Goal: Task Accomplishment & Management: Manage account settings

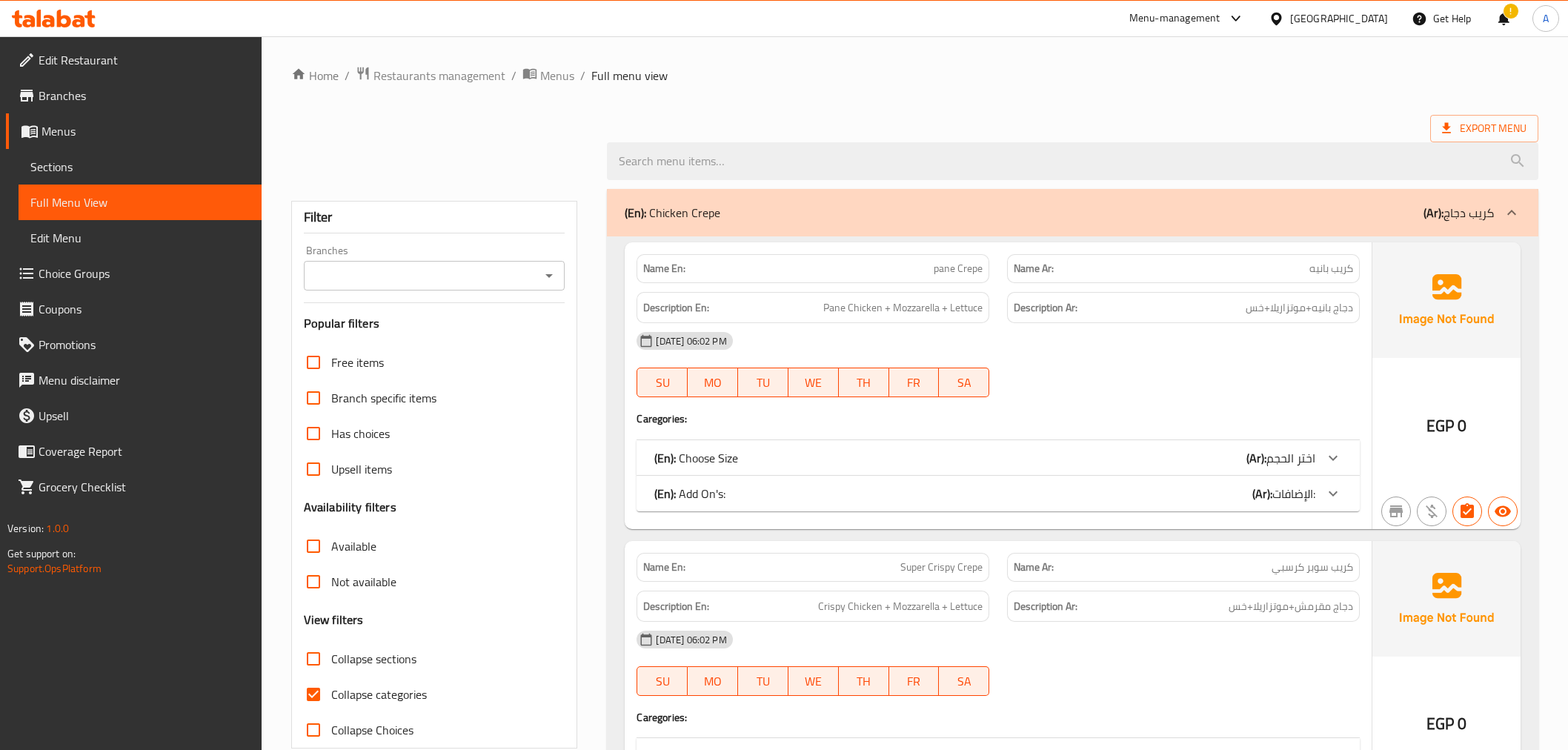
scroll to position [172, 0]
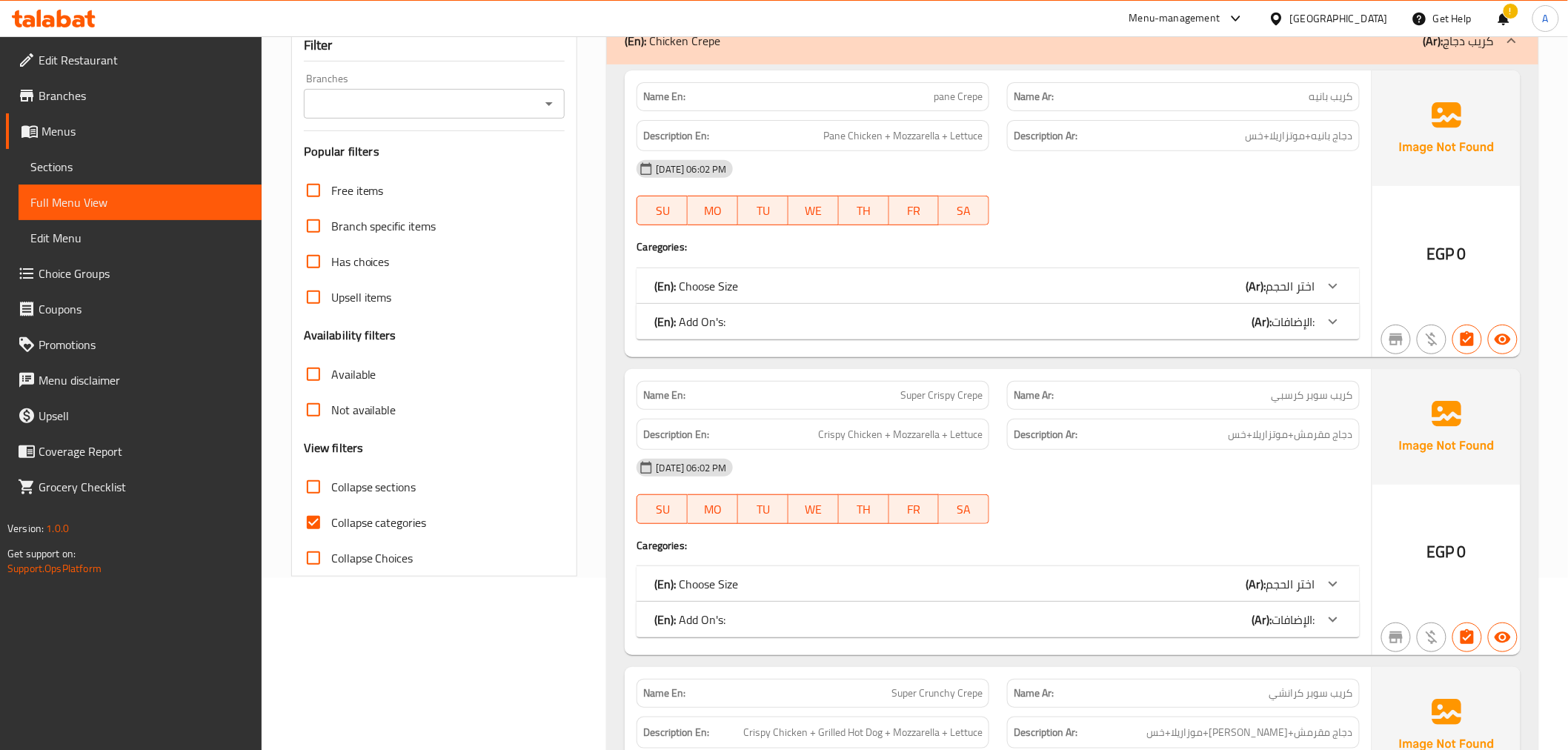
click at [356, 498] on label "Collapse sections" at bounding box center [356, 486] width 120 height 35
click at [331, 498] on input "Collapse sections" at bounding box center [313, 486] width 35 height 35
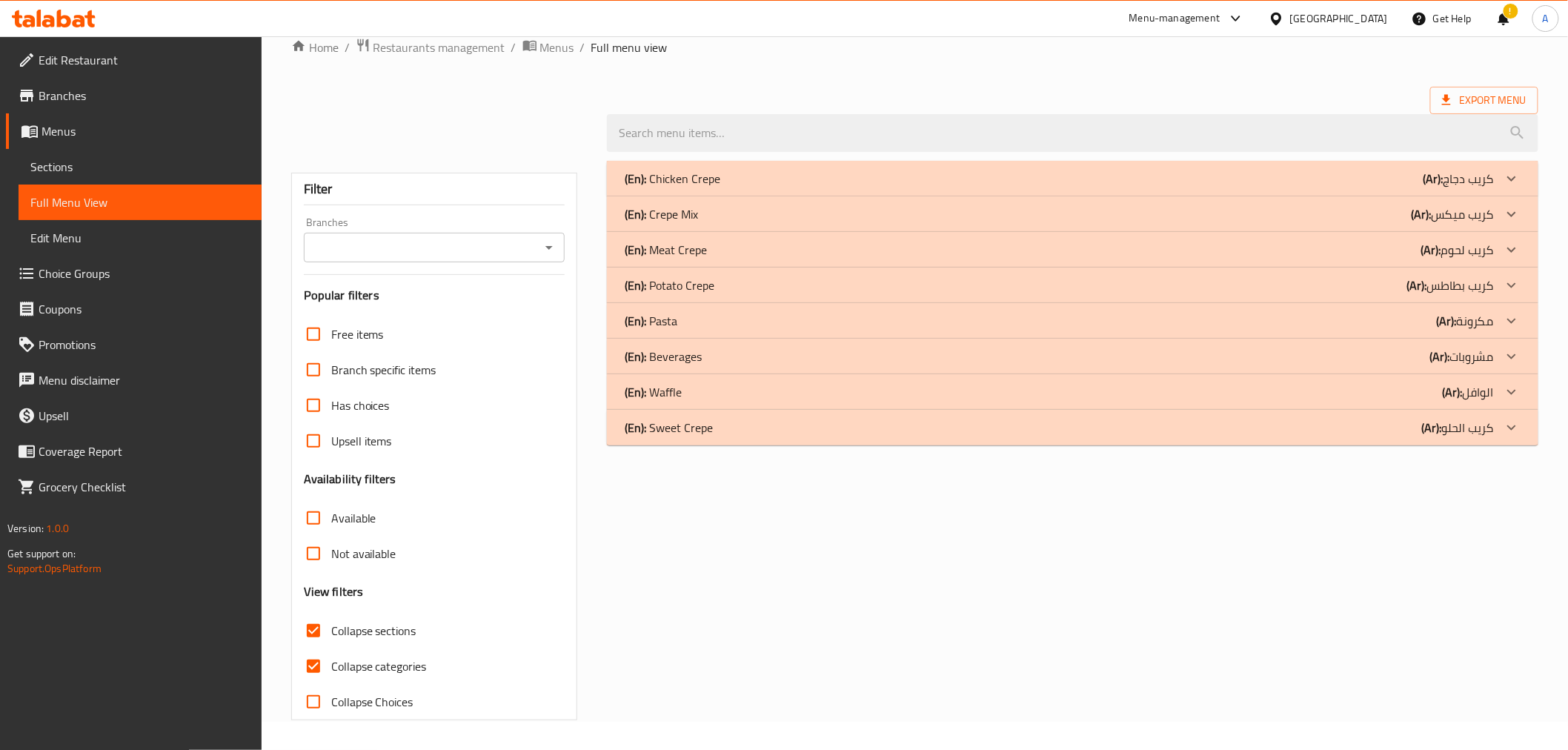
scroll to position [28, 0]
click at [1403, 323] on div "(En): Pasta (Ar): مكرونة" at bounding box center [1058, 322] width 868 height 18
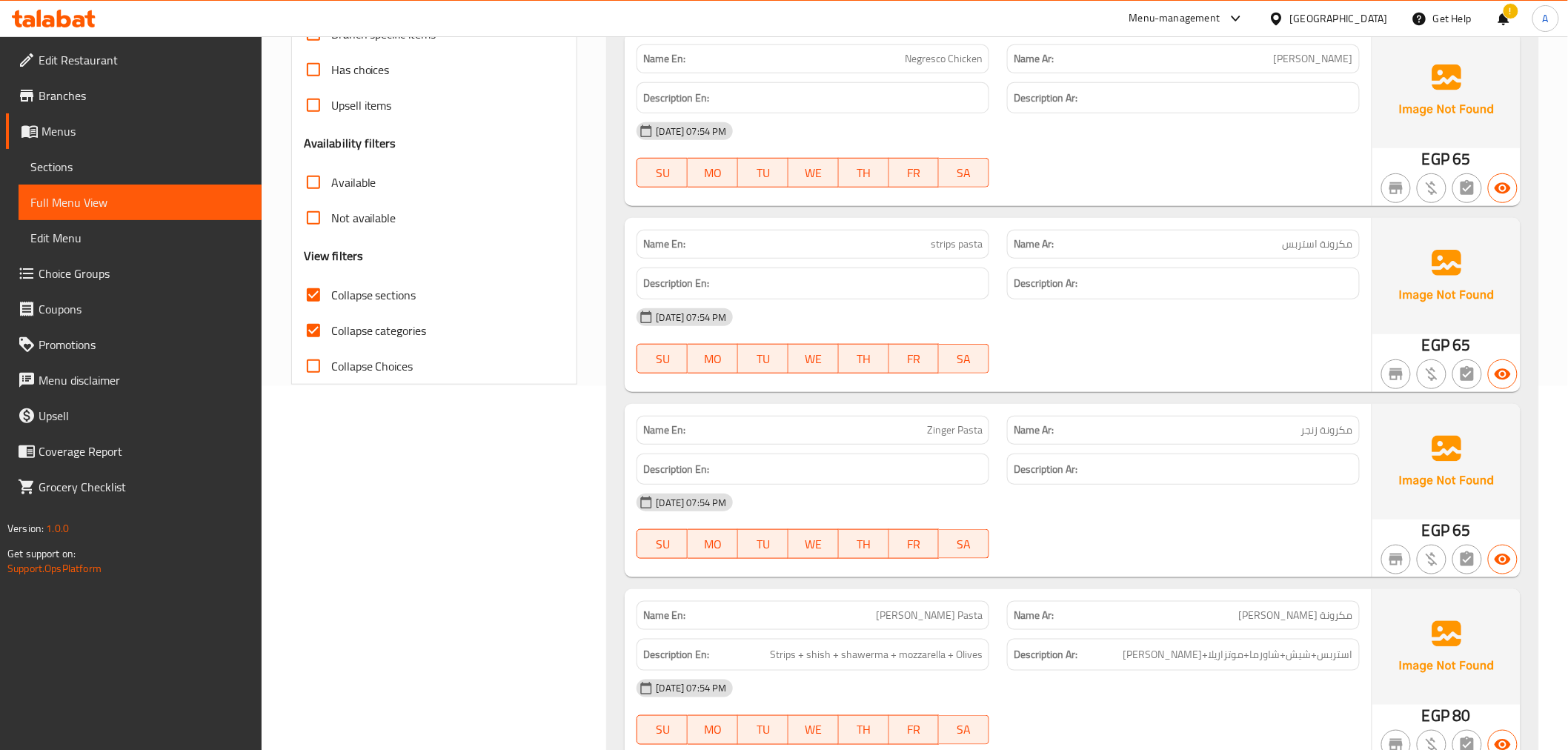
scroll to position [369, 0]
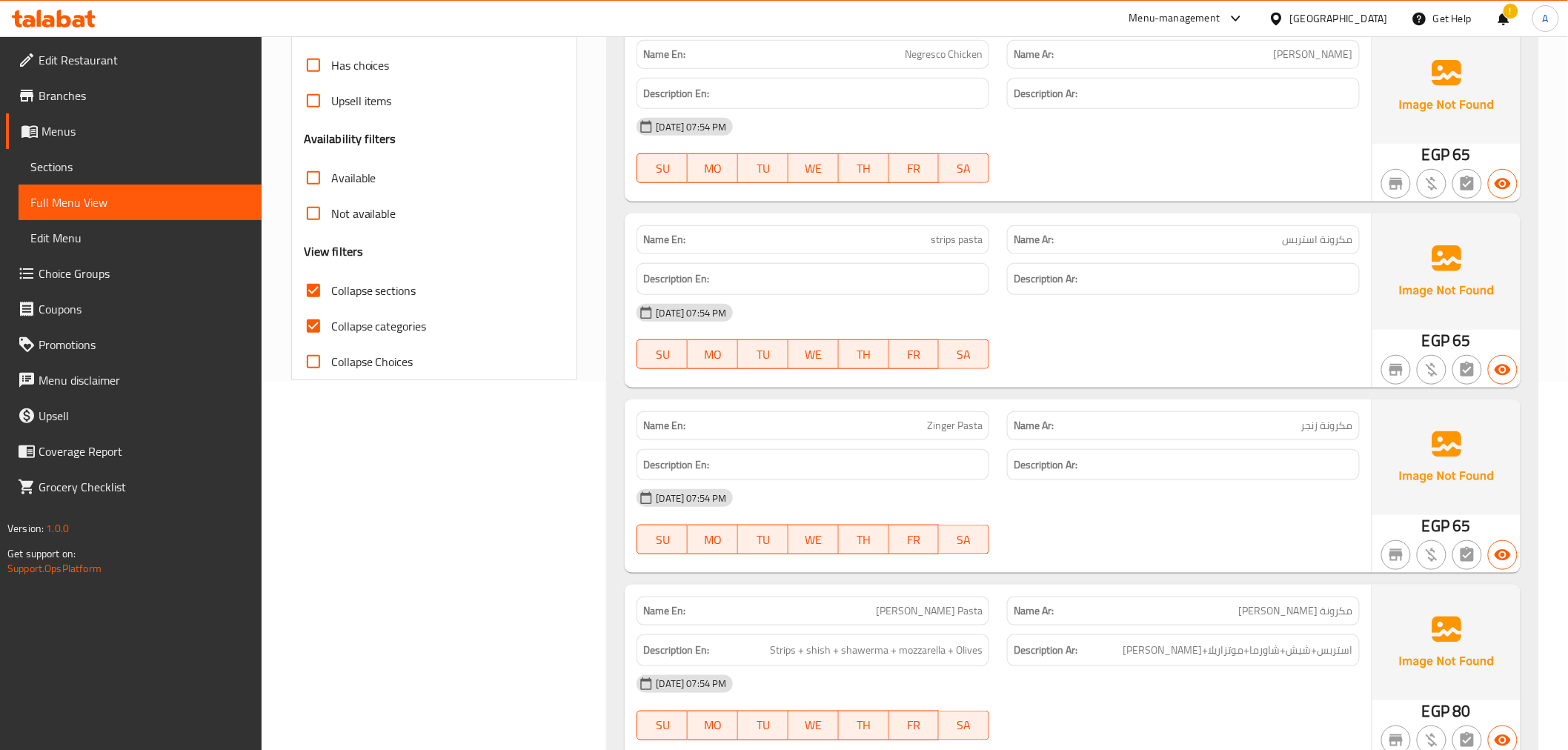
click at [974, 208] on div "Name En: Negresco Chicken Name Ar: نجريسكو فراخ Description En: Description Ar:…" at bounding box center [1072, 498] width 931 height 952
click at [966, 210] on div "Name En: Negresco Chicken Name Ar: نجريسكو فراخ Description En: Description Ar:…" at bounding box center [1072, 498] width 931 height 952
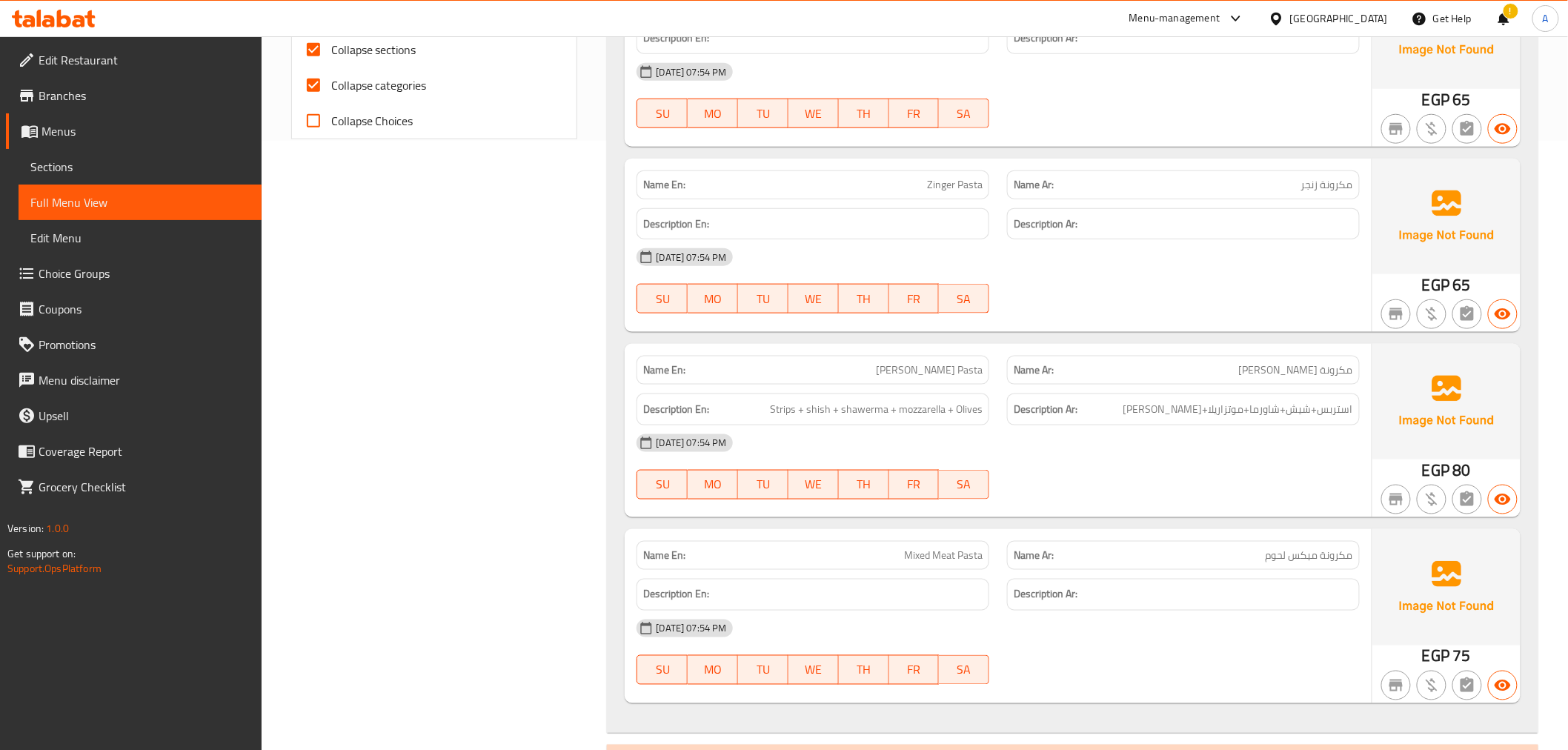
scroll to position [740, 0]
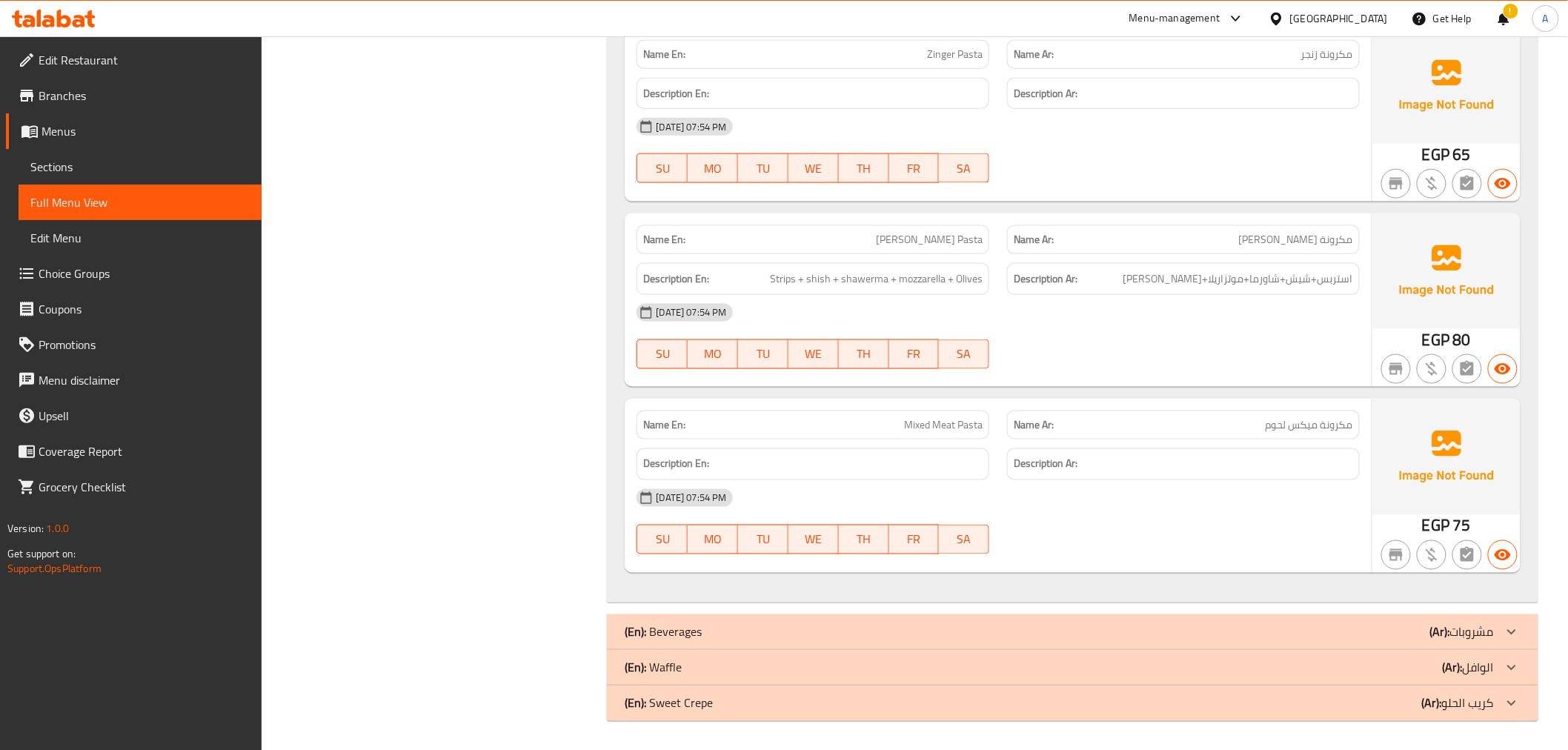
click at [872, 246] on p "Name En: Amr Efendi Pasta" at bounding box center [812, 239] width 339 height 15
click at [851, 282] on span "Strips + shish + shawerma + mozzarella + Olives" at bounding box center [875, 279] width 213 height 18
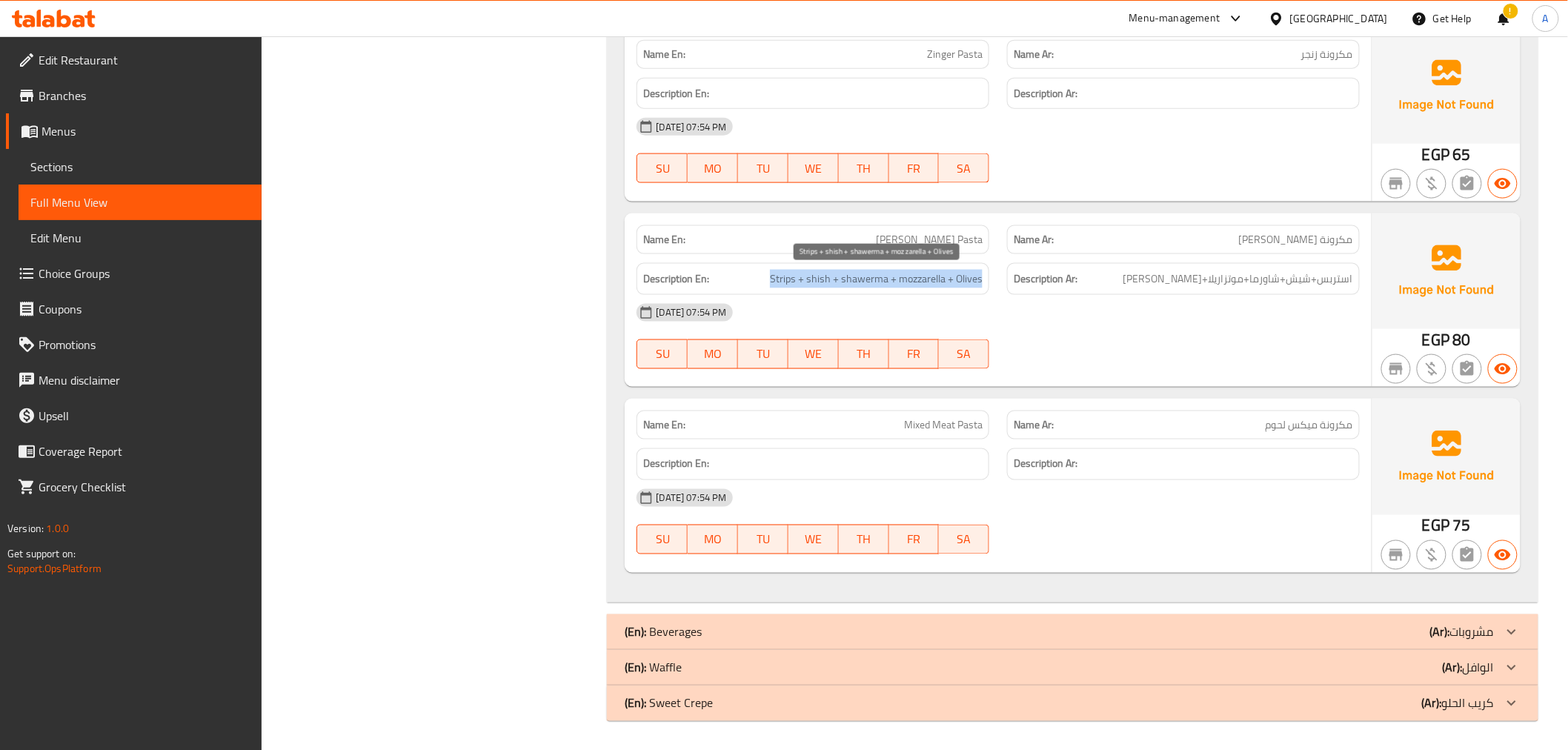
click at [851, 282] on span "Strips + shish + shawerma + mozzarella + Olives" at bounding box center [875, 279] width 213 height 18
click at [903, 399] on div "Name En: Mixed Meat Pasta Name Ar: مكرونة ميكس لحوم Description En: Description…" at bounding box center [998, 486] width 746 height 174
copy span "Mixed Meat Pasta"
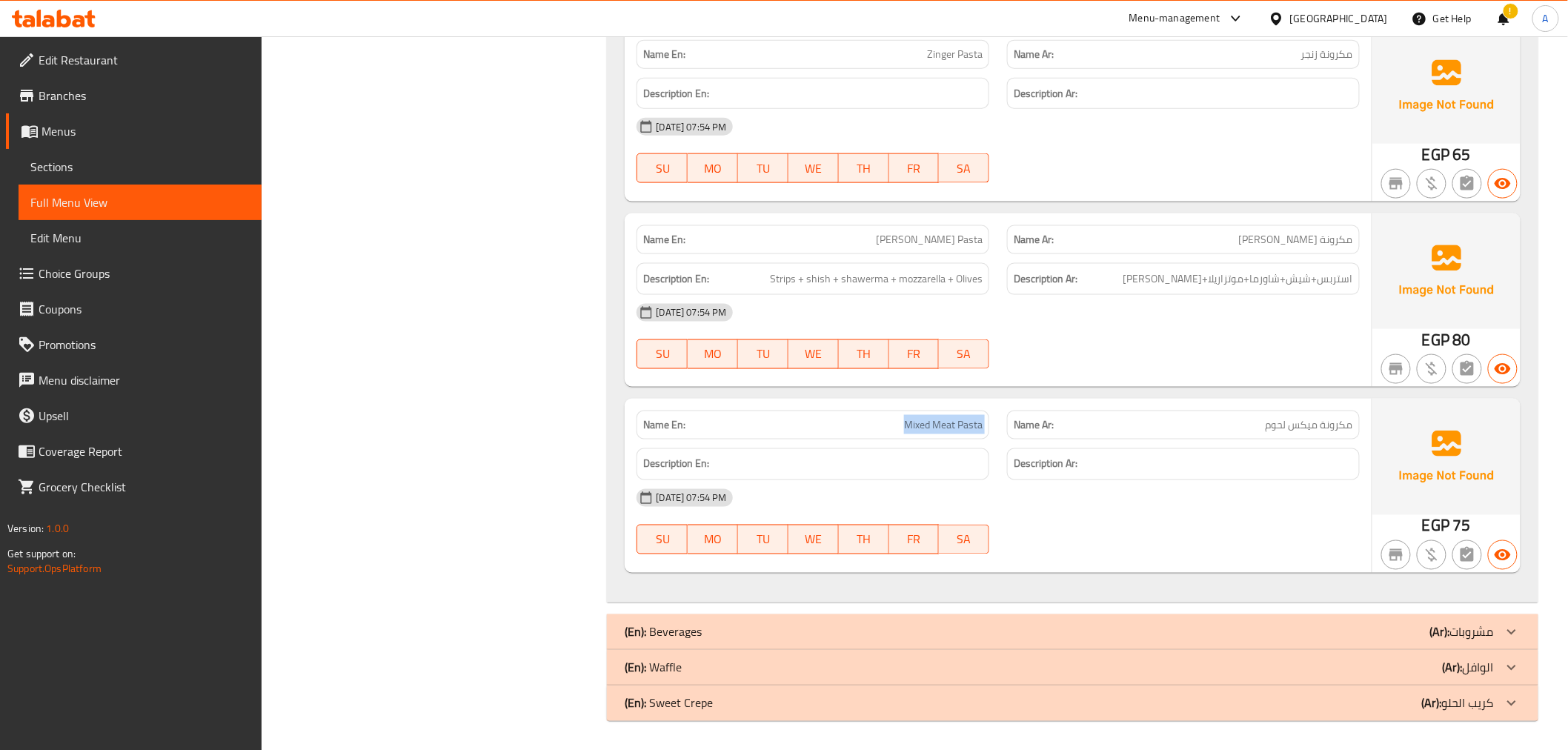
click at [930, 425] on span "Mixed Meat Pasta" at bounding box center [943, 425] width 79 height 15
click at [1435, 627] on b "(Ar):" at bounding box center [1440, 632] width 20 height 23
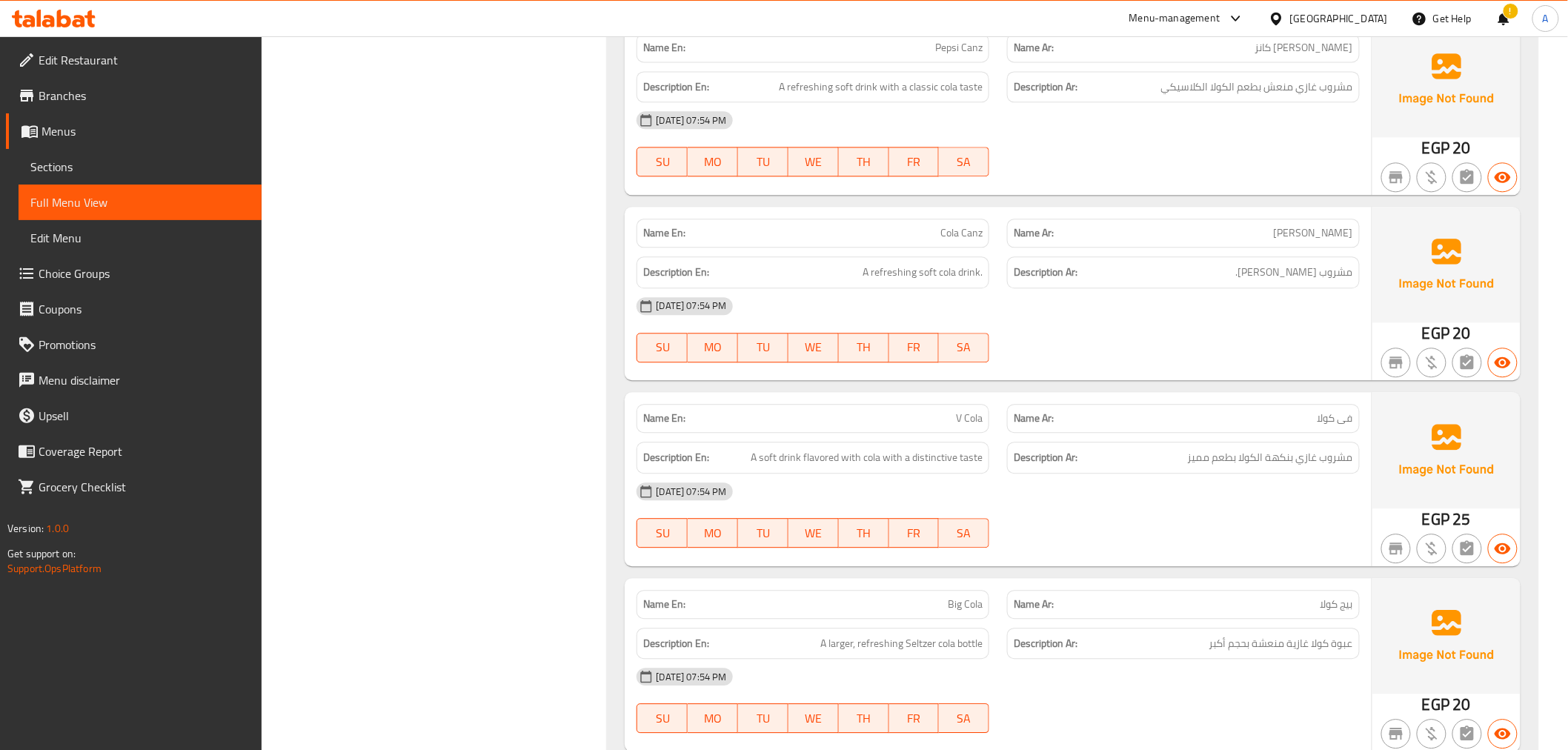
scroll to position [1382, 0]
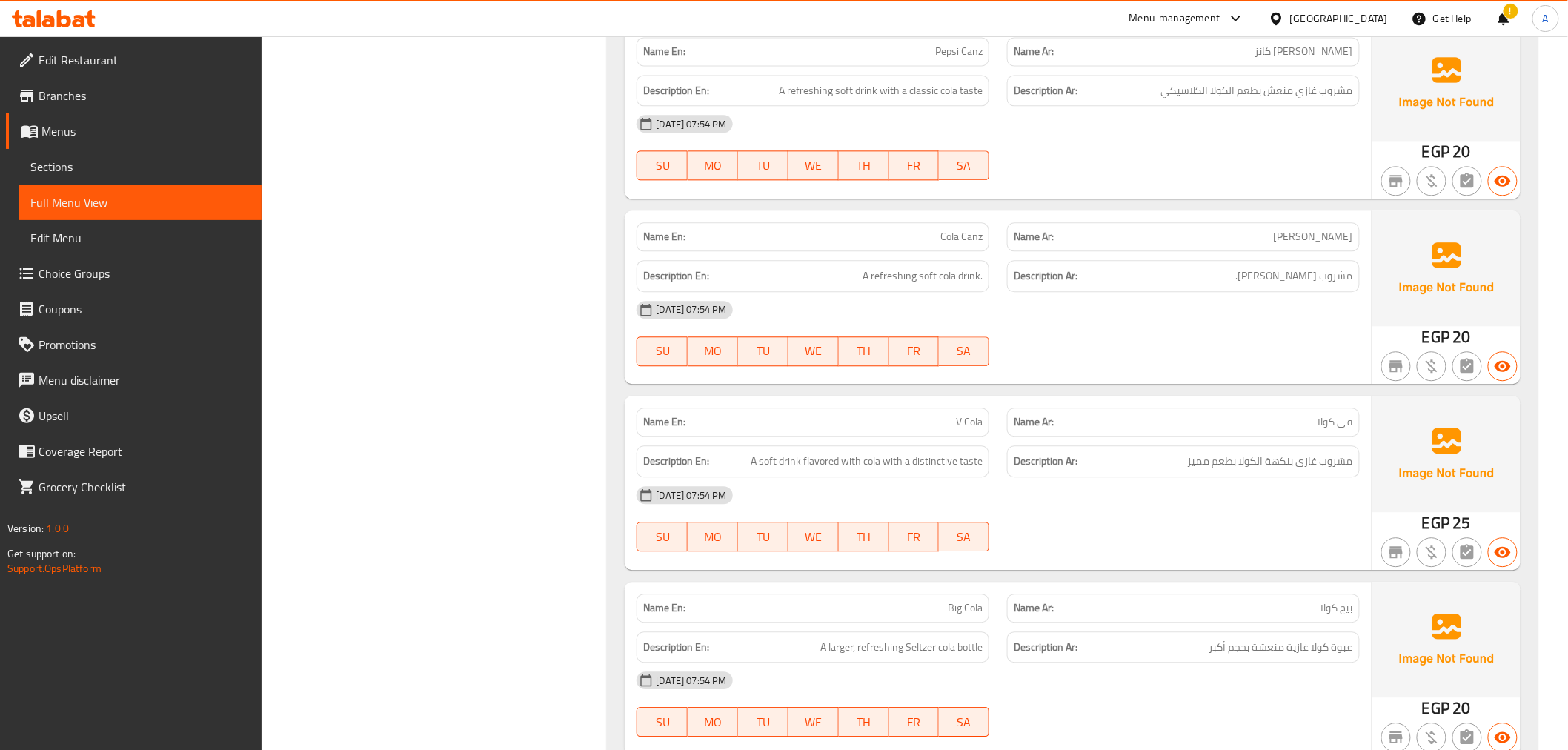
click at [986, 235] on div "Name En: Cola Canz" at bounding box center [813, 237] width 353 height 29
click at [984, 235] on div "Name En: Cola Canz" at bounding box center [813, 237] width 353 height 29
click at [967, 232] on span "Cola Canz" at bounding box center [961, 236] width 43 height 15
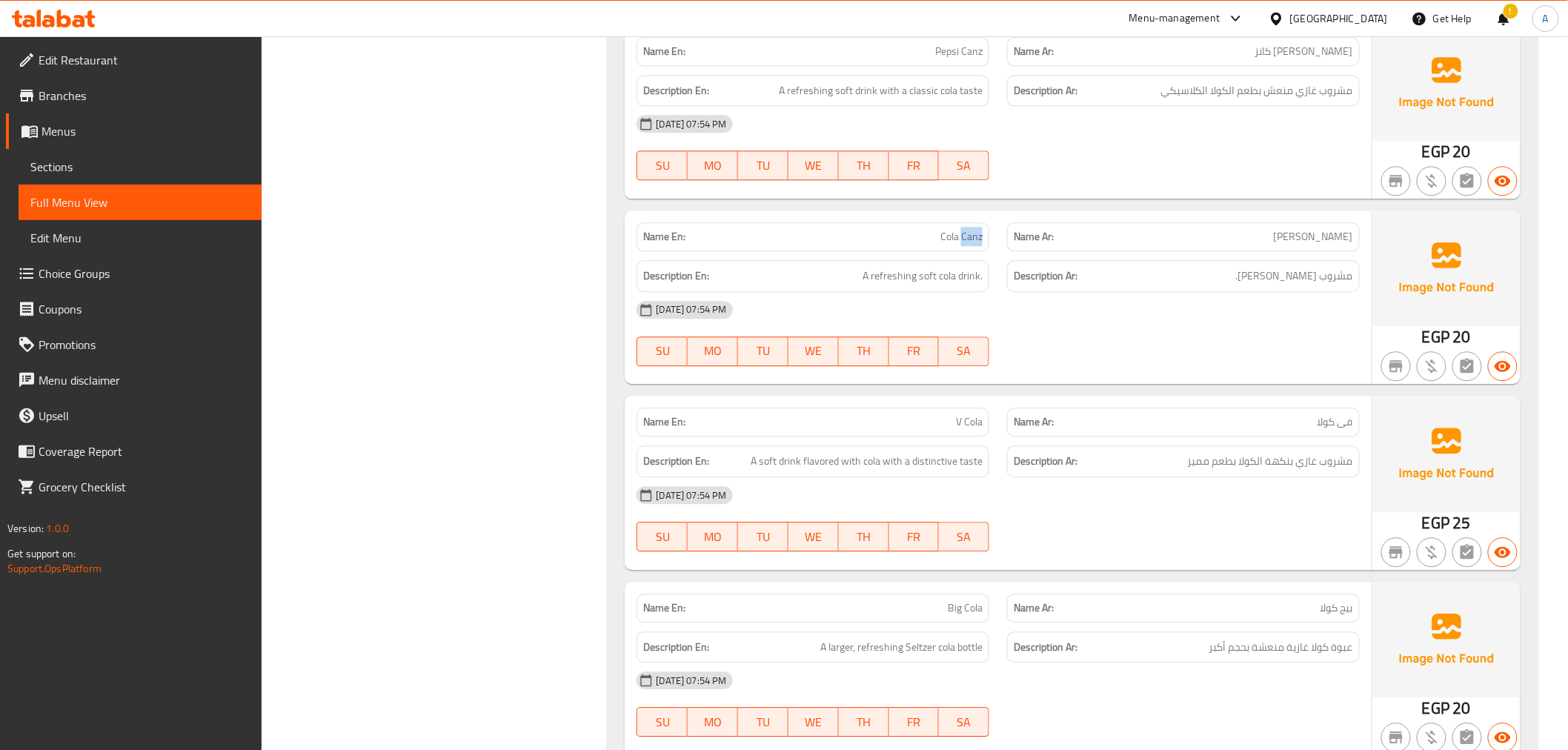
copy span "Canz"
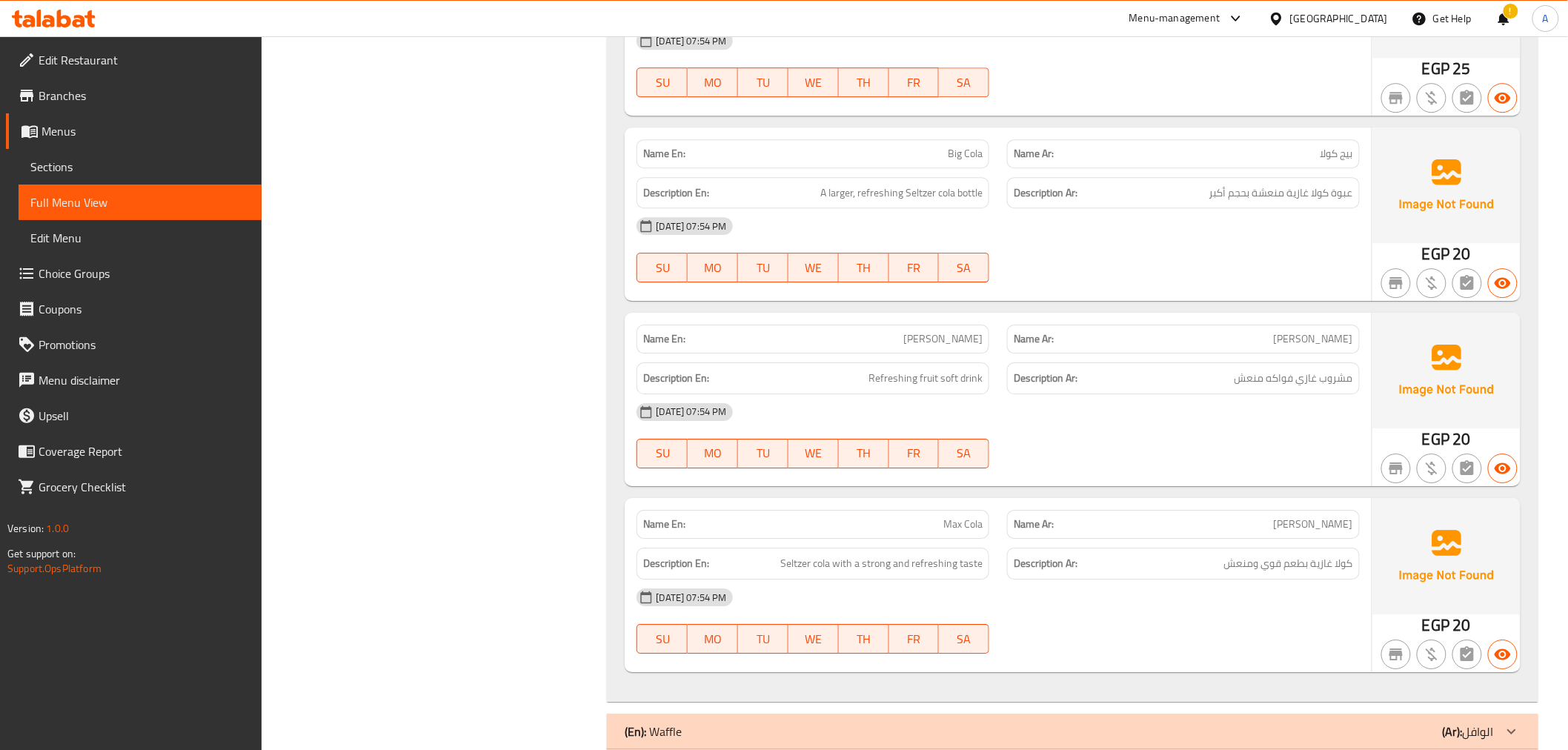
scroll to position [1901, 0]
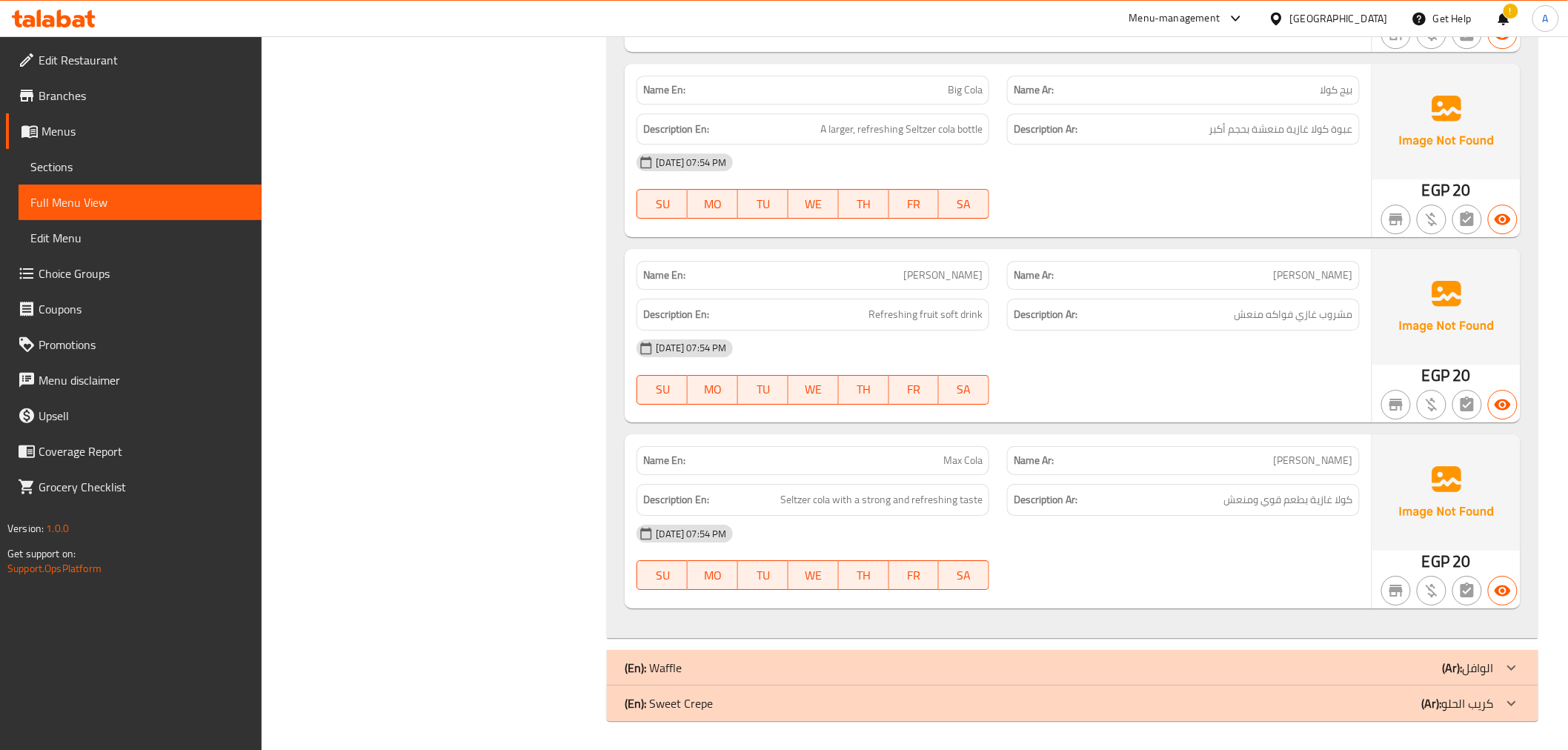
click at [954, 432] on div "Name En: Pepsi Canz Name Ar: بيبسي كانز Description En: A refreshing soft drink…" at bounding box center [1072, 70] width 931 height 1138
click at [1487, 665] on p "(Ar): الوافل" at bounding box center [1468, 668] width 51 height 18
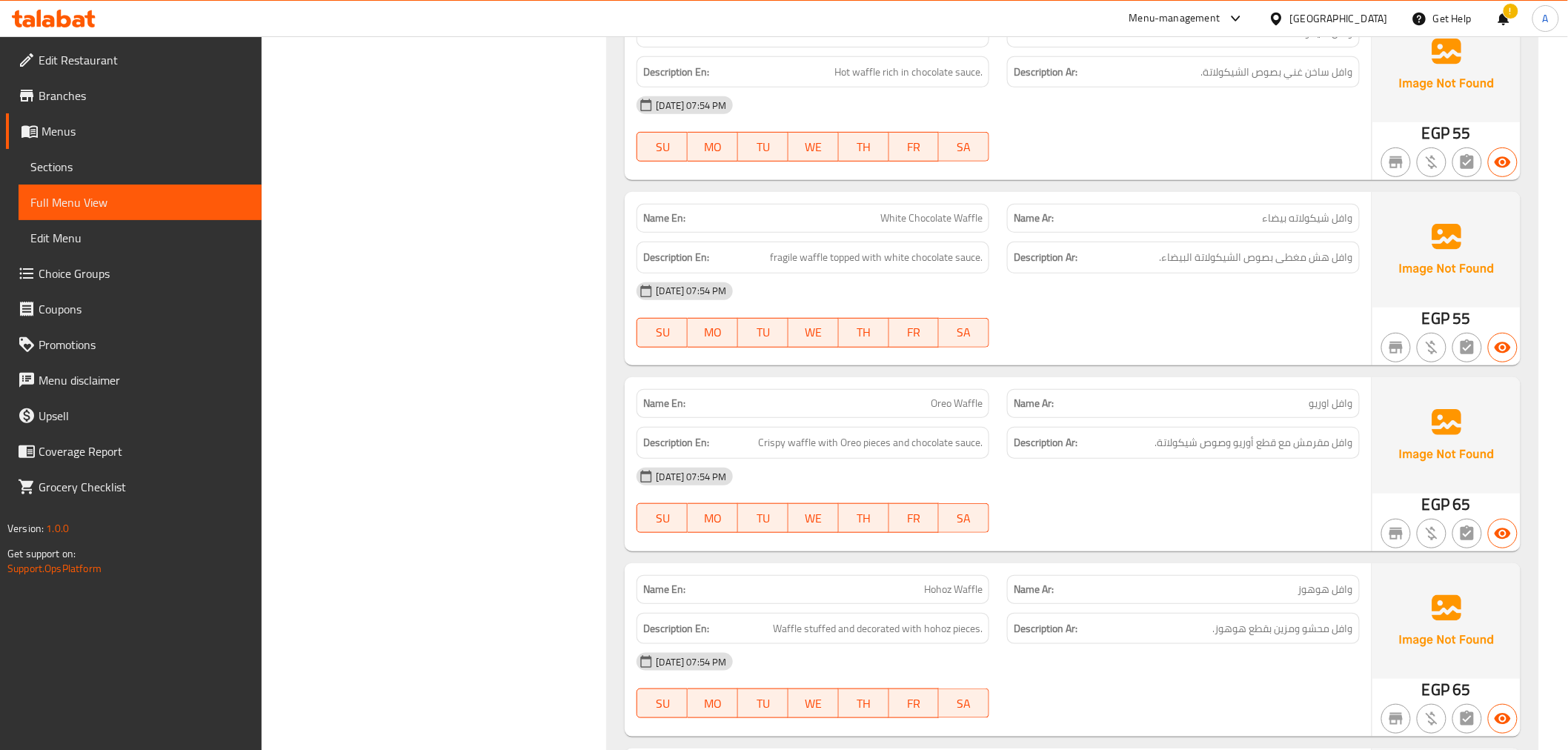
scroll to position [2870, 0]
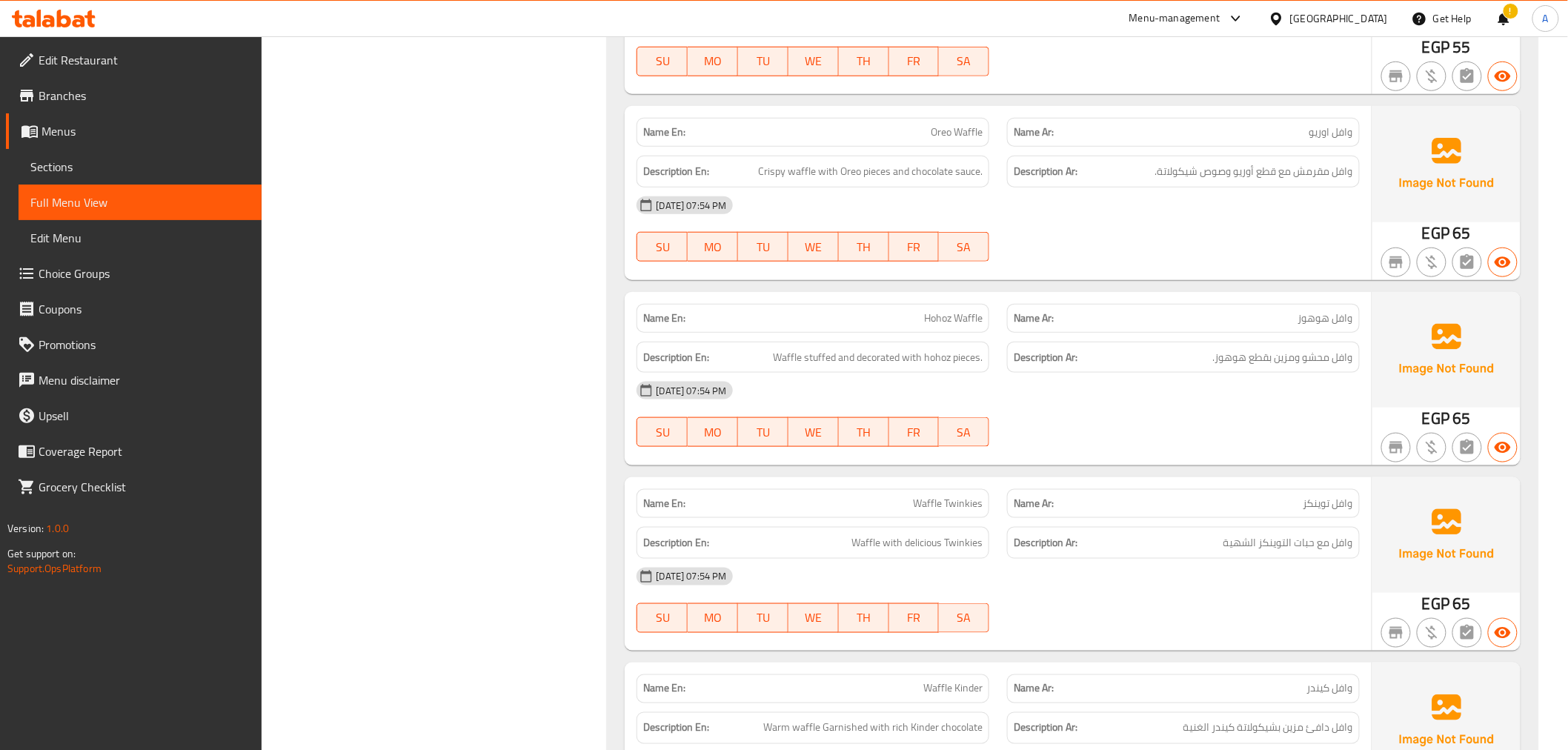
drag, startPoint x: 1580, startPoint y: 457, endPoint x: 1580, endPoint y: 502, distance: 45.0
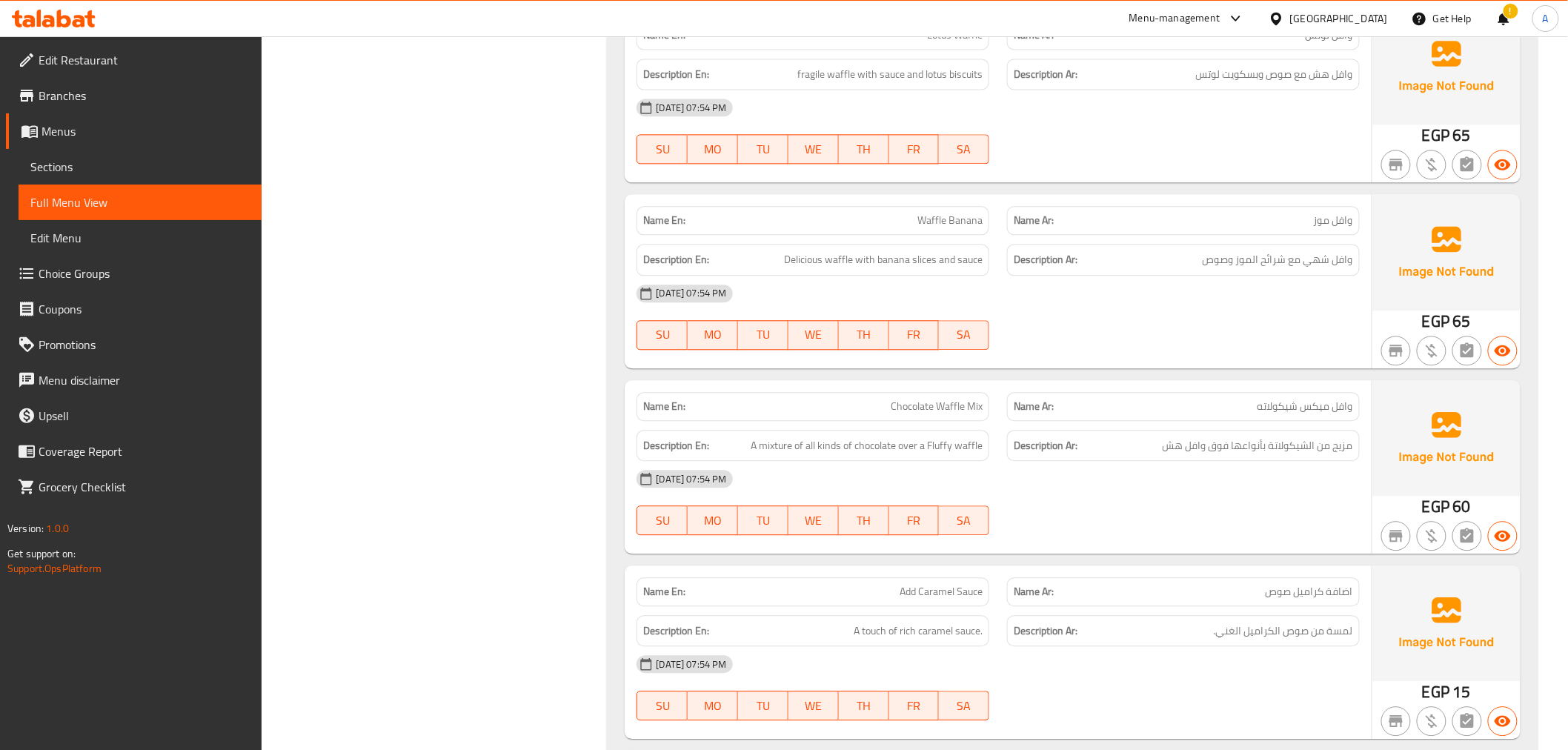
scroll to position [3990, 0]
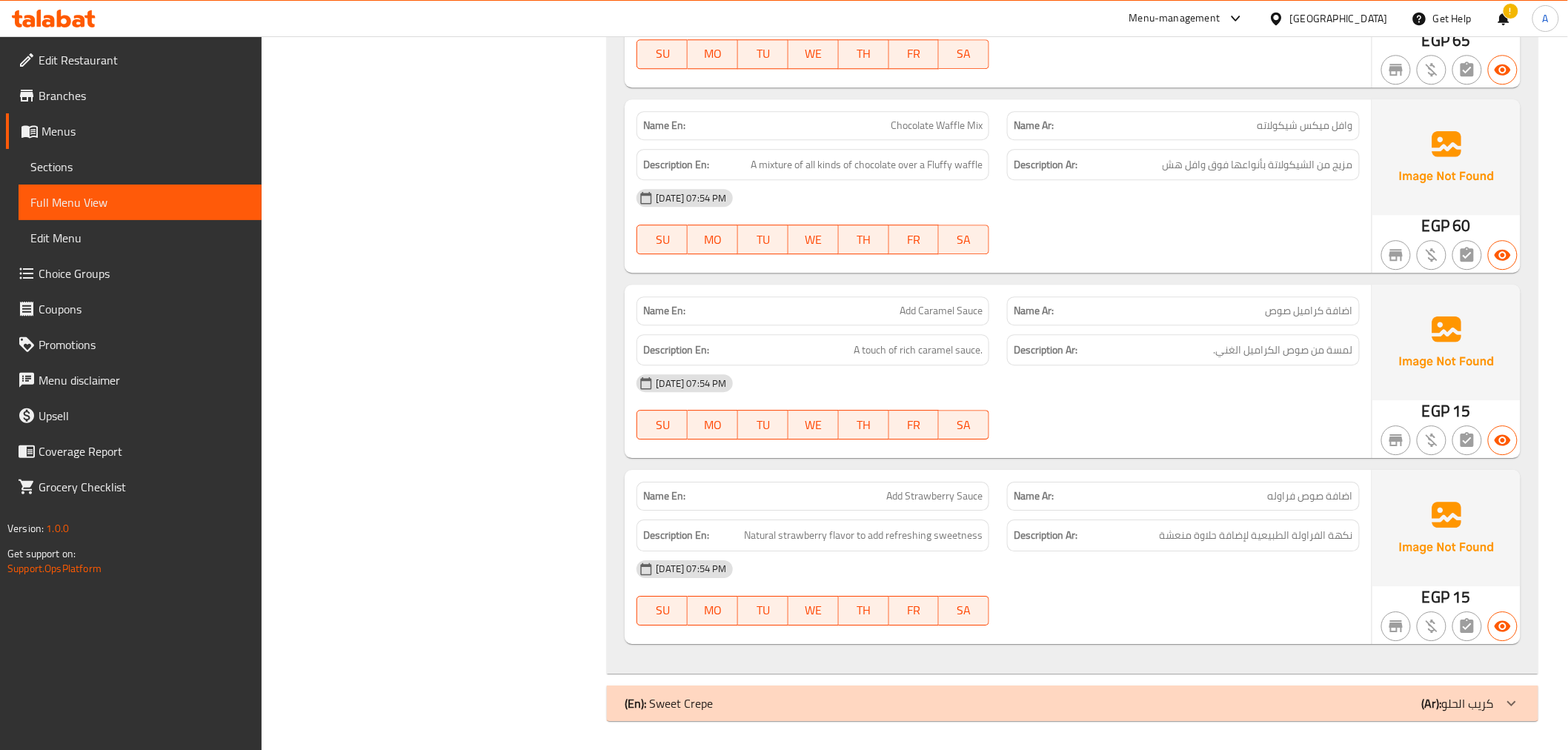
click at [888, 107] on div "Name En: Chocolate Waffle Mix" at bounding box center [812, 126] width 370 height 47
copy span "Chocolate Waffle Mix"
click at [1426, 707] on b "(Ar):" at bounding box center [1432, 703] width 20 height 23
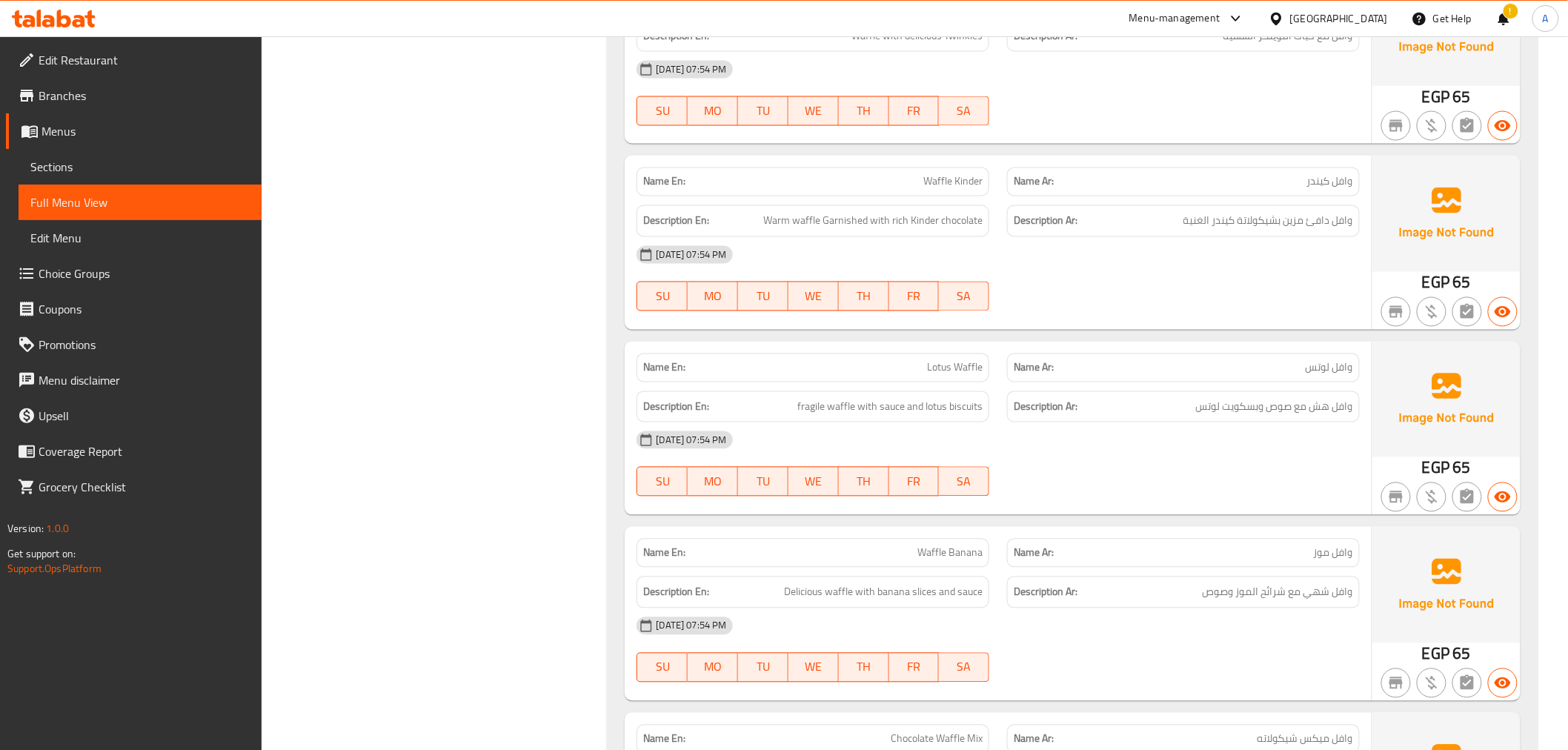
scroll to position [3279, 0]
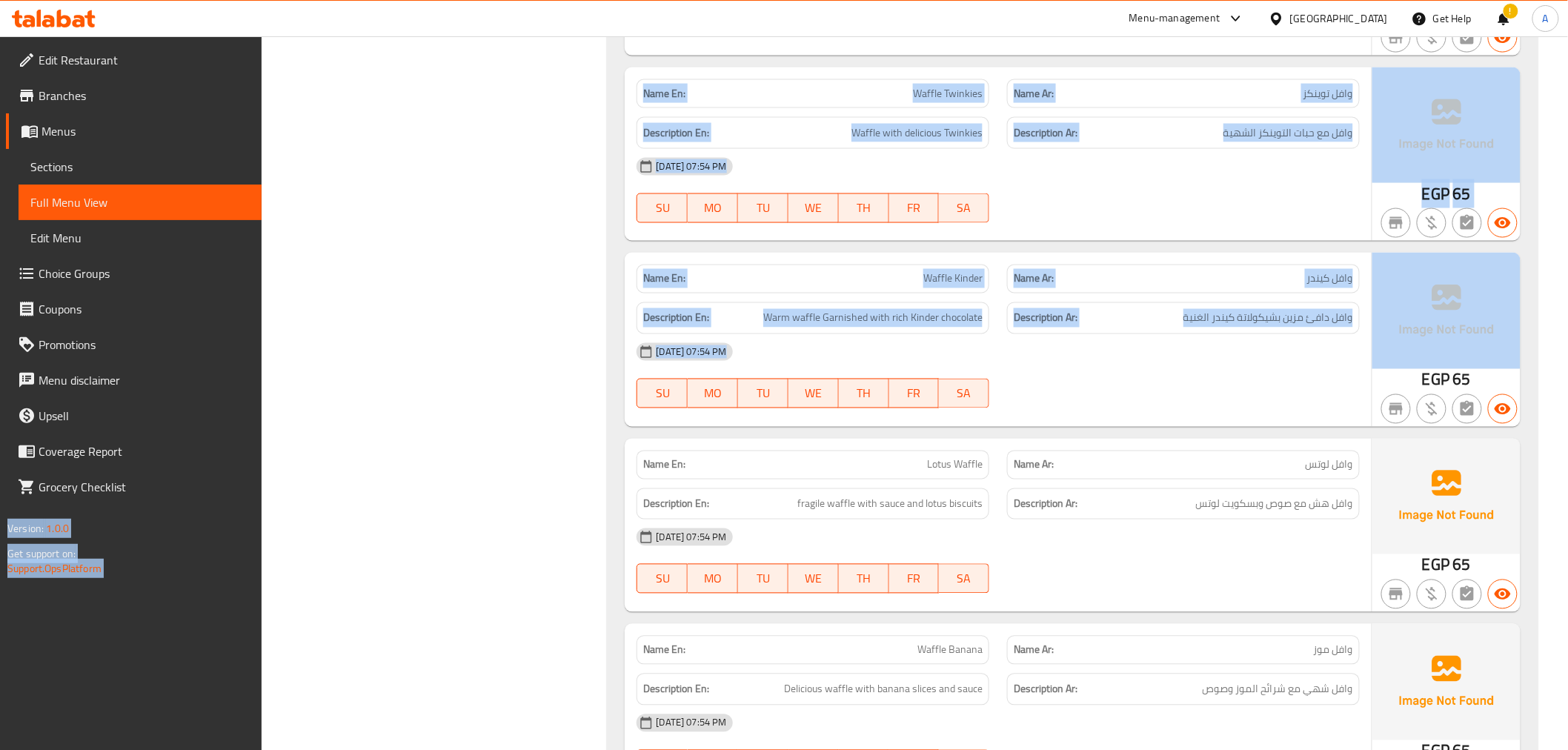
drag, startPoint x: 1567, startPoint y: 367, endPoint x: 1557, endPoint y: 41, distance: 326.2
click at [1557, 41] on div "Home / Restaurants management / Menus / Full menu view Export Menu Filter Branc…" at bounding box center [914, 272] width 1306 height 7029
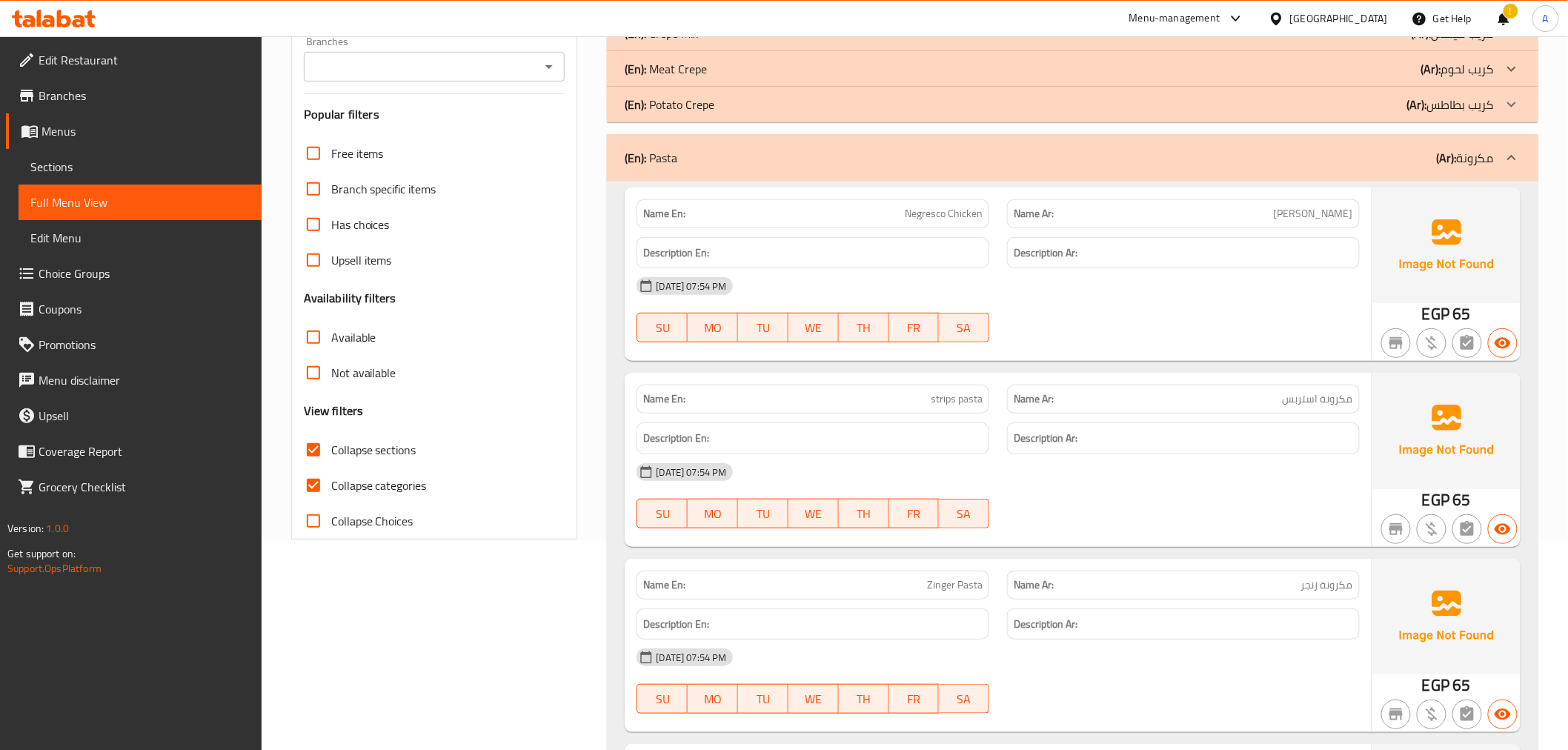
scroll to position [265, 0]
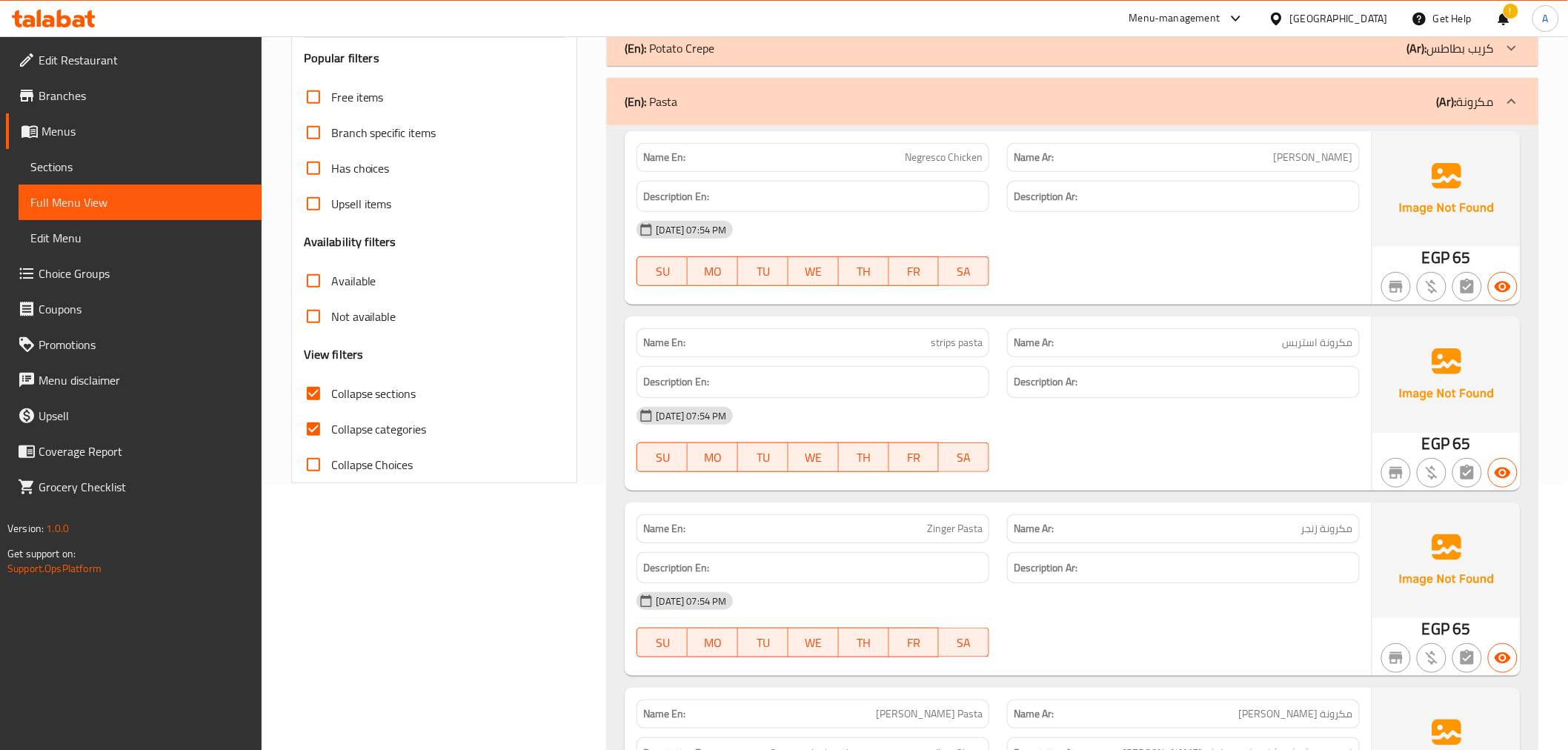
click at [386, 400] on span "Collapse sections" at bounding box center [374, 394] width 85 height 18
click at [331, 400] on input "Collapse sections" at bounding box center [313, 393] width 35 height 35
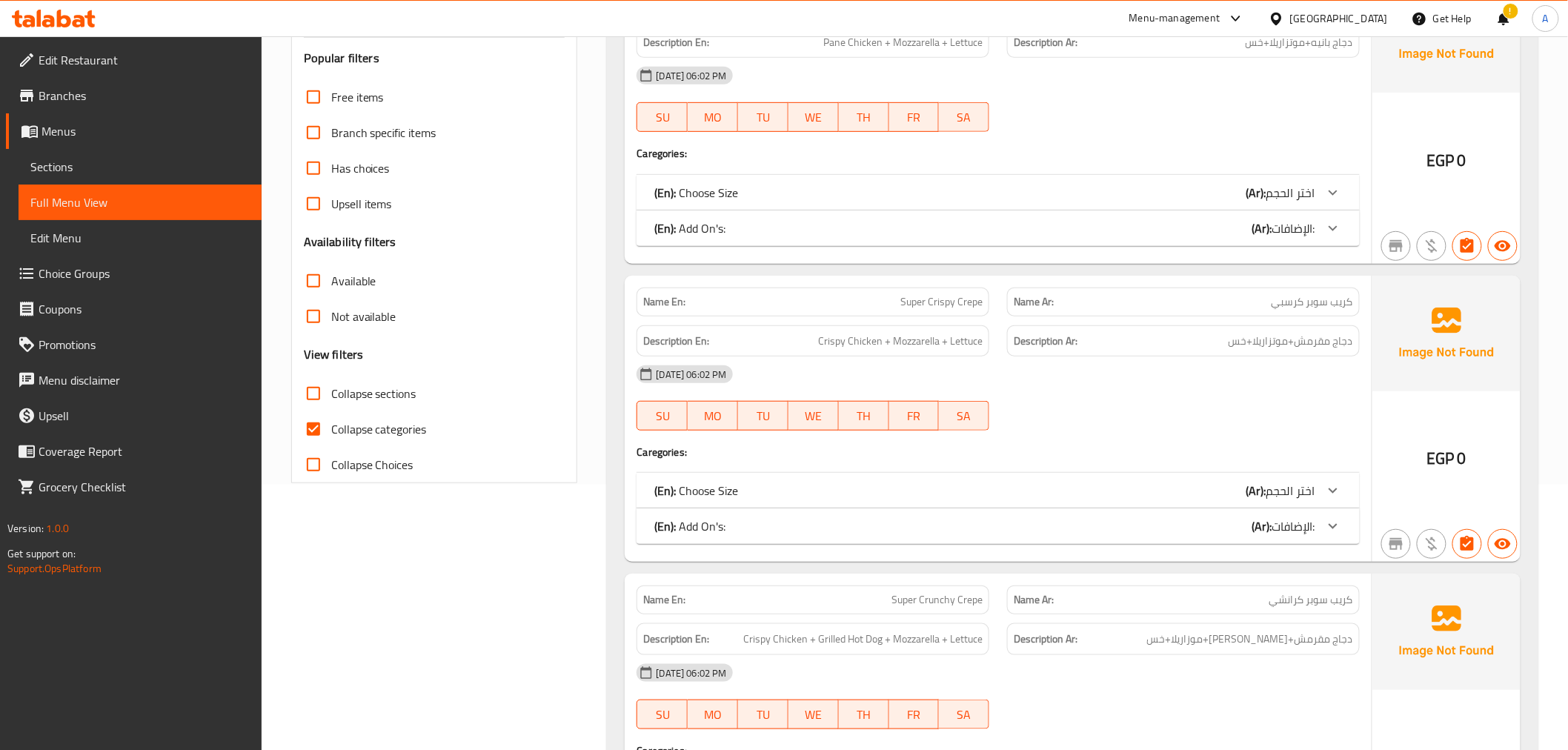
click at [386, 400] on span "Collapse sections" at bounding box center [374, 394] width 85 height 18
click at [331, 400] on input "Collapse sections" at bounding box center [313, 393] width 35 height 35
checkbox input "true"
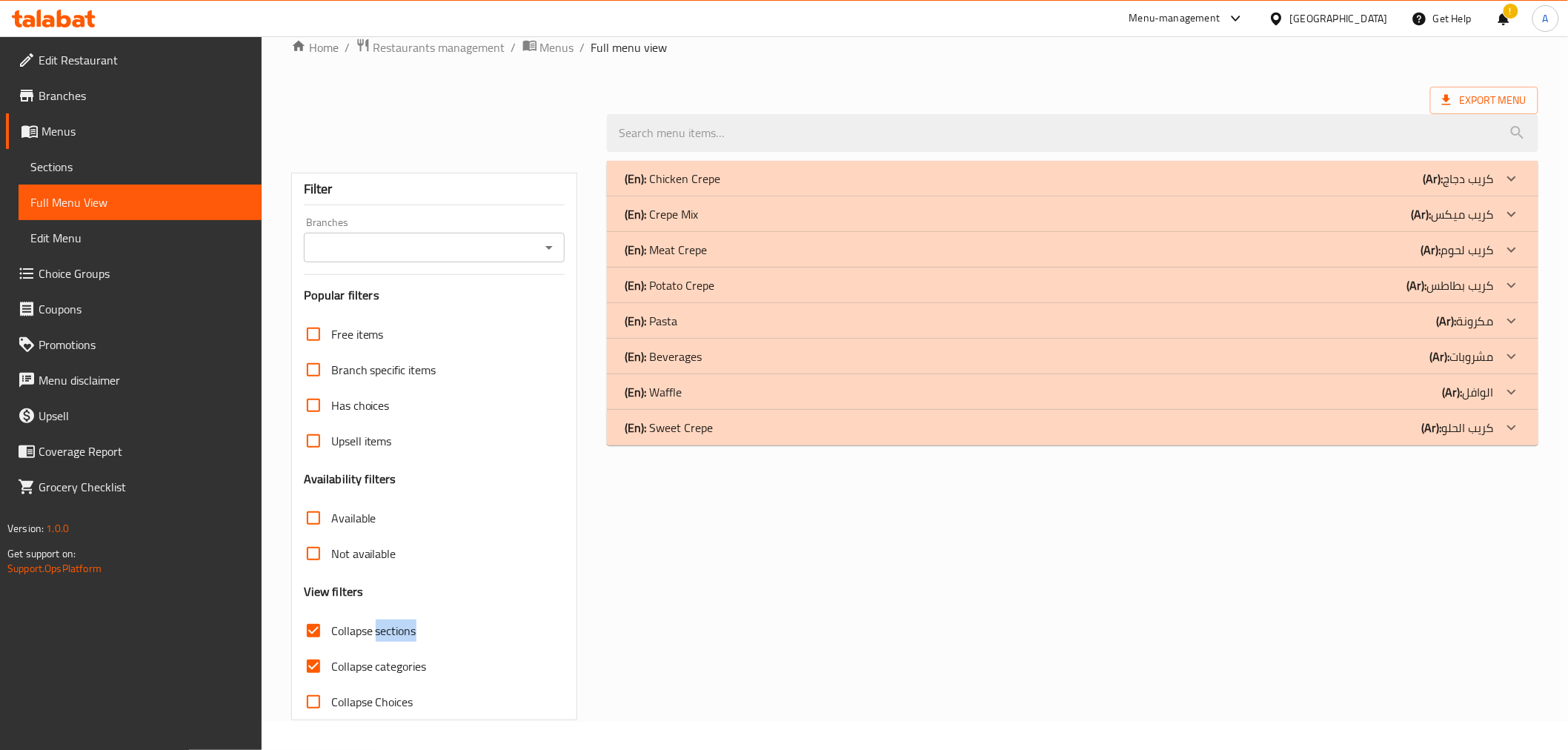
scroll to position [28, 0]
click at [343, 432] on span "Upsell items" at bounding box center [361, 441] width 61 height 18
click at [331, 430] on input "Upsell items" at bounding box center [313, 440] width 35 height 35
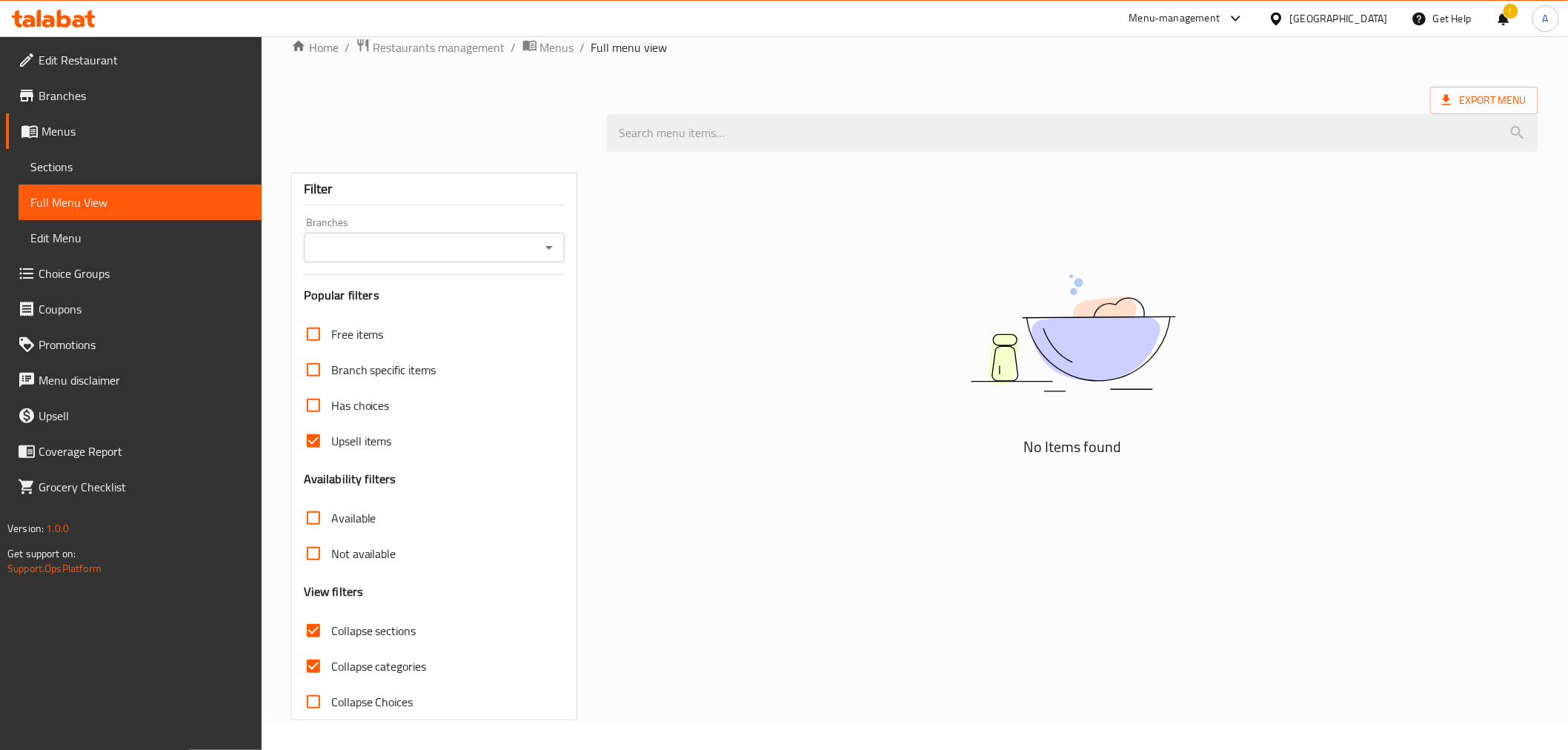
click at [367, 441] on span "Upsell items" at bounding box center [361, 441] width 61 height 18
click at [331, 441] on input "Upsell items" at bounding box center [313, 440] width 35 height 35
checkbox input "false"
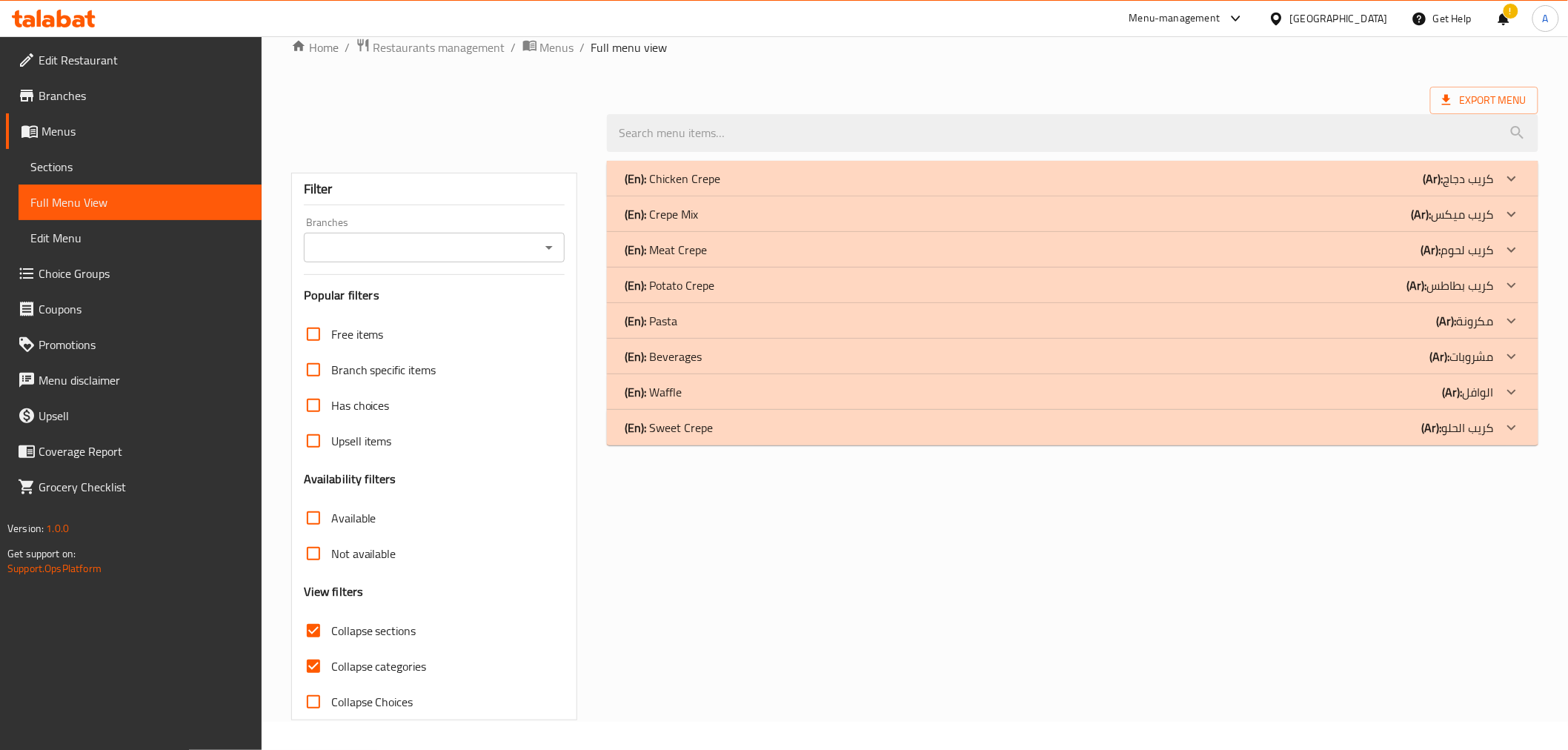
click at [356, 661] on span "Collapse categories" at bounding box center [379, 667] width 96 height 18
click at [331, 661] on input "Collapse categories" at bounding box center [313, 666] width 35 height 35
checkbox input "false"
click at [722, 425] on div "(En): Sweet Crepe (Ar): كريب الحلو" at bounding box center [1058, 428] width 868 height 18
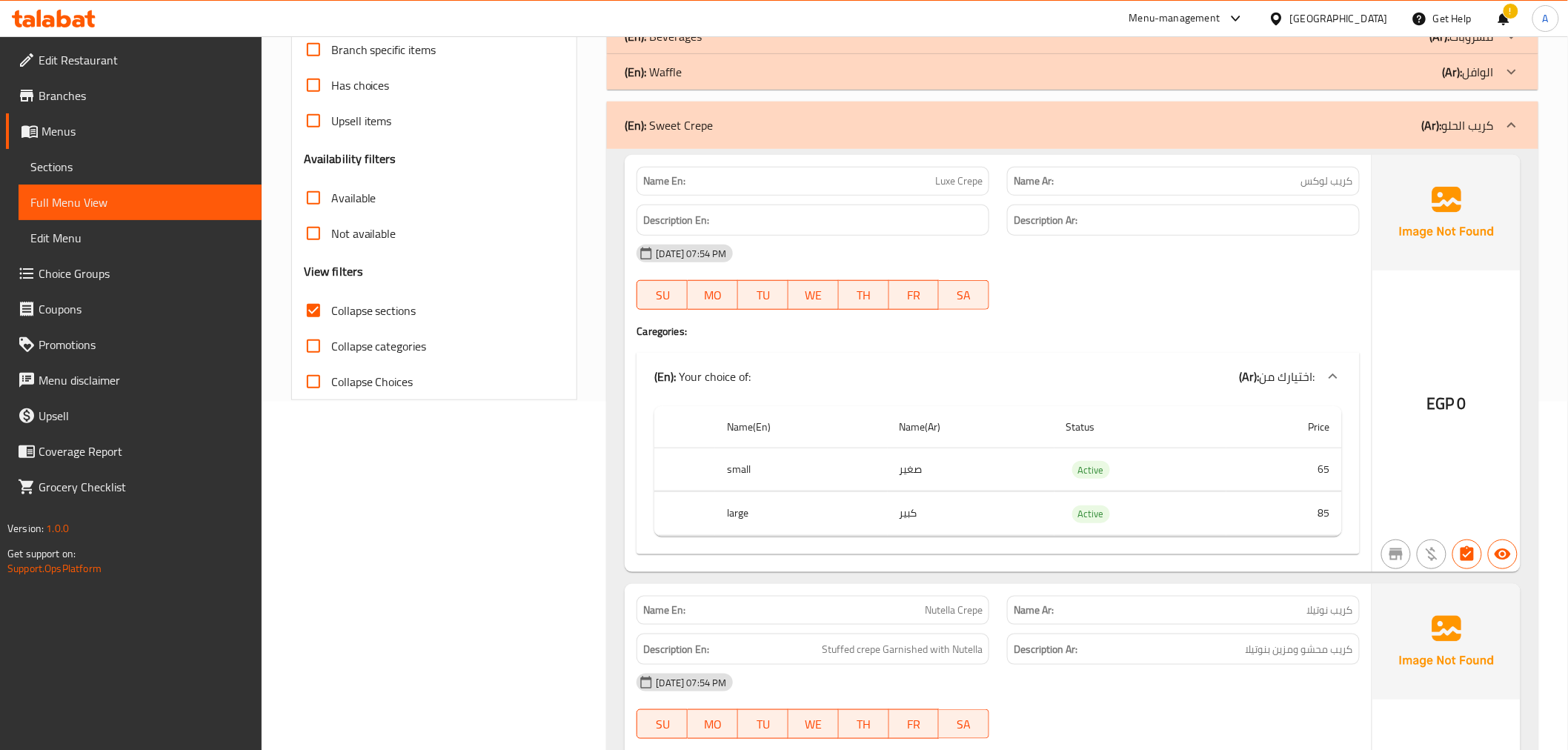
scroll to position [400, 0]
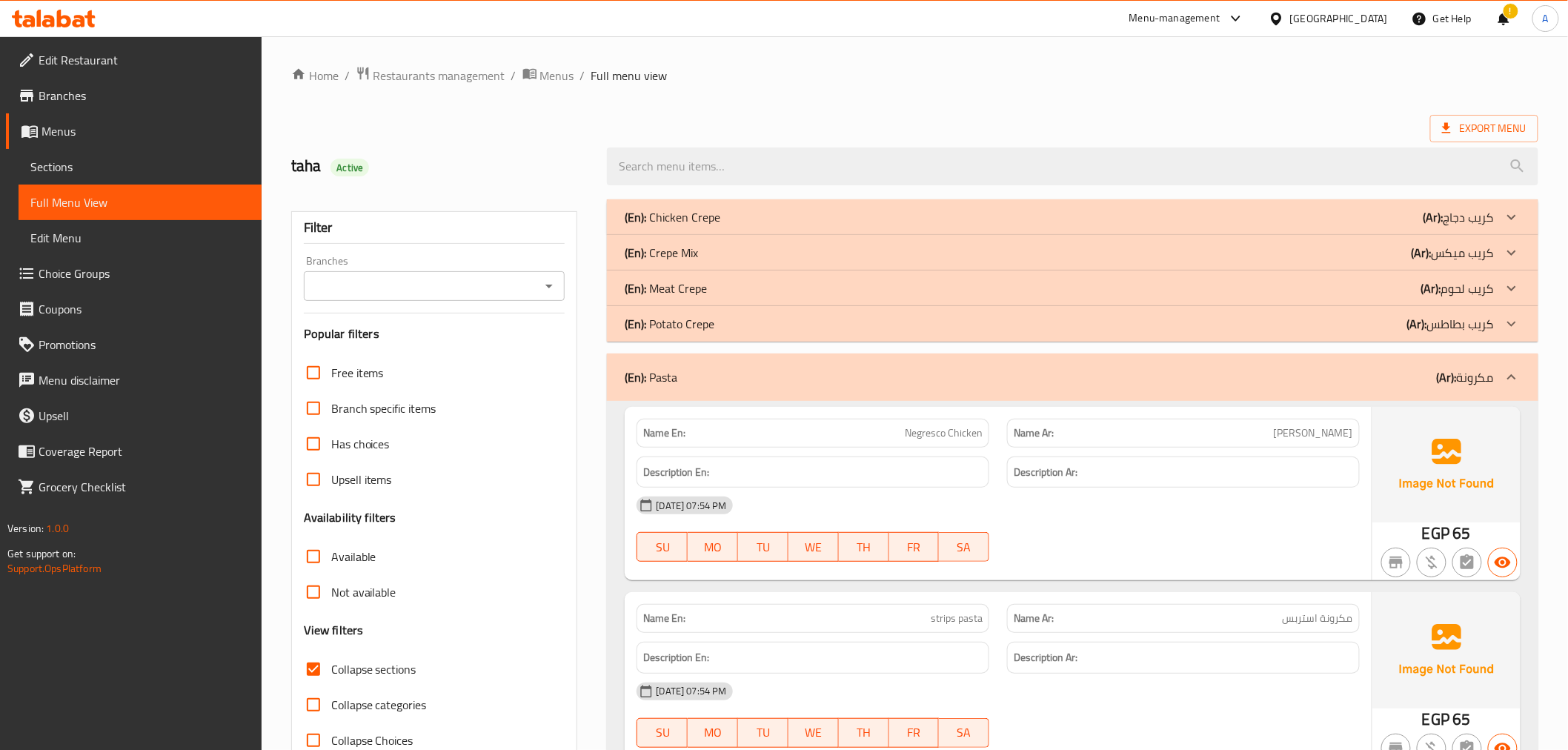
click at [80, 163] on span "Sections" at bounding box center [140, 167] width 219 height 18
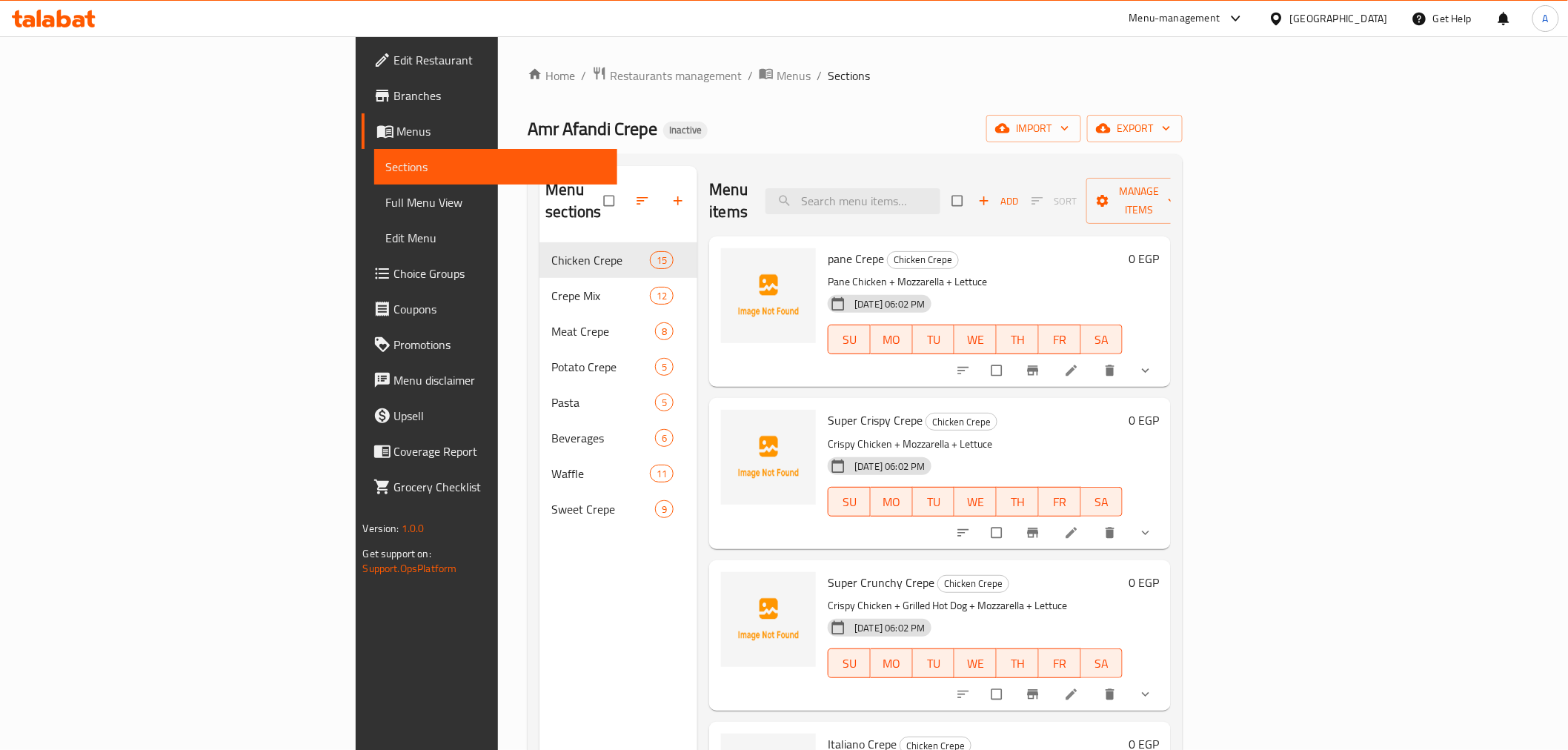
click at [397, 134] on span "Menus" at bounding box center [502, 131] width 208 height 18
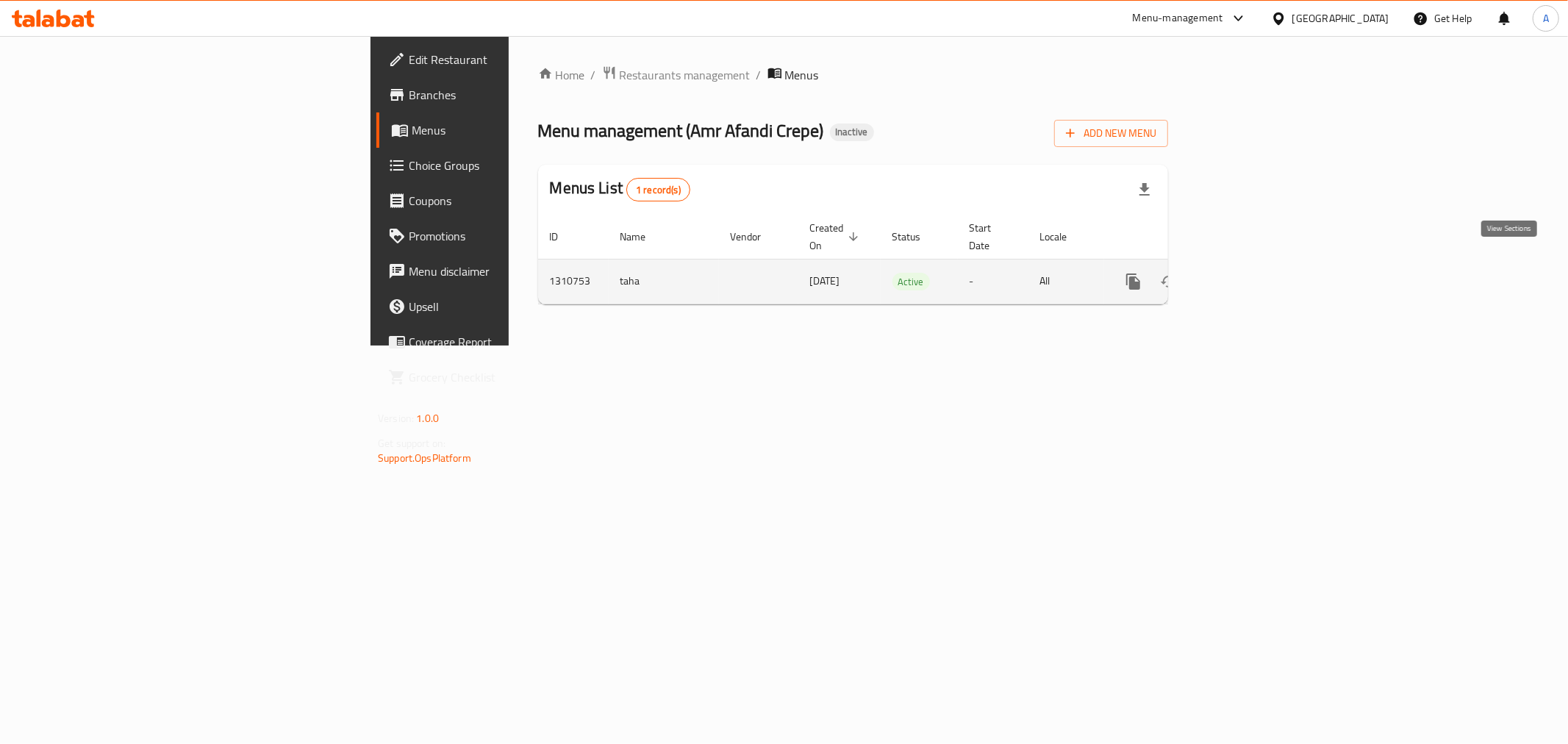
click at [1248, 273] on icon "enhanced table" at bounding box center [1239, 282] width 18 height 18
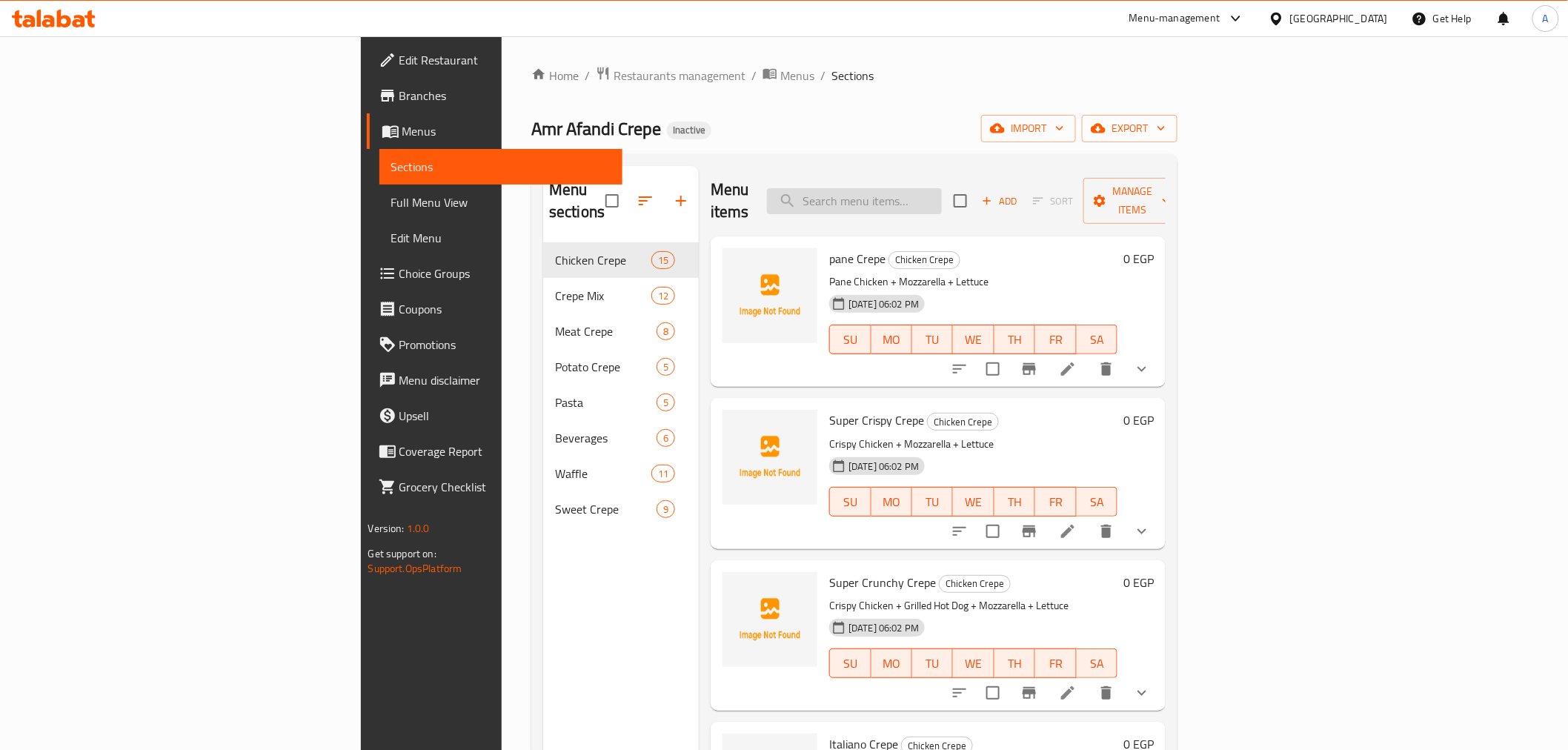
click at [942, 190] on input "search" at bounding box center [854, 201] width 175 height 26
paste input "Mixed Meat Pasta"
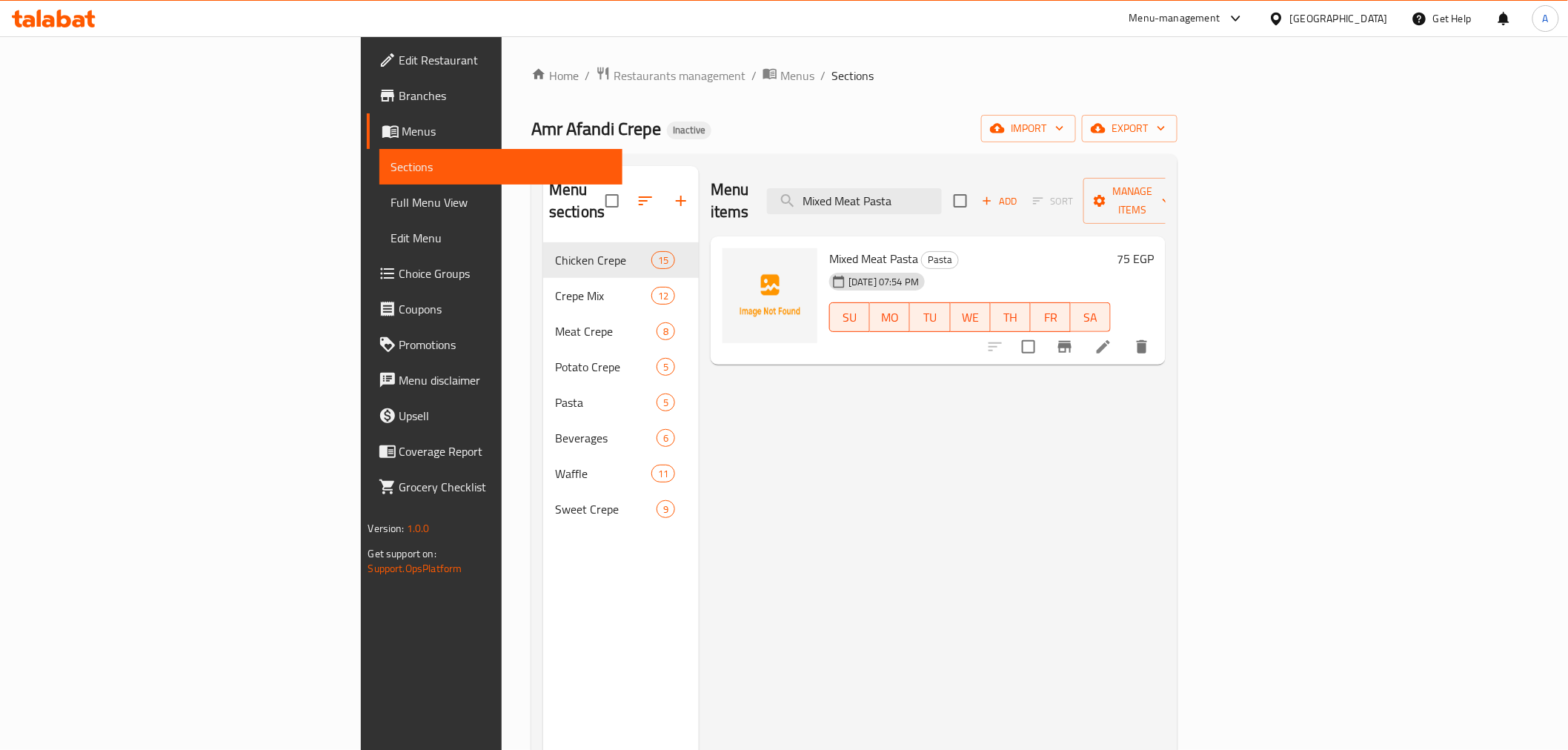
type input "Mixed Meat Pasta"
click at [1113, 338] on icon at bounding box center [1104, 347] width 18 height 18
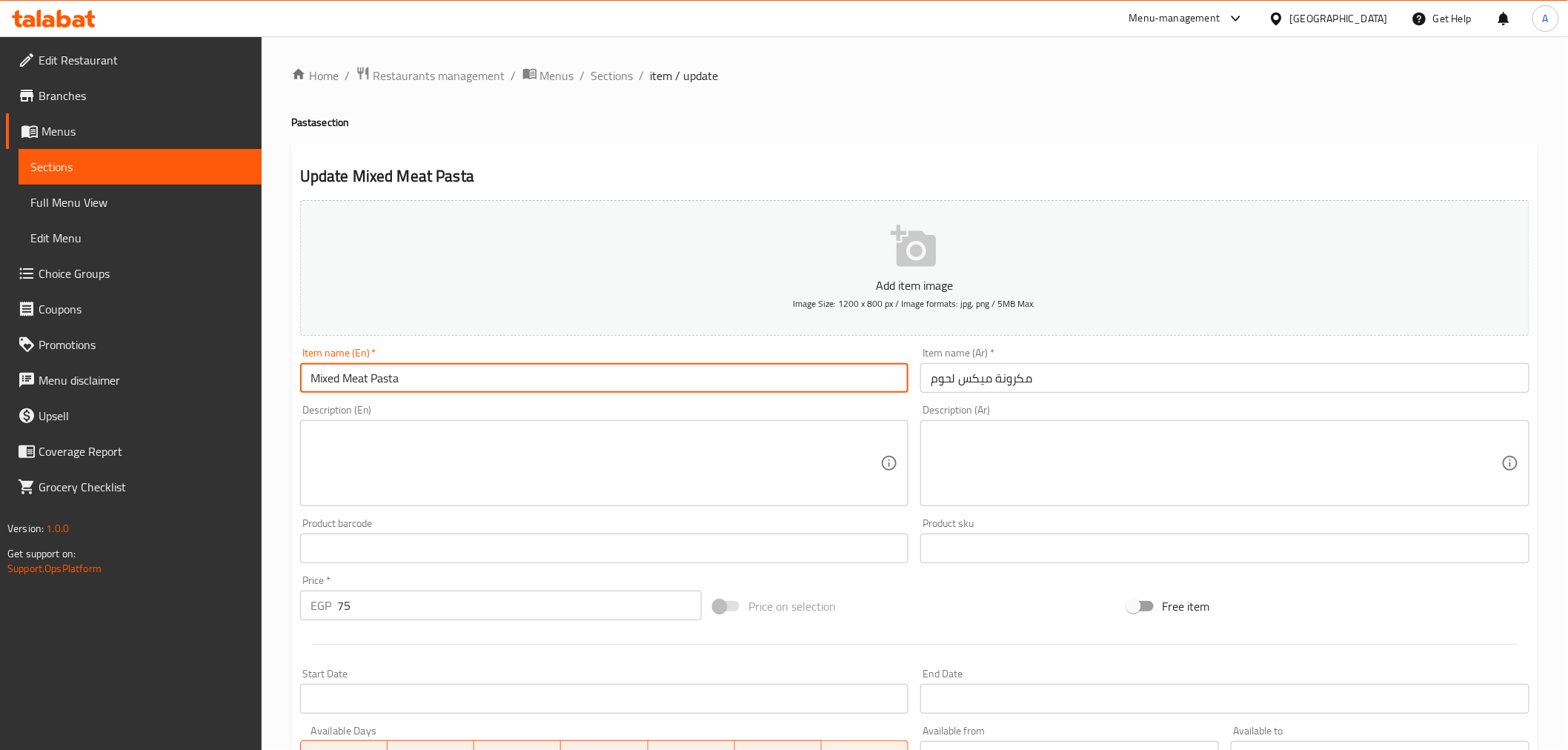
drag, startPoint x: 327, startPoint y: 375, endPoint x: 338, endPoint y: 386, distance: 15.6
click at [338, 386] on input "Mixed Meat Pasta" at bounding box center [604, 378] width 609 height 30
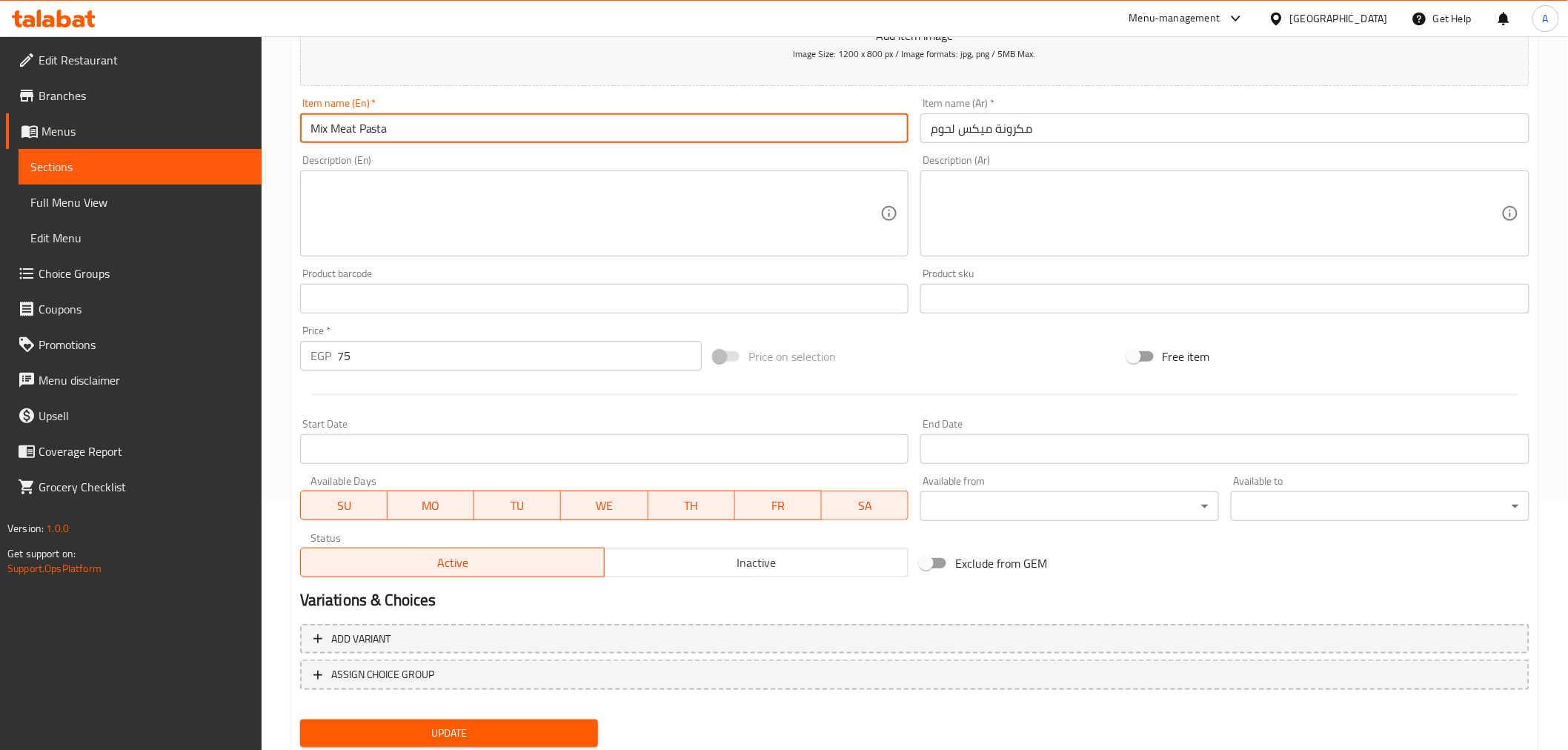
scroll to position [294, 0]
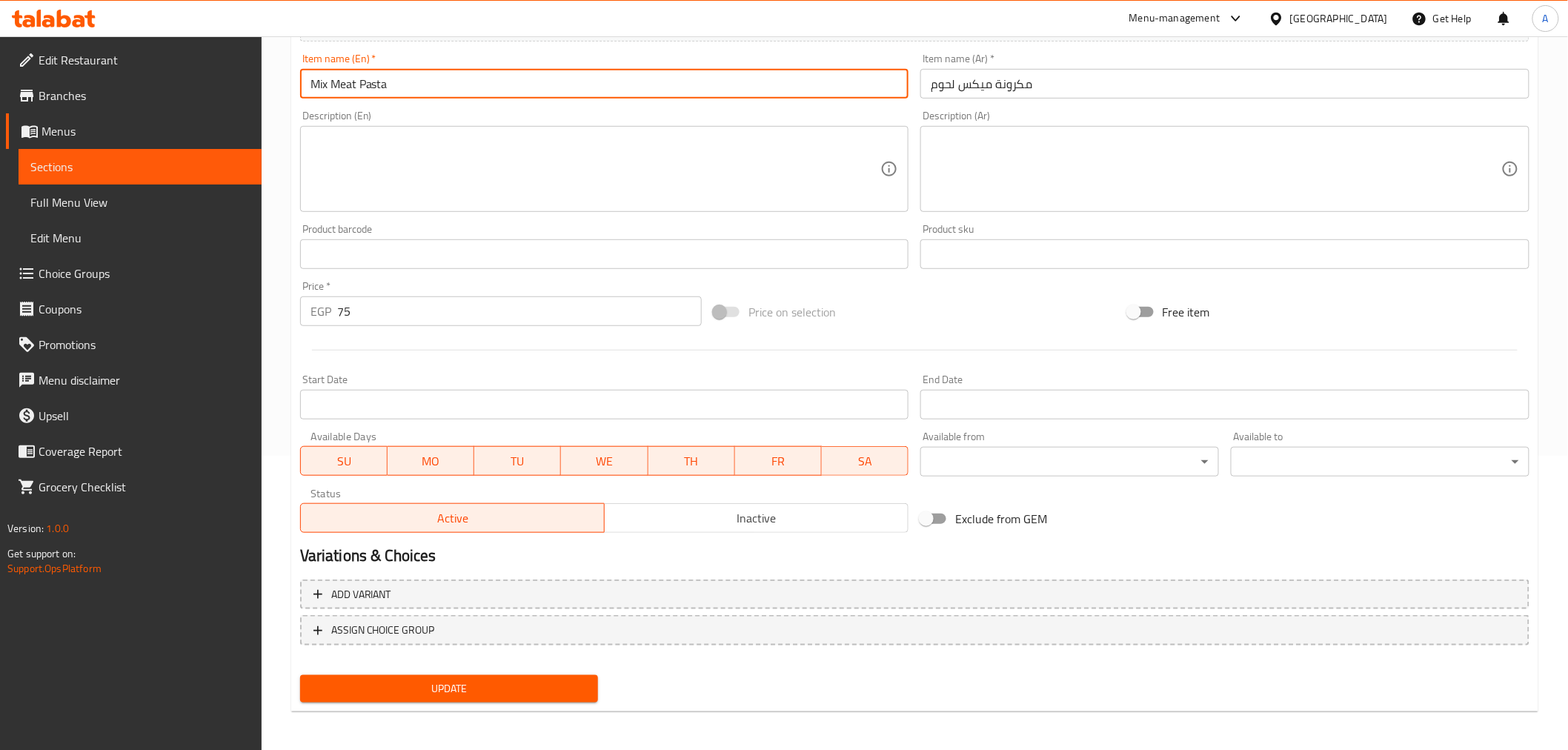
type input "Mix Meat Pasta"
click at [514, 692] on span "Update" at bounding box center [450, 689] width 275 height 18
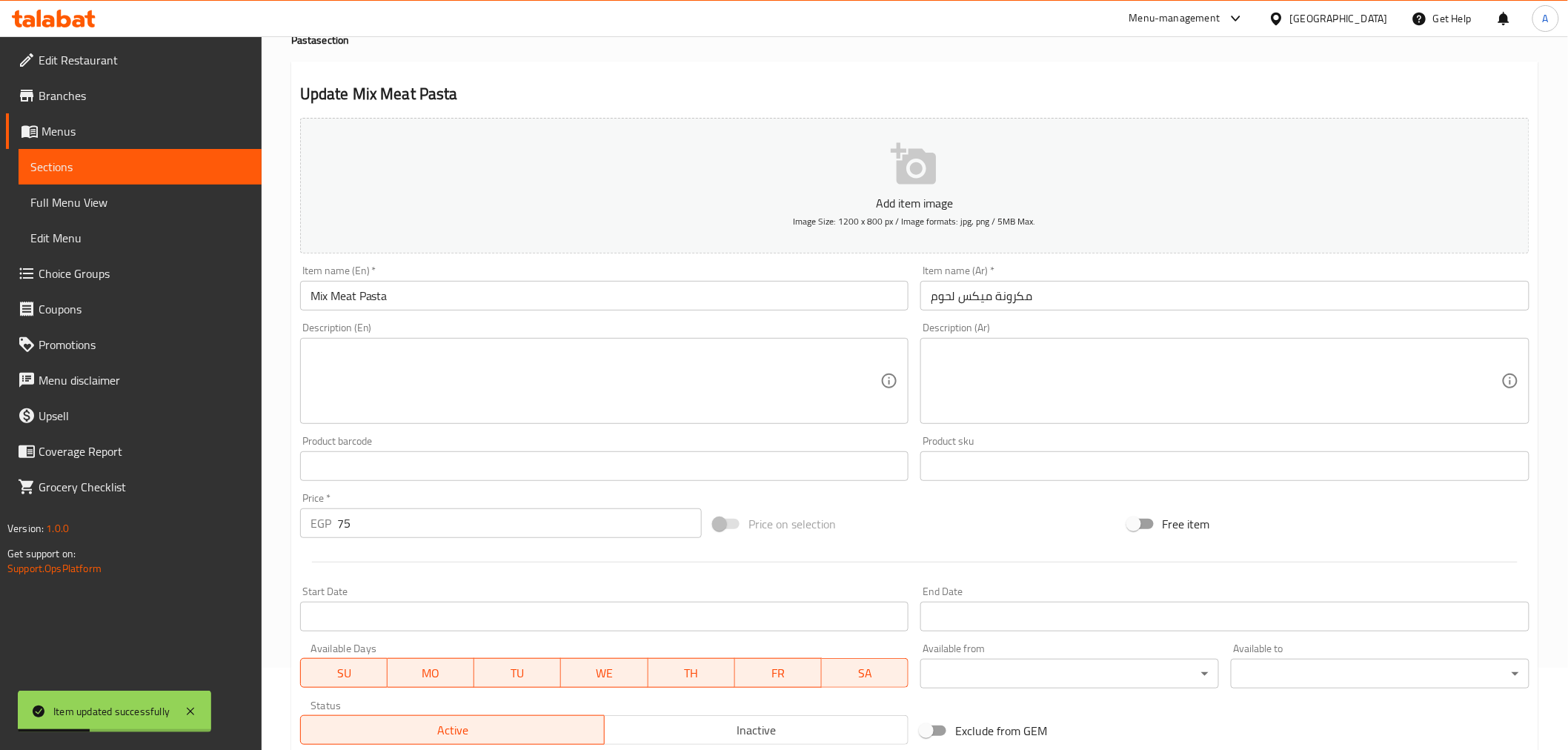
scroll to position [0, 0]
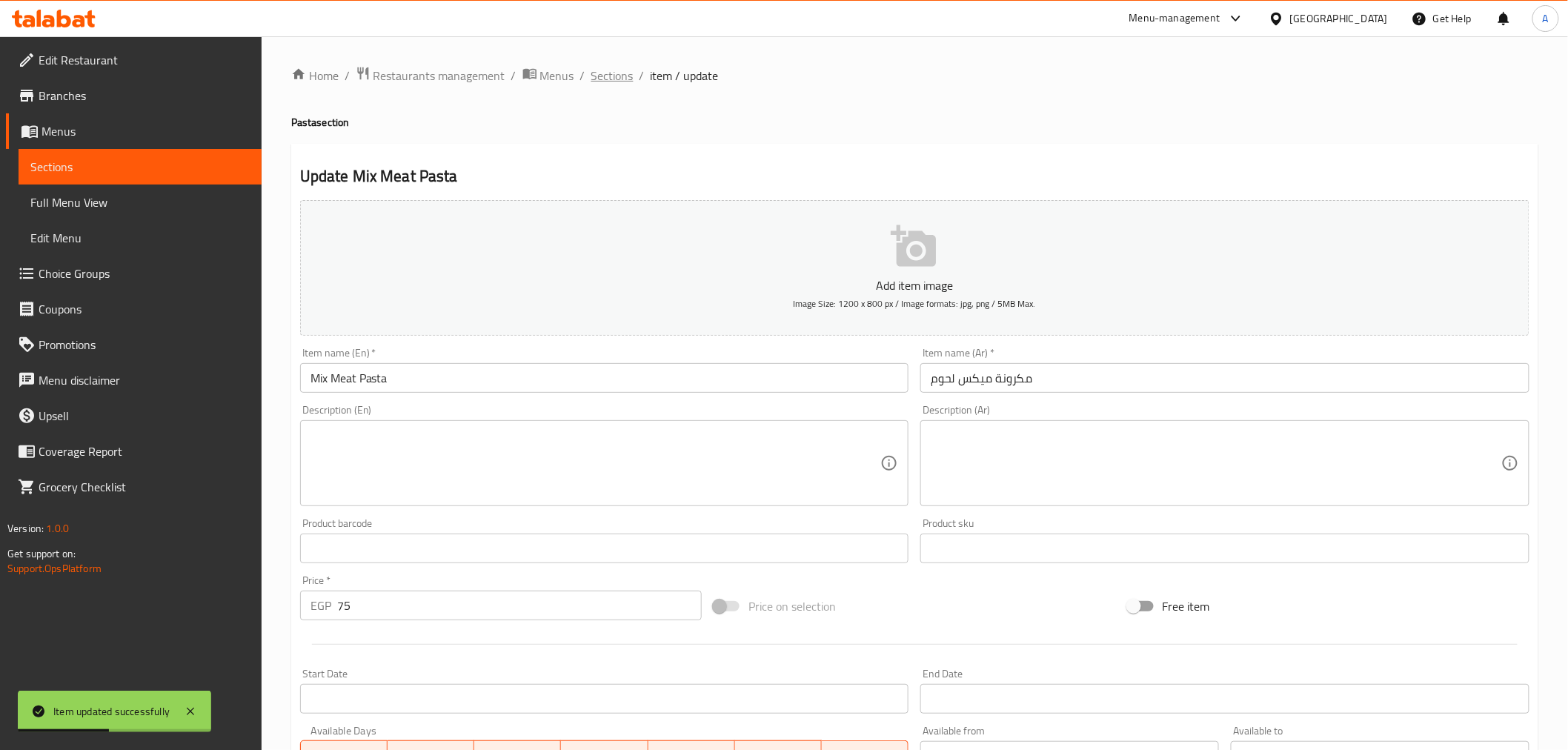
click at [617, 75] on span "Sections" at bounding box center [612, 76] width 43 height 18
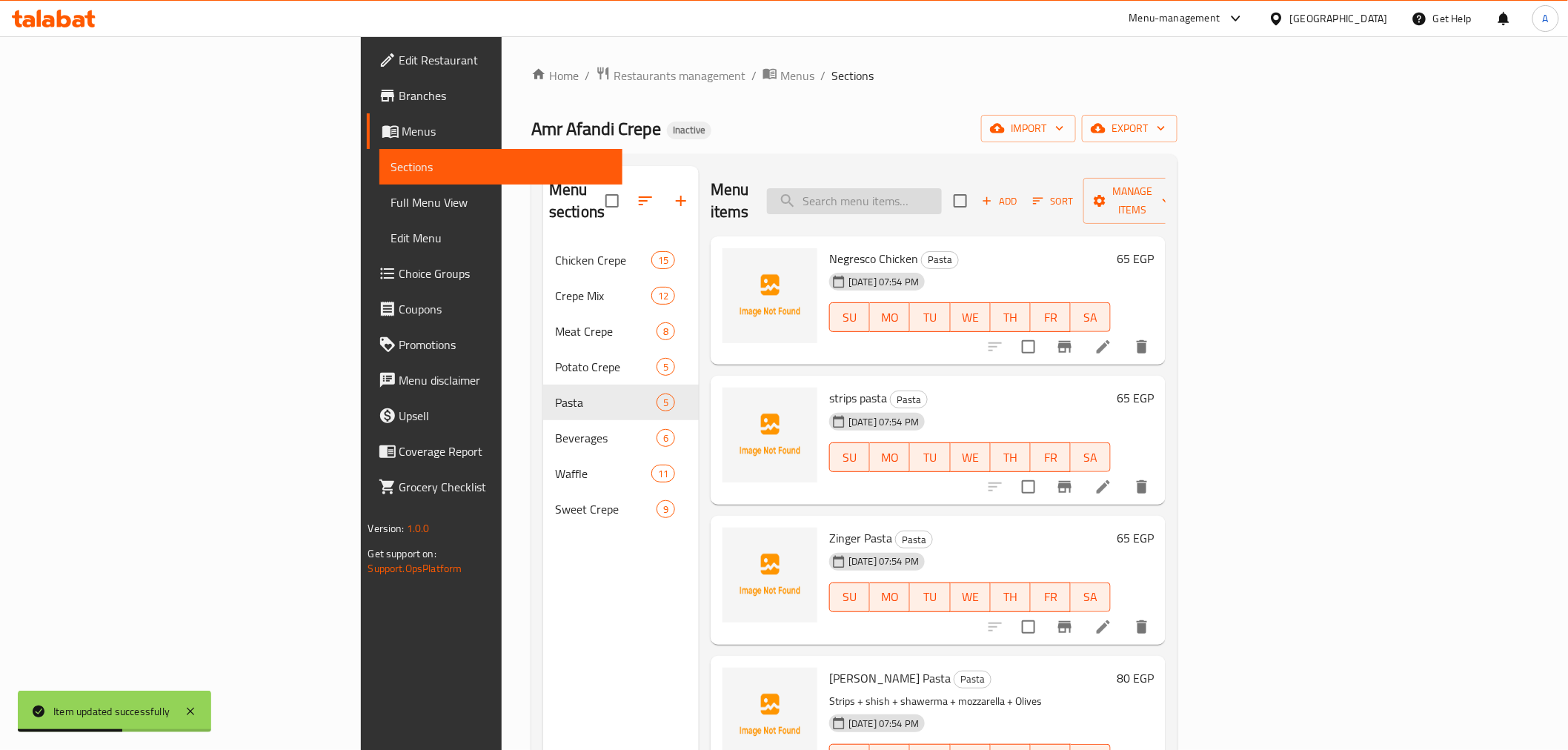
click at [942, 201] on input "search" at bounding box center [854, 201] width 175 height 26
paste input "Canz"
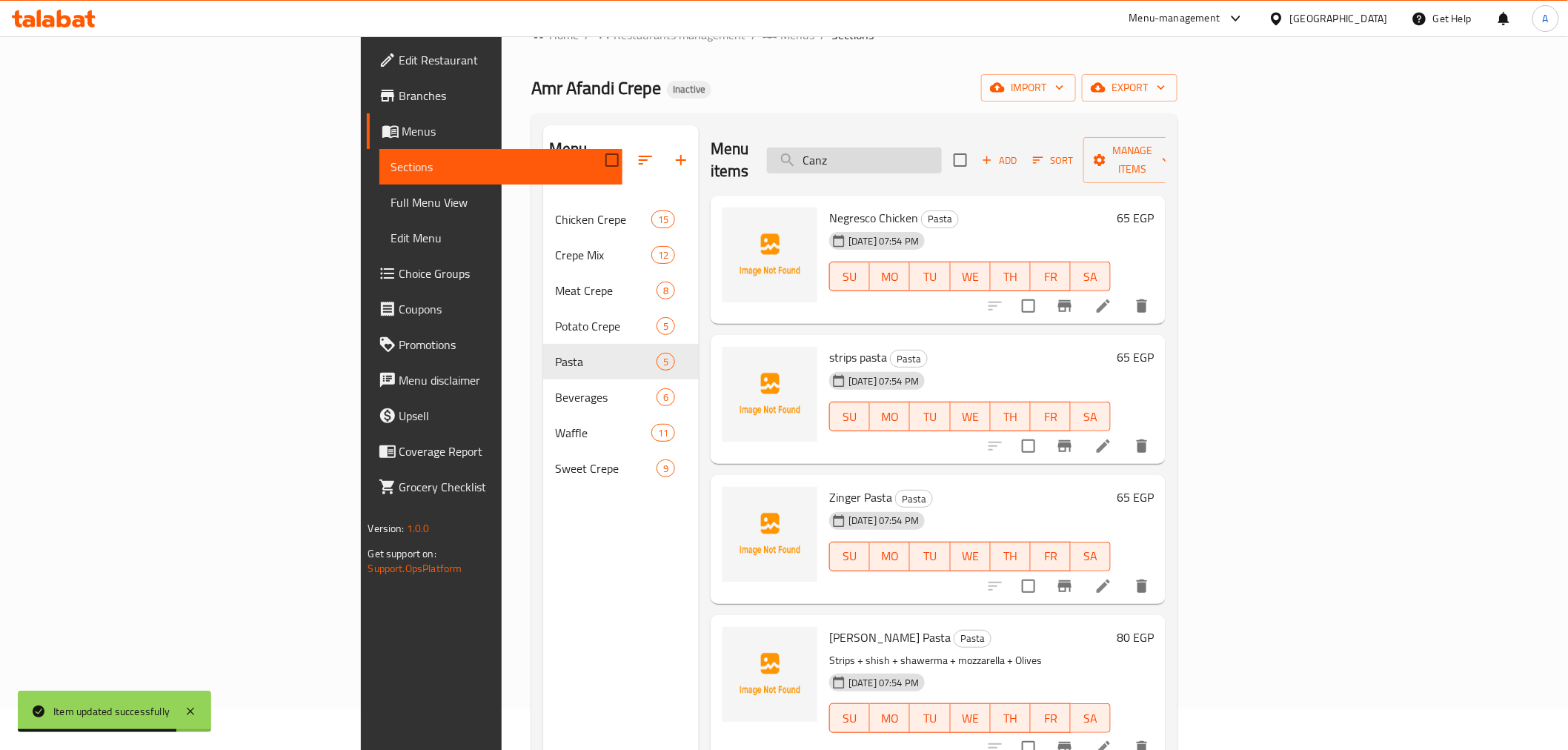
click at [942, 151] on input "Canz" at bounding box center [854, 160] width 175 height 26
drag, startPoint x: 949, startPoint y: 149, endPoint x: 972, endPoint y: 149, distance: 23.0
click at [942, 149] on input "Canz" at bounding box center [854, 160] width 175 height 26
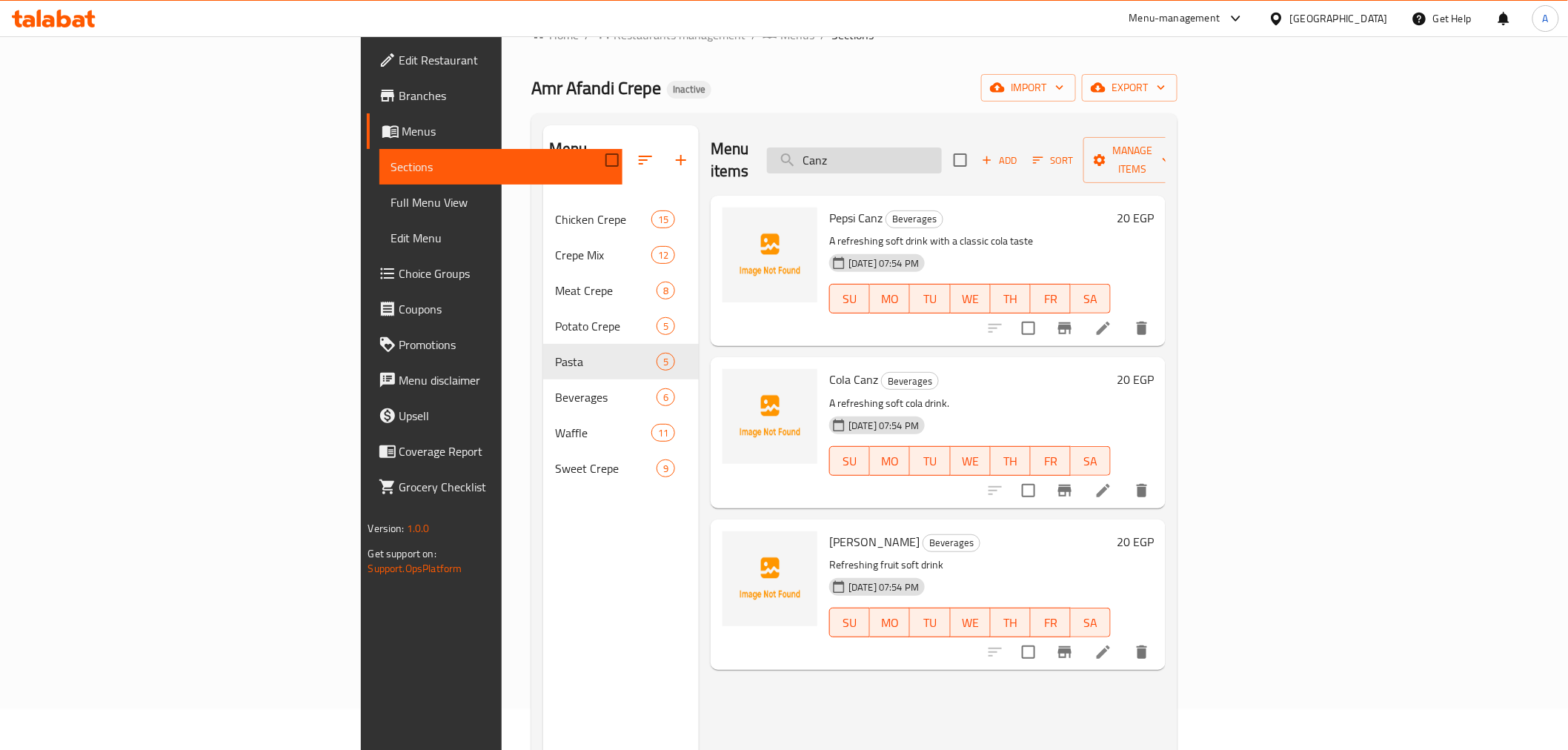
click at [942, 148] on input "Canz" at bounding box center [854, 160] width 175 height 26
click at [942, 150] on input "Canz" at bounding box center [854, 160] width 175 height 26
click at [923, 159] on input "Canz" at bounding box center [854, 160] width 175 height 26
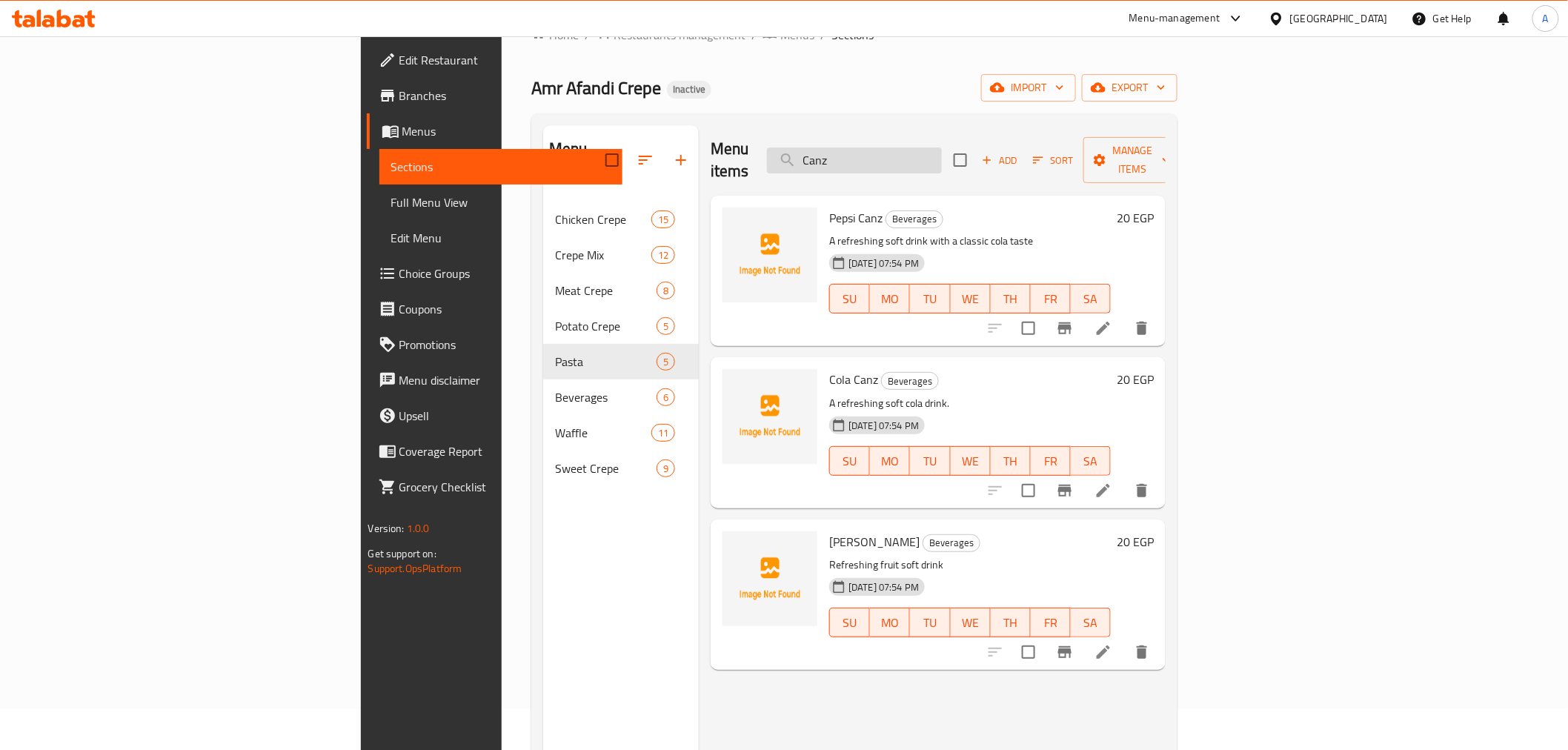
click at [923, 159] on input "Canz" at bounding box center [854, 160] width 175 height 26
paste input "hocolate Waffle Mix"
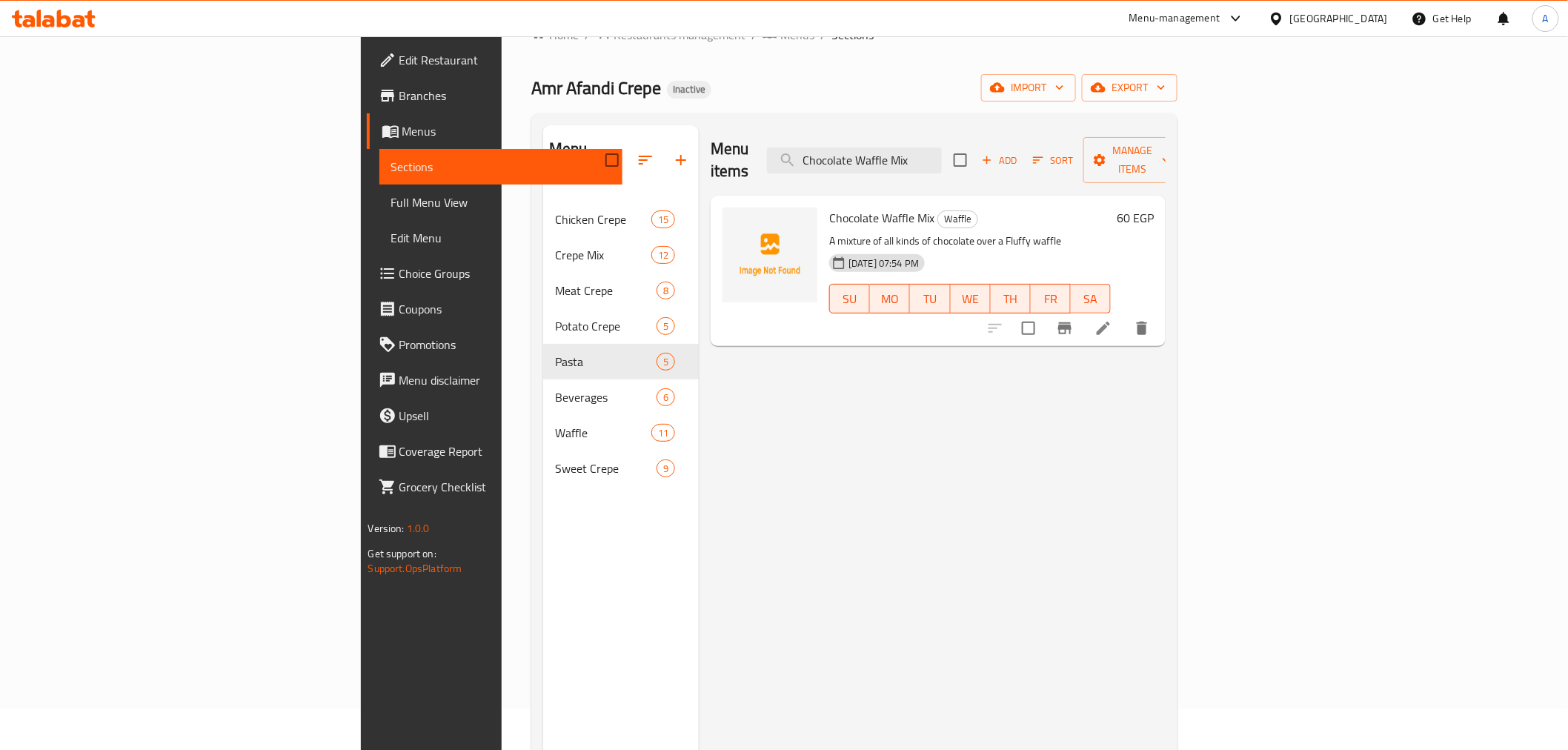
type input "Chocolate Waffle Mix"
click at [1113, 320] on icon at bounding box center [1104, 329] width 18 height 18
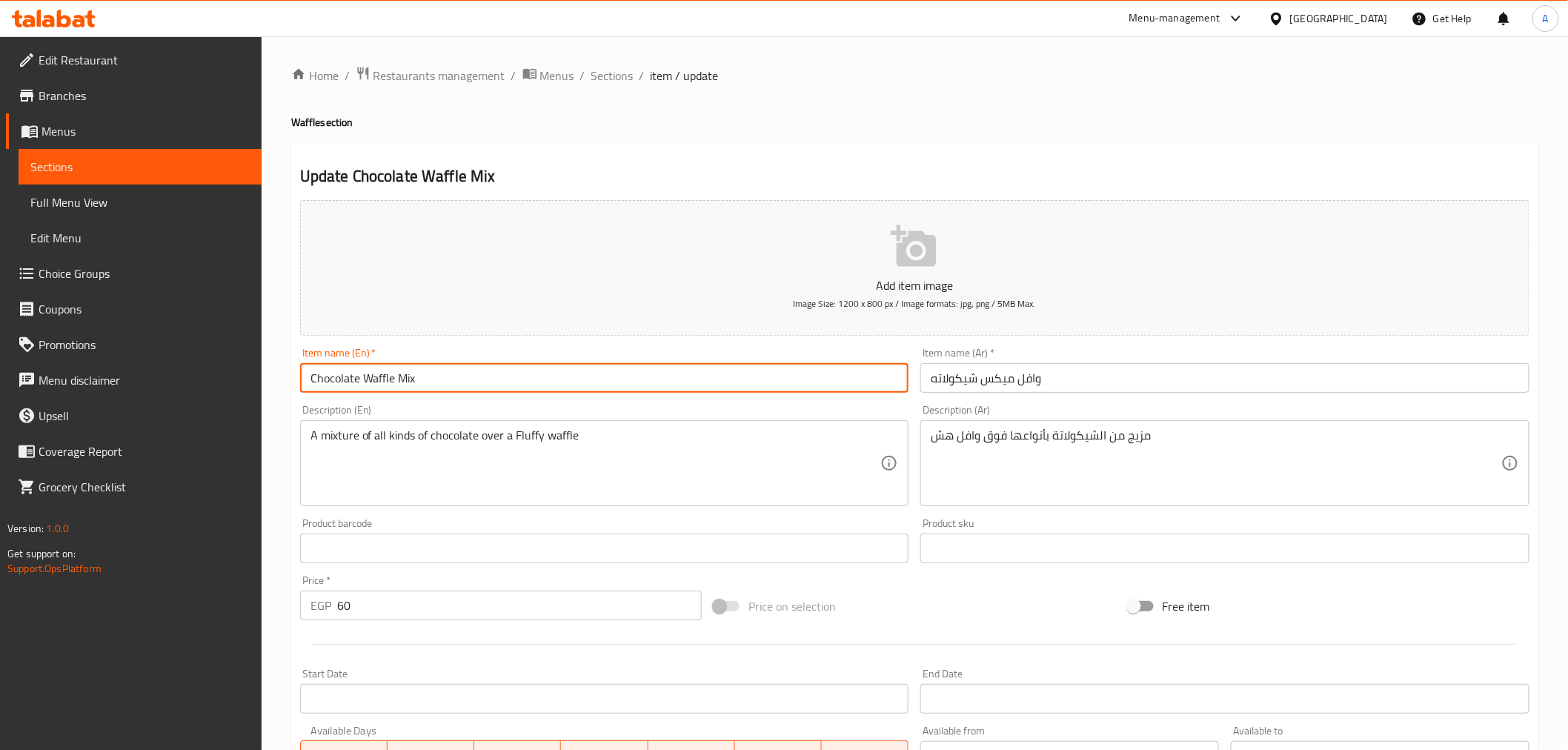
click at [406, 372] on input "Chocolate Waffle Mix" at bounding box center [604, 378] width 609 height 30
click at [306, 375] on input "Chocolate Waffle" at bounding box center [604, 378] width 609 height 30
paste input "Mix"
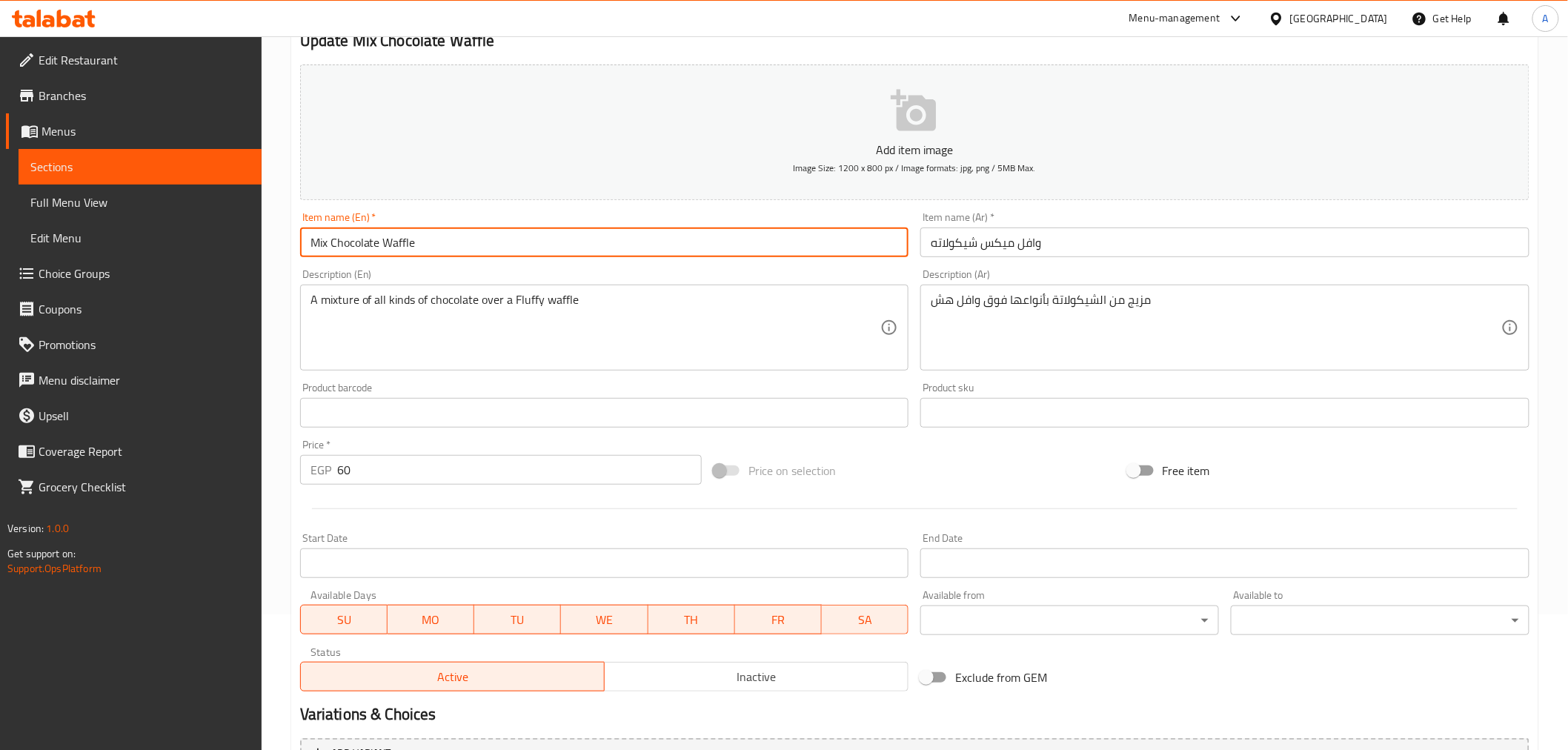
scroll to position [294, 0]
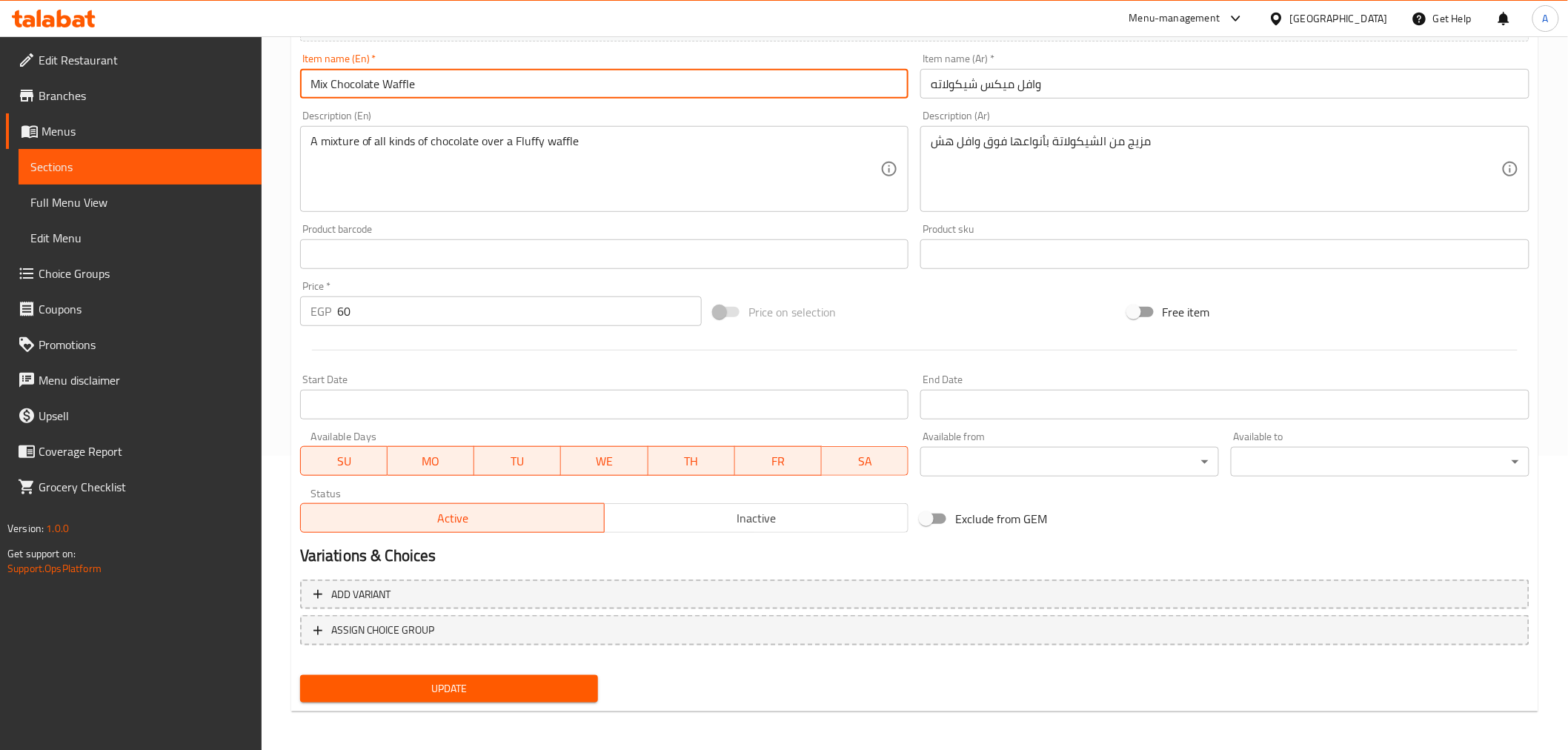
type input "Mix Chocolate Waffle"
click at [542, 676] on button "Update" at bounding box center [449, 689] width 299 height 27
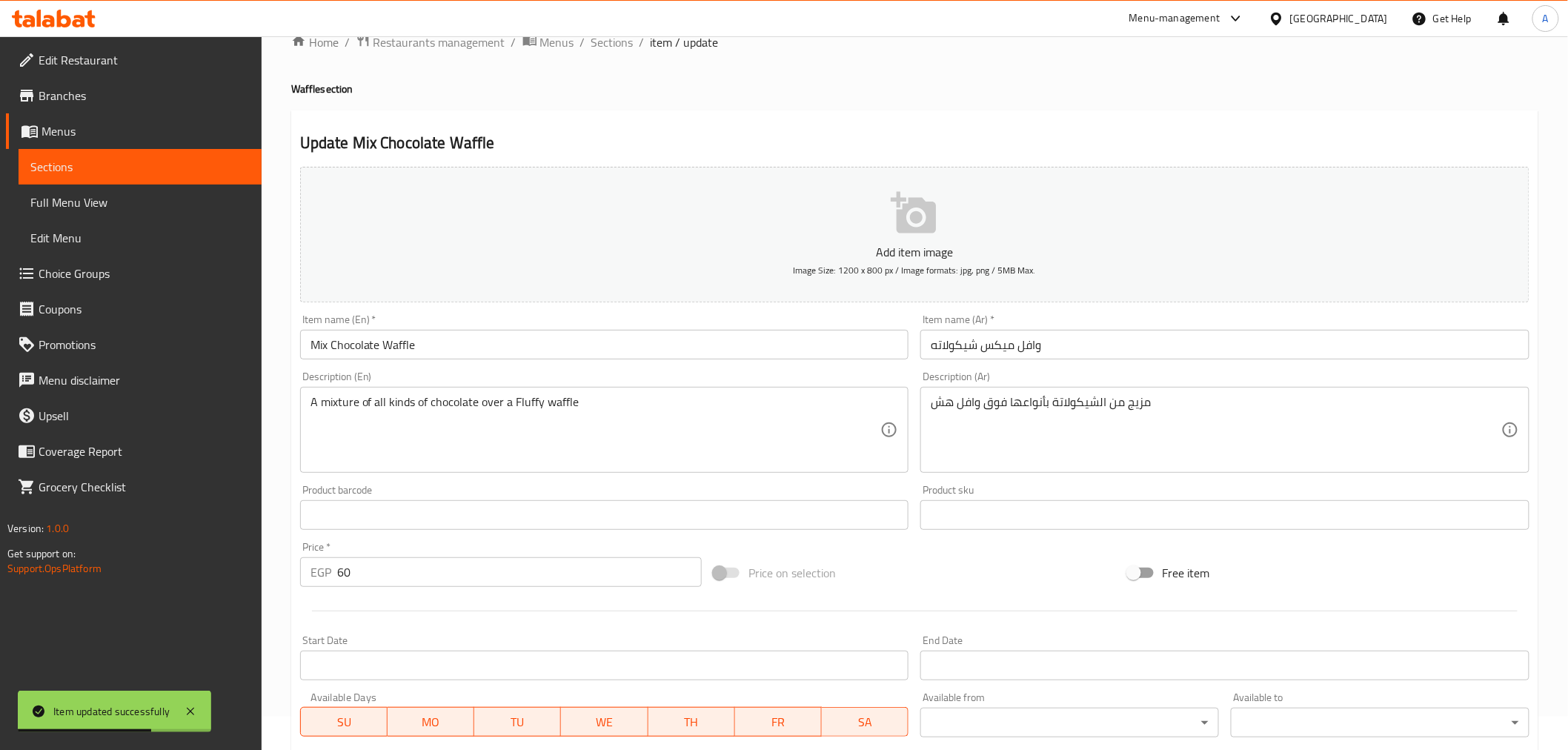
scroll to position [0, 0]
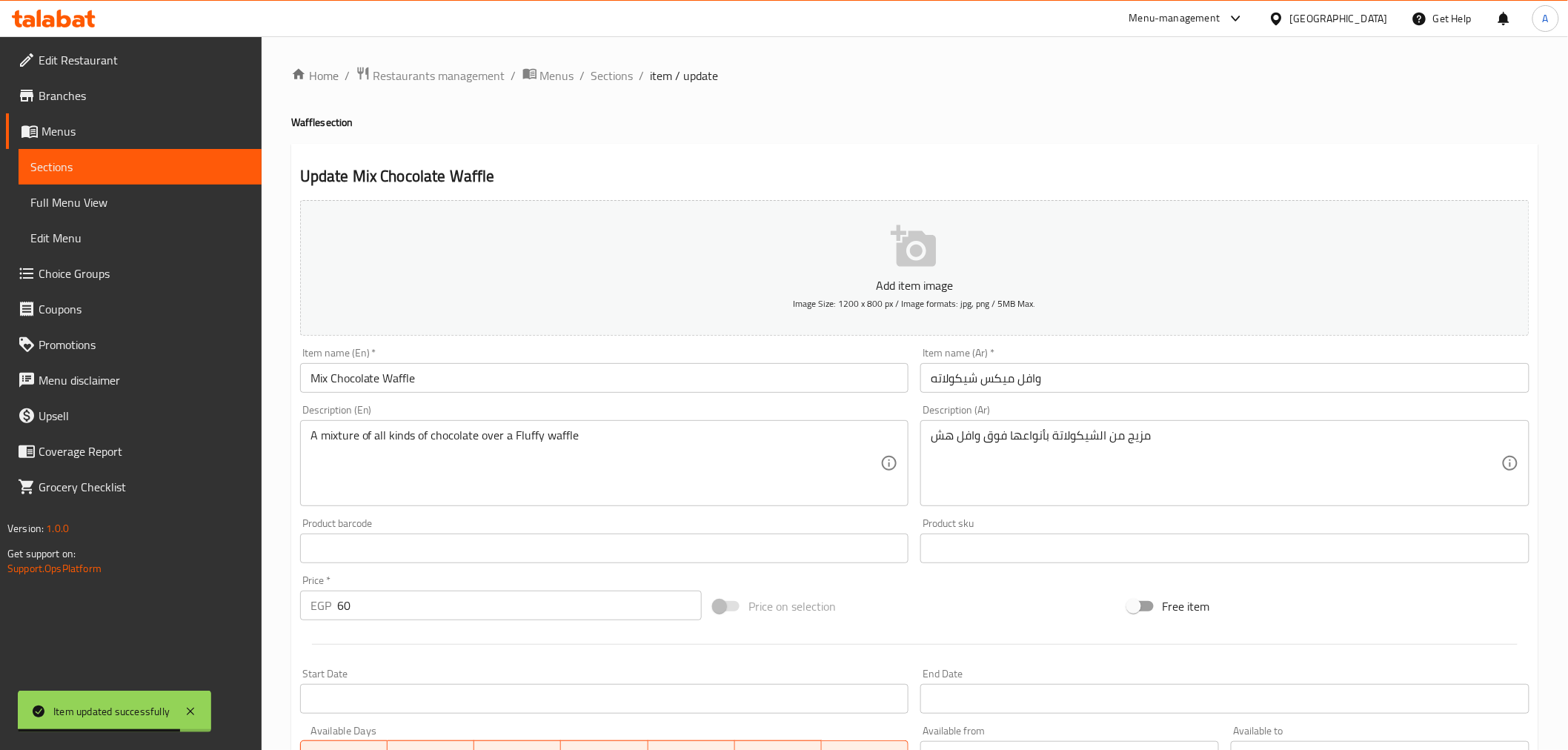
drag, startPoint x: 620, startPoint y: 68, endPoint x: 698, endPoint y: 91, distance: 81.3
click at [620, 68] on span "Sections" at bounding box center [612, 76] width 43 height 18
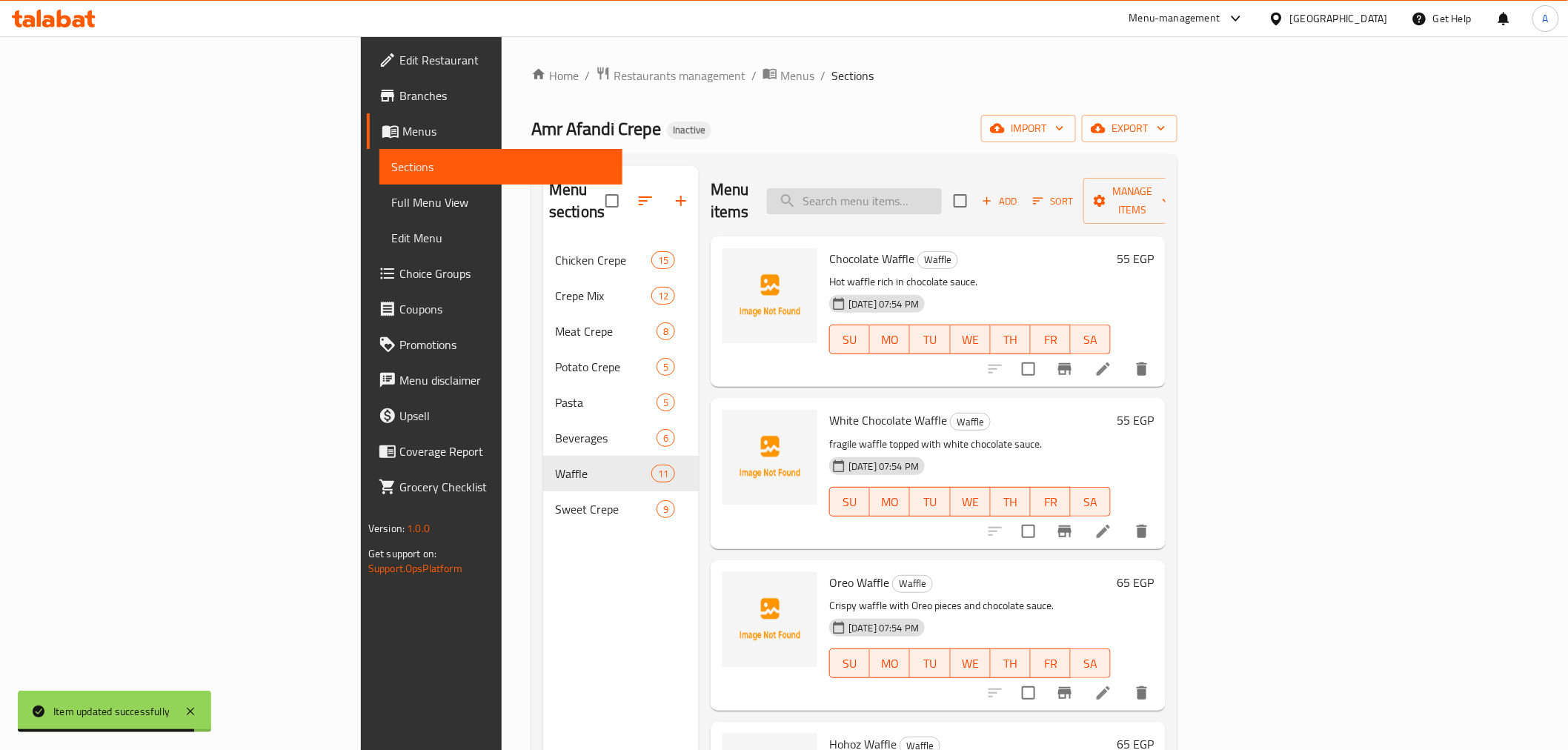
click at [942, 193] on input "search" at bounding box center [854, 201] width 175 height 26
paste input "كريب لوكس"
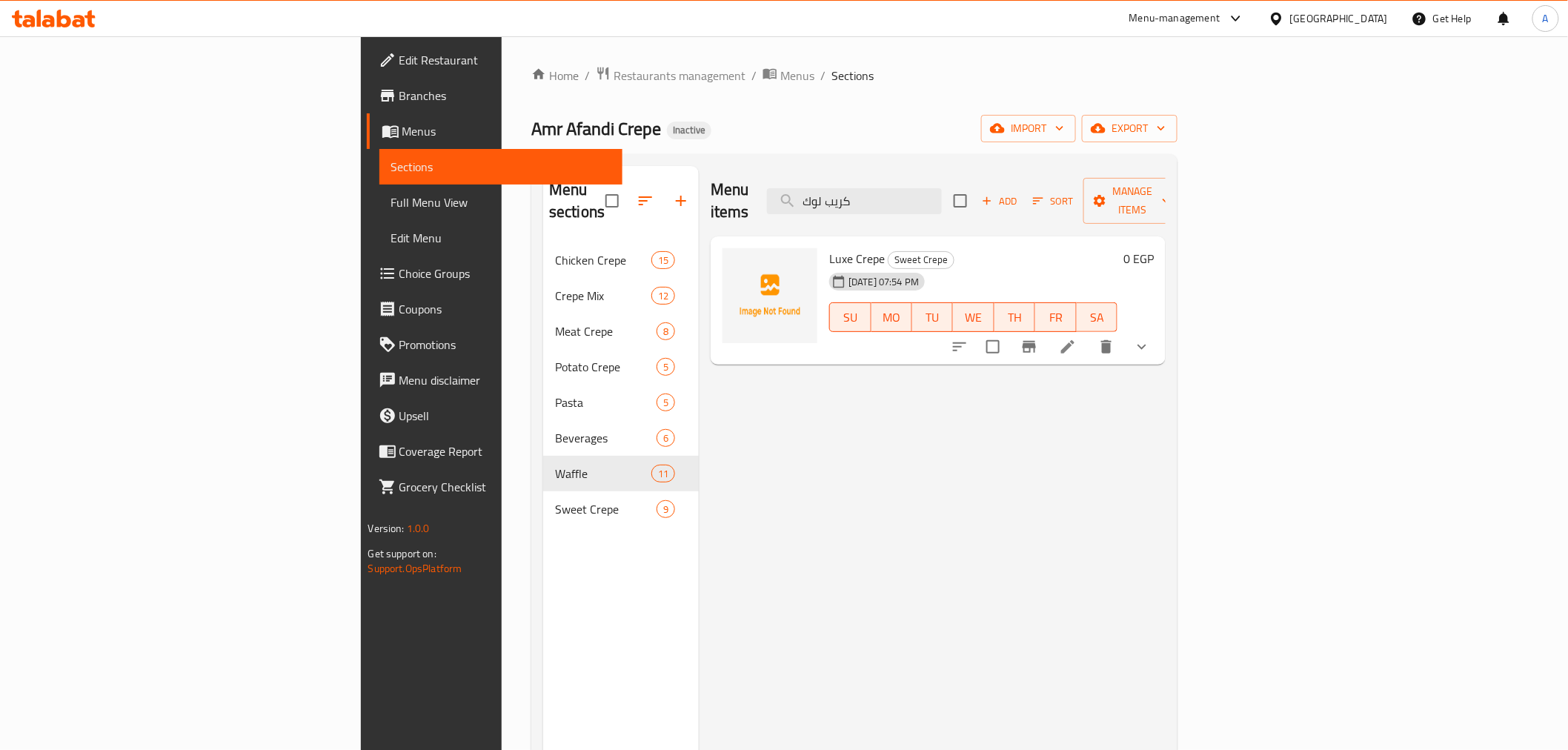
type input "كريب لوك"
click at [1076, 338] on icon at bounding box center [1068, 347] width 18 height 18
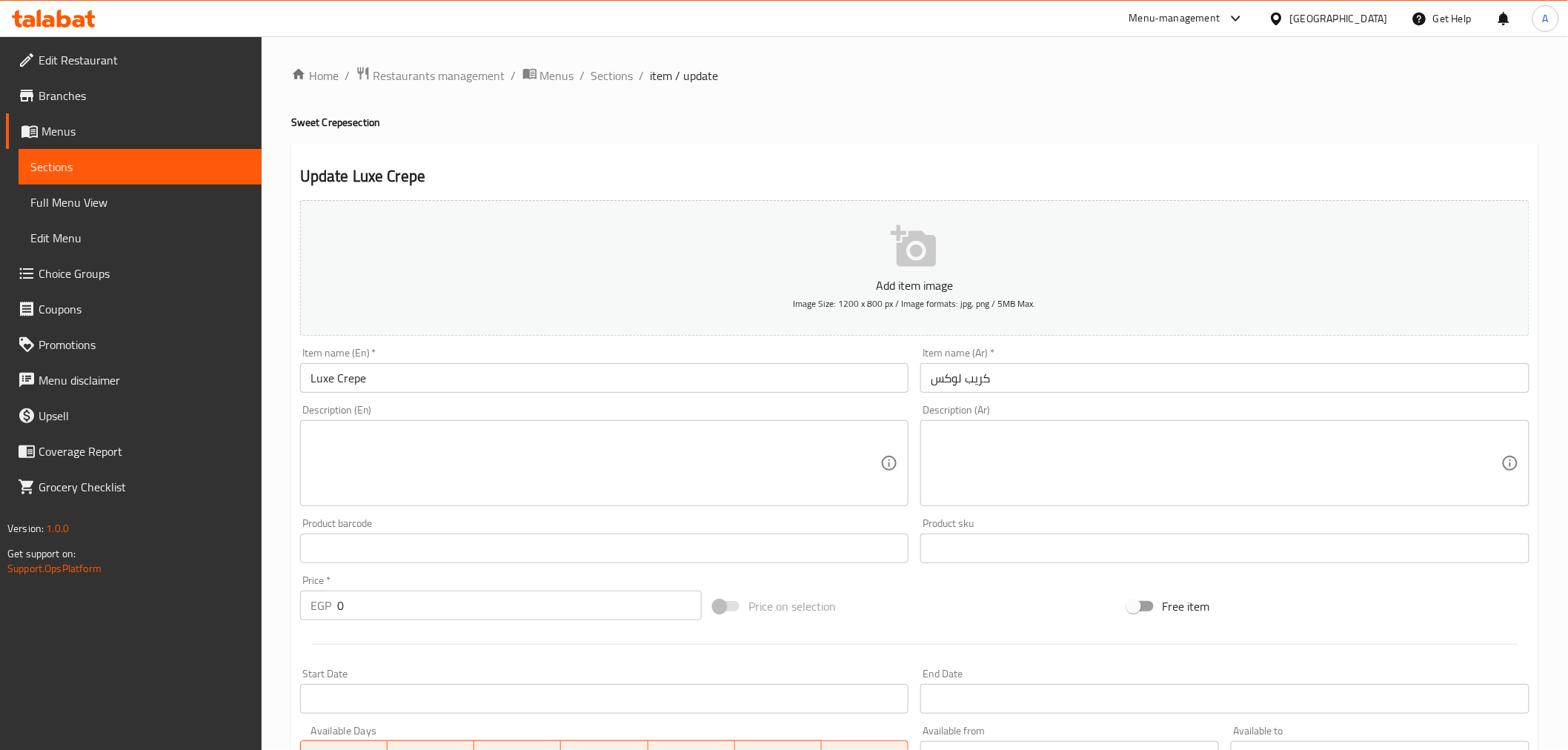
click at [1032, 426] on div "Description (Ar)" at bounding box center [1225, 463] width 609 height 86
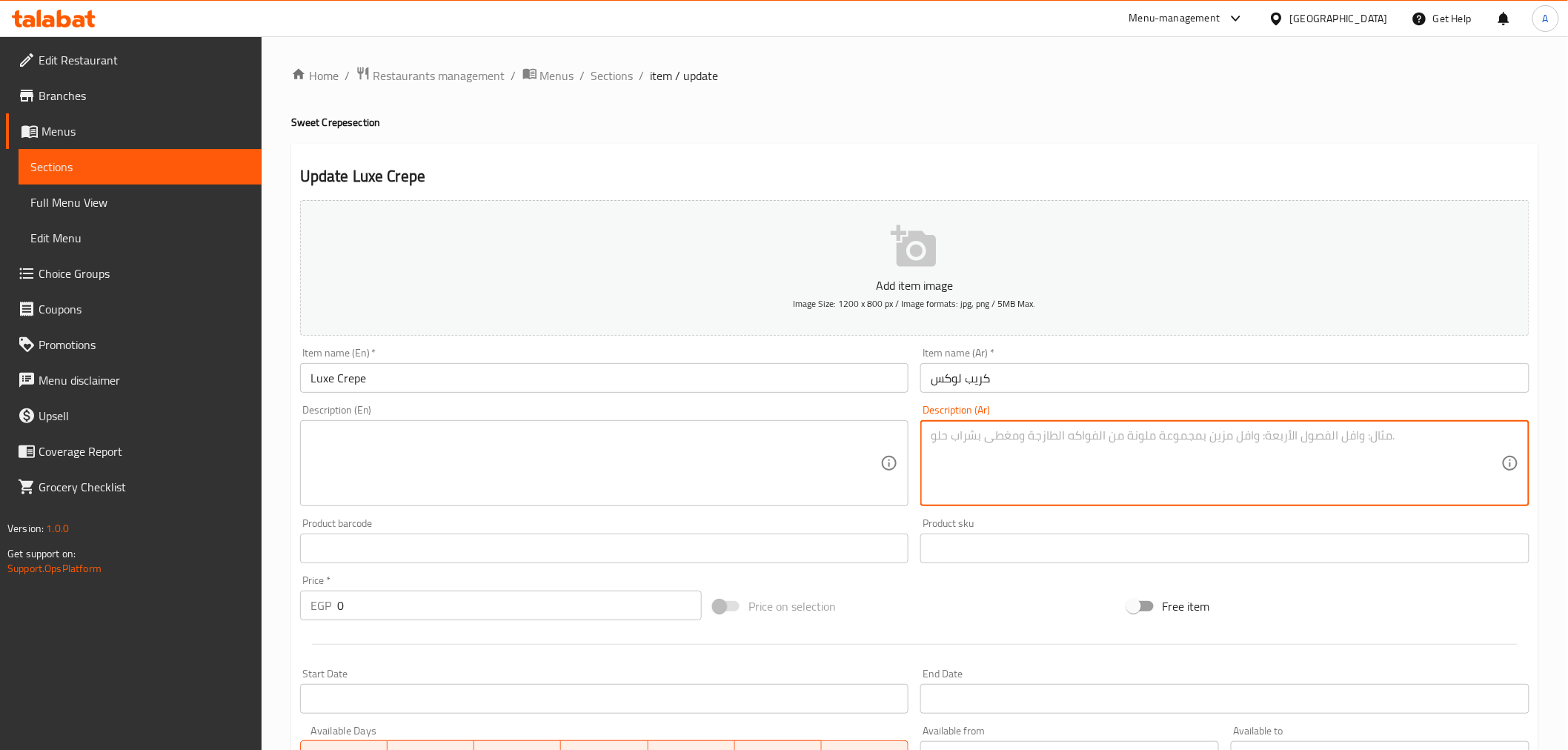
paste textarea "نوتيلا+لوتس"
type textarea "نوتيلا+لوتس"
click at [764, 438] on textarea at bounding box center [596, 464] width 570 height 71
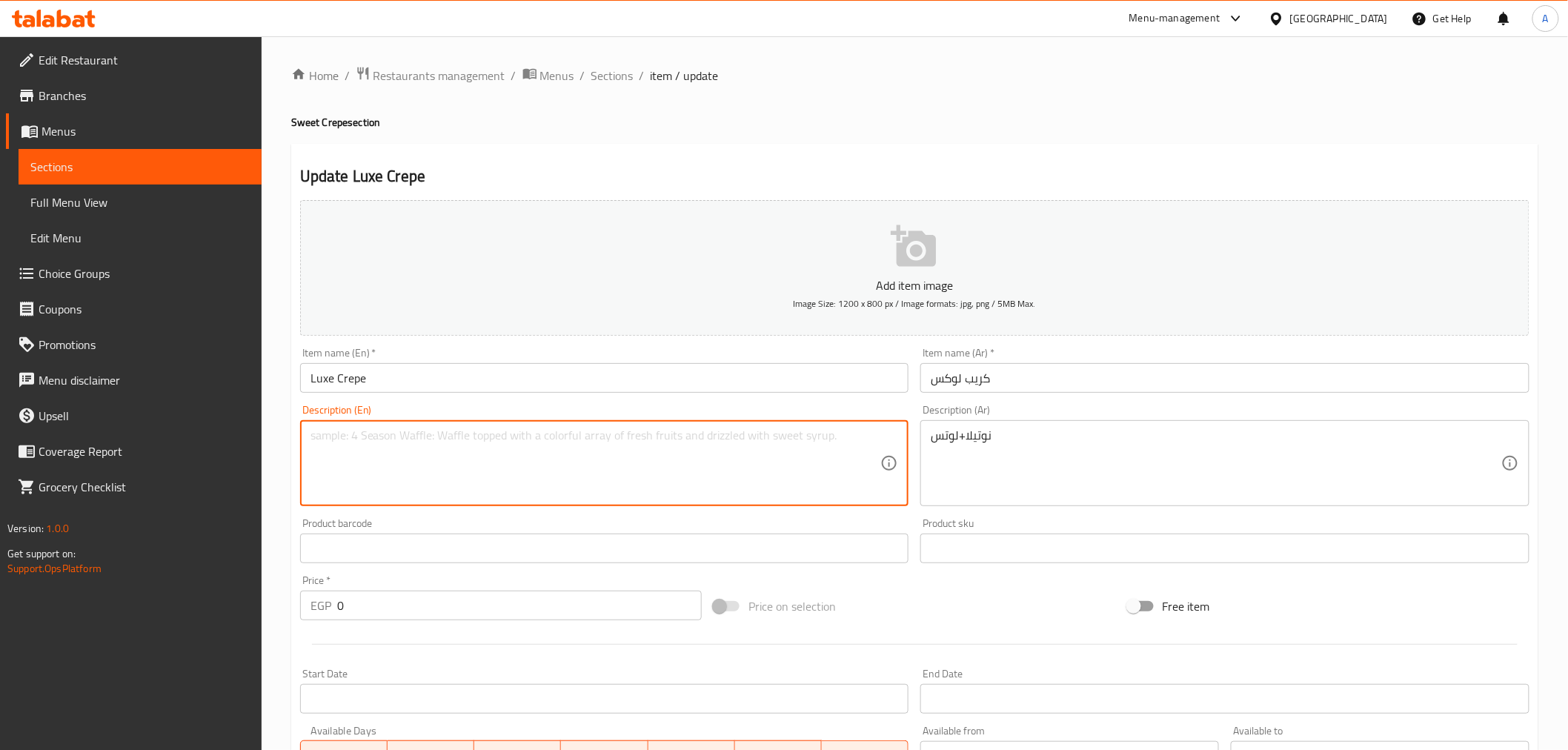
paste textarea "Nutella + Lotus"
type textarea "Nutella + Lotus"
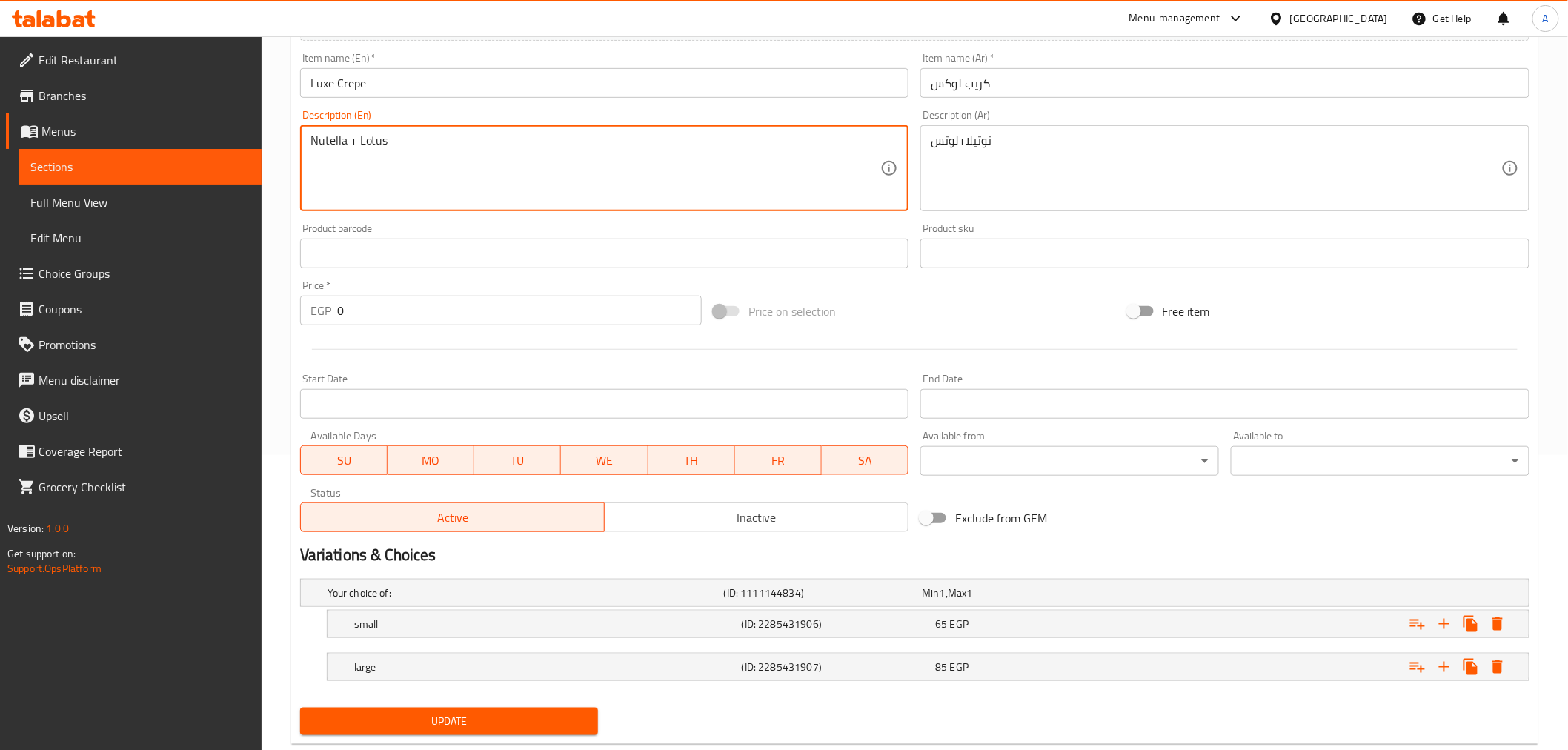
scroll to position [319, 0]
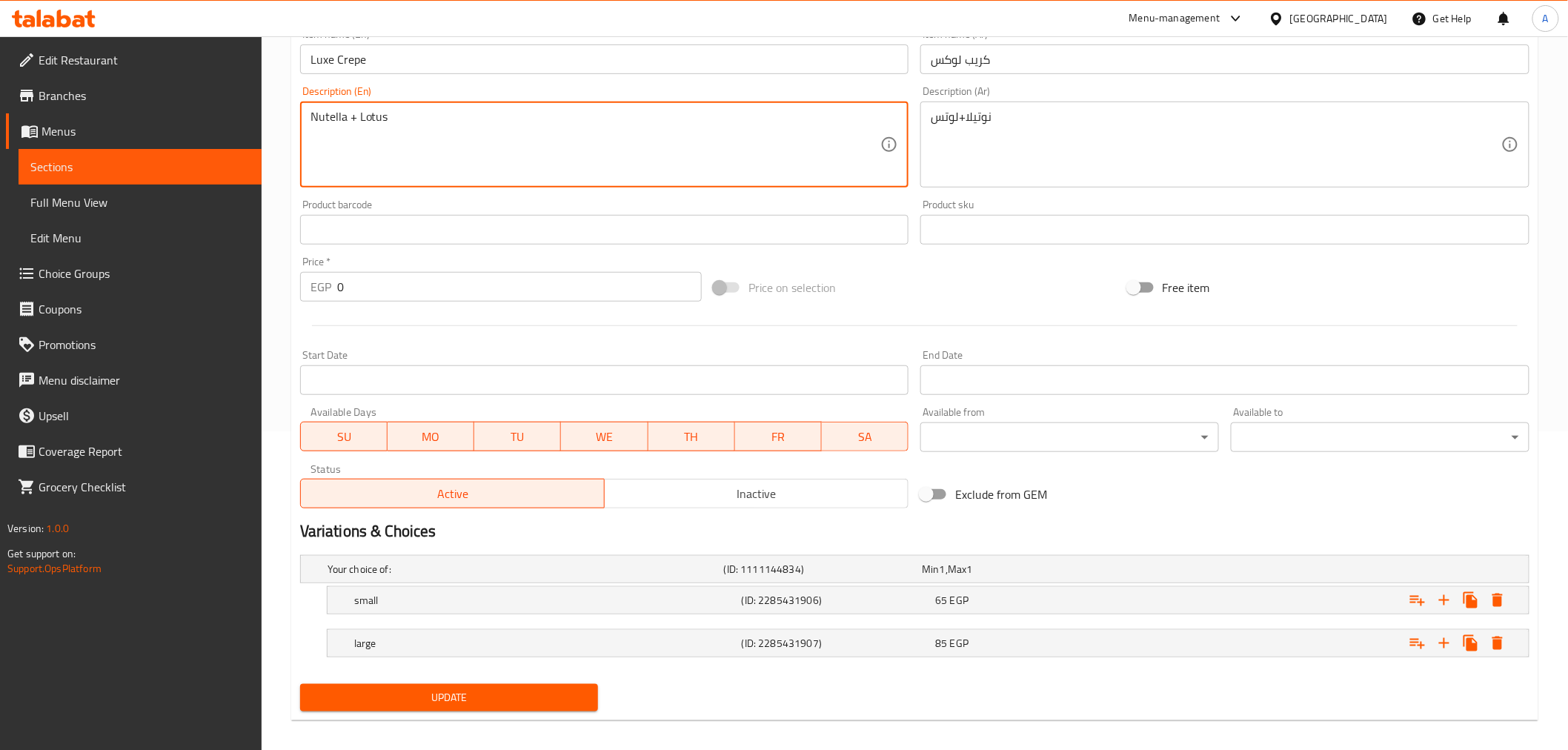
click at [476, 702] on span "Update" at bounding box center [450, 697] width 275 height 18
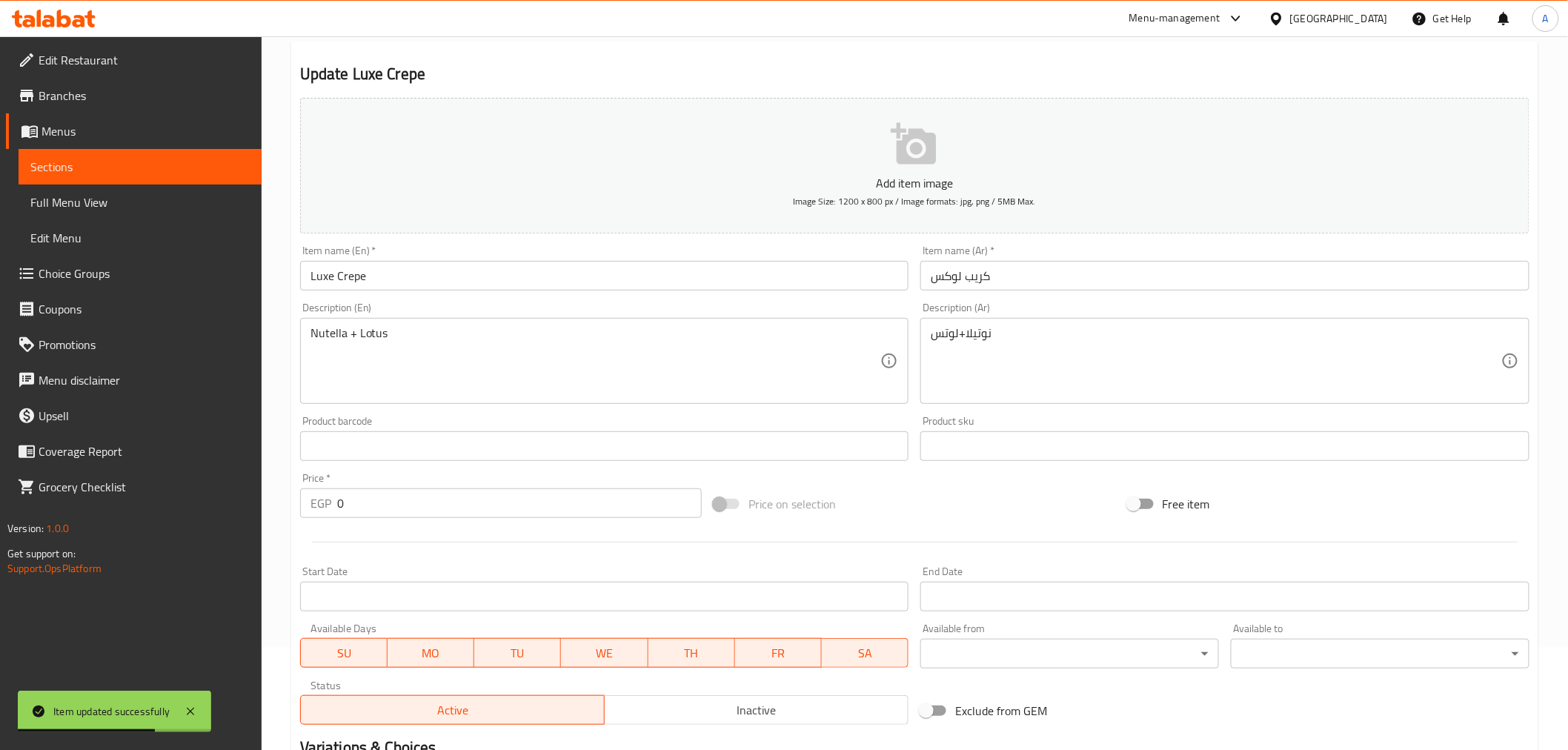
scroll to position [0, 0]
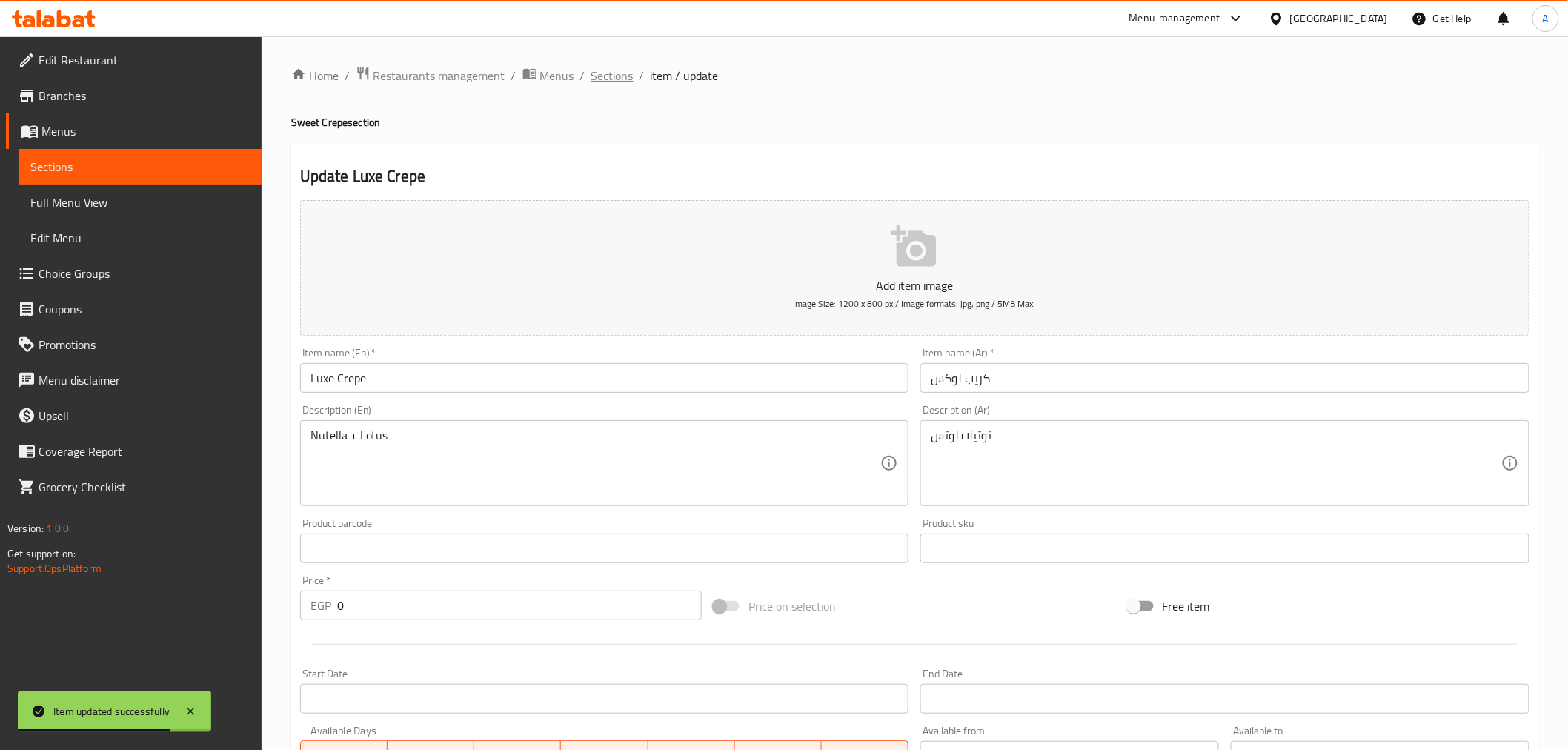
click at [602, 74] on span "Sections" at bounding box center [612, 76] width 43 height 18
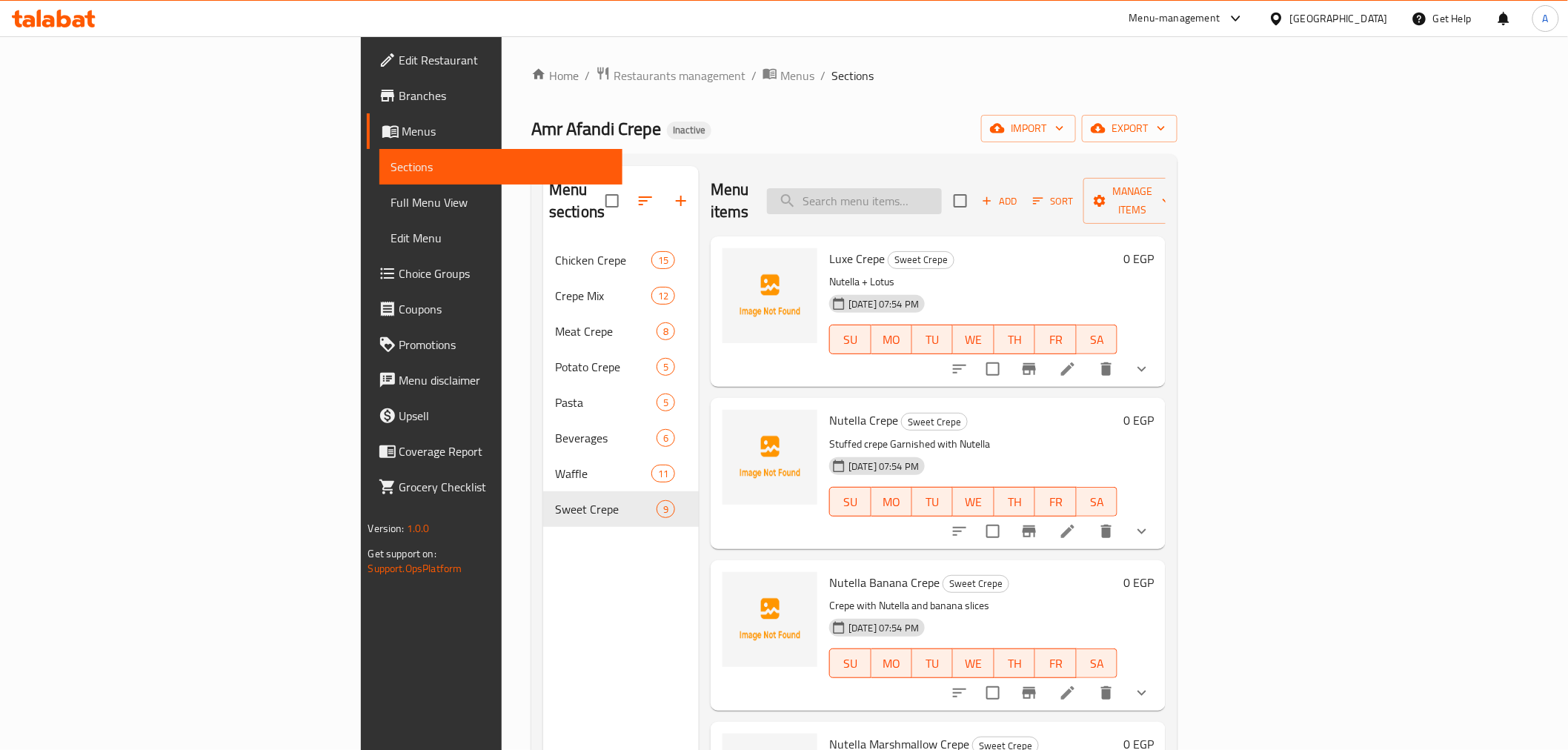
click at [942, 202] on input "search" at bounding box center [854, 201] width 175 height 26
paste input "Big Cola"
type input "Big Cola"
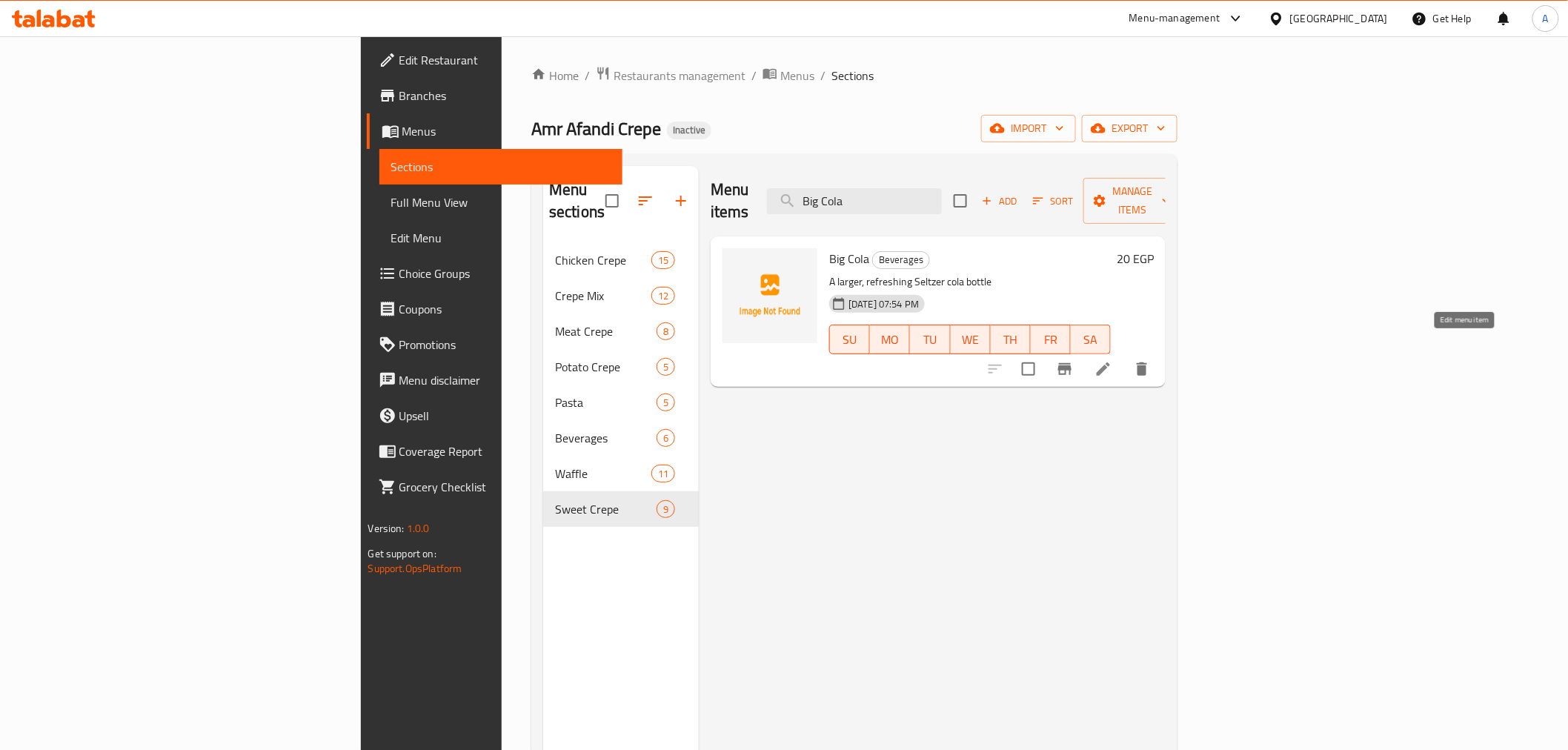
click at [1113, 361] on icon at bounding box center [1104, 370] width 18 height 18
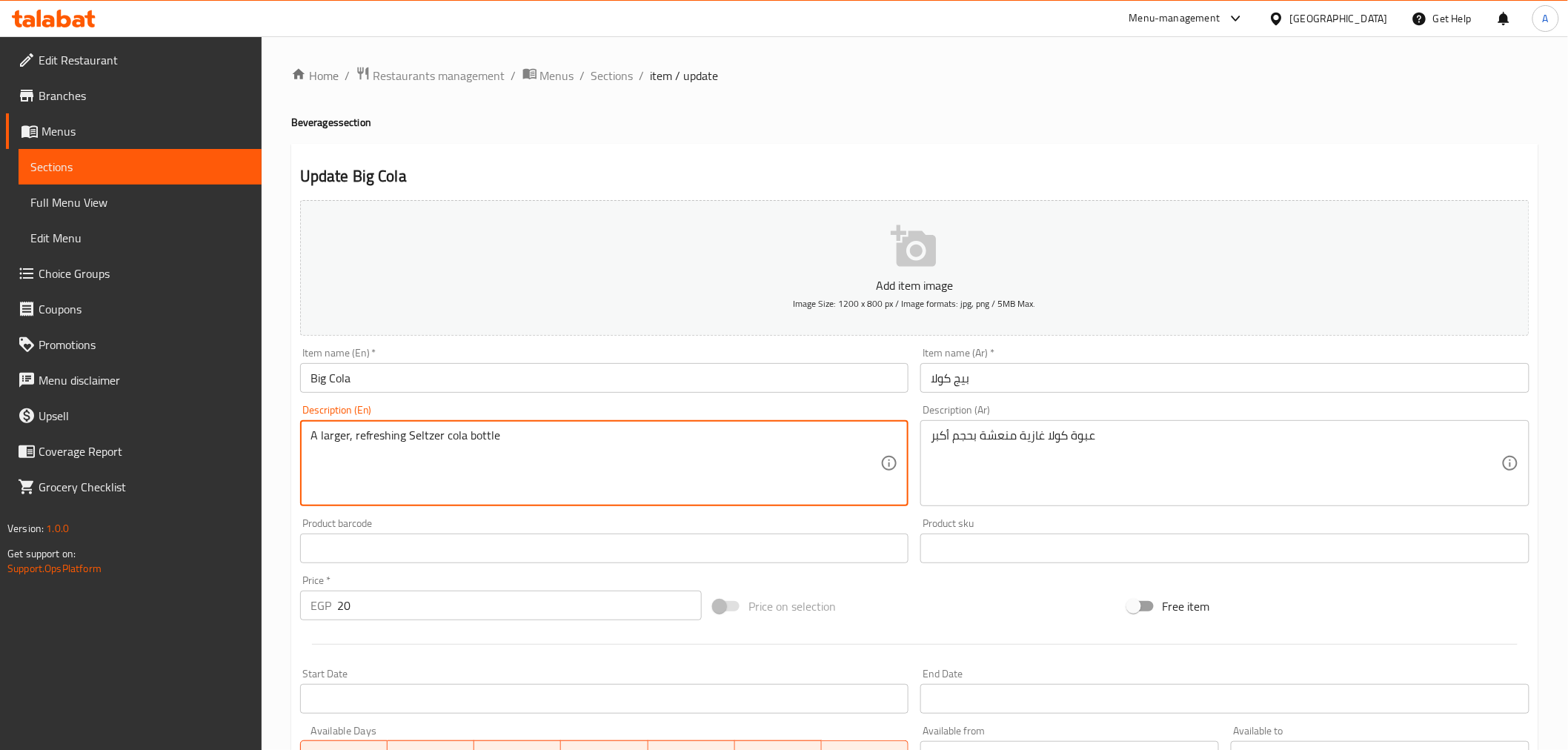
click at [790, 438] on textarea "A larger, refreshing Seltzer cola bottle" at bounding box center [596, 464] width 570 height 71
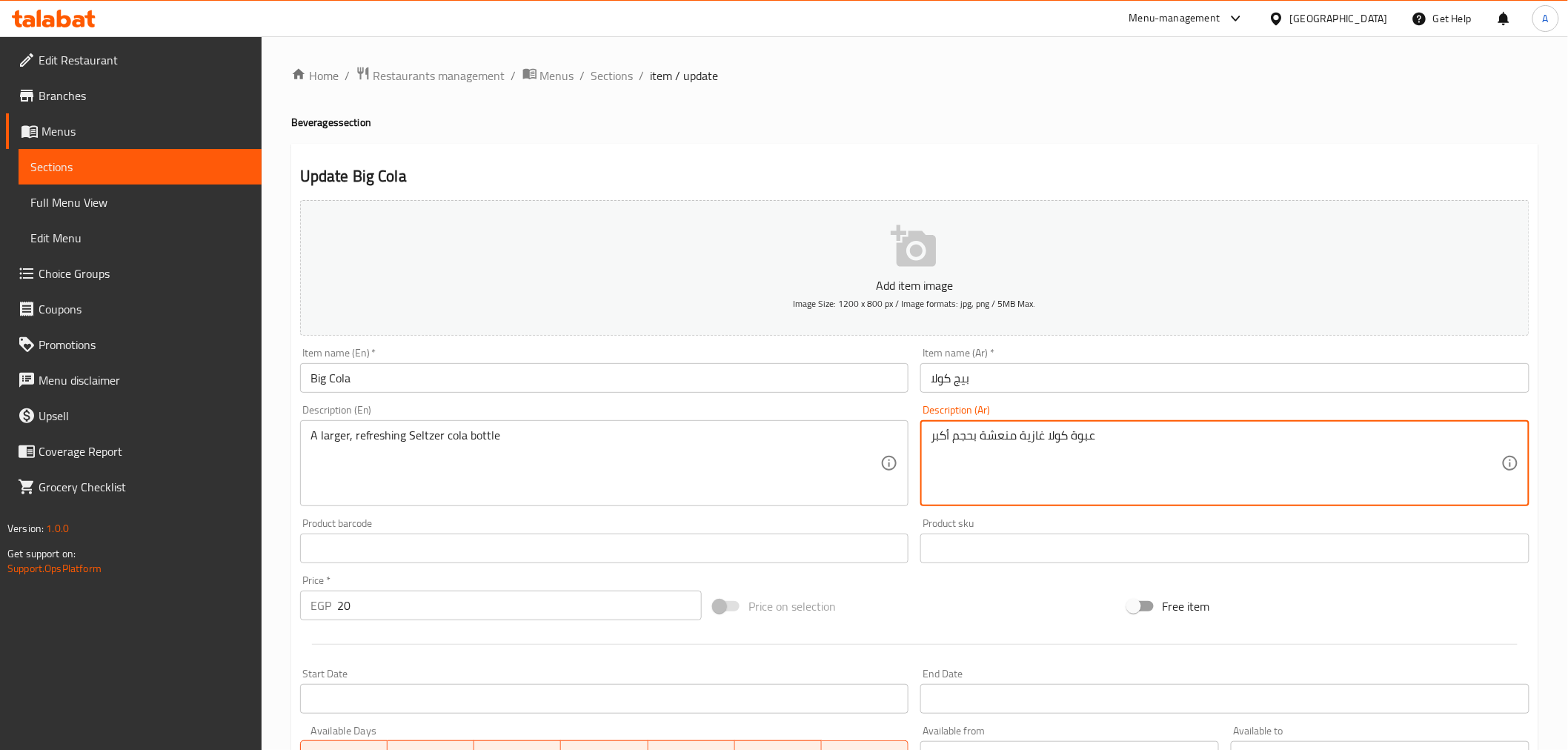
click at [1056, 447] on textarea "عبوة كولا غازية منعشة بحجم أكبر" at bounding box center [1216, 464] width 570 height 71
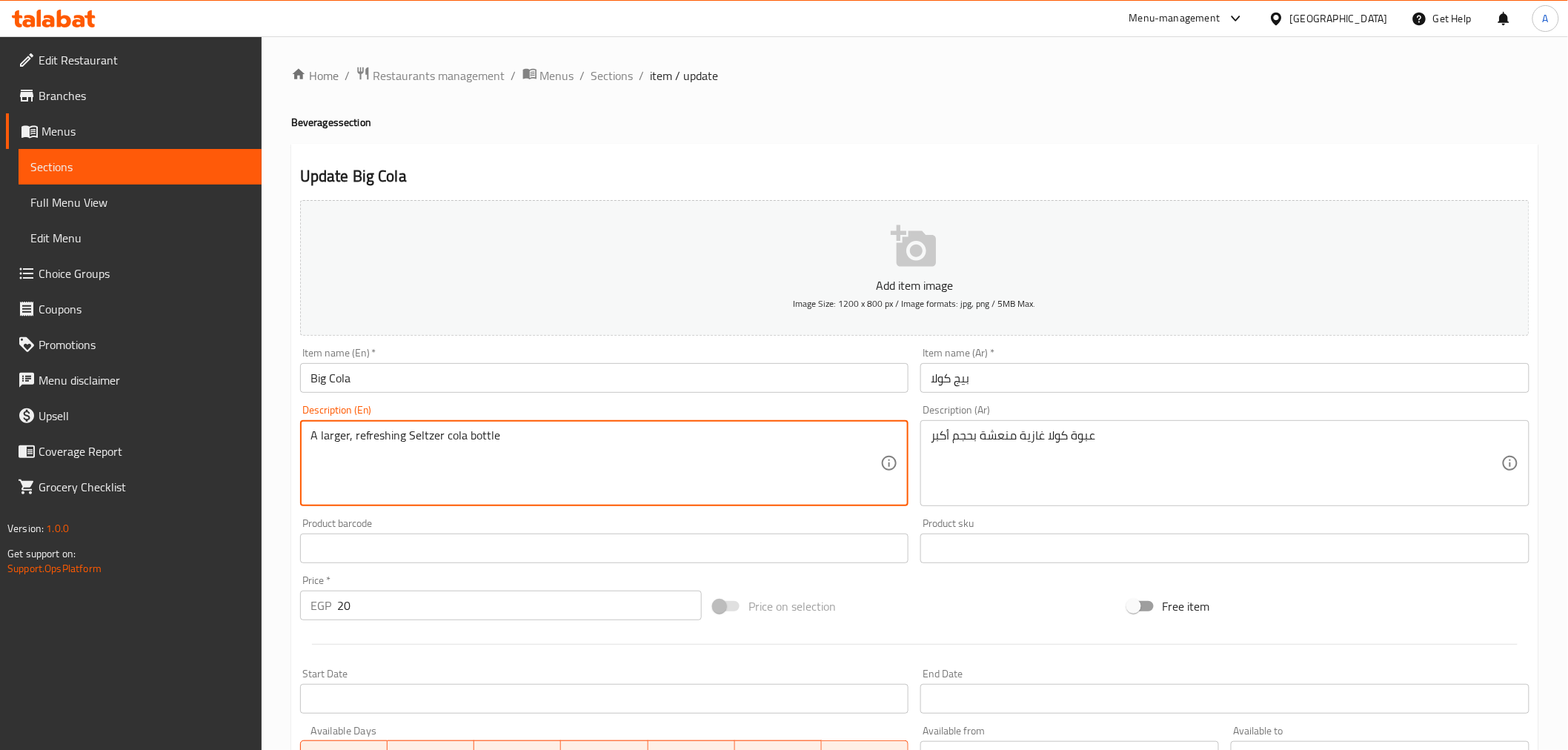
click at [489, 435] on textarea "A larger, refreshing Seltzer cola bottle" at bounding box center [596, 464] width 570 height 71
paste textarea "can"
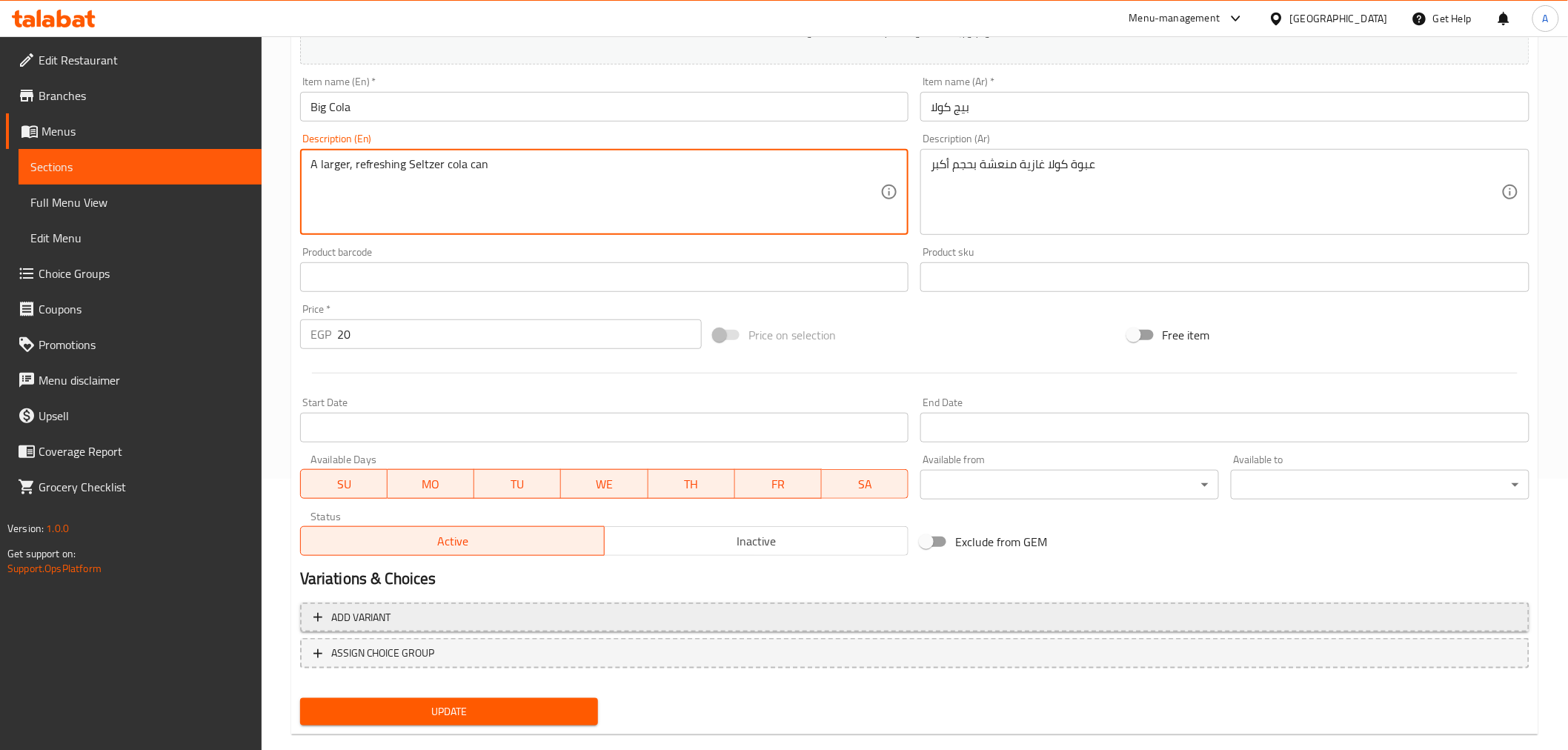
scroll to position [294, 0]
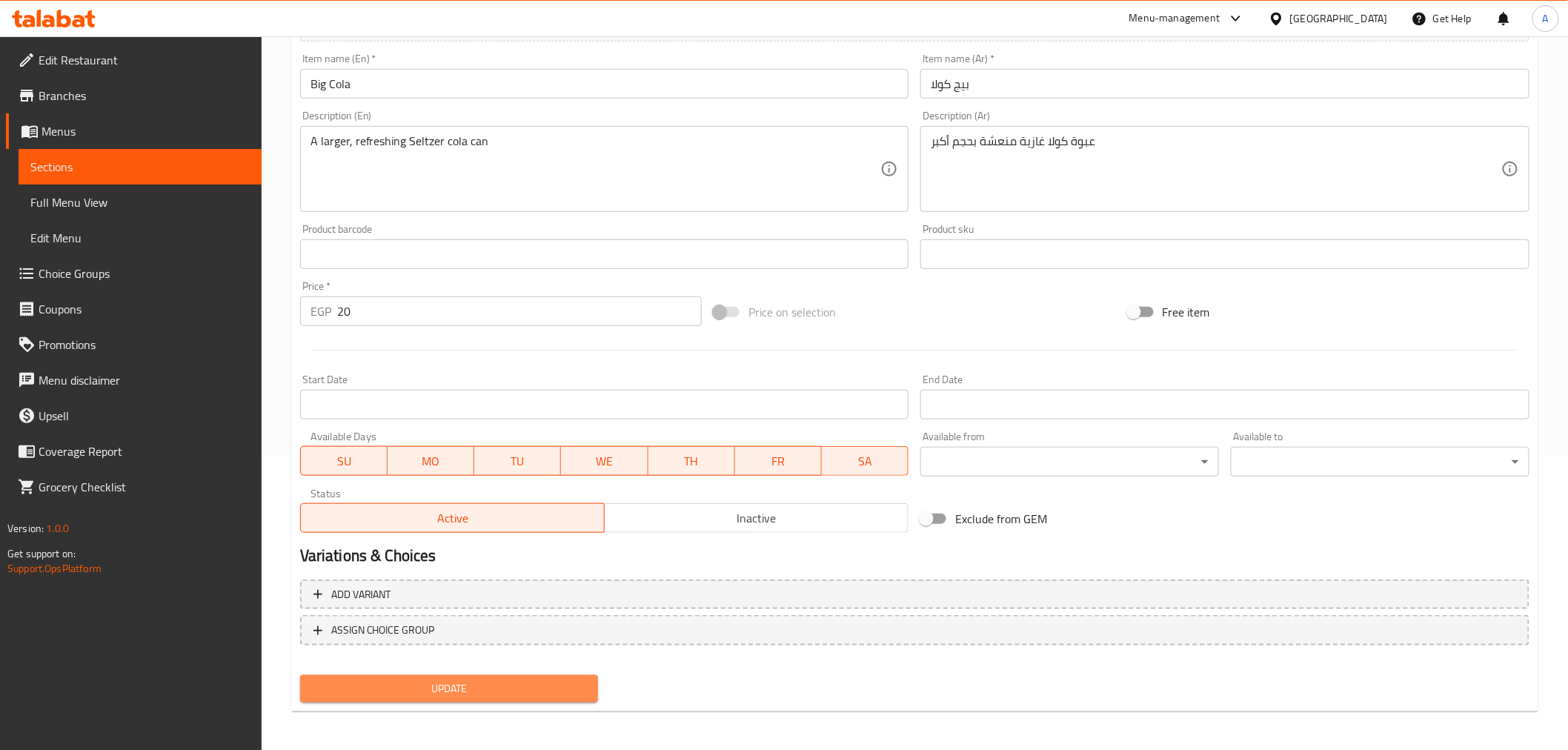
click at [506, 676] on button "Update" at bounding box center [449, 689] width 299 height 27
click at [425, 138] on textarea "A larger, refreshing Seltzer cola can" at bounding box center [596, 169] width 570 height 71
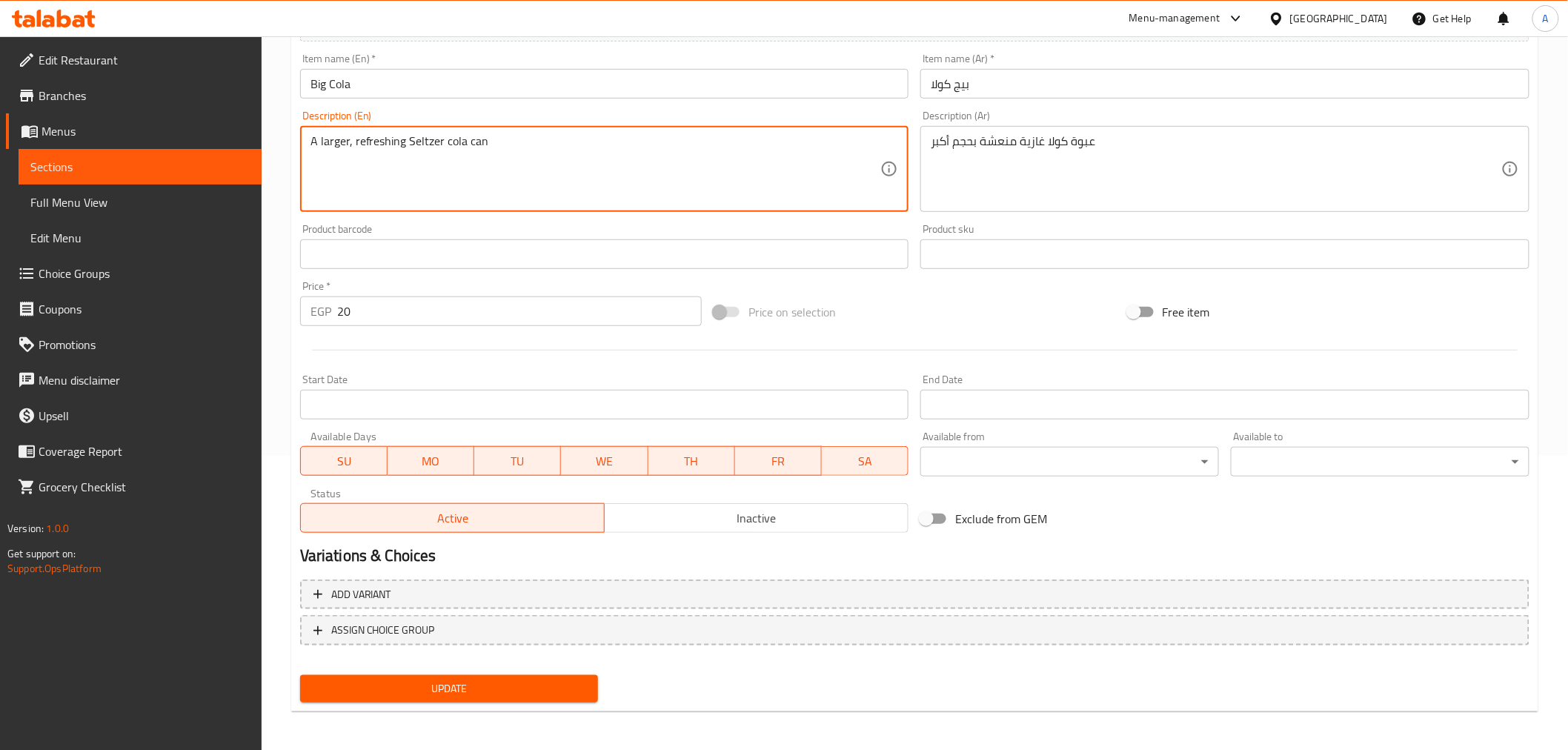
paste textarea "fizzy"
type textarea "A larger, refreshing fizzy cola can"
click at [539, 684] on span "Update" at bounding box center [450, 689] width 275 height 18
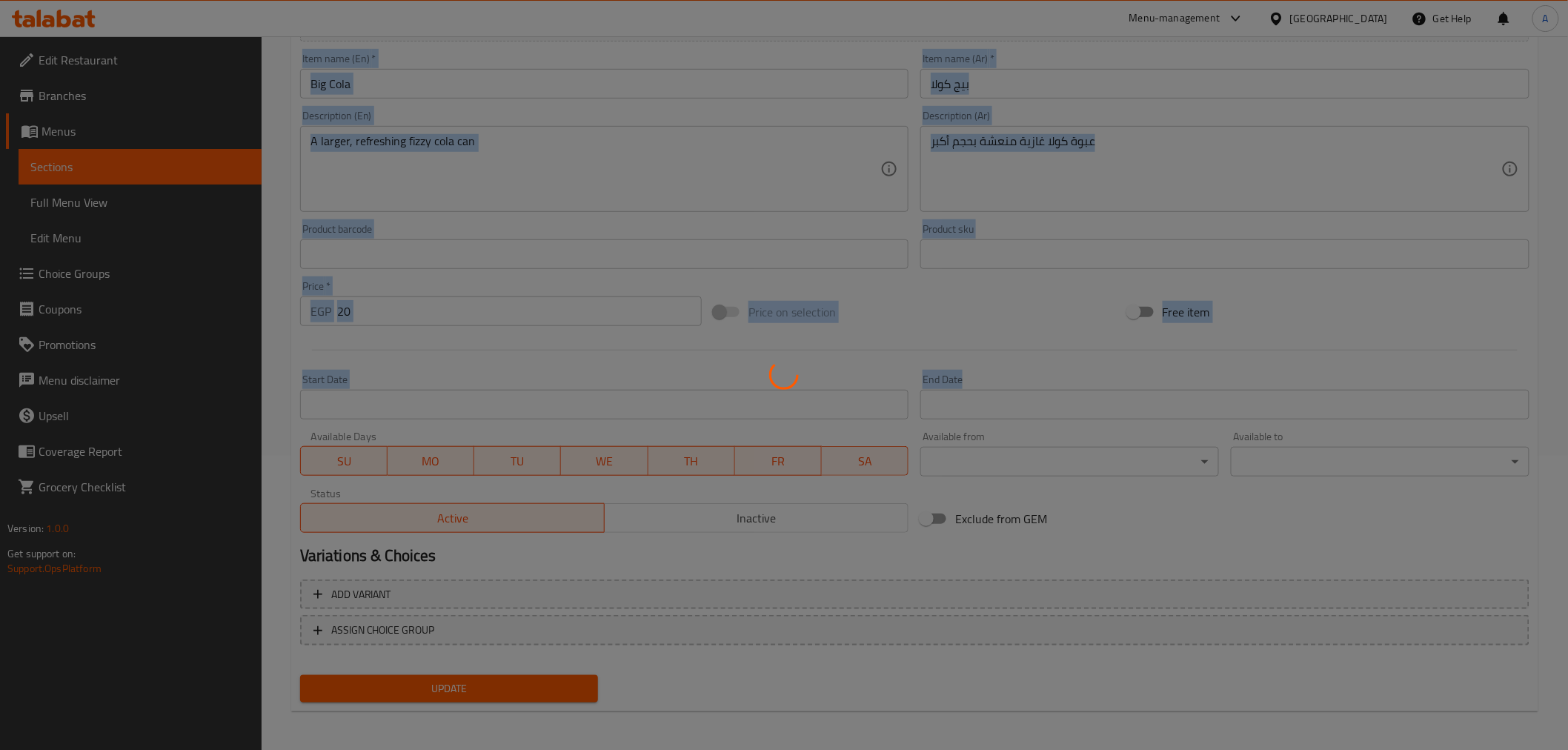
drag, startPoint x: 1580, startPoint y: 473, endPoint x: 1580, endPoint y: 418, distance: 55.0
click at [1568, 418] on html "​ Menu-management Egypt Get Help A Edit Restaurant Branches Menus Sections Full…" at bounding box center [784, 81] width 1568 height 750
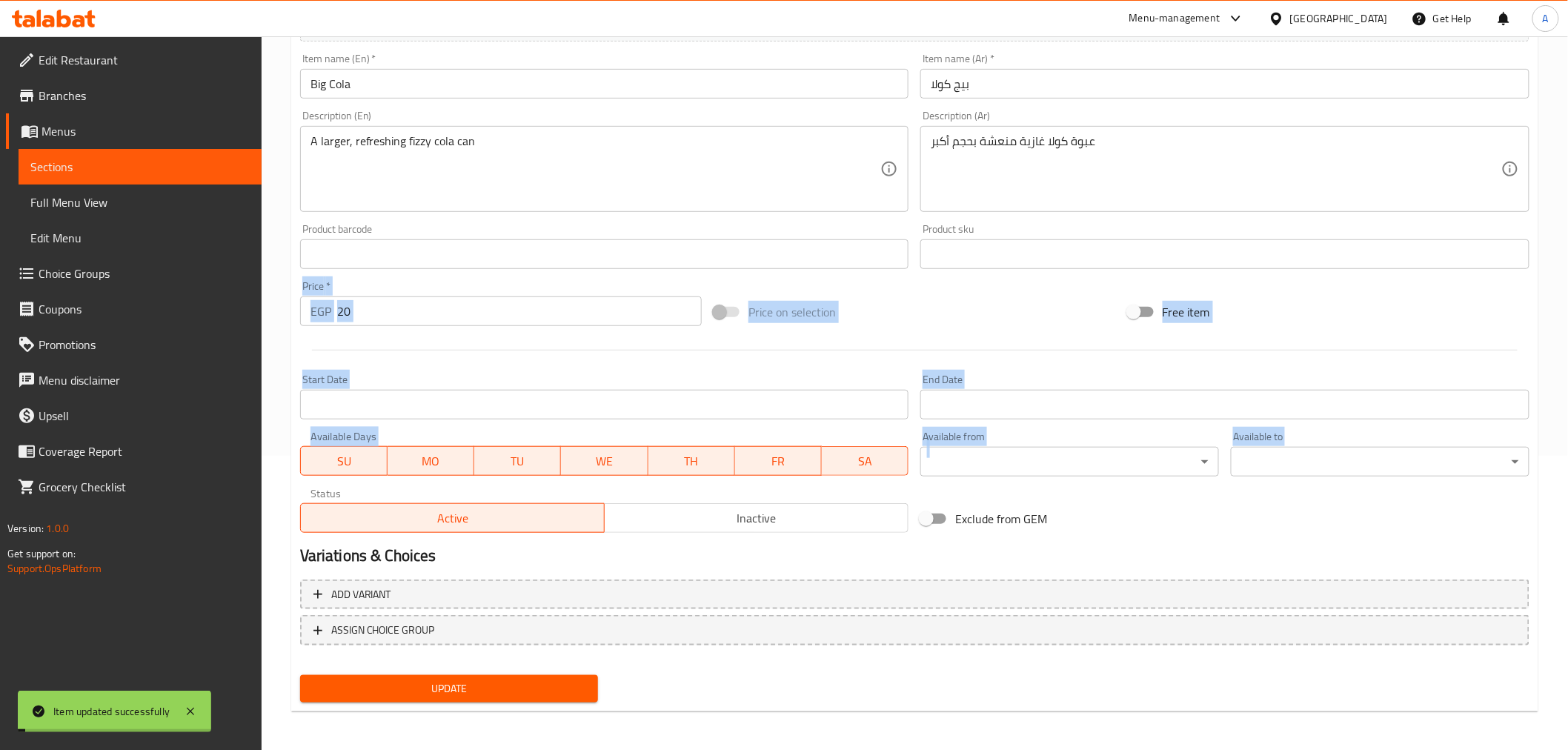
drag, startPoint x: 1566, startPoint y: 446, endPoint x: 1580, endPoint y: 207, distance: 239.4
click at [1568, 207] on html "Item updated successfully ​ Menu-management Egypt Get Help A Edit Restaurant Br…" at bounding box center [784, 81] width 1568 height 750
click at [1551, 327] on div "Home / Restaurants management / Menus / Sections / item / update Beverages sect…" at bounding box center [914, 247] width 1306 height 1011
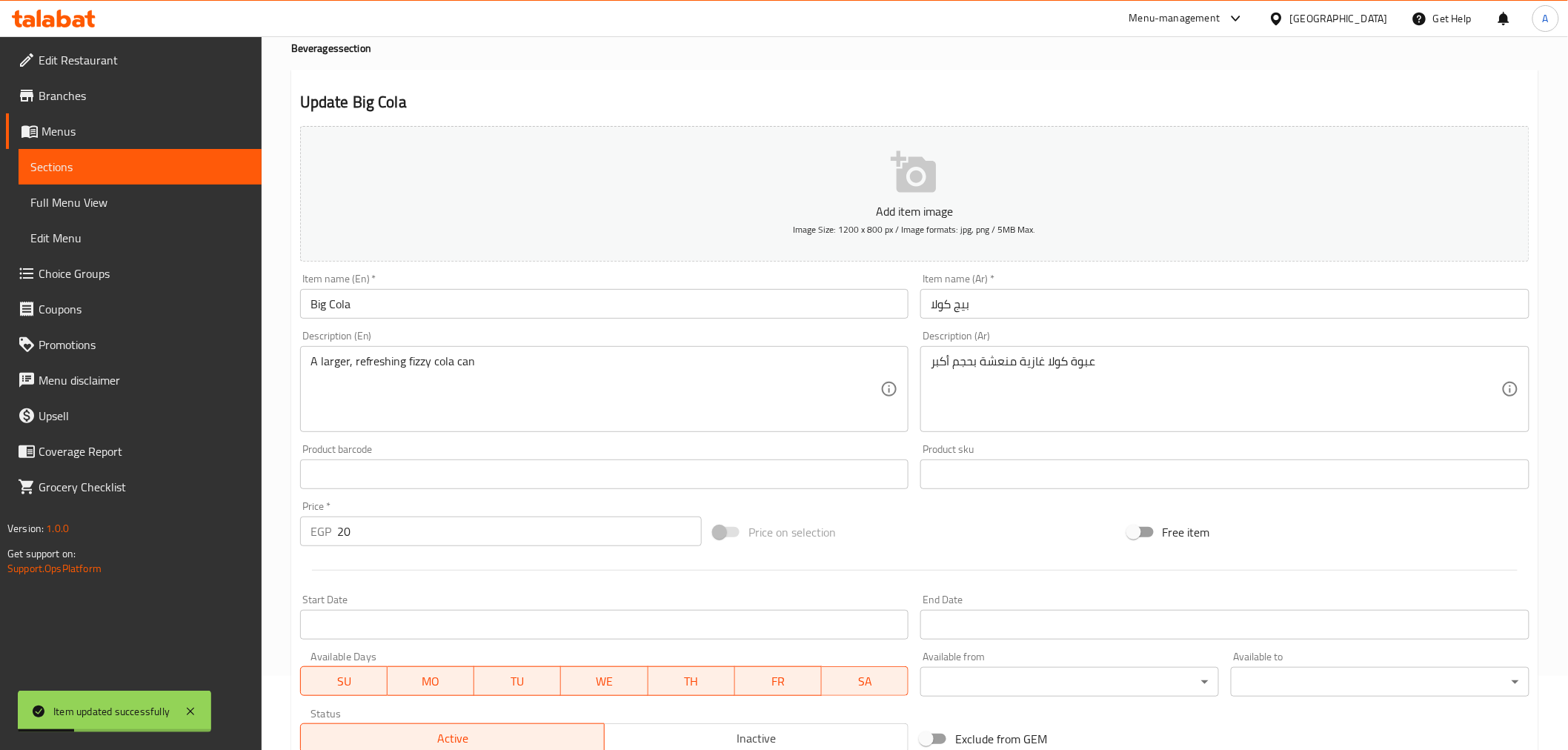
scroll to position [38, 0]
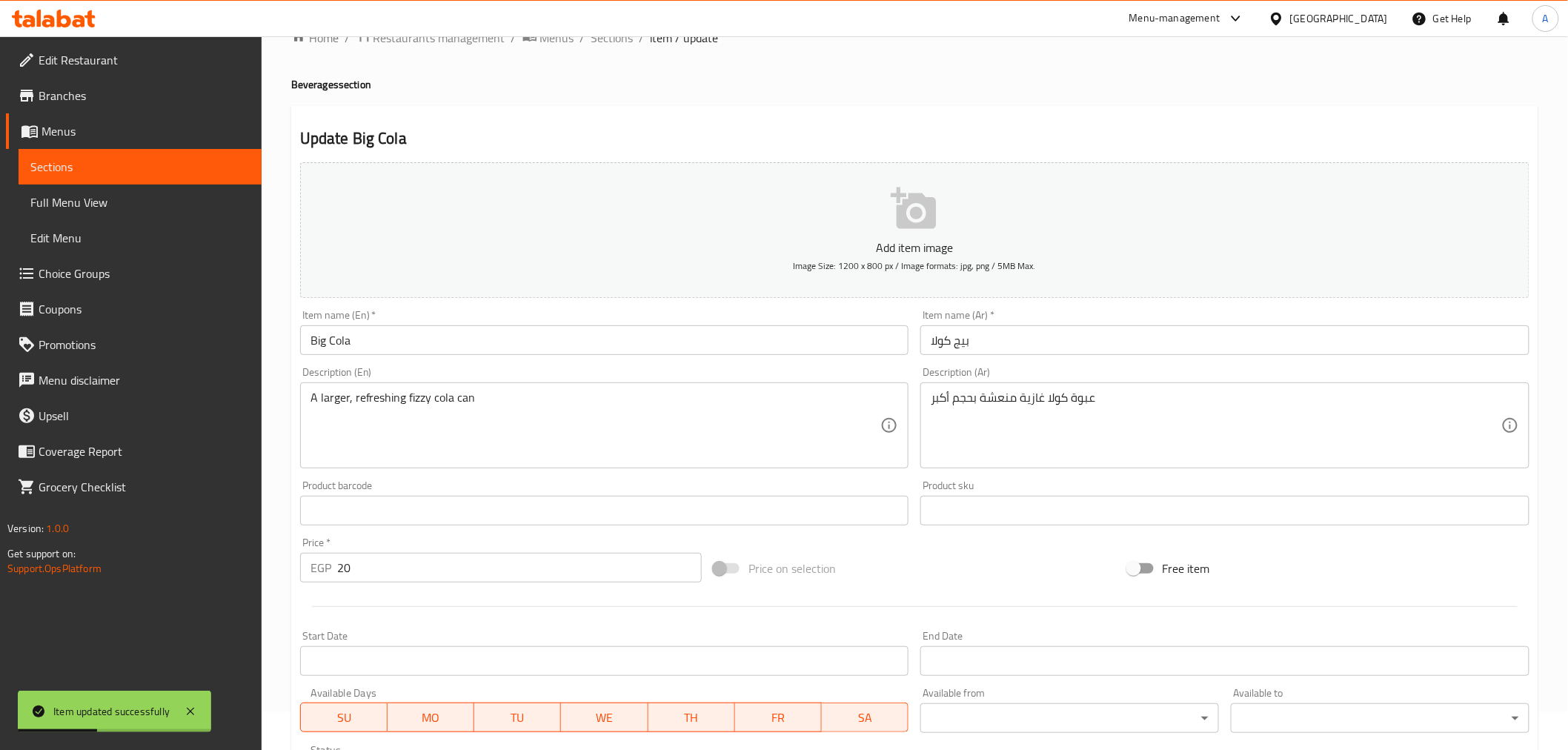
click at [606, 34] on div "Menu-management Egypt Get Help A" at bounding box center [784, 18] width 1568 height 35
click at [611, 47] on span "Sections" at bounding box center [612, 38] width 43 height 18
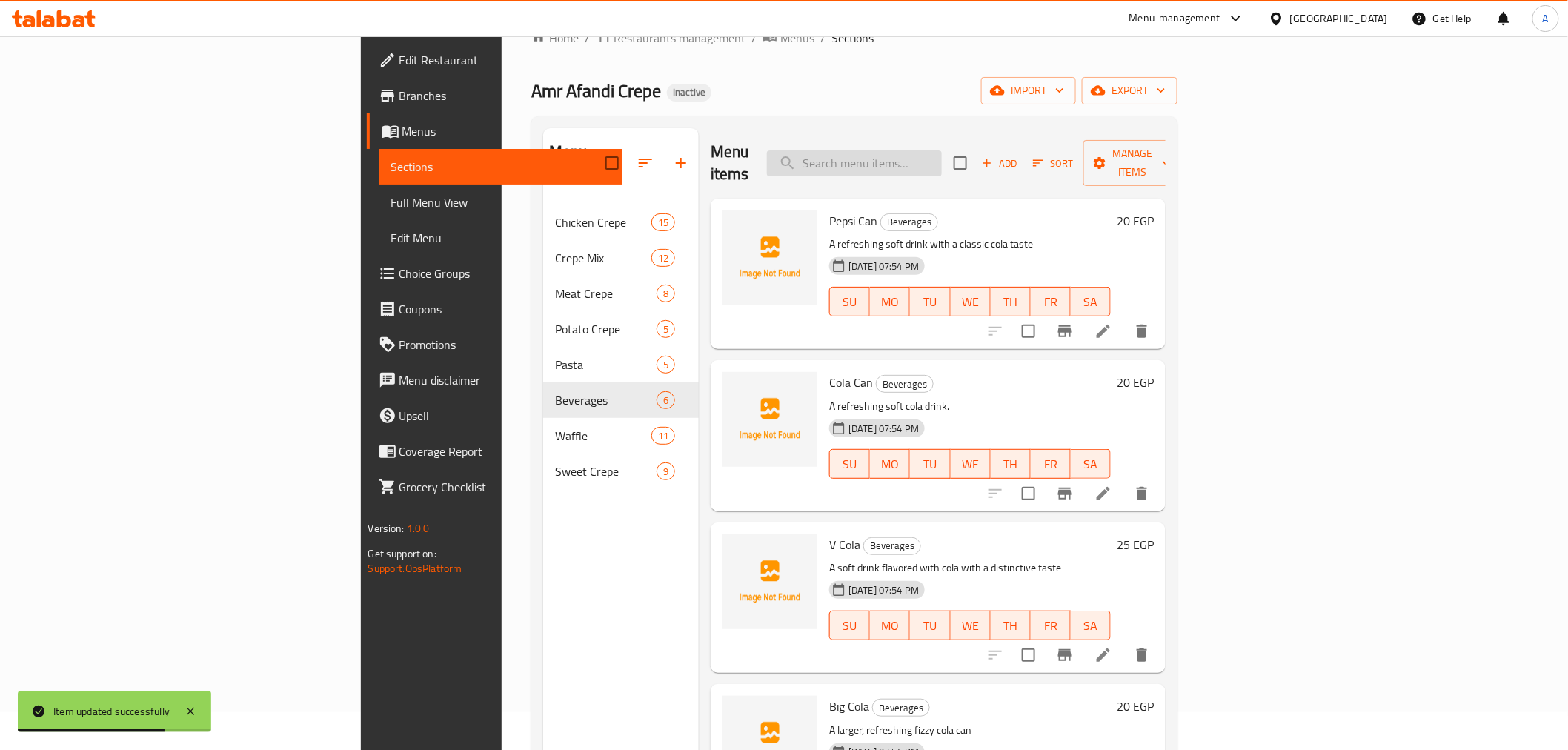
click at [942, 161] on input "search" at bounding box center [854, 163] width 175 height 26
paste input "Seltzer cola with a strong and refreshing taste"
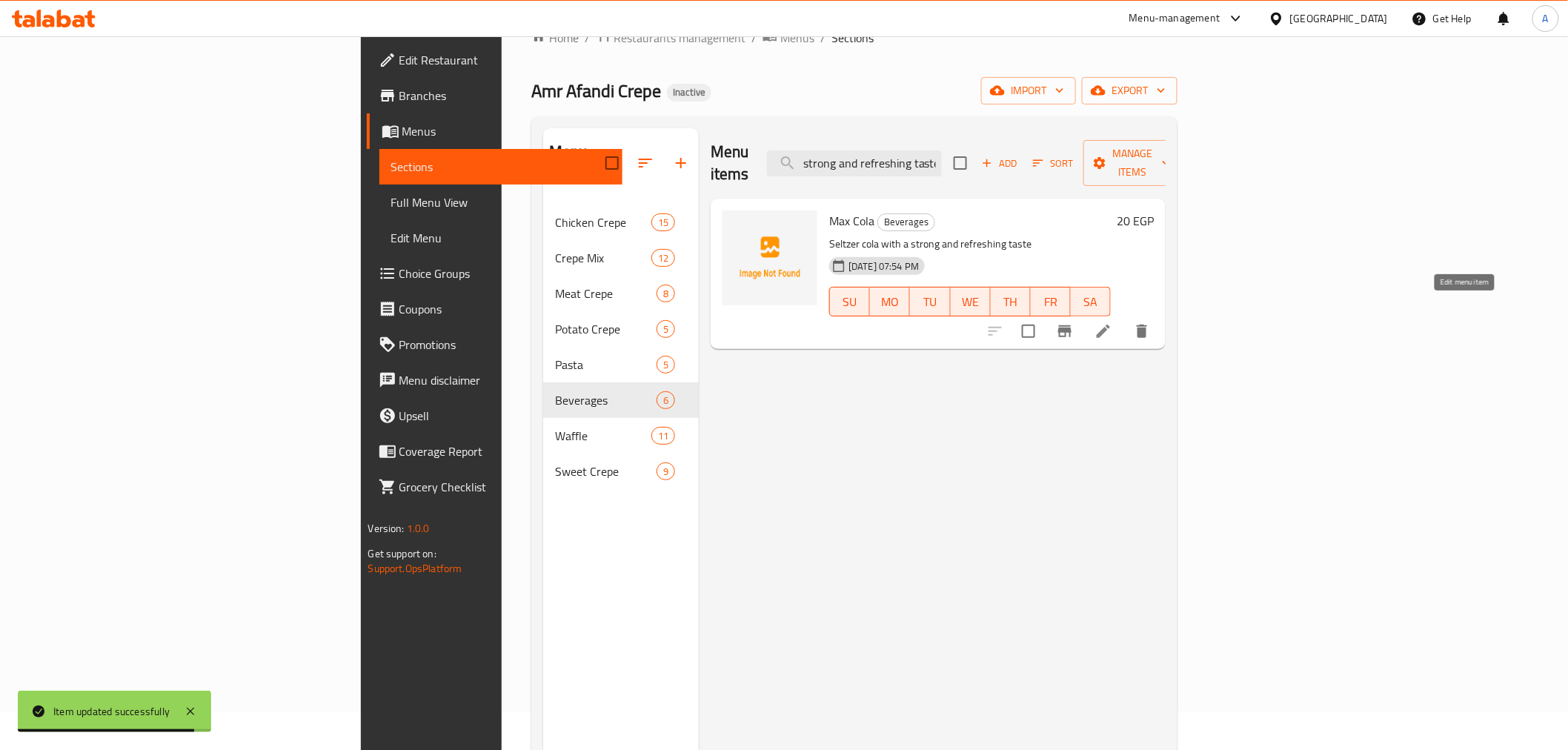
type input "Seltzer cola with a strong and refreshing taste"
click at [1113, 322] on icon at bounding box center [1104, 332] width 18 height 18
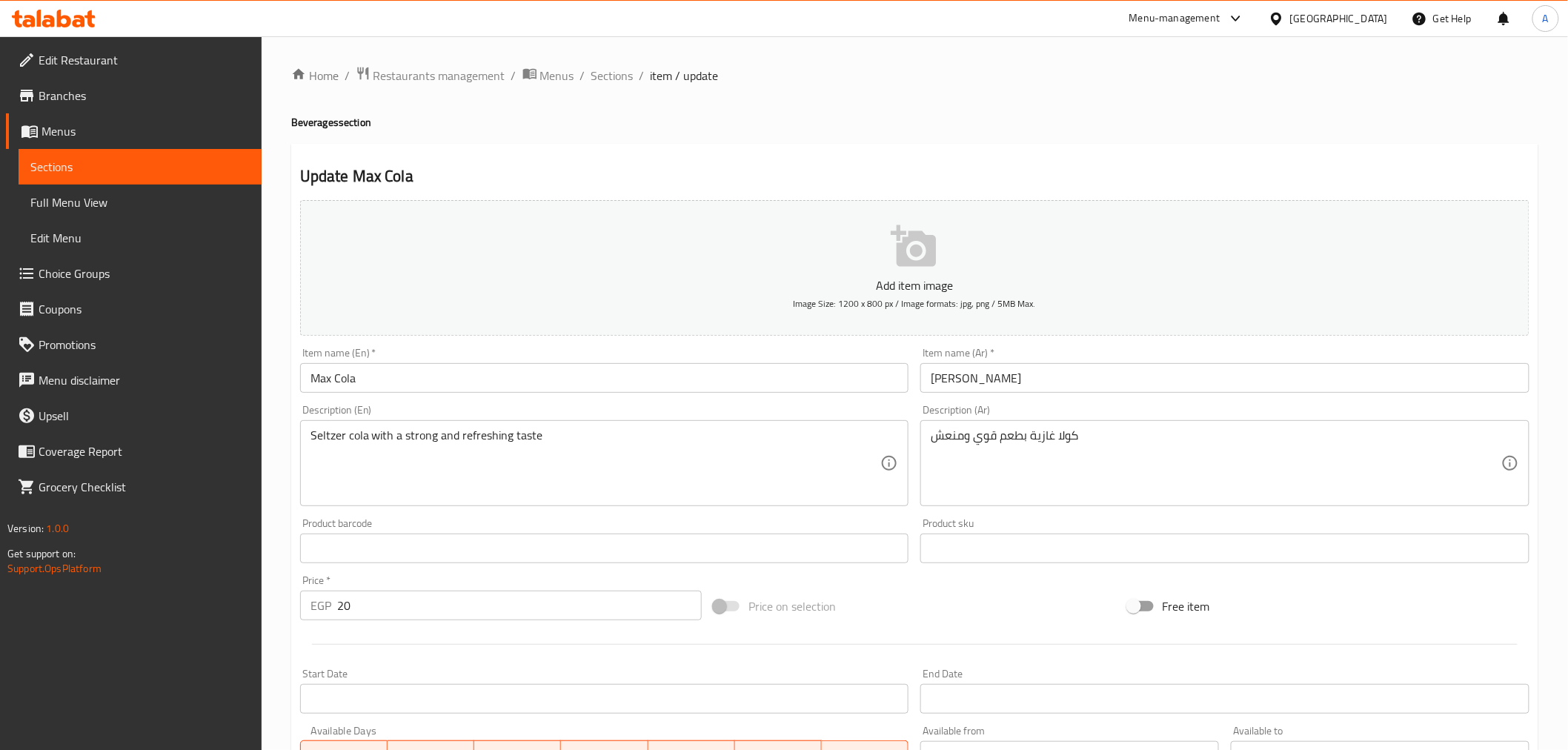
click at [335, 442] on textarea "Seltzer cola with a strong and refreshing taste" at bounding box center [596, 464] width 570 height 71
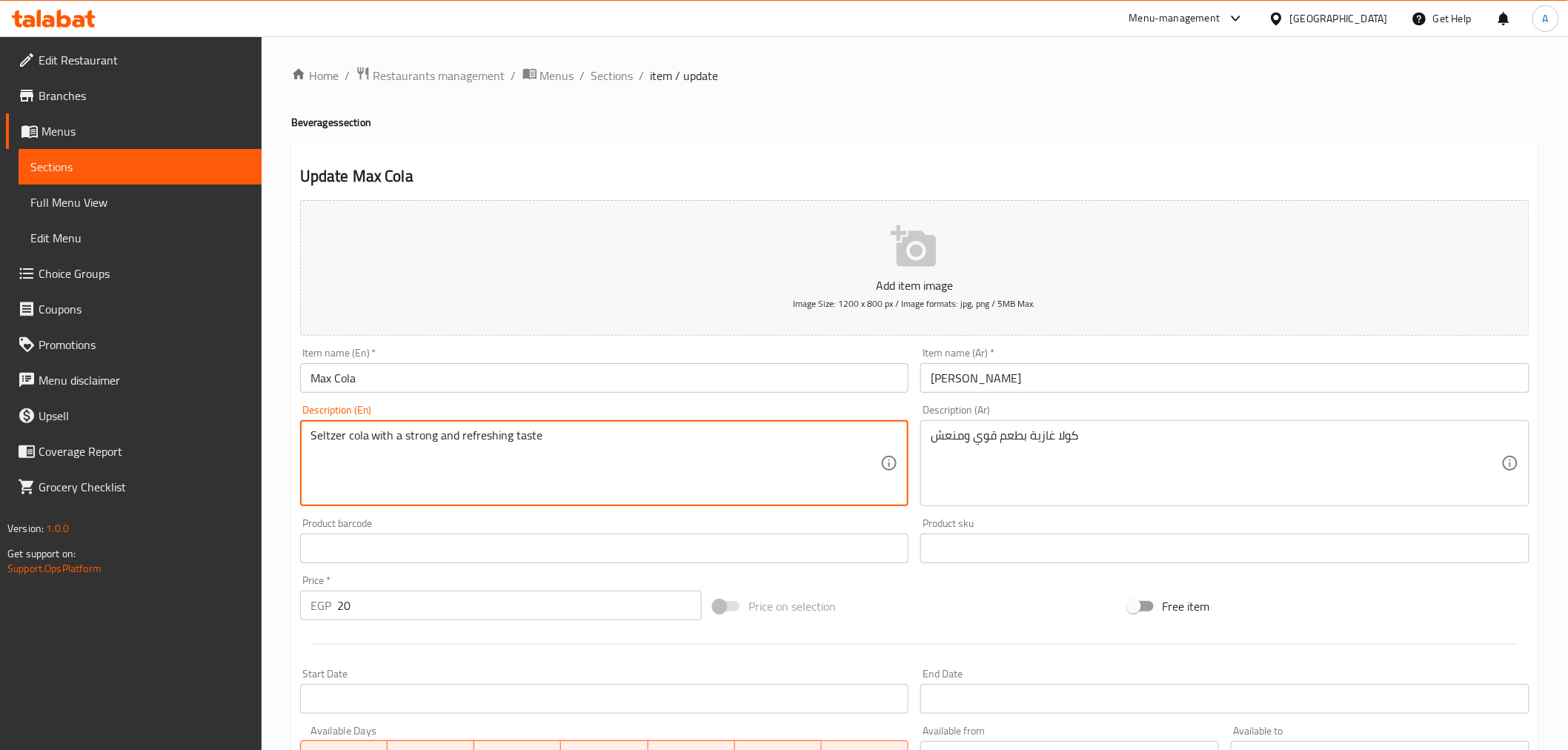
paste textarea "fizzy"
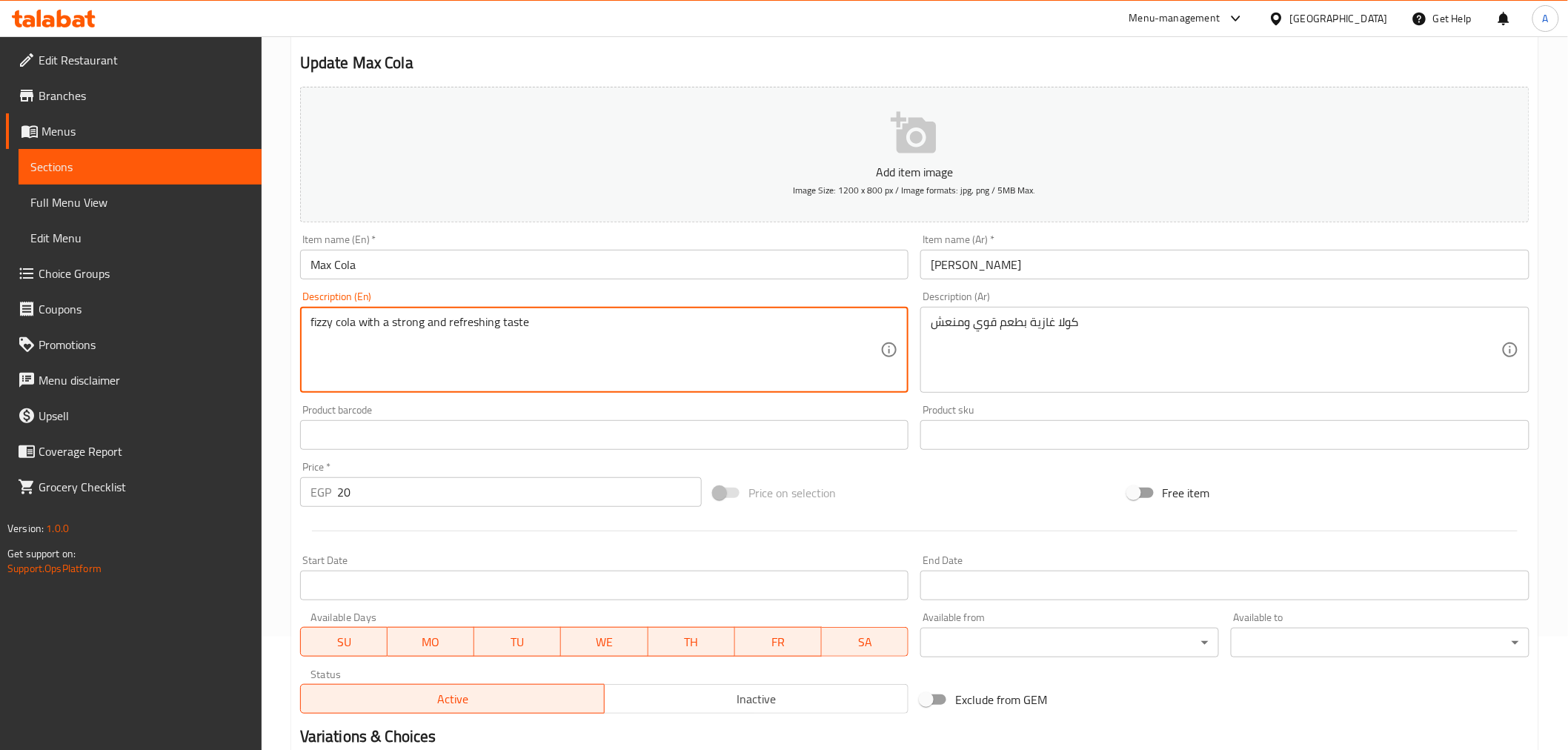
scroll to position [294, 0]
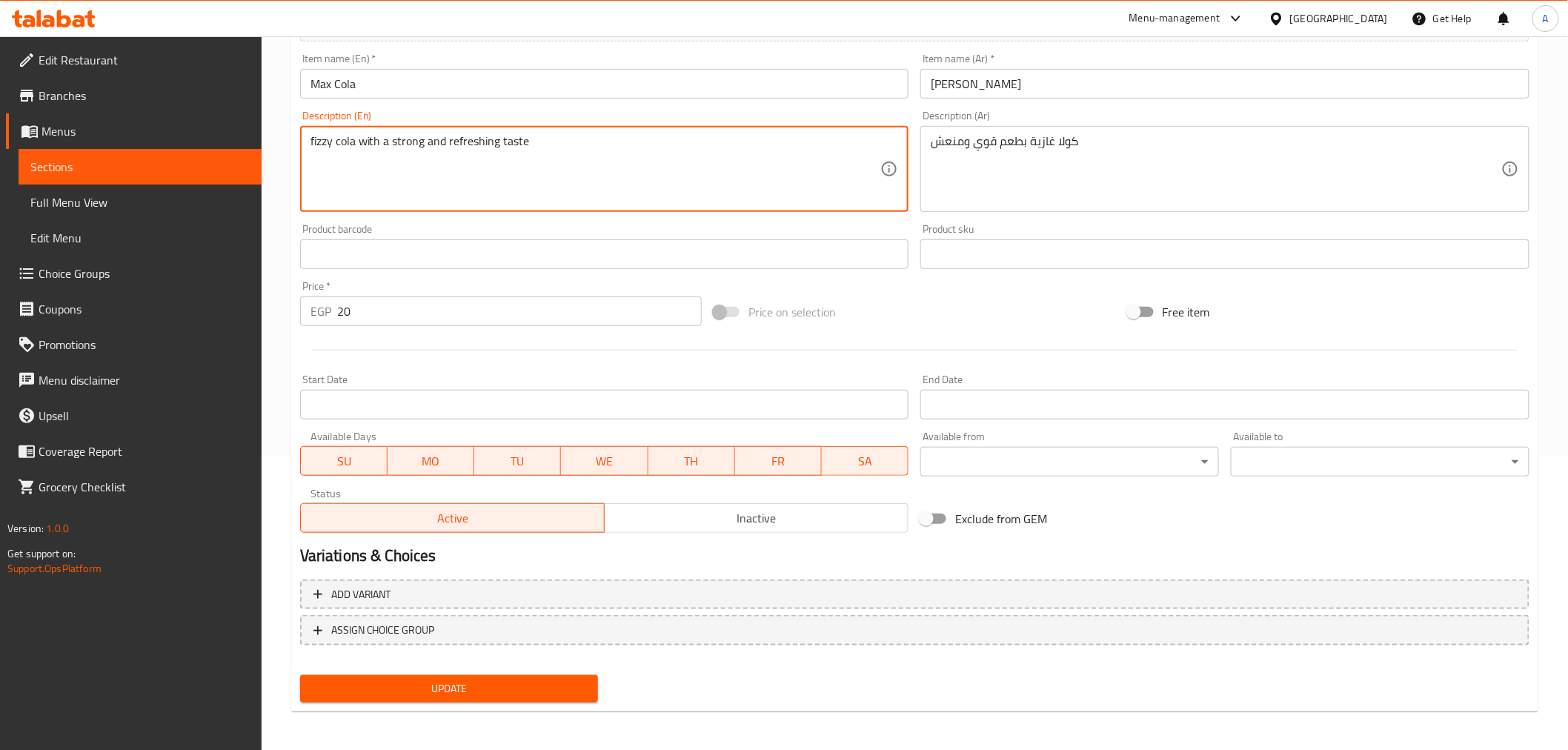
type textarea "fizzy cola with a strong and refreshing taste"
click at [475, 682] on span "Update" at bounding box center [450, 689] width 275 height 18
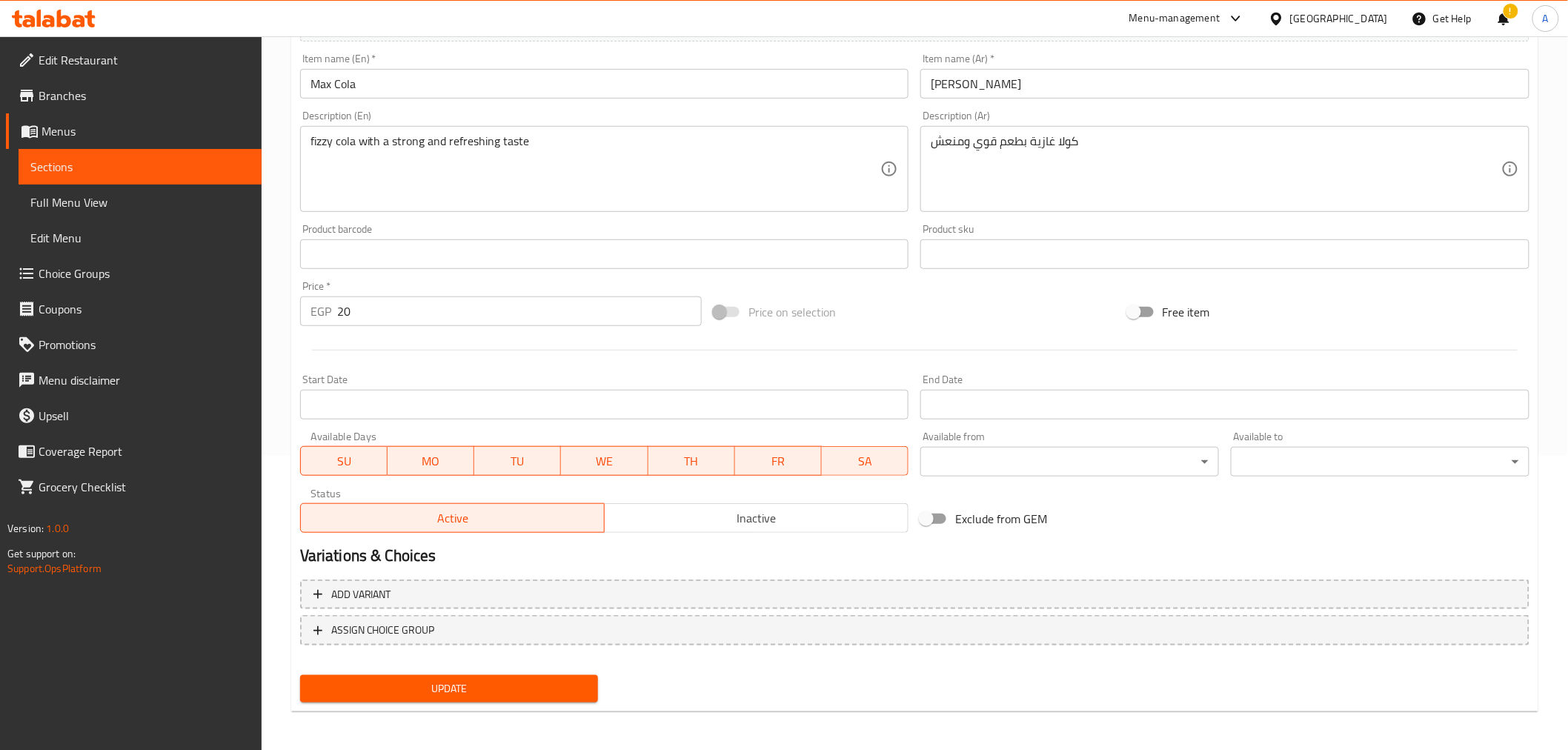
drag, startPoint x: 504, startPoint y: 691, endPoint x: 521, endPoint y: 690, distance: 17.0
click at [506, 692] on span "Update" at bounding box center [450, 689] width 275 height 18
click at [598, 677] on button "Update" at bounding box center [449, 689] width 299 height 27
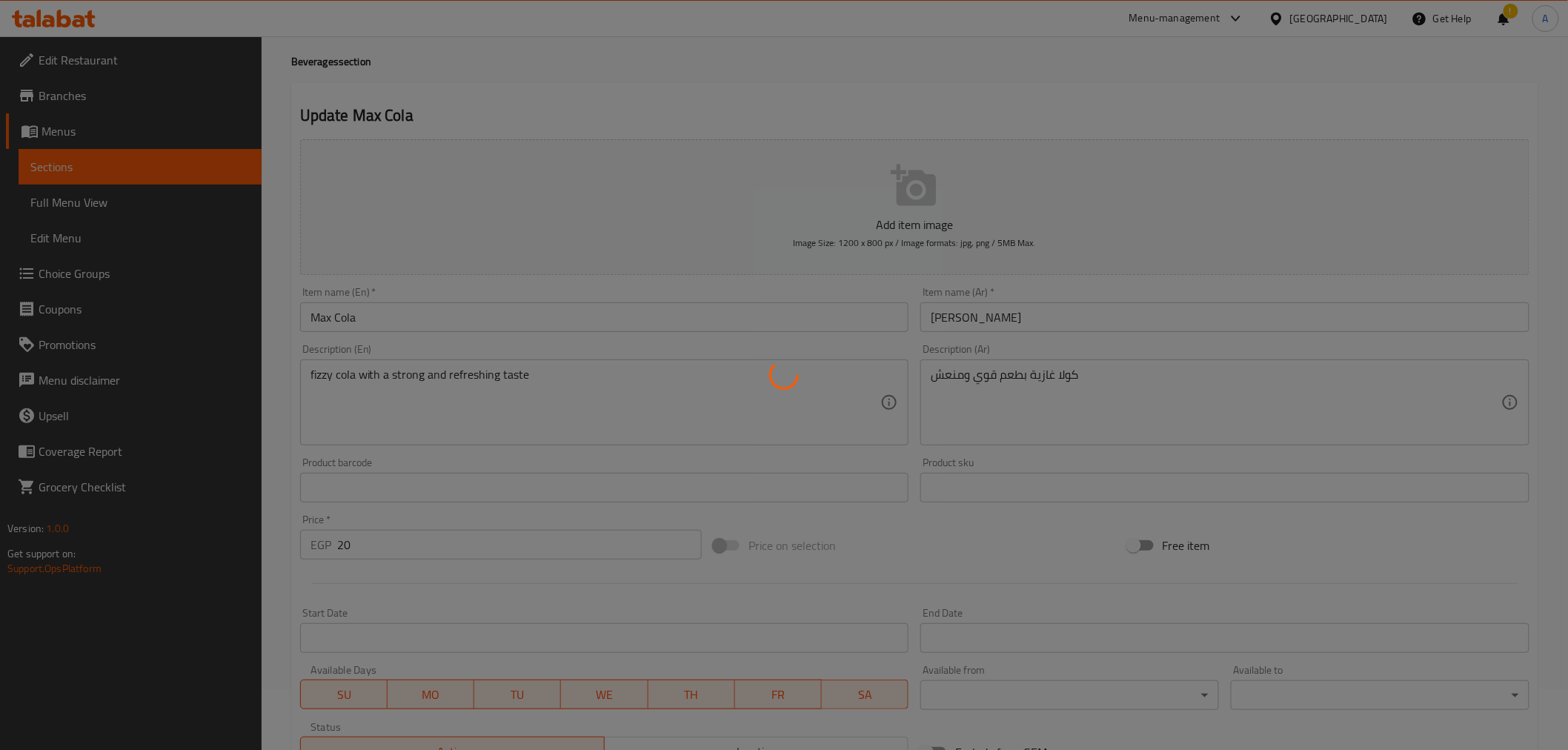
scroll to position [0, 0]
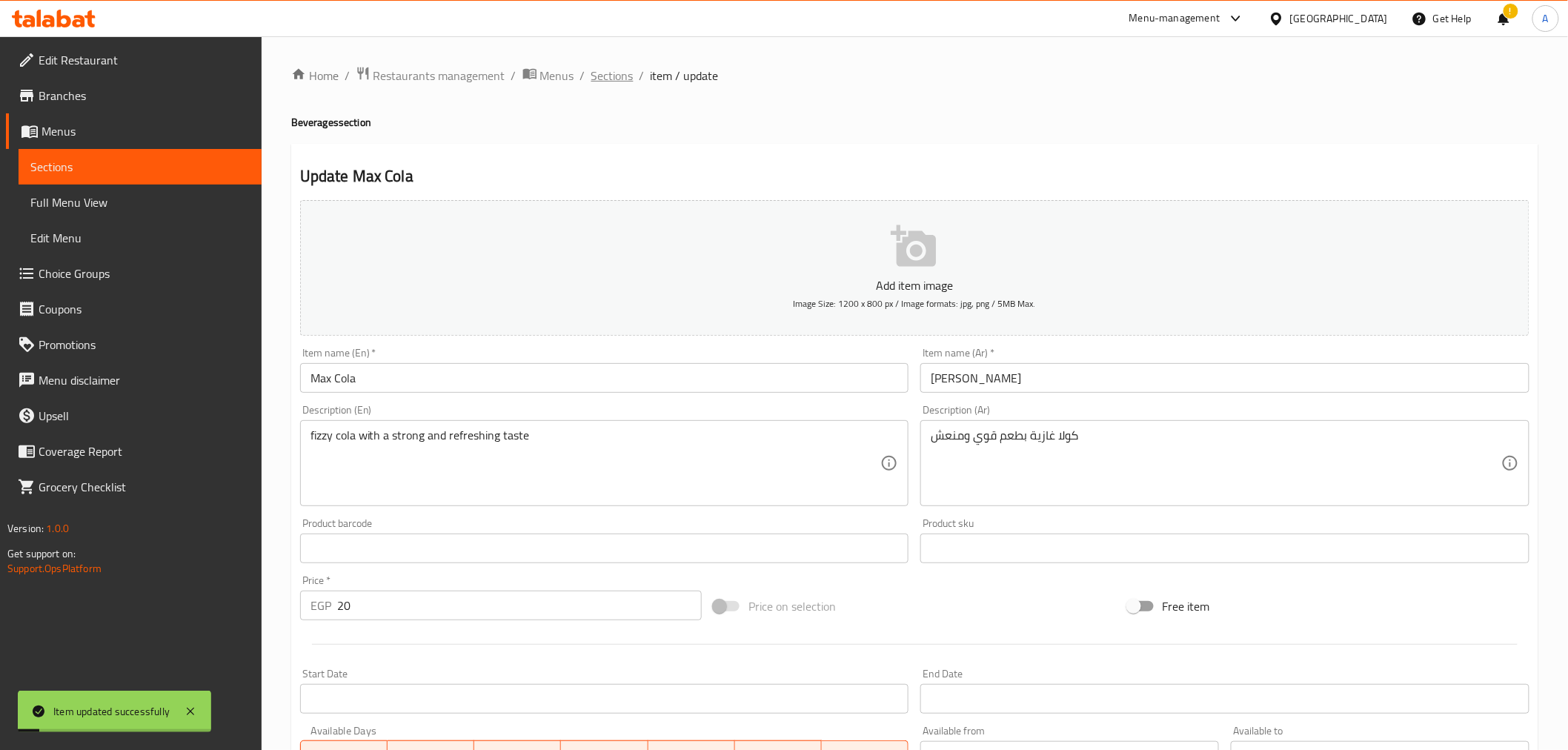
click at [618, 82] on span "Sections" at bounding box center [612, 76] width 43 height 18
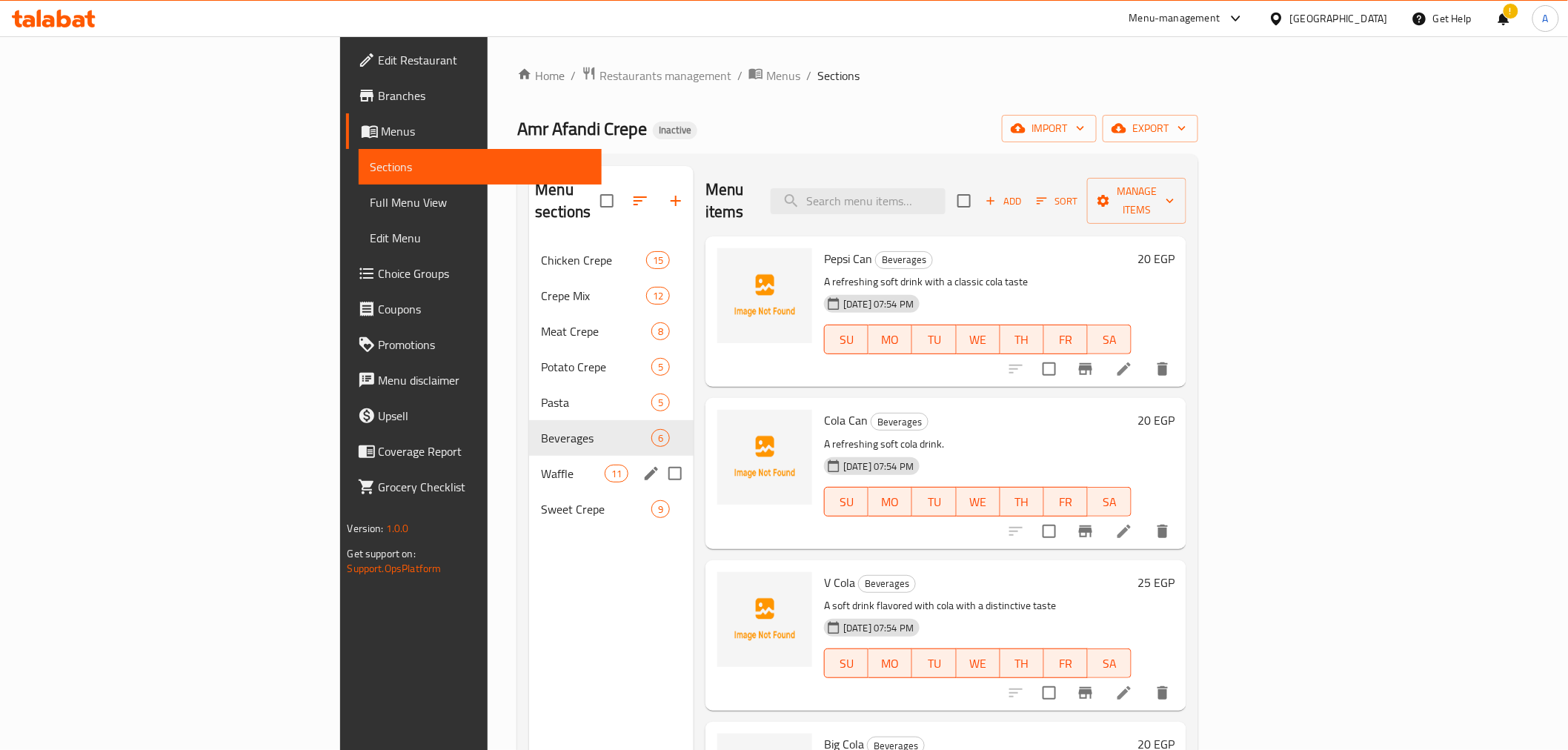
click at [541, 465] on span "Waffle" at bounding box center [573, 474] width 63 height 18
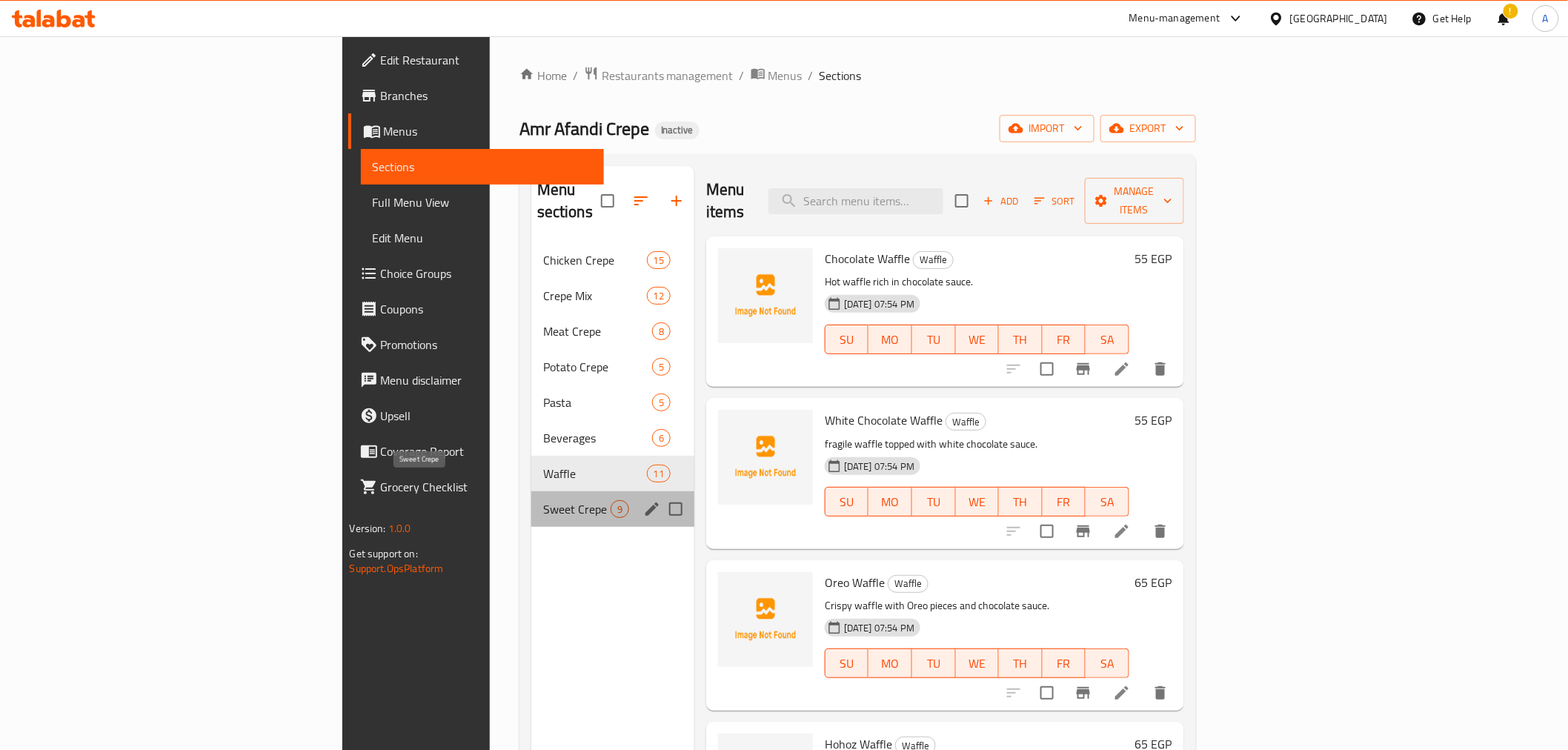
click at [543, 500] on span "Sweet Crepe" at bounding box center [577, 509] width 67 height 18
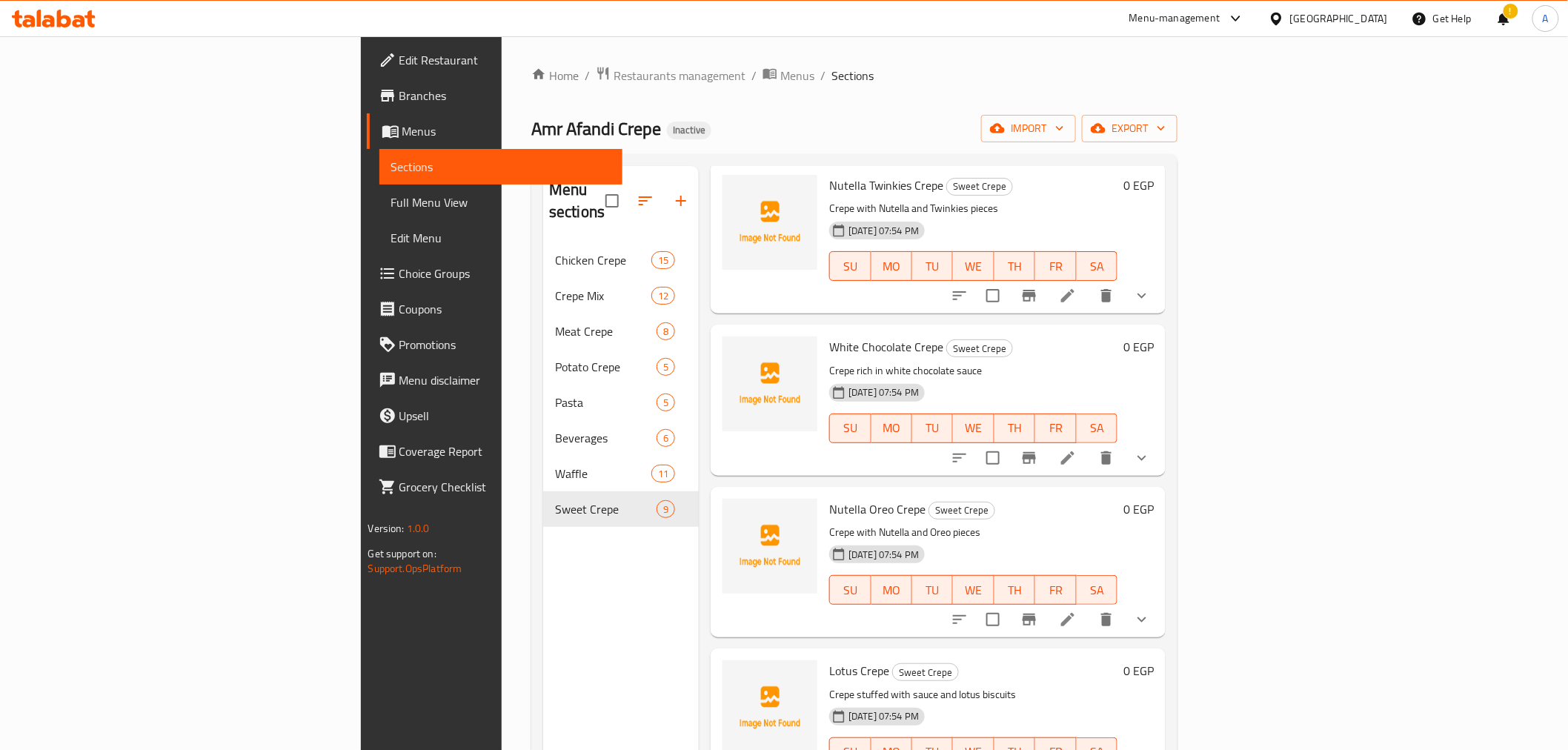
scroll to position [207, 0]
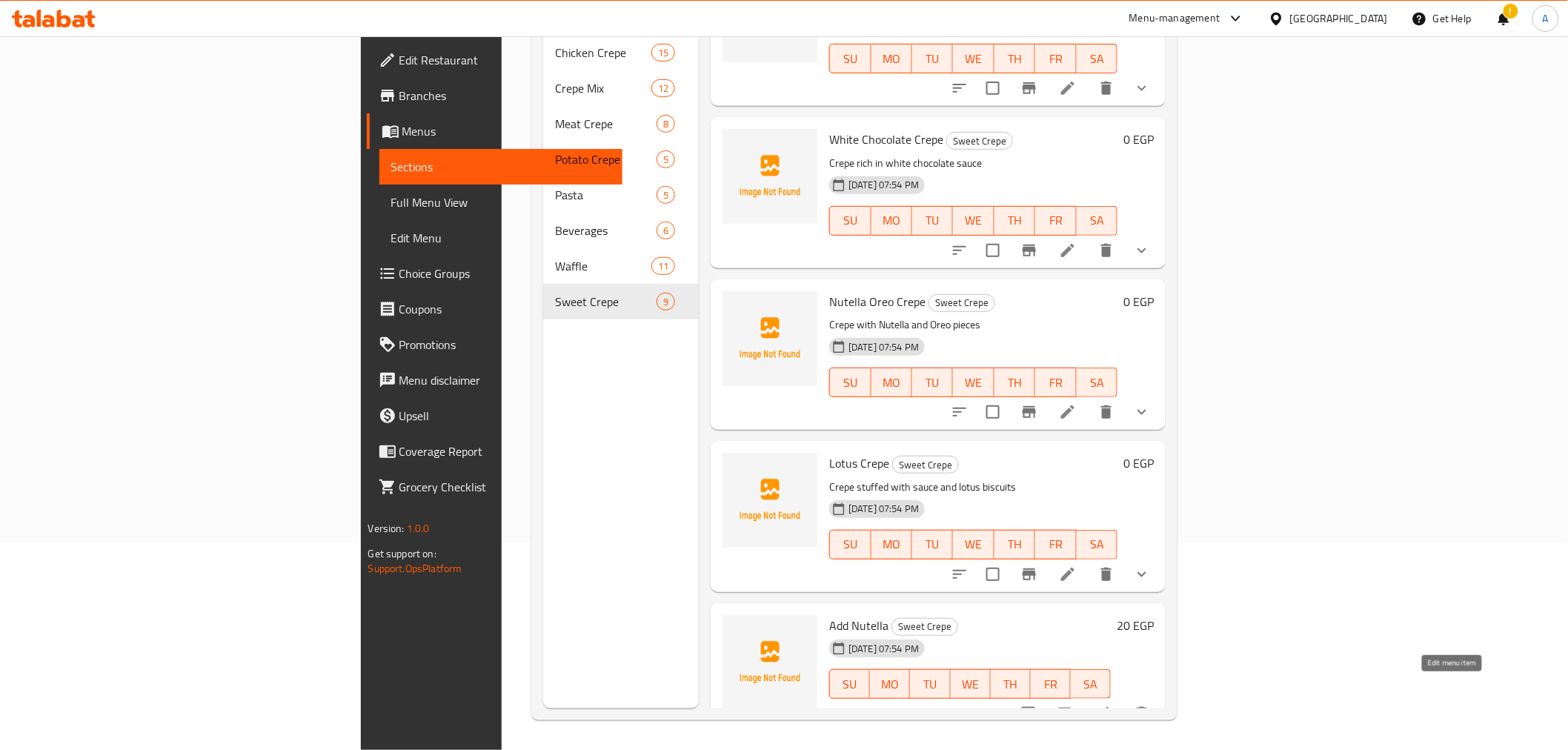
click at [1113, 705] on icon at bounding box center [1104, 714] width 18 height 18
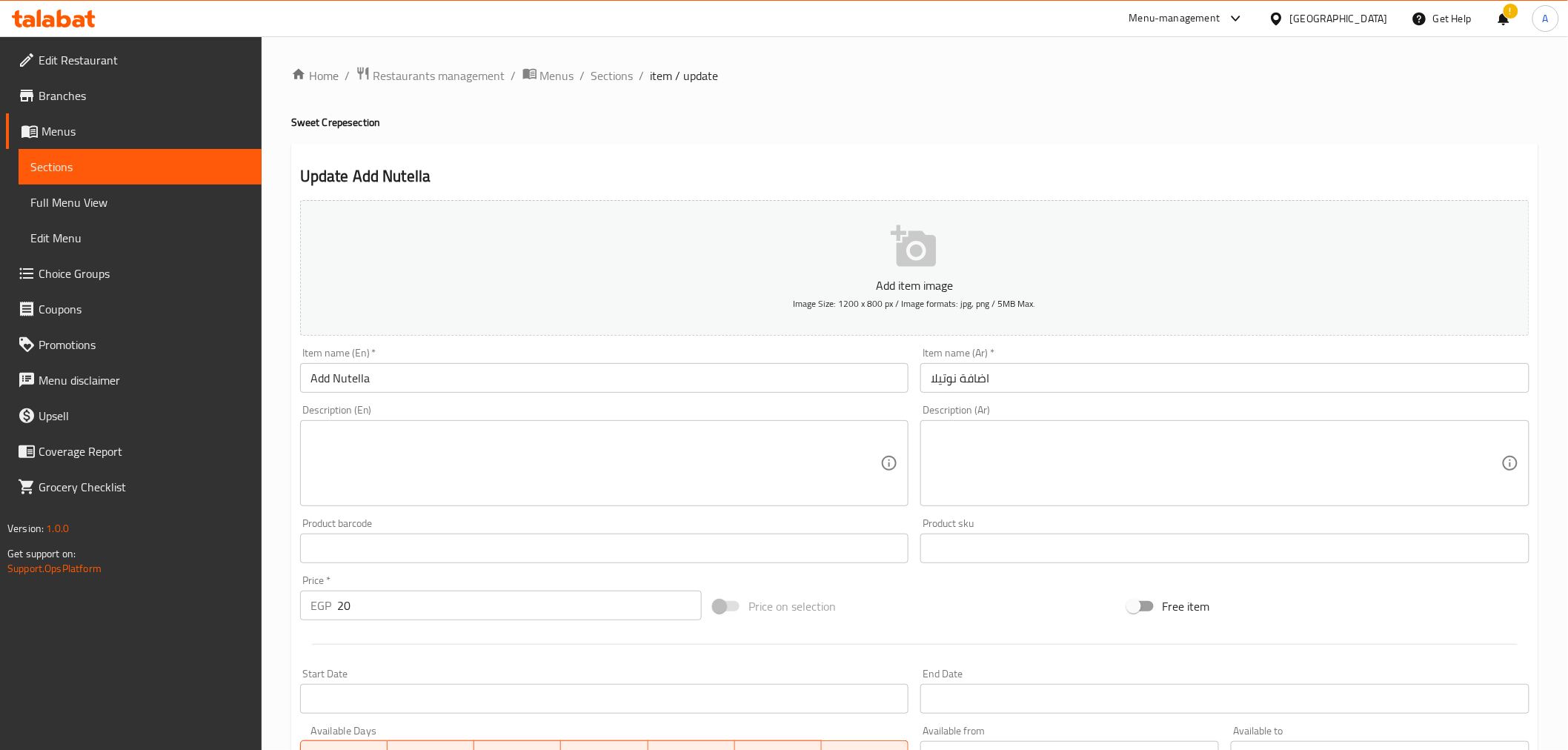
click at [1048, 495] on textarea at bounding box center [1216, 464] width 570 height 71
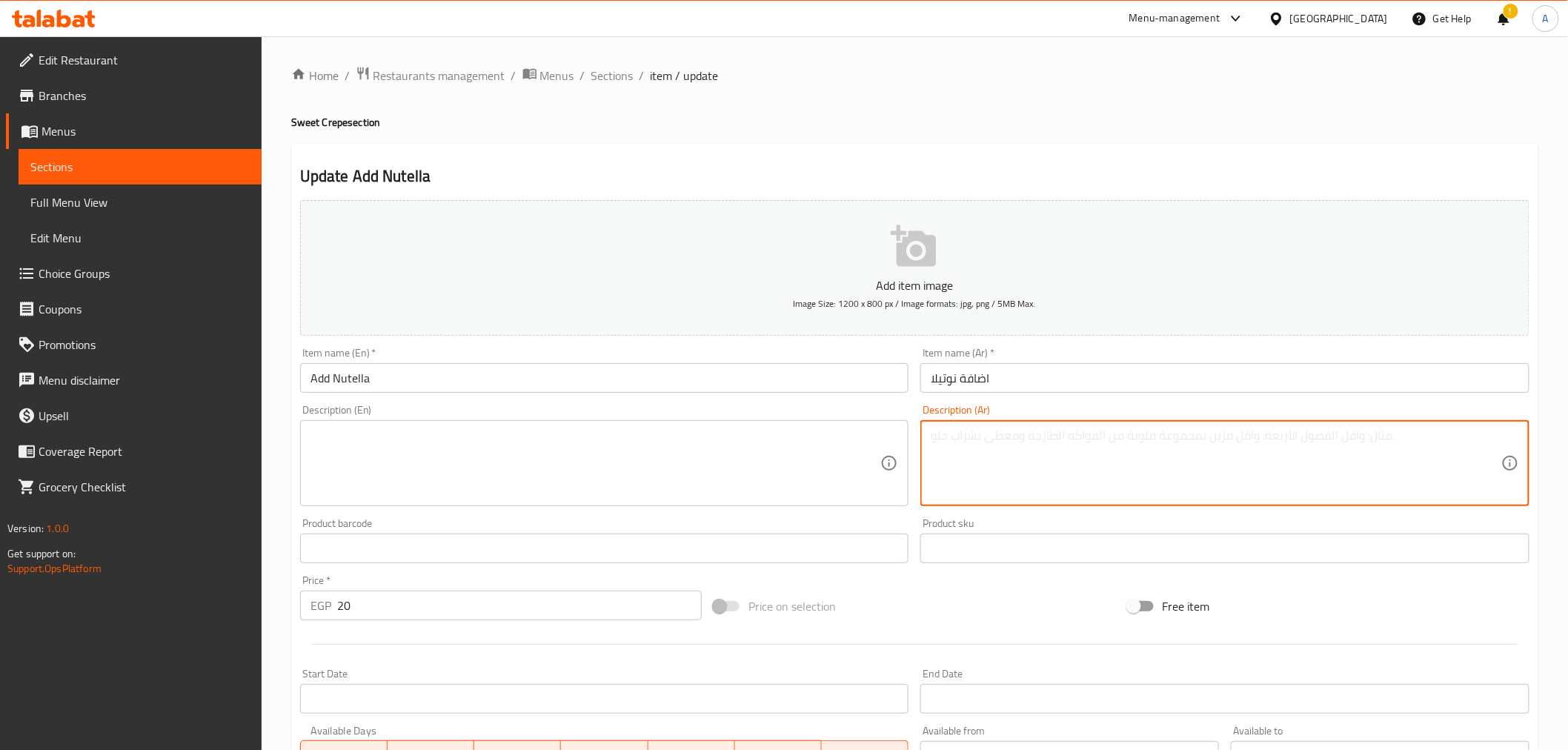
paste textarea "طبقة إضافية من نوتيلا الكريمية"
type textarea "طبقة إضافية من نوتيلا الكريمية"
click at [693, 455] on textarea at bounding box center [596, 464] width 570 height 71
paste textarea "An extra layer of creamy Nutella"
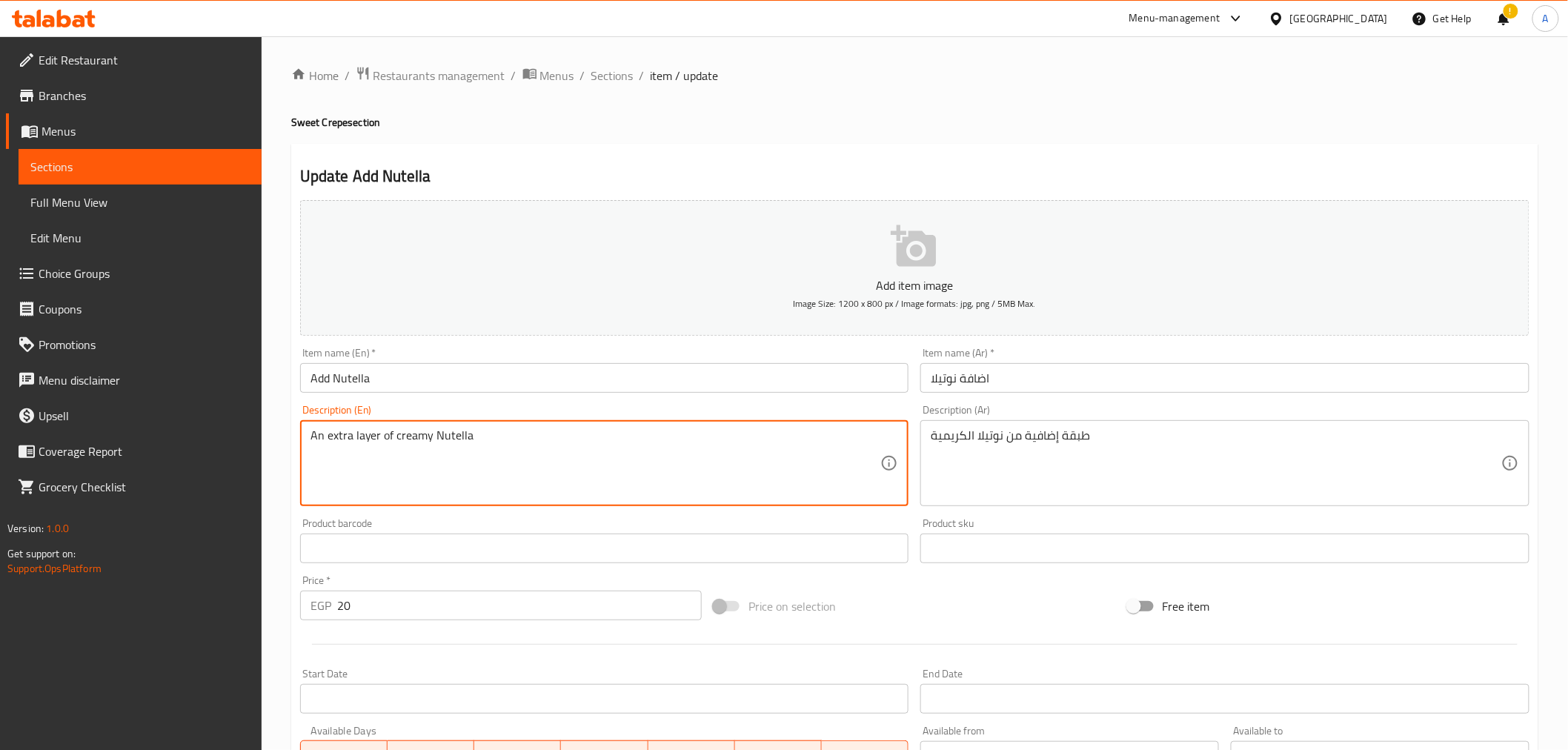
scroll to position [294, 0]
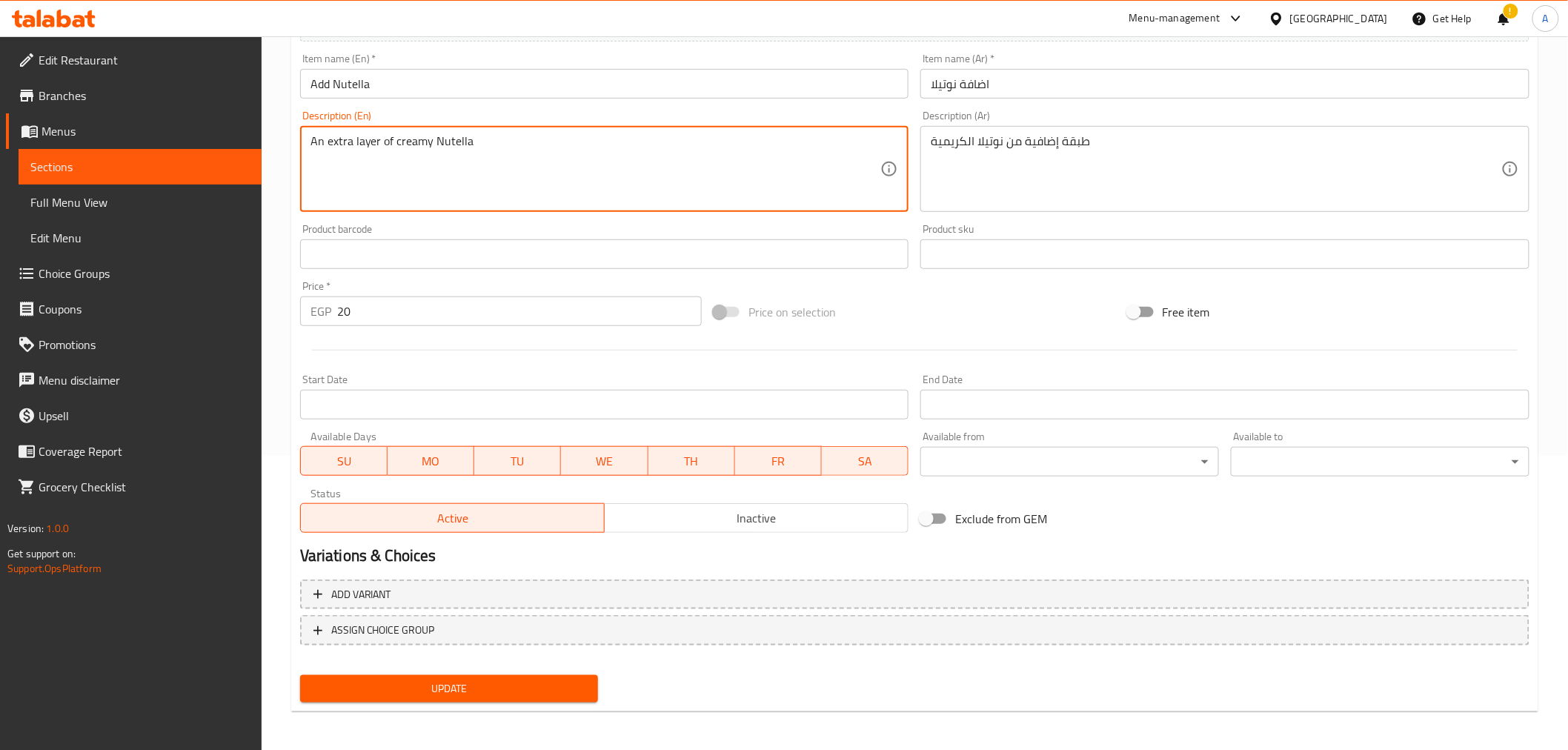
type textarea "An extra layer of creamy Nutella"
click at [469, 684] on span "Update" at bounding box center [450, 689] width 275 height 18
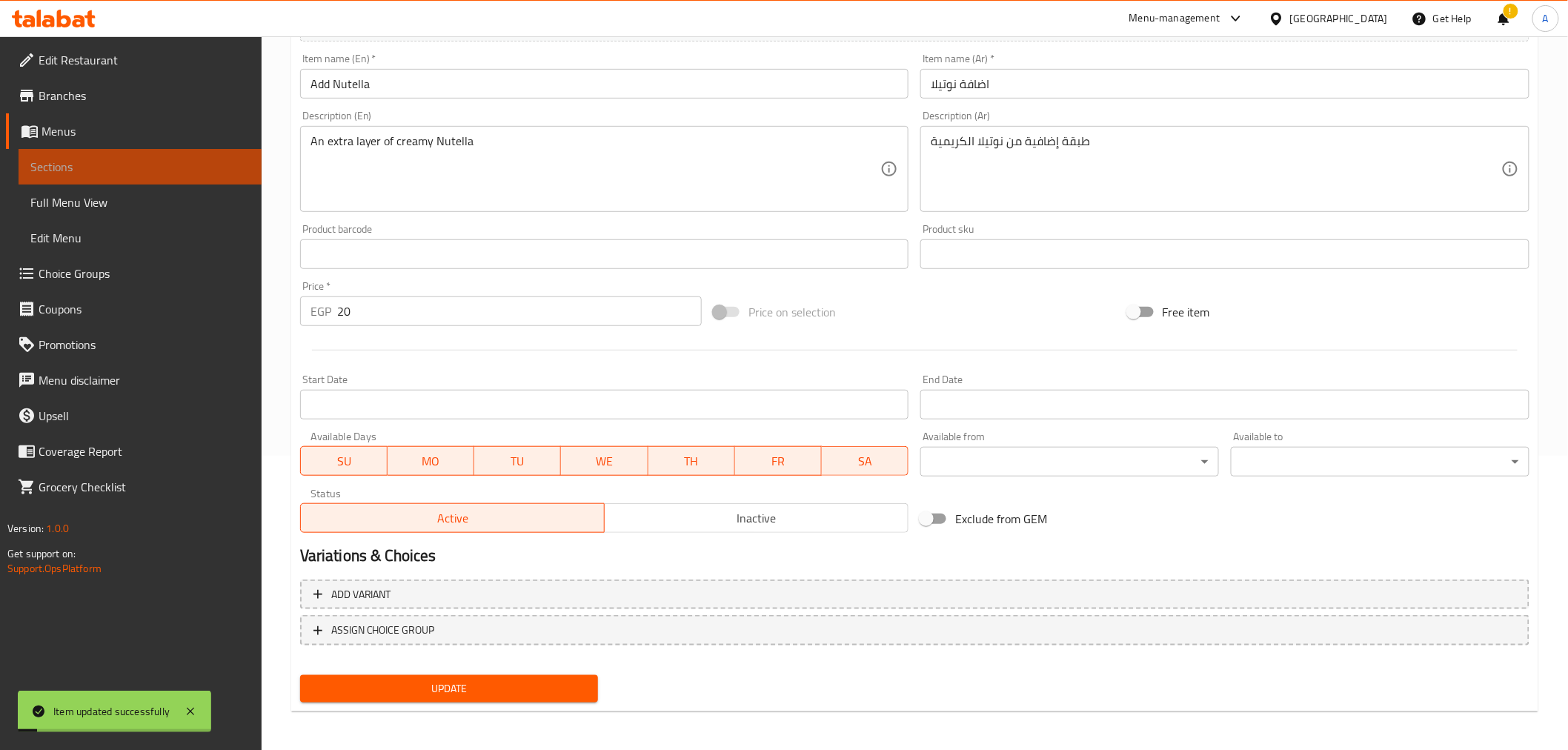
click at [76, 154] on link "Sections" at bounding box center [139, 167] width 243 height 35
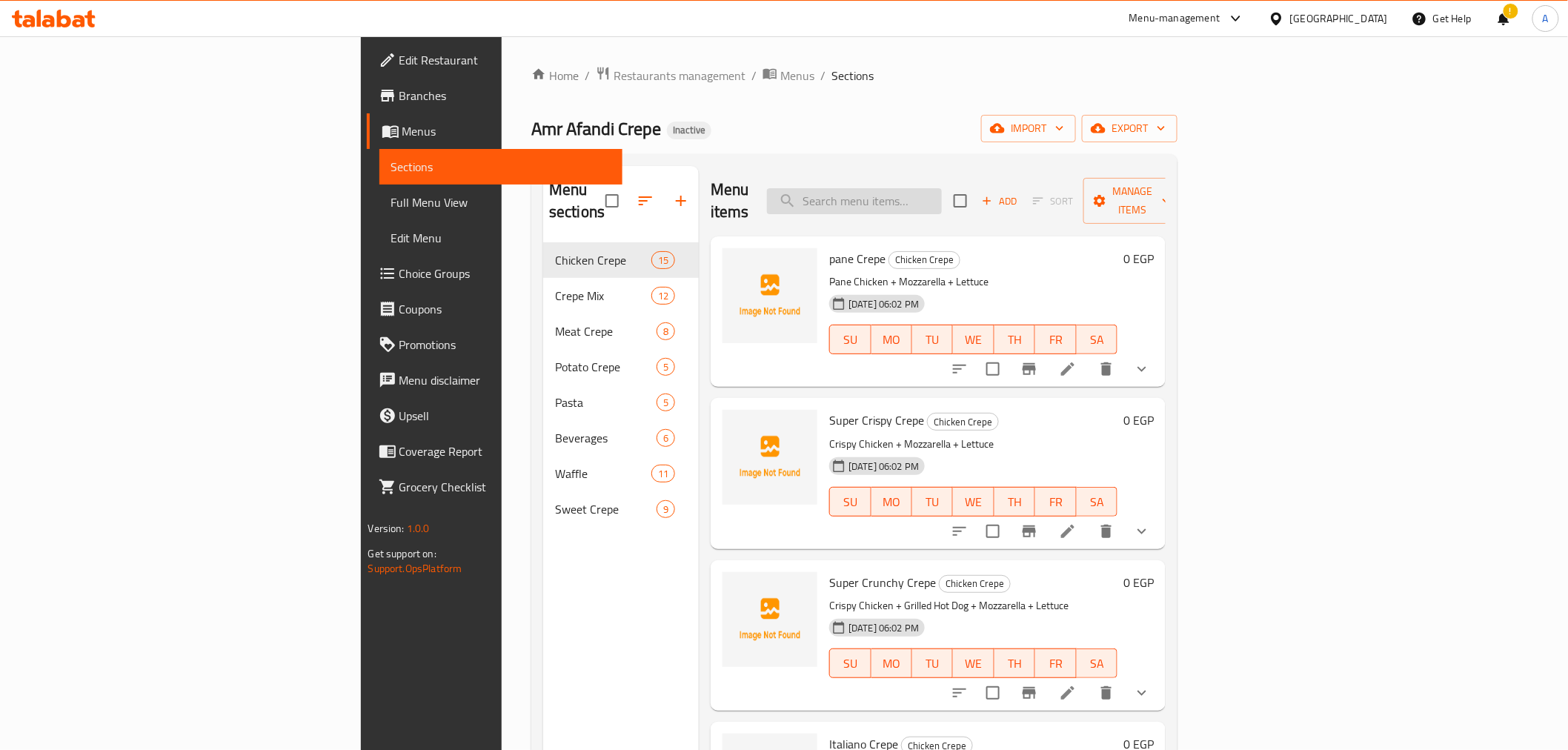
click at [942, 194] on input "search" at bounding box center [854, 201] width 175 height 26
paste input "كراميل صوص"
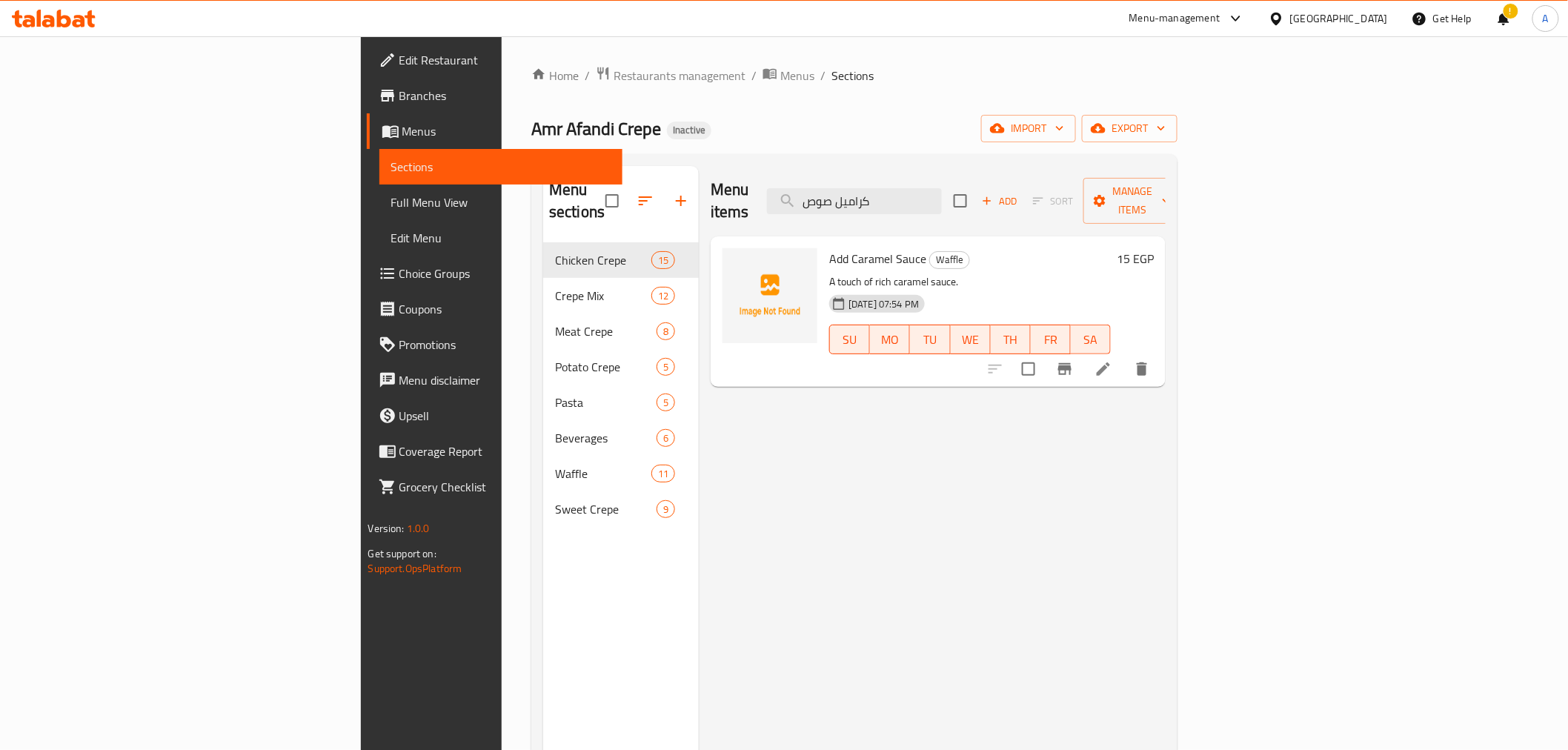
type input "كراميل صوص"
click at [1113, 361] on icon at bounding box center [1104, 370] width 18 height 18
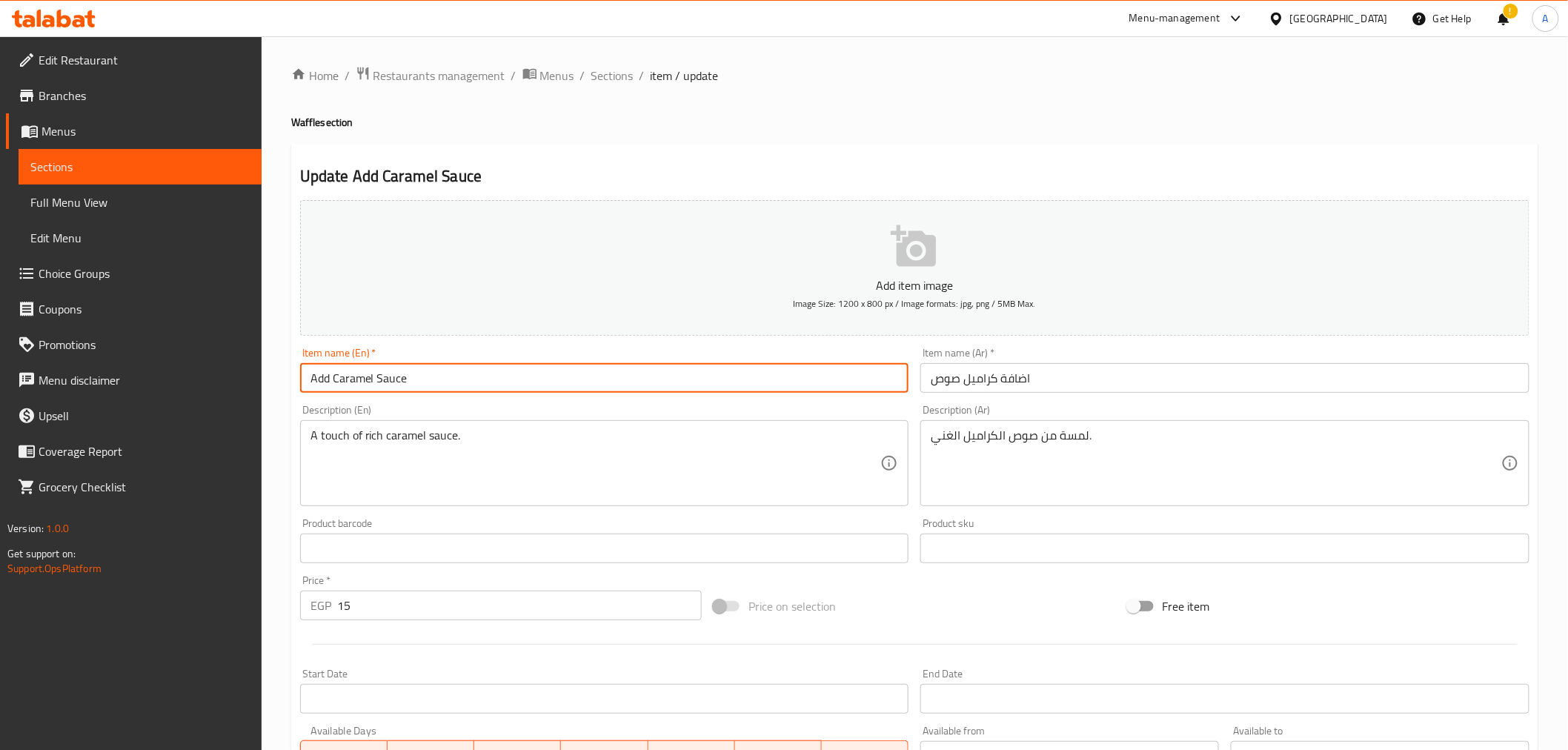
drag, startPoint x: 406, startPoint y: 370, endPoint x: 333, endPoint y: 369, distance: 73.0
click at [333, 369] on input "Add Caramel Sauce" at bounding box center [604, 378] width 609 height 30
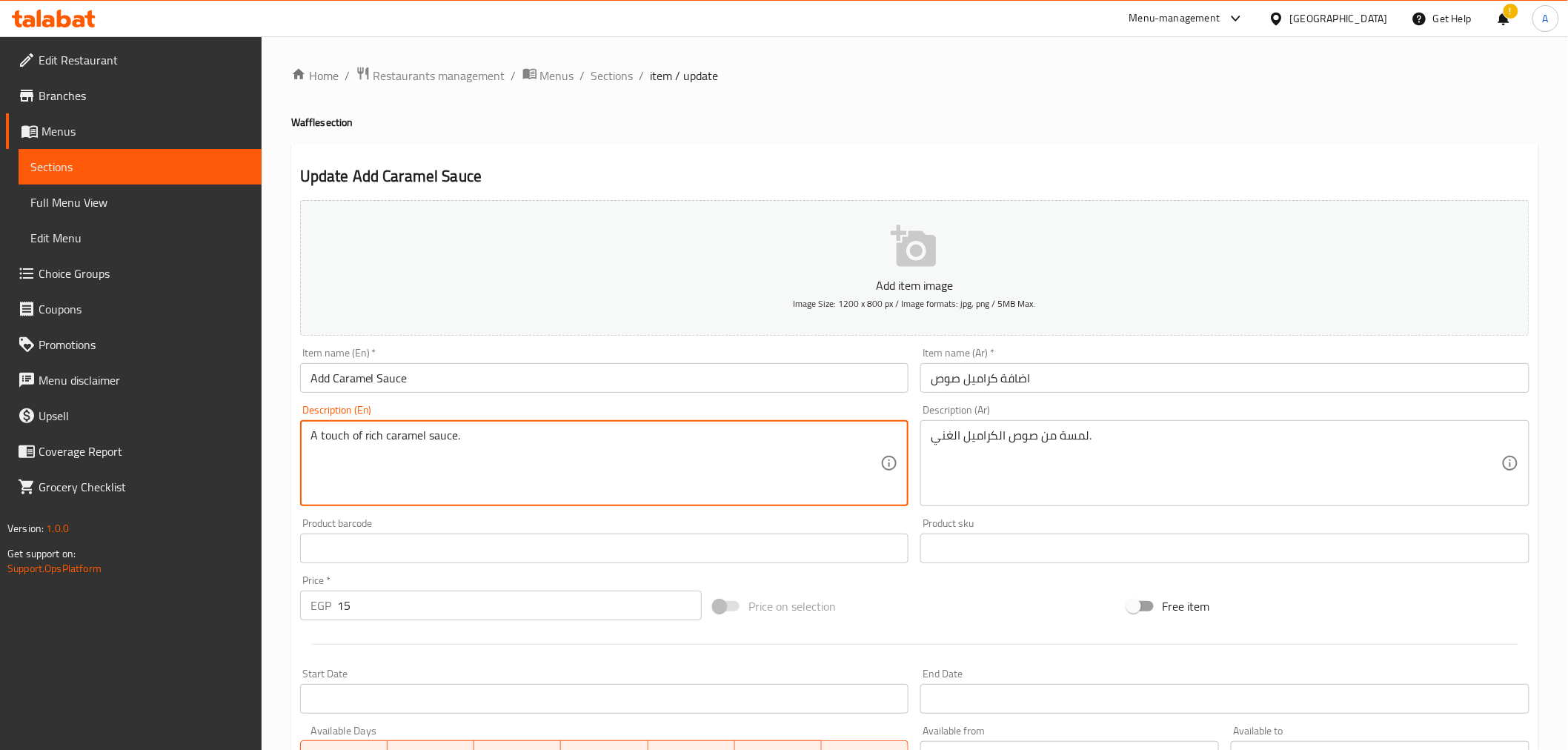
click at [451, 457] on textarea "A touch of rich caramel sauce." at bounding box center [596, 464] width 570 height 71
paste textarea "sweet and"
type textarea "A sweet and rich caramel sauce."
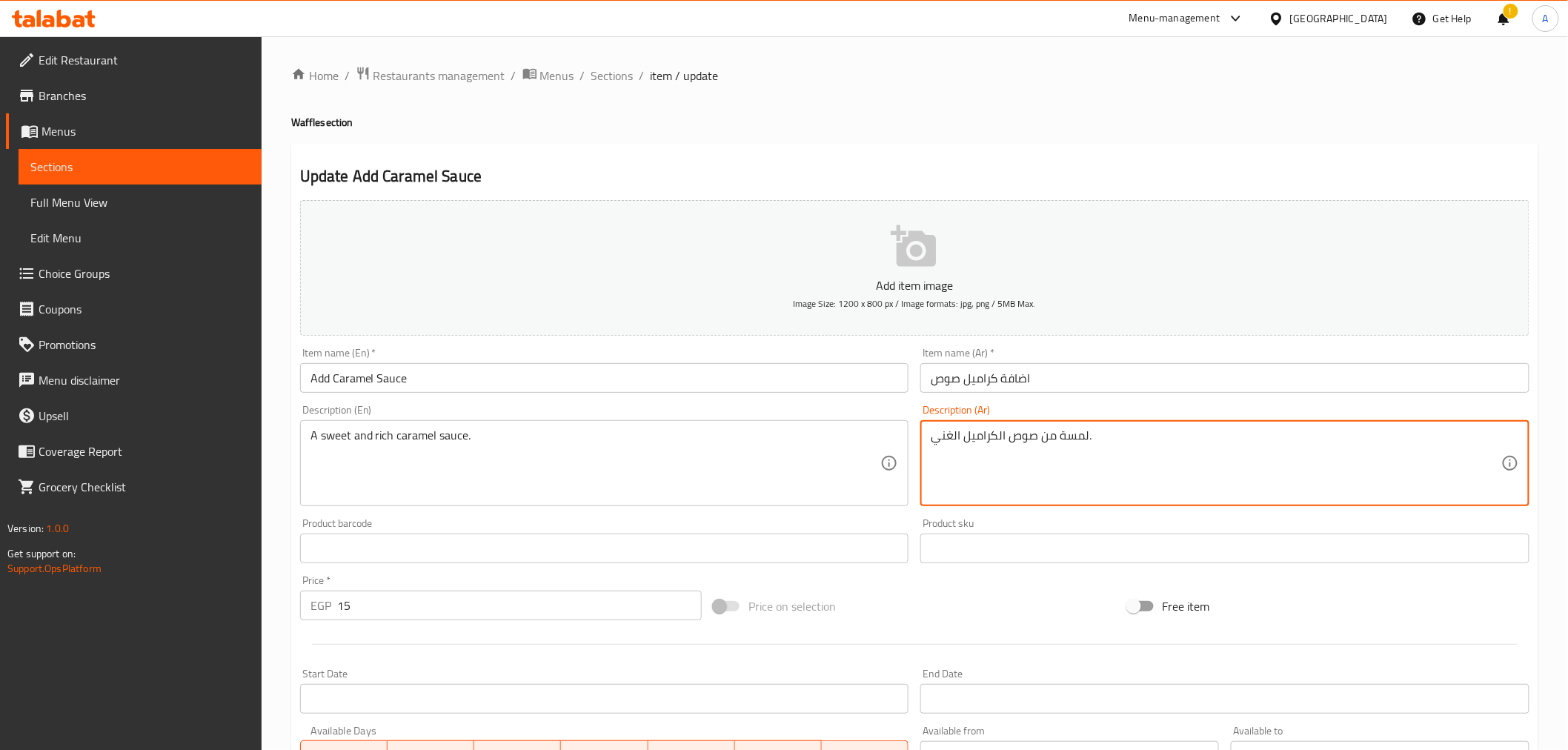
click at [1039, 492] on textarea "لمسة من صوص الكراميل الغني." at bounding box center [1216, 464] width 570 height 71
paste textarea "صلصة الكراميل الحلوة والغنية"
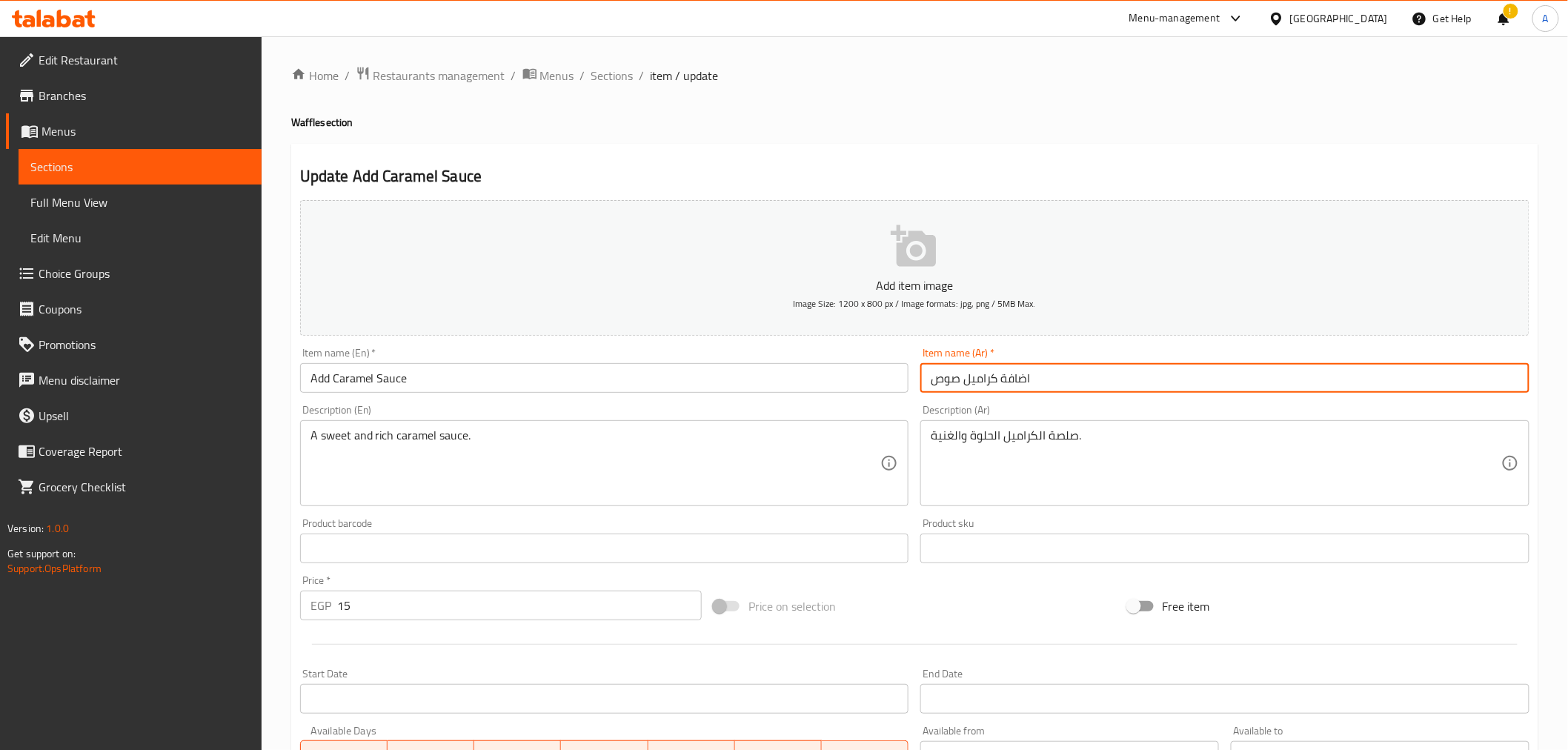
click at [956, 383] on input "اضافة كراميل صوص" at bounding box center [1225, 378] width 609 height 30
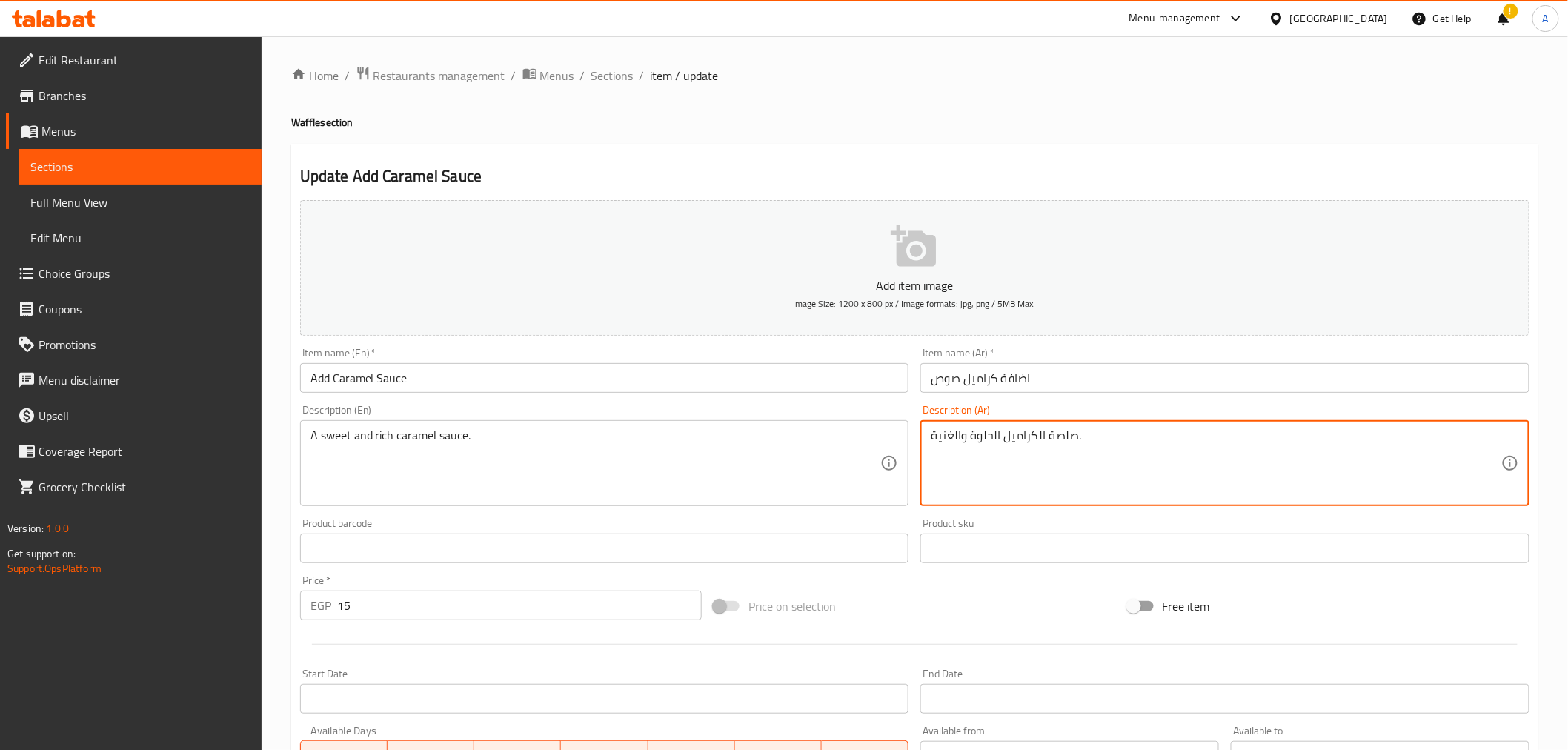
click at [1068, 441] on textarea "صلصة الكراميل الحلوة والغنية." at bounding box center [1216, 464] width 570 height 71
paste textarea "ص"
drag, startPoint x: 993, startPoint y: 438, endPoint x: 1001, endPoint y: 447, distance: 12.0
click at [1001, 447] on textarea "صوصالكراميل الحلوة والغنية." at bounding box center [1216, 464] width 570 height 71
click at [972, 435] on textarea "صوصالكراميل حلوة والغنية." at bounding box center [1216, 464] width 570 height 71
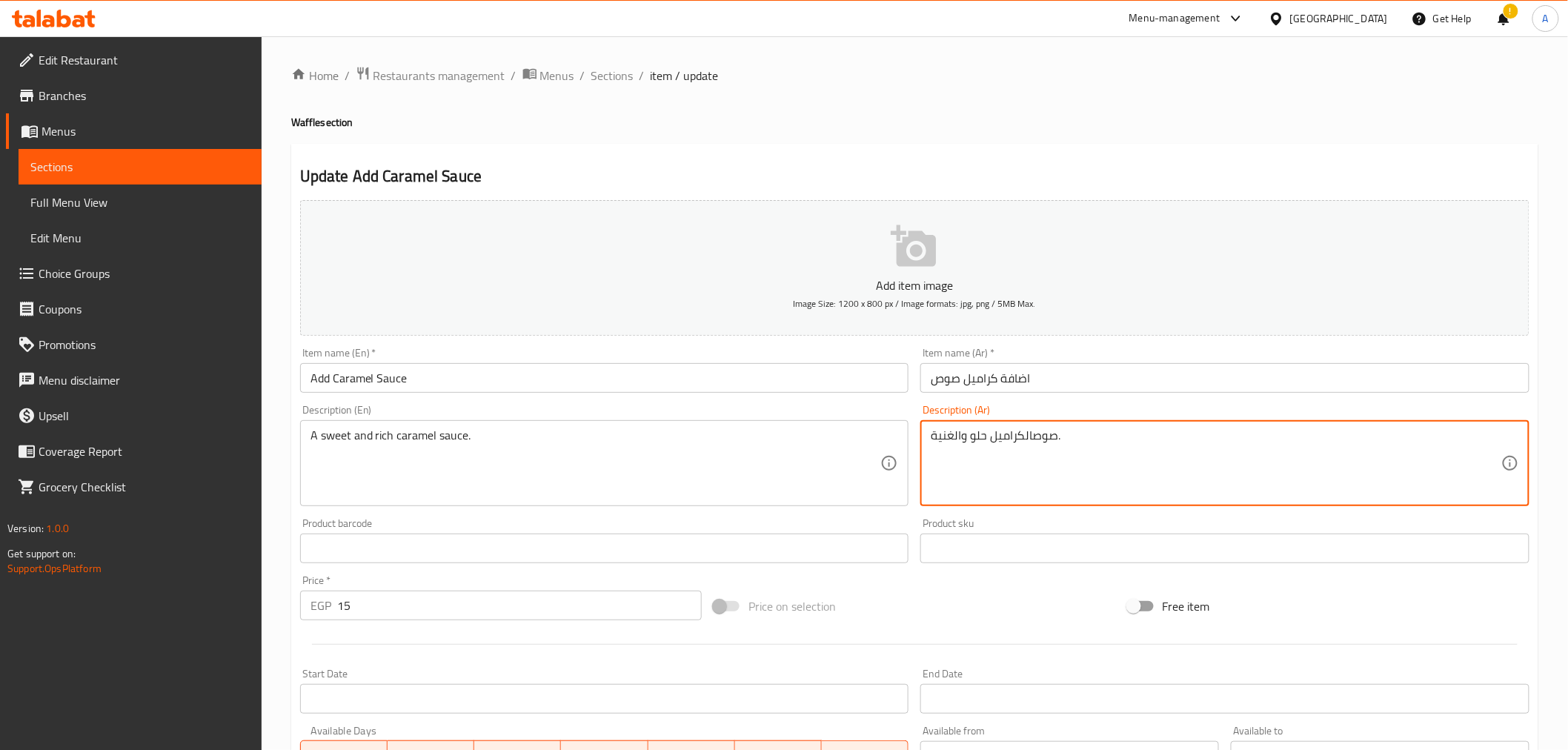
click at [951, 440] on textarea "صوصالكراميل حلو والغنية." at bounding box center [1216, 464] width 570 height 71
drag, startPoint x: 954, startPoint y: 438, endPoint x: 961, endPoint y: 447, distance: 11.4
click at [961, 447] on textarea "صوصالكراميل حلو والغنية." at bounding box center [1216, 464] width 570 height 71
click at [933, 435] on textarea "صوصالكراميل حلو وغنية." at bounding box center [1216, 464] width 570 height 71
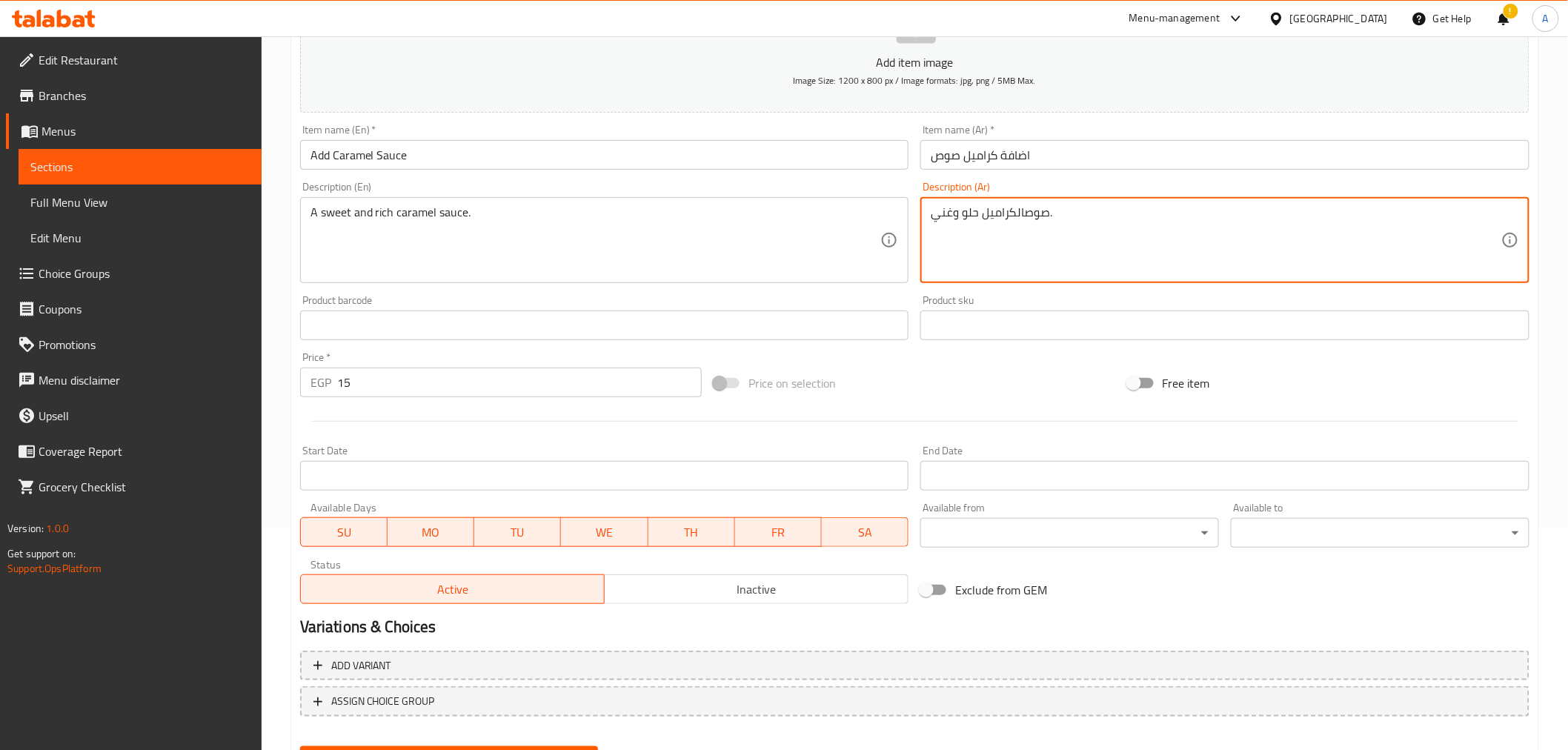
scroll to position [294, 0]
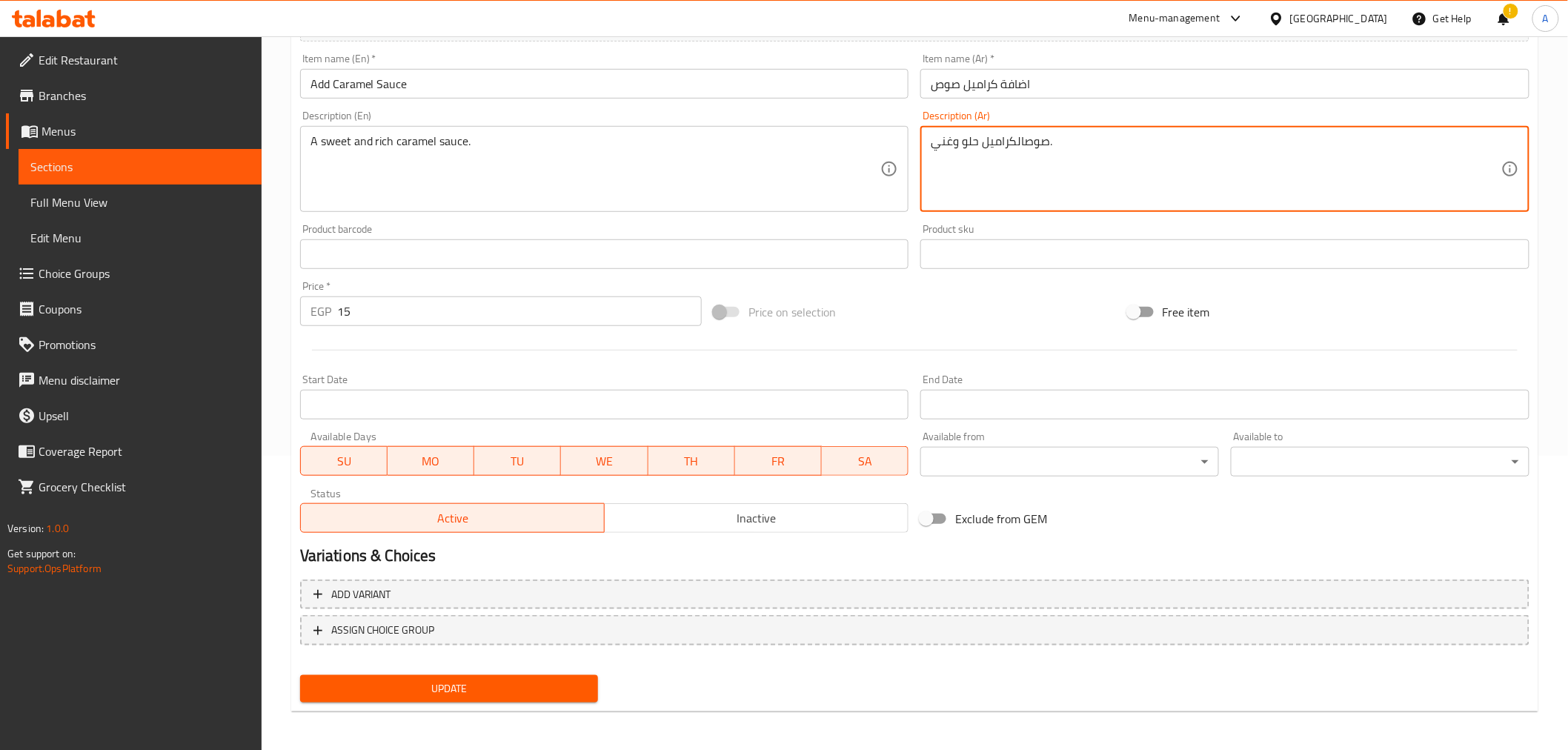
type textarea "صوصالكراميل حلو وغني."
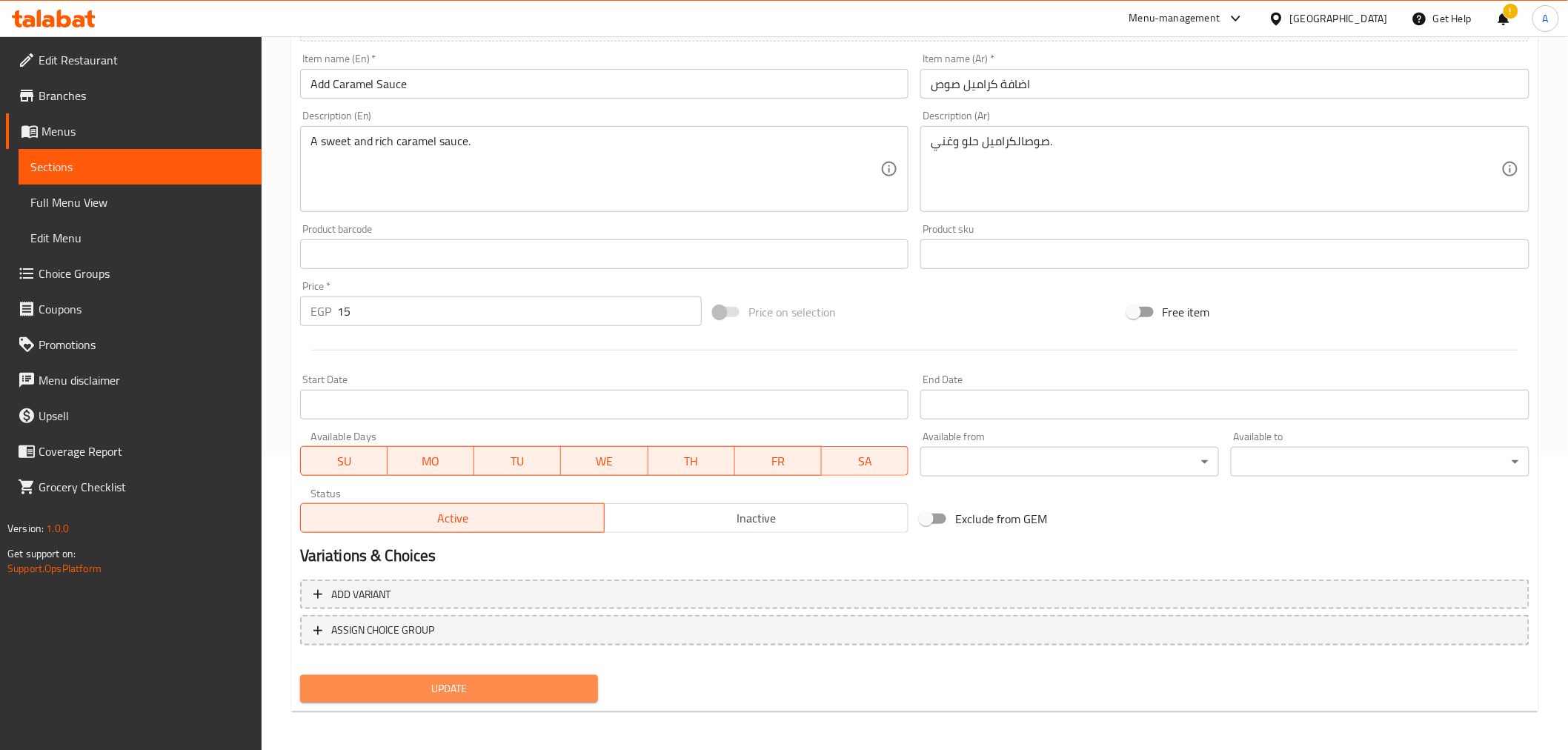
click at [492, 680] on span "Update" at bounding box center [450, 689] width 275 height 18
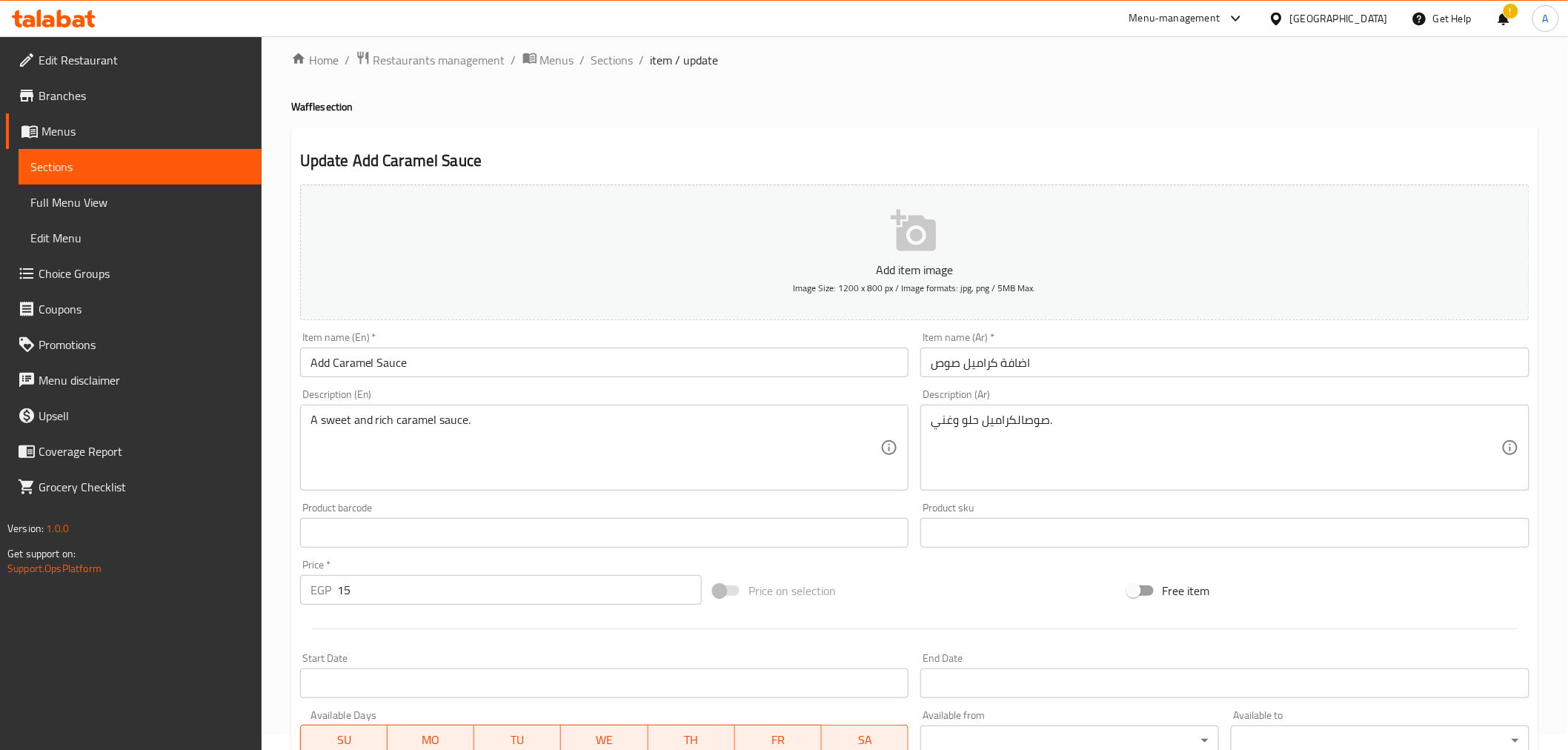
drag, startPoint x: 609, startPoint y: 65, endPoint x: 631, endPoint y: 75, distance: 24.2
click at [609, 65] on span "Sections" at bounding box center [612, 60] width 43 height 18
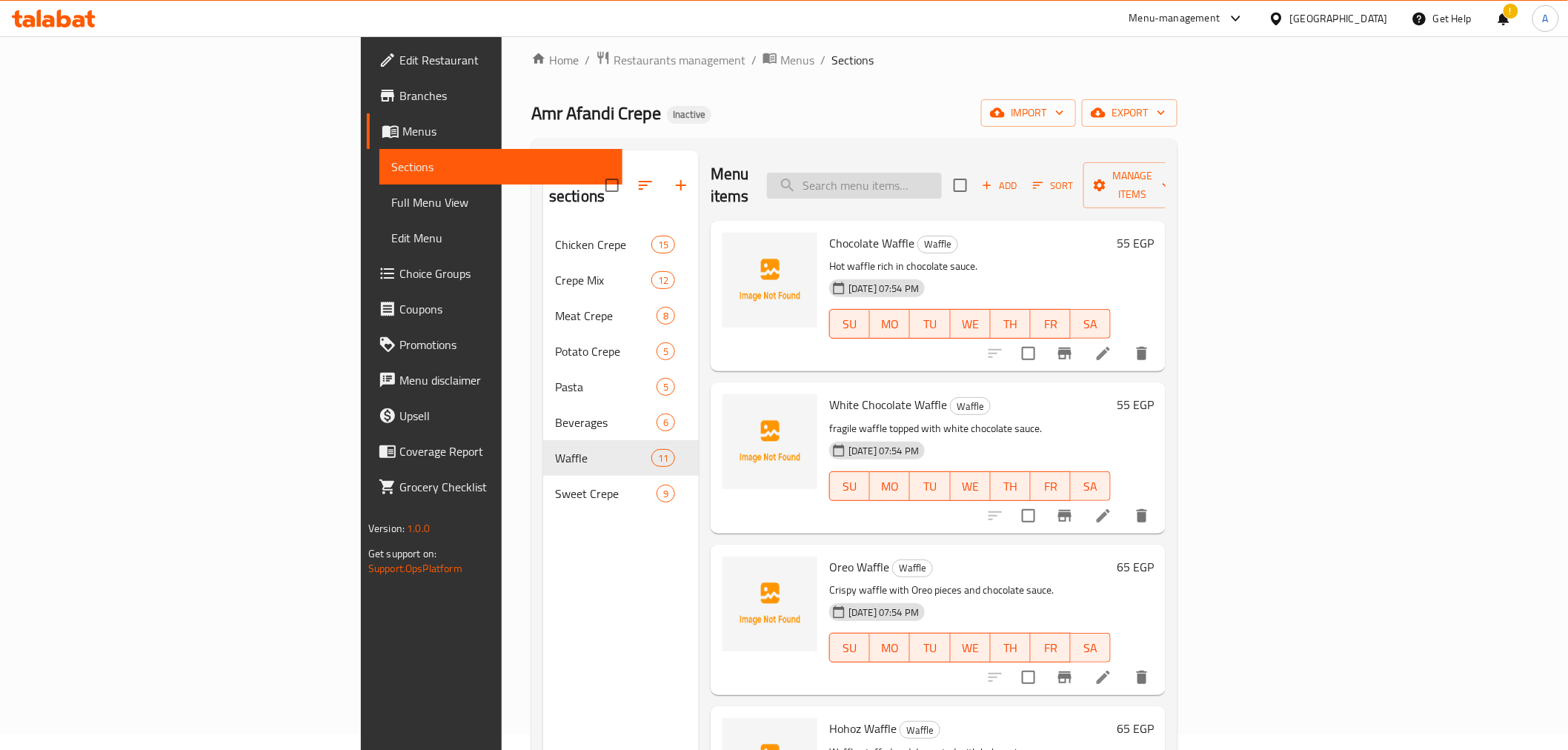
click at [942, 173] on input "search" at bounding box center [854, 186] width 175 height 26
paste input "وافل توينكز"
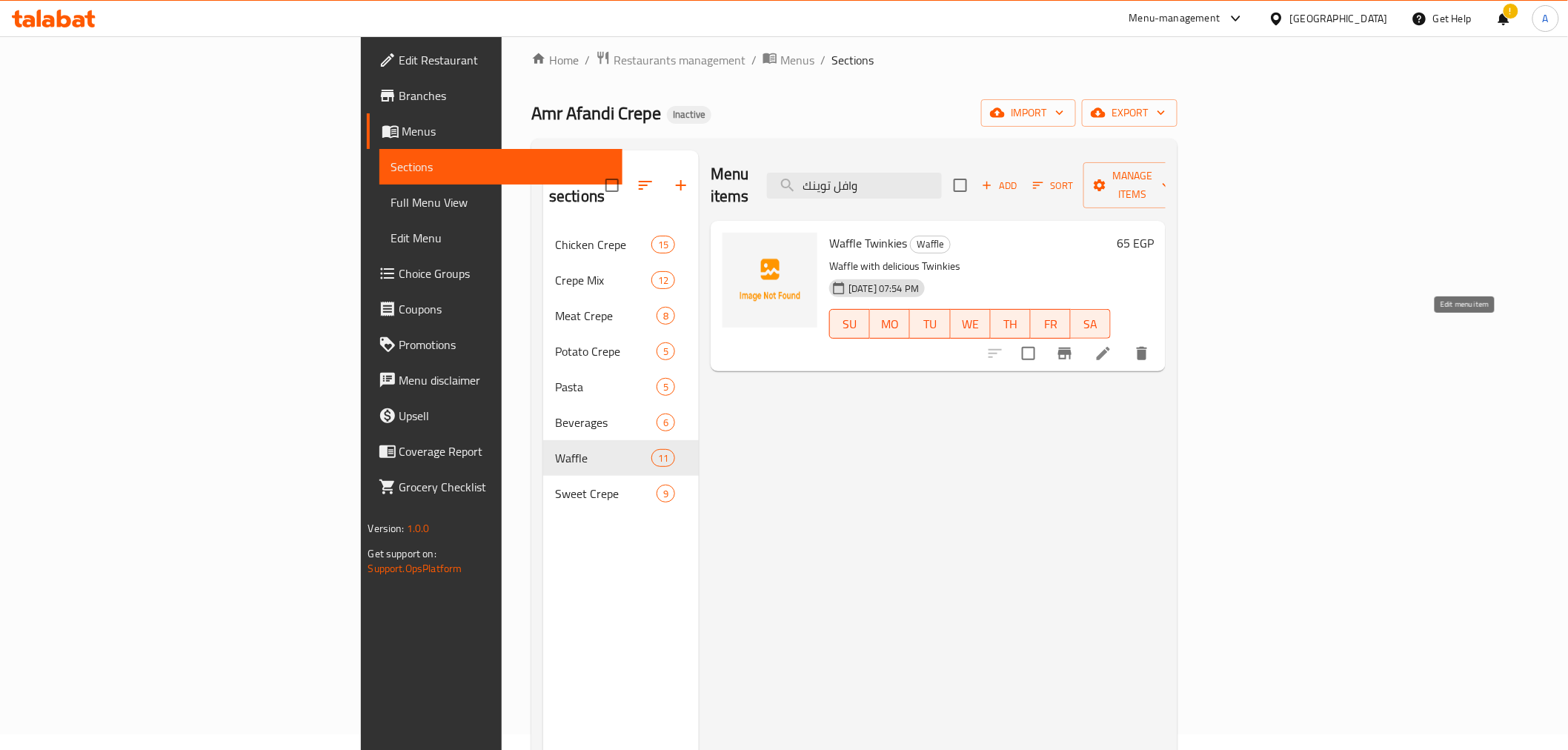
type input "وافل توينك"
click at [1113, 345] on icon at bounding box center [1104, 354] width 18 height 18
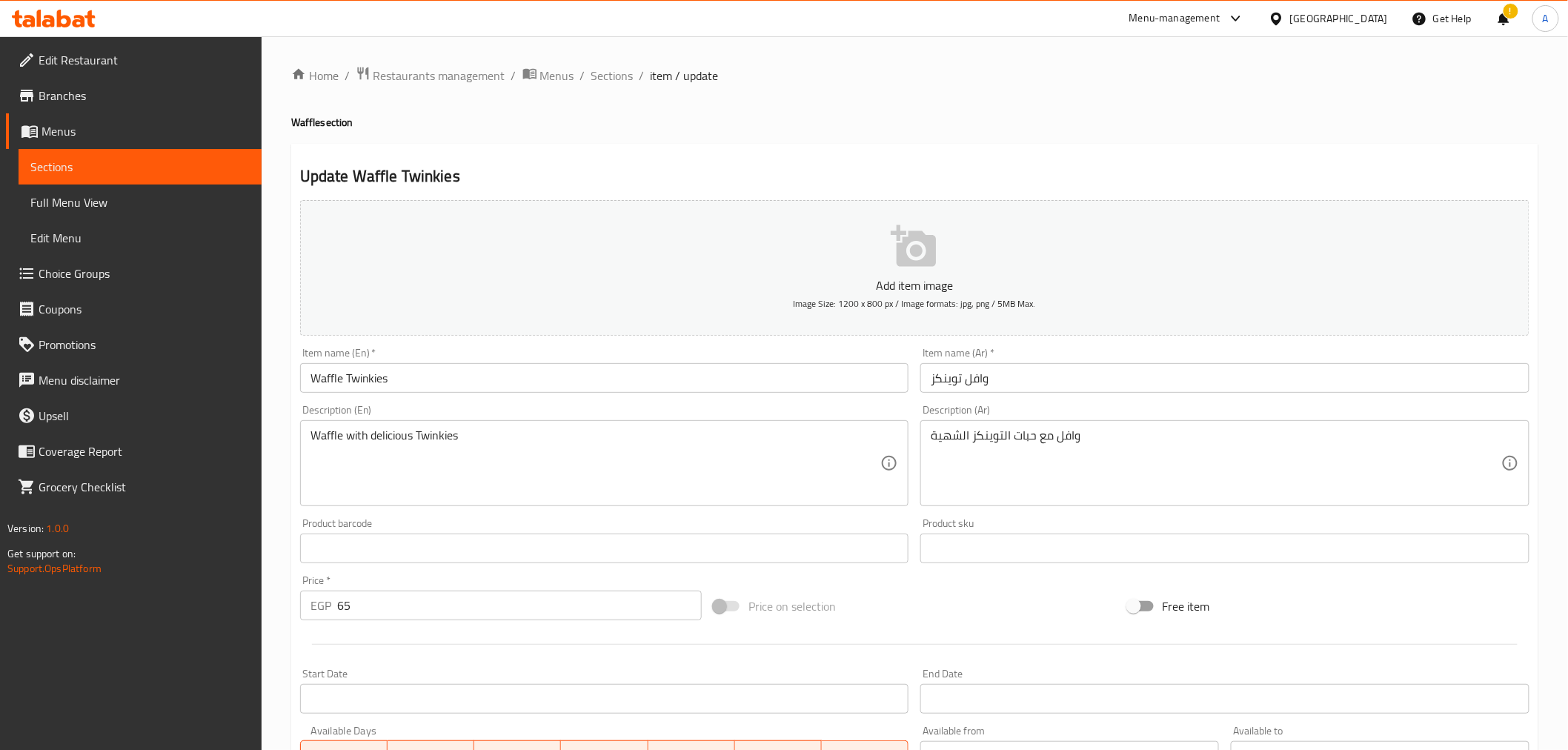
click at [924, 442] on div "وافل مع حبات التوينكز الشهية Description (Ar)" at bounding box center [1225, 463] width 609 height 86
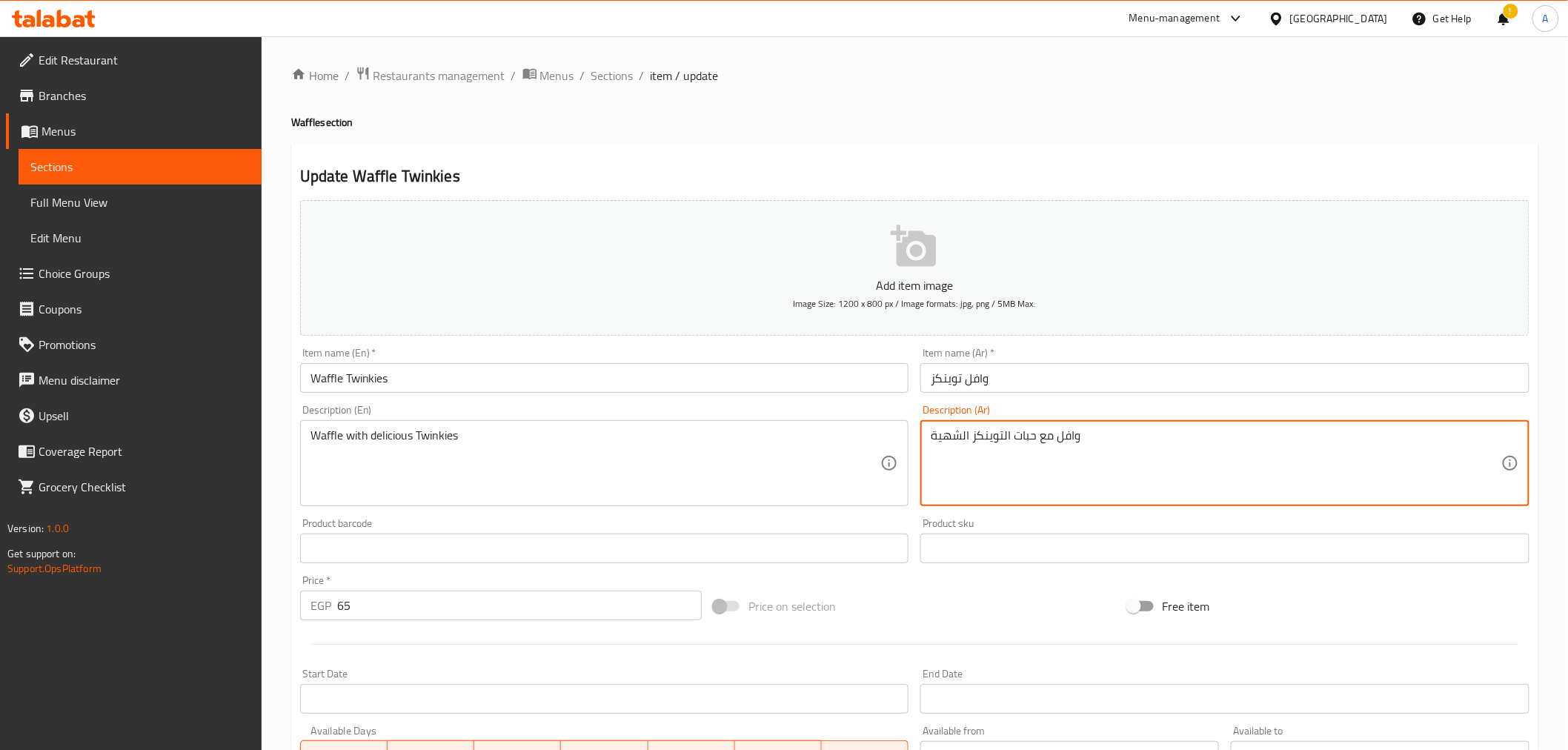
click at [964, 443] on textarea "وافل مع حبات التوينكز الشهية" at bounding box center [1216, 464] width 570 height 71
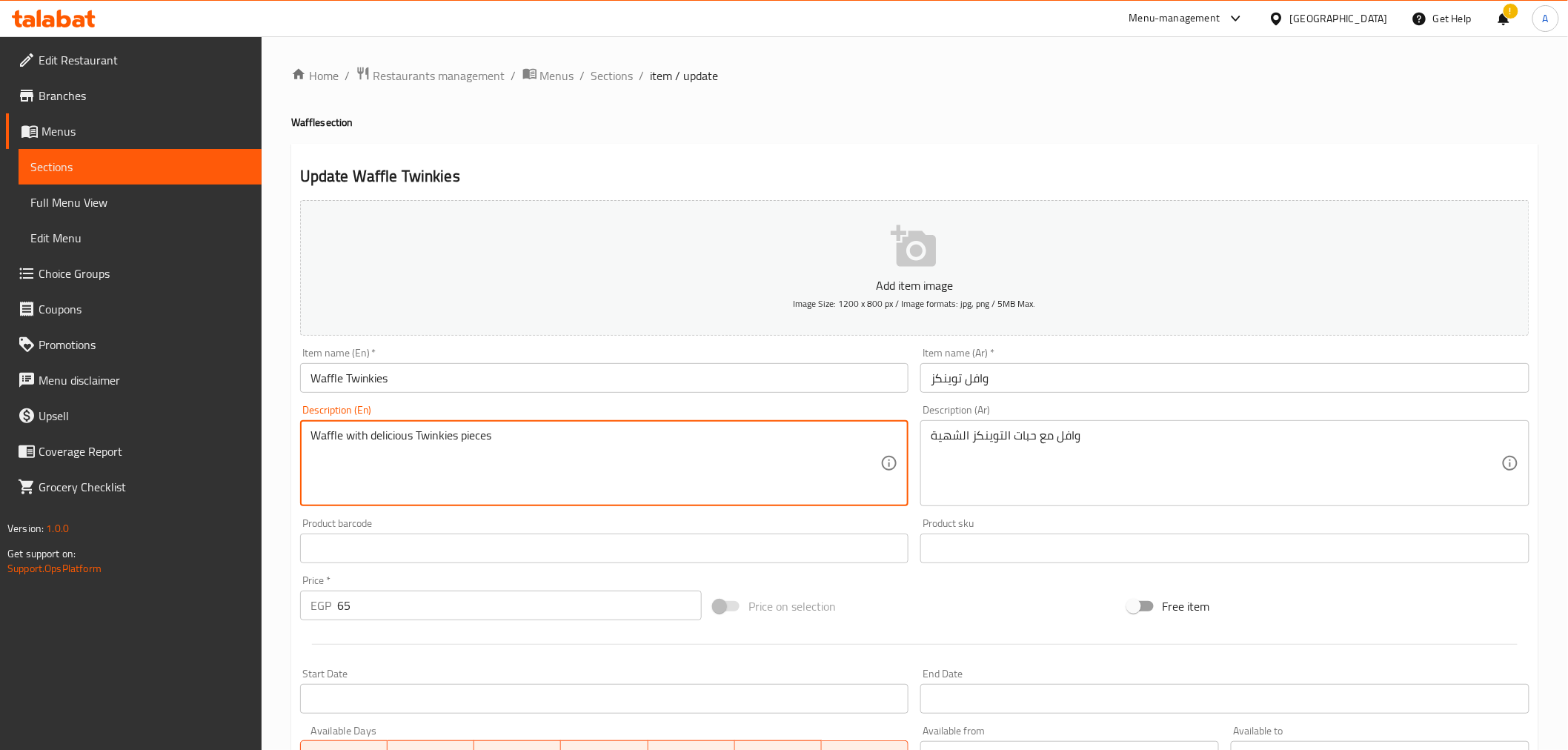
scroll to position [294, 0]
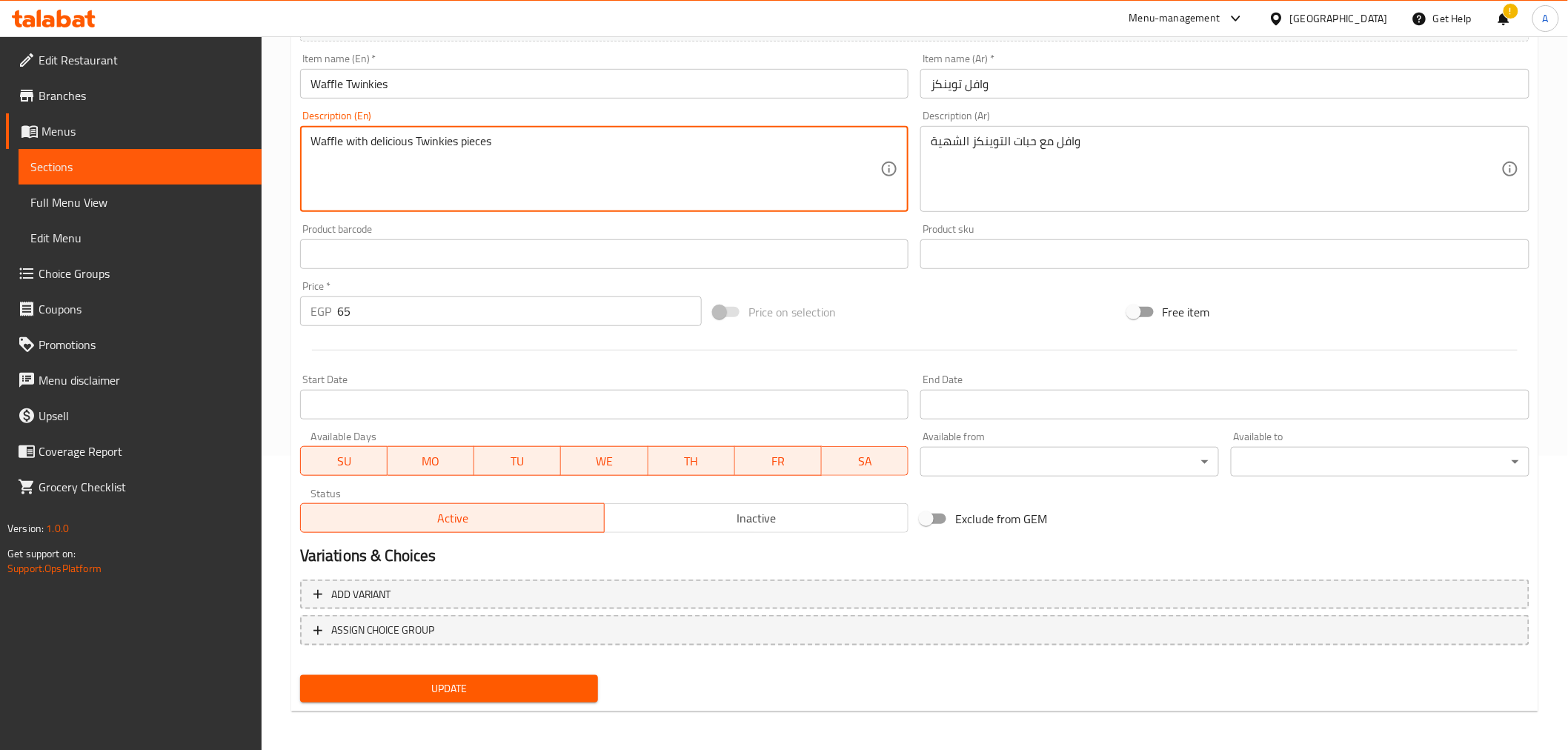
type textarea "Waffle with delicious Twinkies pieces"
drag, startPoint x: 483, startPoint y: 666, endPoint x: 478, endPoint y: 676, distance: 11.2
click at [483, 669] on div "Update" at bounding box center [449, 688] width 311 height 39
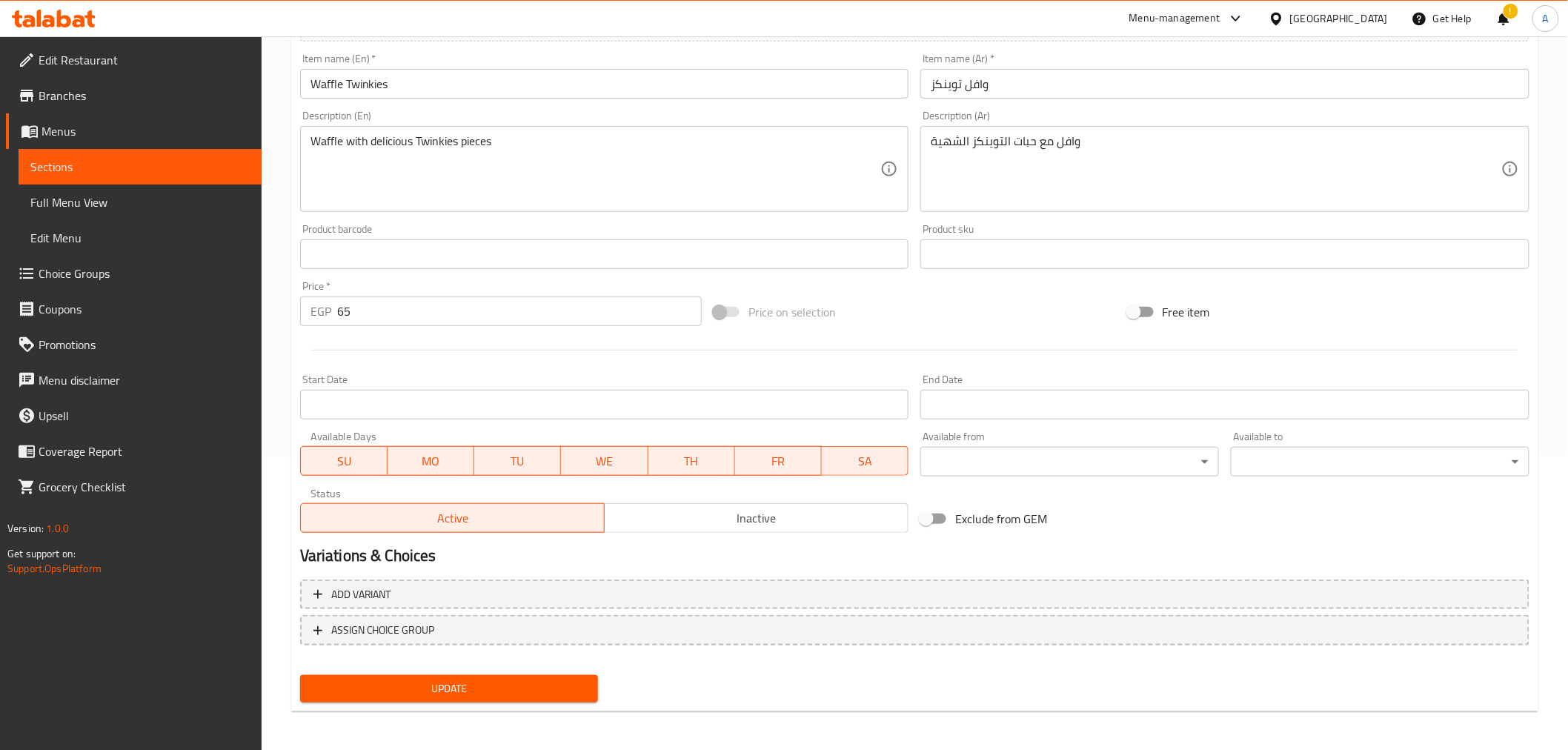
click at [472, 683] on span "Update" at bounding box center [450, 689] width 275 height 18
click at [90, 202] on span "Full Menu View" at bounding box center [140, 203] width 219 height 18
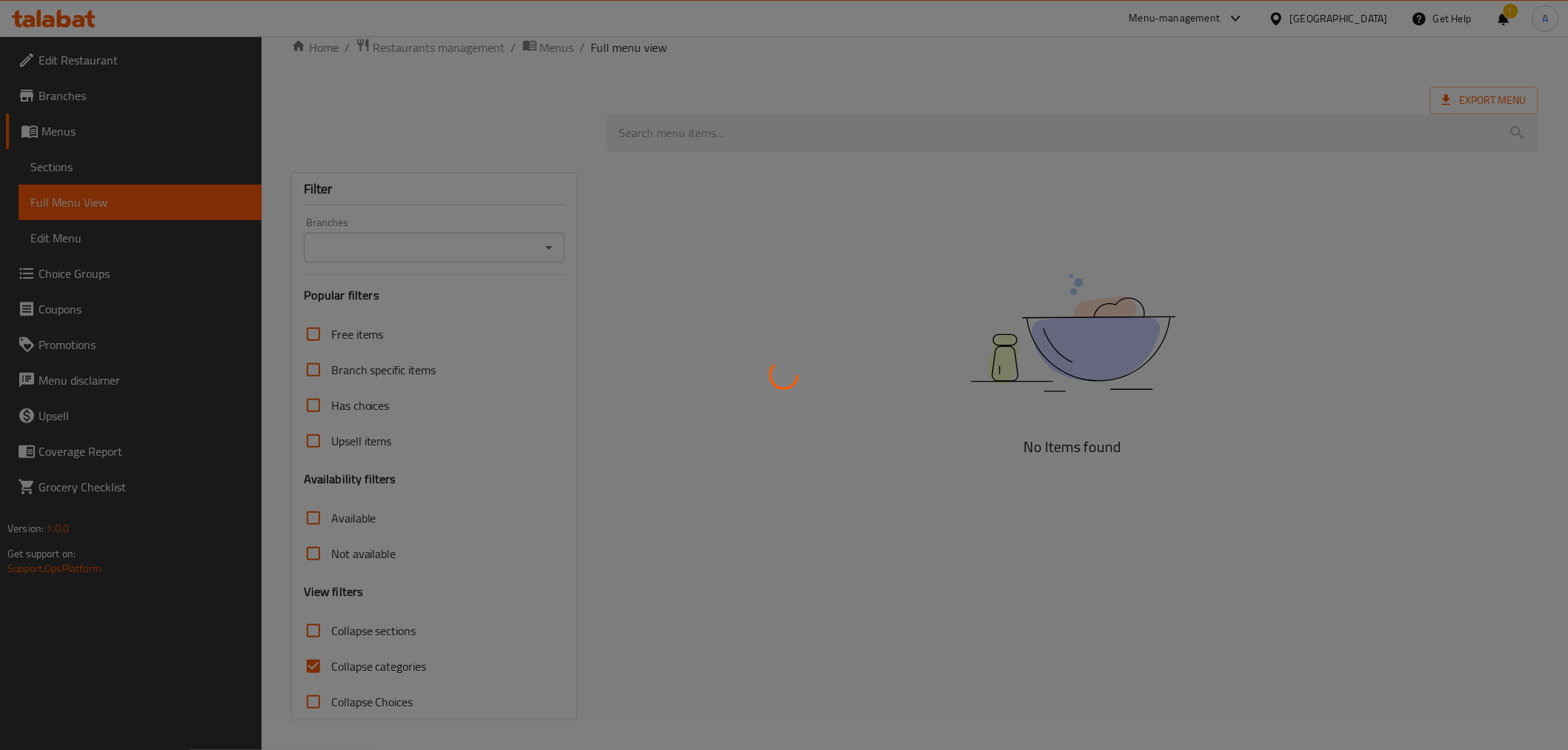
scroll to position [28, 0]
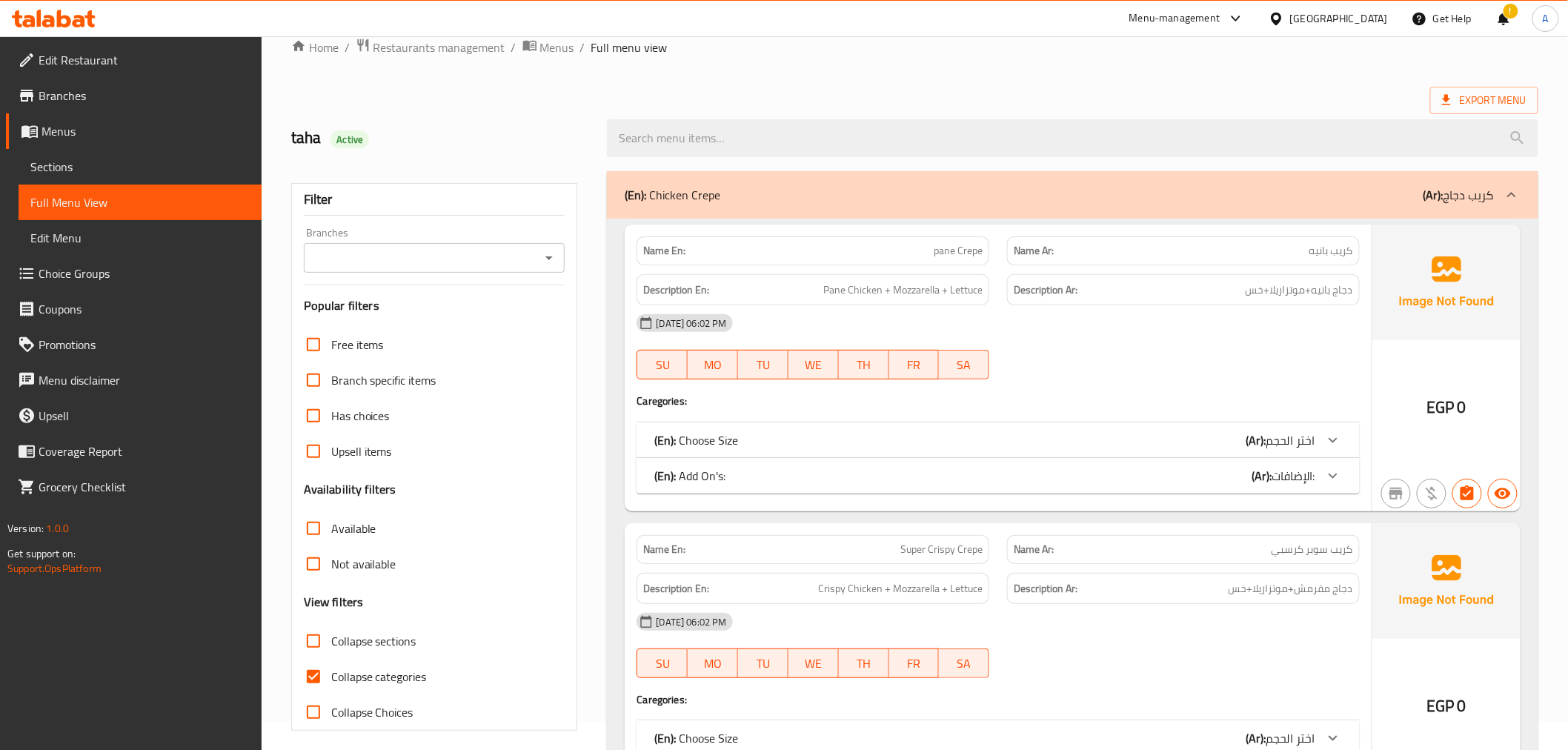
click at [367, 640] on span "Collapse sections" at bounding box center [374, 641] width 85 height 18
click at [331, 640] on input "Collapse sections" at bounding box center [313, 640] width 35 height 35
checkbox input "true"
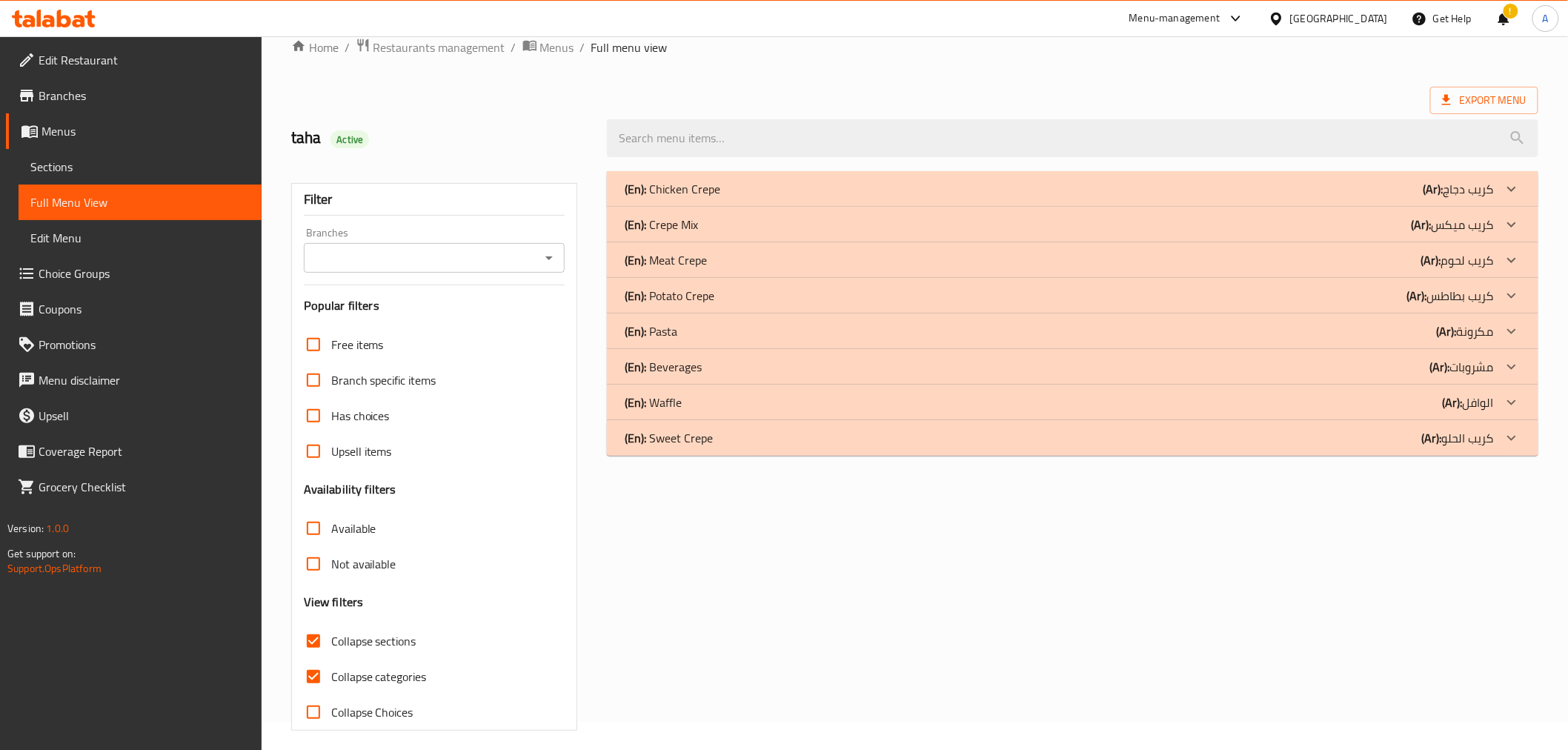
click at [353, 672] on span "Collapse categories" at bounding box center [379, 677] width 96 height 18
click at [331, 672] on input "Collapse categories" at bounding box center [313, 677] width 35 height 35
checkbox input "false"
click at [375, 639] on span "Collapse sections" at bounding box center [374, 641] width 85 height 18
click at [331, 639] on input "Collapse sections" at bounding box center [313, 640] width 35 height 35
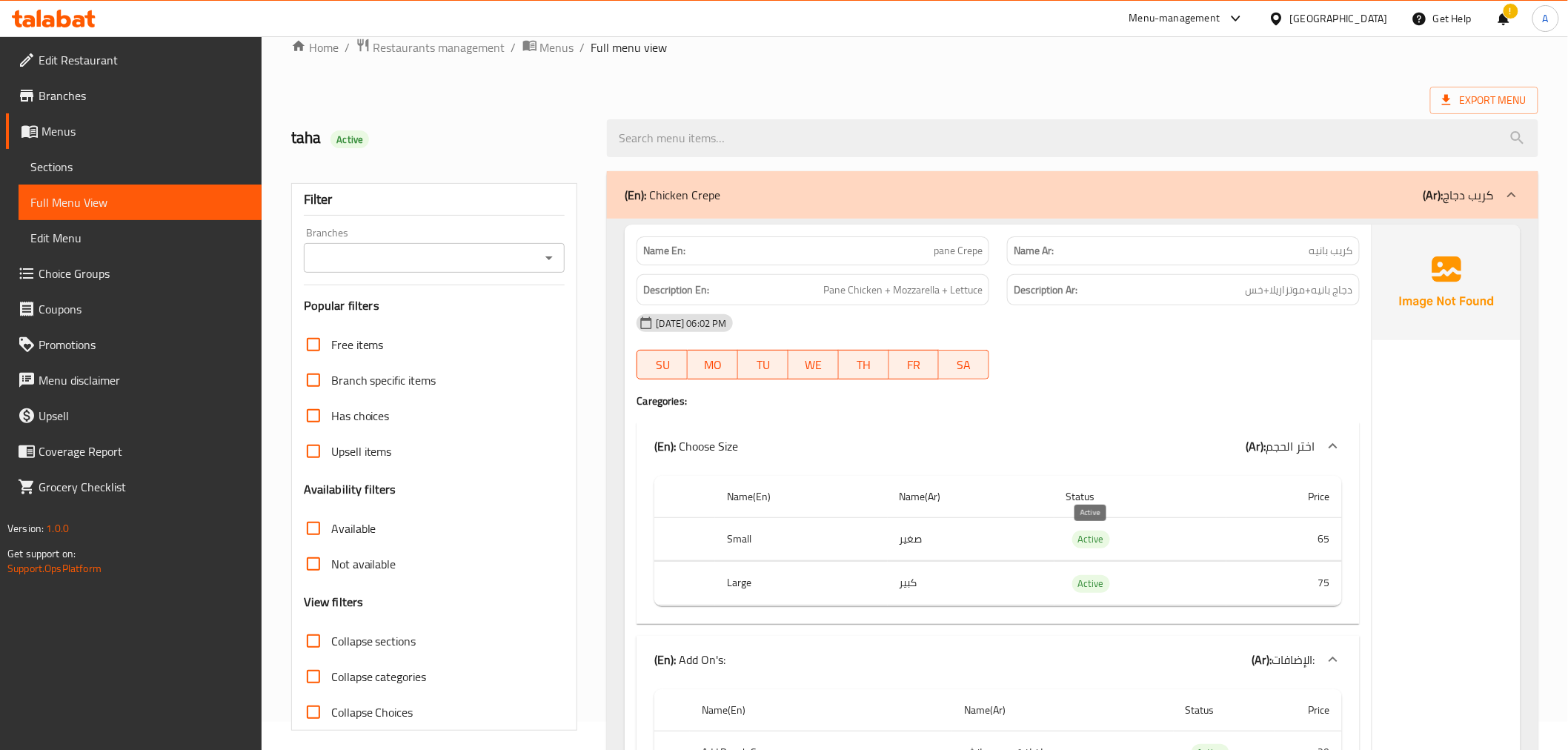
click at [1080, 542] on span "Active" at bounding box center [1091, 539] width 38 height 17
copy span "Active"
click at [292, 664] on div "Filter Branches Branches Popular filters Free items Branch specific items Has c…" at bounding box center [435, 457] width 287 height 548
click at [339, 656] on label "Collapse sections" at bounding box center [356, 640] width 120 height 35
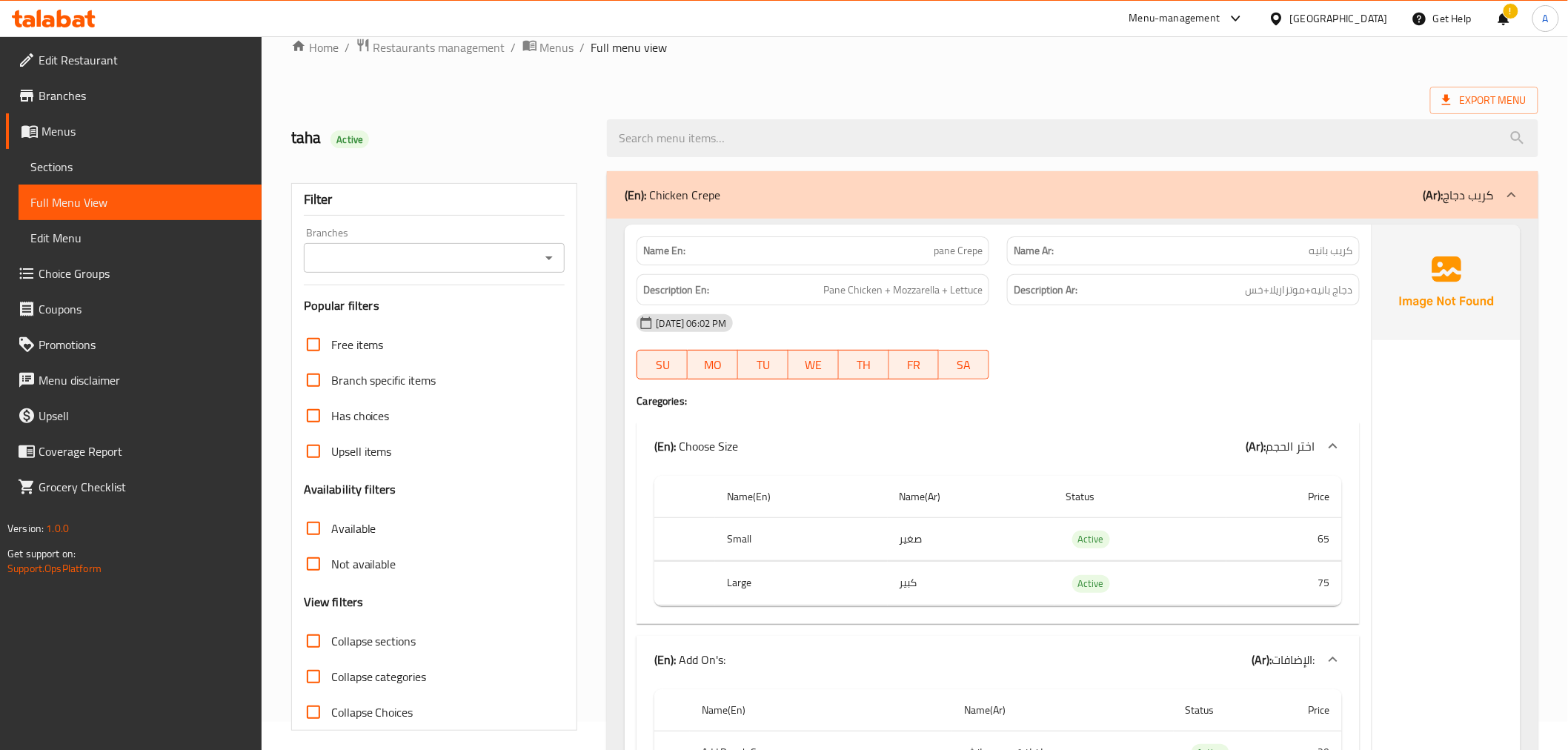
click at [331, 656] on input "Collapse sections" at bounding box center [313, 640] width 35 height 35
checkbox input "true"
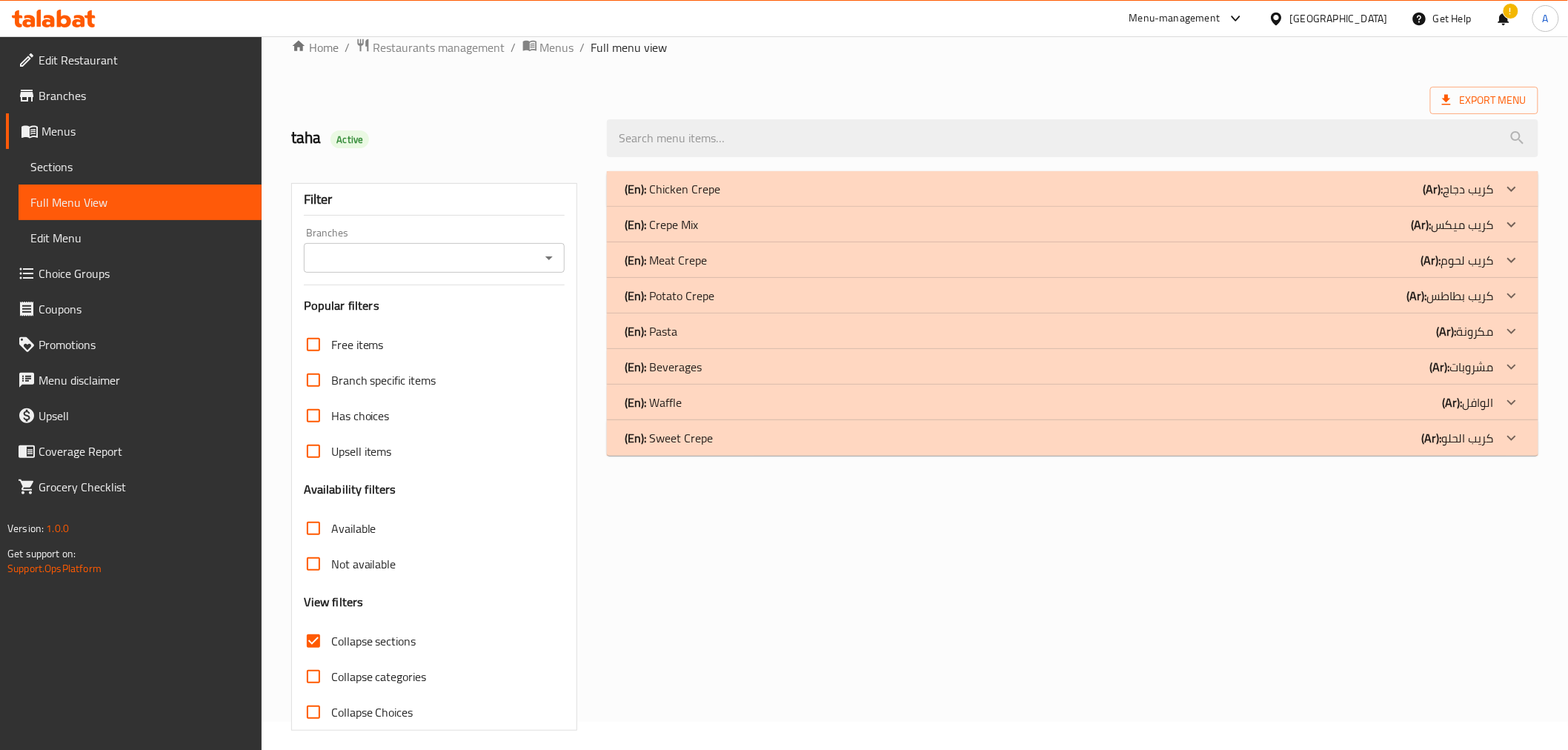
click at [714, 446] on div "(En): Sweet Crepe (Ar): كريب الحلو" at bounding box center [1058, 438] width 868 height 18
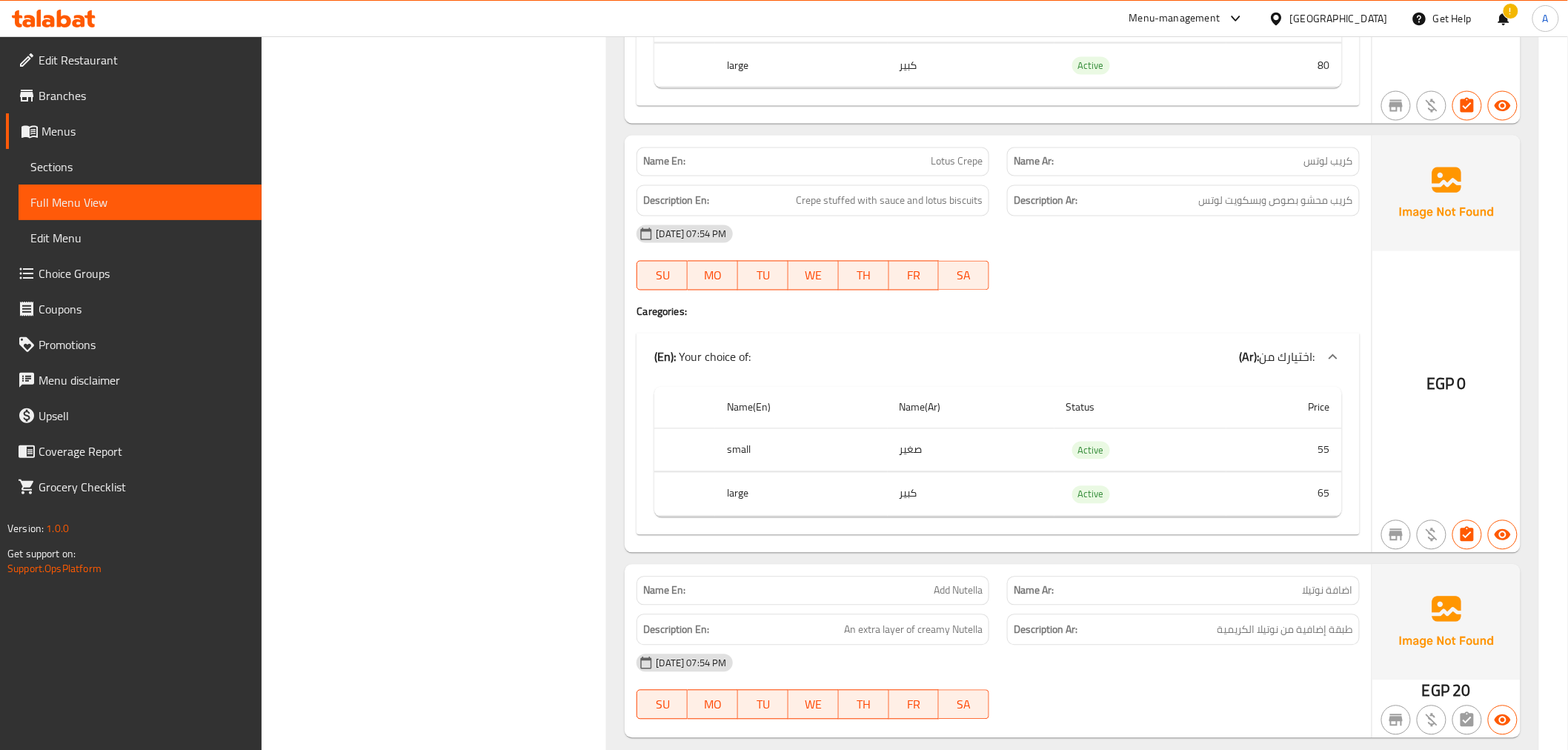
scroll to position [3429, 0]
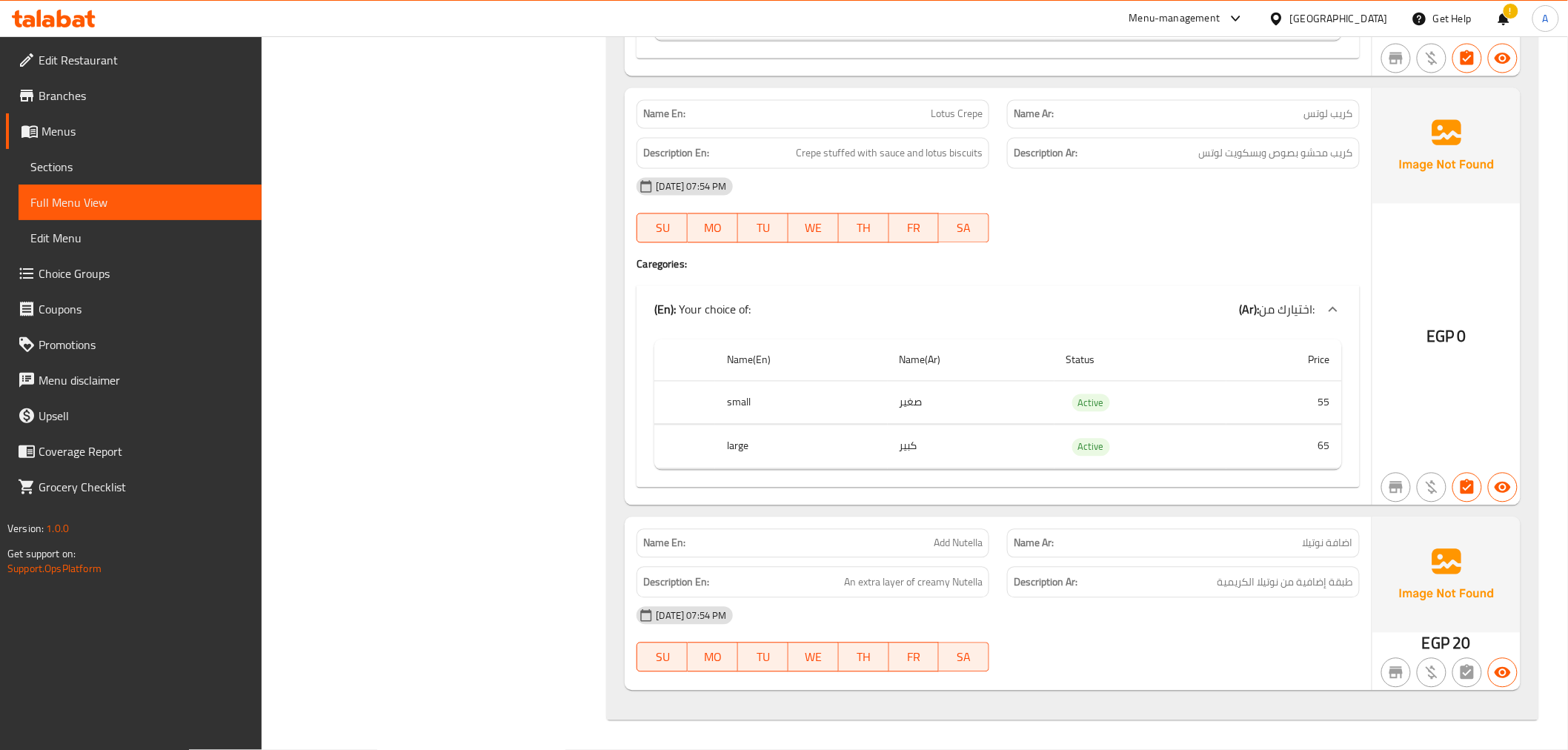
click at [1275, 581] on span "طبقة إضافية من نوتيلا الكريمية" at bounding box center [1286, 583] width 136 height 18
click at [1004, 591] on div "Description Ar: طبقة إضافية من نوتيلا الكريمية" at bounding box center [1183, 582] width 370 height 50
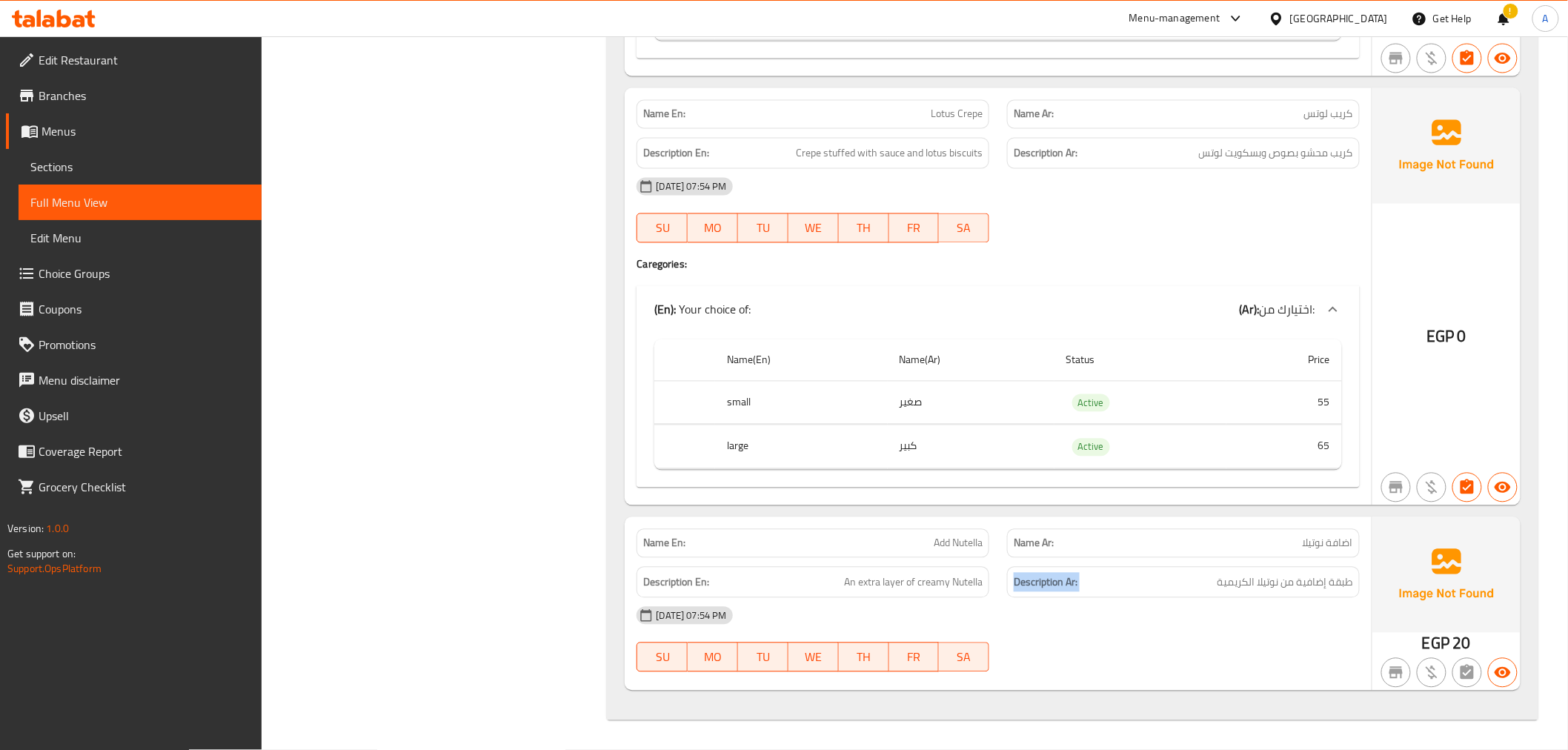
click at [1004, 591] on div "Description Ar: طبقة إضافية من نوتيلا الكريمية" at bounding box center [1183, 582] width 370 height 50
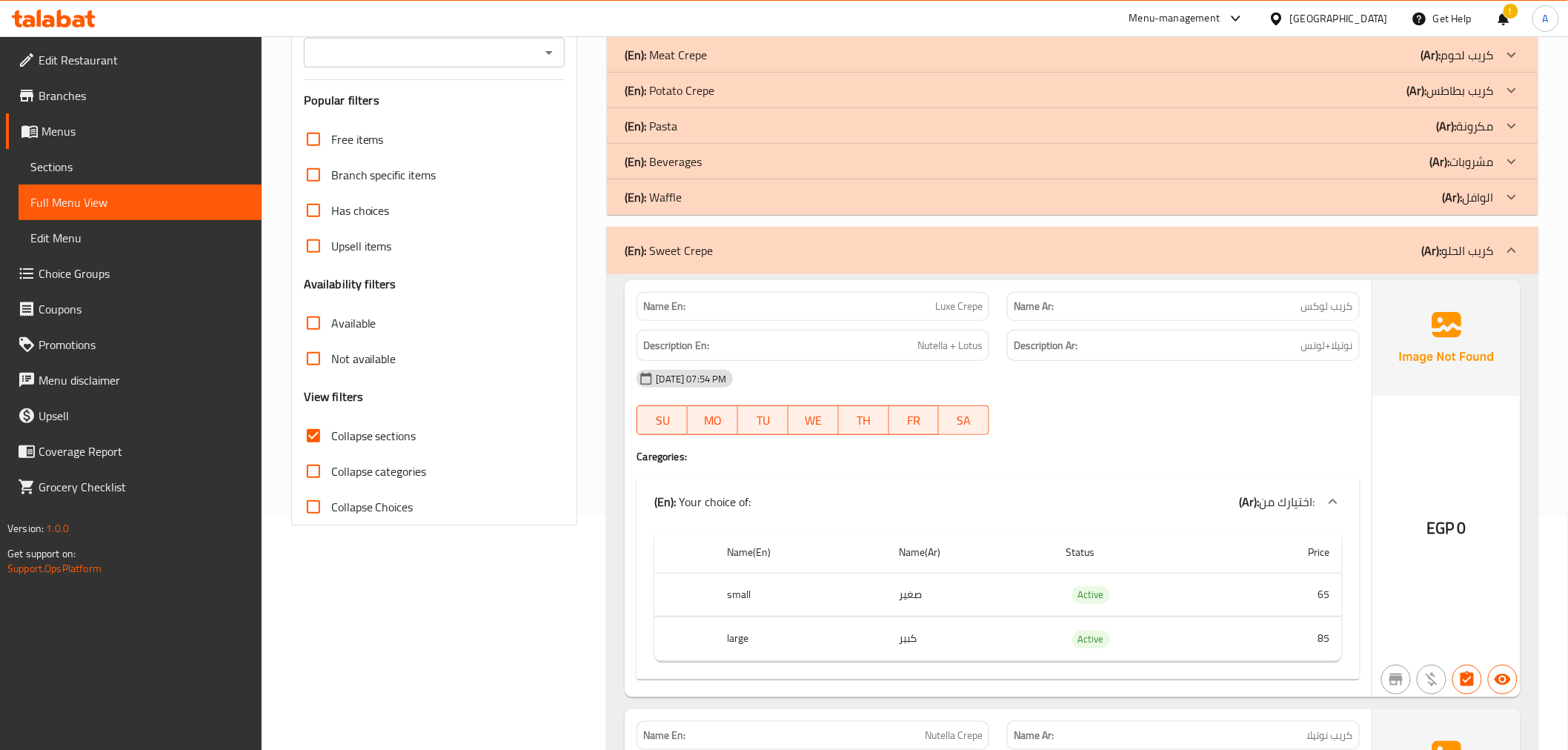
scroll to position [247, 0]
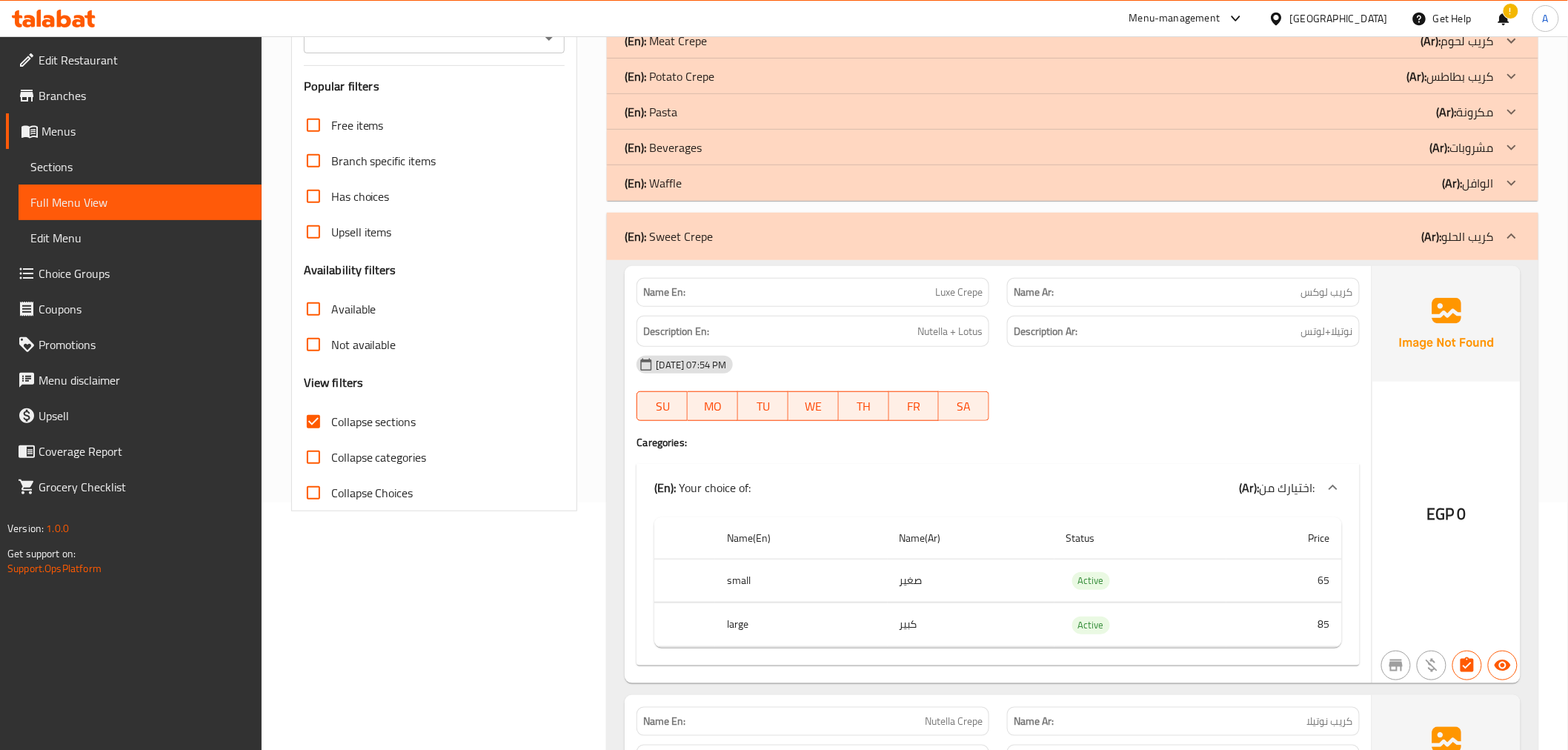
click at [1441, 238] on p "(Ar): كريب الحلو" at bounding box center [1458, 236] width 72 height 18
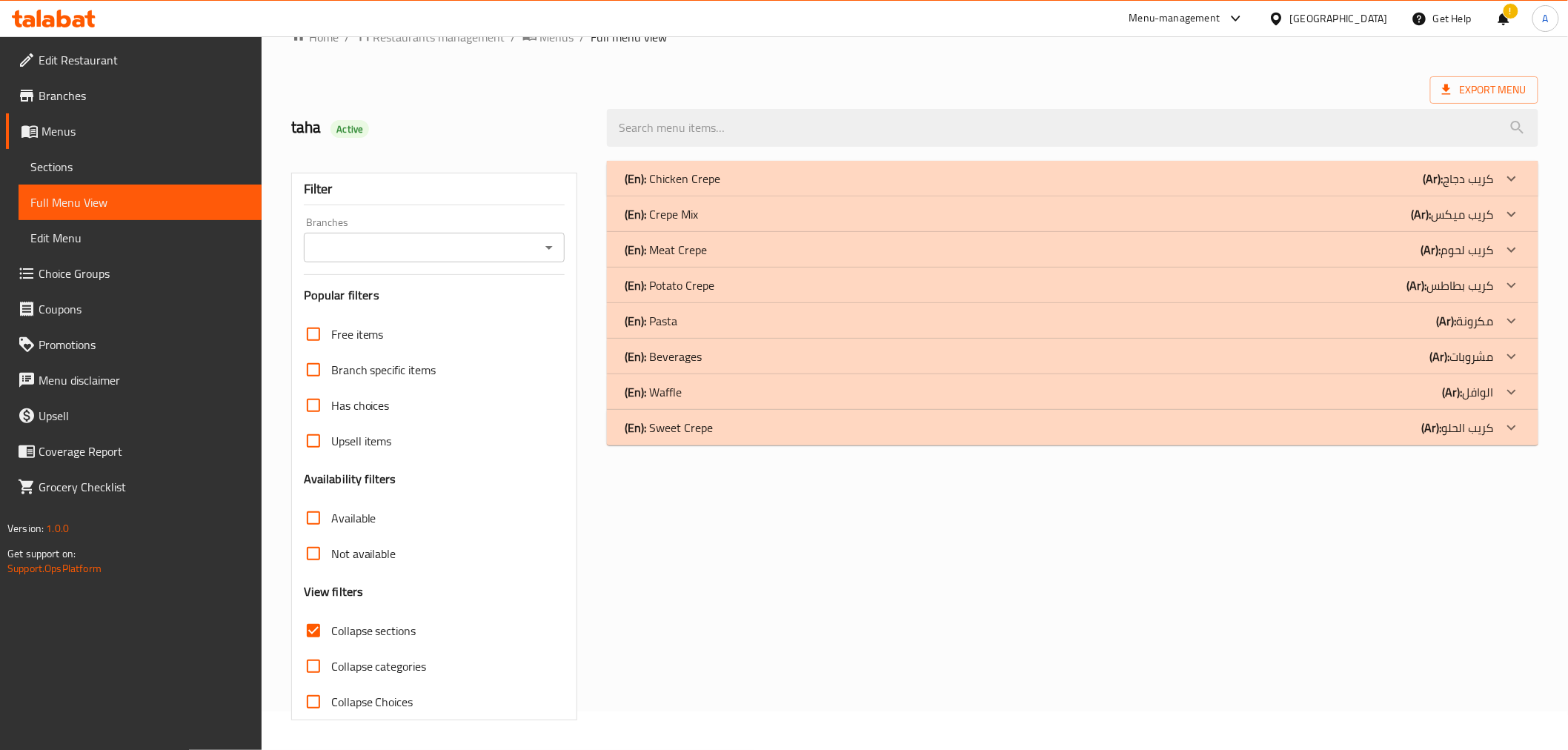
scroll to position [39, 0]
click at [1468, 378] on div "(En): Waffle (Ar): الوافل" at bounding box center [1072, 391] width 931 height 35
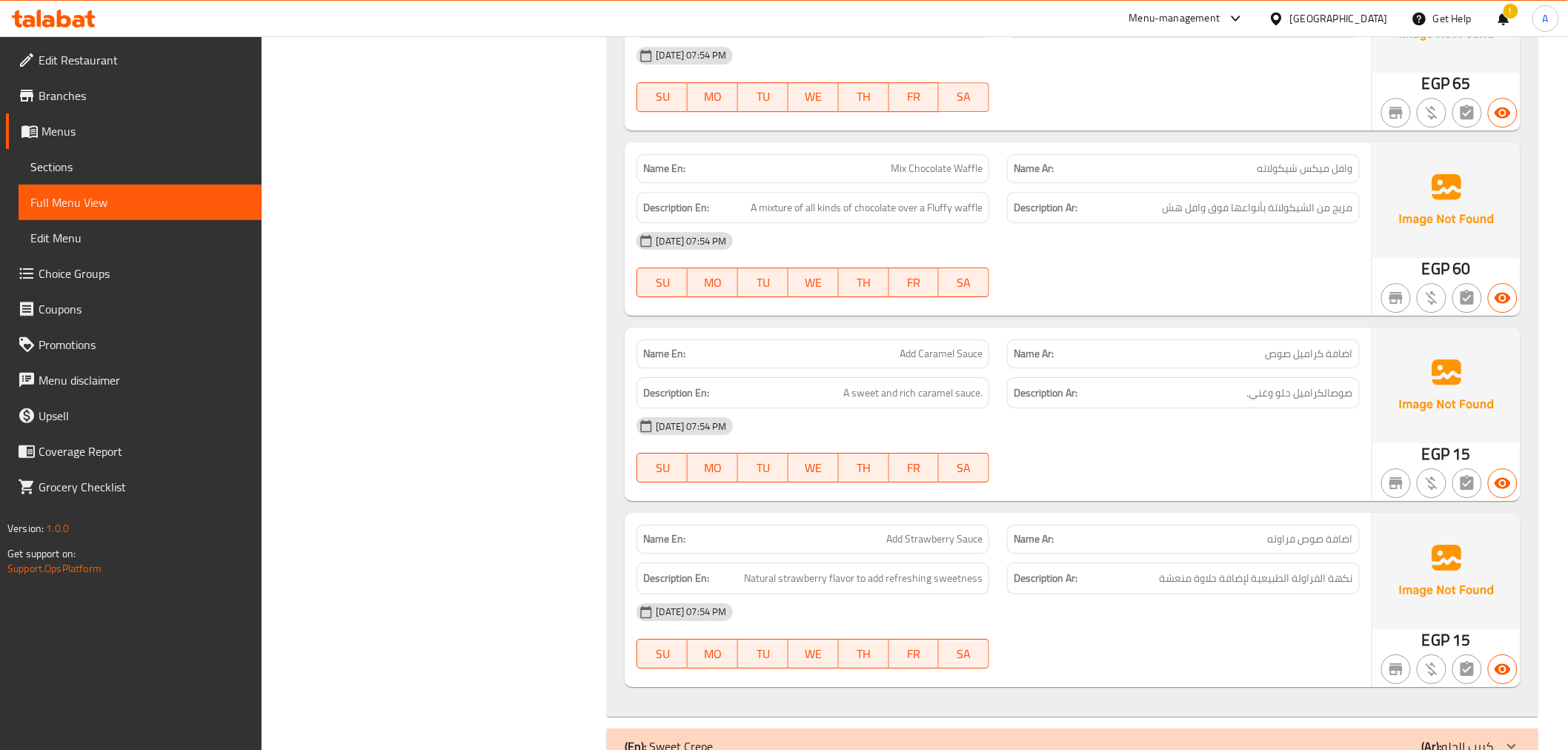
scroll to position [1864, 0]
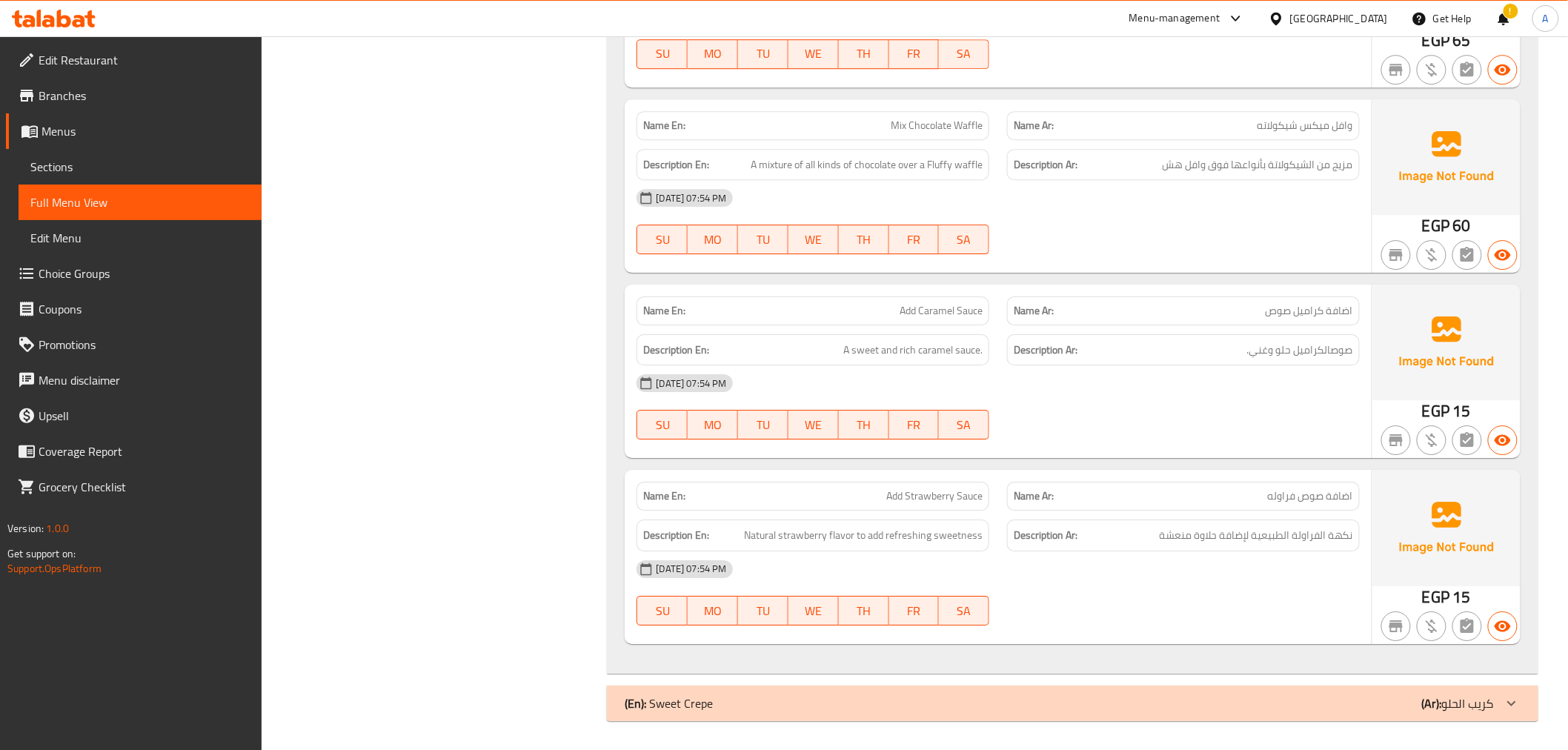
click at [940, 303] on span "Add Caramel Sauce" at bounding box center [942, 311] width 83 height 15
copy span "Add Caramel Sauce"
click at [1328, 540] on span "نكهة الفراولة الطبيعية لإضافة حلاوة منعشة" at bounding box center [1257, 535] width 194 height 18
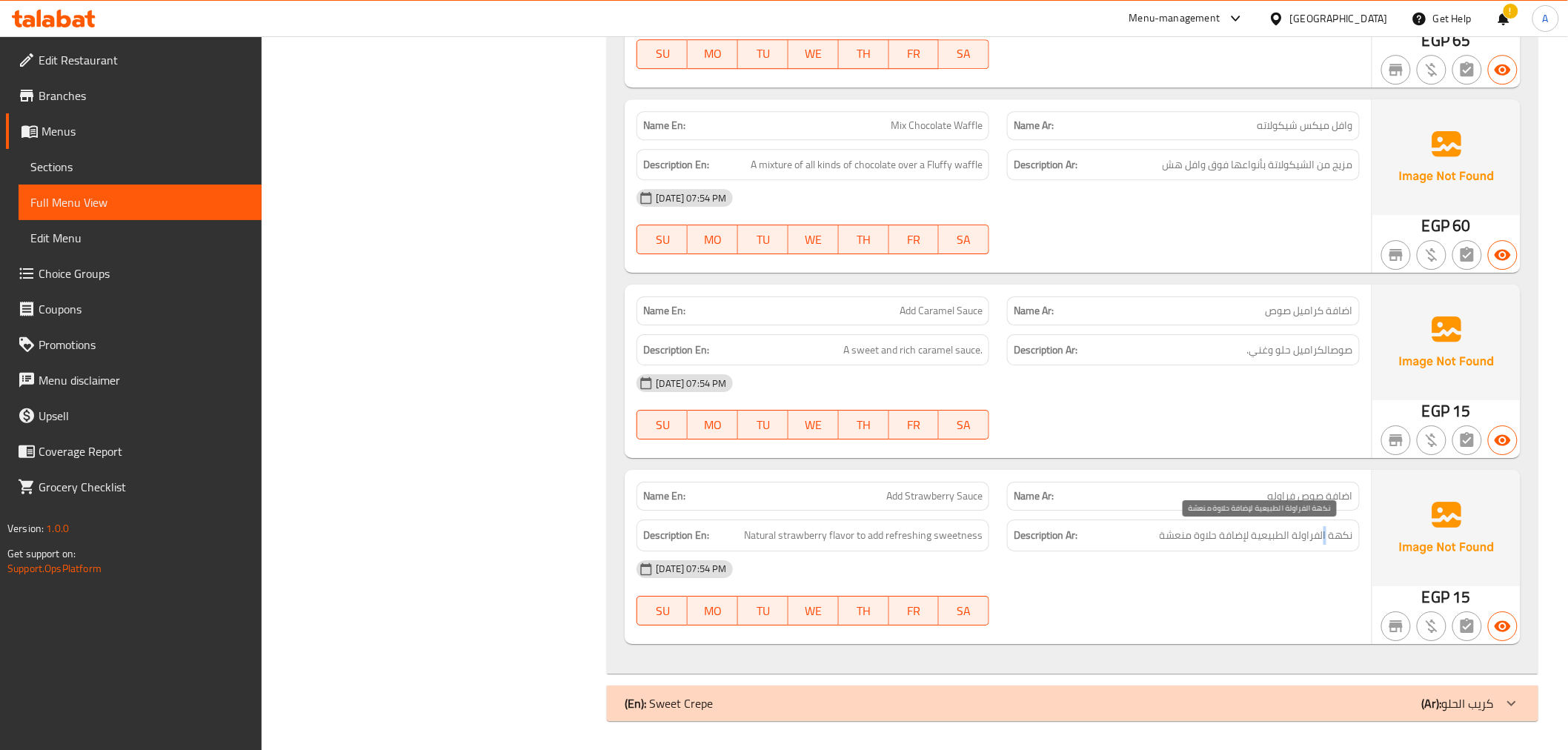
click at [1328, 540] on span "نكهة الفراولة الطبيعية لإضافة حلاوة منعشة" at bounding box center [1257, 535] width 194 height 18
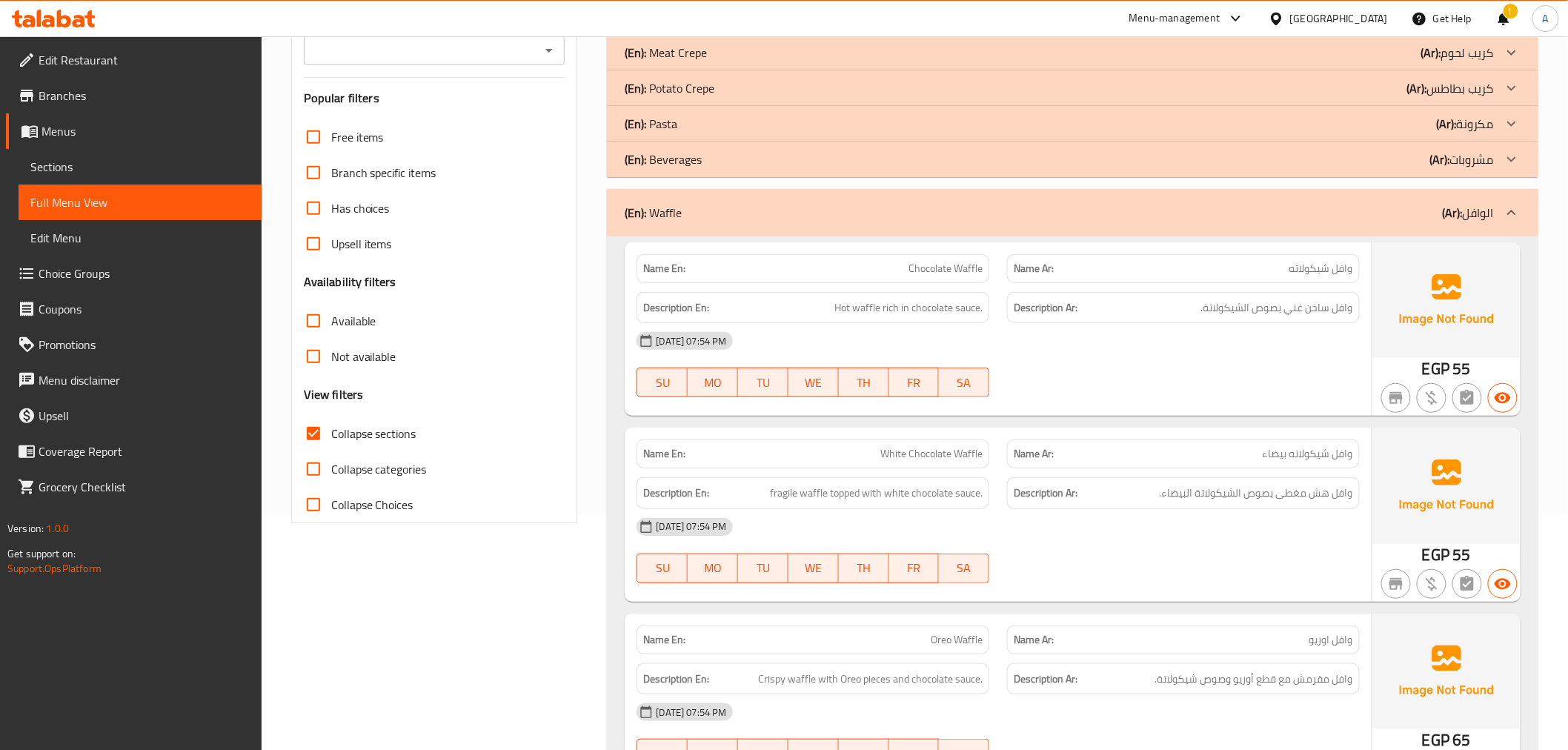
scroll to position [20, 0]
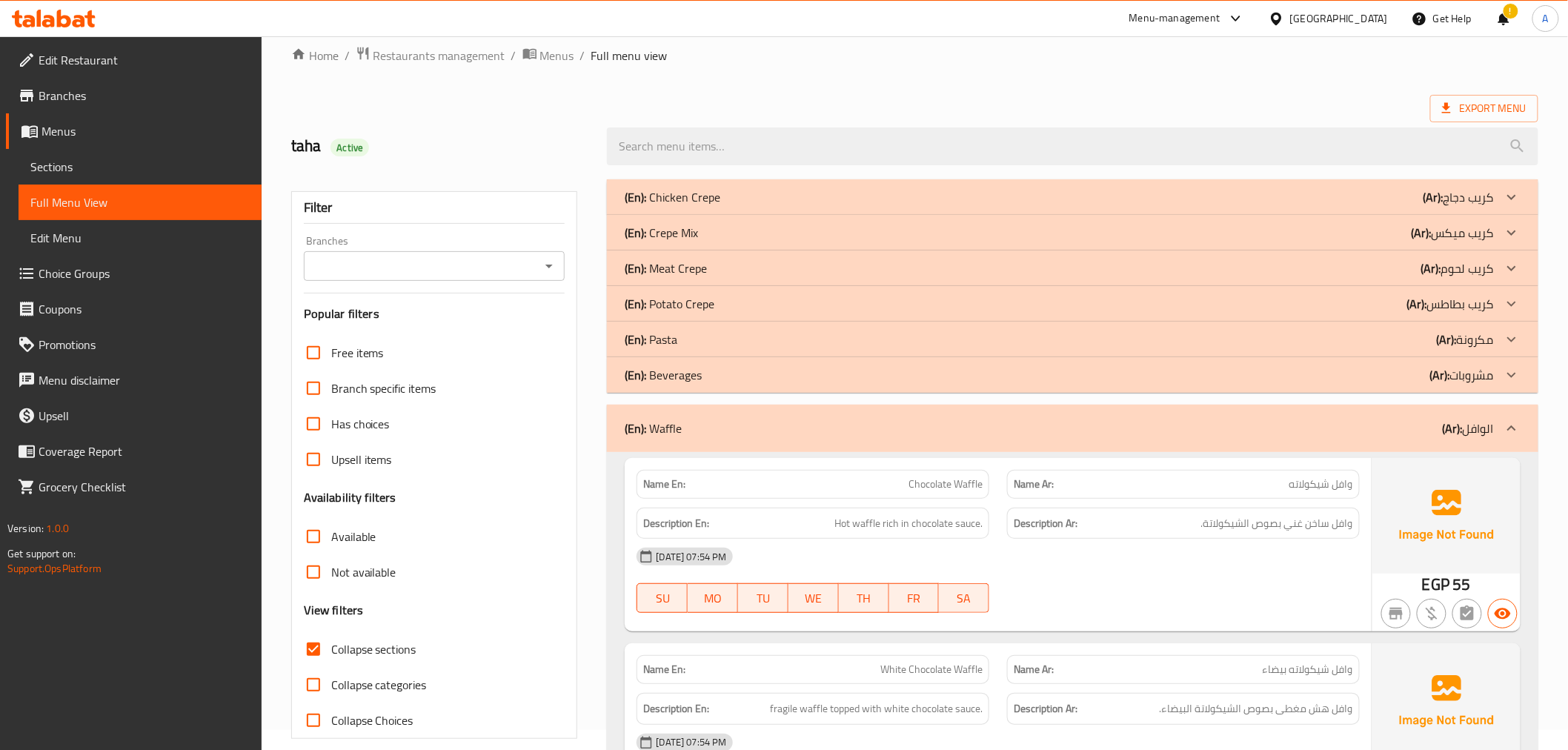
click at [1457, 434] on b "(Ar):" at bounding box center [1453, 428] width 20 height 23
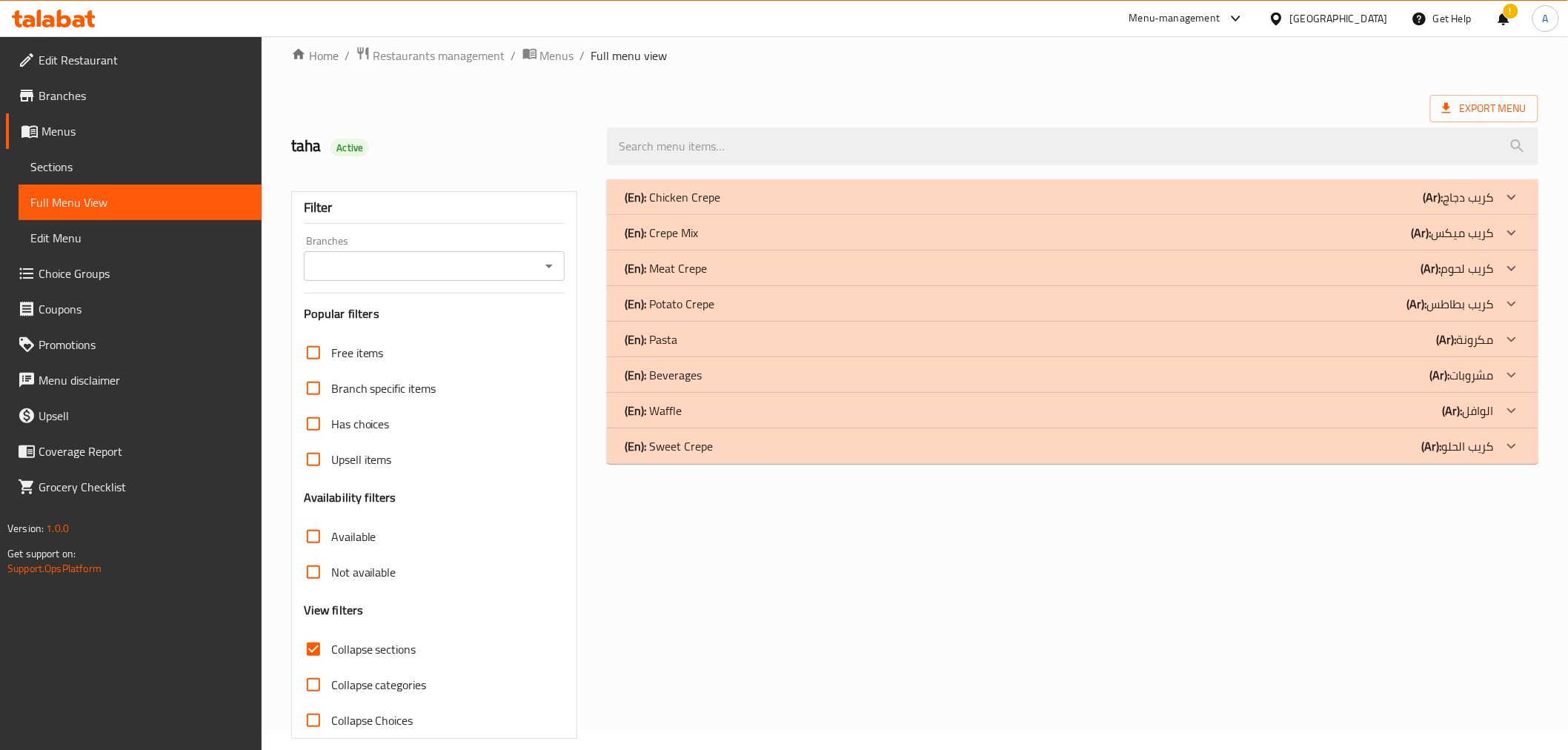
click at [102, 272] on span "Choice Groups" at bounding box center [144, 274] width 211 height 18
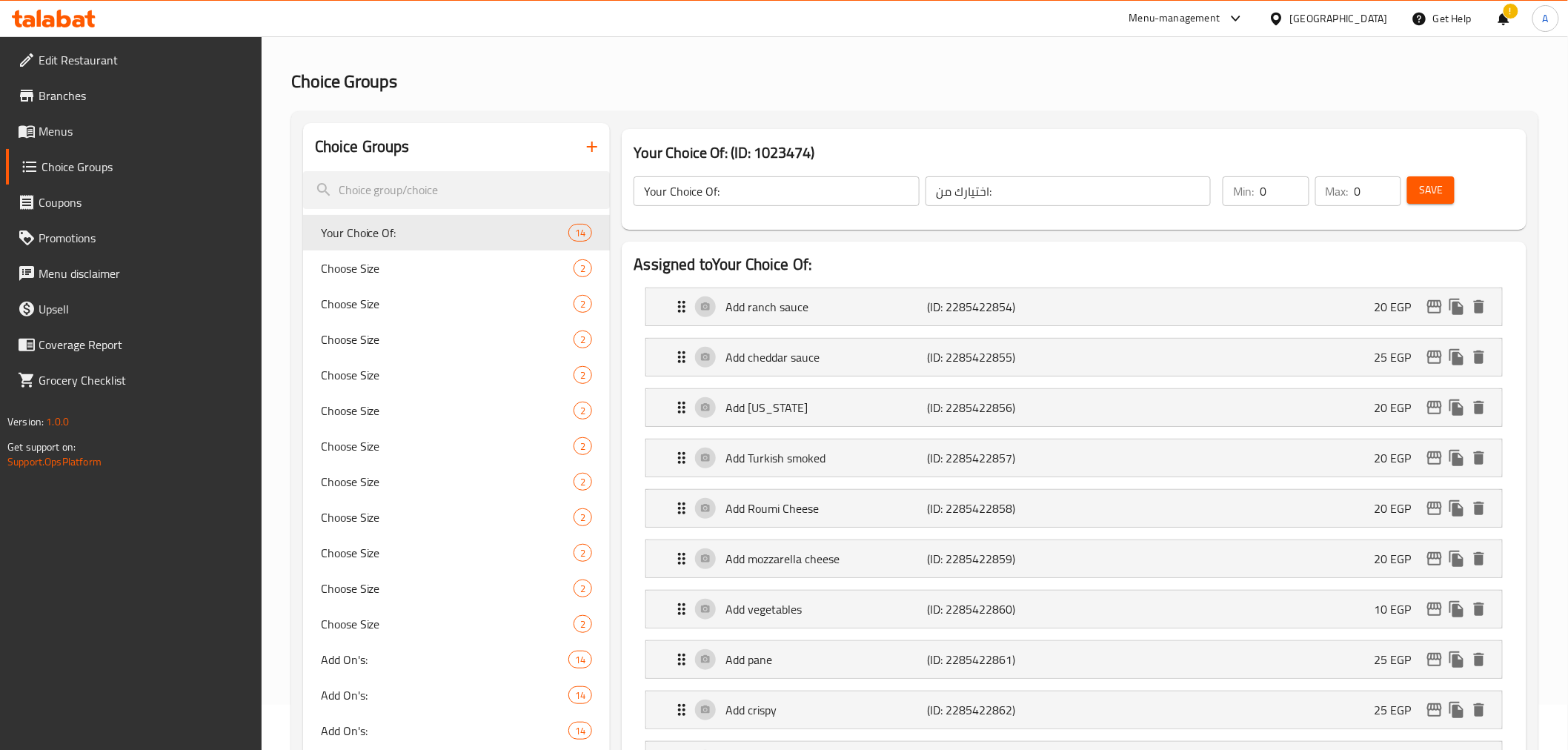
scroll to position [190, 0]
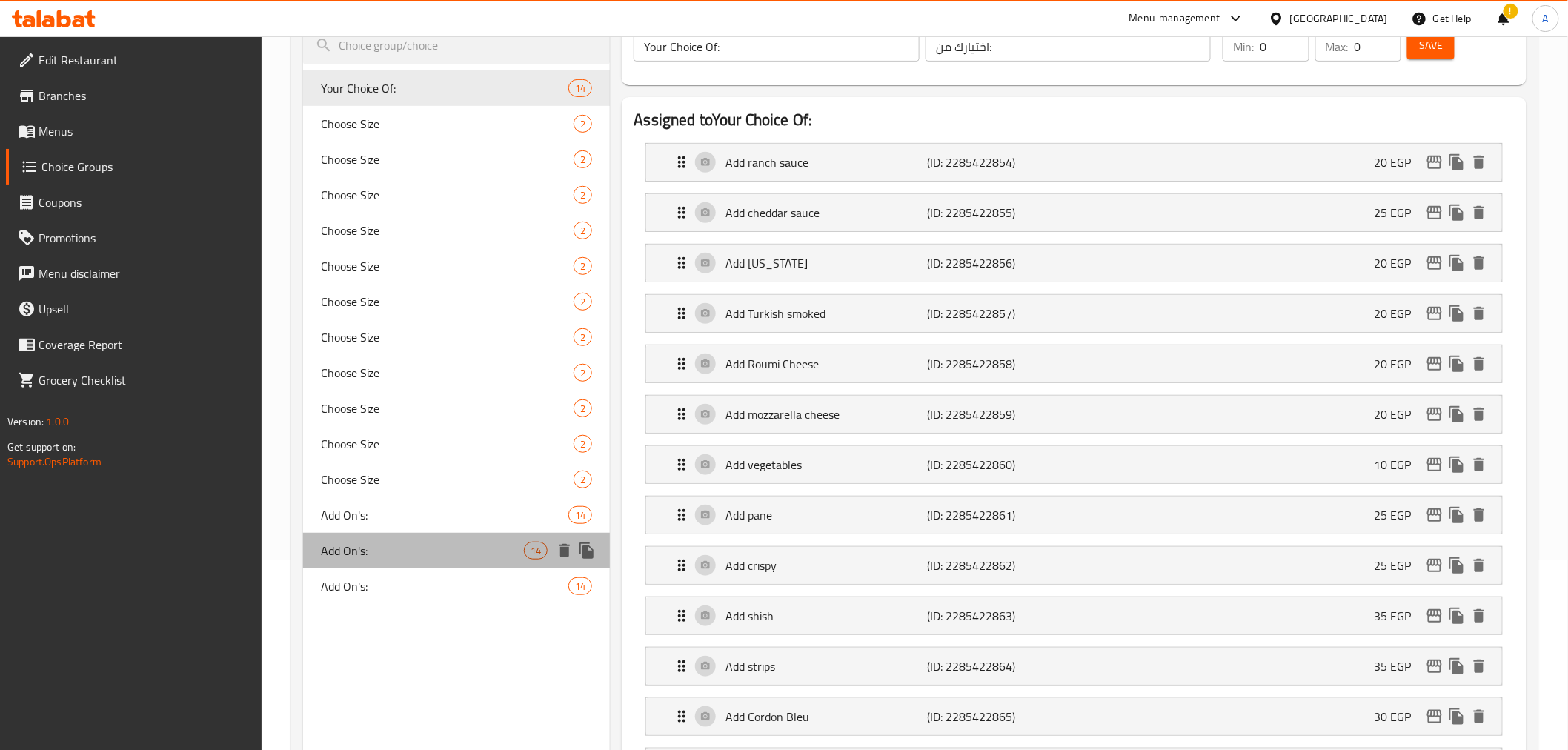
click at [474, 549] on span "Add On's:" at bounding box center [422, 551] width 204 height 18
type input "Add On's:"
type input "الإضافات:"
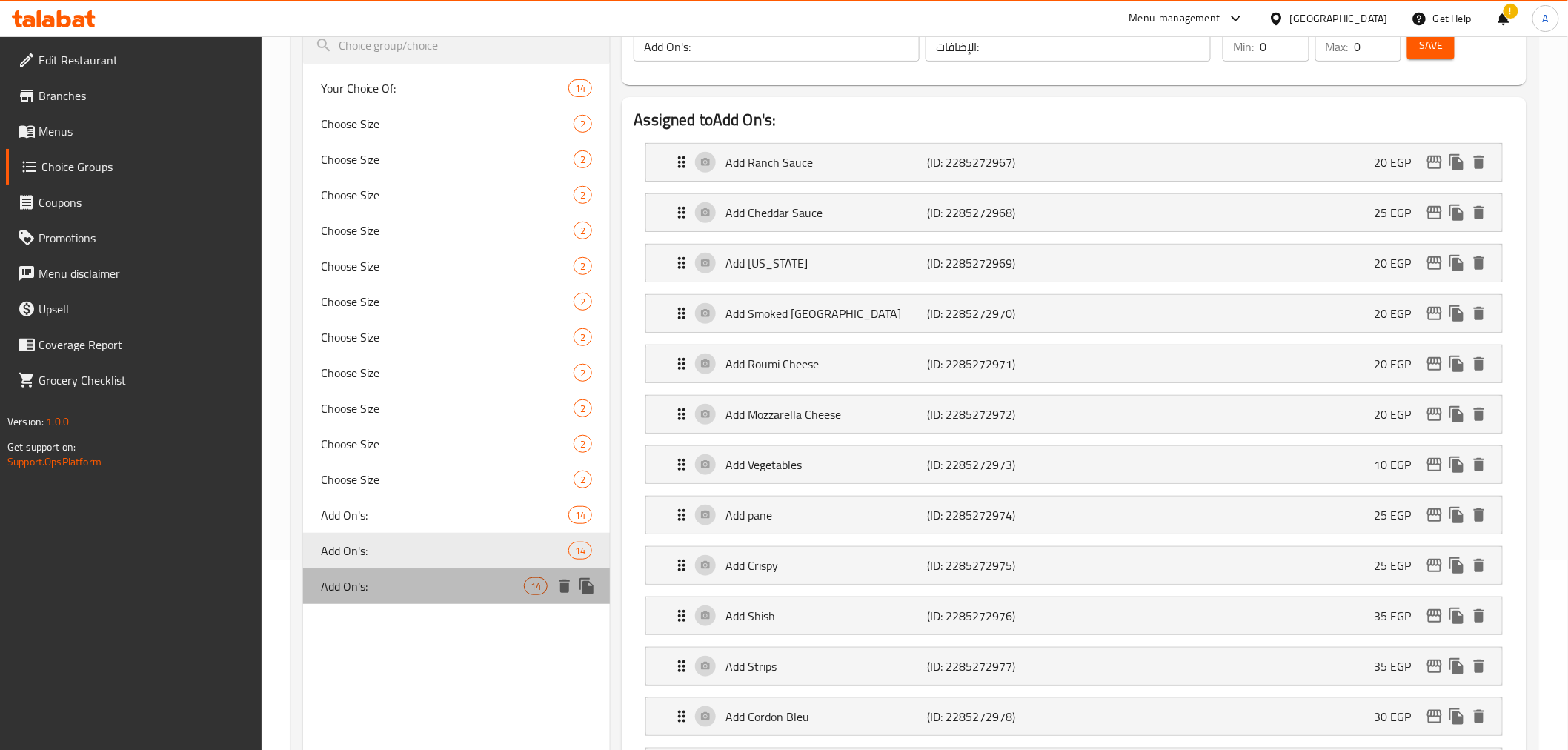
click at [411, 597] on div "Add On's: 14" at bounding box center [457, 586] width 308 height 35
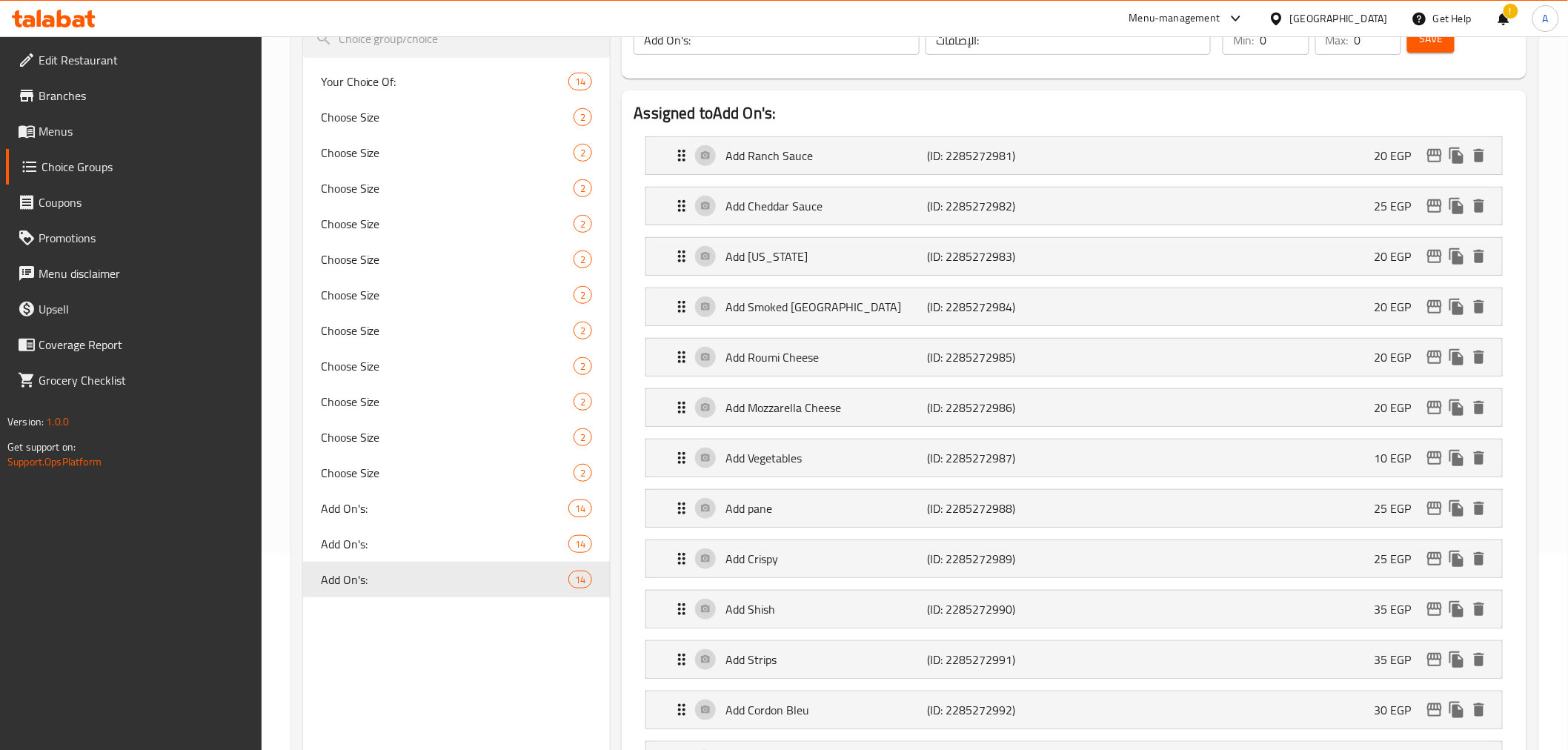
scroll to position [202, 0]
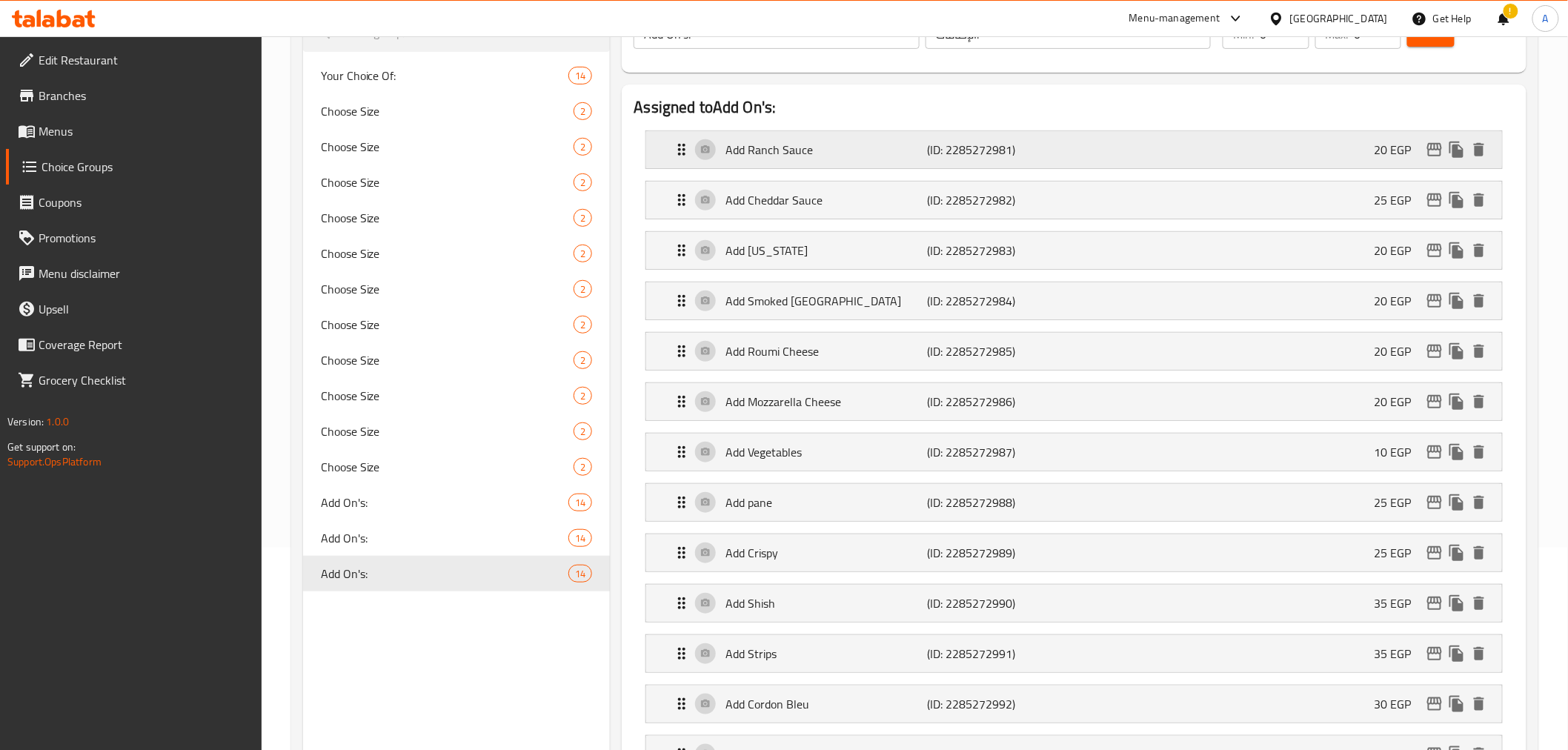
click at [917, 163] on div "Add Ranch Sauce (ID: 2285272981) 20 EGP" at bounding box center [1077, 149] width 810 height 37
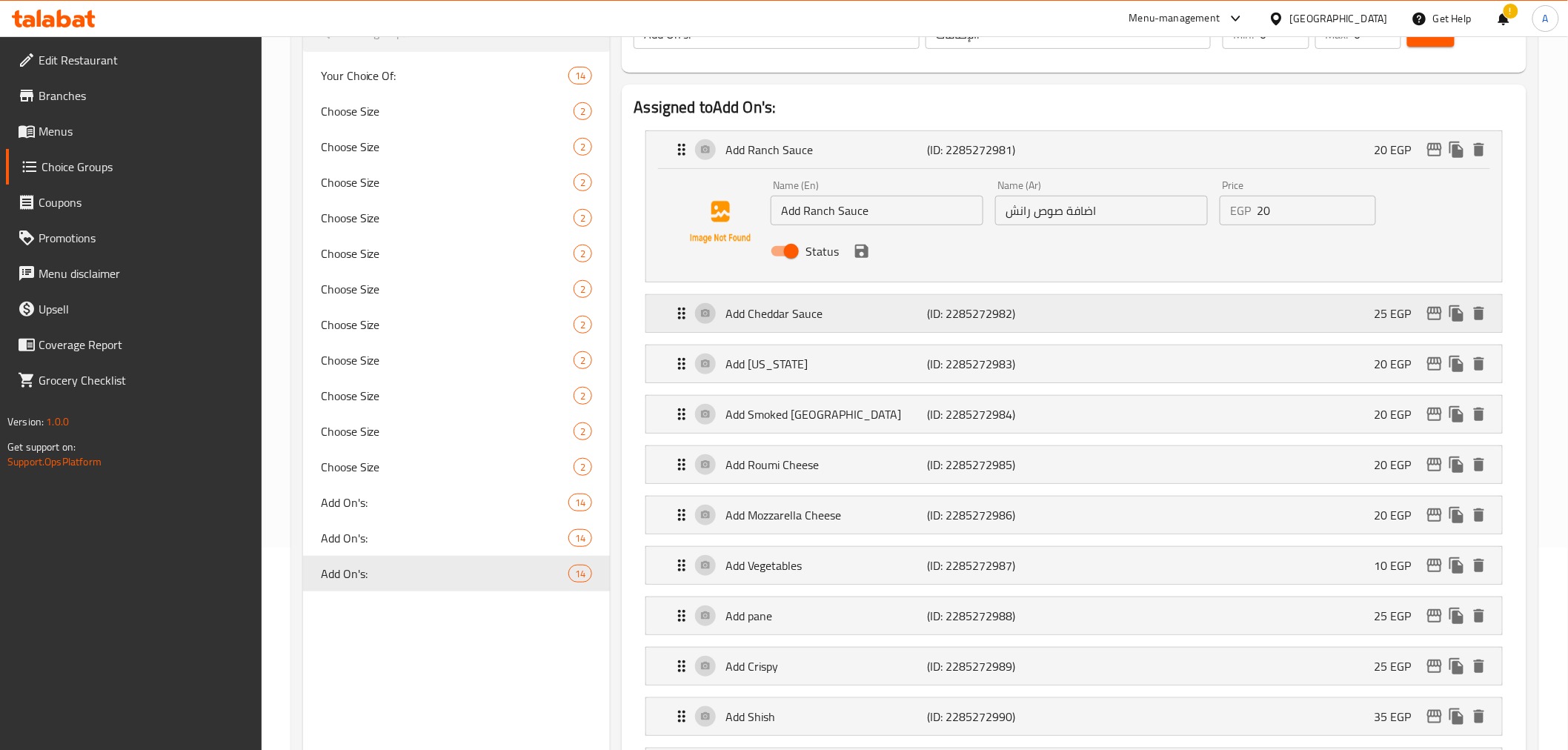
click at [1018, 328] on div "Add Cheddar Sauce (ID: 2285272982) 25 EGP" at bounding box center [1077, 313] width 810 height 37
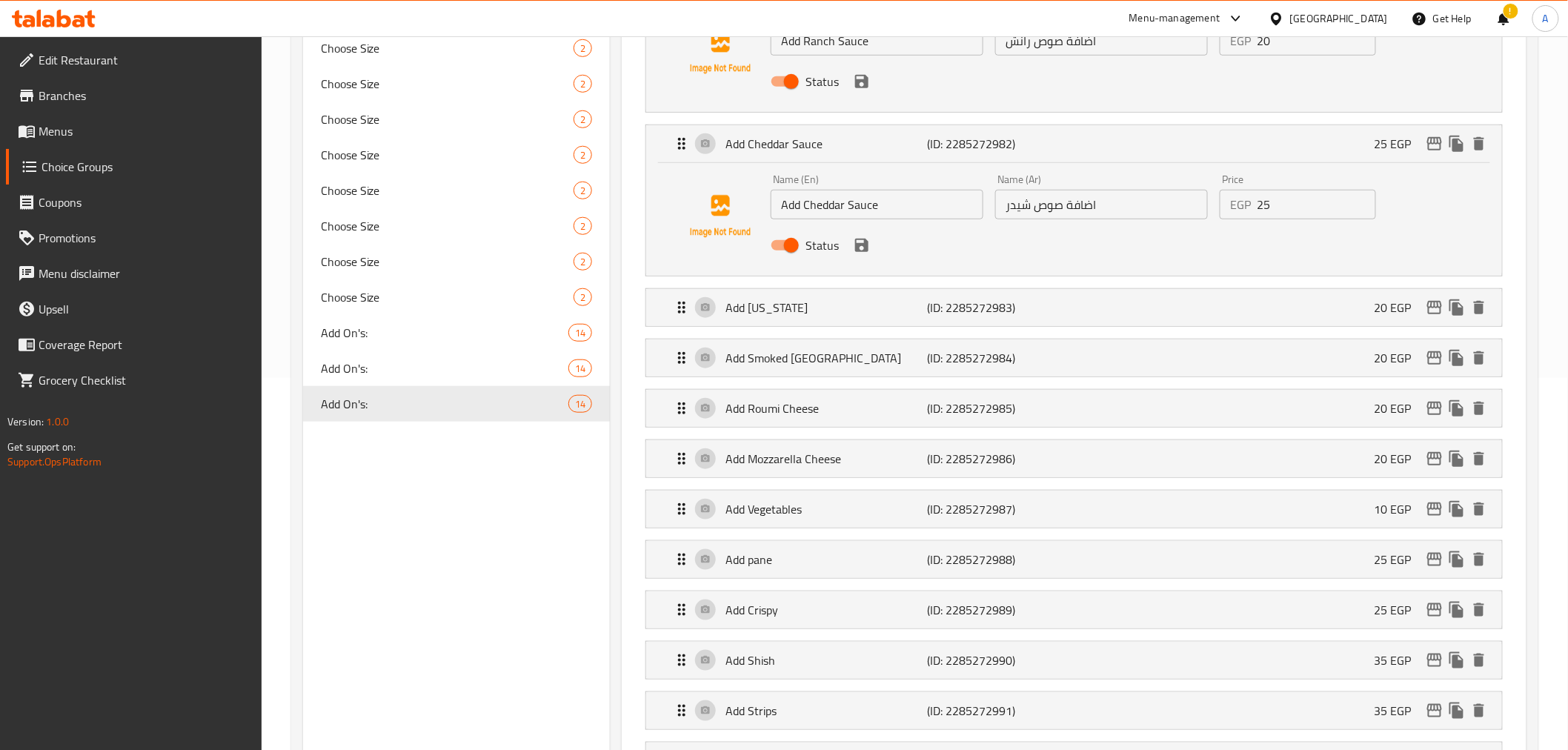
scroll to position [287, 0]
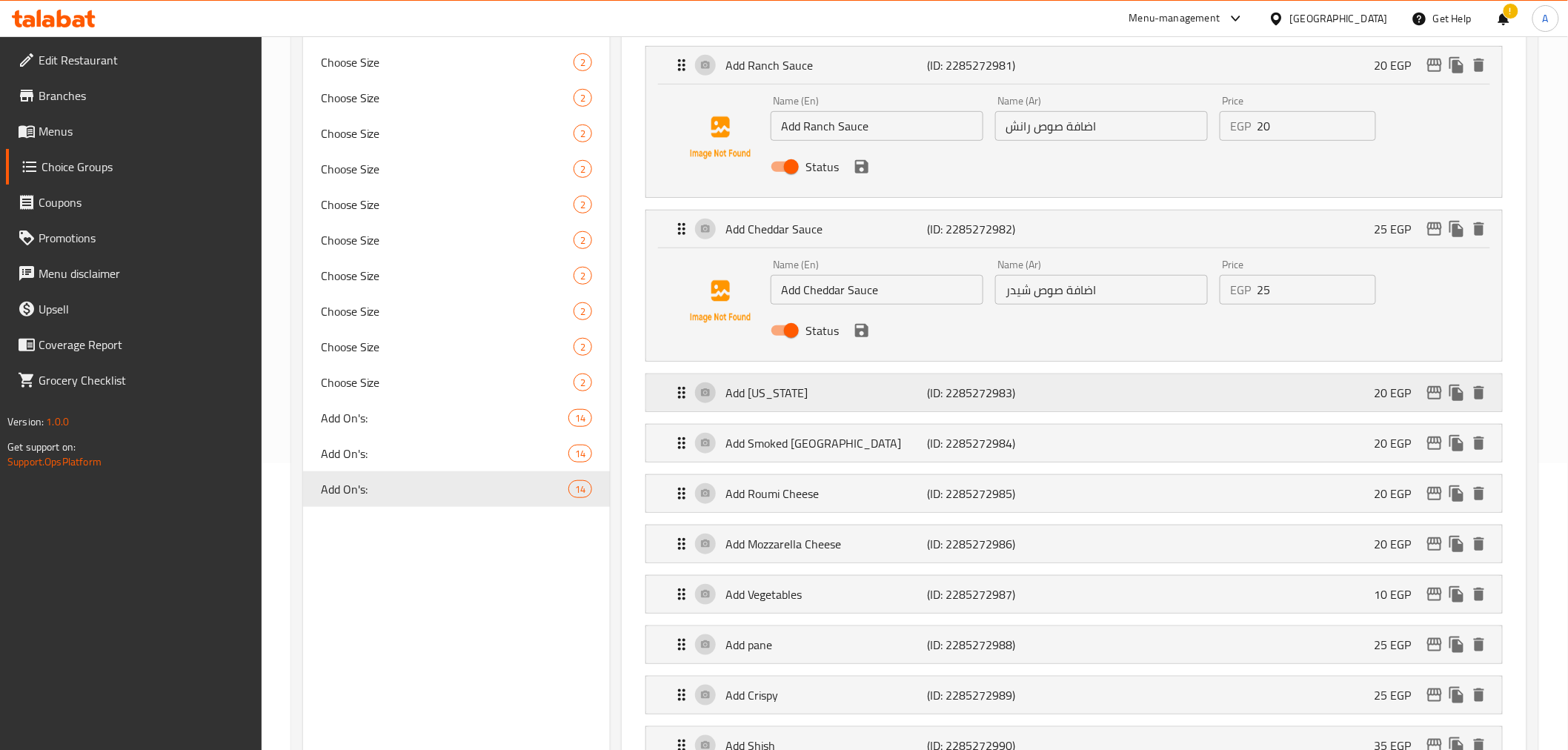
click at [1024, 390] on p "(ID: 2285272983)" at bounding box center [995, 393] width 135 height 18
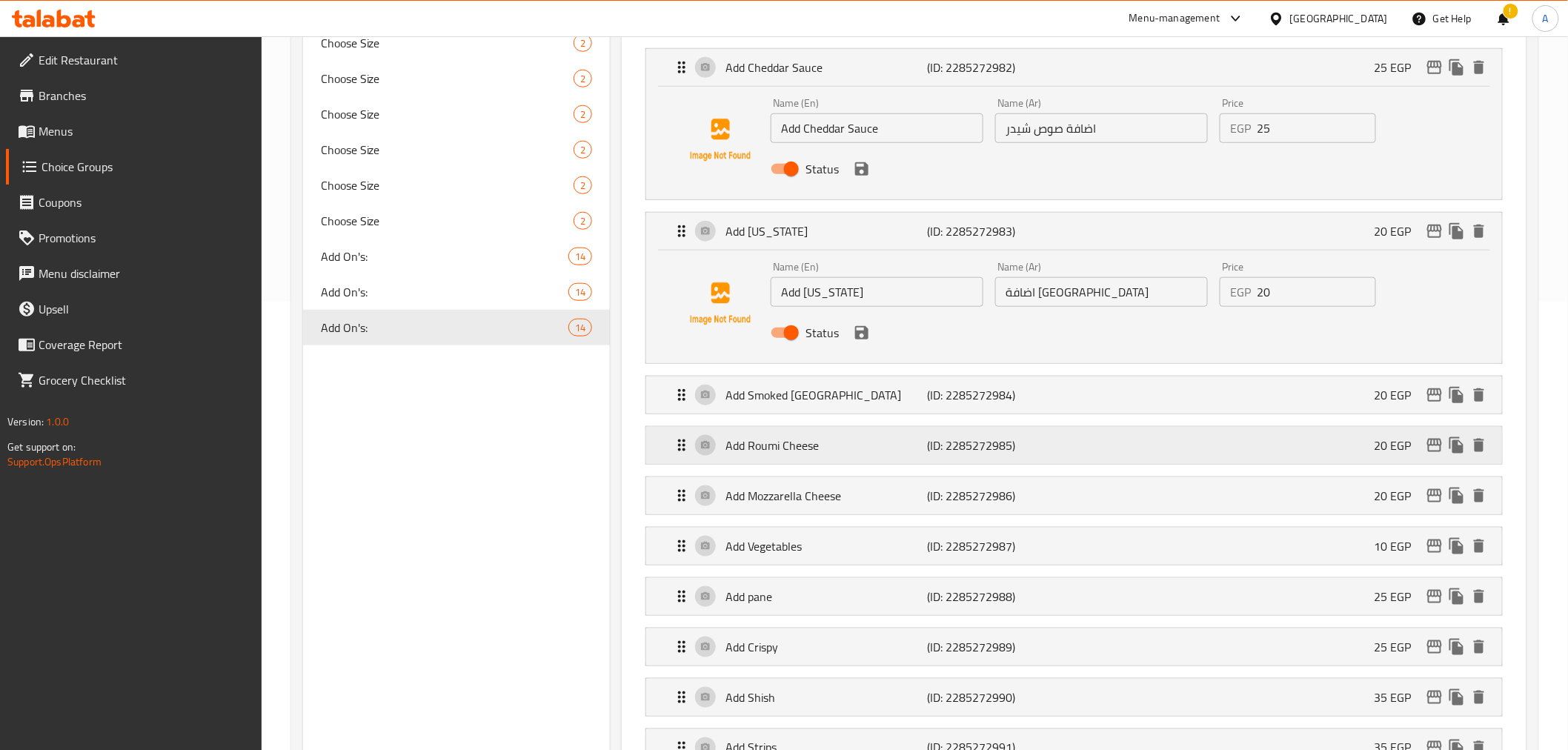
scroll to position [466, 0]
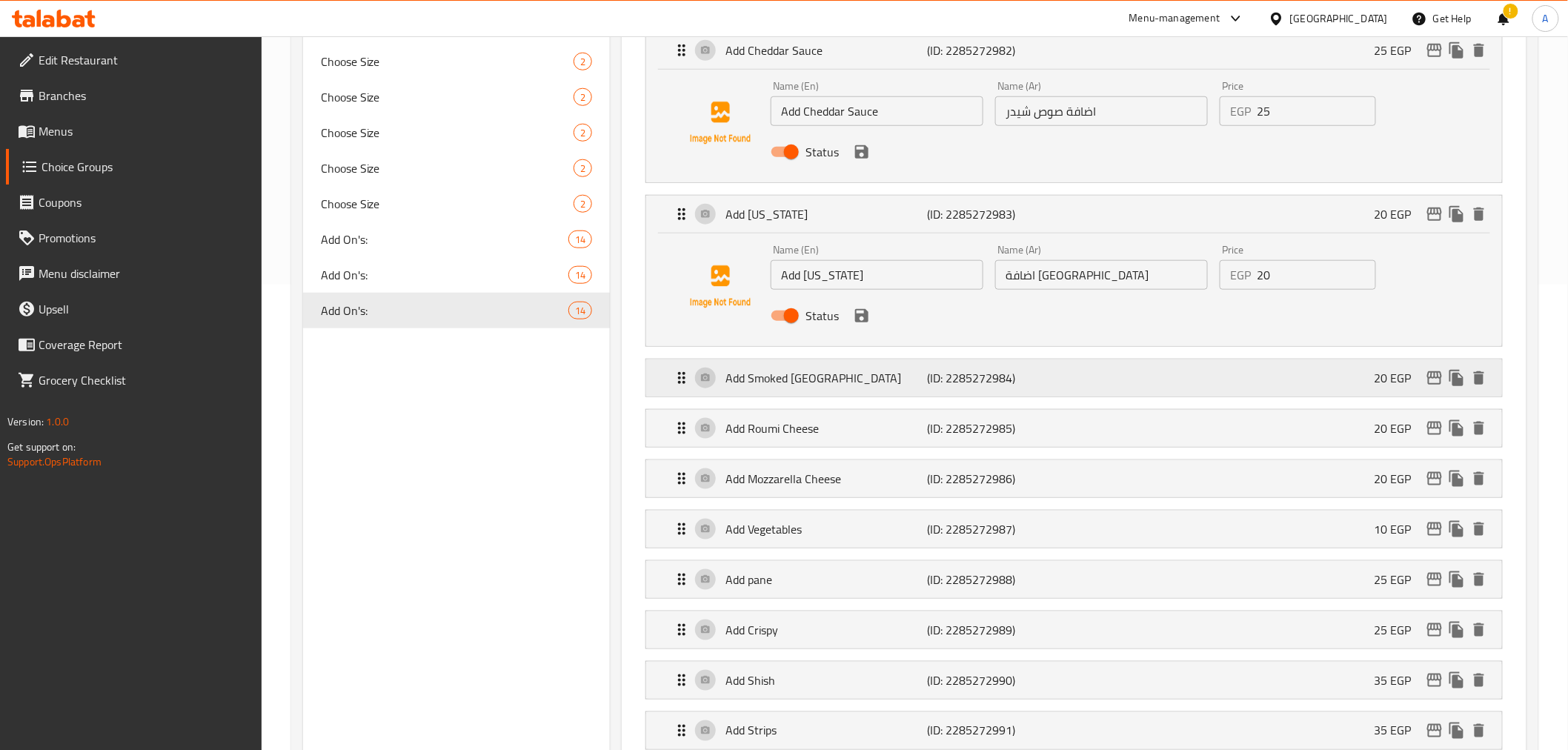
click at [1065, 390] on div "Add Smoked Turkey (ID: 2285272984) 20 EGP" at bounding box center [1077, 378] width 810 height 37
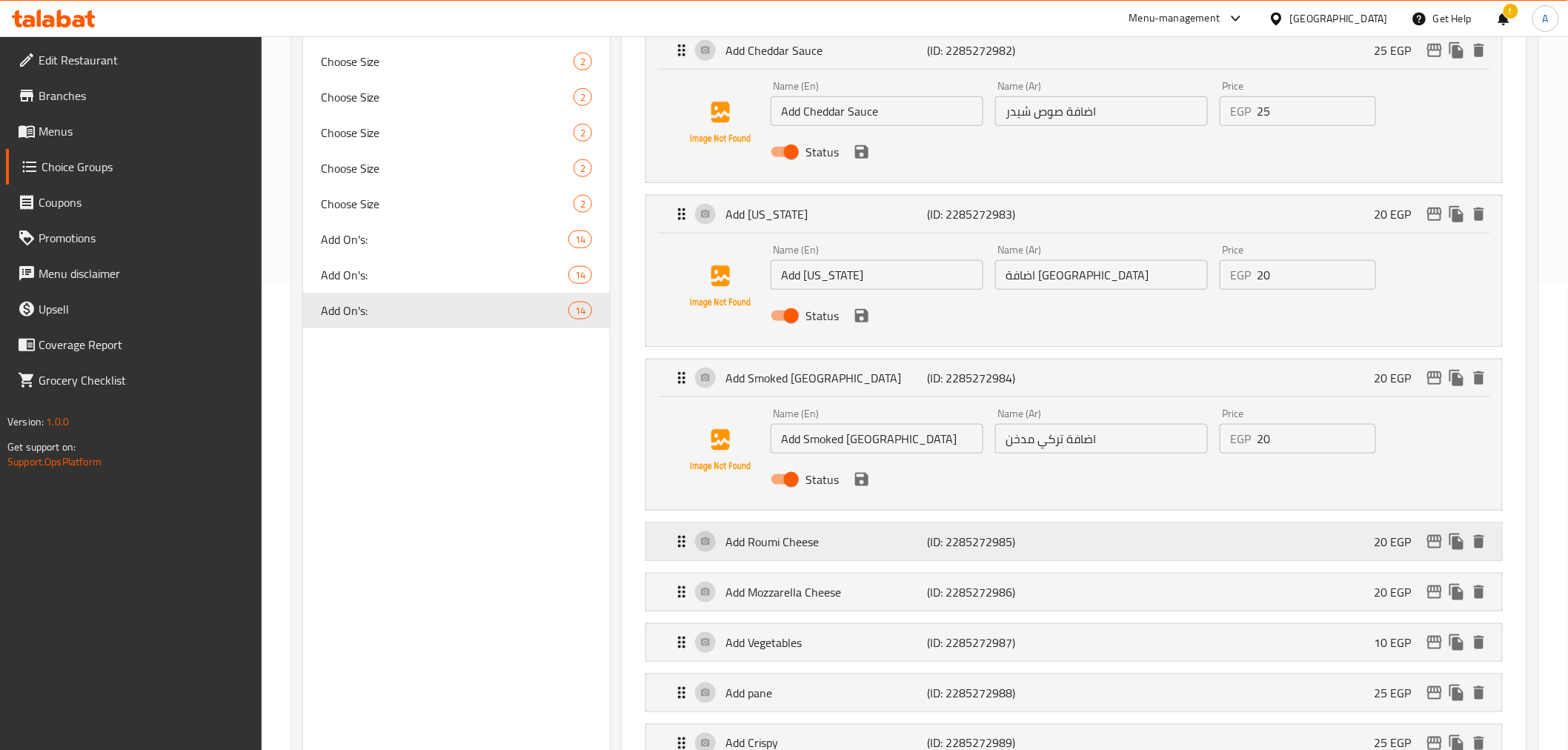
click at [1089, 529] on div "Add Roumi Cheese (ID: 2285272985) 20 EGP" at bounding box center [1077, 542] width 810 height 37
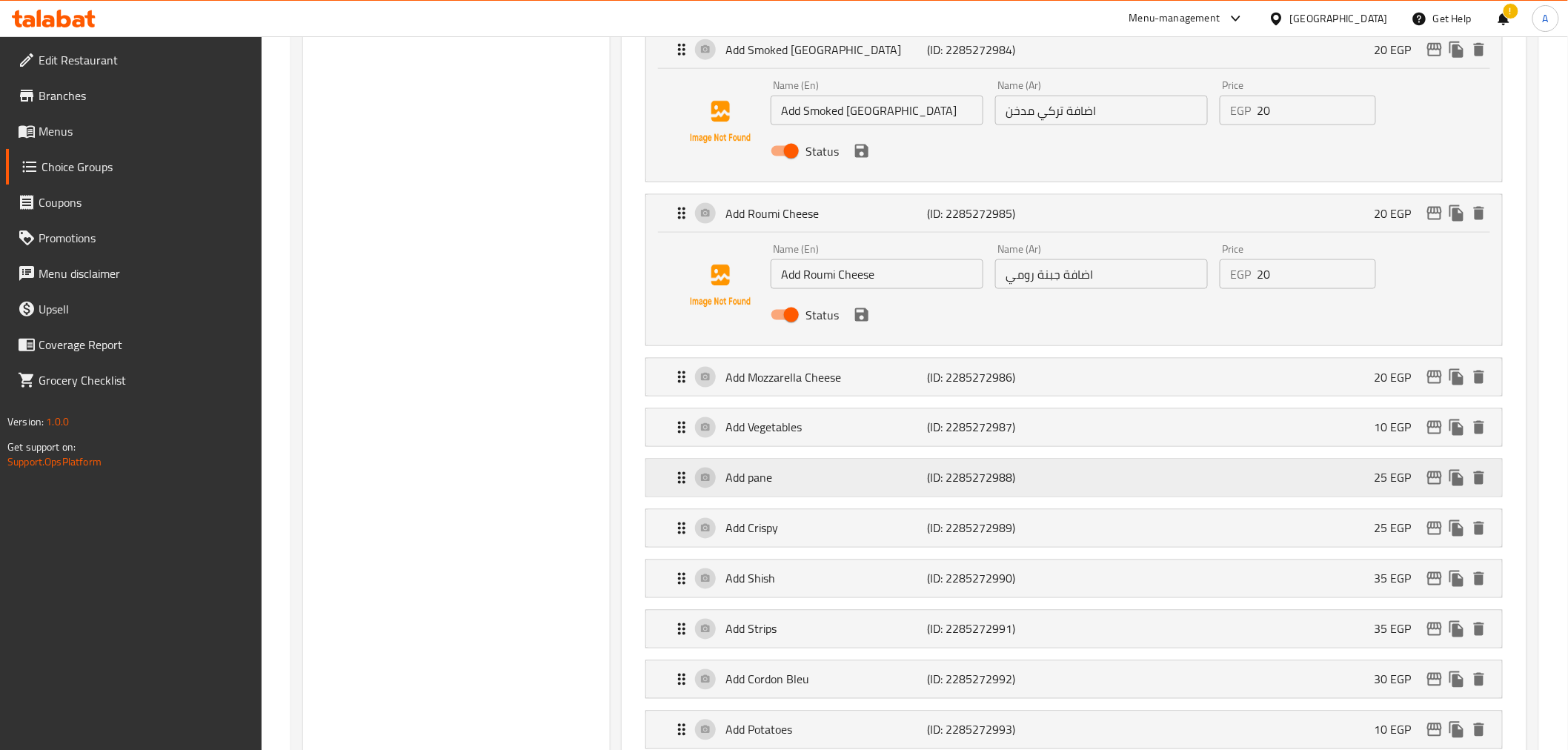
scroll to position [807, 0]
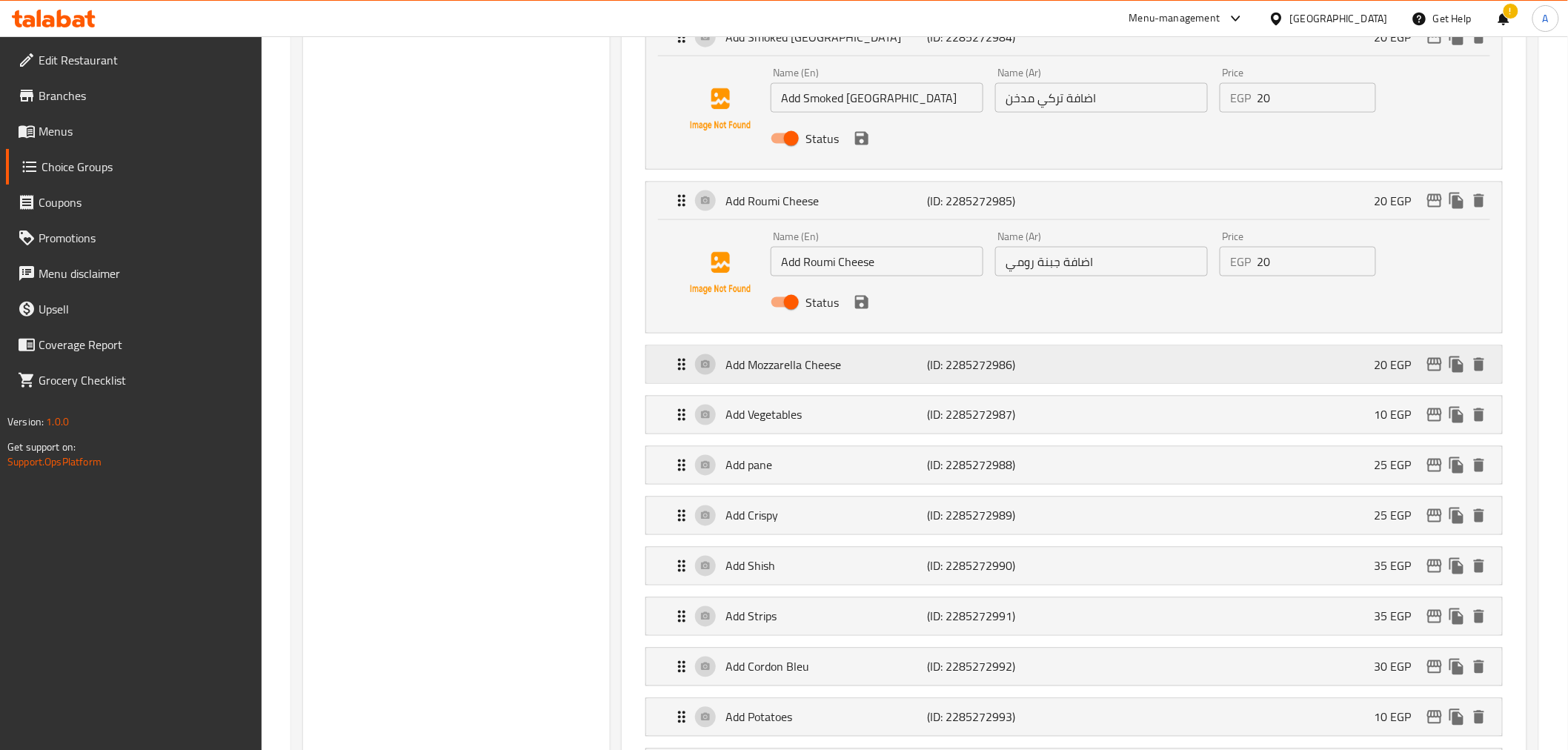
click at [1039, 365] on p "(ID: 2285272986)" at bounding box center [995, 365] width 135 height 18
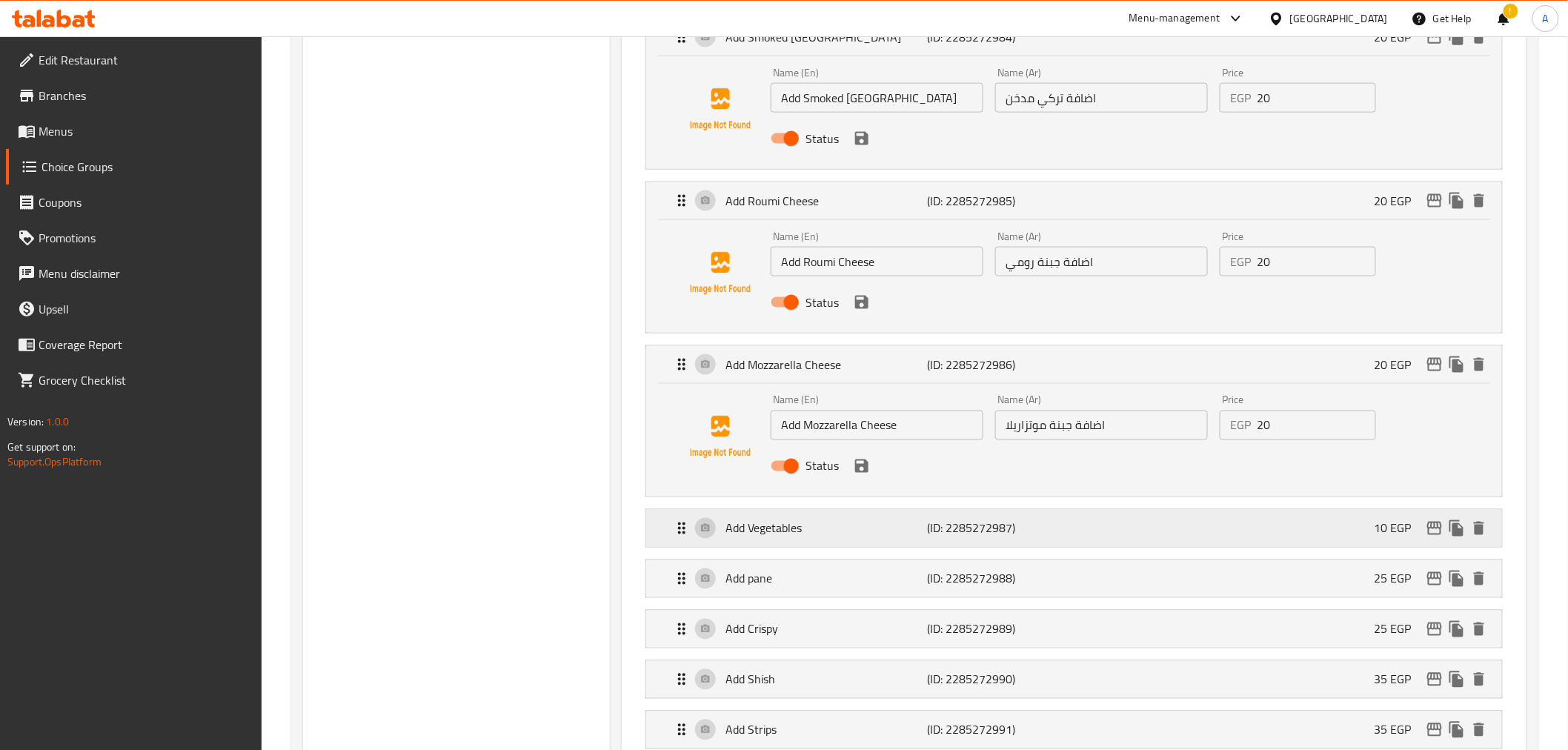
click at [1072, 521] on div "Add Vegetables (ID: 2285272987) 10 EGP" at bounding box center [1077, 528] width 810 height 37
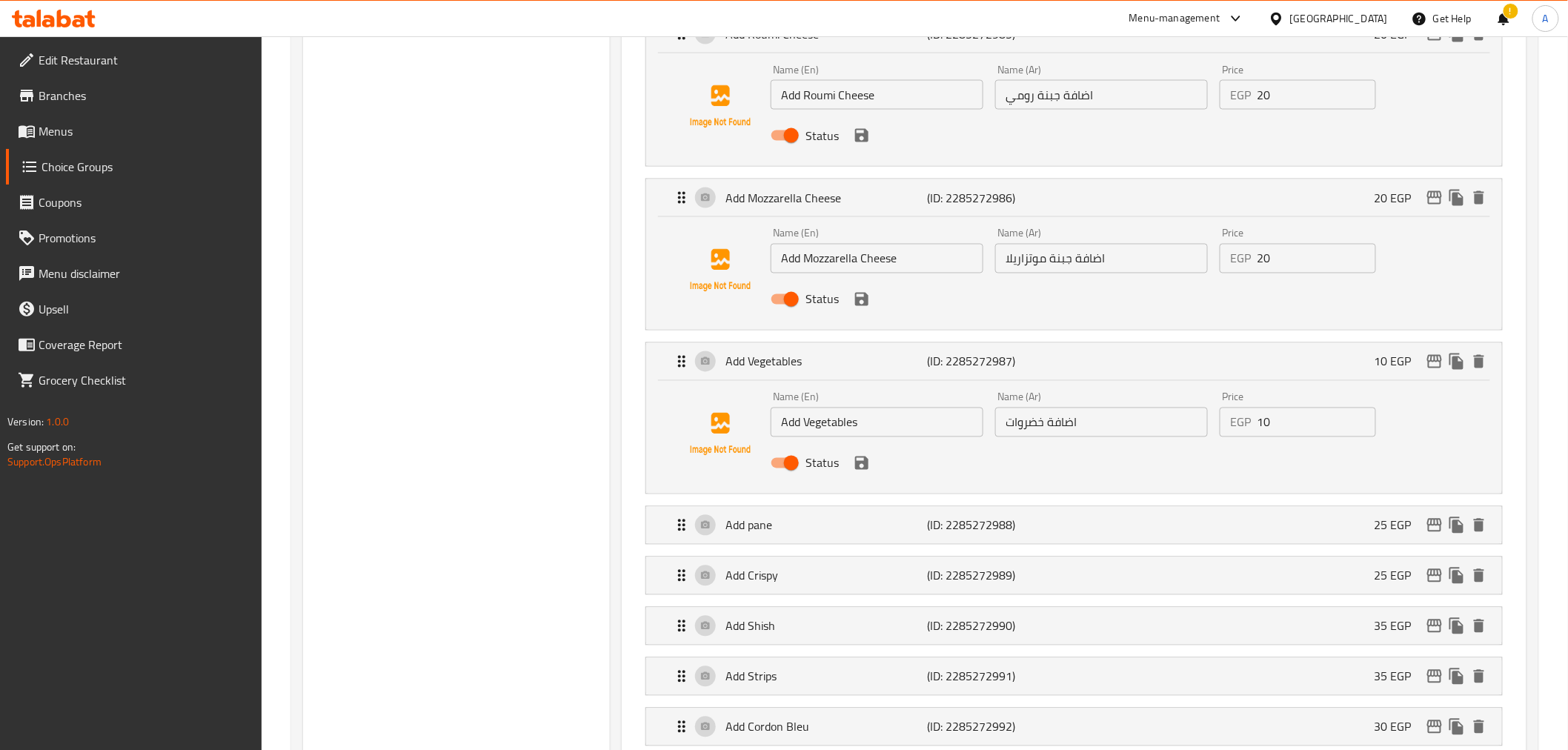
scroll to position [1039, 0]
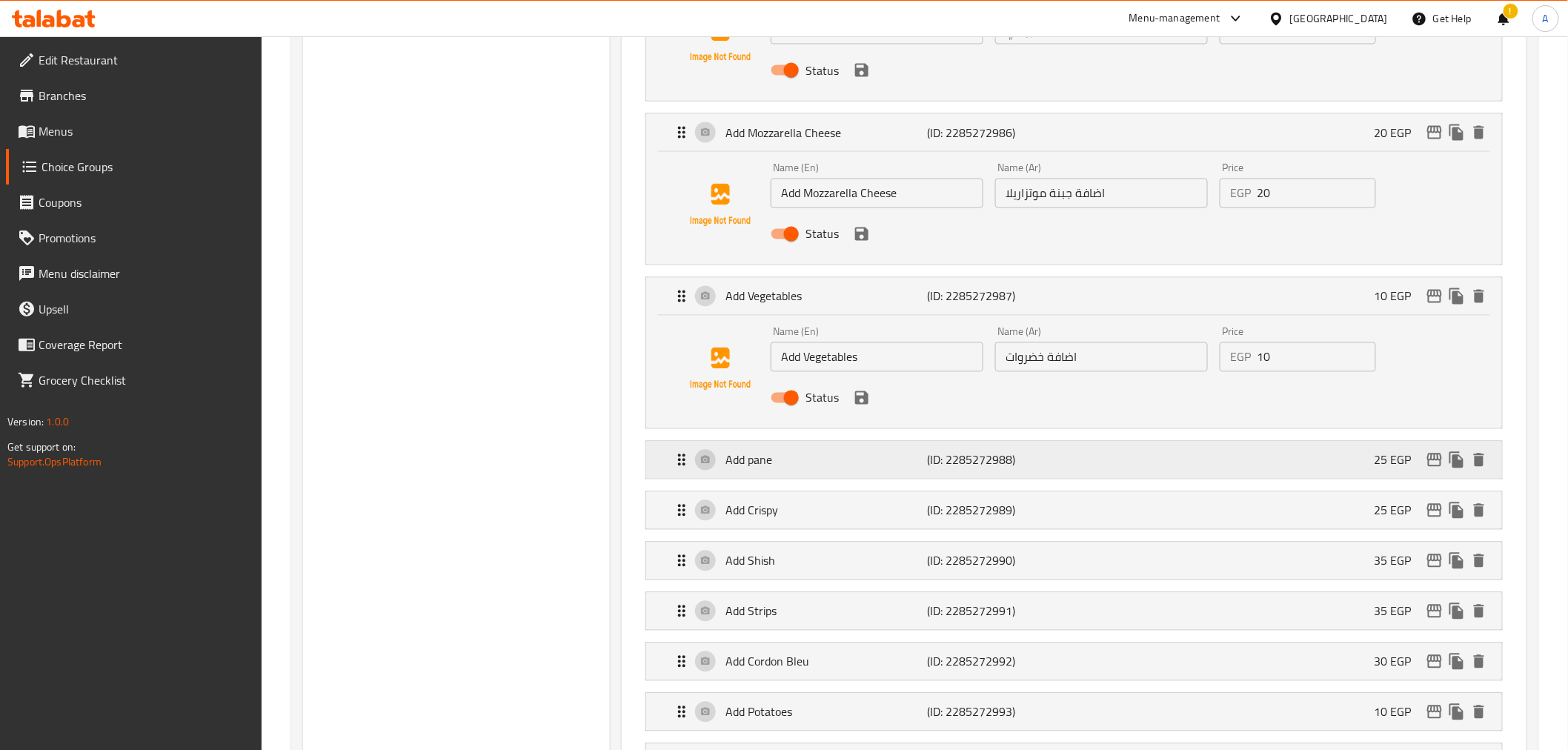
click at [1084, 476] on div "Add pane (ID: 2285272988) 25 EGP" at bounding box center [1077, 460] width 810 height 37
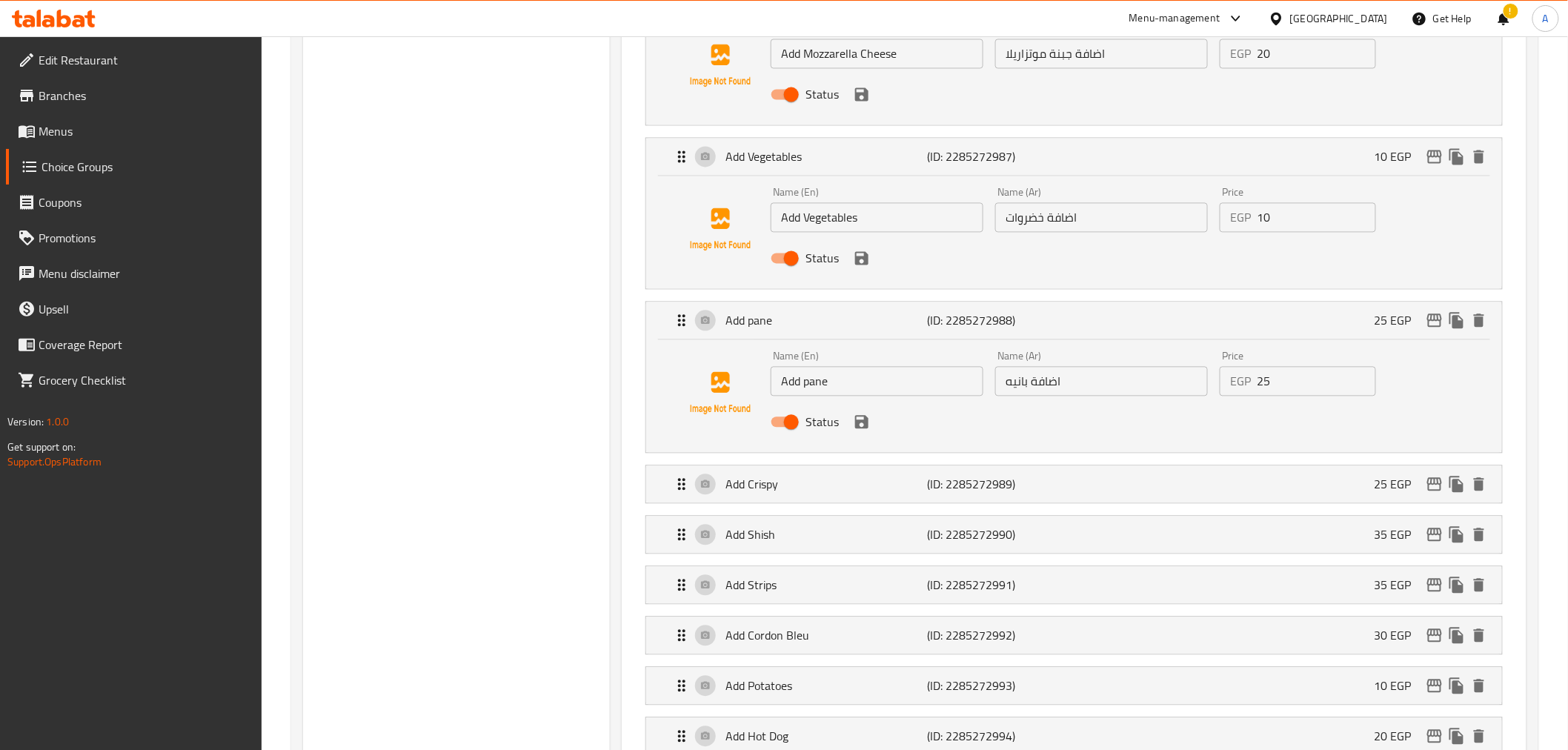
scroll to position [1191, 0]
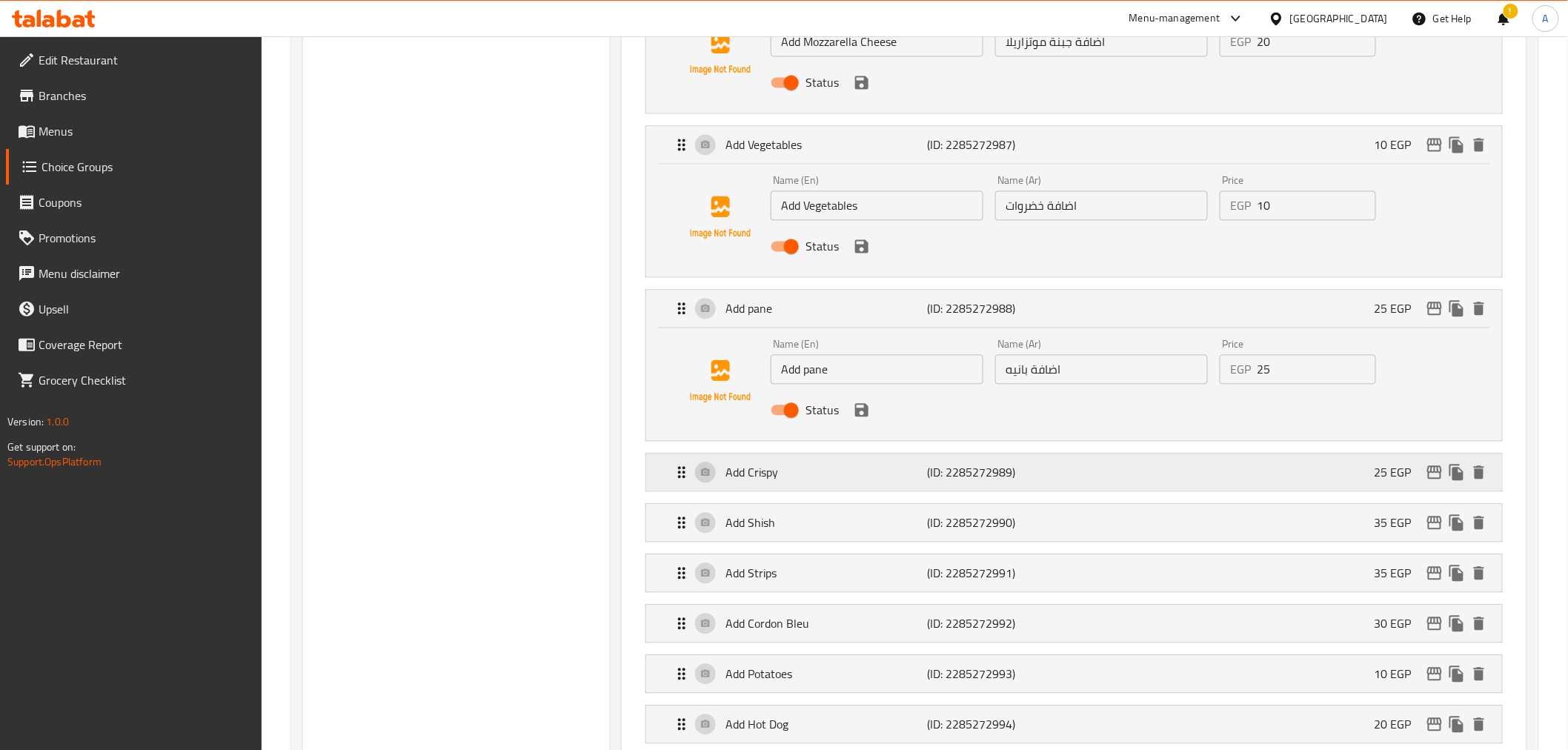
click at [1056, 475] on p "(ID: 2285272989)" at bounding box center [995, 473] width 135 height 18
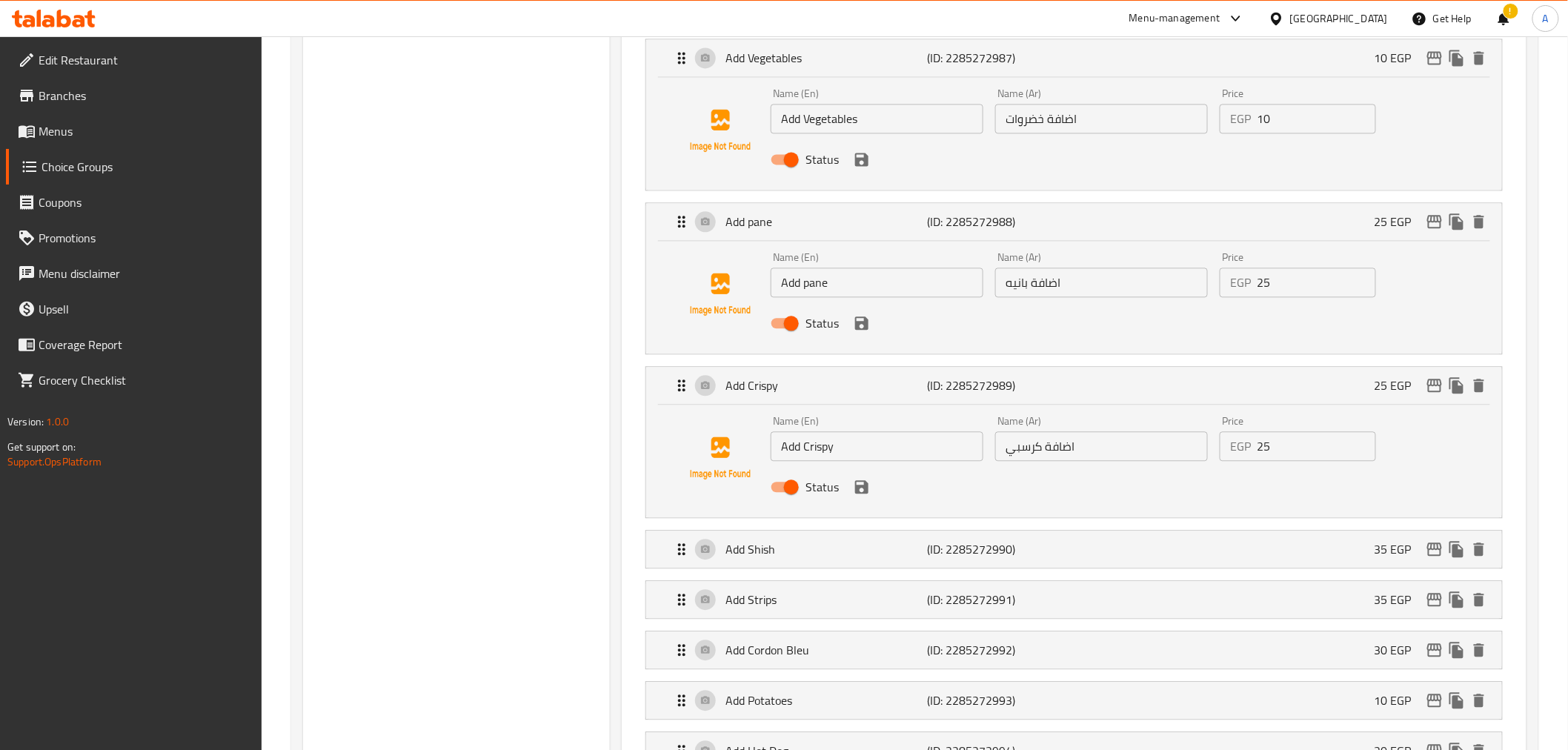
scroll to position [1408, 0]
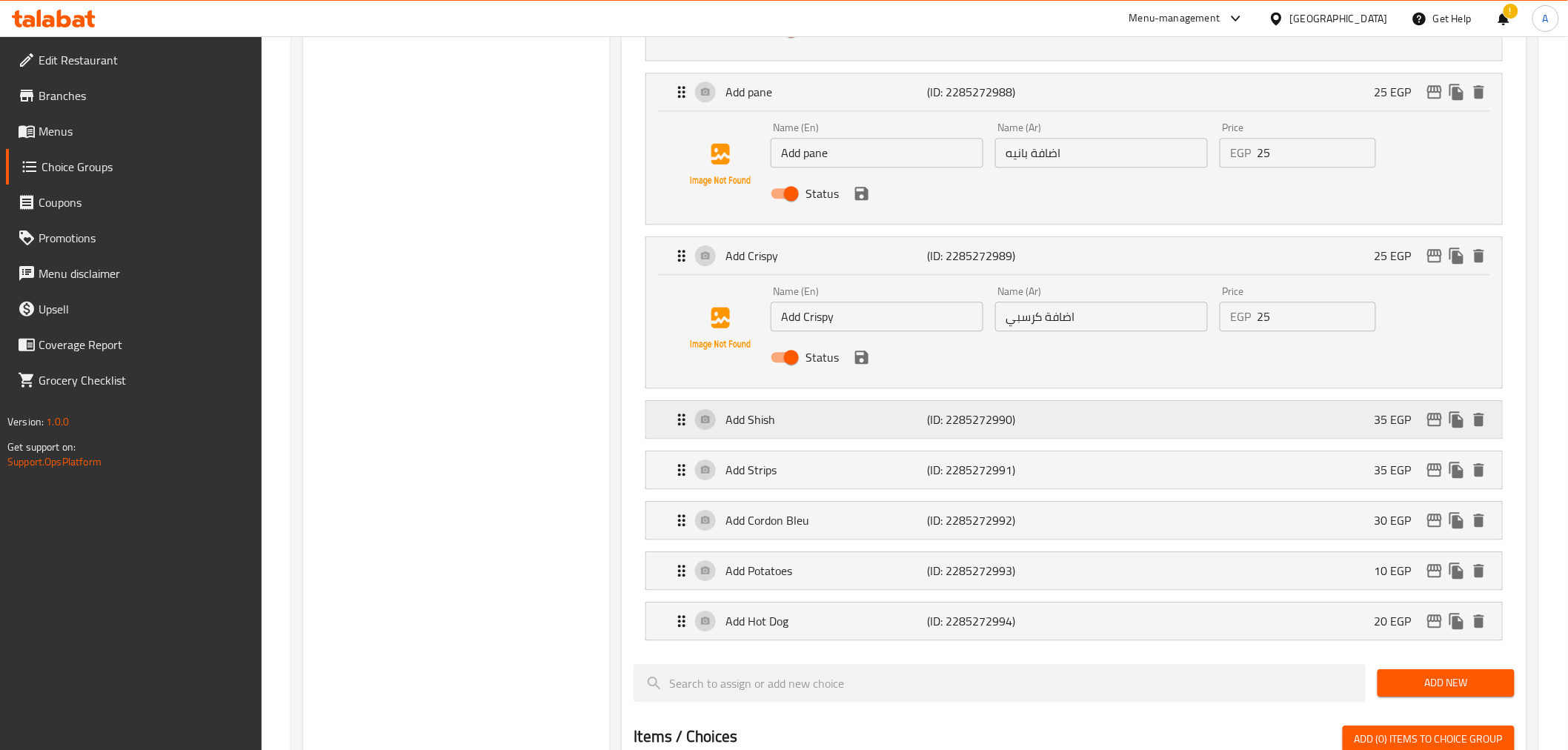
click at [1043, 404] on div "Add Shish (ID: 2285272990) 35 EGP" at bounding box center [1077, 419] width 810 height 37
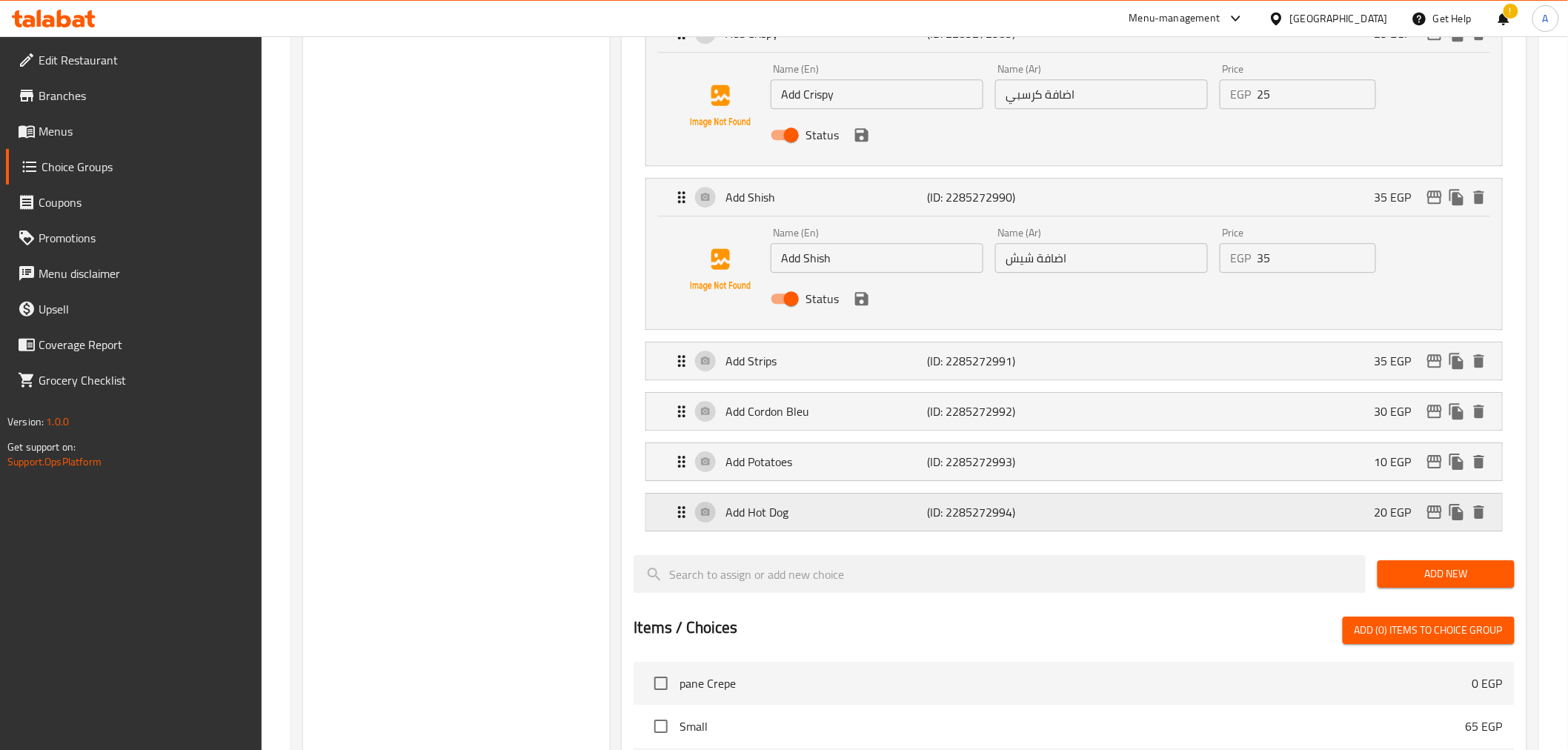
scroll to position [1653, 0]
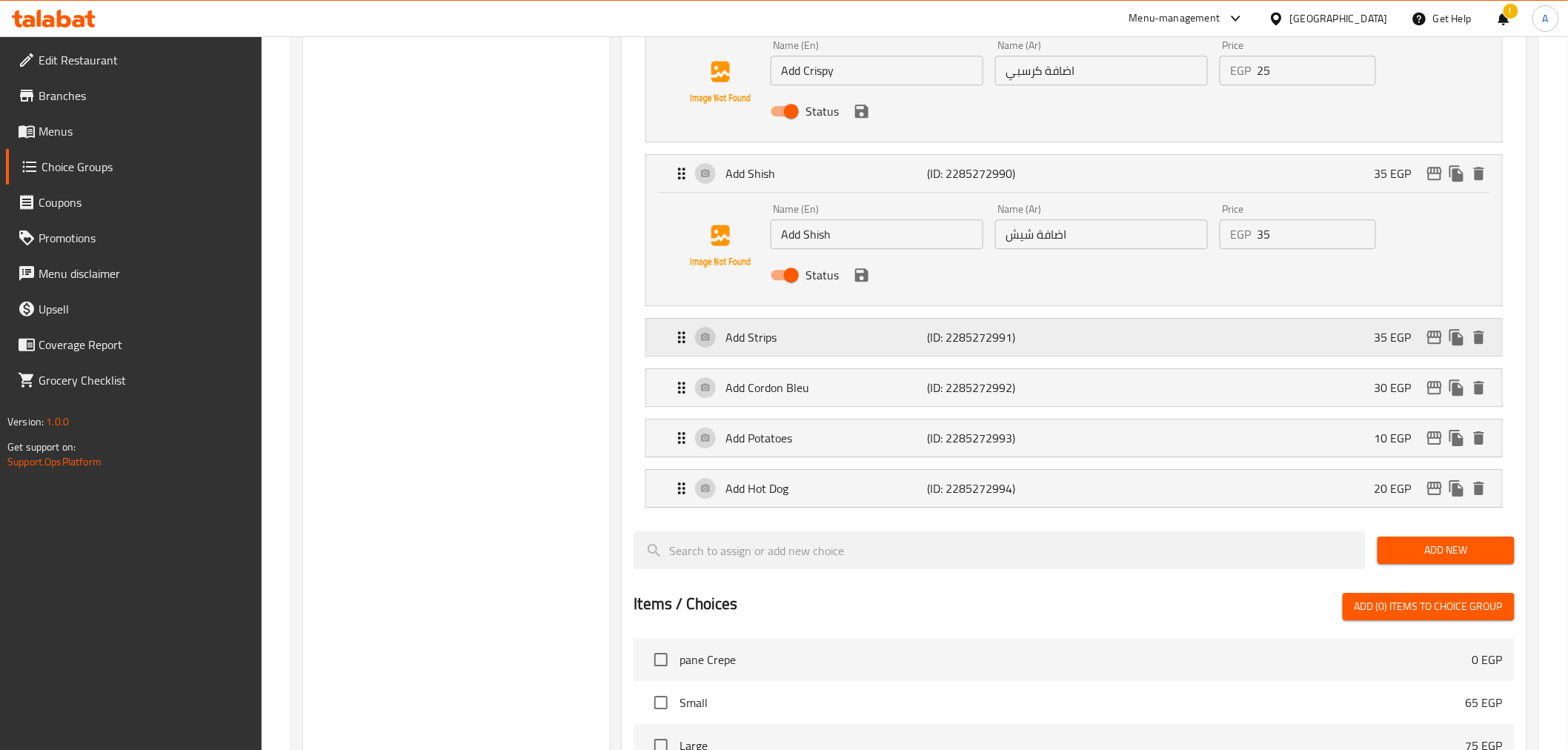
click at [1034, 330] on p "(ID: 2285272991)" at bounding box center [995, 338] width 135 height 18
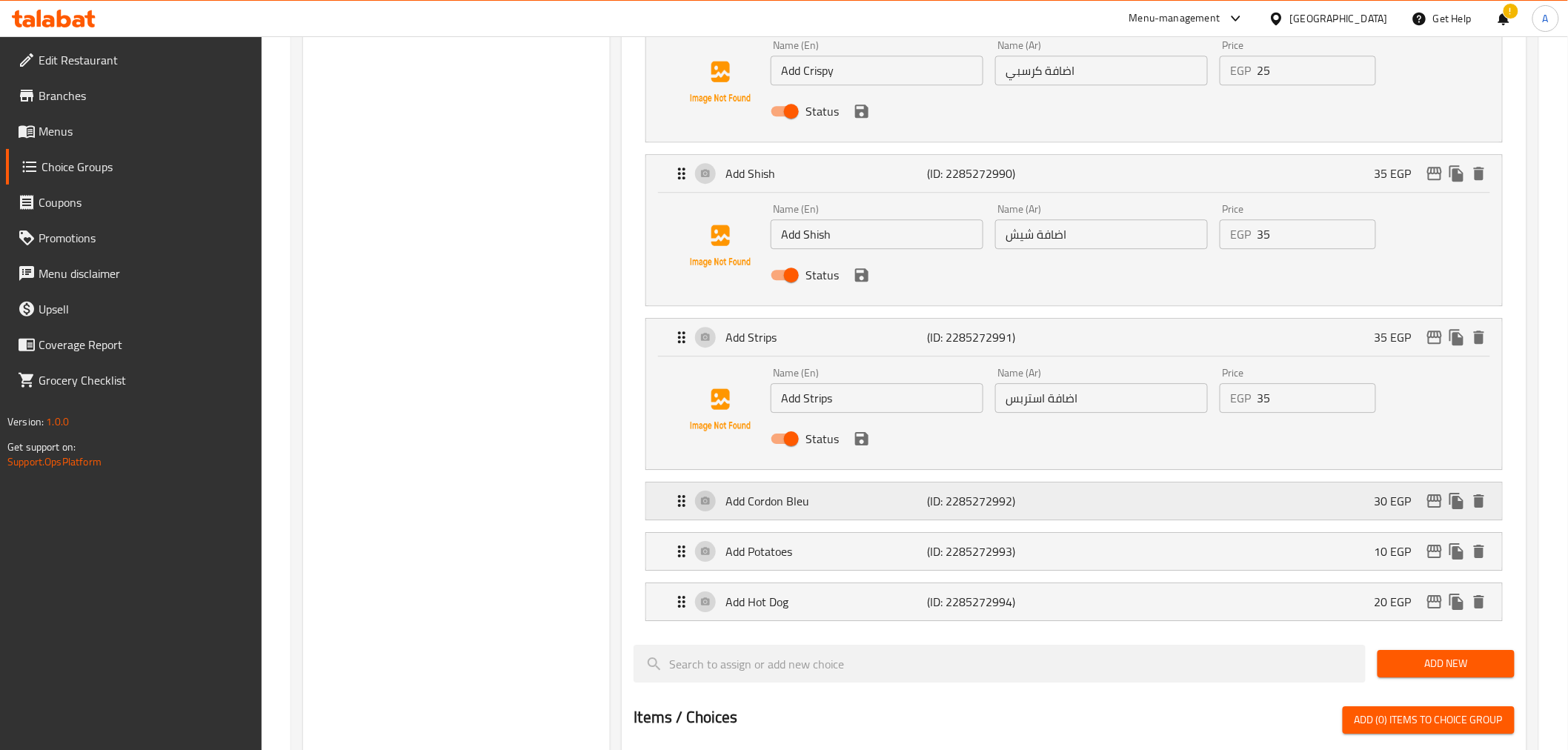
click at [1067, 505] on div "Add Cordon Bleu (ID: 2285272992) 30 EGP" at bounding box center [1077, 501] width 810 height 37
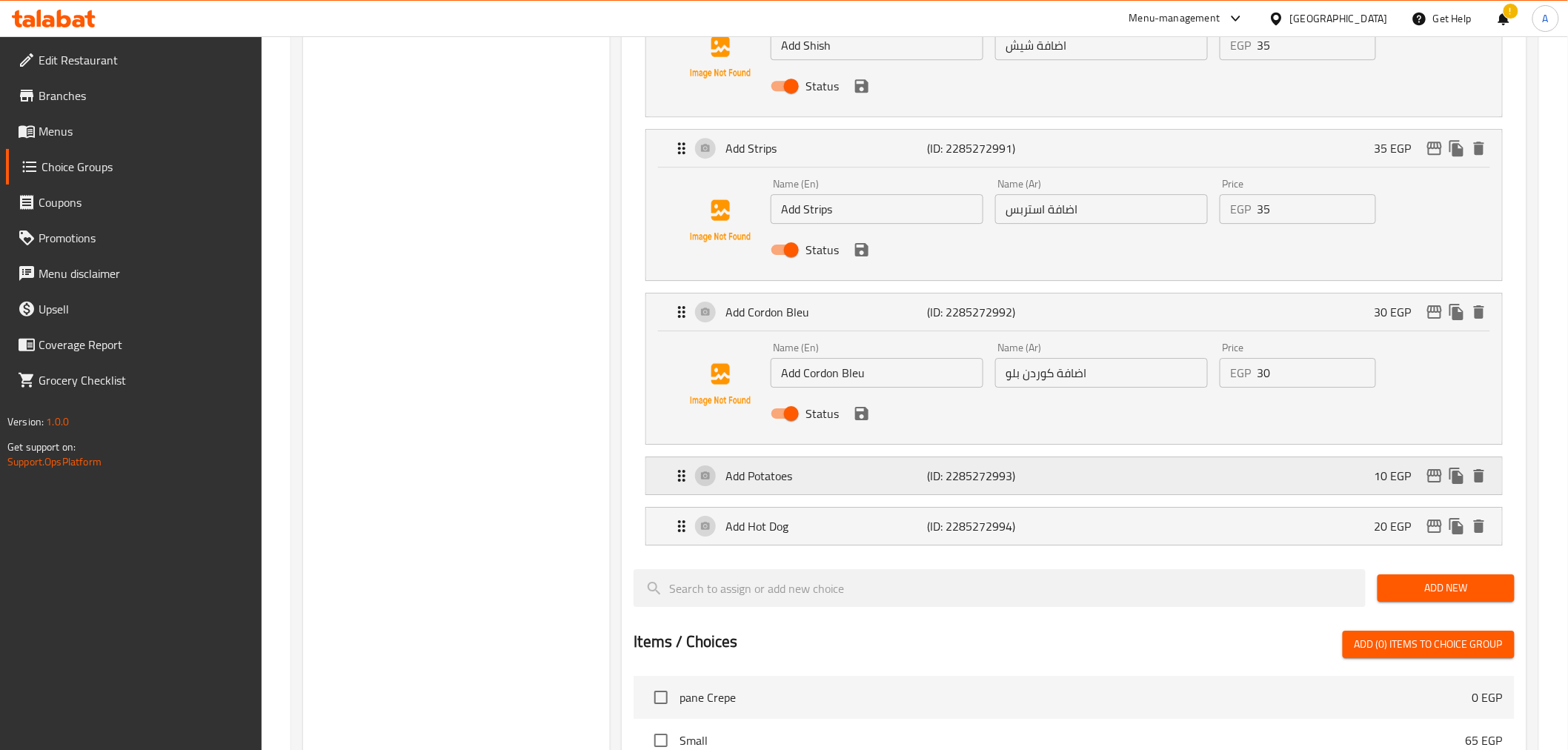
scroll to position [1867, 0]
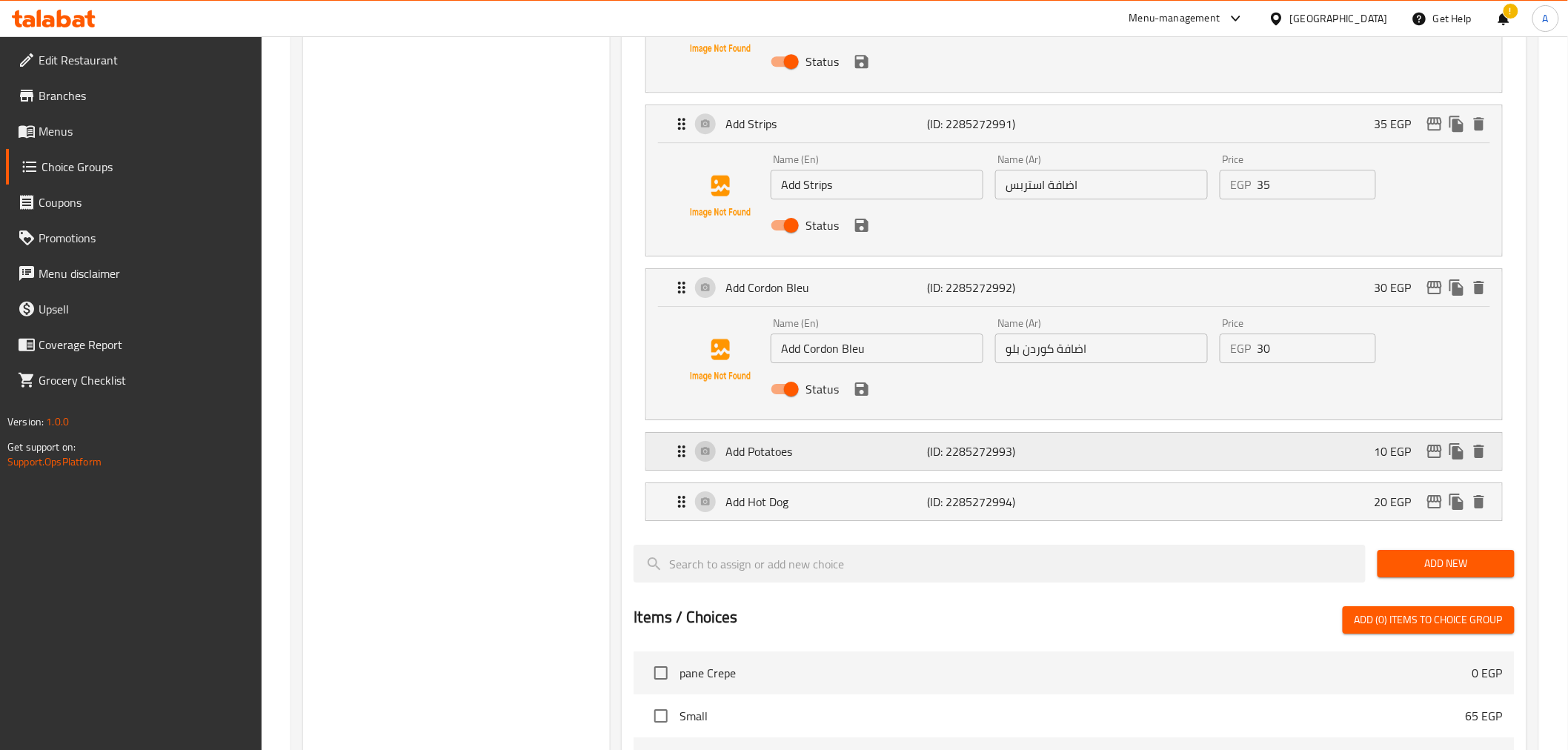
click at [1036, 441] on div "Add Potatoes (ID: 2285272993) 10 EGP" at bounding box center [1077, 451] width 810 height 37
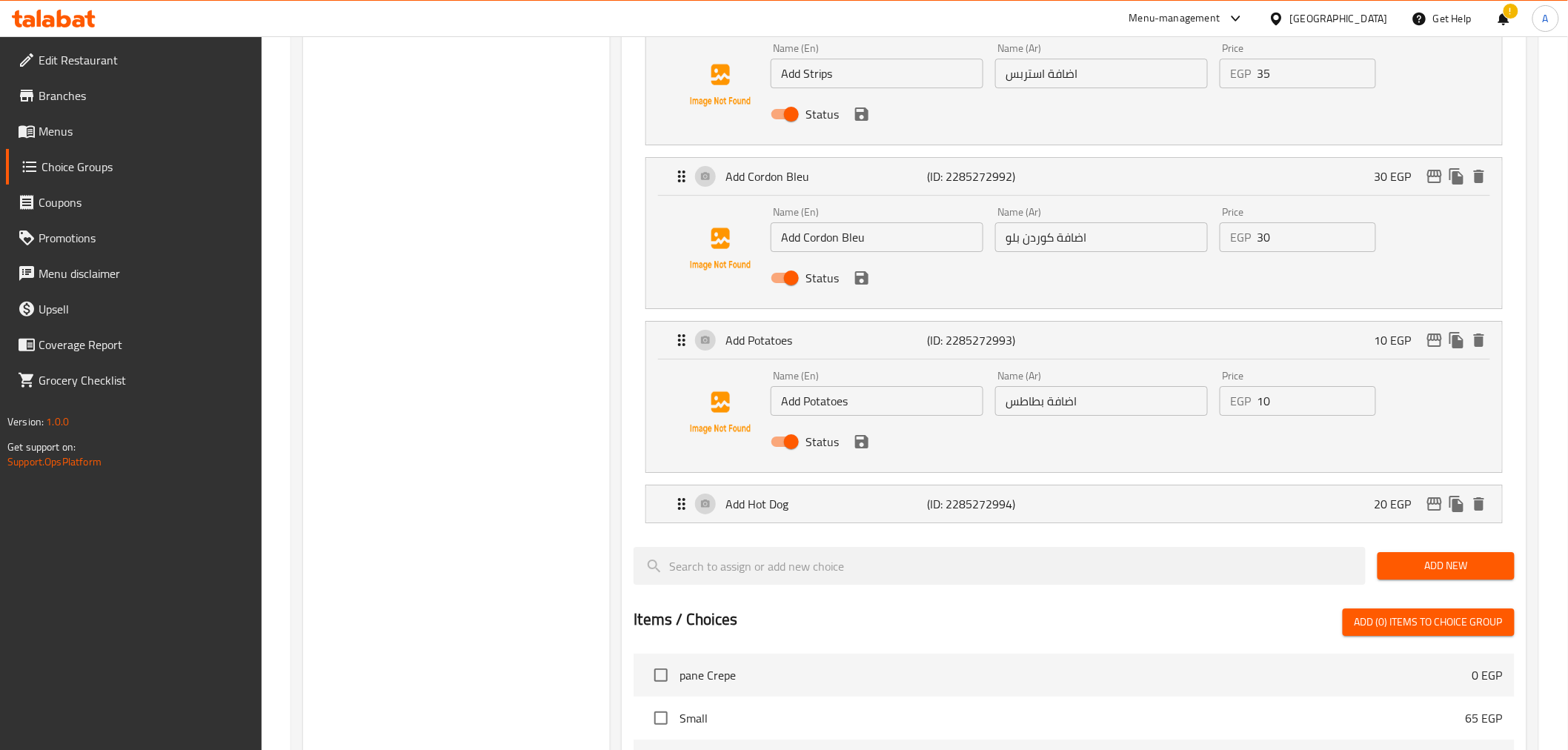
scroll to position [1993, 0]
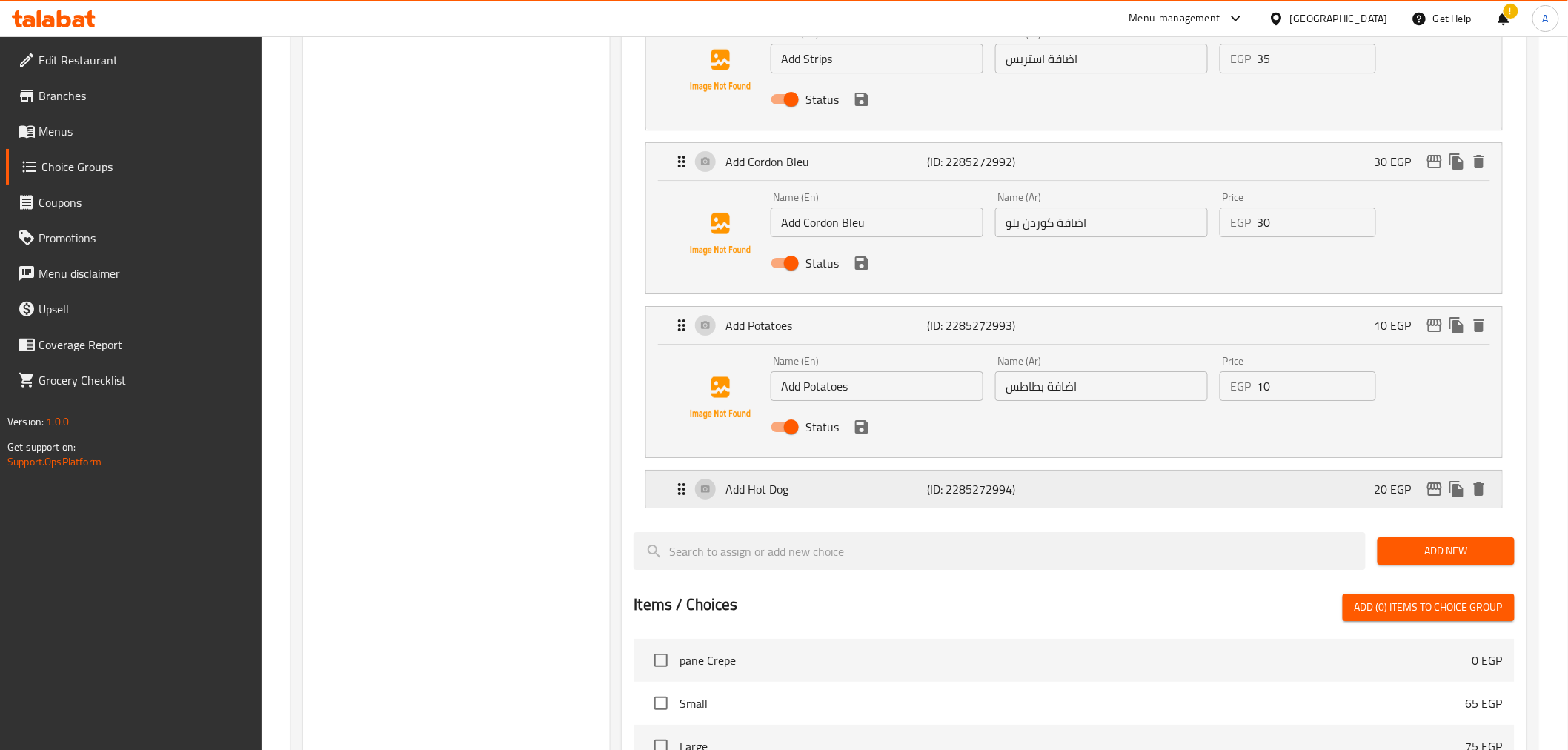
click at [1127, 476] on div "Add Hot Dog (ID: 2285272994) 20 EGP" at bounding box center [1077, 489] width 810 height 37
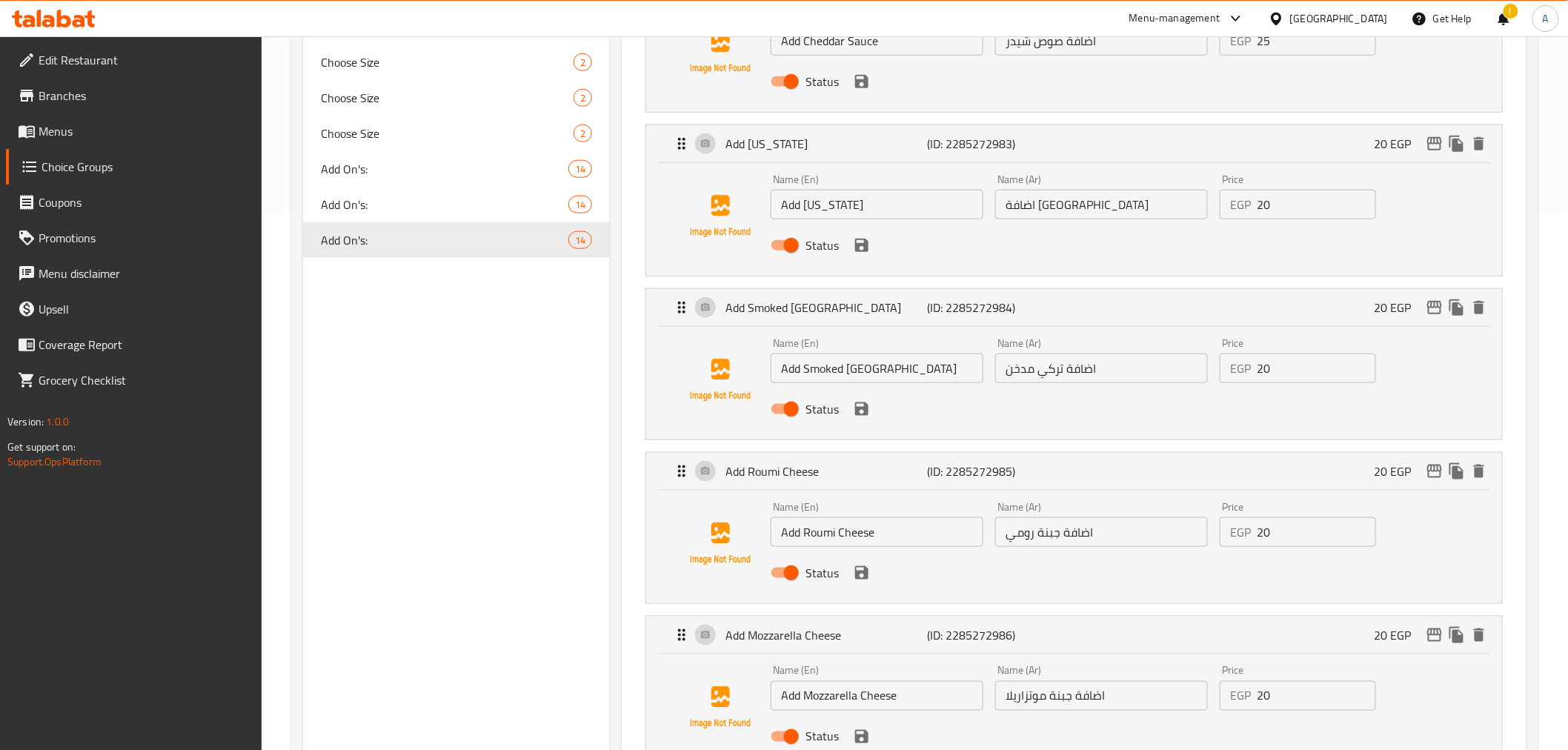
scroll to position [597, 0]
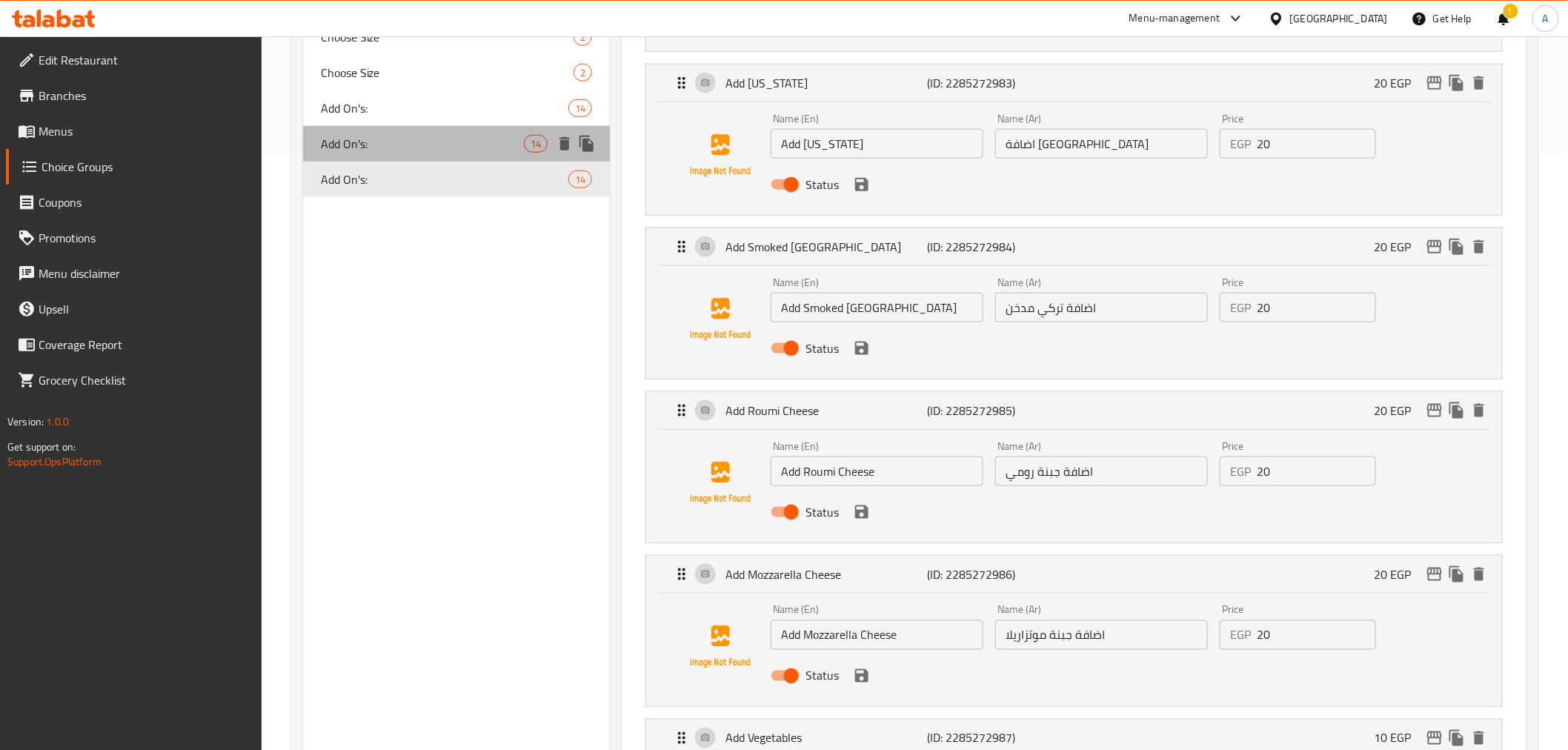
click at [447, 153] on div "Add On's: 14" at bounding box center [457, 143] width 308 height 35
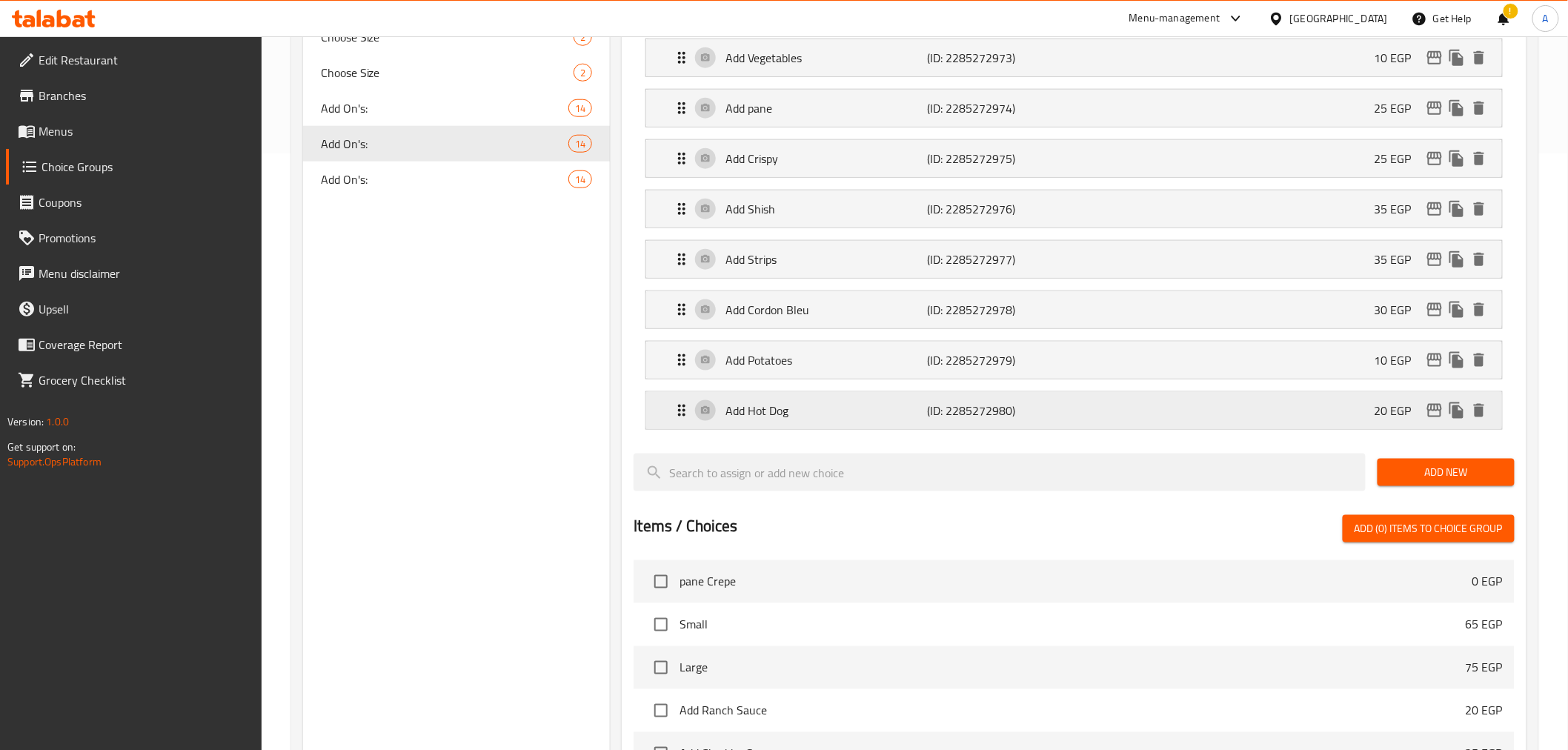
click at [1108, 401] on div "Add Hot Dog (ID: 2285272980) 20 EGP" at bounding box center [1077, 410] width 810 height 37
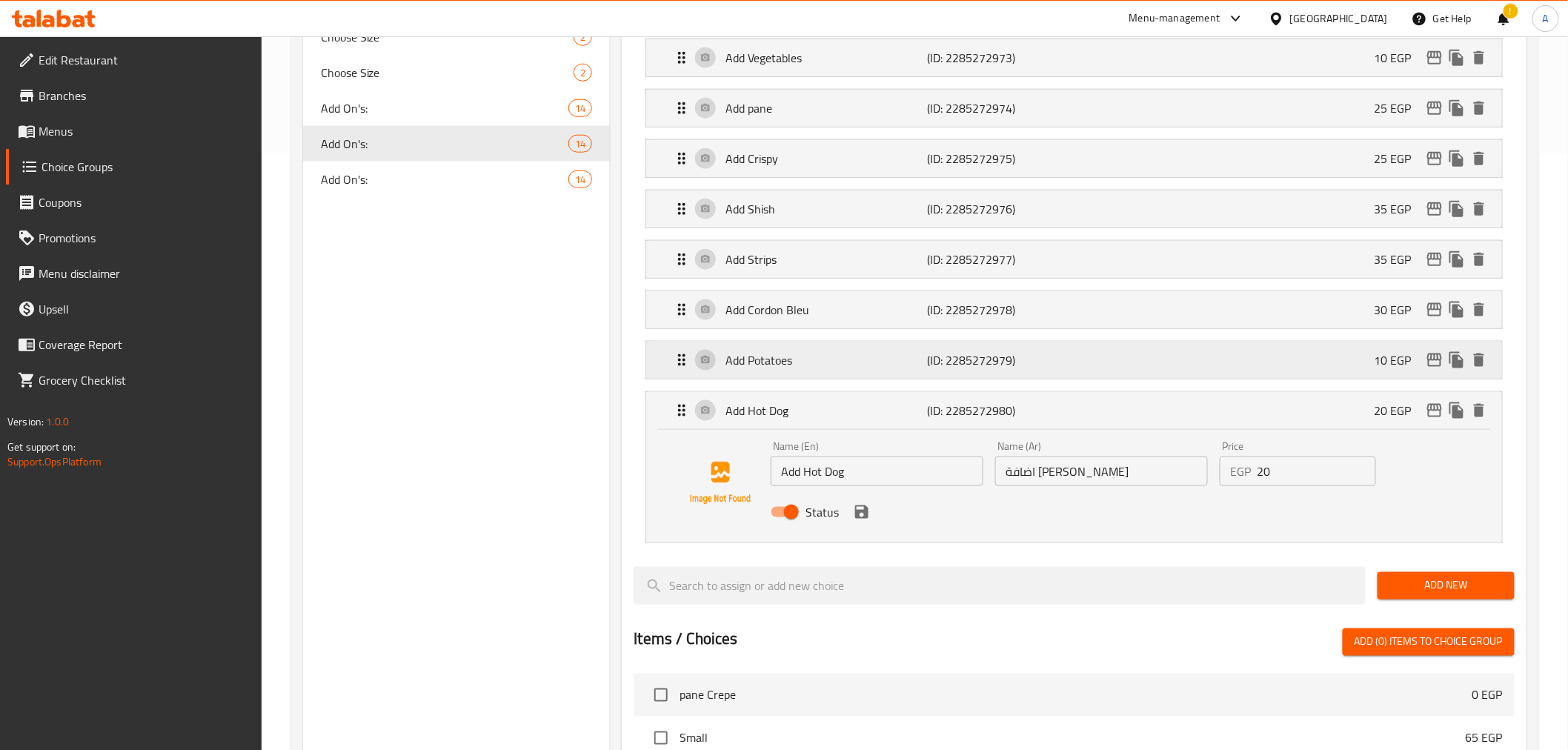
click at [1143, 371] on div "Add Potatoes (ID: 2285272979) 10 EGP" at bounding box center [1077, 360] width 810 height 37
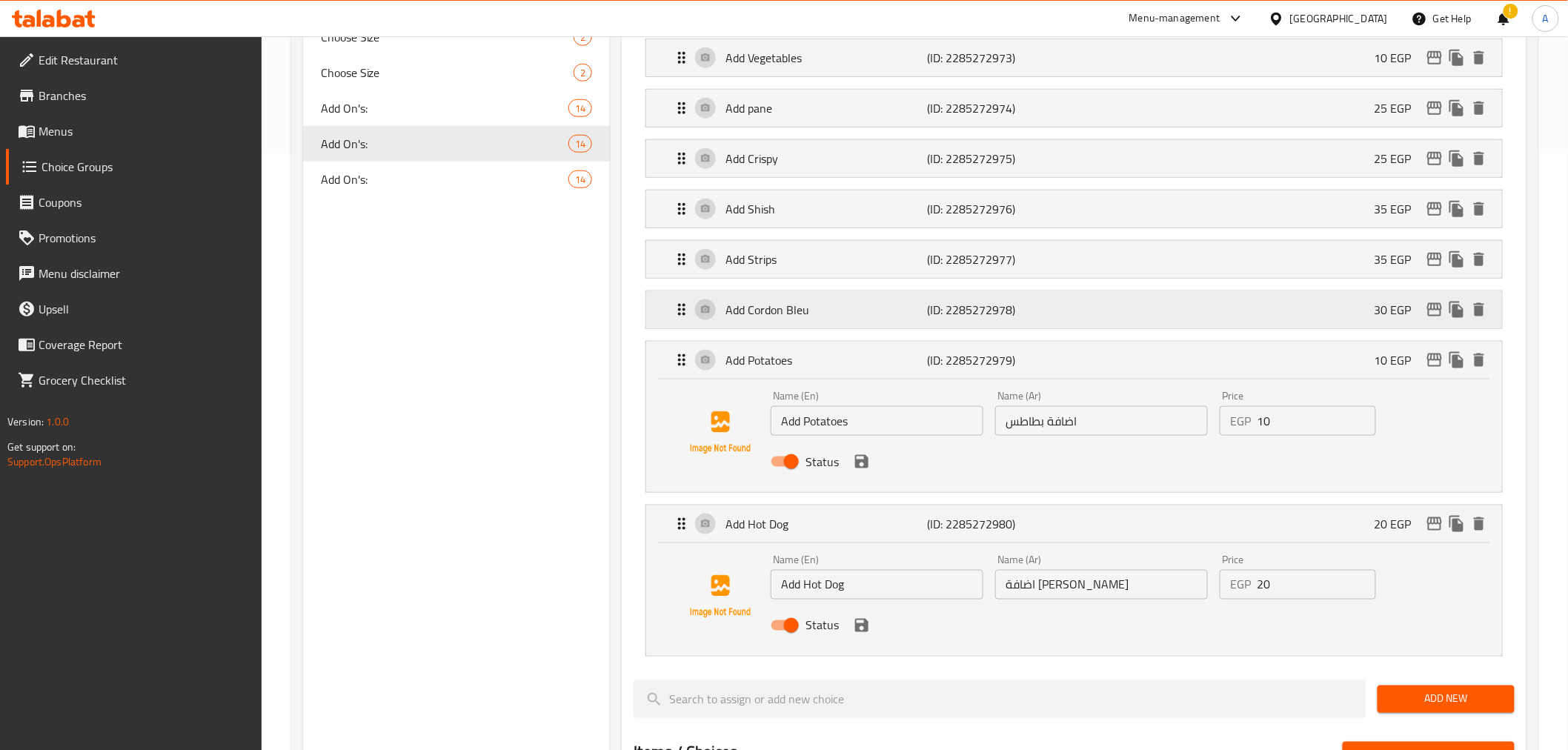
click at [1056, 325] on div "Add Cordon Bleu (ID: 2285272978) 30 EGP" at bounding box center [1077, 310] width 810 height 37
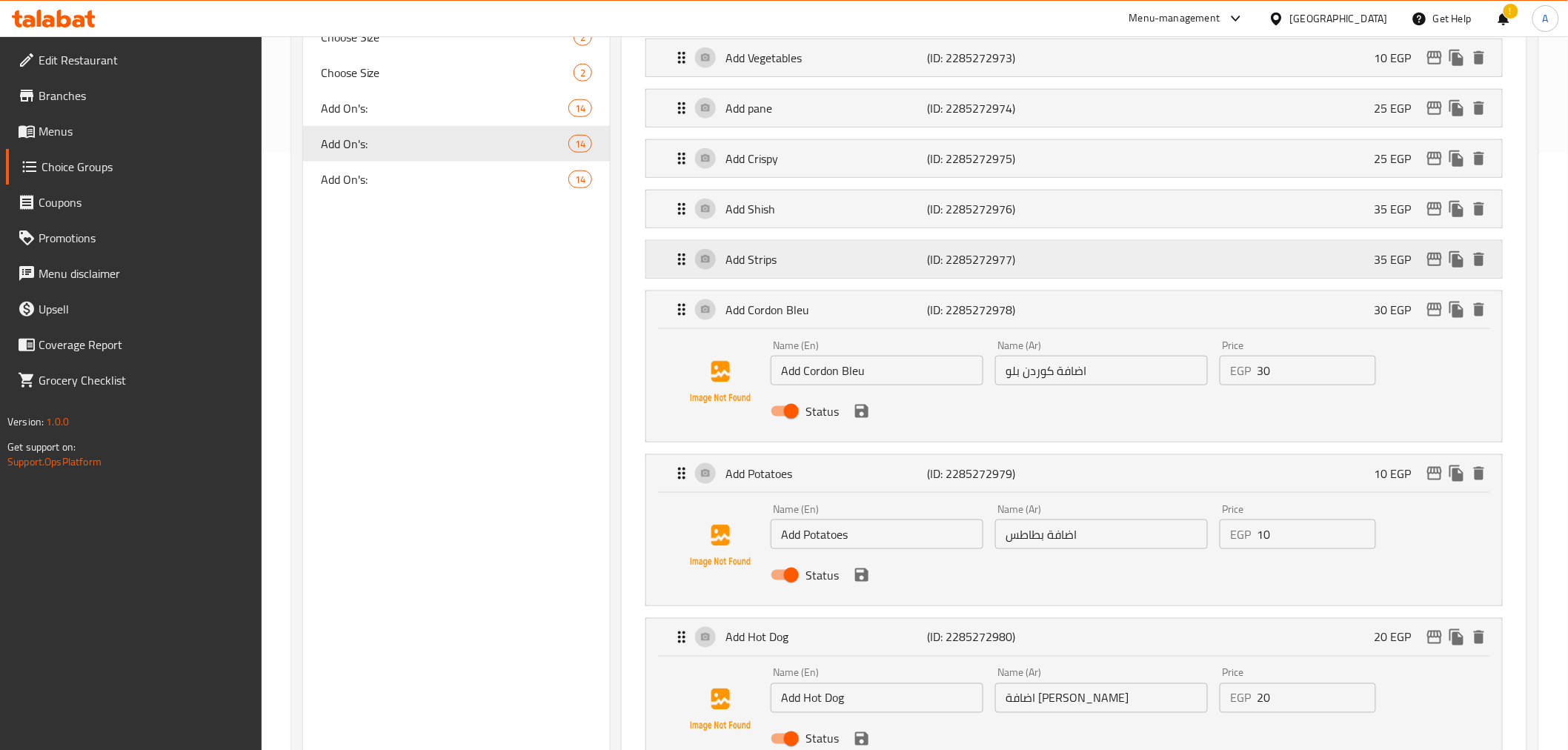
click at [1084, 260] on div "Add Strips (ID: 2285272977) 35 EGP" at bounding box center [1077, 259] width 810 height 37
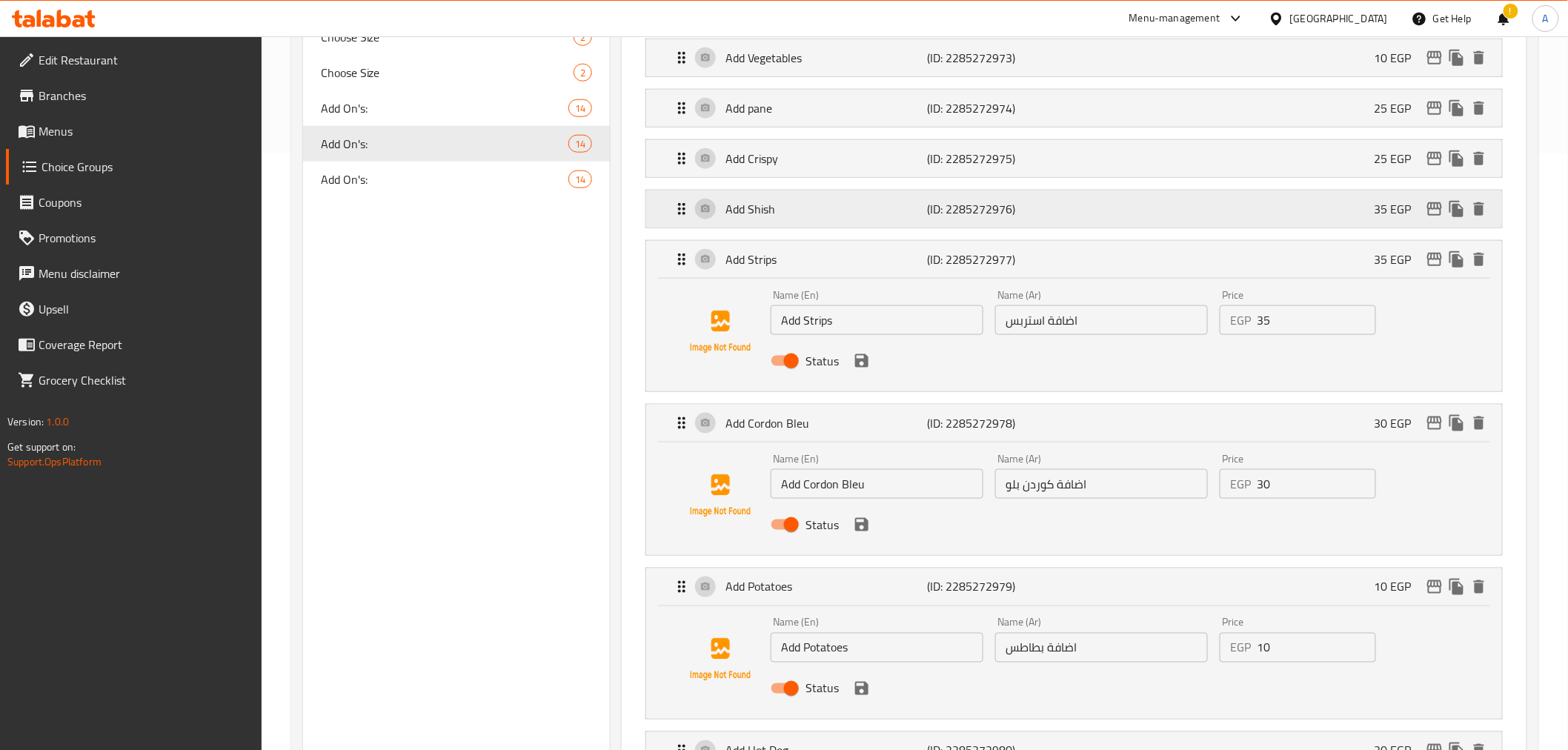
click at [1067, 210] on div "Add Shish (ID: 2285272976) 35 EGP" at bounding box center [1077, 208] width 810 height 37
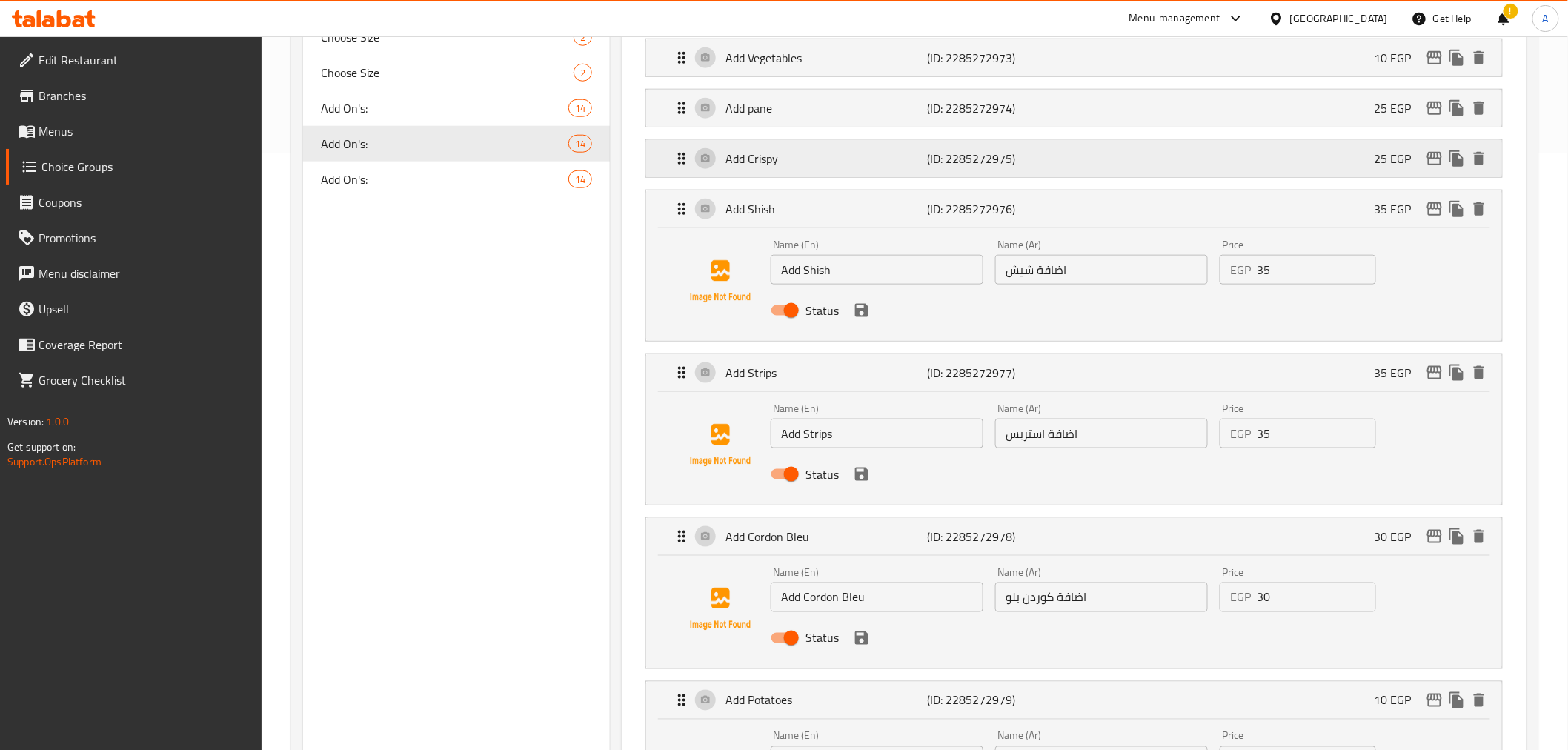
click at [1060, 157] on p "(ID: 2285272975)" at bounding box center [995, 159] width 135 height 18
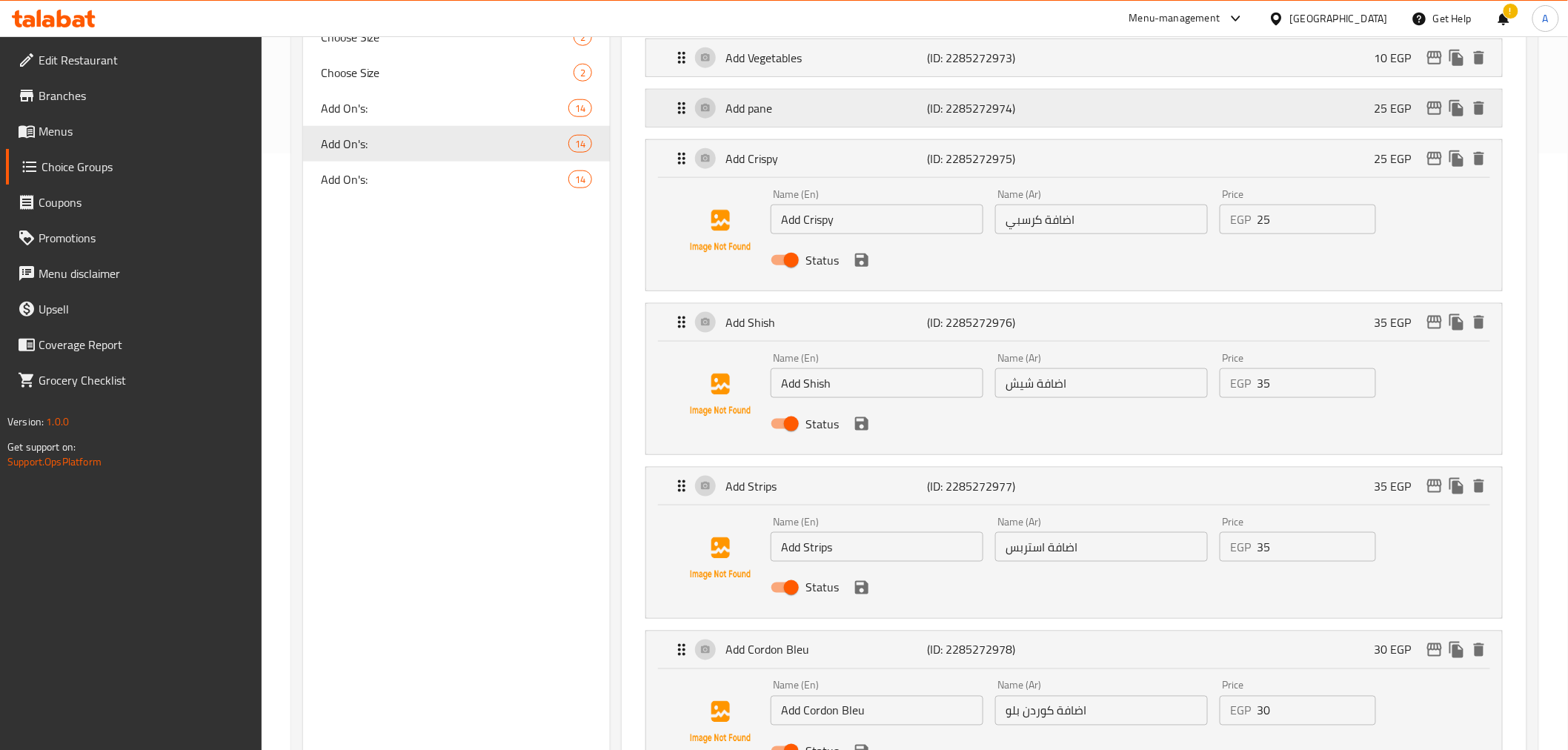
click at [1056, 113] on p "(ID: 2285272974)" at bounding box center [995, 109] width 135 height 18
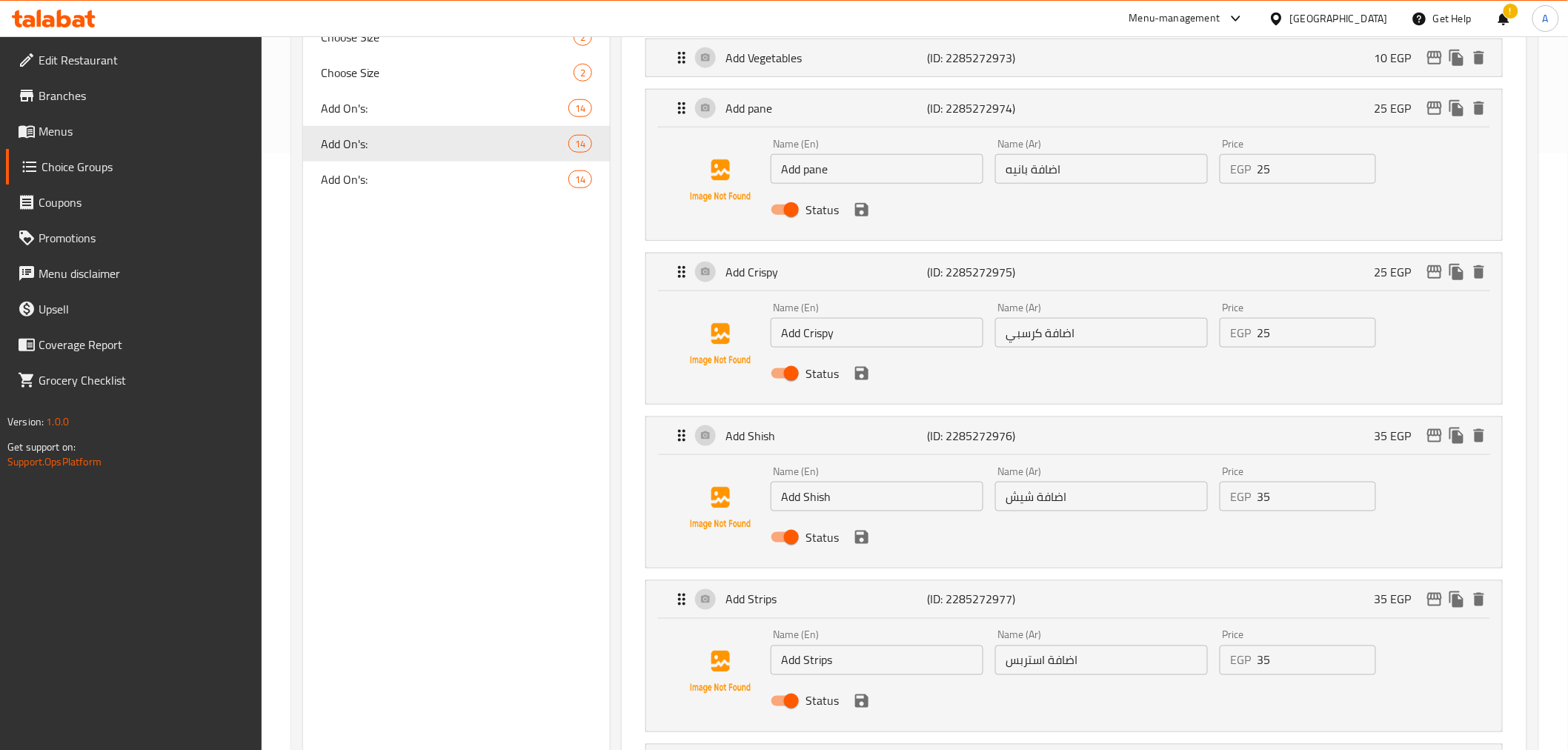
scroll to position [340, 0]
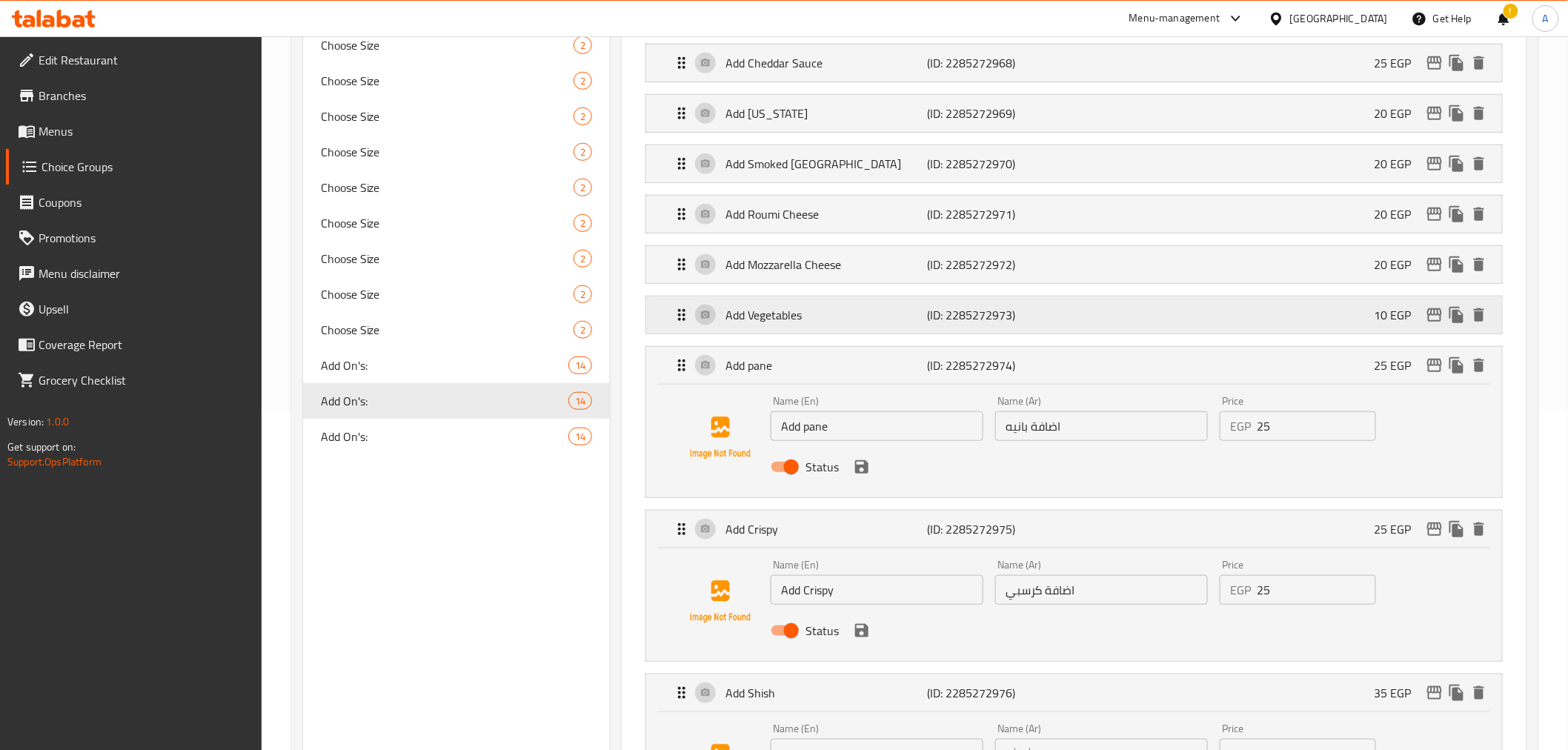
click at [1028, 326] on div "Add Vegetables (ID: 2285272973) 10 EGP" at bounding box center [1077, 314] width 810 height 37
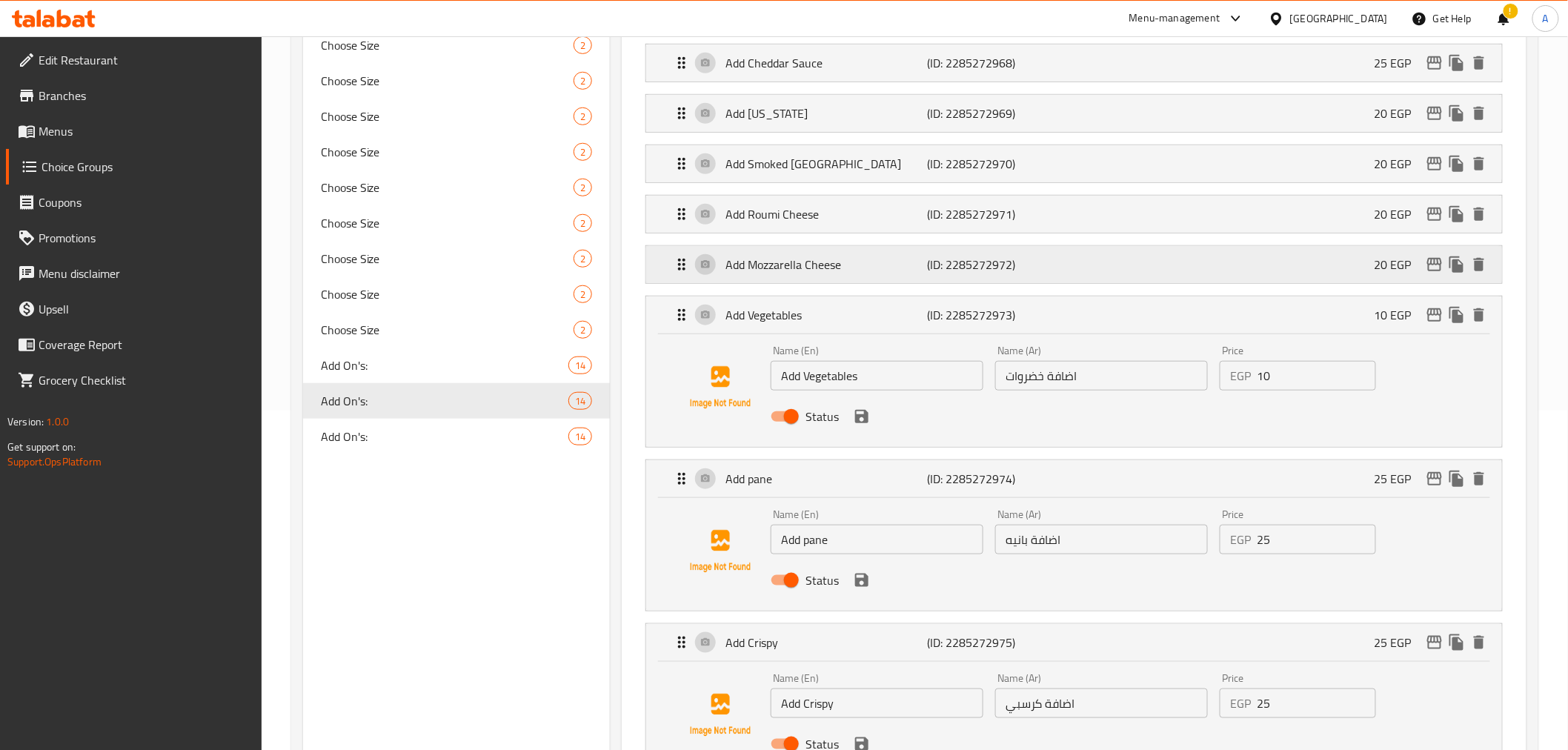
click at [1067, 257] on div "Add Mozzarella Cheese (ID: 2285272972) 20 EGP" at bounding box center [1077, 264] width 810 height 37
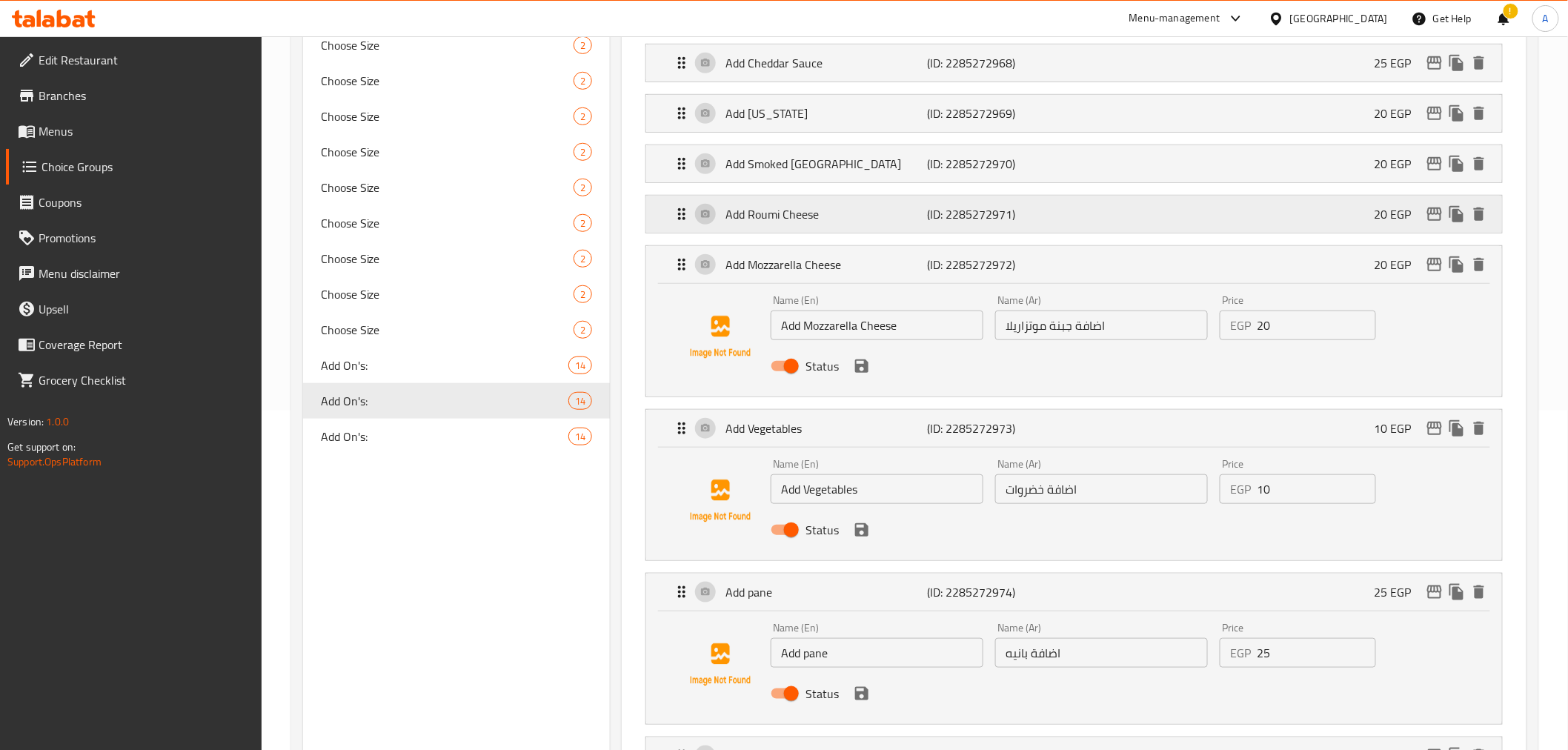
click at [1057, 216] on p "(ID: 2285272971)" at bounding box center [995, 215] width 135 height 18
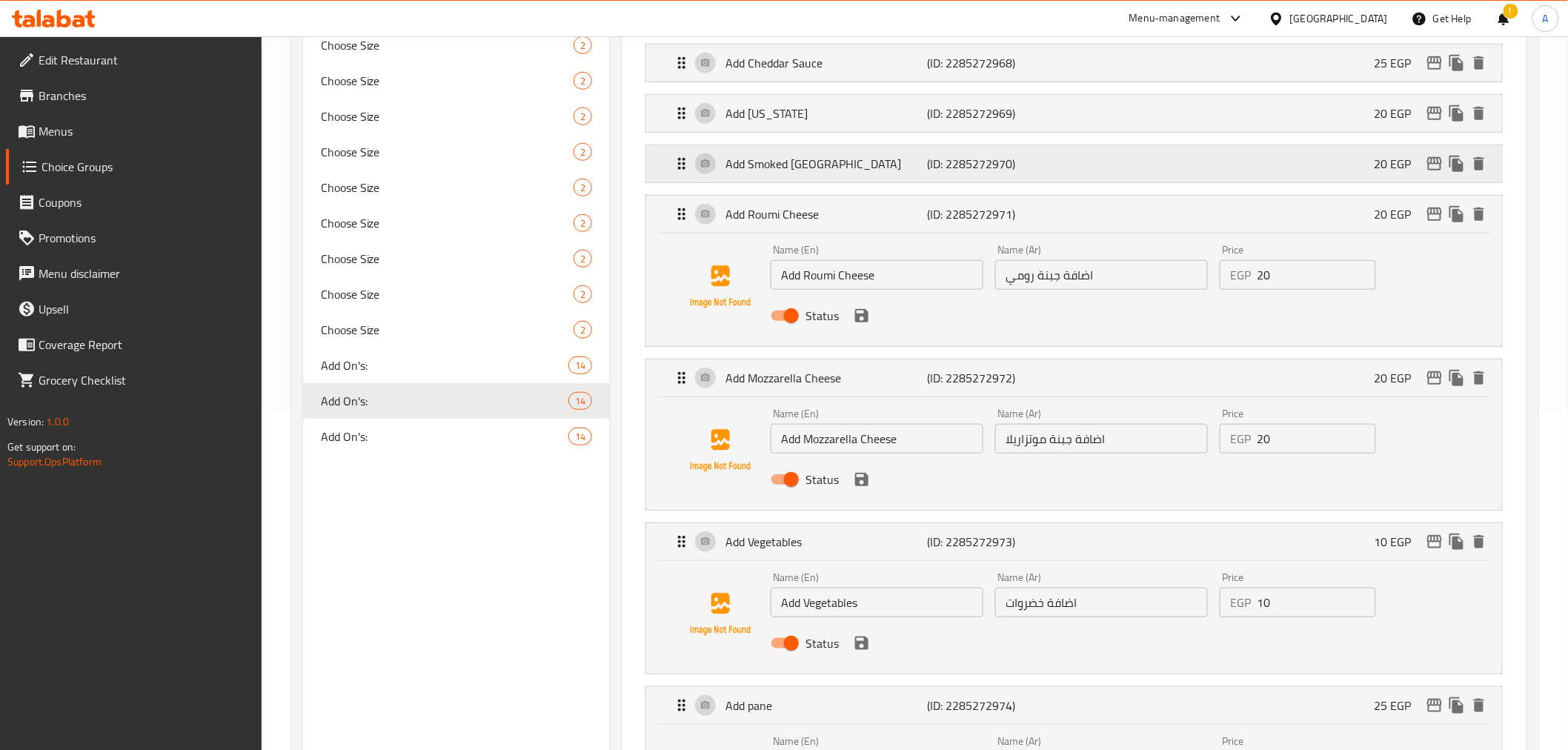
click at [1041, 159] on p "(ID: 2285272970)" at bounding box center [995, 164] width 135 height 18
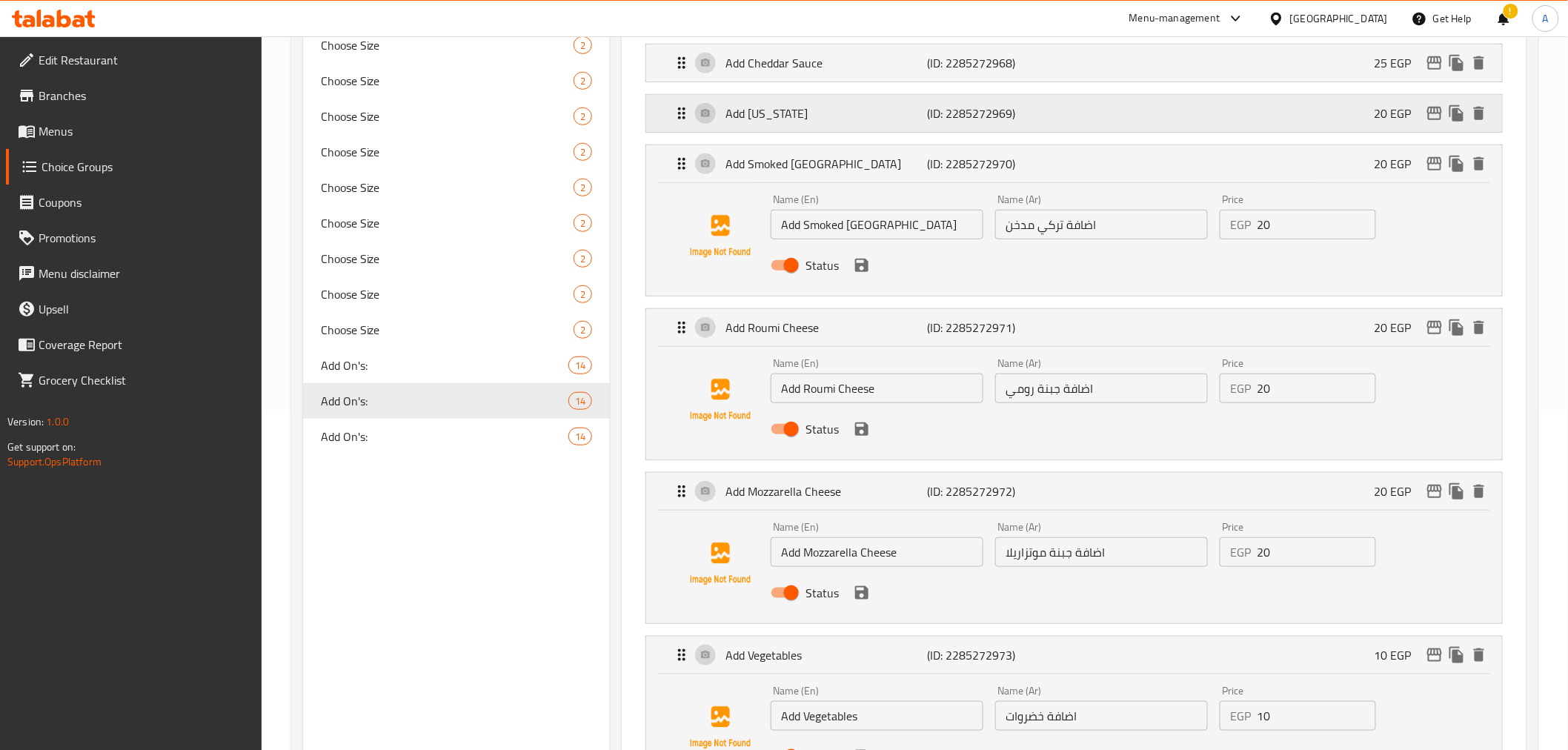
click at [1064, 120] on div "Add Texas (ID: 2285272969) 20 EGP" at bounding box center [1077, 113] width 810 height 37
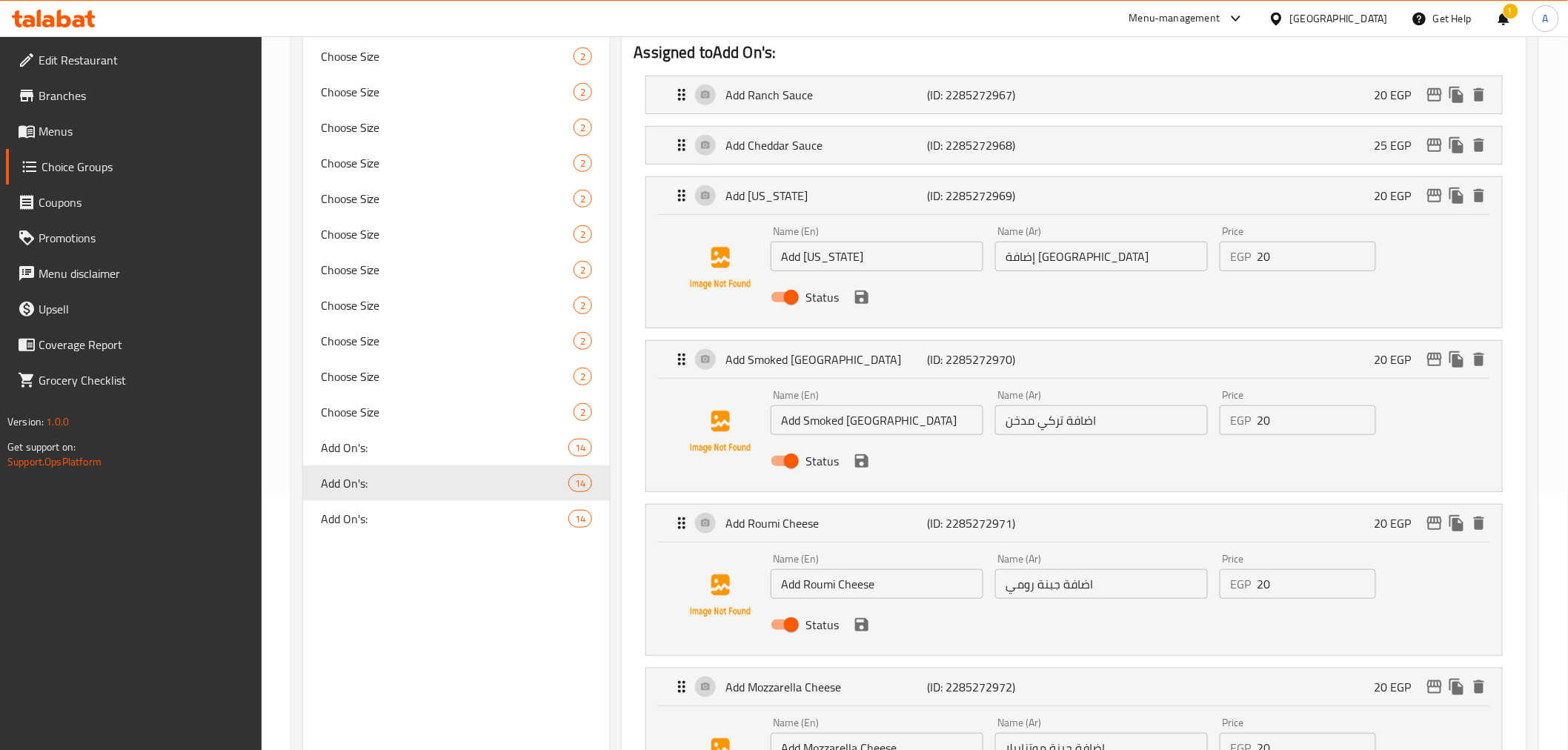
scroll to position [215, 0]
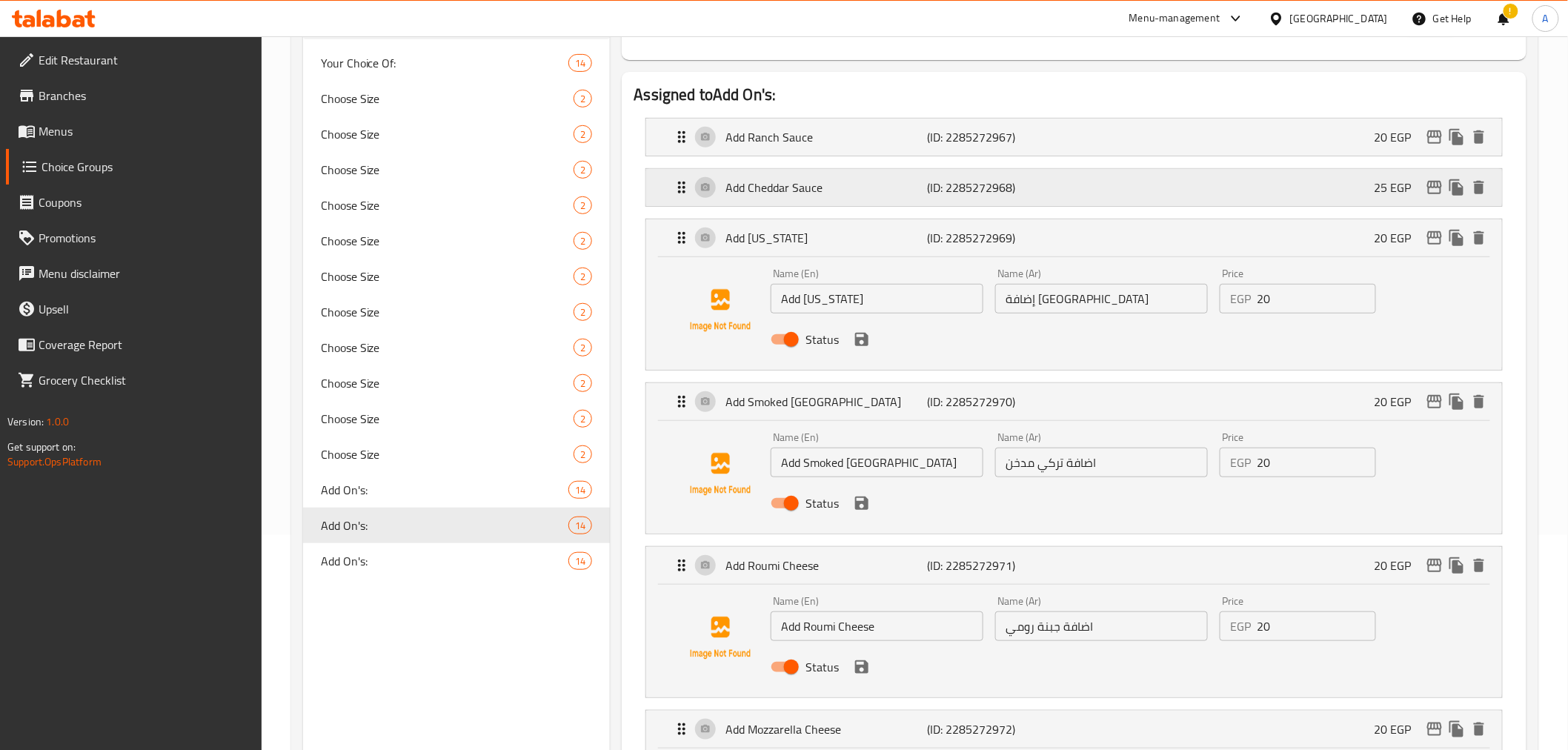
click at [1114, 202] on div "Add Cheddar Sauce (ID: 2285272968) 25 EGP" at bounding box center [1077, 188] width 810 height 37
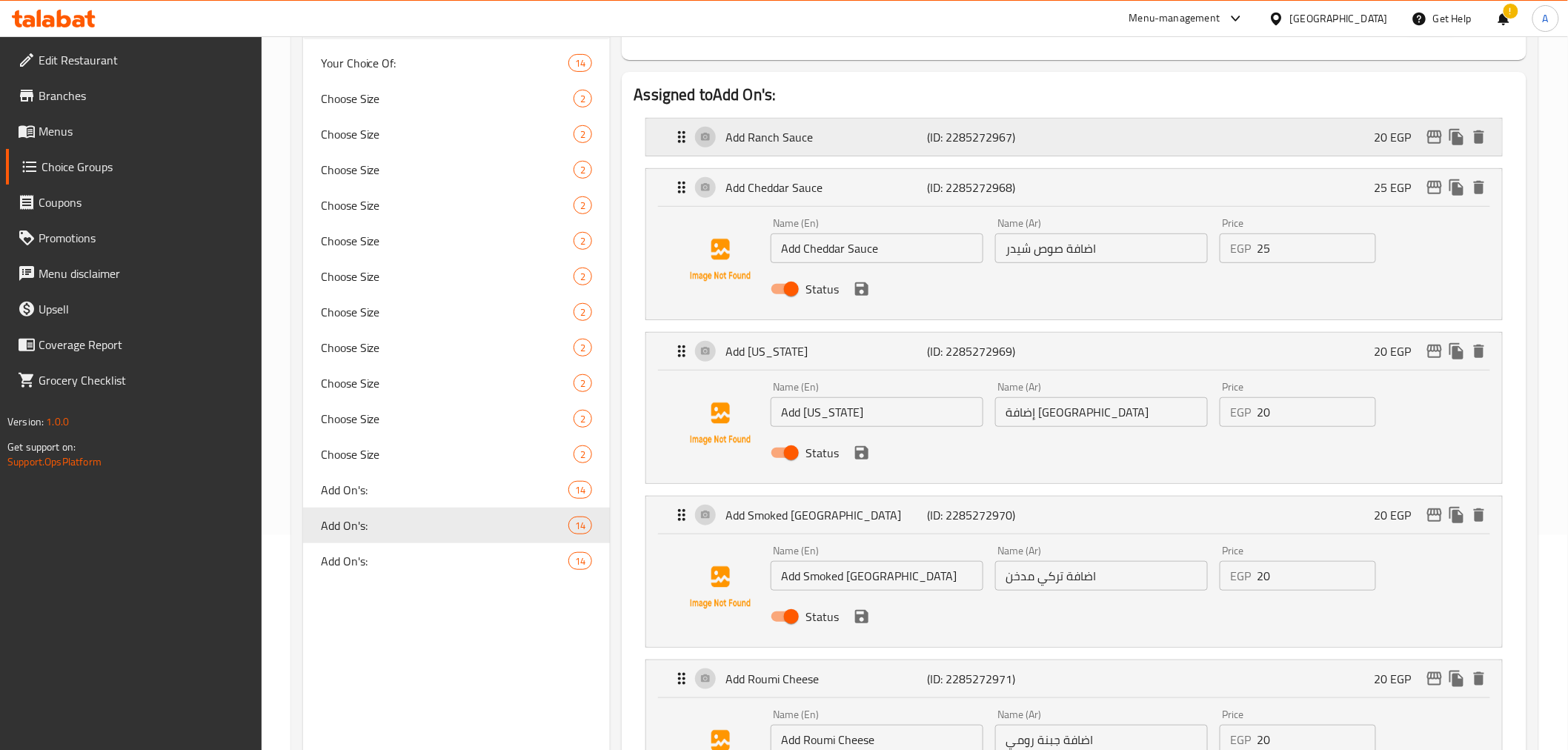
click at [1053, 138] on p "(ID: 2285272967)" at bounding box center [995, 138] width 135 height 18
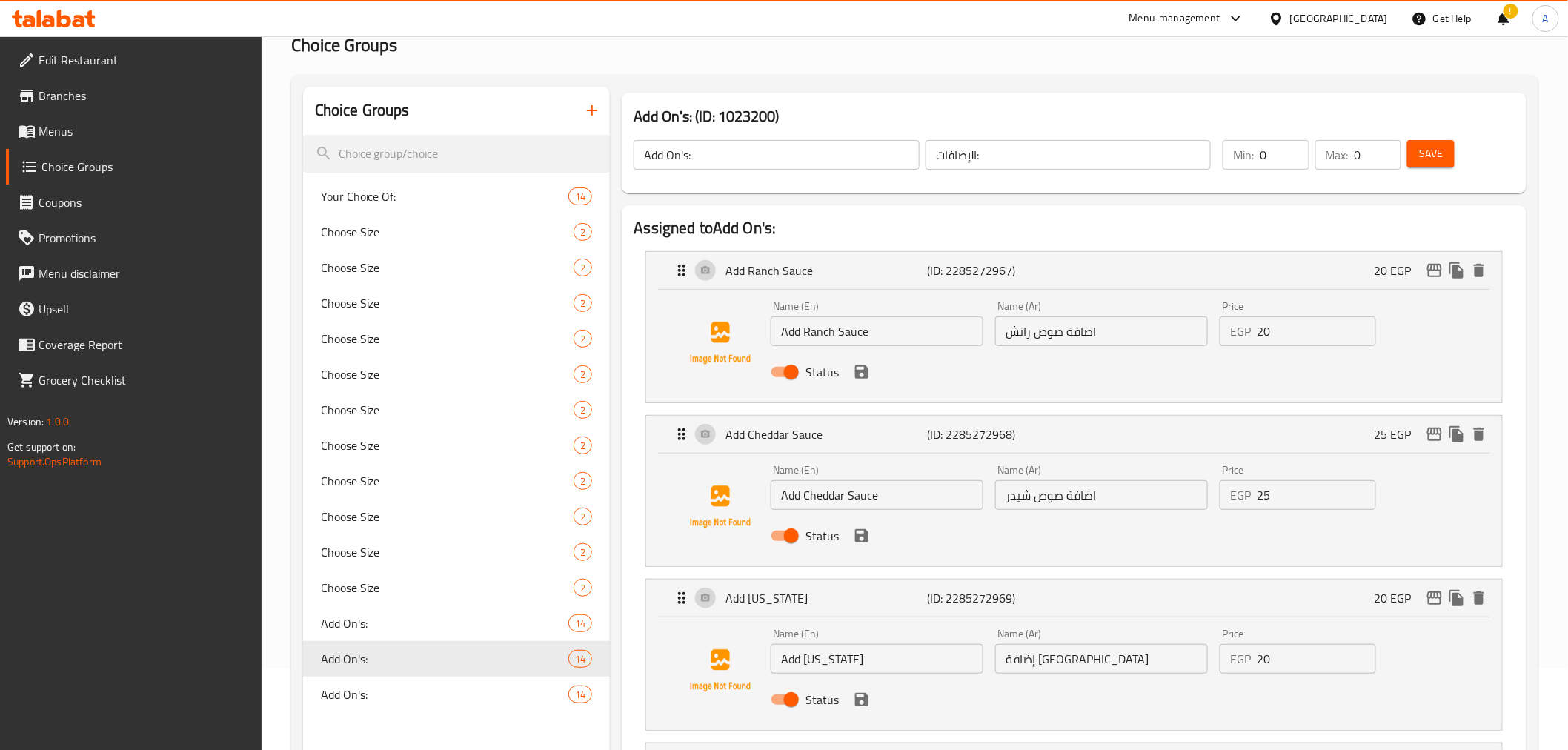
scroll to position [0, 0]
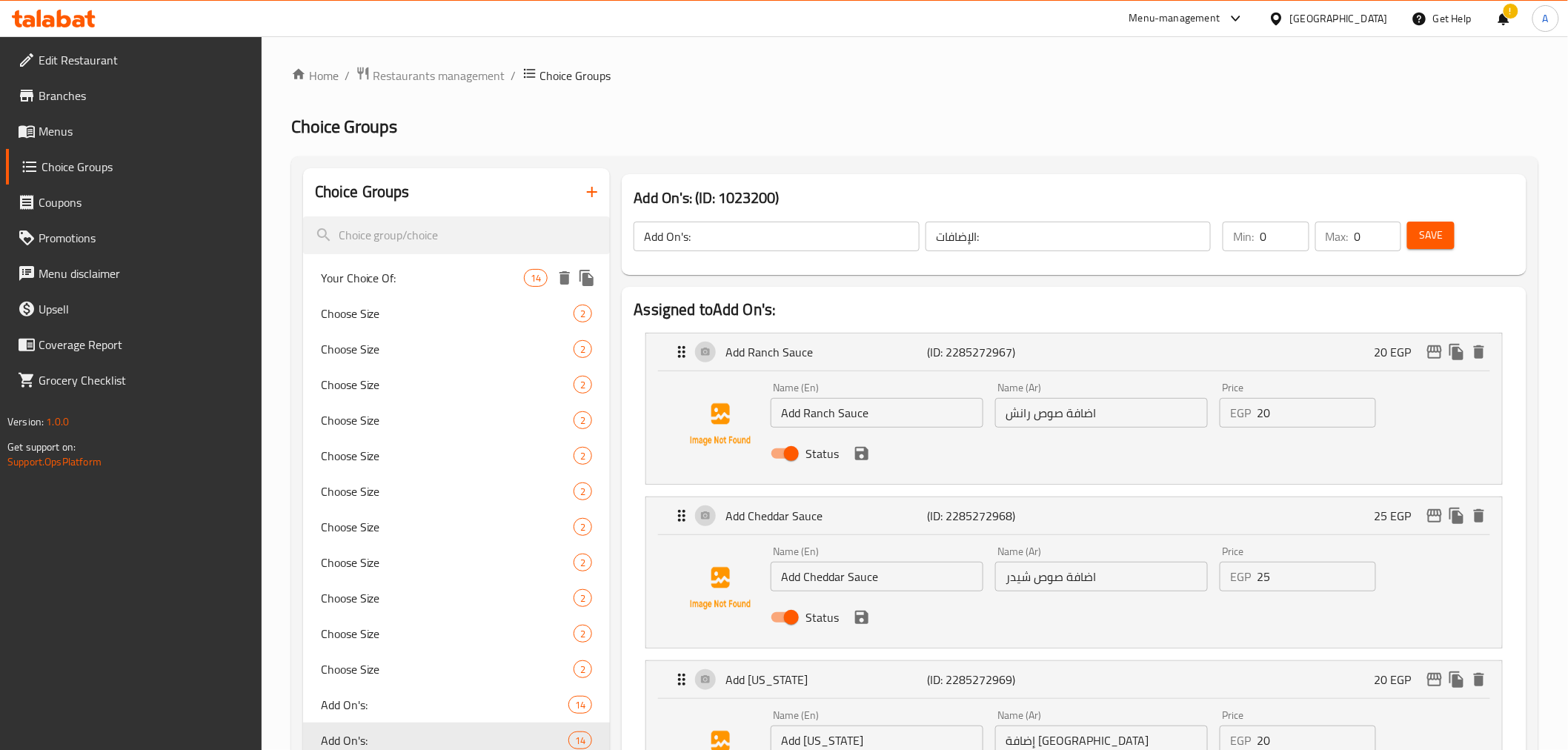
click at [406, 284] on span "Your Choice Of:" at bounding box center [422, 278] width 204 height 18
type input "Your Choice Of:"
type input "اختيارك من:"
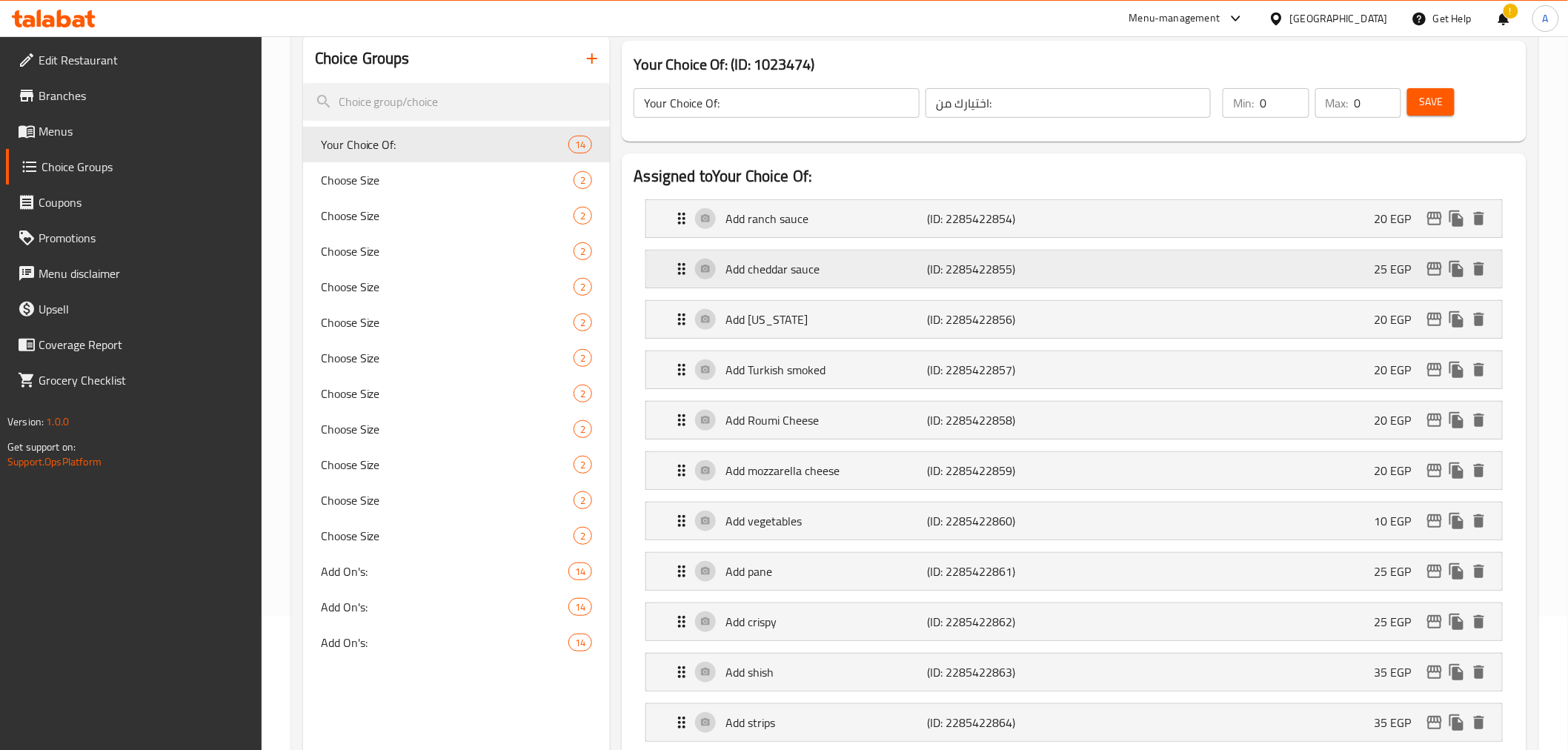
scroll to position [169, 0]
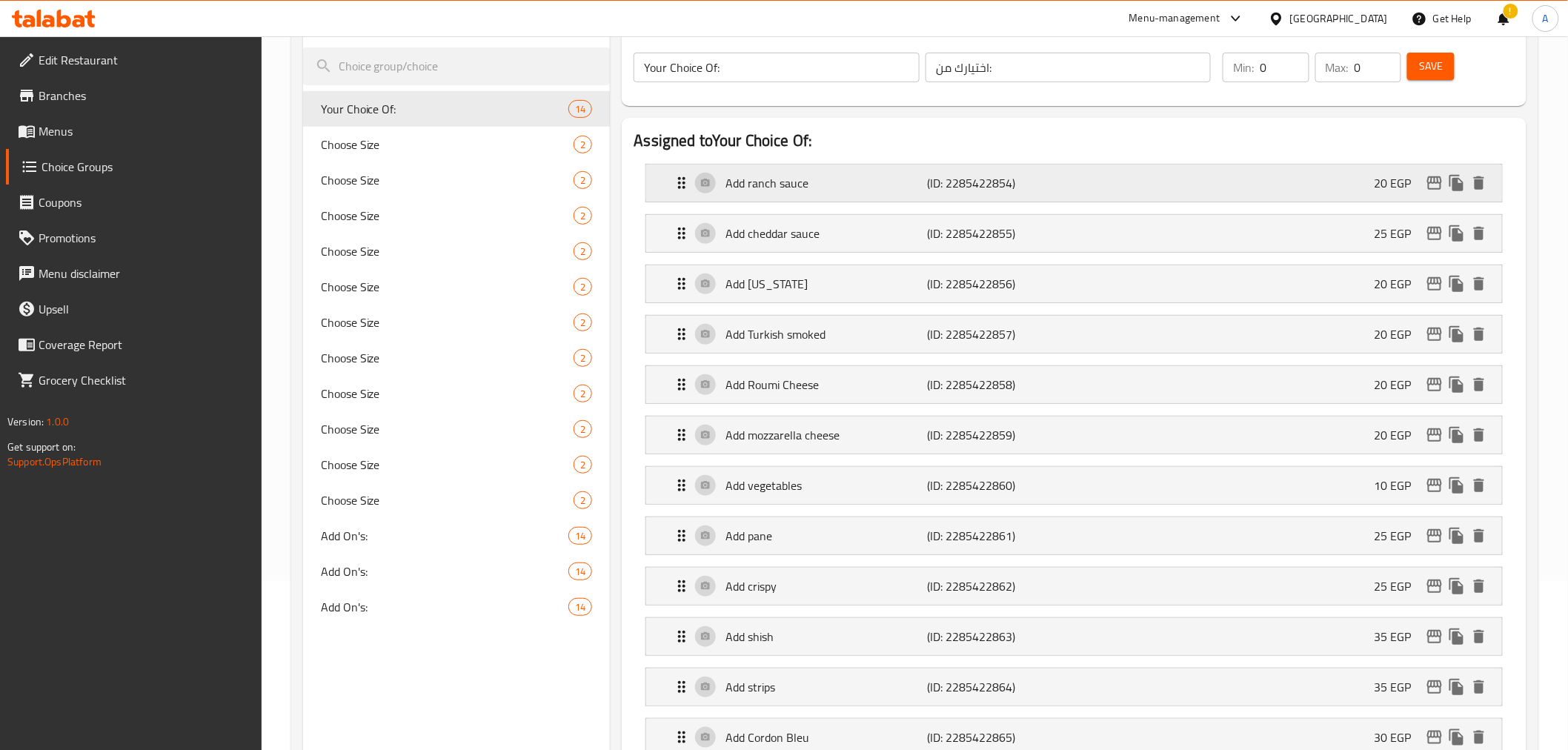
click at [950, 174] on p "(ID: 2285422854)" at bounding box center [995, 183] width 135 height 18
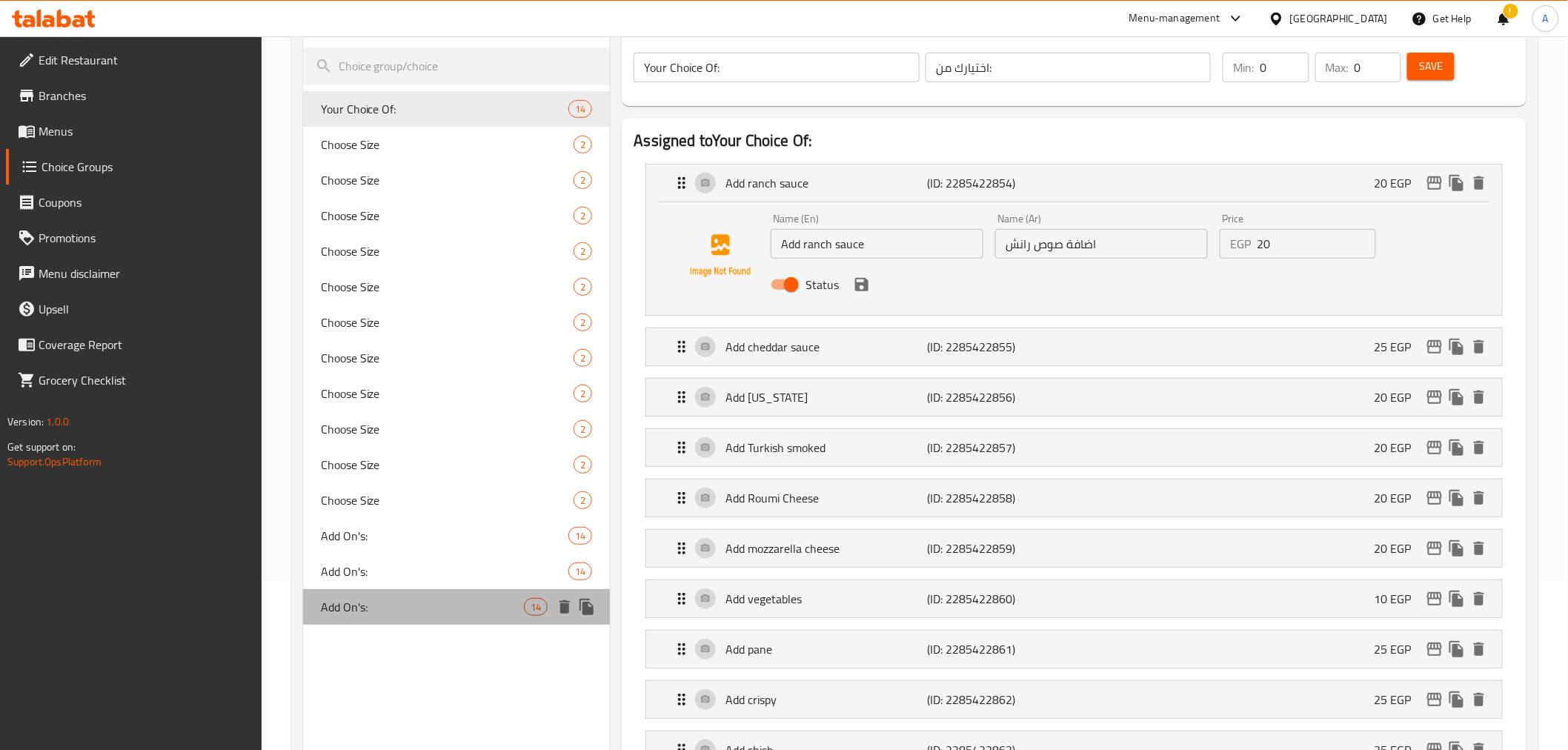
click at [434, 601] on span "Add On's:" at bounding box center [422, 608] width 204 height 18
type input "Add On's:"
type input "الإضافات:"
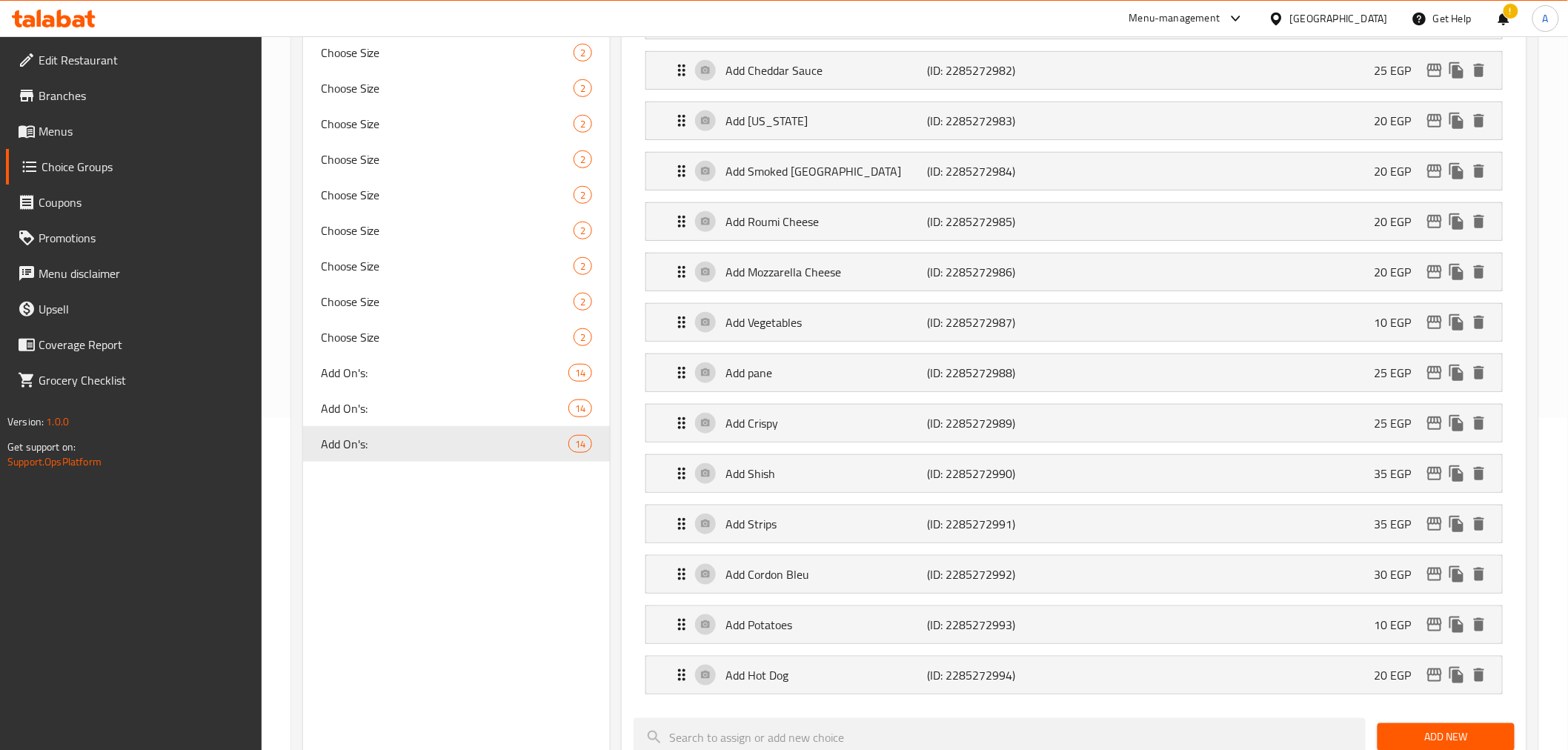
scroll to position [10, 0]
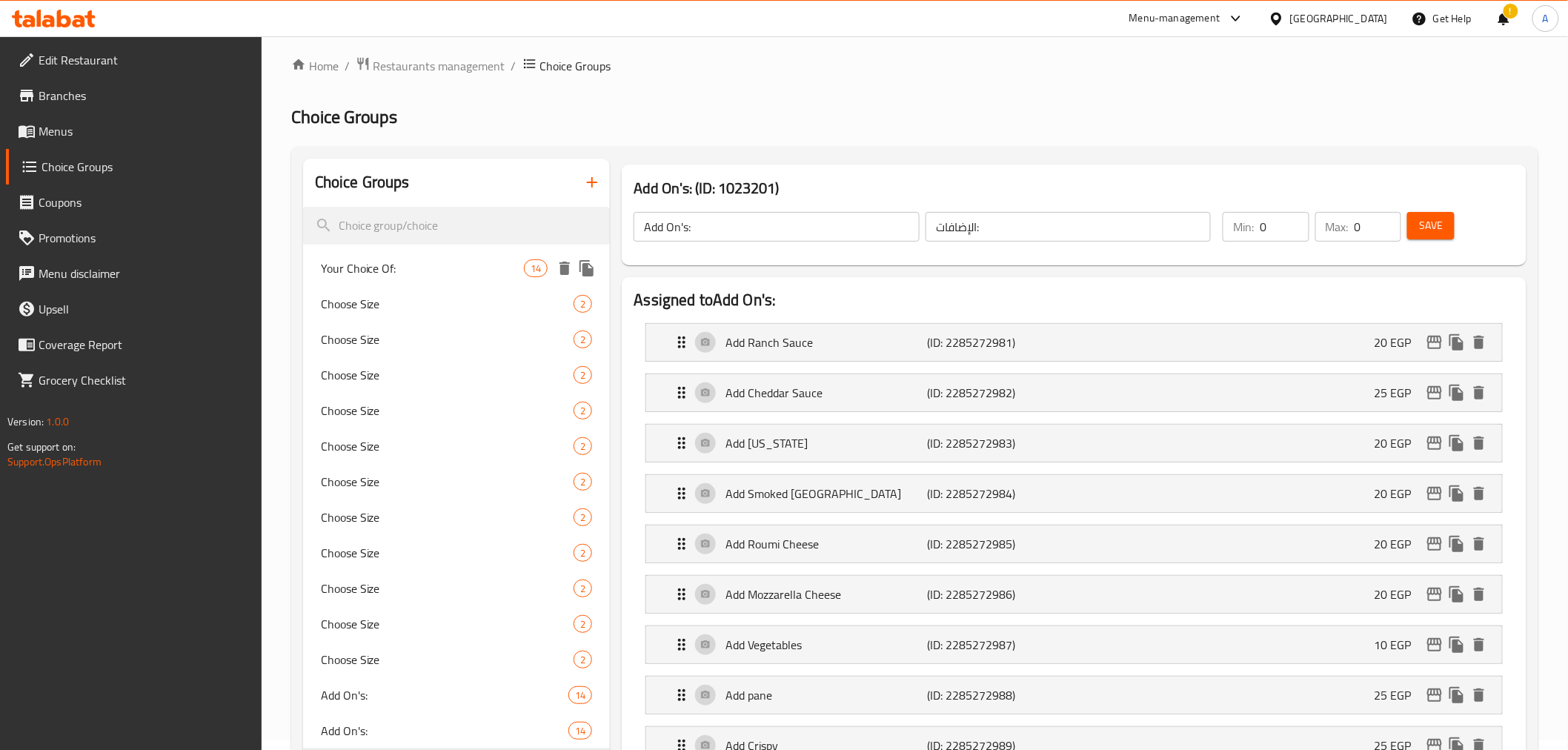
click at [401, 275] on span "Your Choice Of:" at bounding box center [422, 268] width 204 height 18
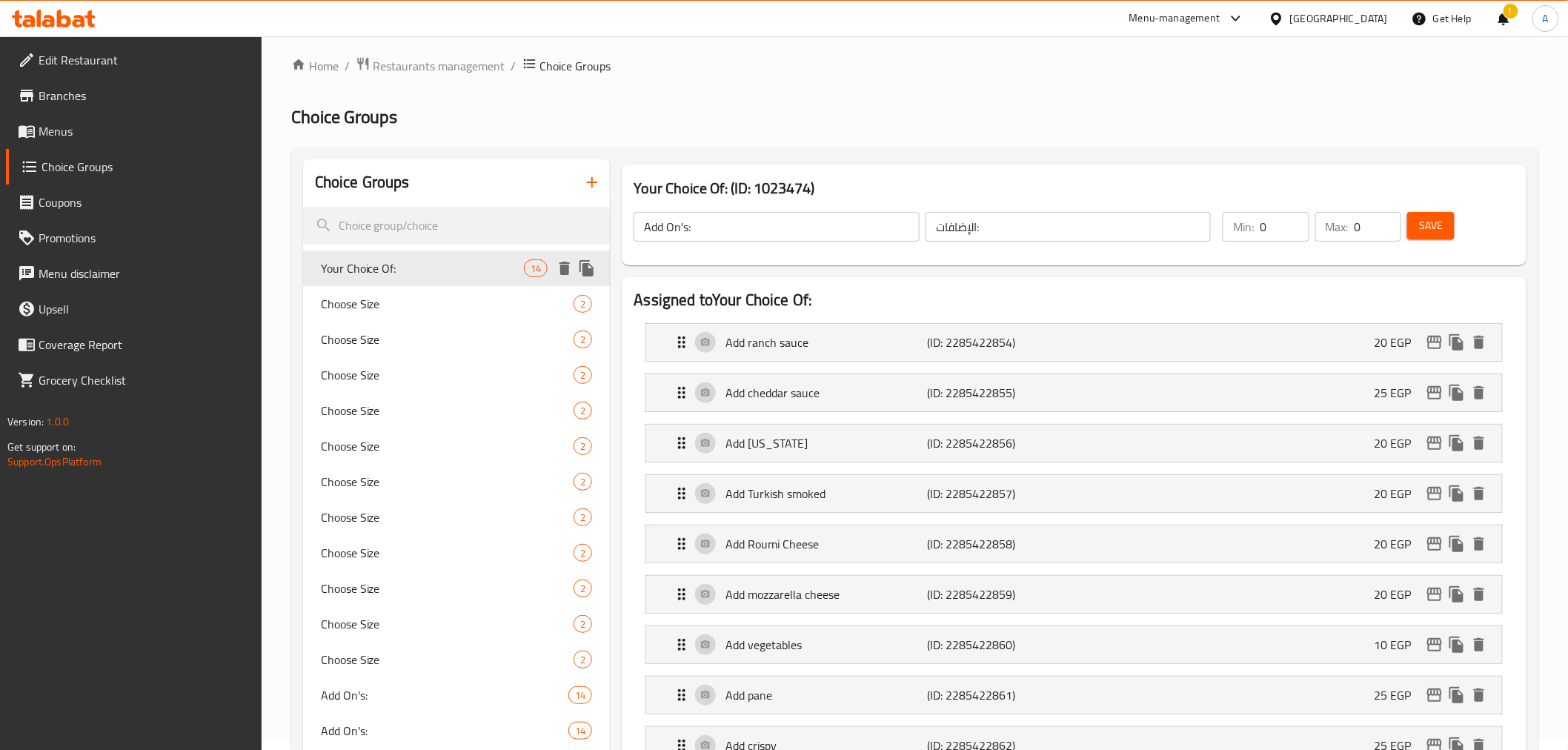
type input "Your Choice Of:"
type input "اختيارك من:"
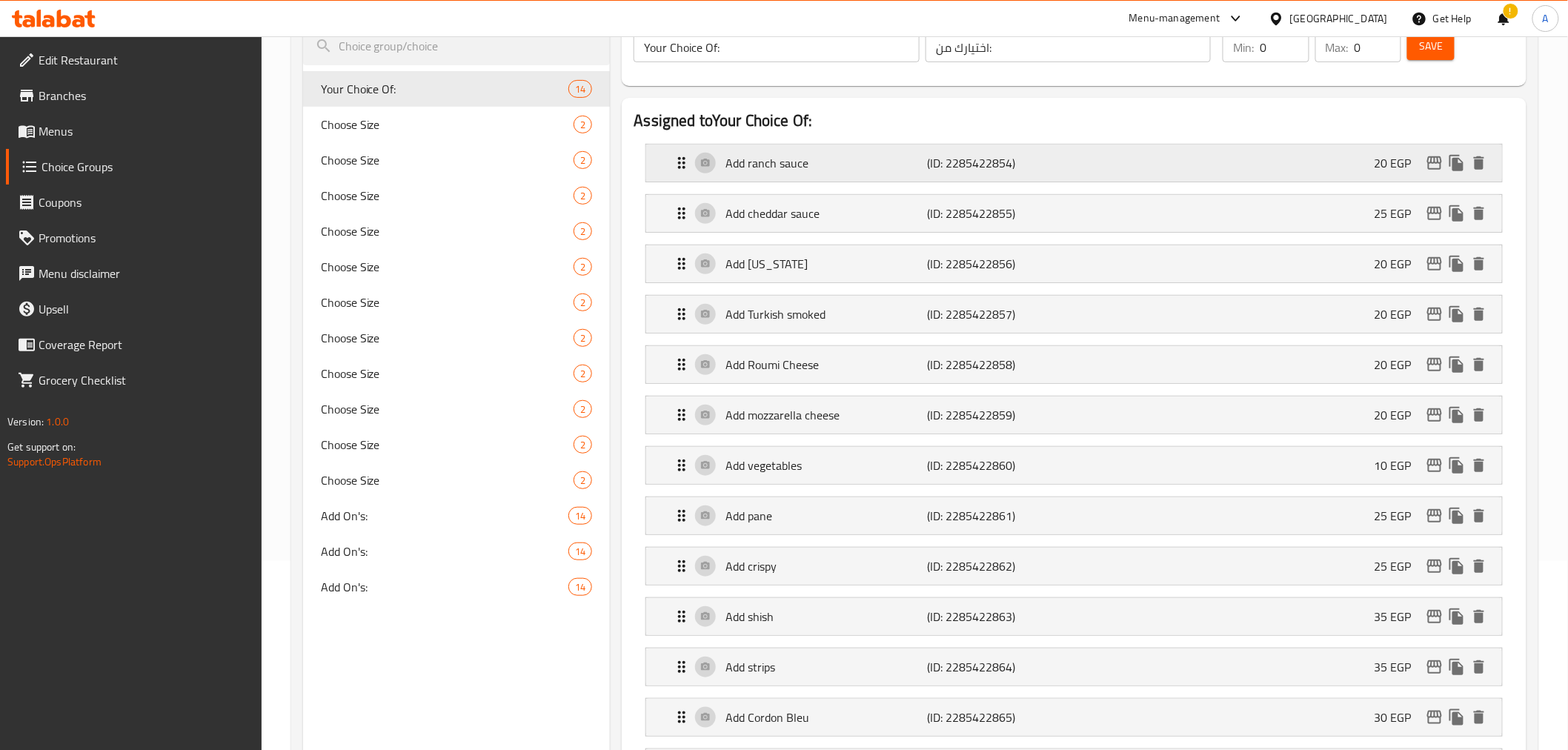
scroll to position [197, 0]
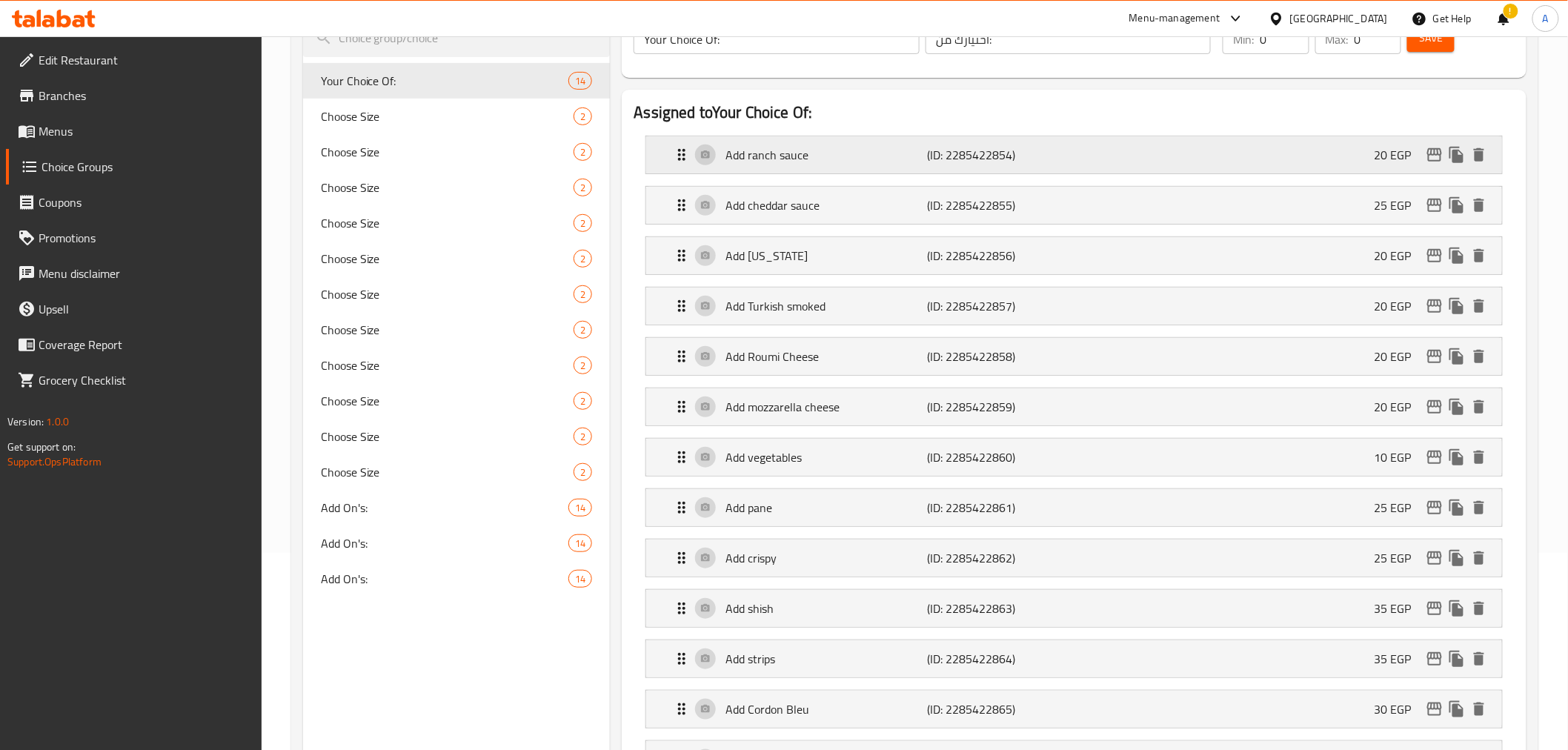
click at [1080, 149] on div "Add ranch sauce (ID: 2285422854) 20 EGP" at bounding box center [1077, 155] width 810 height 37
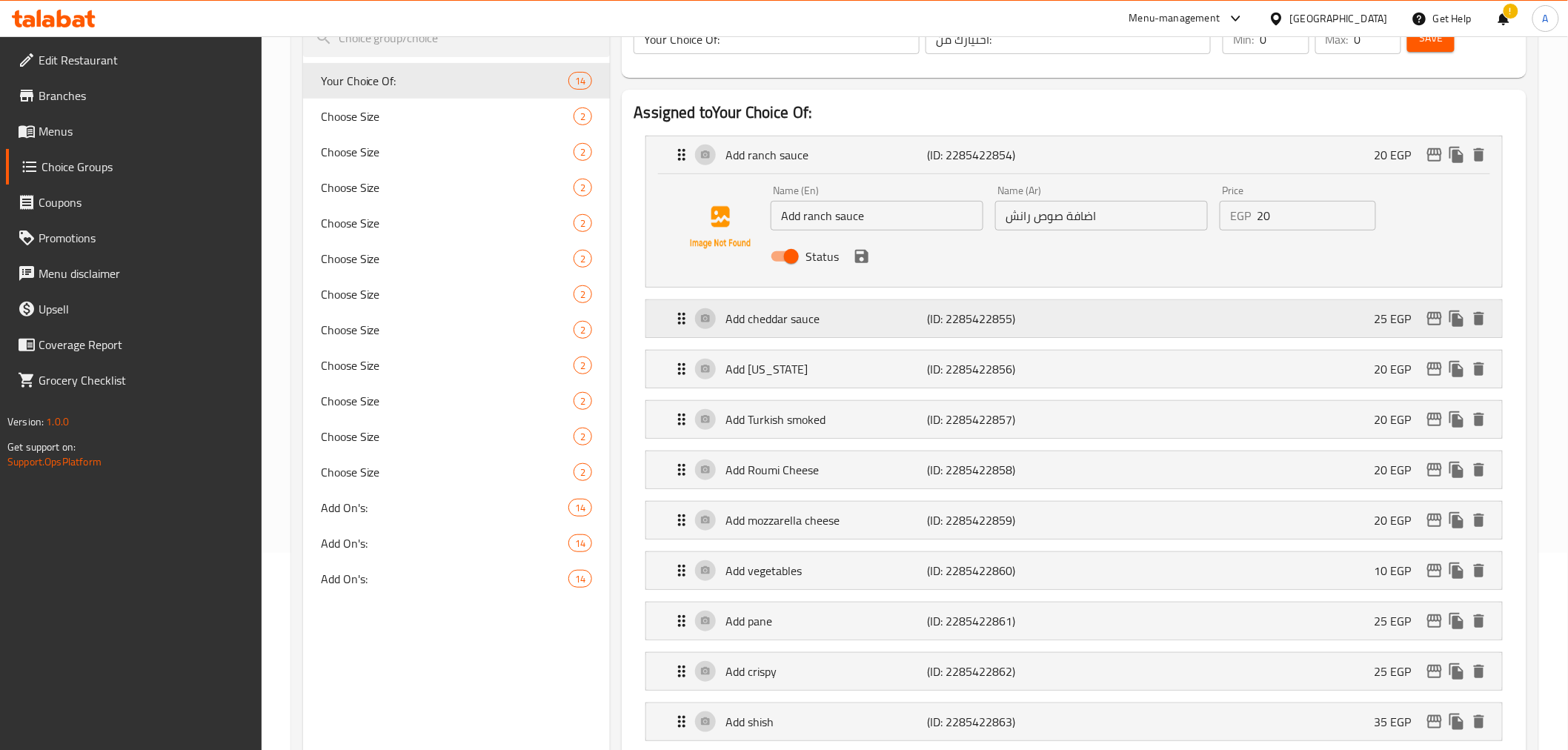
click at [1066, 320] on div "Add cheddar sauce (ID: 2285422855) 25 EGP" at bounding box center [1077, 318] width 810 height 37
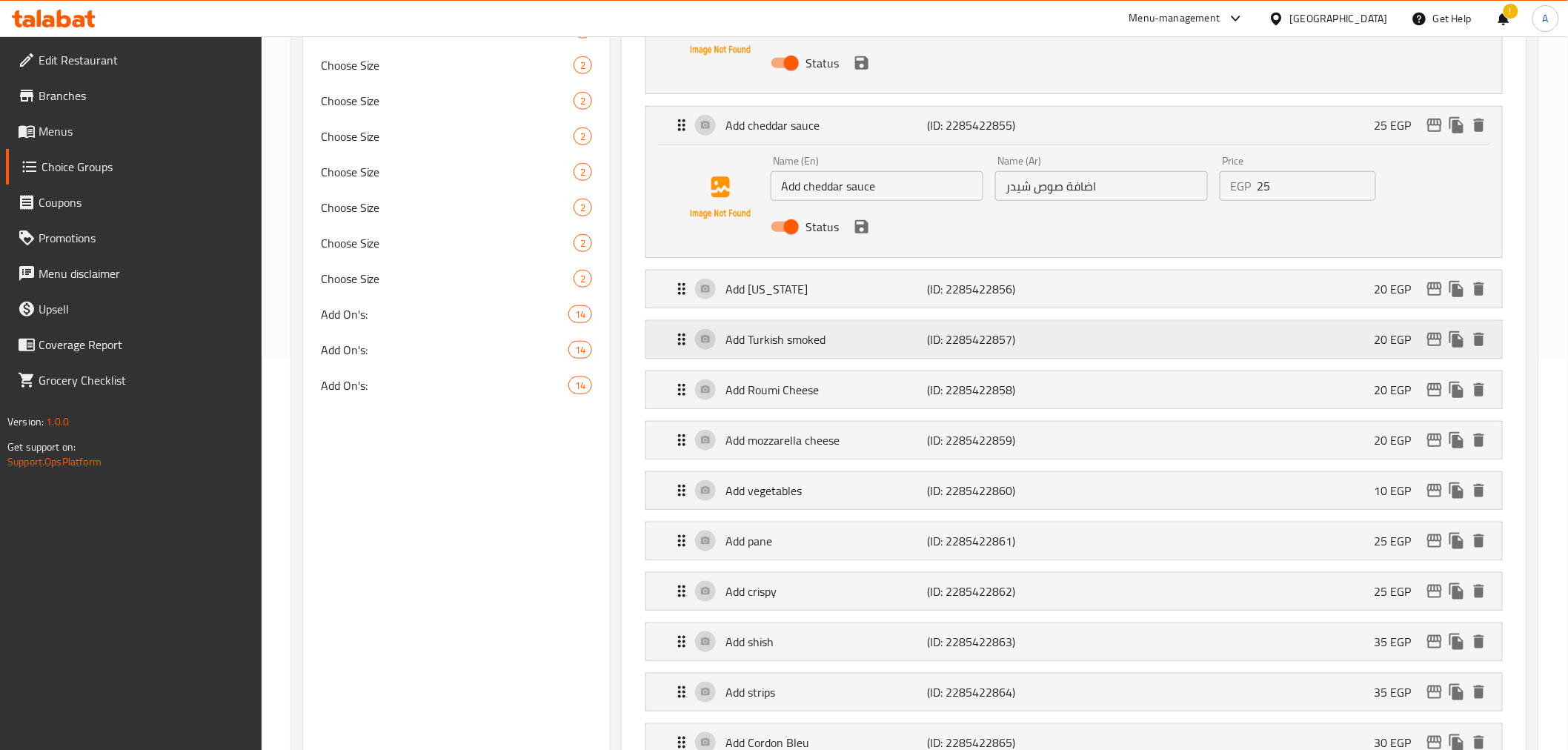
scroll to position [402, 0]
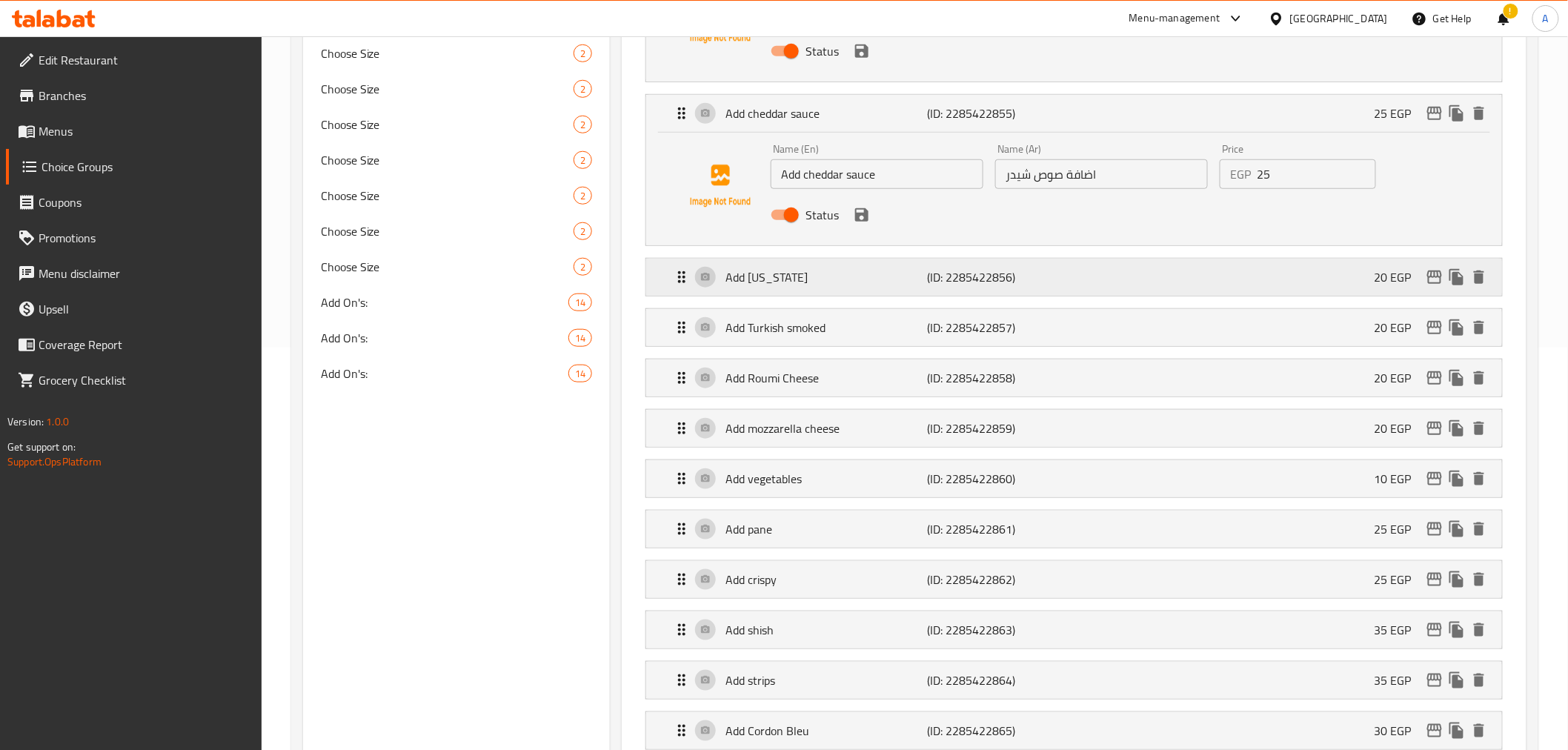
click at [1065, 284] on div "Add Texas (ID: 2285422856) 20 EGP" at bounding box center [1077, 277] width 810 height 37
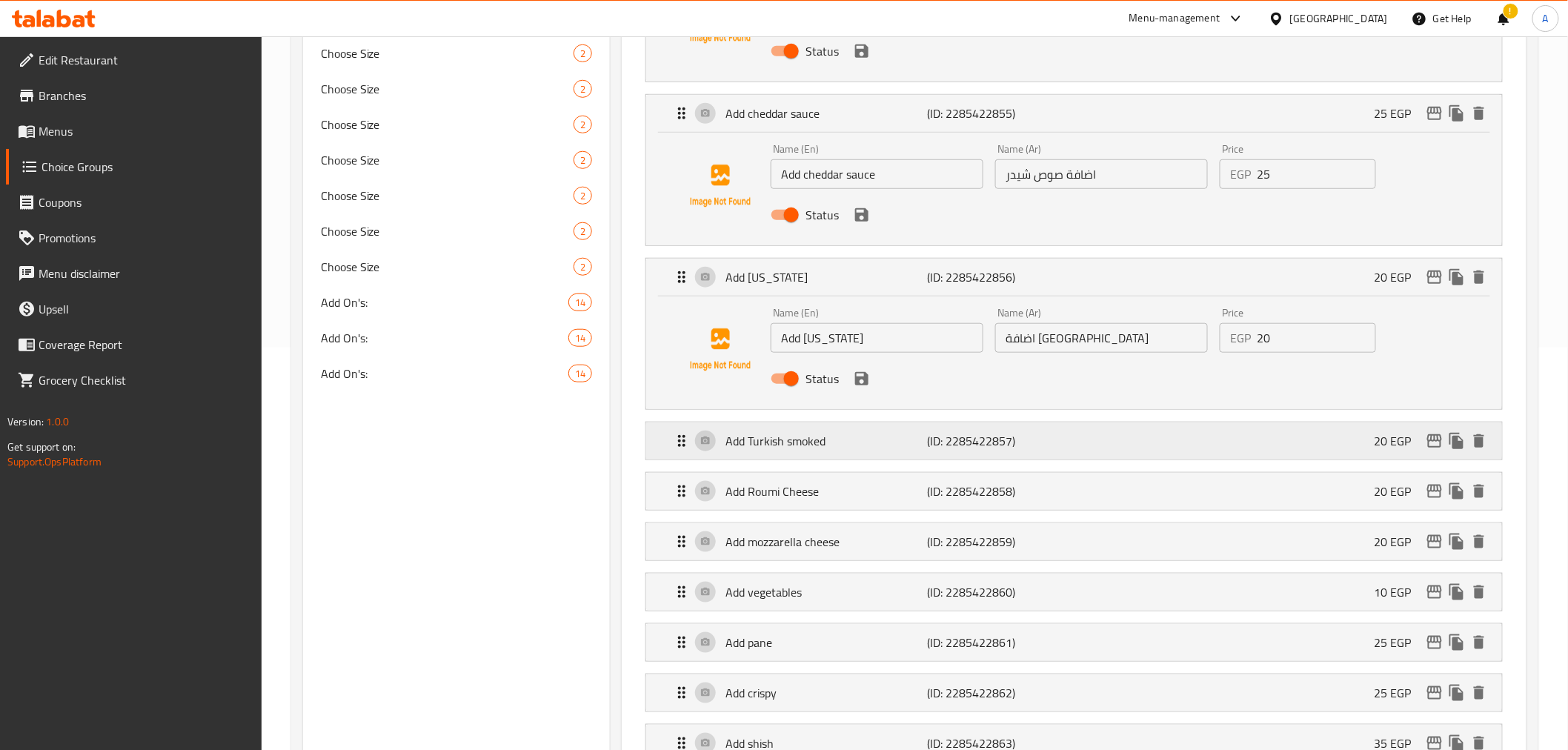
click at [1077, 447] on div "Add Turkish smoked (ID: 2285422857) 20 EGP" at bounding box center [1077, 441] width 810 height 37
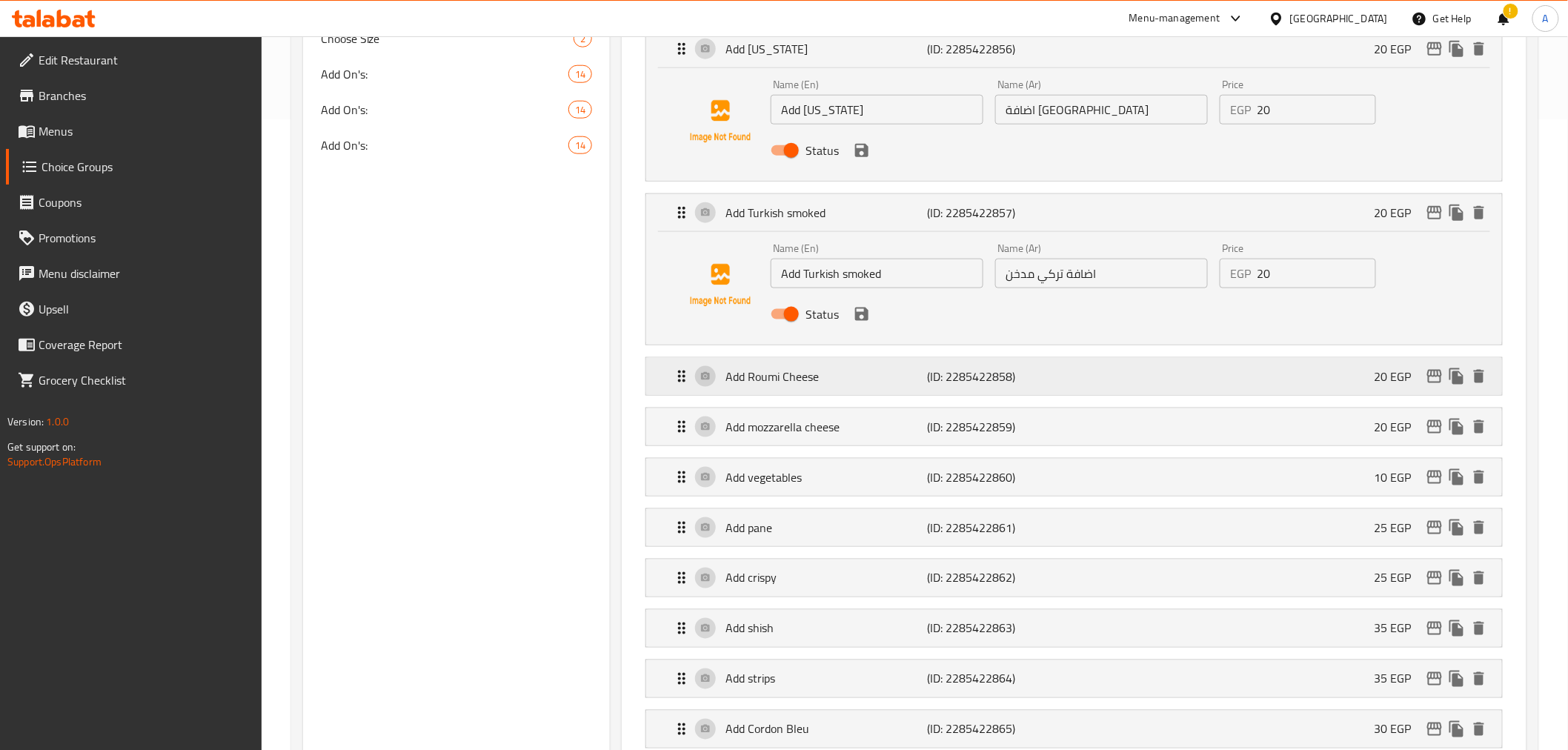
scroll to position [639, 0]
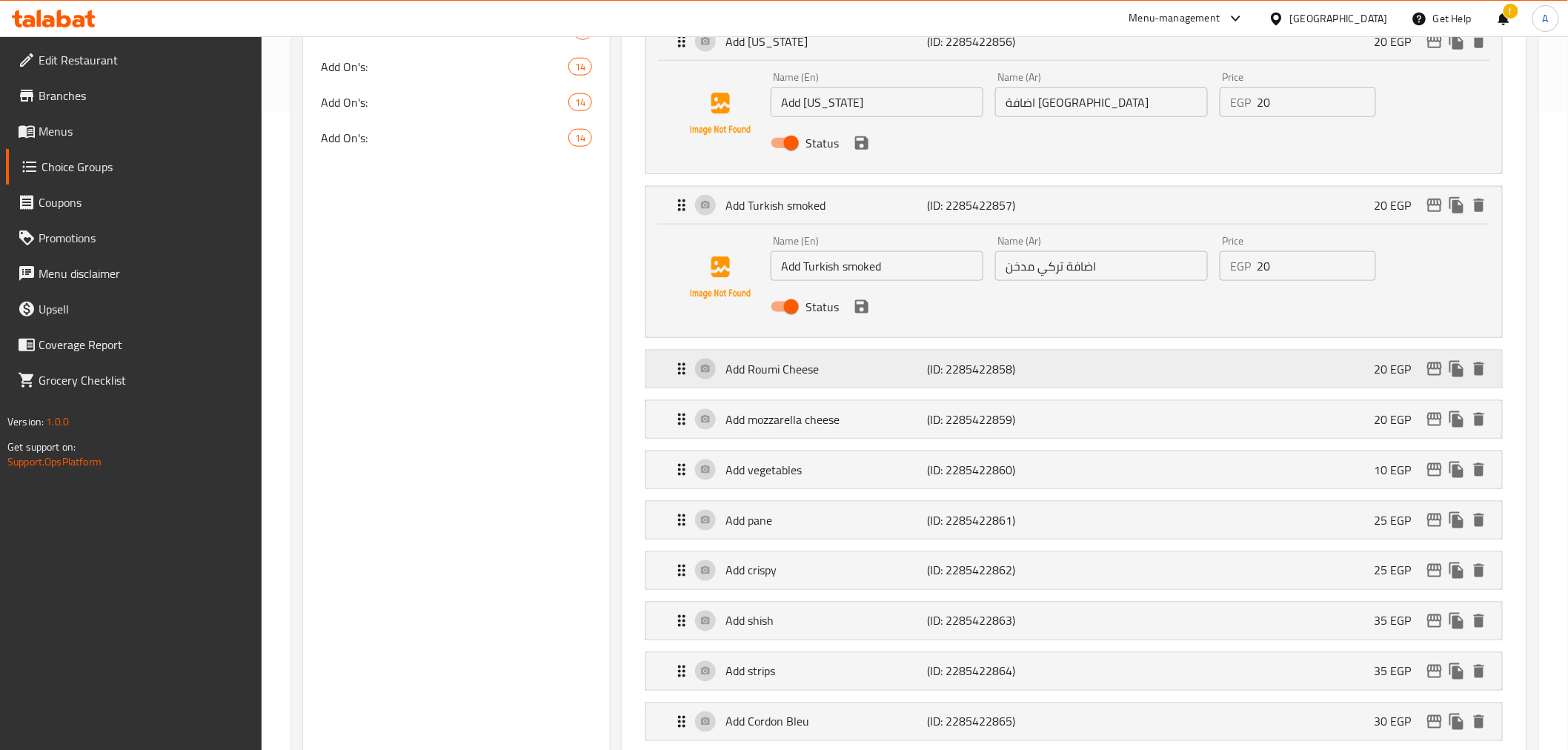
click at [1131, 361] on div "Add Roumi Cheese (ID: 2285422858) 20 EGP" at bounding box center [1077, 369] width 810 height 37
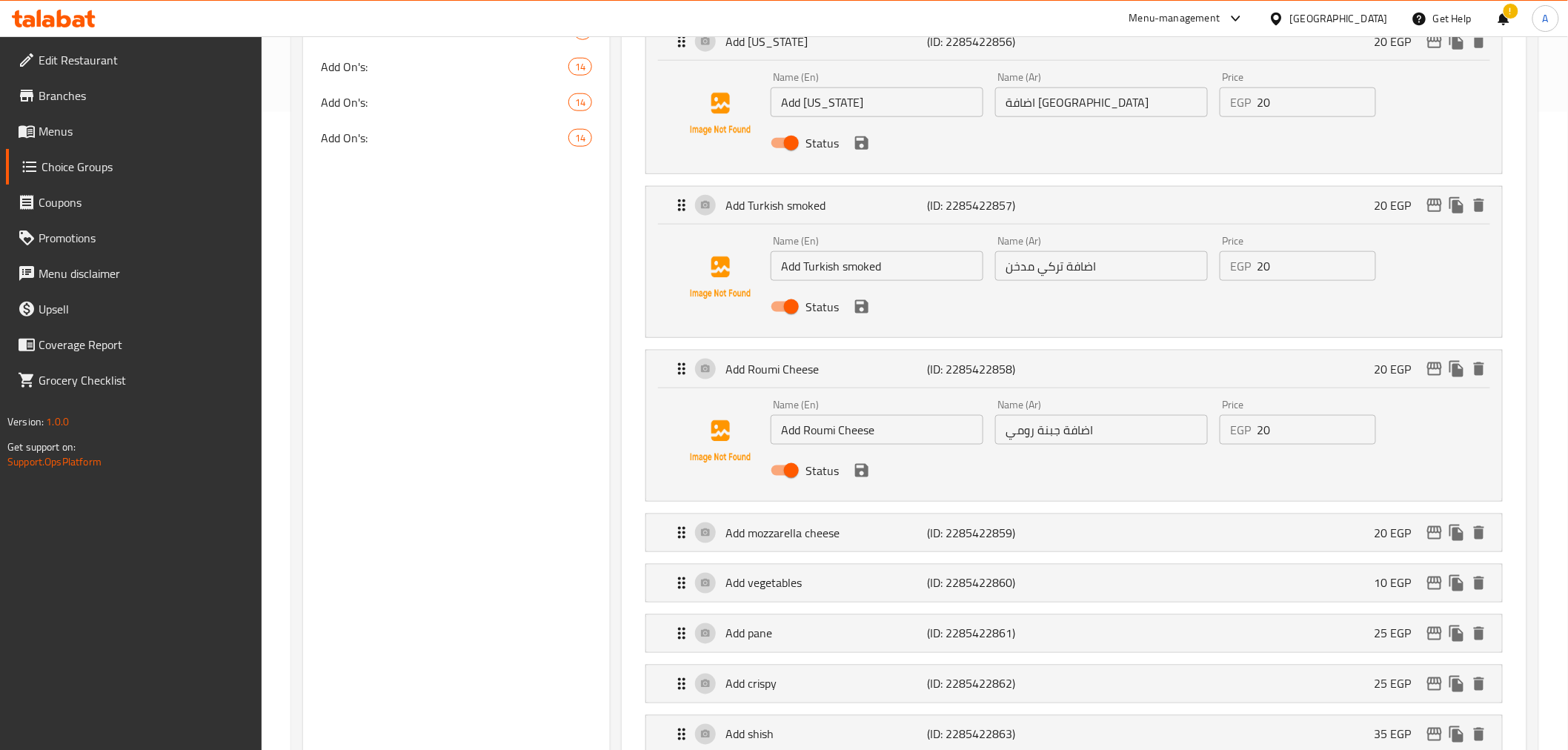
click at [871, 280] on input "Add Turkish smoked" at bounding box center [876, 265] width 213 height 30
click at [806, 260] on input "Add Turkish" at bounding box center [876, 265] width 213 height 30
paste input "smoked"
click at [857, 269] on input "Add smoked Turkish" at bounding box center [876, 265] width 213 height 30
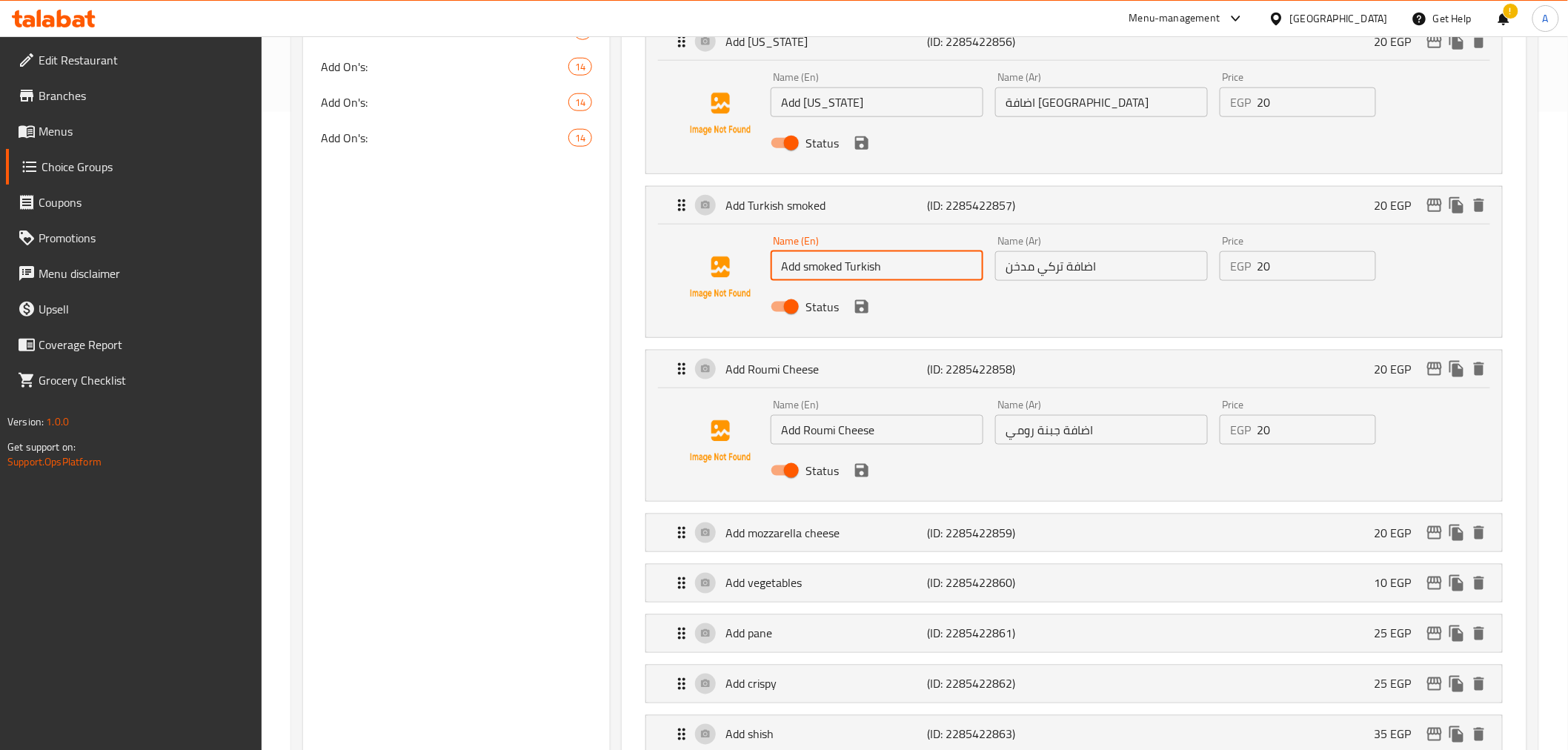
click at [857, 269] on input "Add smoked Turkish" at bounding box center [876, 265] width 213 height 30
click at [863, 299] on icon "save" at bounding box center [862, 307] width 18 height 18
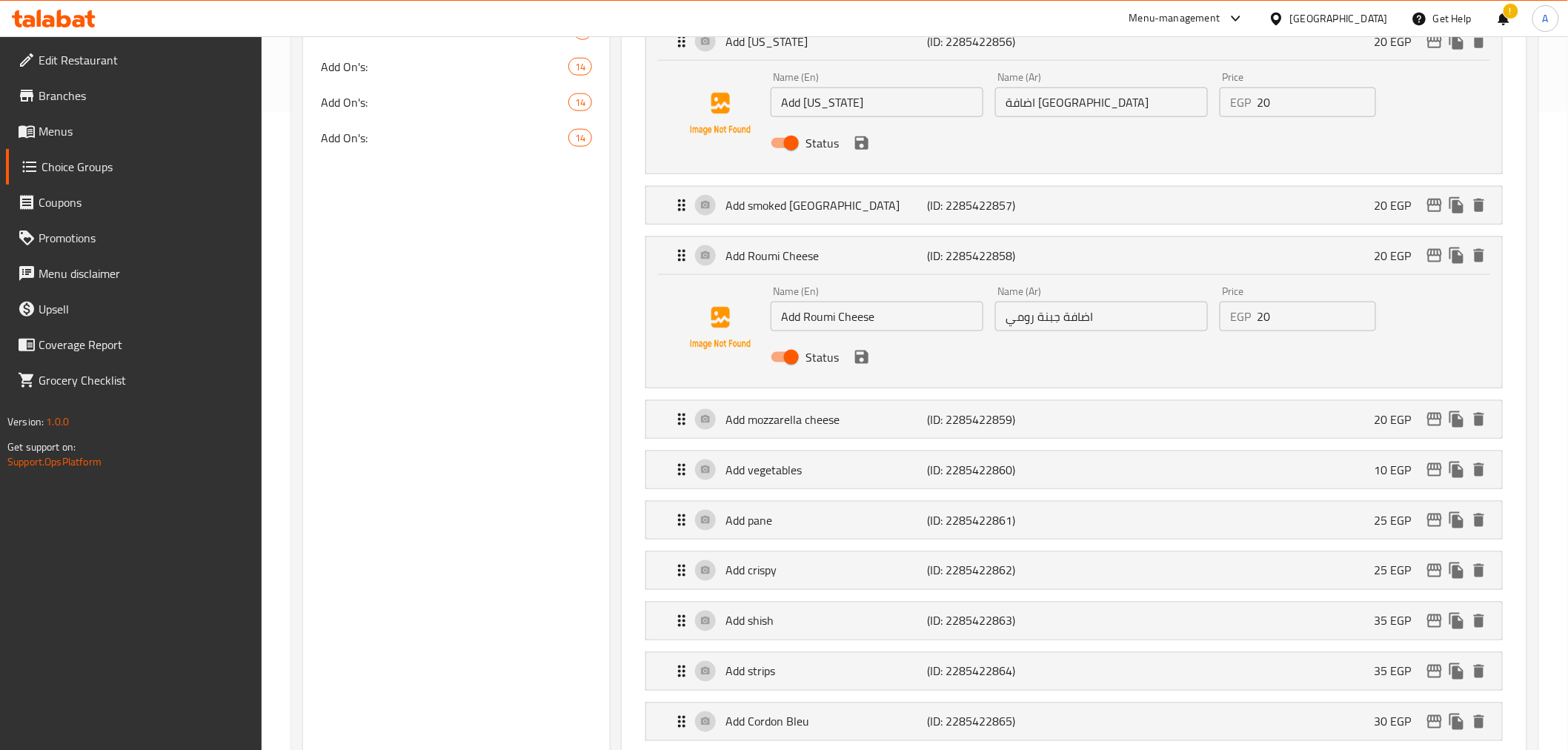
type input "Add smoked [GEOGRAPHIC_DATA]"
click at [939, 421] on p "(ID: 2285422859)" at bounding box center [995, 419] width 135 height 18
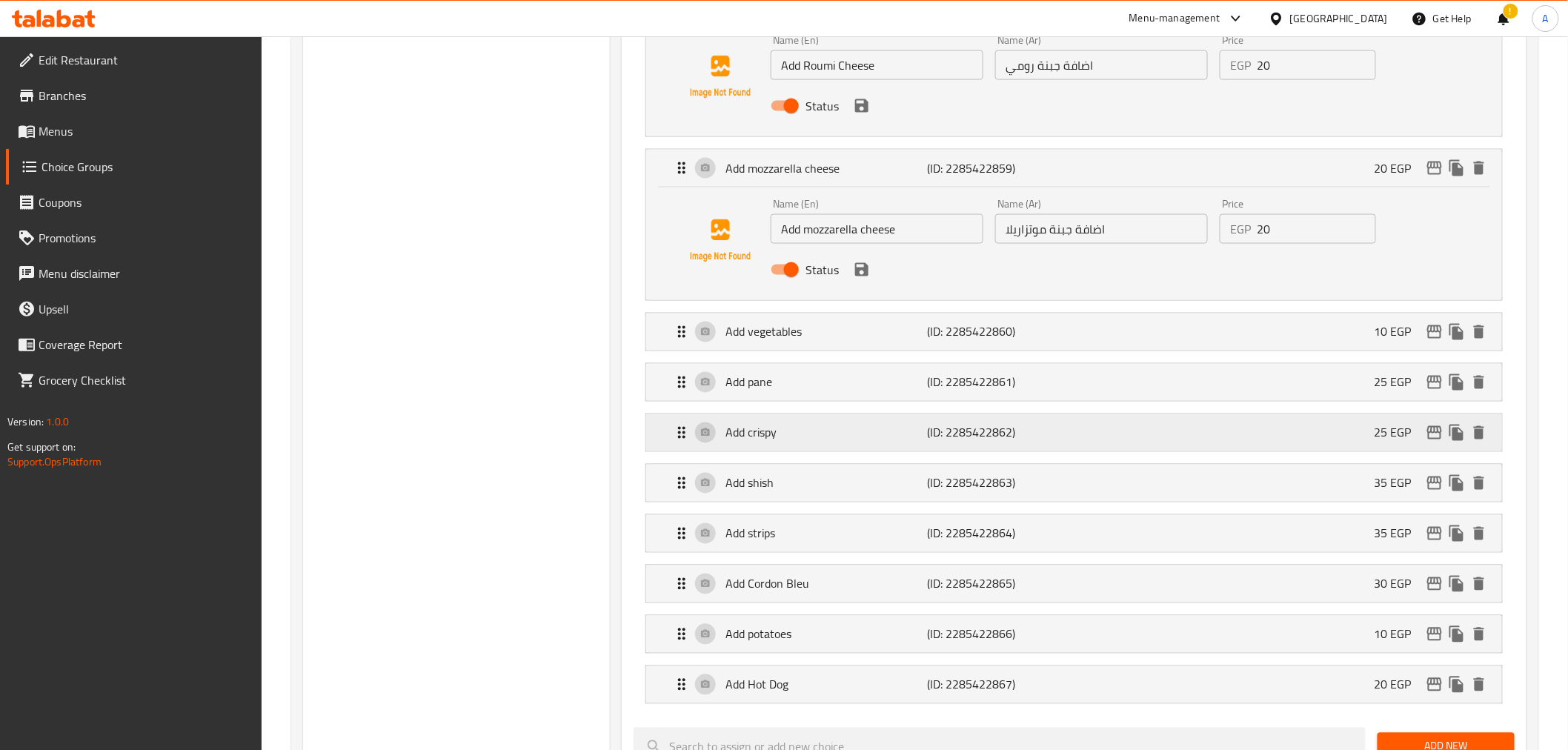
scroll to position [894, 0]
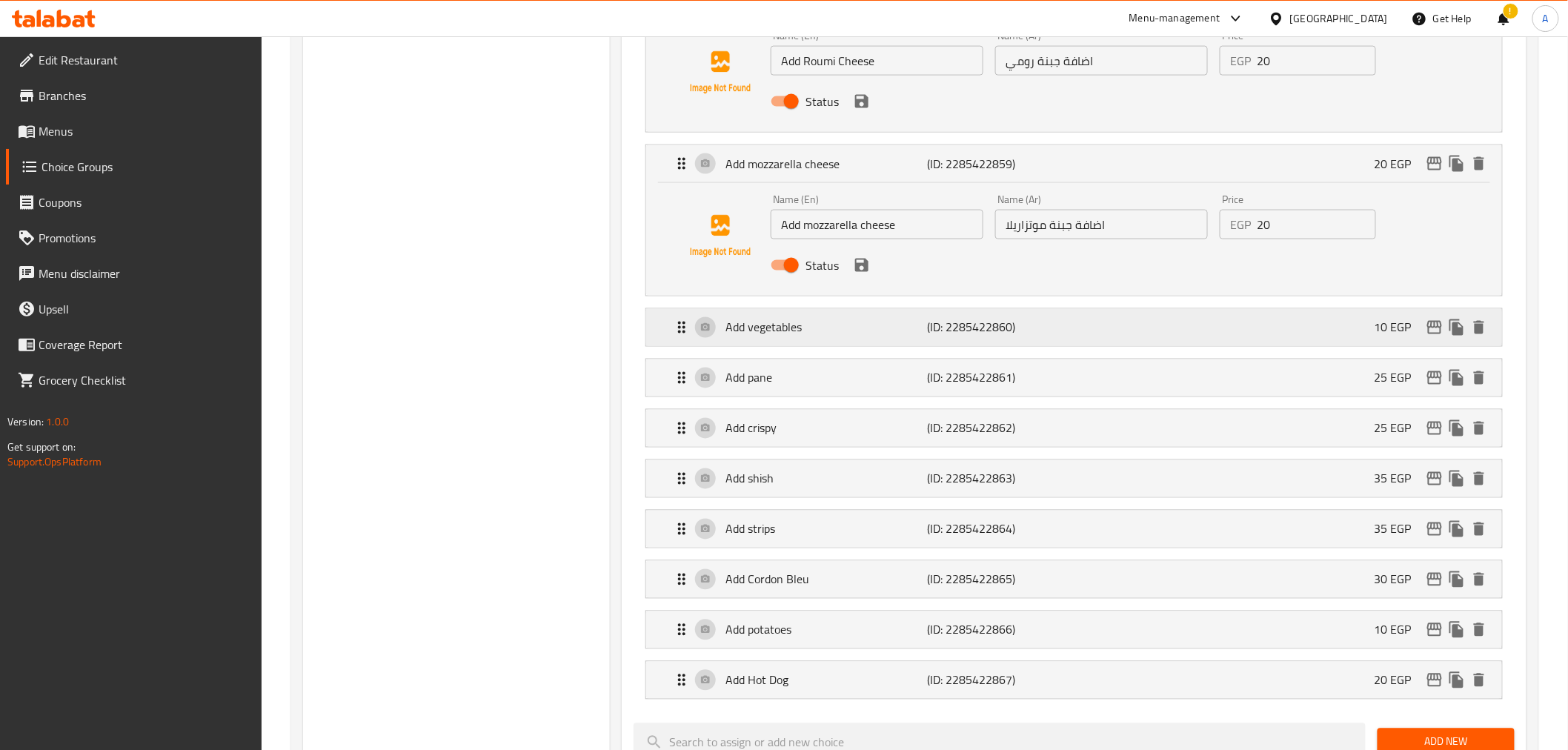
click at [1035, 320] on p "(ID: 2285422860)" at bounding box center [995, 328] width 135 height 18
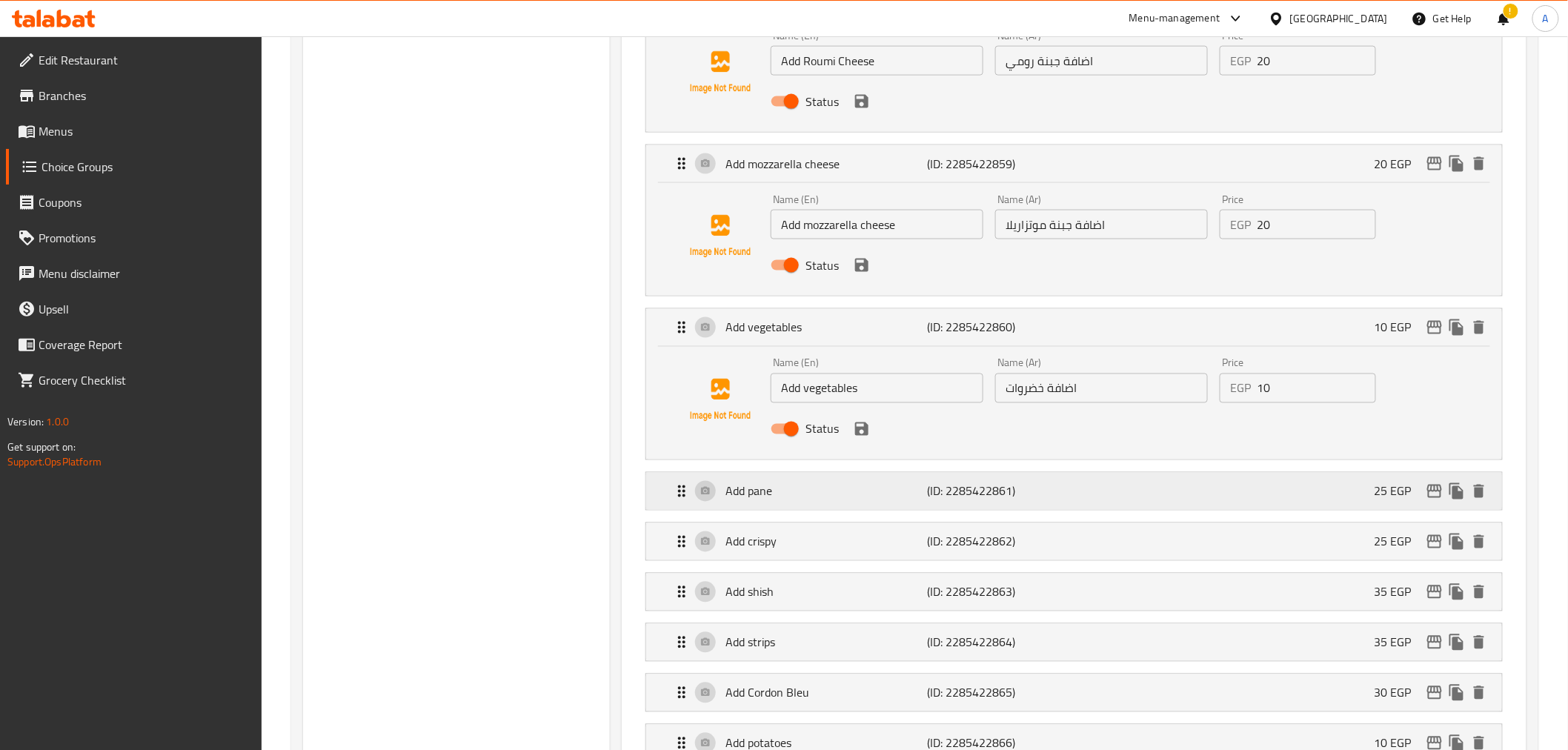
click at [1085, 495] on div "Add pane (ID: 2285422861) 25 EGP" at bounding box center [1077, 491] width 810 height 37
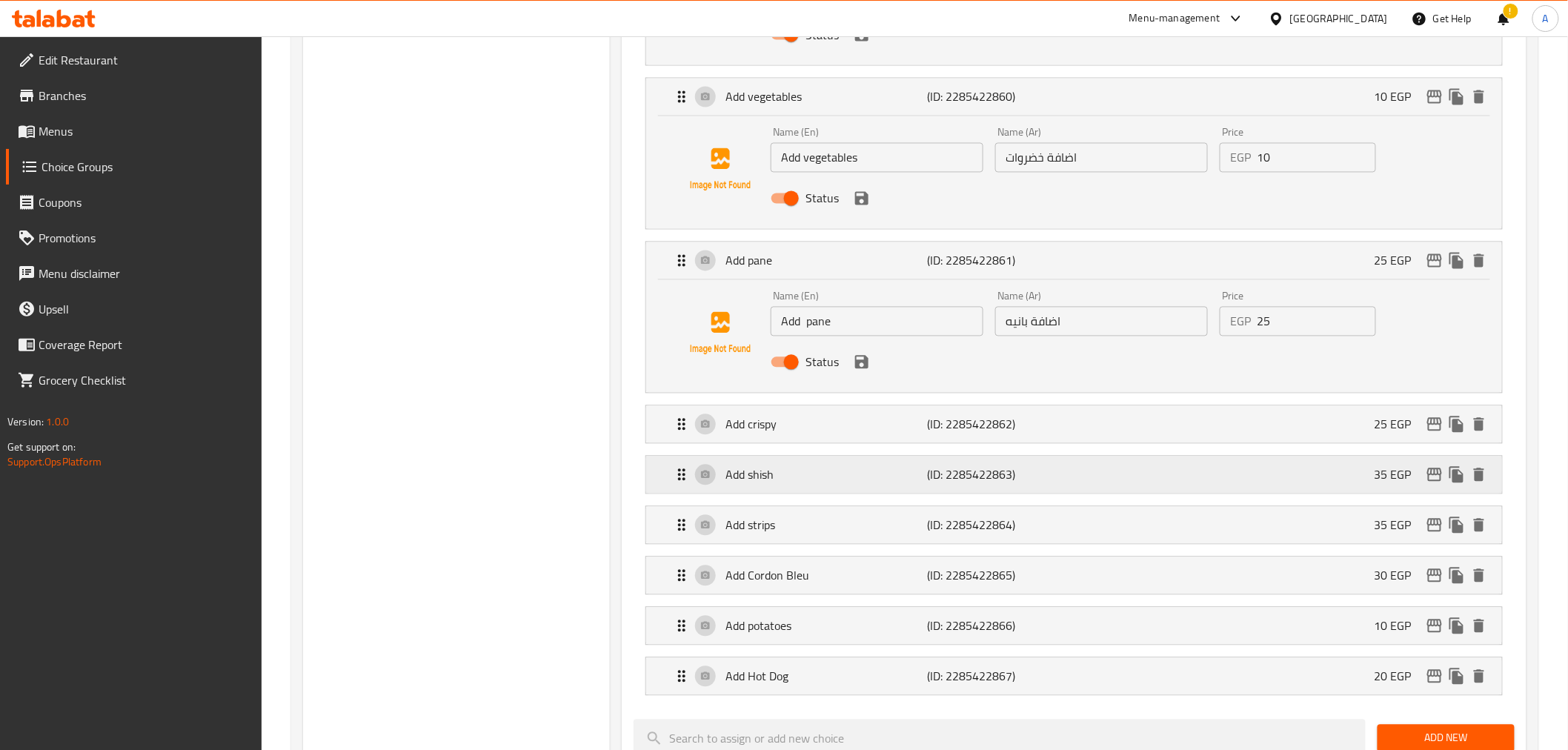
scroll to position [1175, 0]
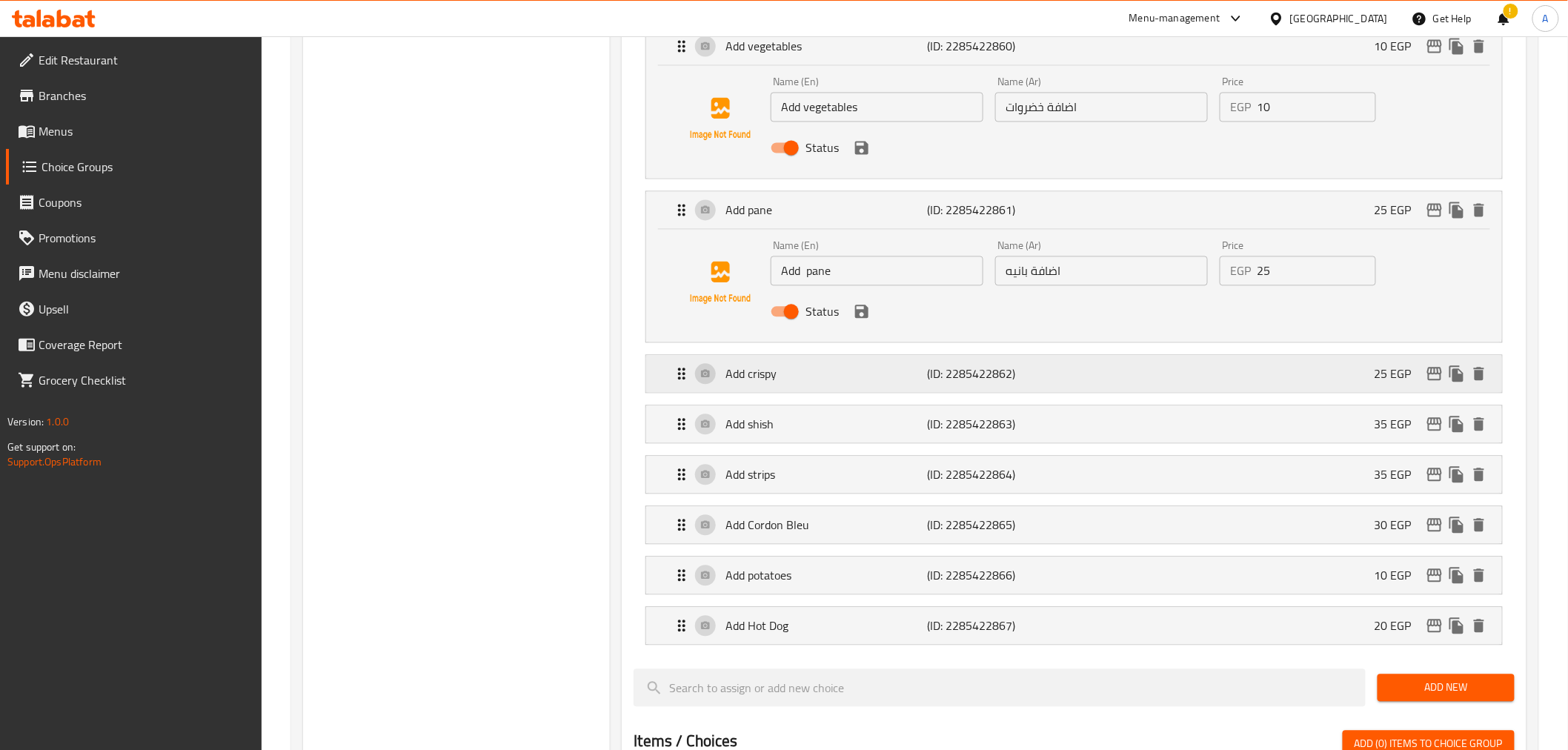
click at [1049, 359] on div "Add crispy (ID: 2285422862) 25 EGP" at bounding box center [1077, 374] width 810 height 37
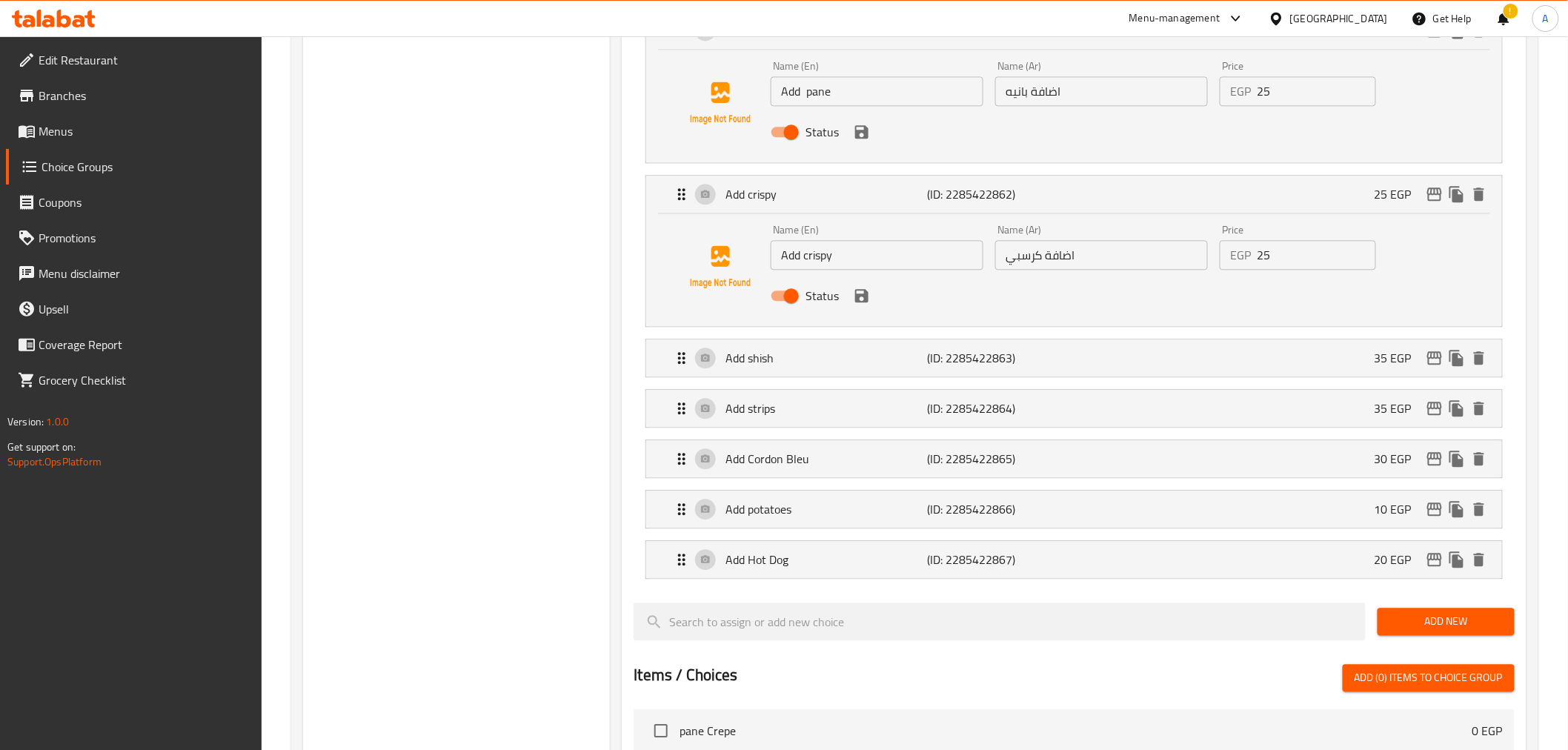
scroll to position [1374, 0]
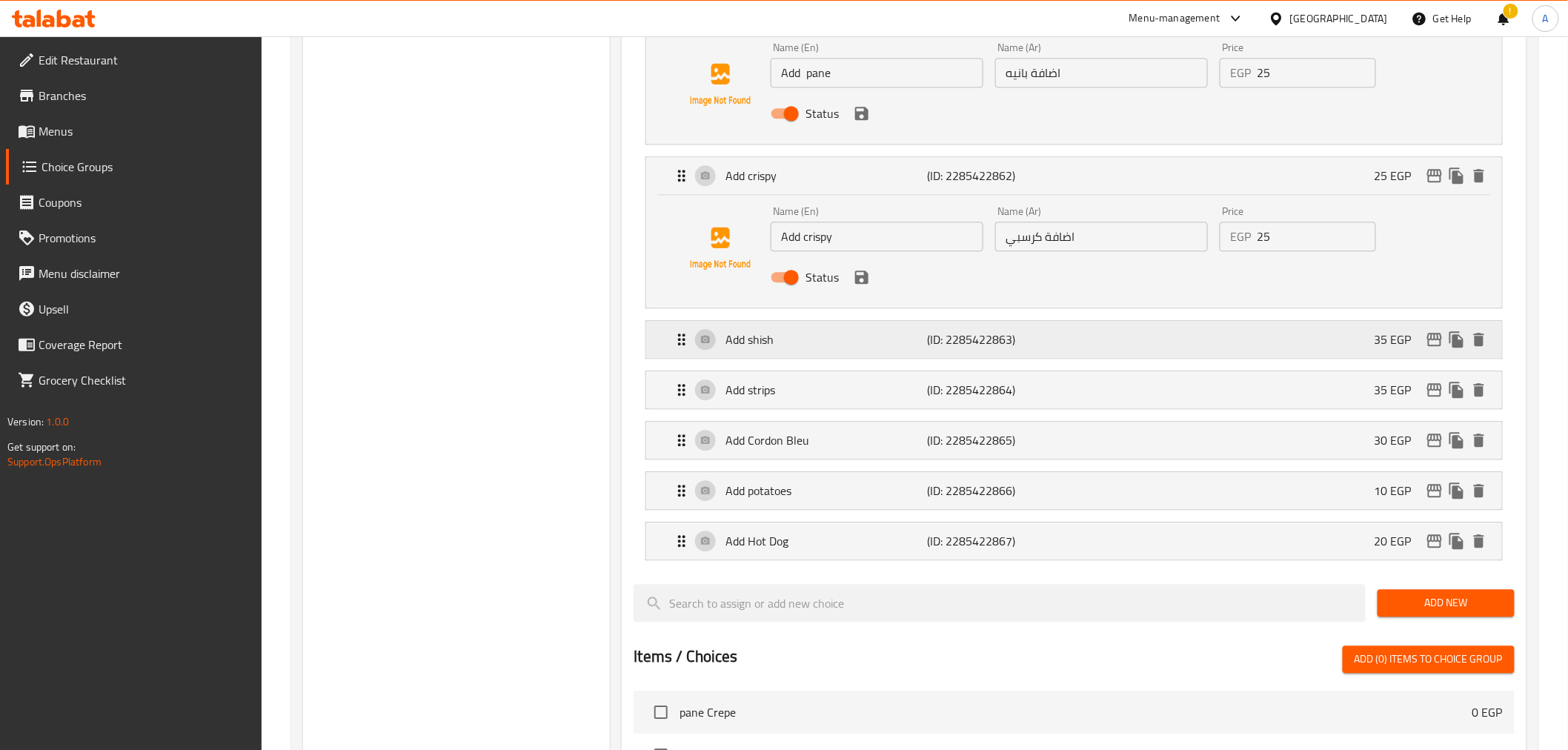
click at [1028, 333] on p "(ID: 2285422863)" at bounding box center [995, 340] width 135 height 18
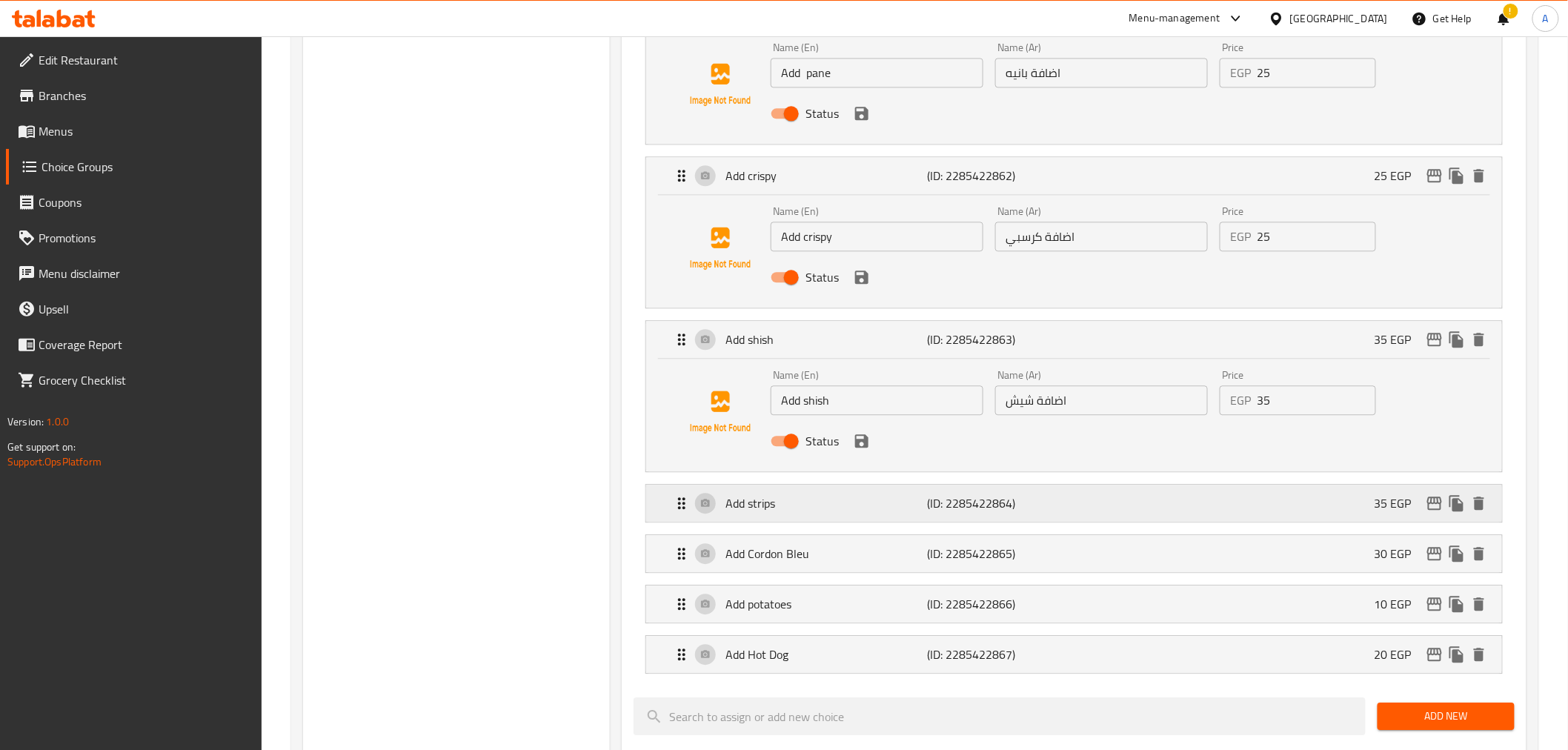
click at [1028, 503] on p "(ID: 2285422864)" at bounding box center [995, 504] width 135 height 18
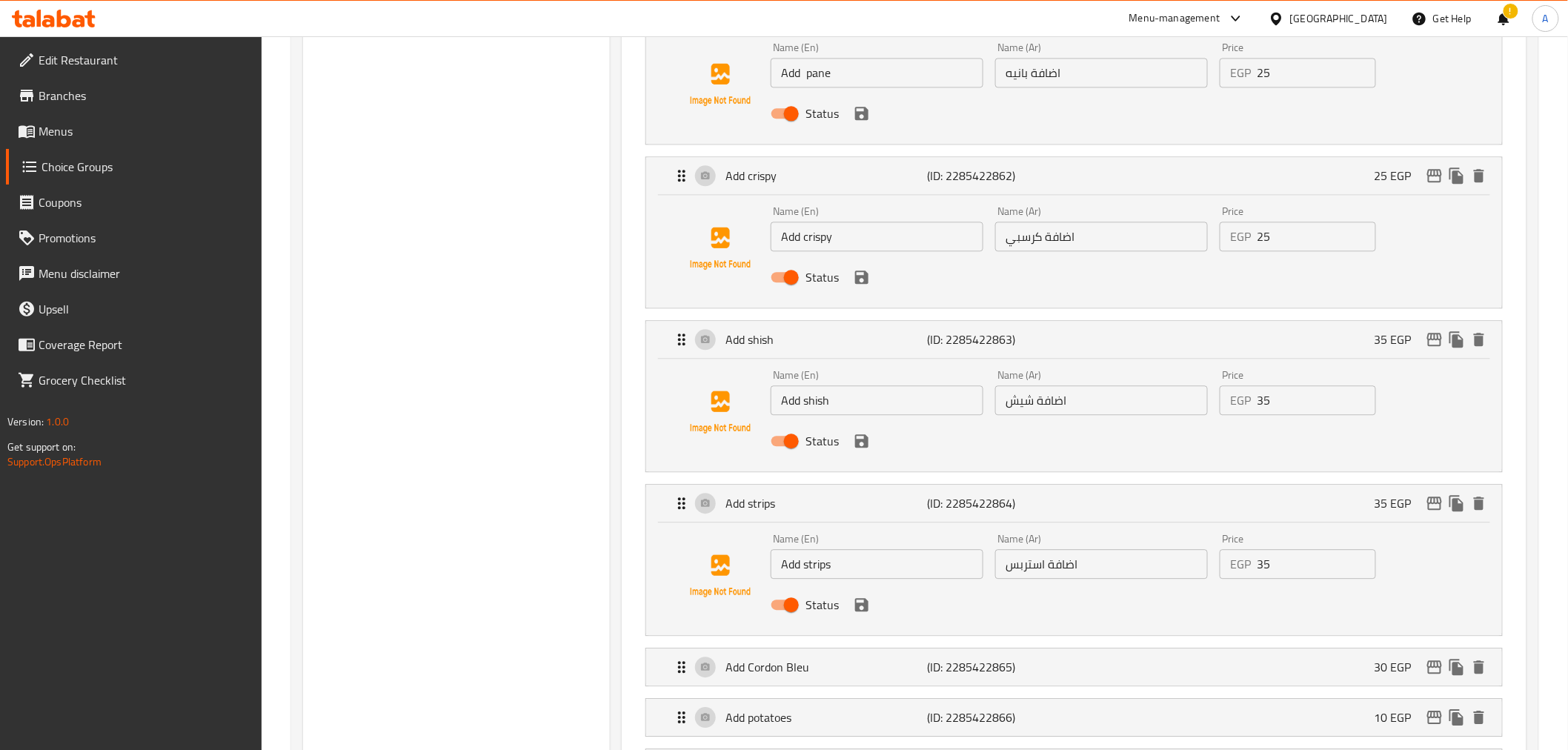
scroll to position [1636, 0]
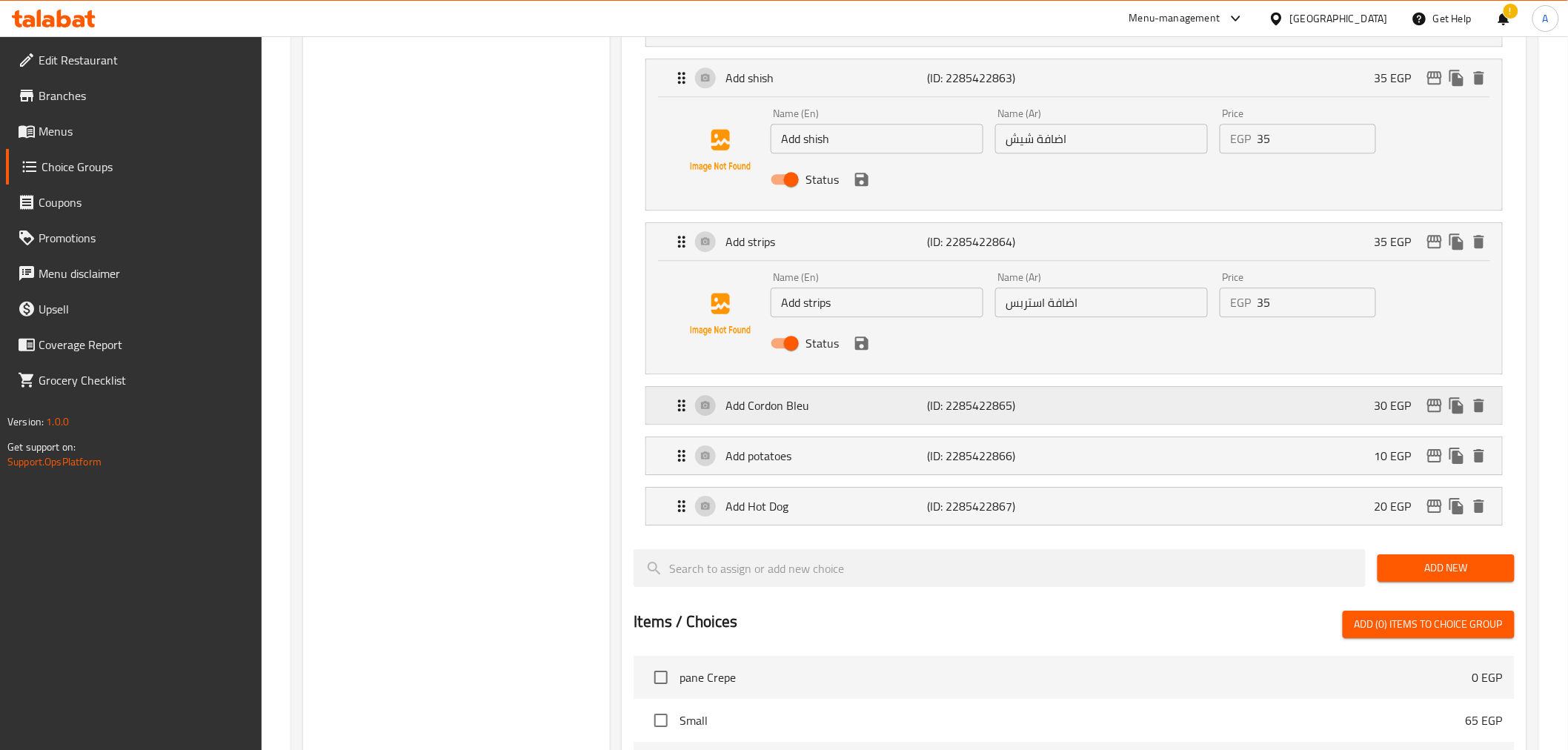
click at [1147, 404] on div "Add Cordon Bleu (ID: 2285422865) 30 EGP" at bounding box center [1077, 405] width 810 height 37
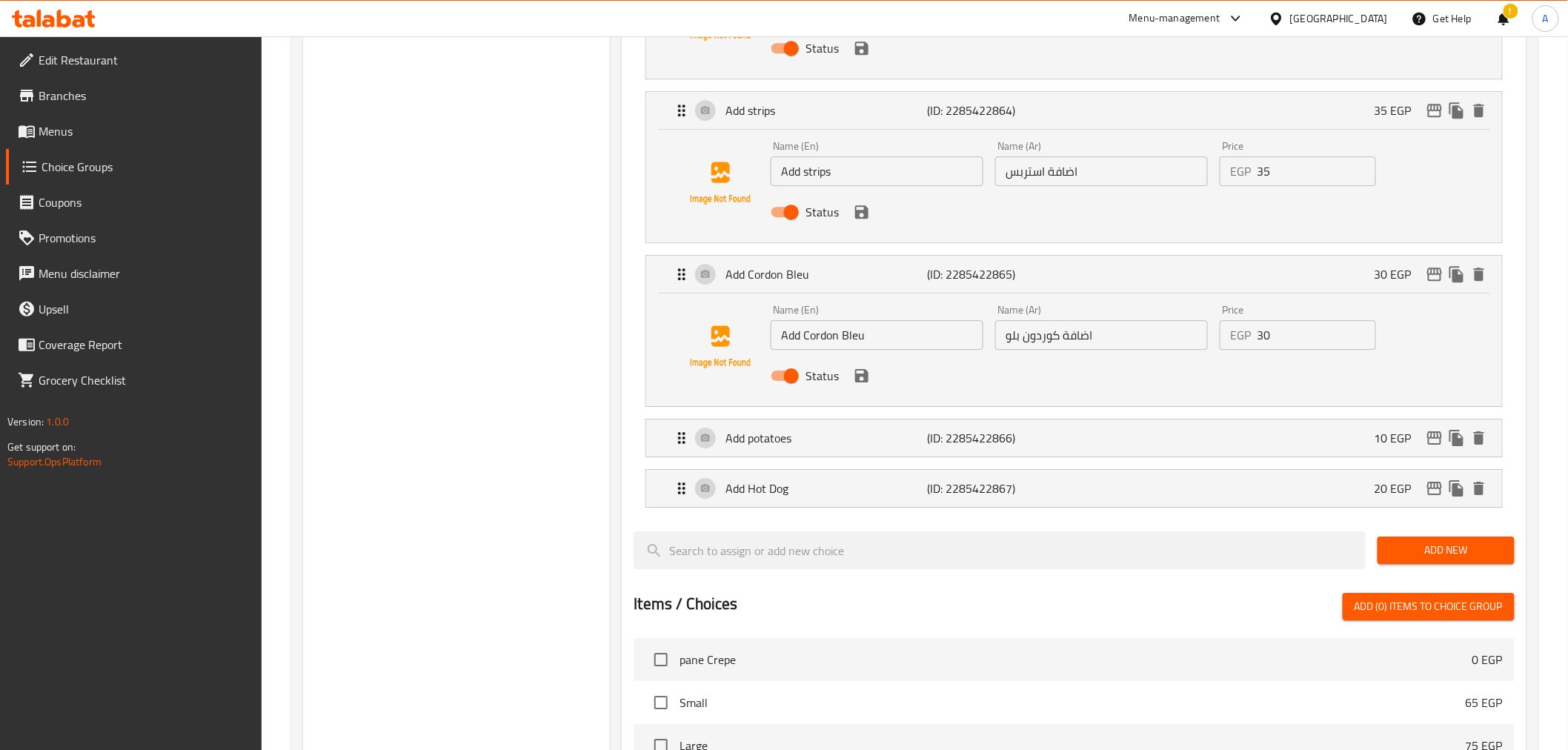
scroll to position [1832, 0]
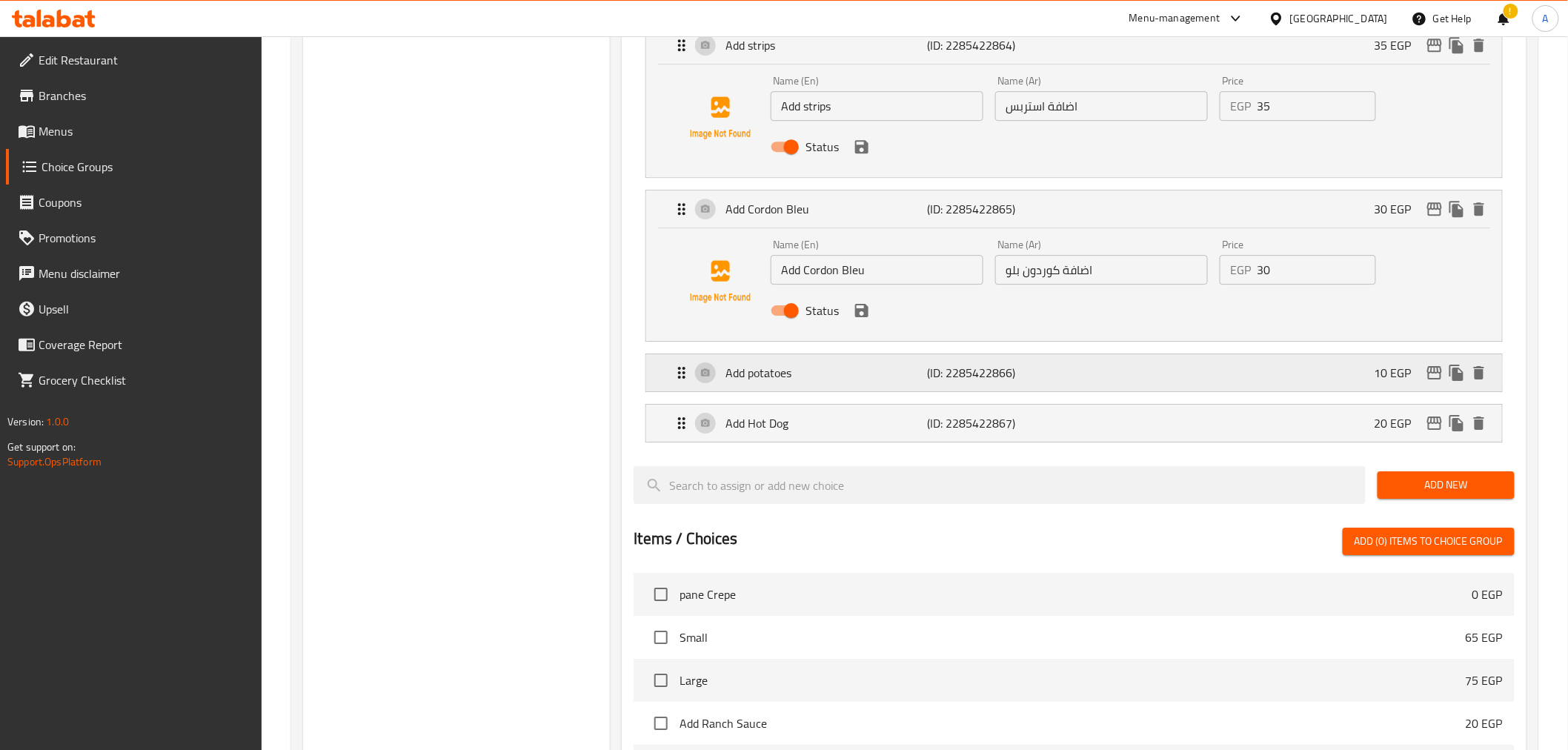
click at [1094, 366] on div "Add potatoes (ID: 2285422866) 10 EGP" at bounding box center [1077, 372] width 810 height 37
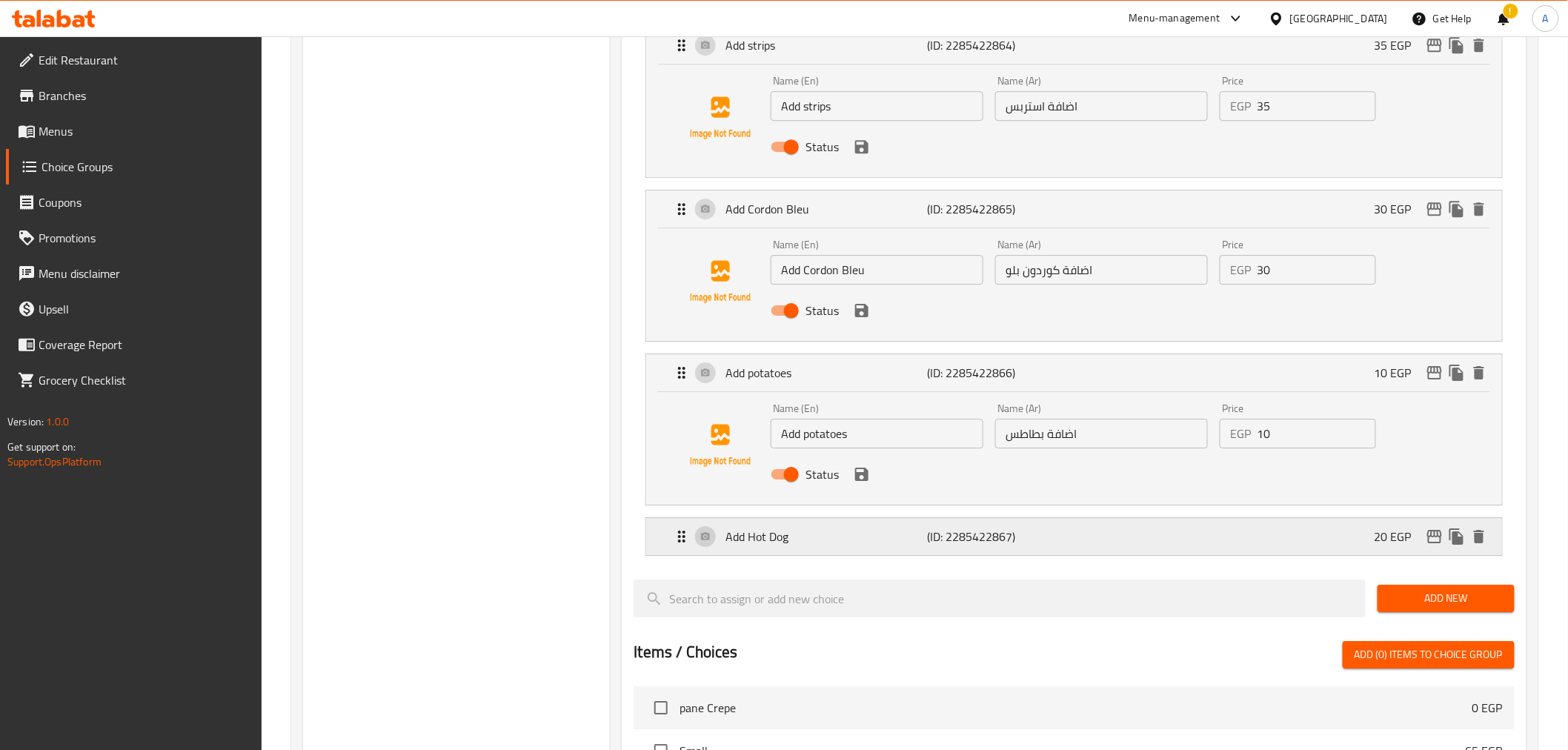
click at [1076, 555] on div "Add Hot Dog (ID: 2285422867) 20 EGP" at bounding box center [1077, 536] width 810 height 37
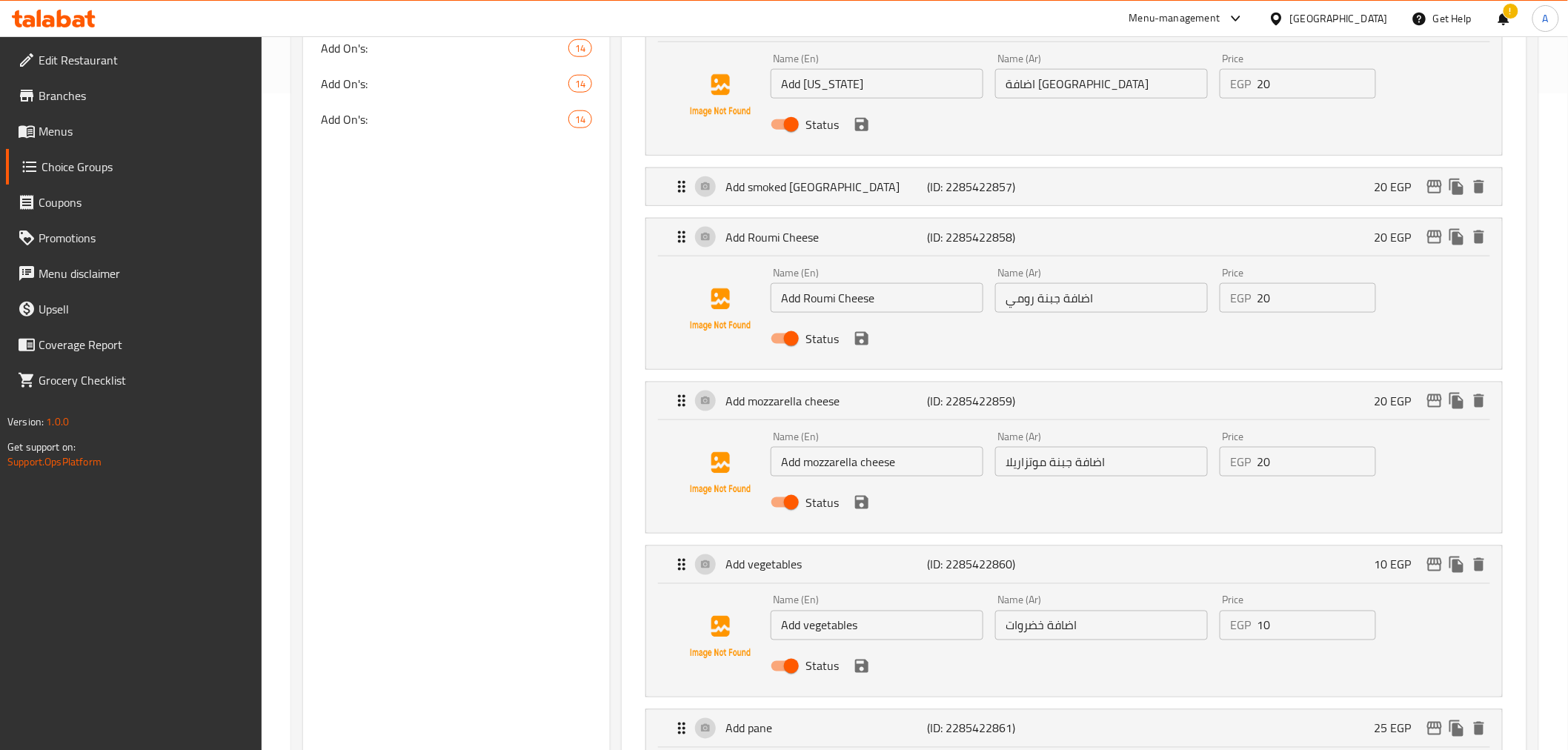
scroll to position [701, 0]
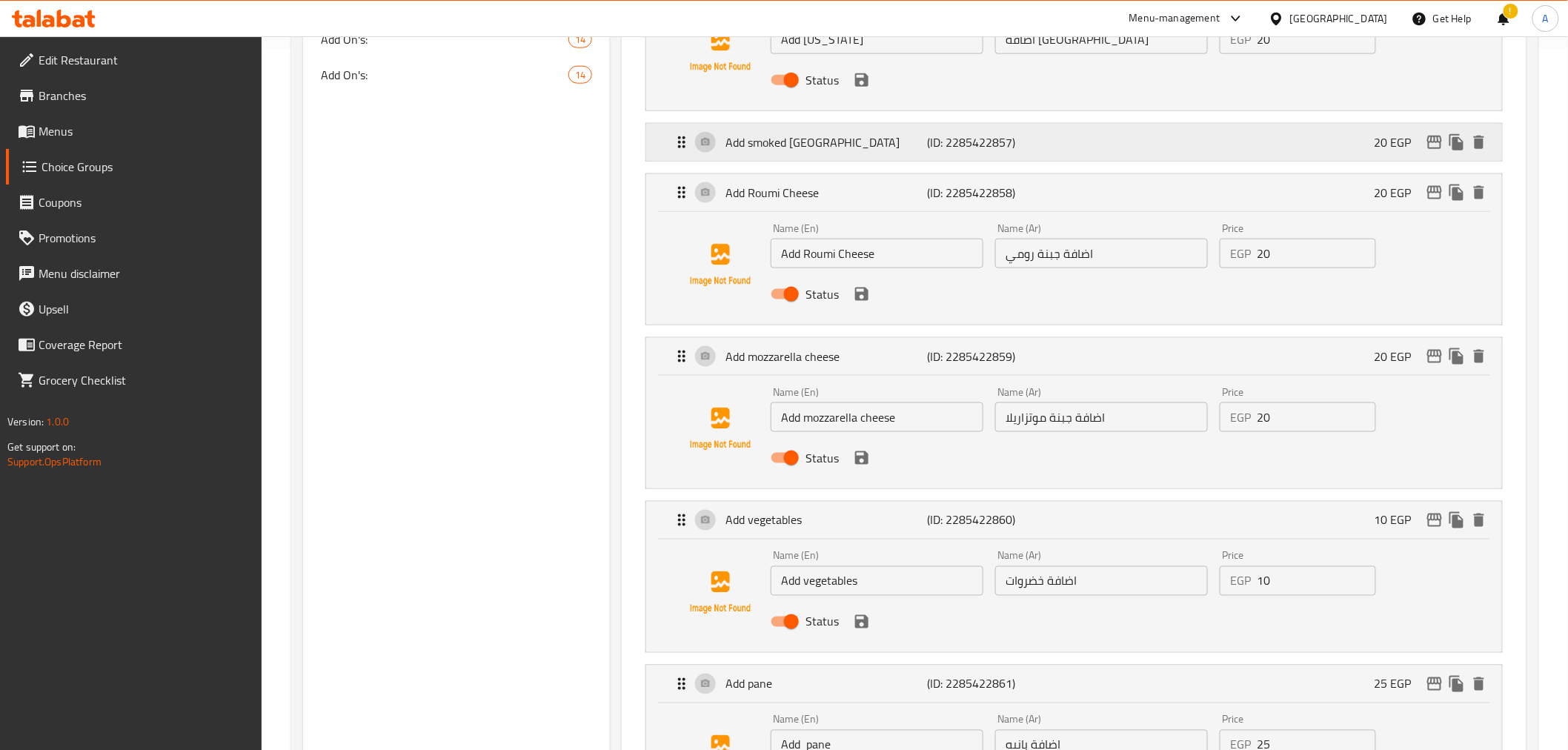
click at [856, 159] on div "Add smoked Turkey (ID: 2285422857) 20 EGP" at bounding box center [1077, 142] width 810 height 37
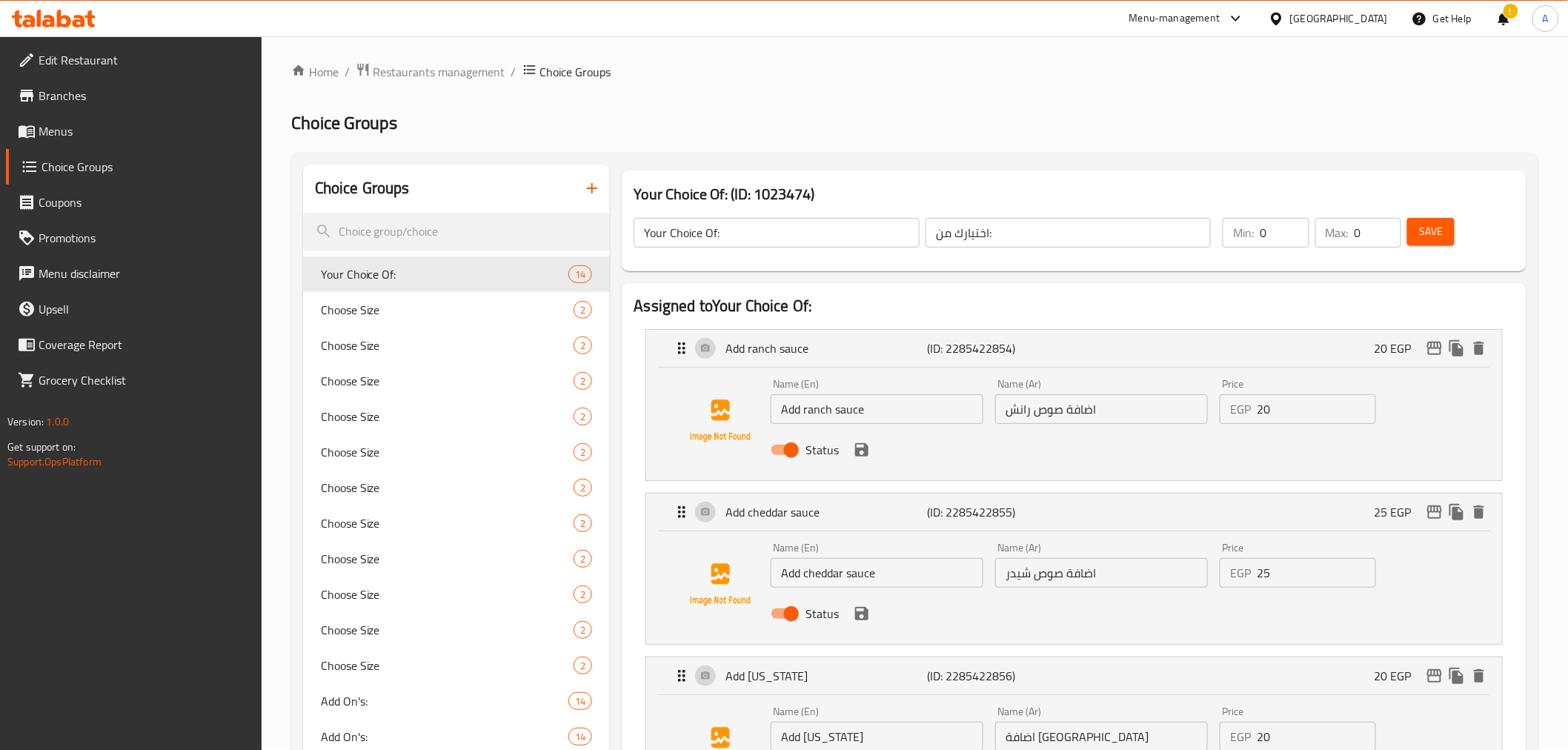
scroll to position [0, 0]
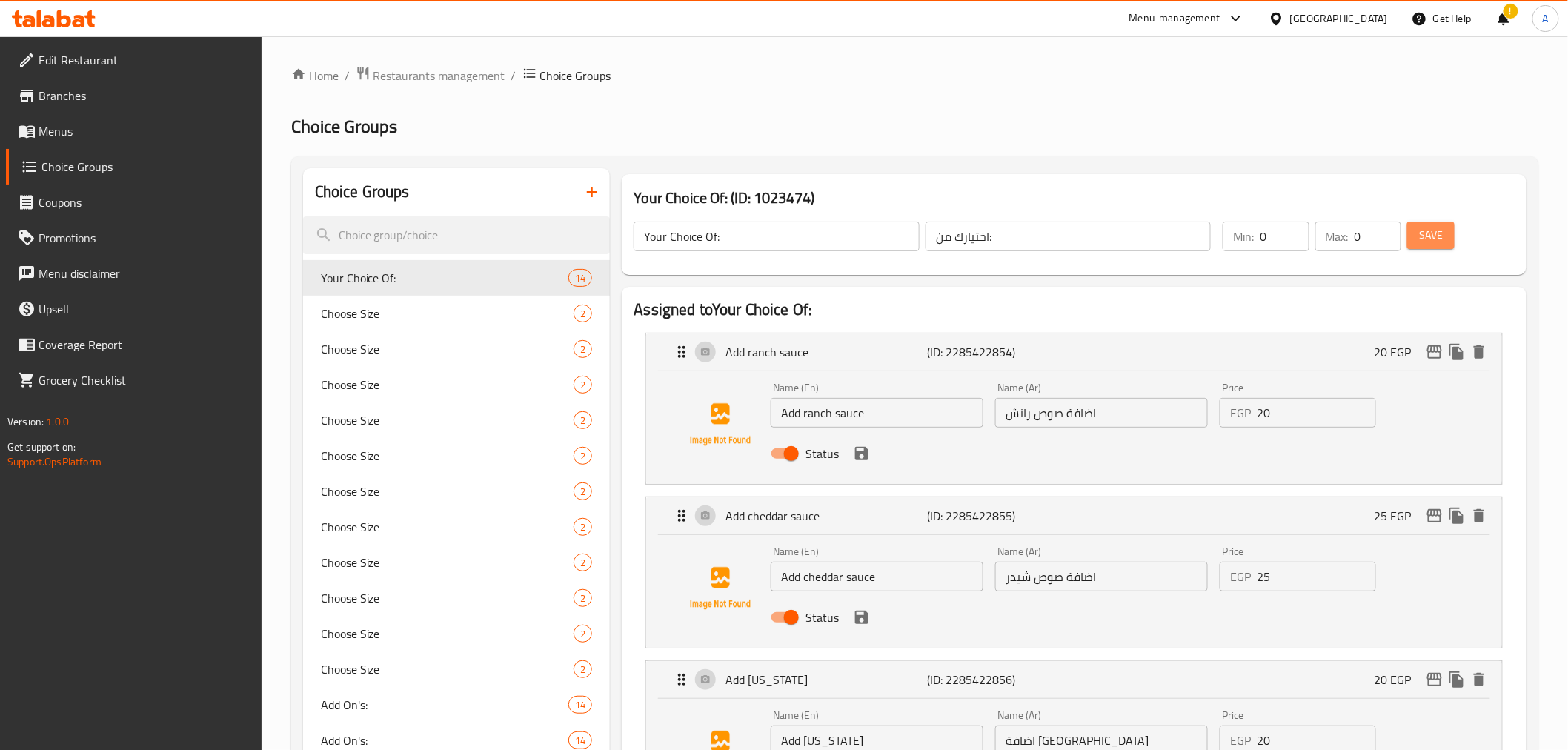
click at [1429, 235] on span "Save" at bounding box center [1430, 236] width 24 height 18
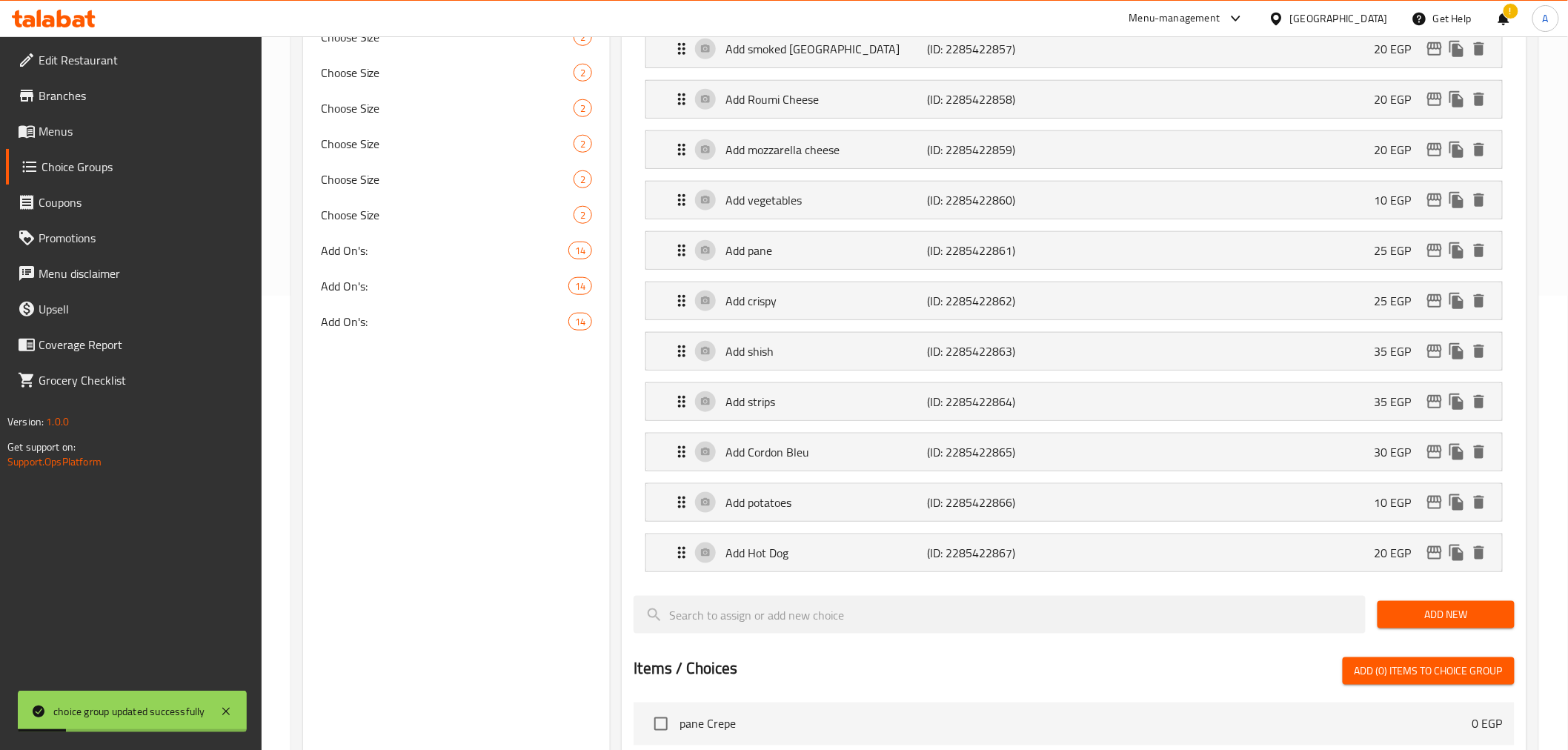
scroll to position [583, 0]
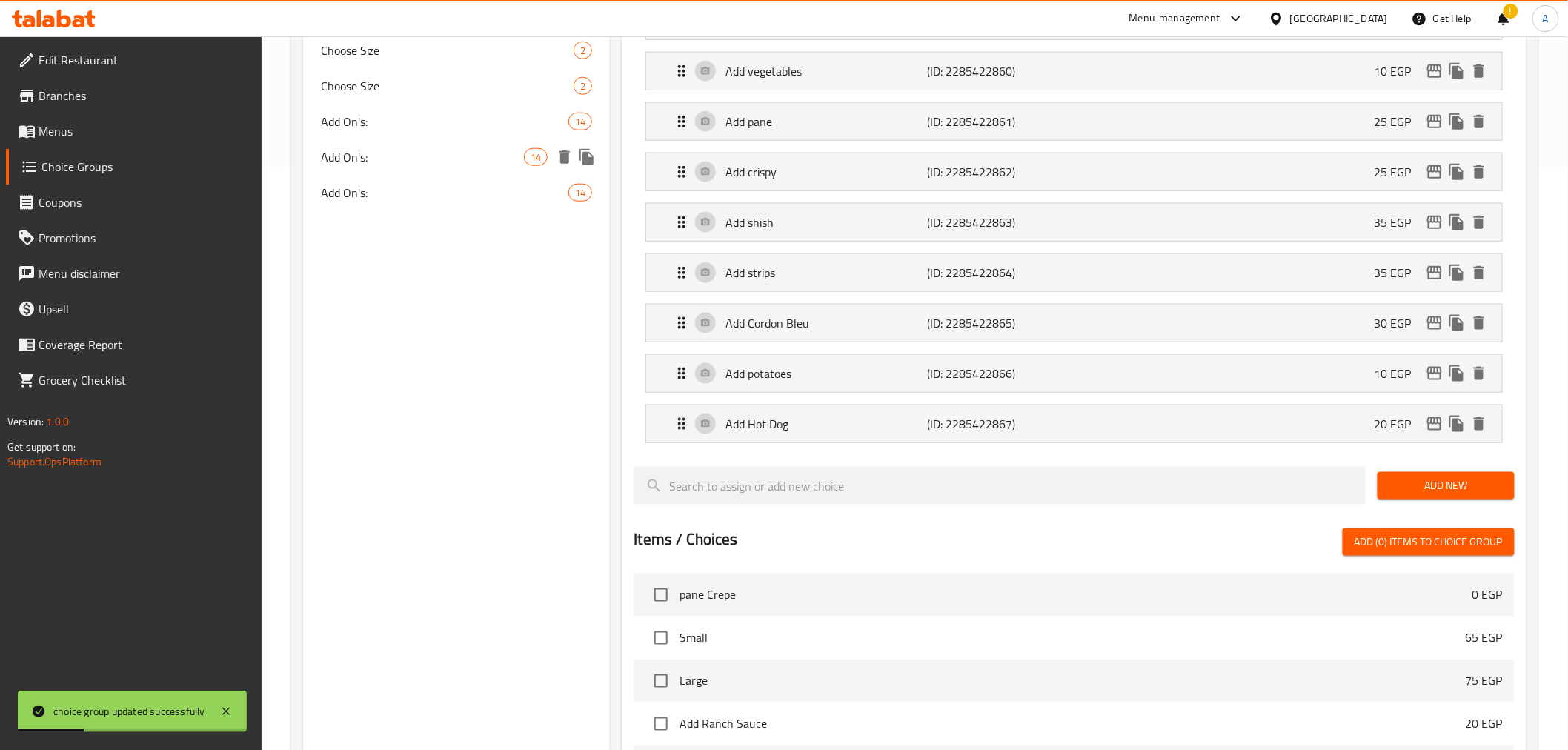
click at [416, 151] on span "Add On's:" at bounding box center [422, 158] width 204 height 18
type input "Add On's:"
type input "الإضافات:"
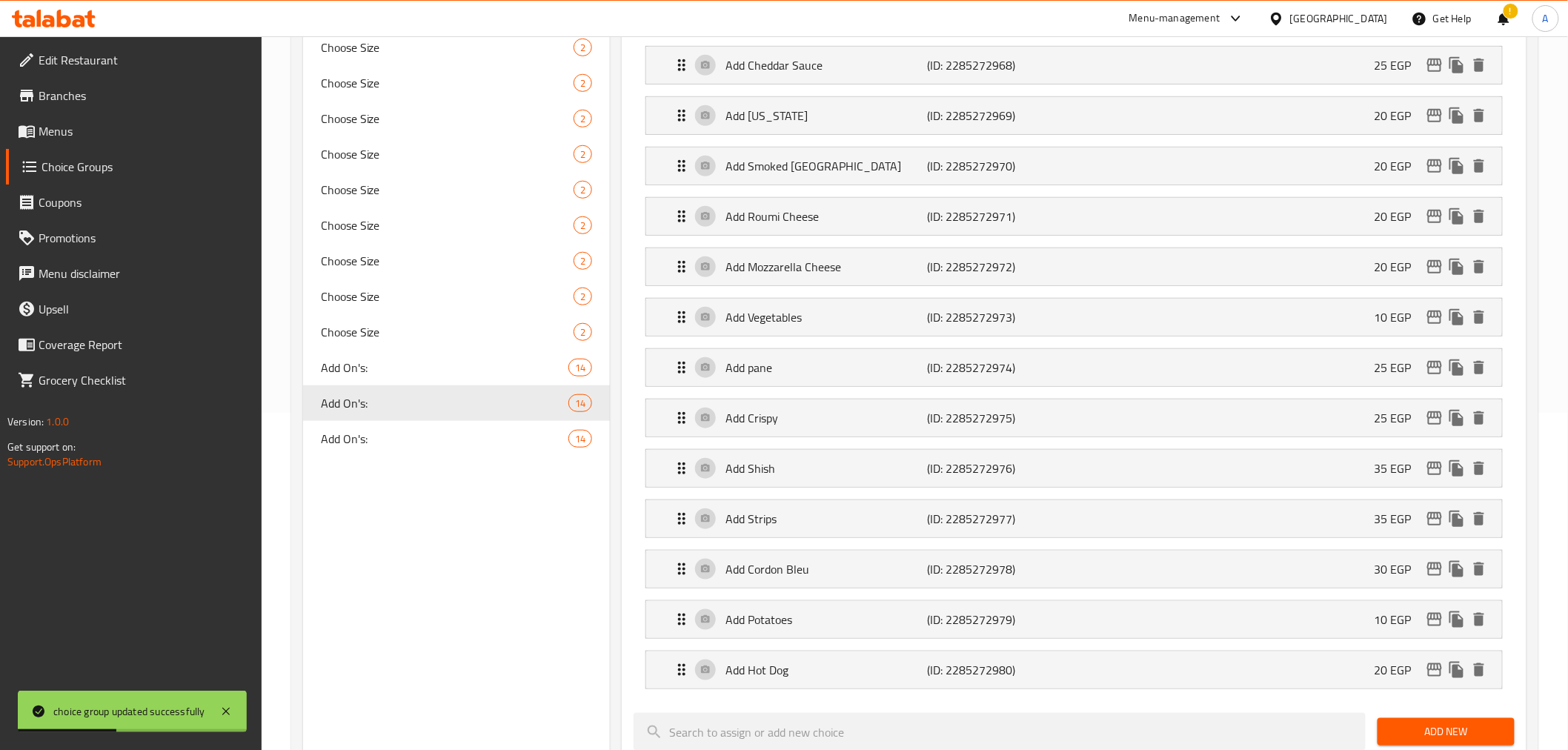
scroll to position [212, 0]
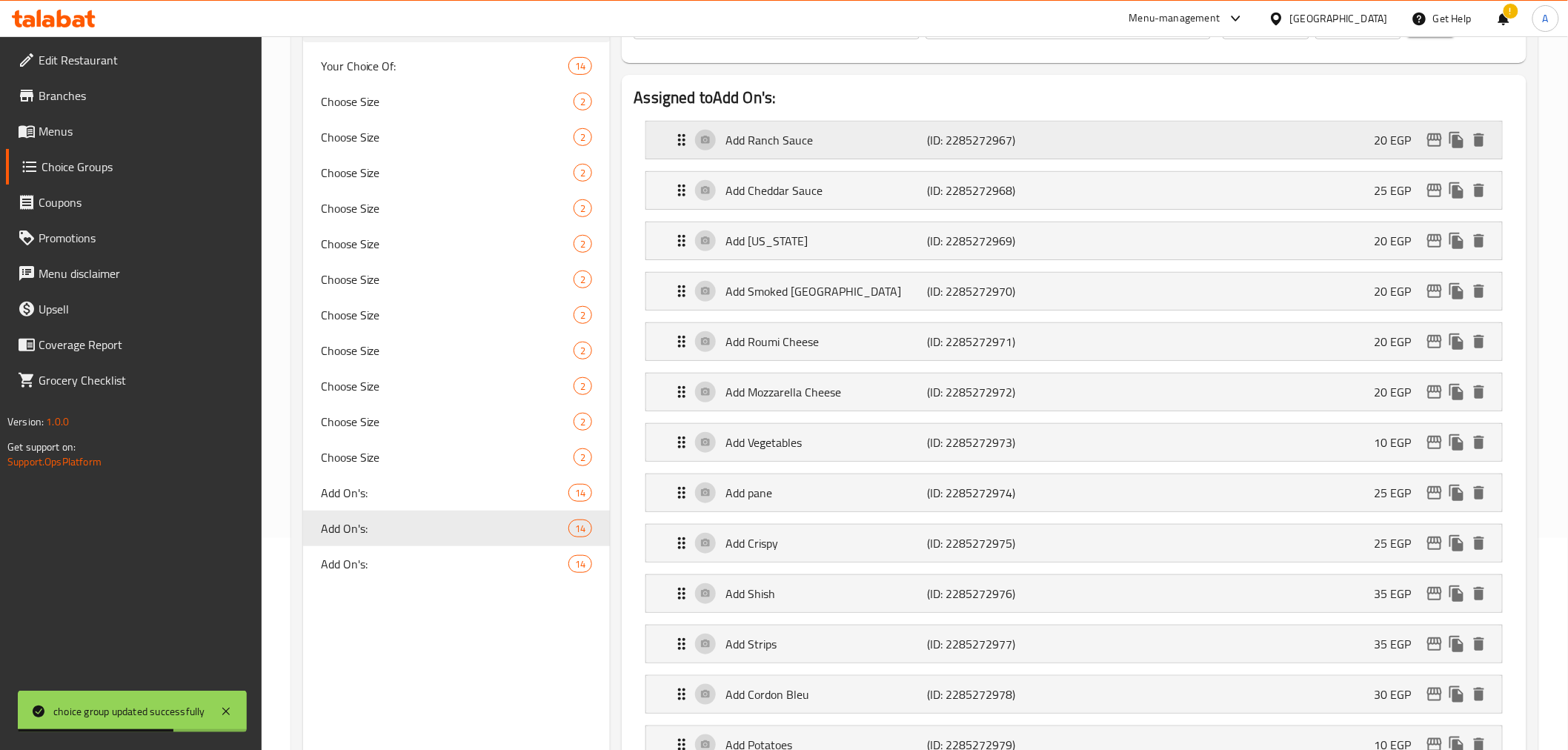
click at [826, 137] on p "Add Ranch Sauce" at bounding box center [826, 140] width 202 height 18
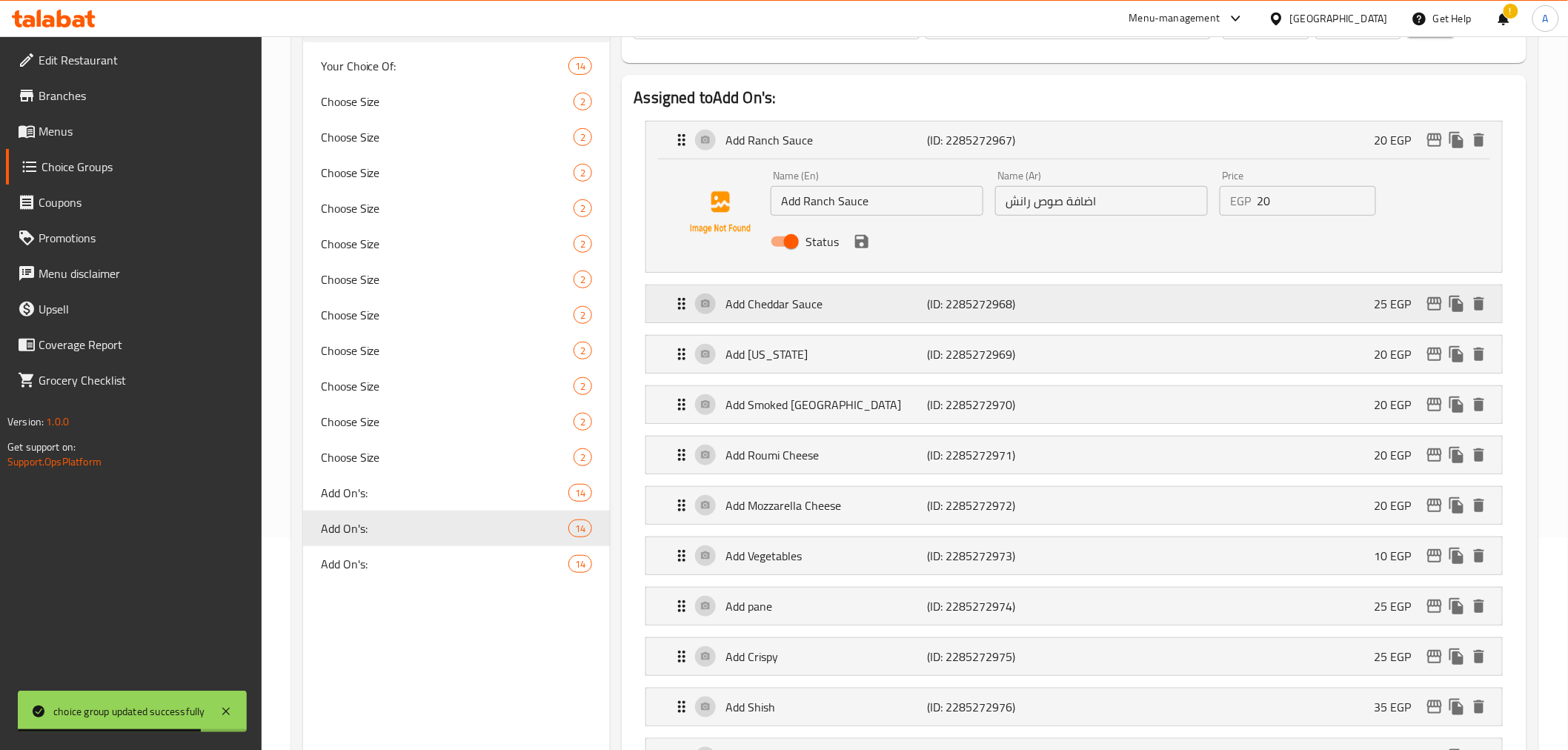
click at [935, 295] on p "(ID: 2285272968)" at bounding box center [995, 304] width 135 height 18
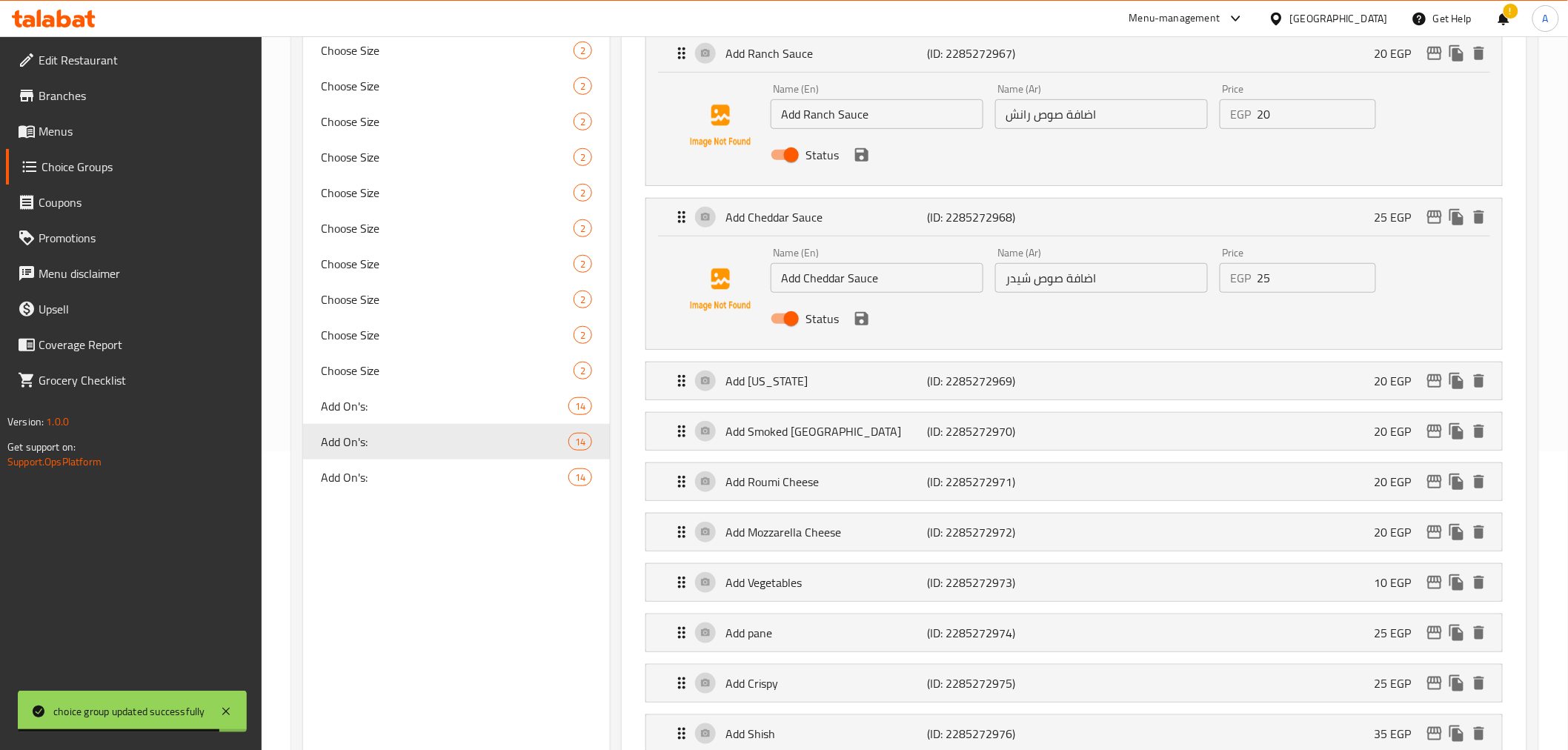
scroll to position [330, 0]
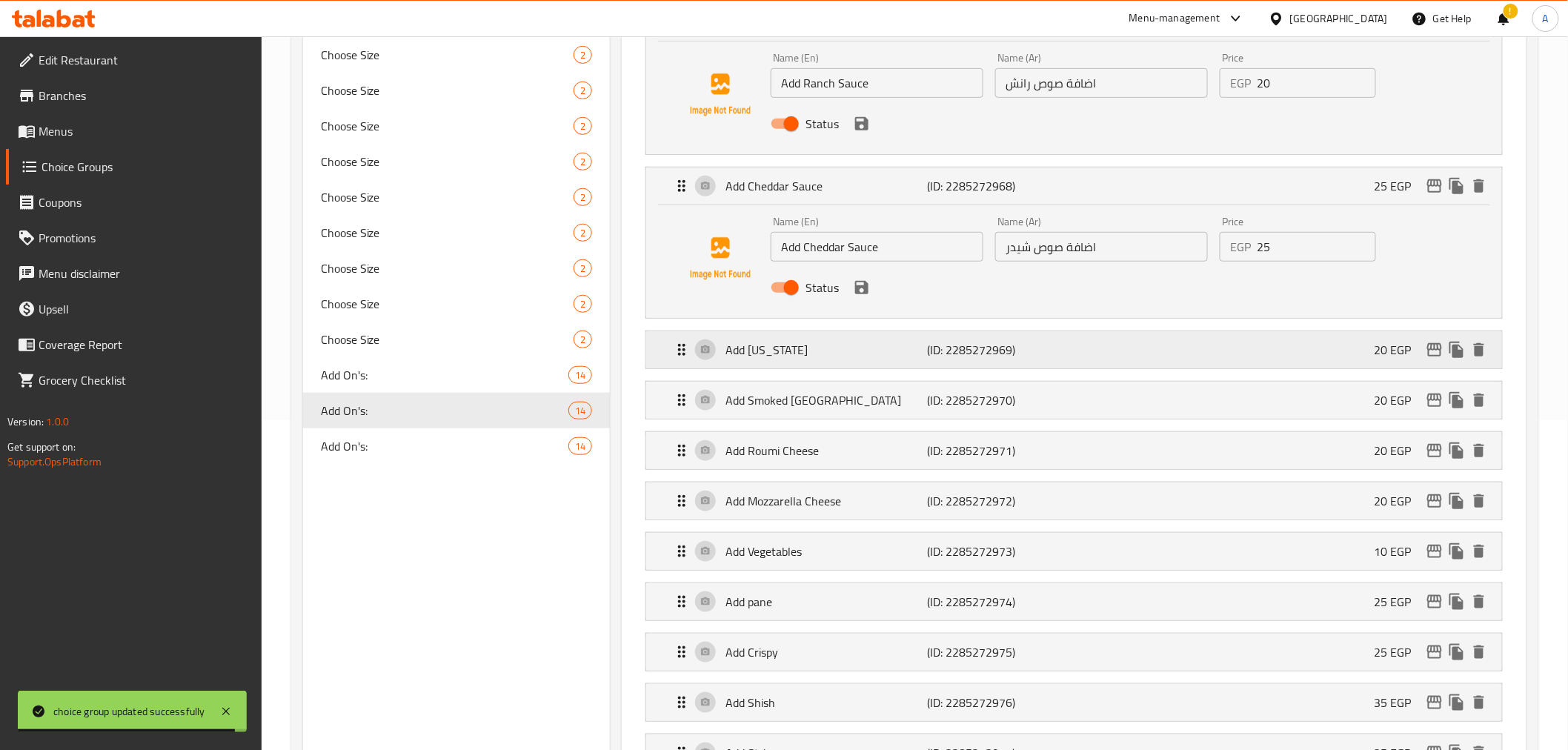
drag, startPoint x: 1026, startPoint y: 343, endPoint x: 1053, endPoint y: 342, distance: 27.0
click at [1026, 342] on p "(ID: 2285272969)" at bounding box center [995, 351] width 135 height 18
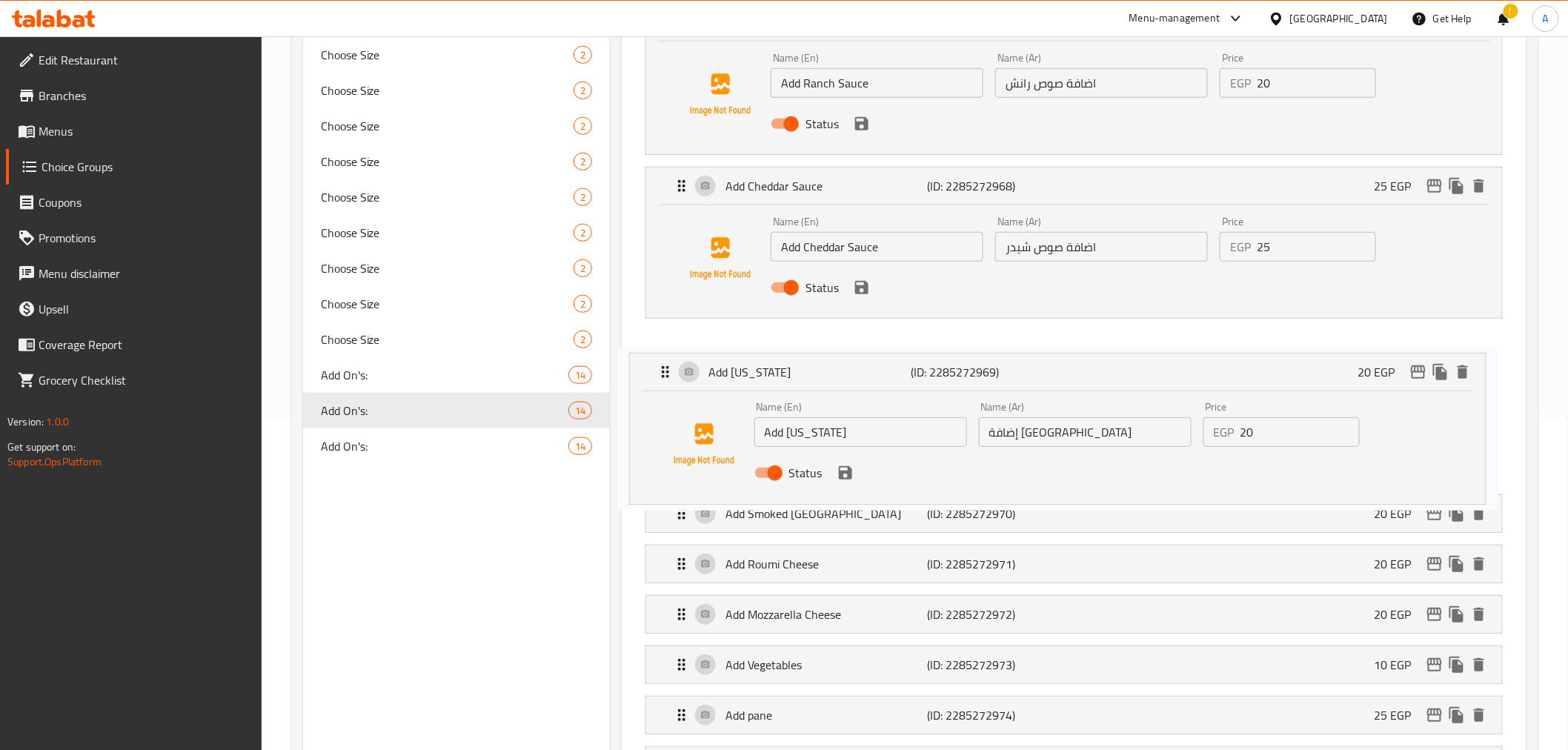
drag, startPoint x: 1326, startPoint y: 350, endPoint x: 1300, endPoint y: 357, distance: 26.9
click at [1300, 357] on nav "Add Ranch Sauce (ID: 2285272967) 20 EGP Name (En) Add Ranch Sauce Name (En) Nam…" at bounding box center [1074, 520] width 880 height 1058
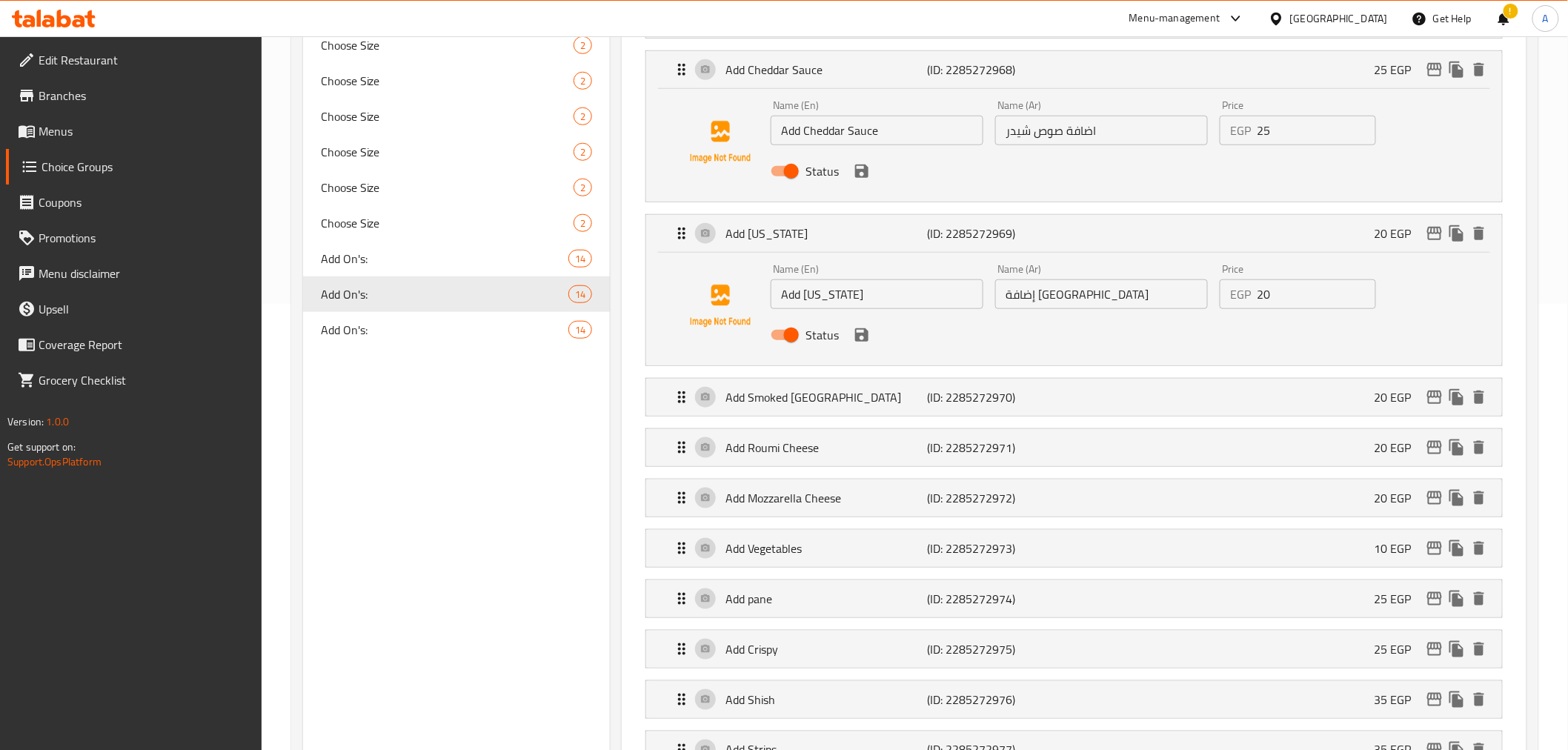
scroll to position [480, 0]
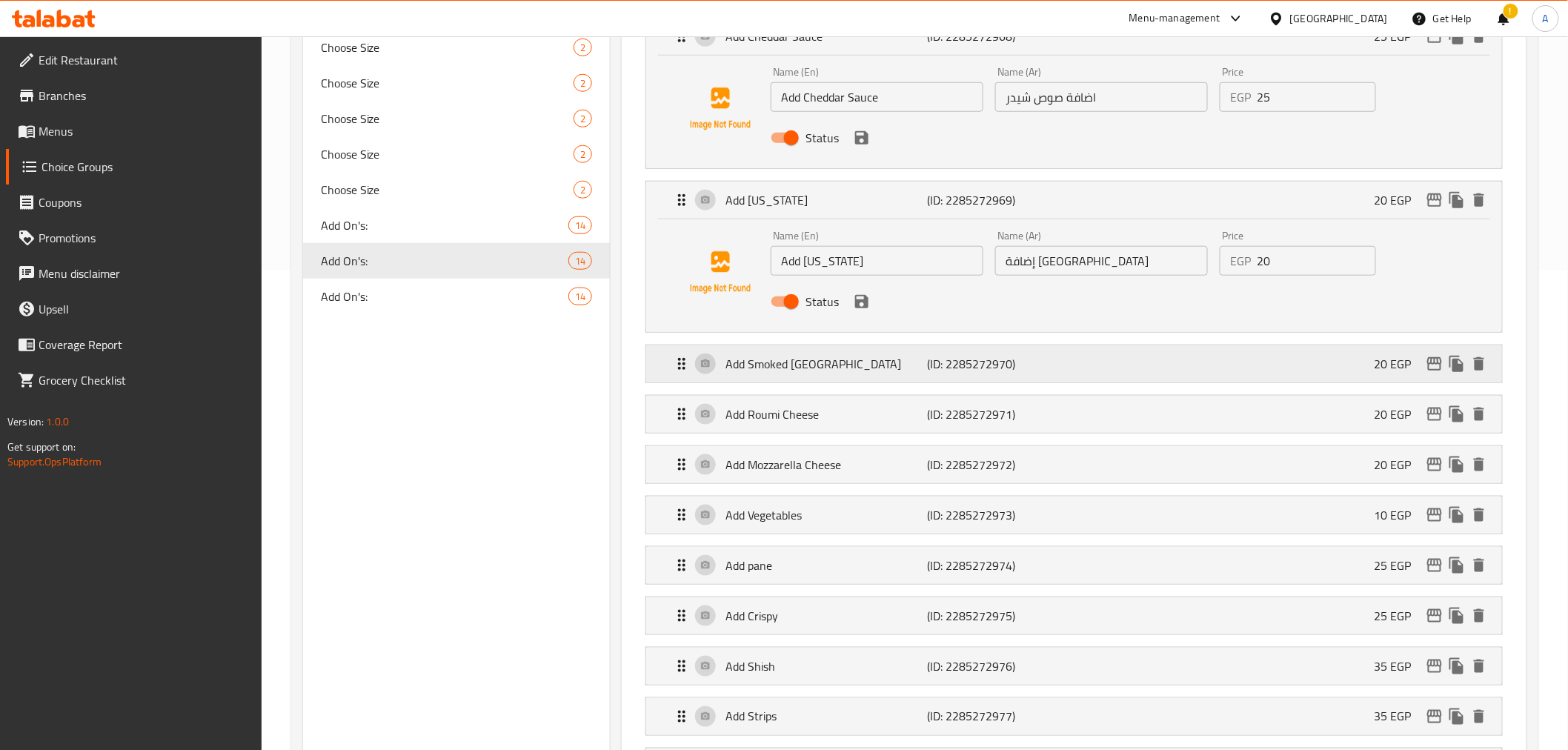
click at [1079, 361] on div "Add Smoked Turkey (ID: 2285272970) 20 EGP" at bounding box center [1077, 363] width 810 height 37
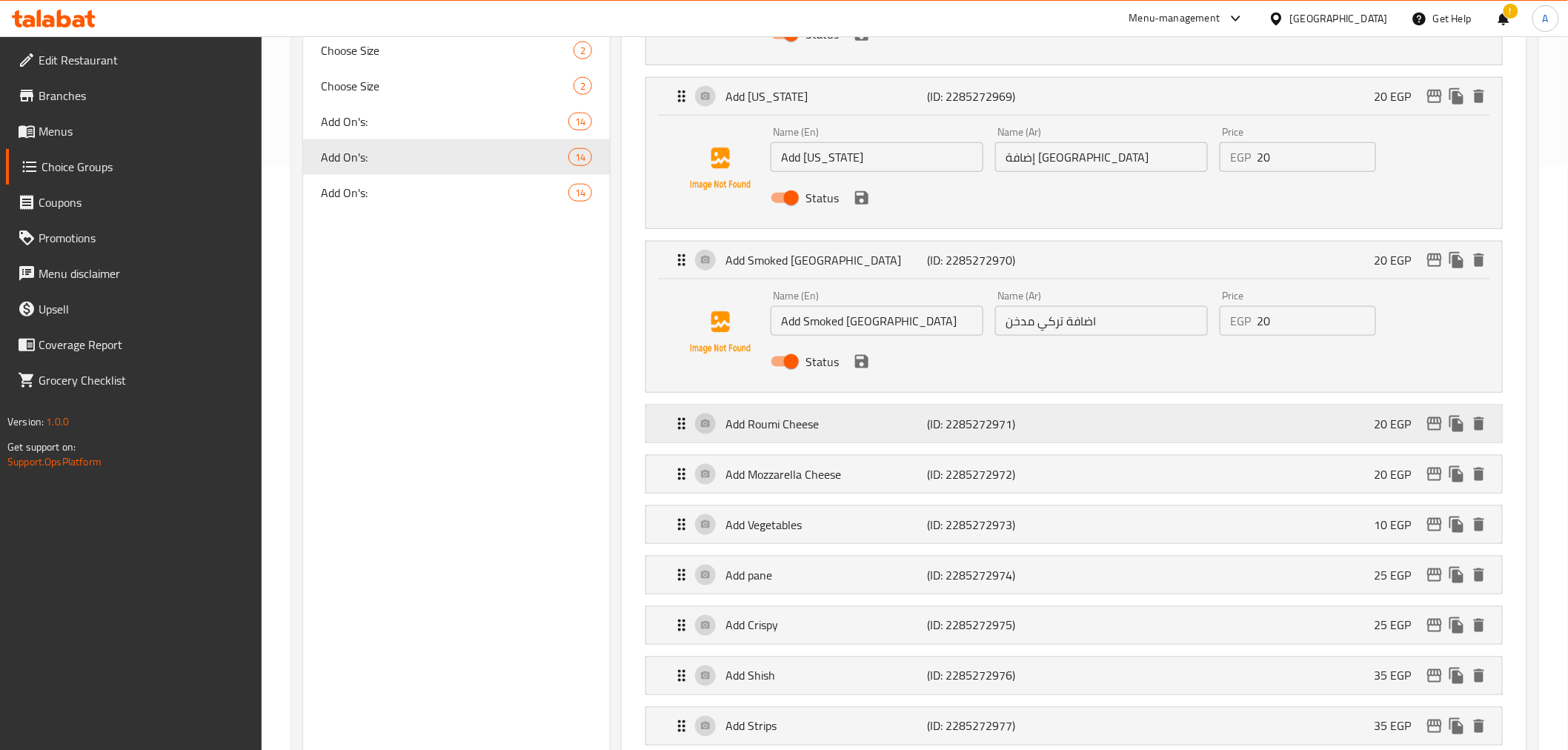
scroll to position [602, 0]
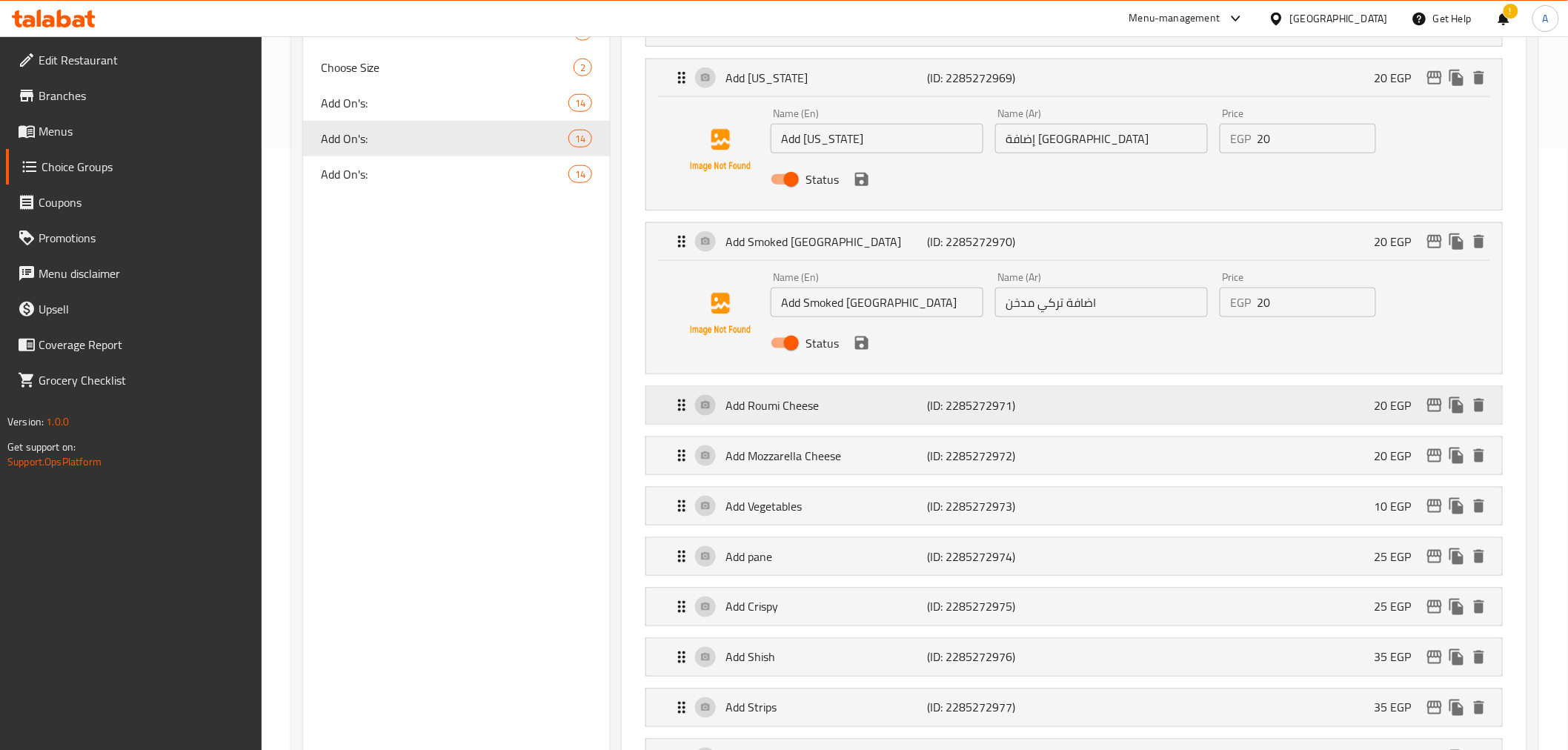
click at [1168, 407] on div "Add Roumi Cheese (ID: 2285272971) 20 EGP" at bounding box center [1077, 405] width 810 height 37
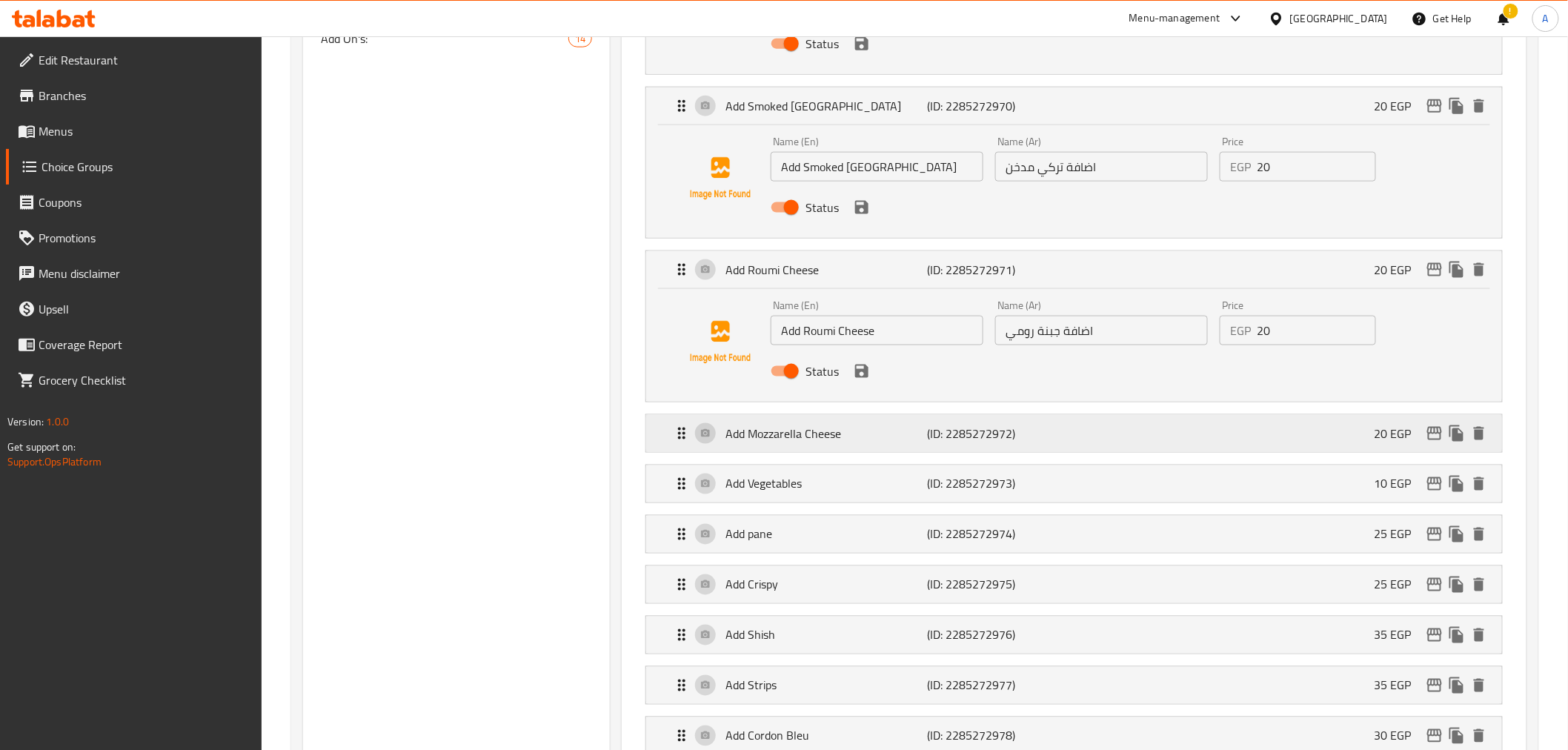
click at [1181, 439] on div "Add Mozzarella Cheese (ID: 2285272972) 20 EGP" at bounding box center [1077, 433] width 810 height 37
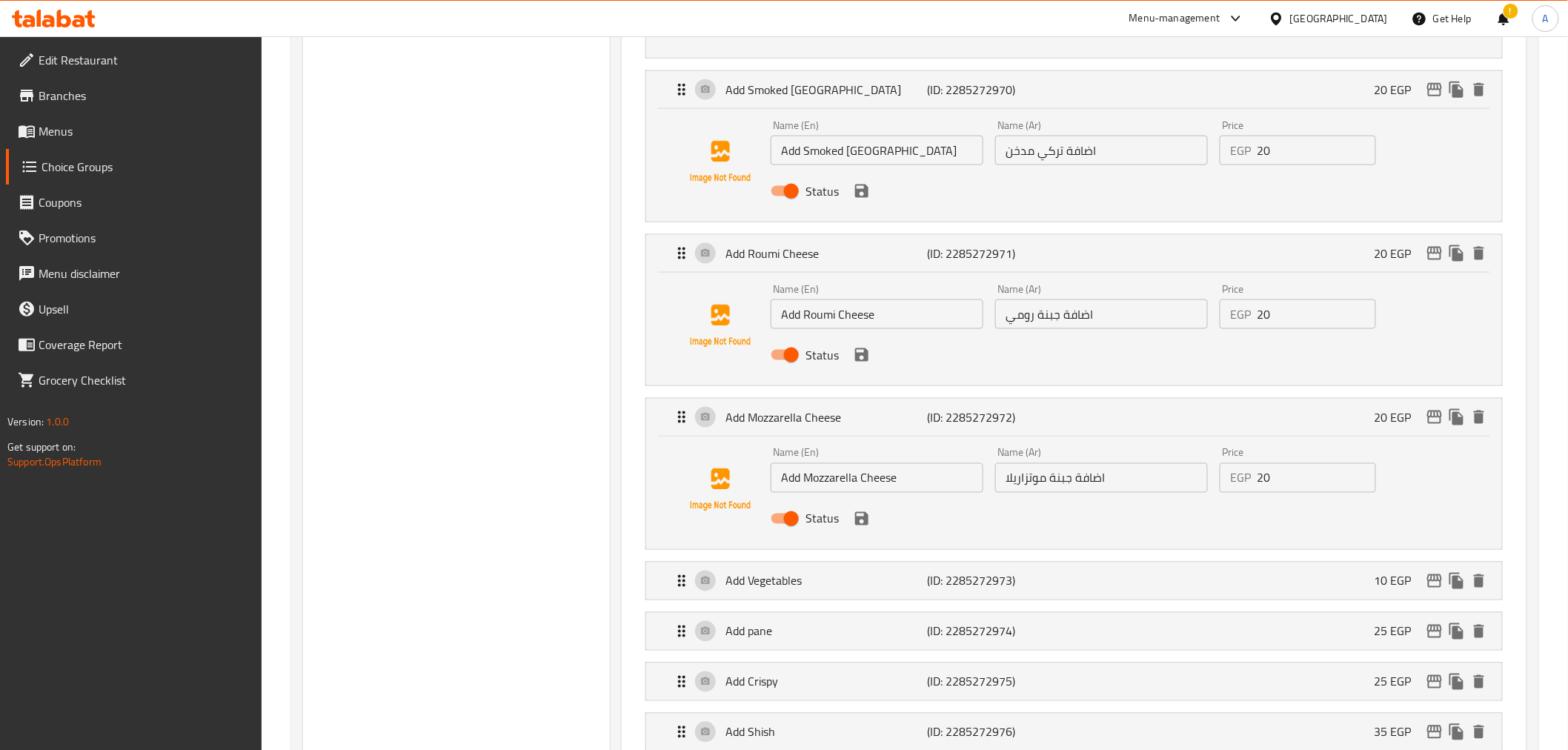
scroll to position [930, 0]
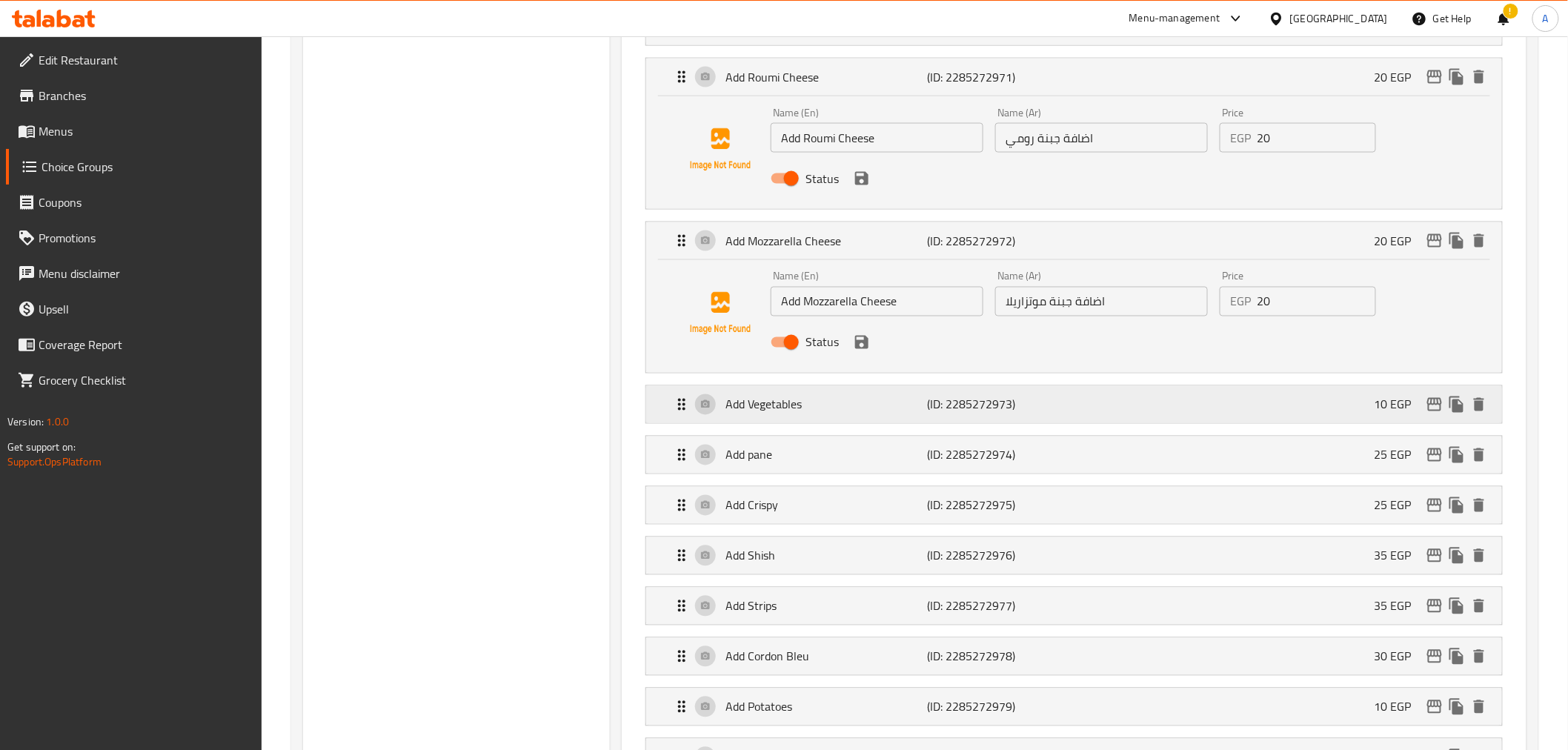
click at [1113, 397] on div "Add Vegetables (ID: 2285272973) 10 EGP" at bounding box center [1077, 404] width 810 height 37
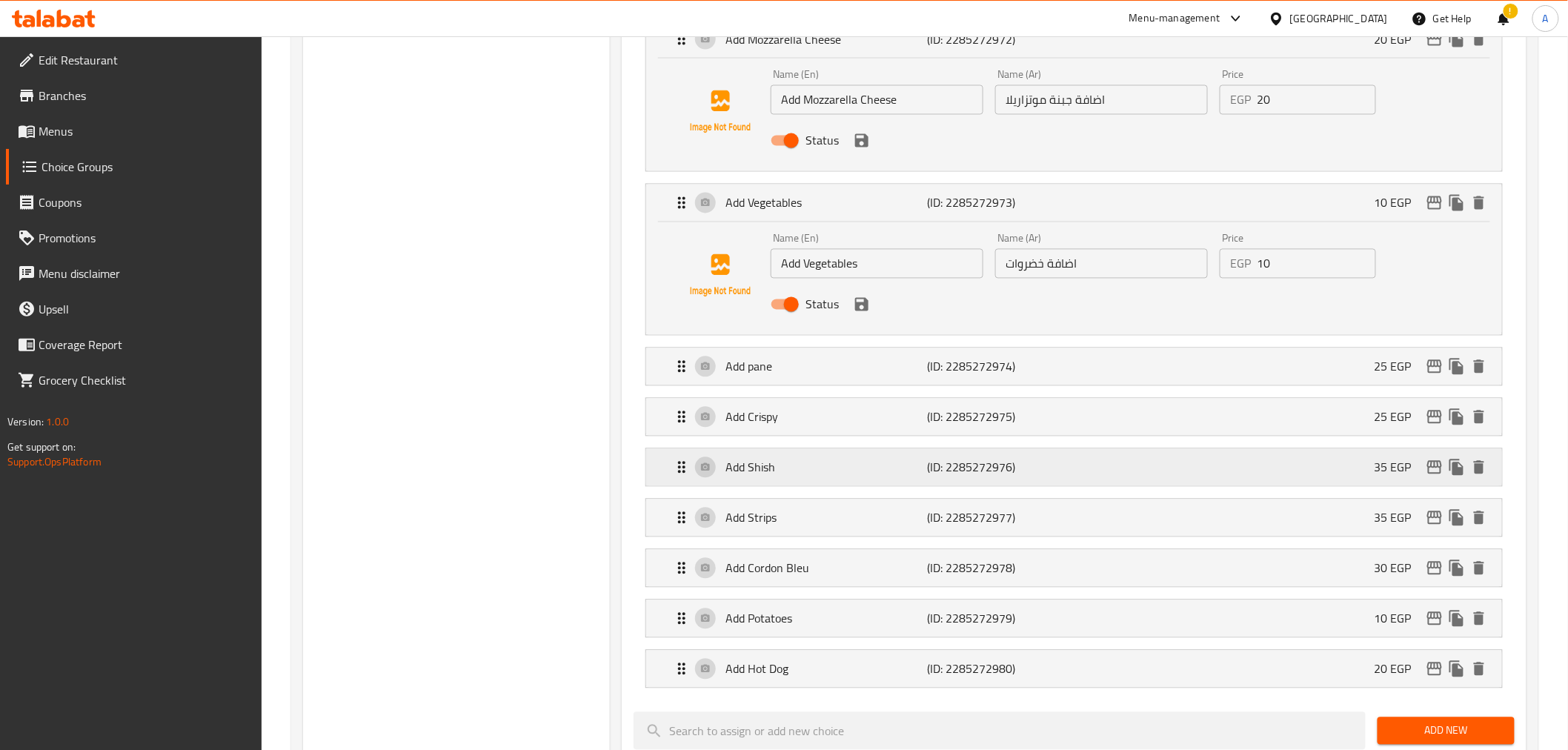
scroll to position [1167, 0]
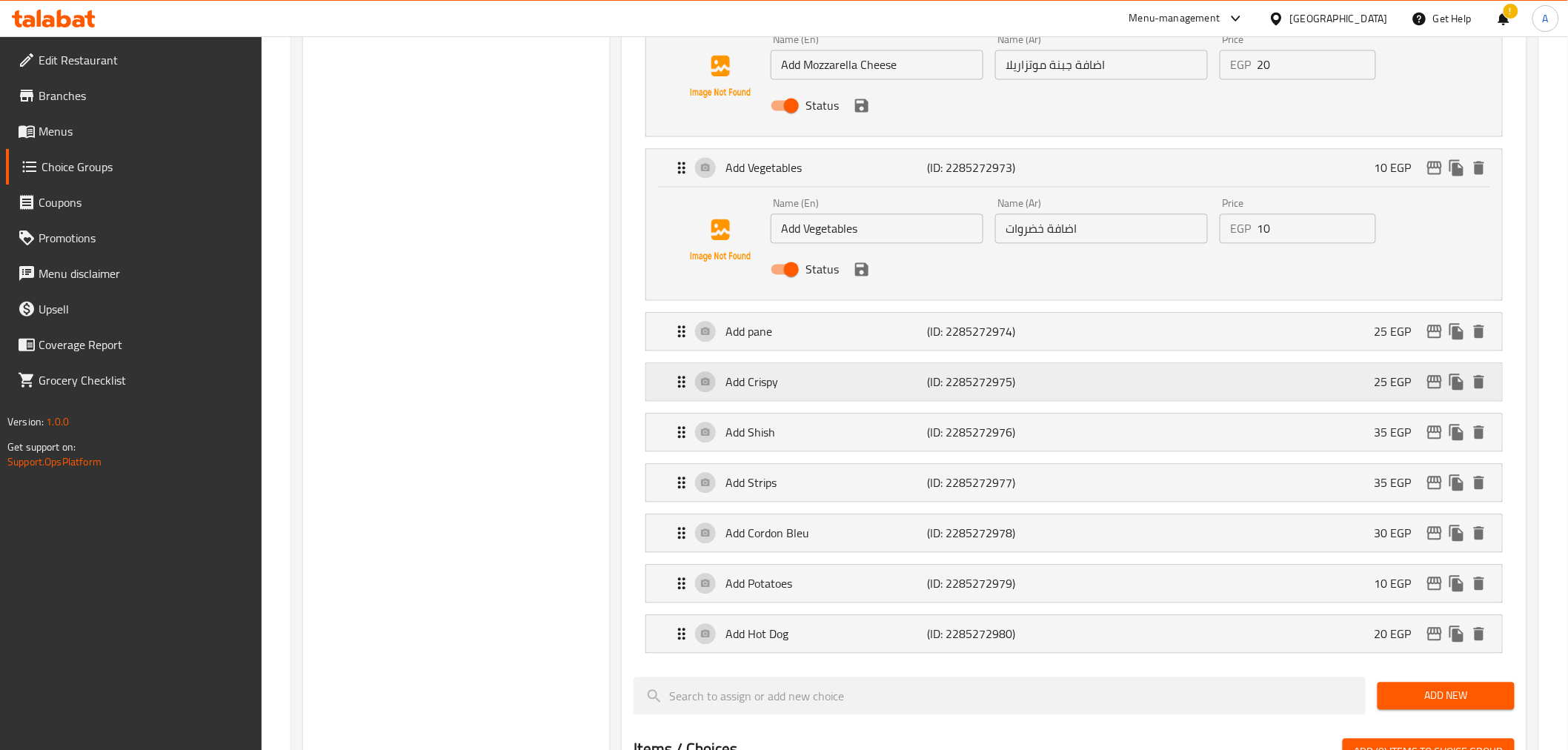
drag, startPoint x: 1139, startPoint y: 340, endPoint x: 1315, endPoint y: 370, distance: 178.5
click at [1123, 312] on div "Add pane (ID: 2285272974) 25 EGP Name (En) Add pane Name (En) Name (Ar) اضافة ب…" at bounding box center [1074, 332] width 856 height 39
click at [1117, 342] on div "Add pane (ID: 2285272974) 25 EGP" at bounding box center [1077, 332] width 810 height 37
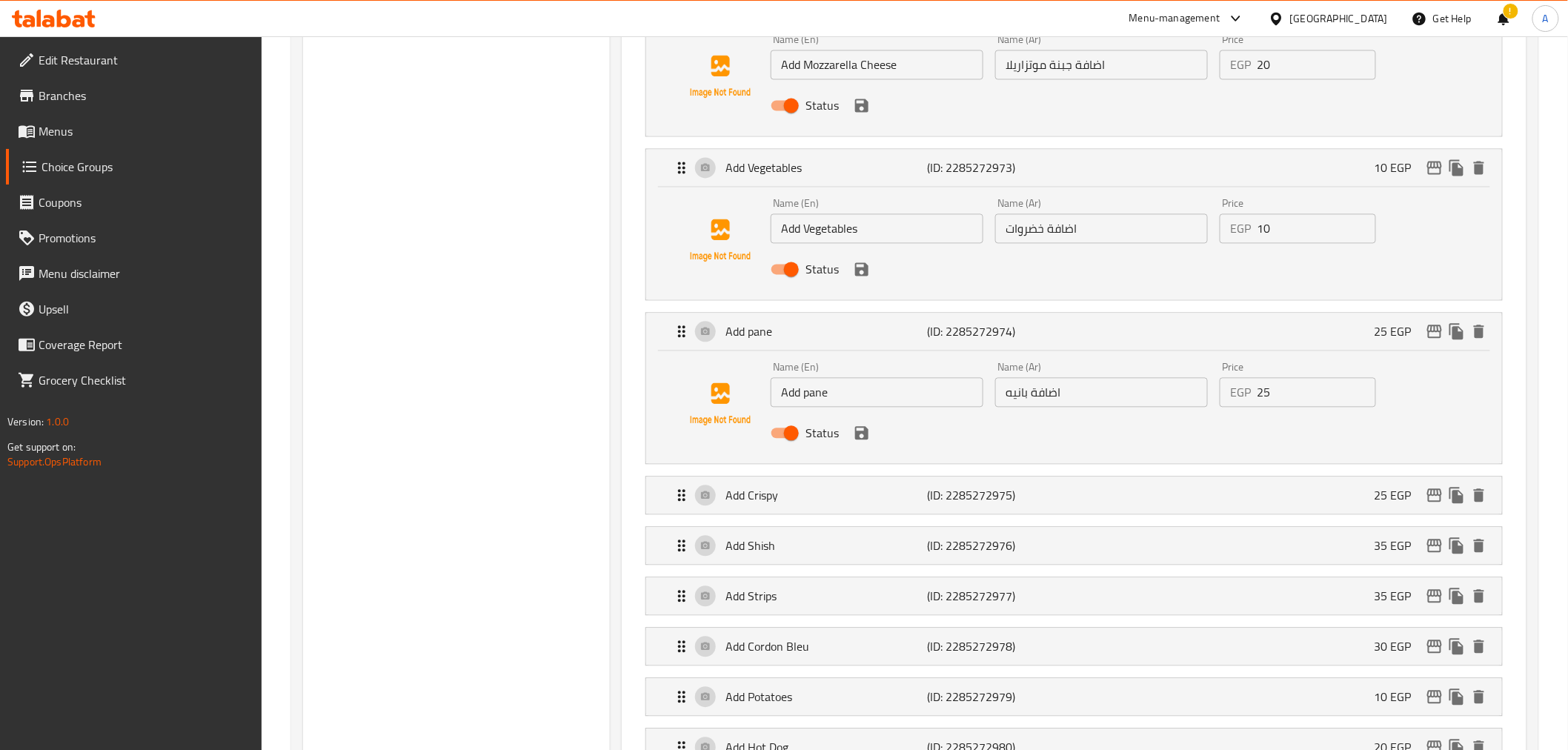
drag, startPoint x: 1130, startPoint y: 496, endPoint x: 1223, endPoint y: 484, distance: 93.8
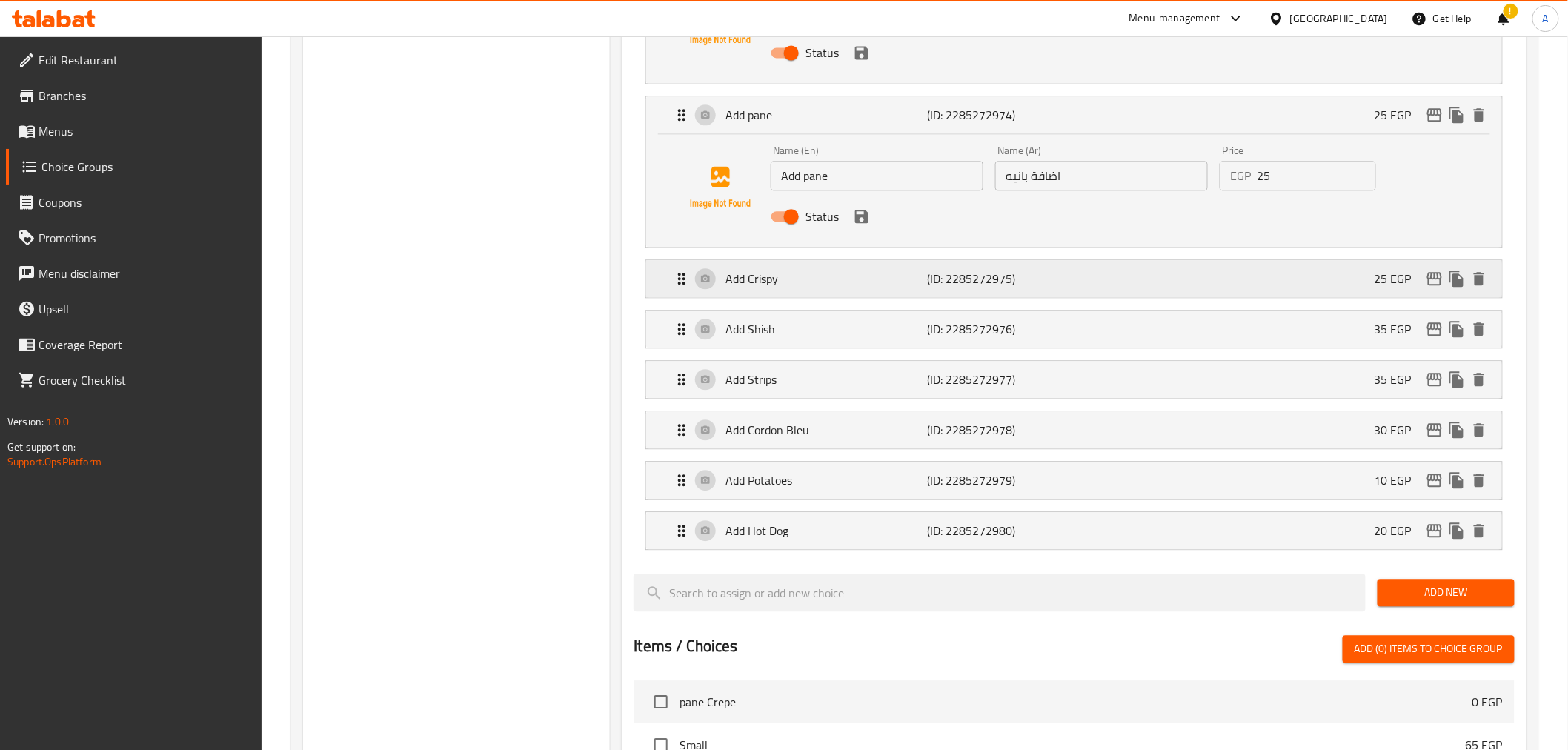
click at [1094, 280] on div "Add Crispy (ID: 2285272975) 25 EGP" at bounding box center [1077, 278] width 810 height 37
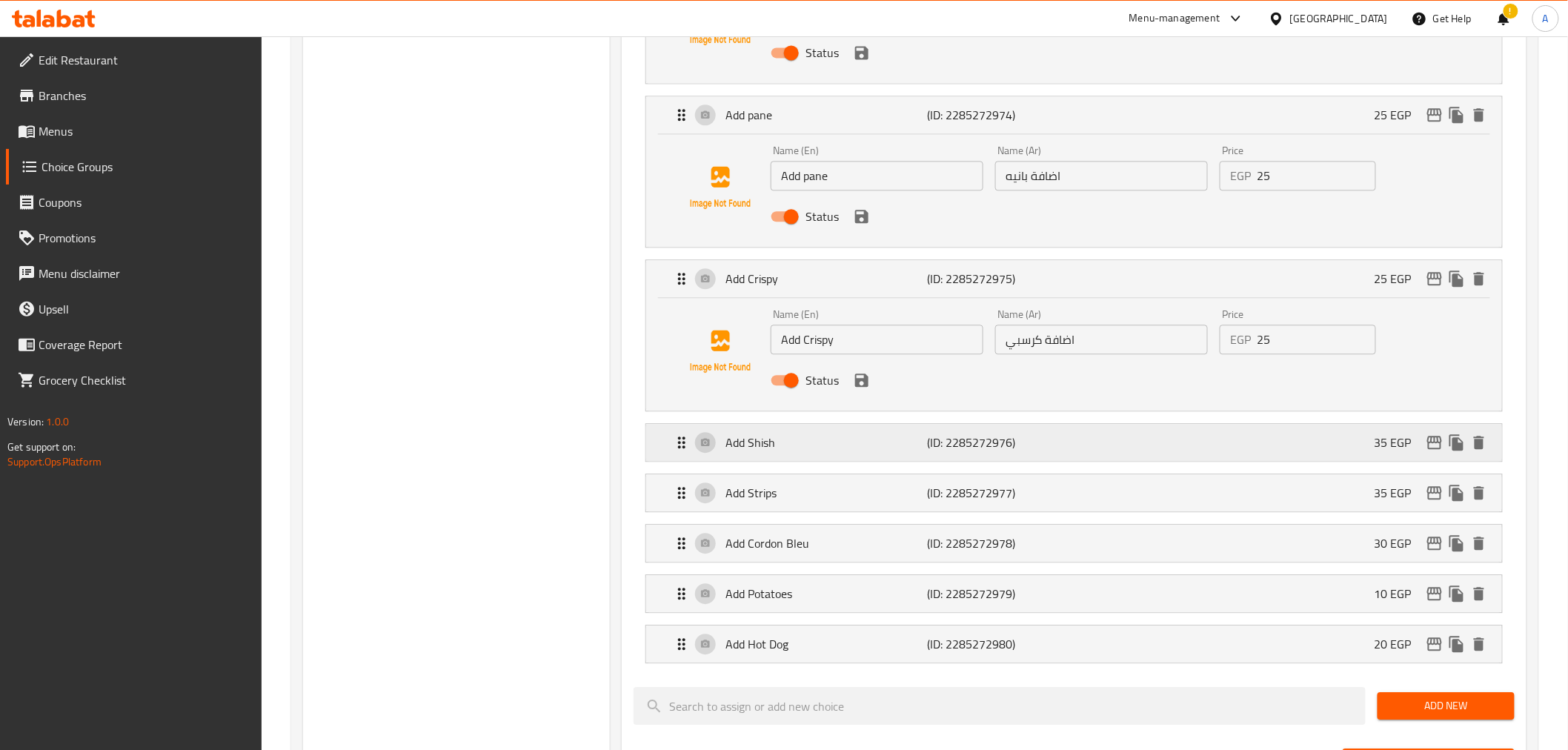
click at [865, 454] on div "Add Shish (ID: 2285272976) 35 EGP" at bounding box center [1077, 442] width 810 height 37
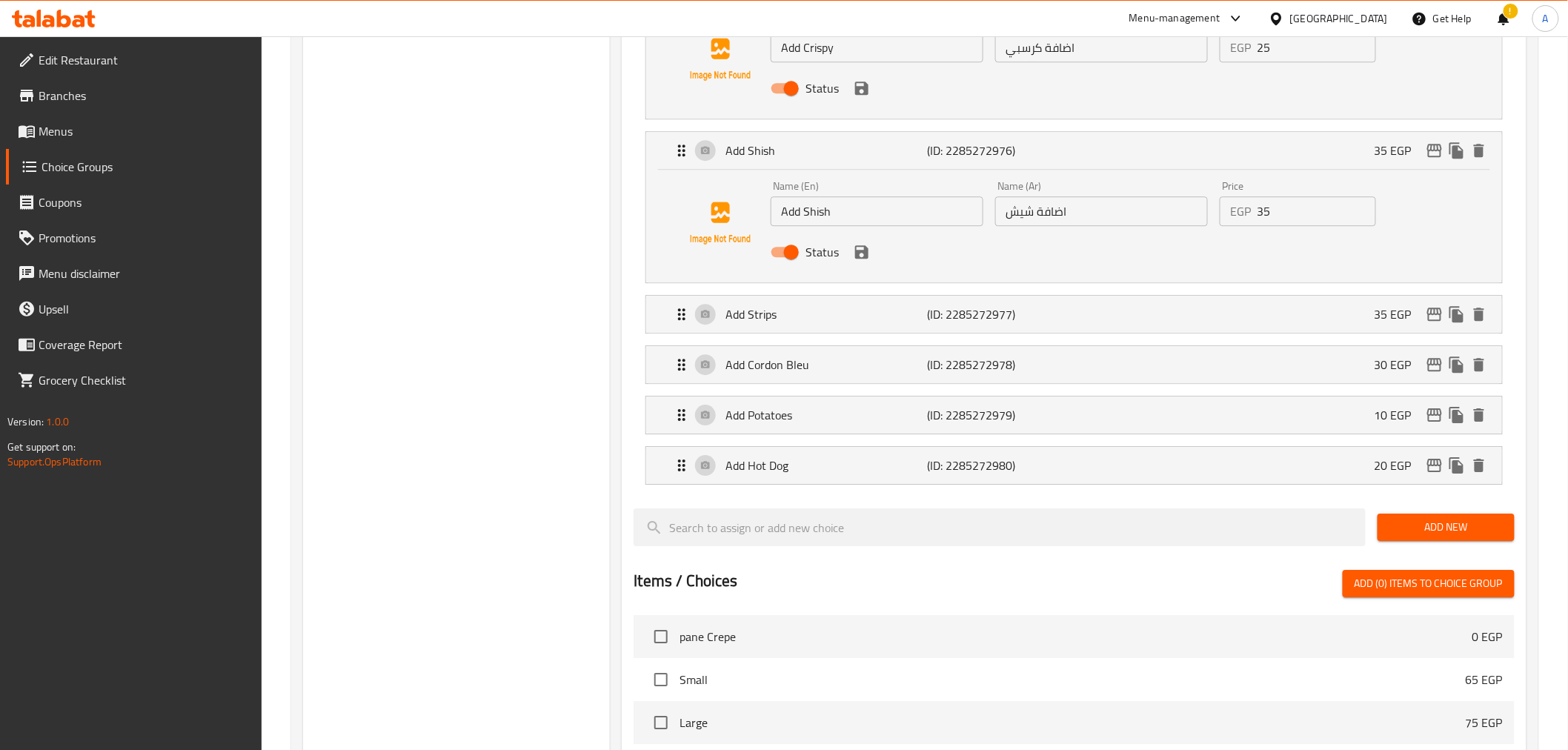
scroll to position [1679, 0]
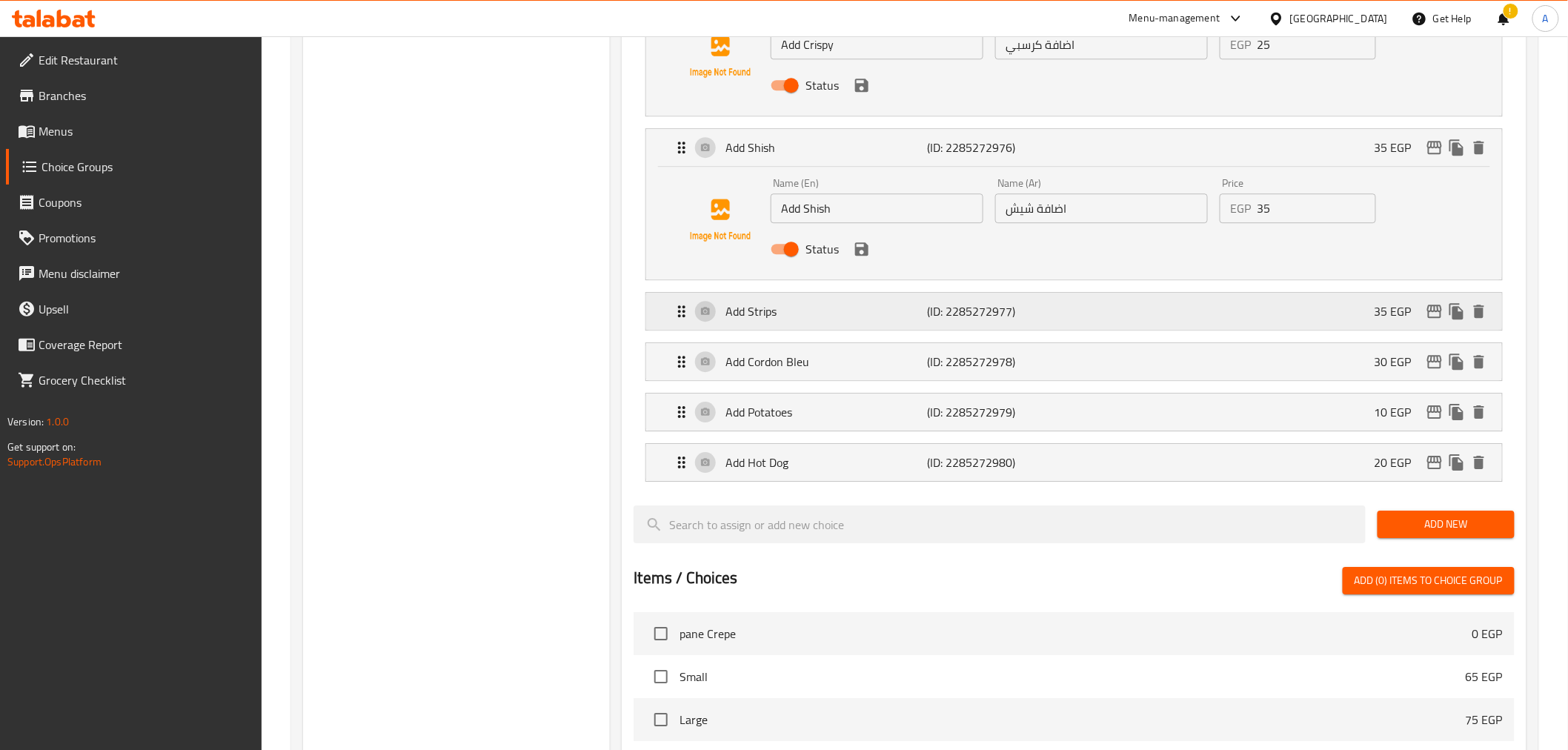
click at [973, 316] on p "(ID: 2285272977)" at bounding box center [995, 312] width 135 height 18
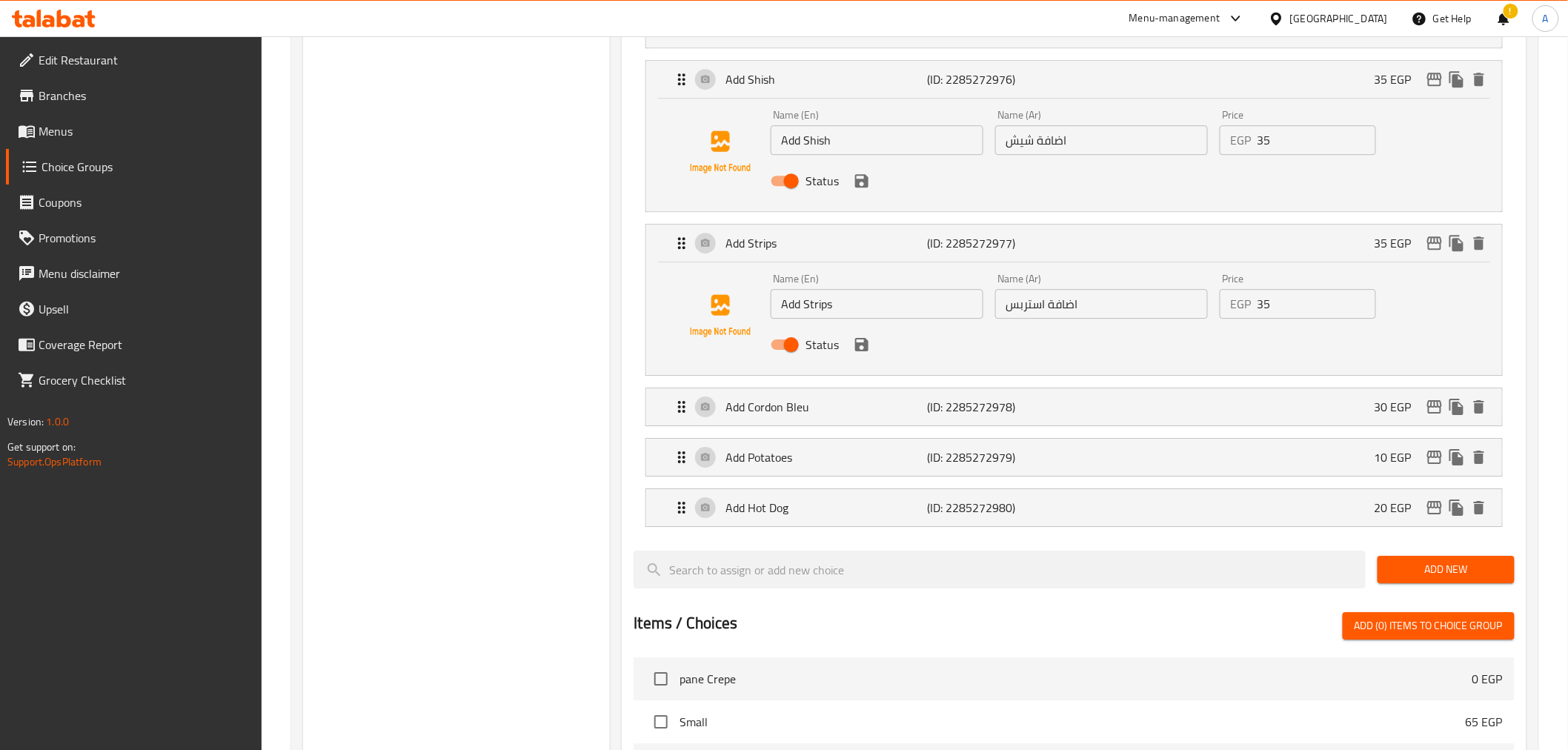
scroll to position [1738, 0]
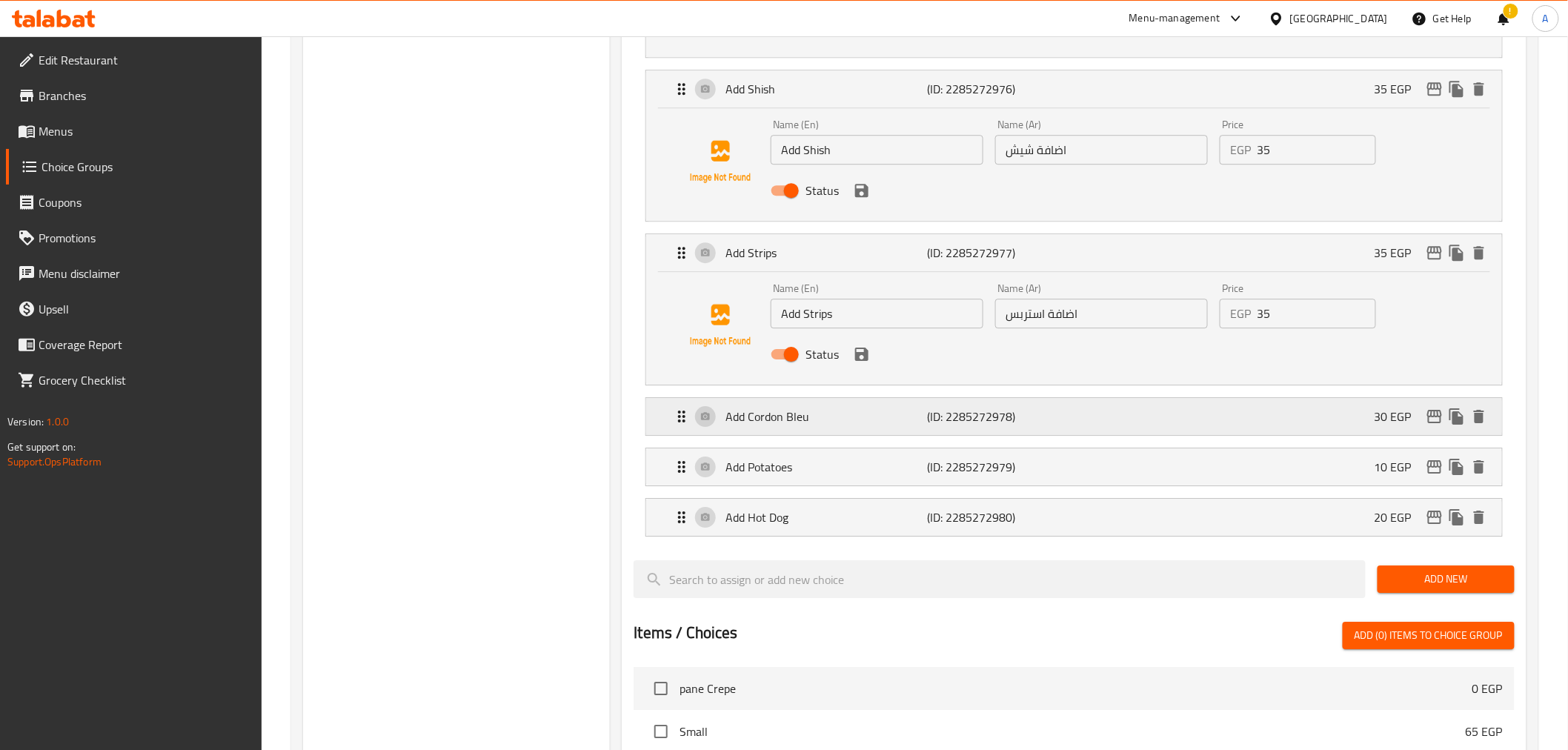
click at [1098, 413] on div "Add Cordon Bleu (ID: 2285272978) 30 EGP" at bounding box center [1077, 417] width 810 height 37
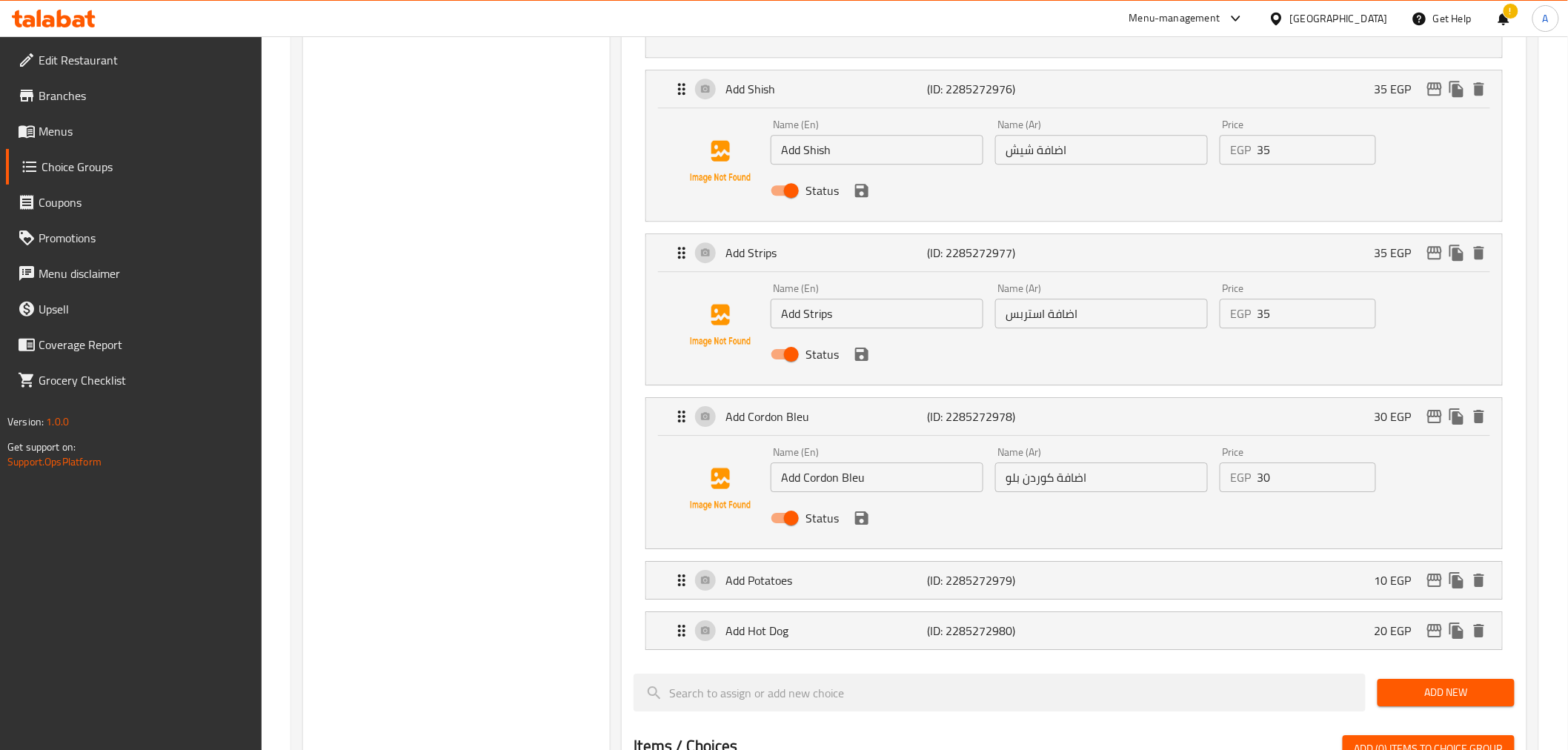
scroll to position [1863, 0]
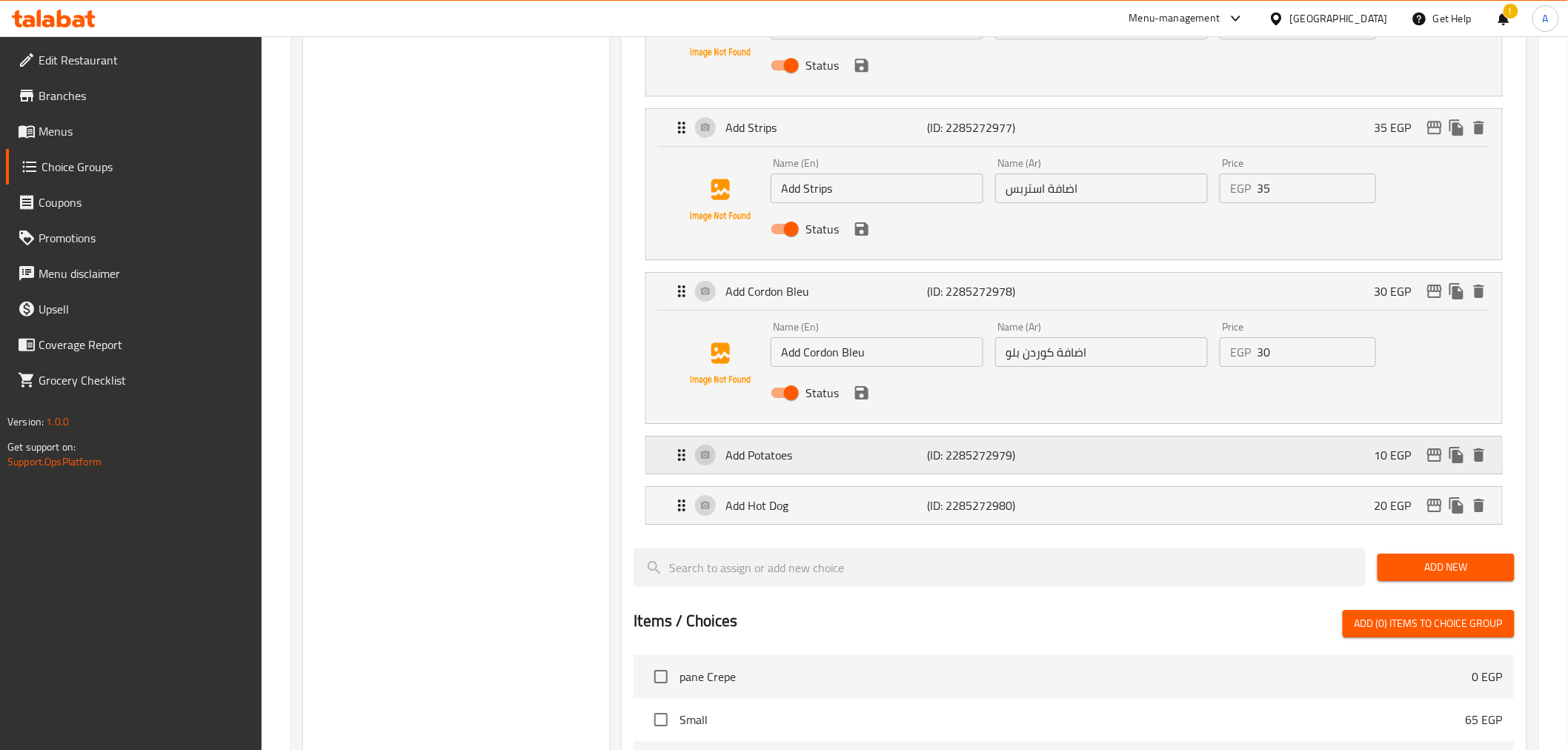
click at [1034, 447] on p "(ID: 2285272979)" at bounding box center [995, 456] width 135 height 18
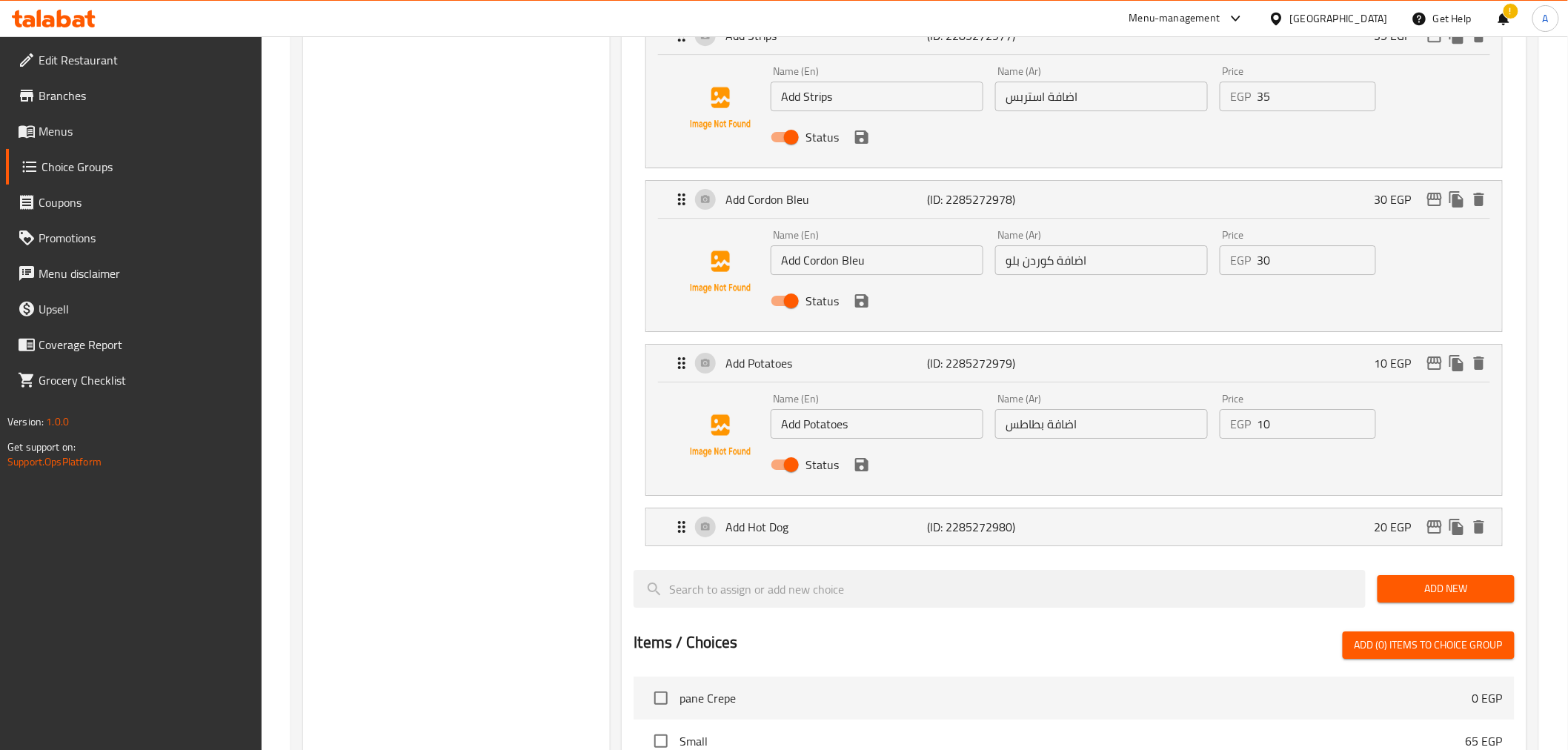
scroll to position [1989, 0]
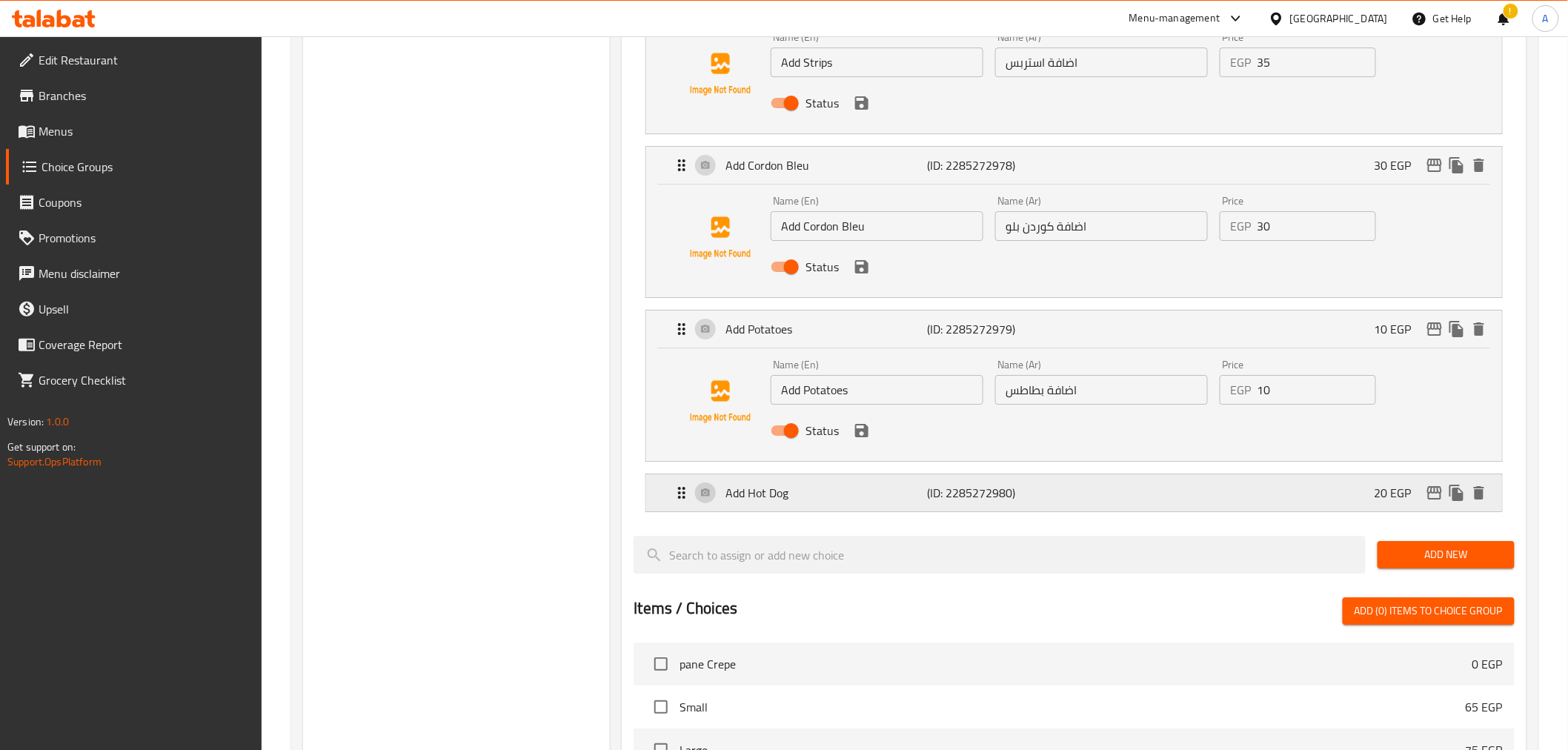
click at [1108, 486] on div "Add Hot Dog (ID: 2285272980) 20 EGP" at bounding box center [1077, 493] width 810 height 37
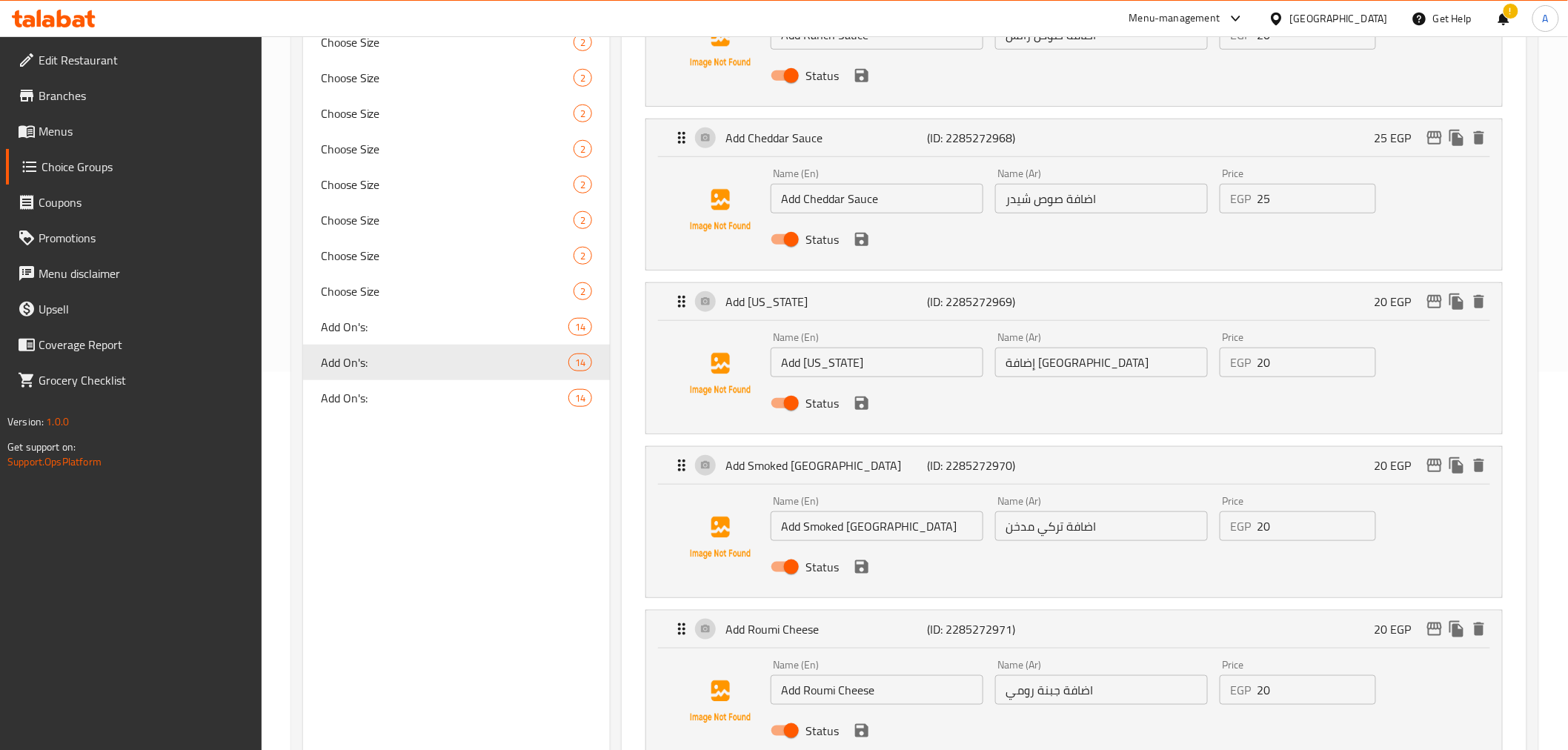
scroll to position [354, 0]
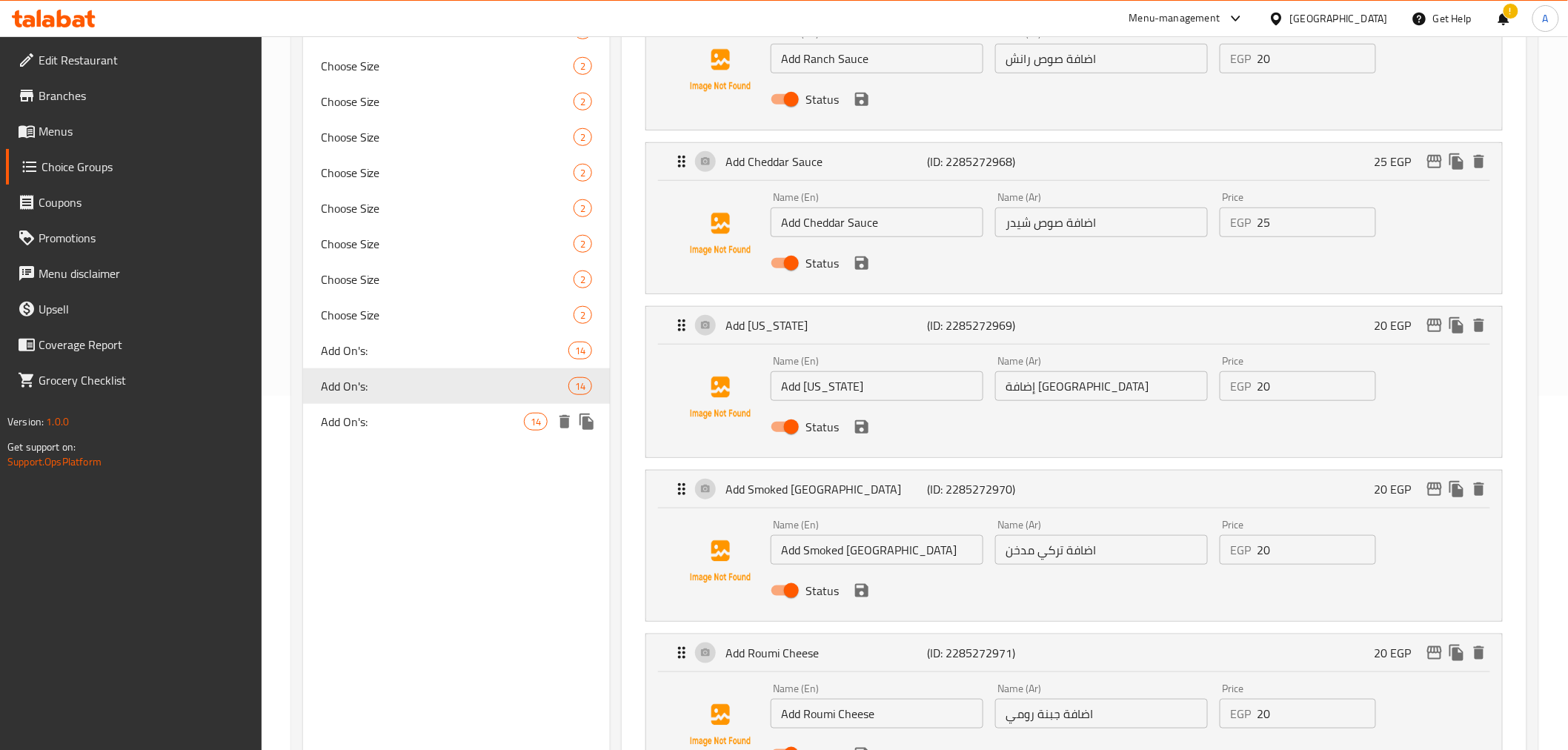
click at [461, 416] on span "Add On's:" at bounding box center [422, 422] width 204 height 18
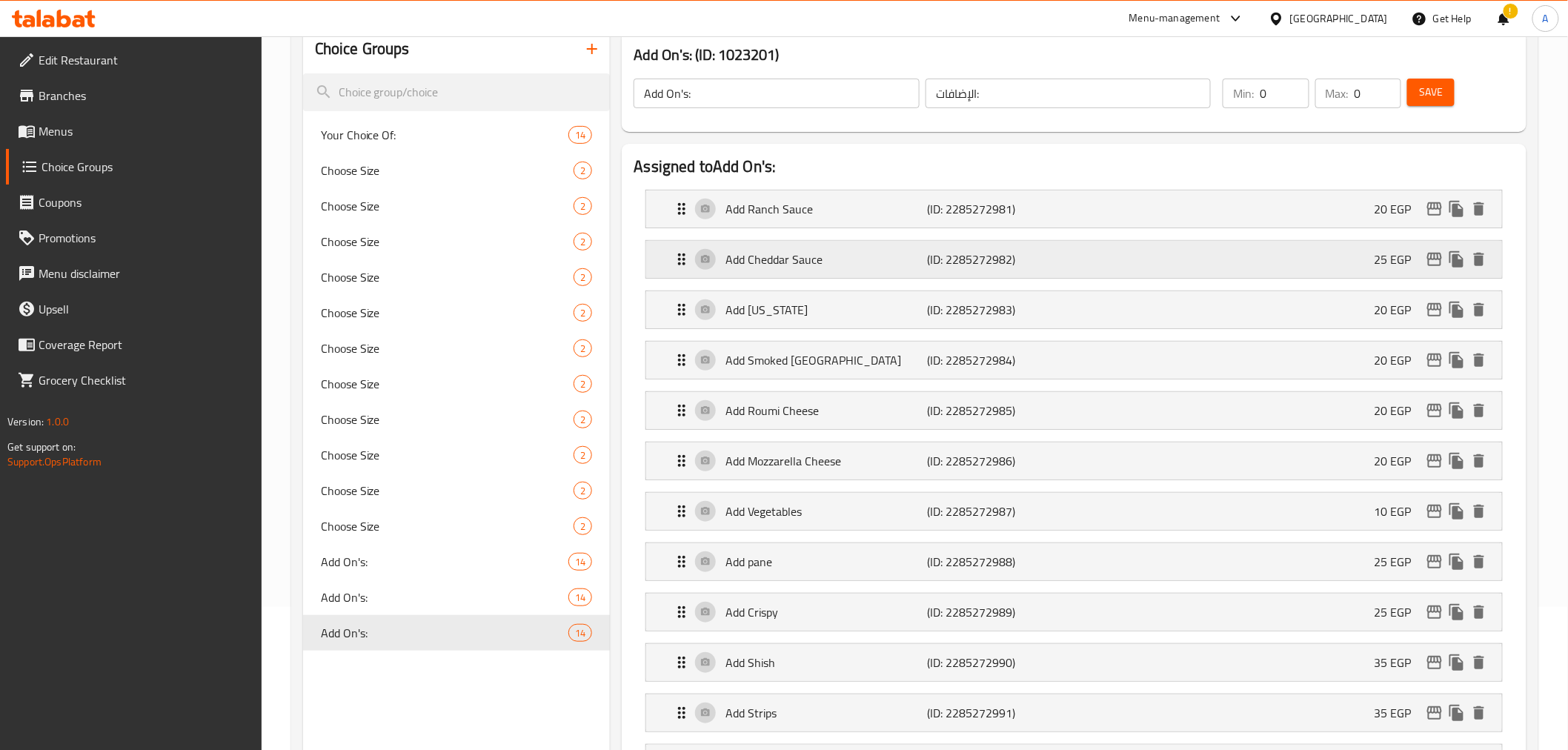
scroll to position [129, 0]
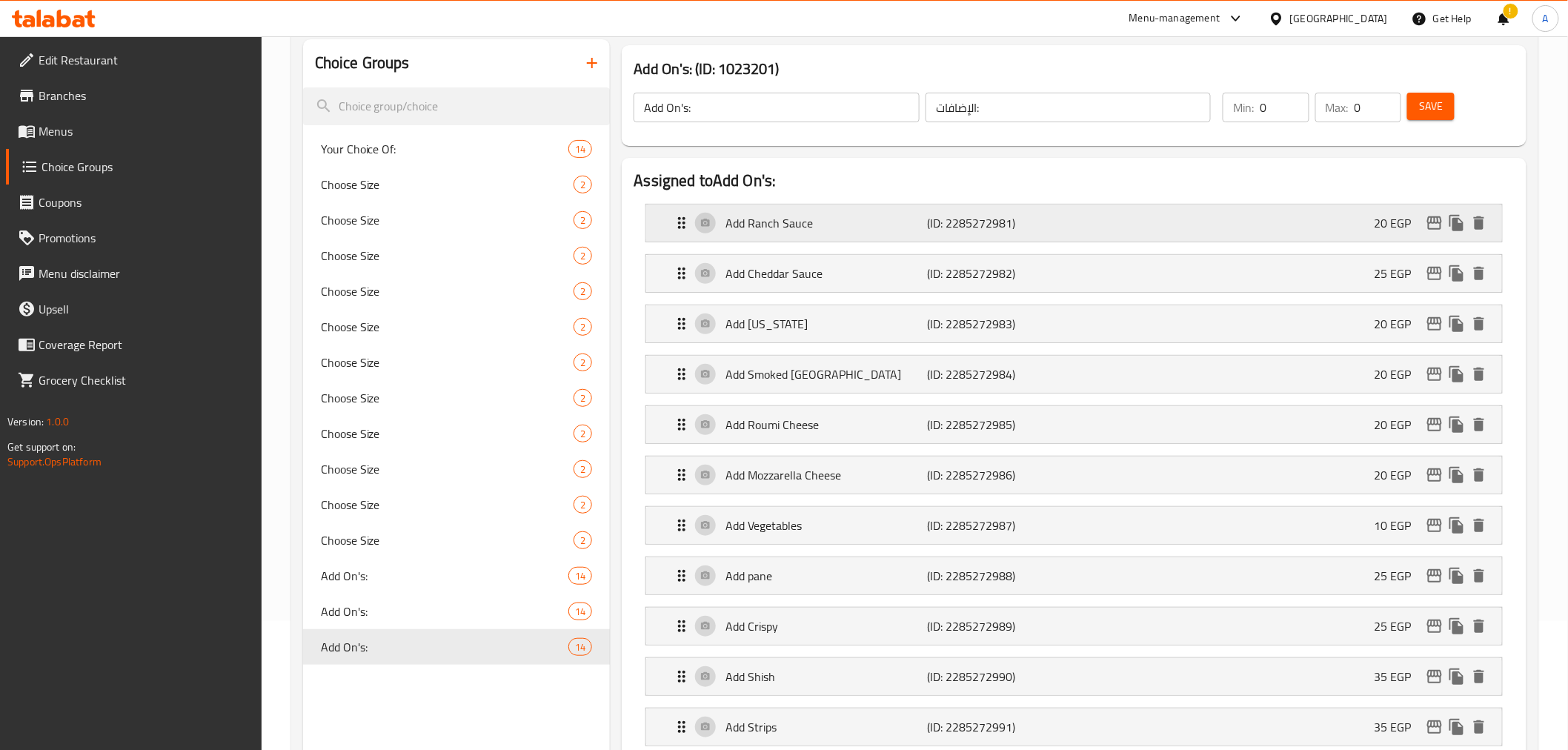
click at [1002, 237] on div "Add Ranch Sauce (ID: 2285272981) 20 EGP" at bounding box center [1077, 223] width 810 height 37
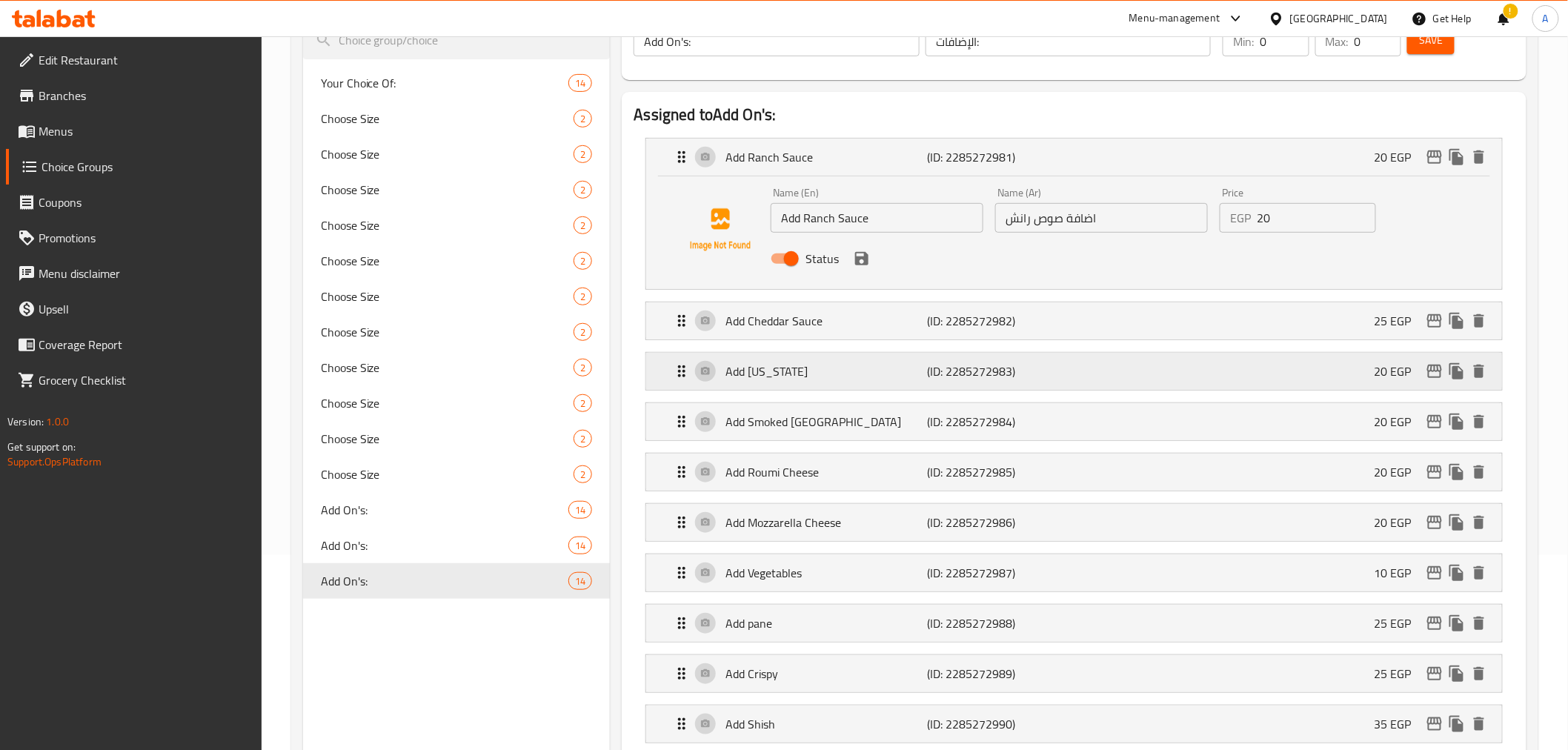
scroll to position [197, 0]
click at [1104, 315] on div "Add Cheddar Sauce (ID: 2285272982) 25 EGP" at bounding box center [1077, 318] width 810 height 37
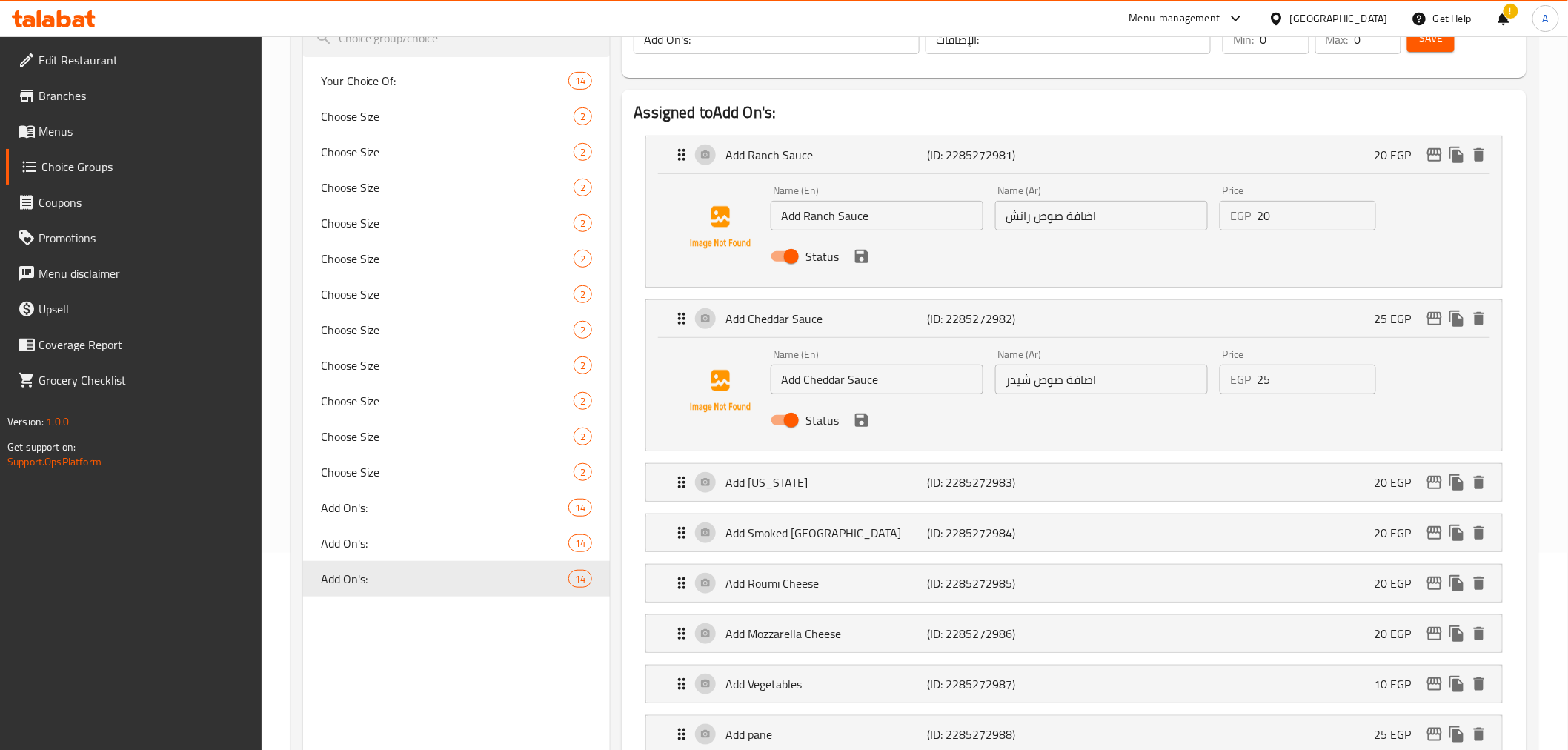
scroll to position [230, 0]
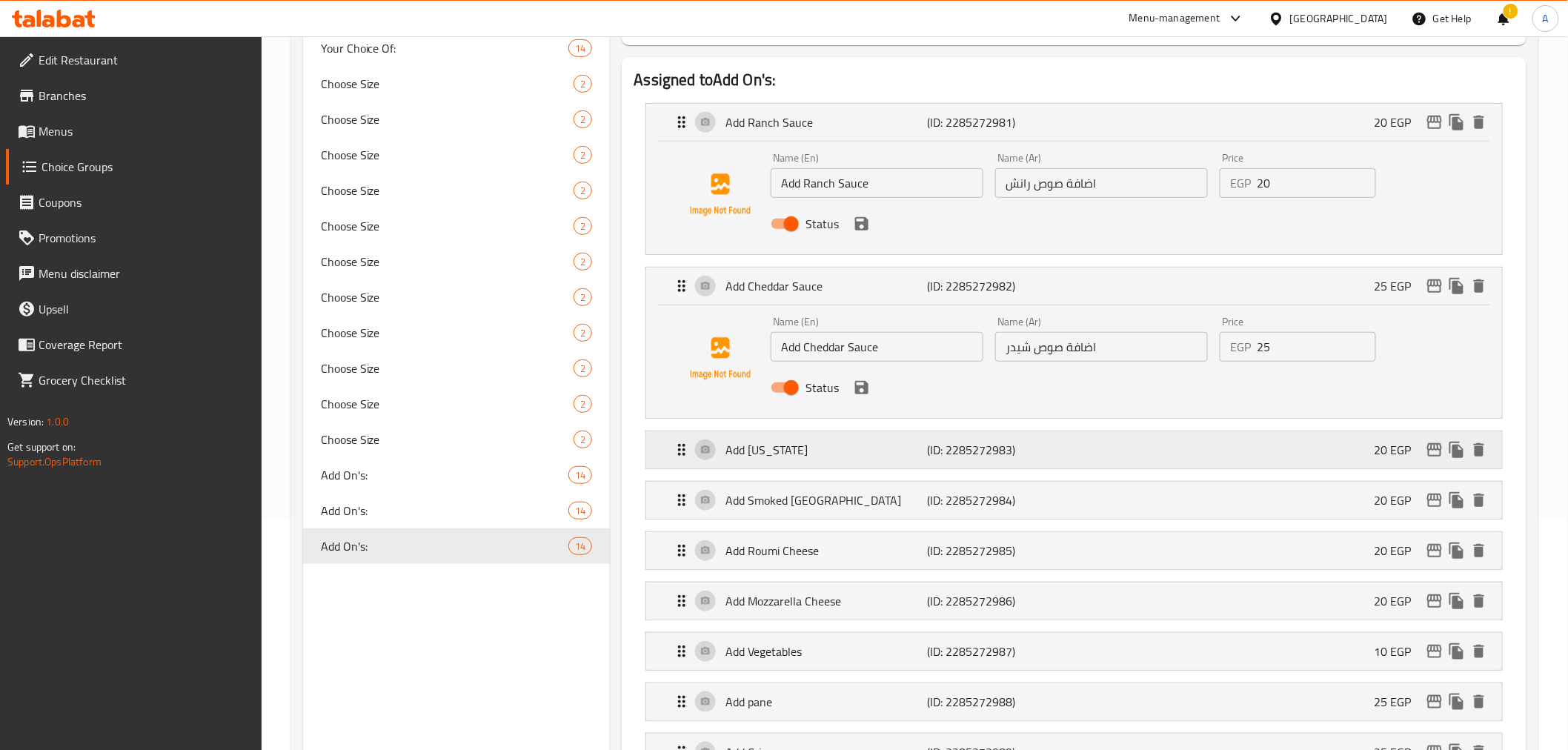
click at [1139, 440] on div "Add Texas (ID: 2285272983) 20 EGP" at bounding box center [1077, 449] width 810 height 37
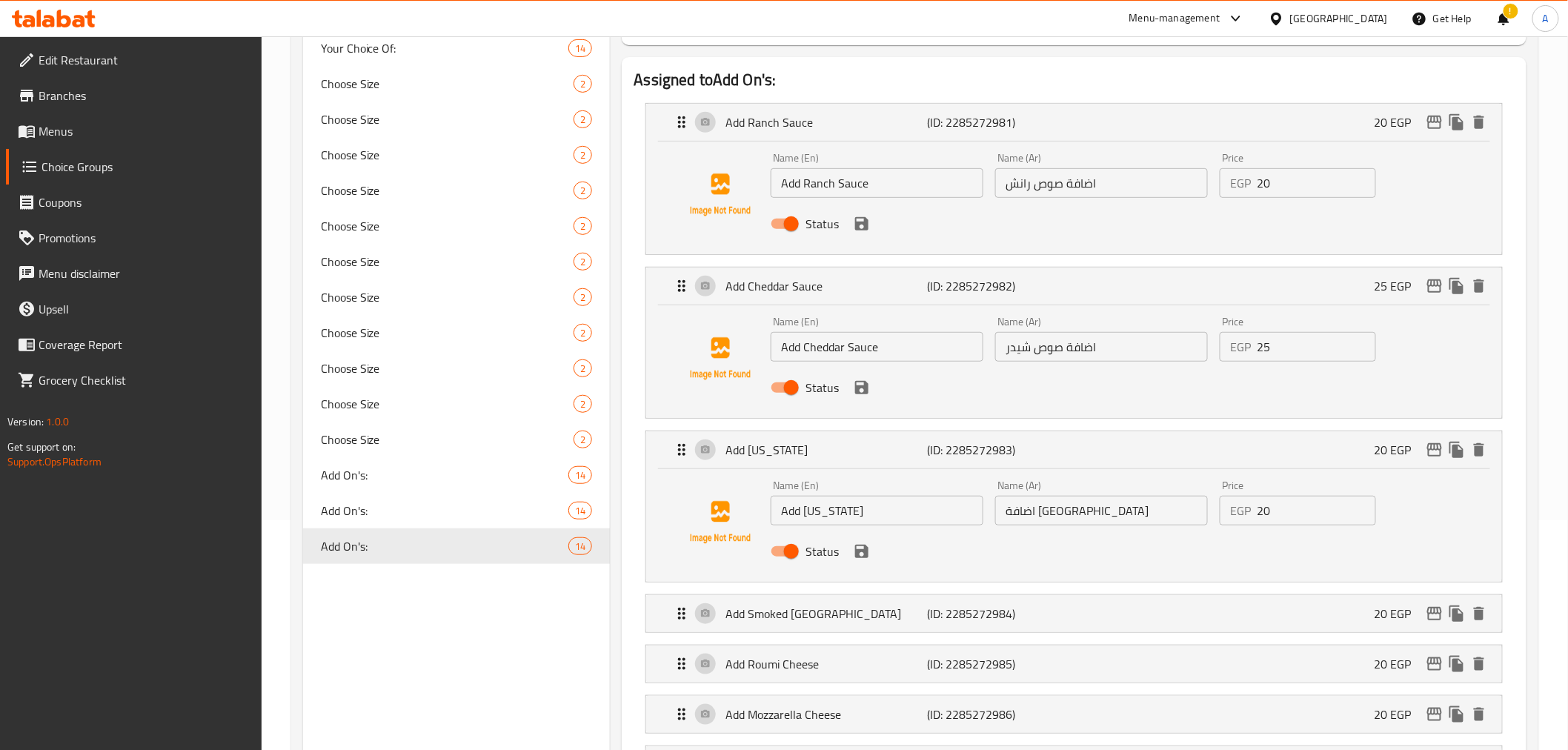
scroll to position [464, 0]
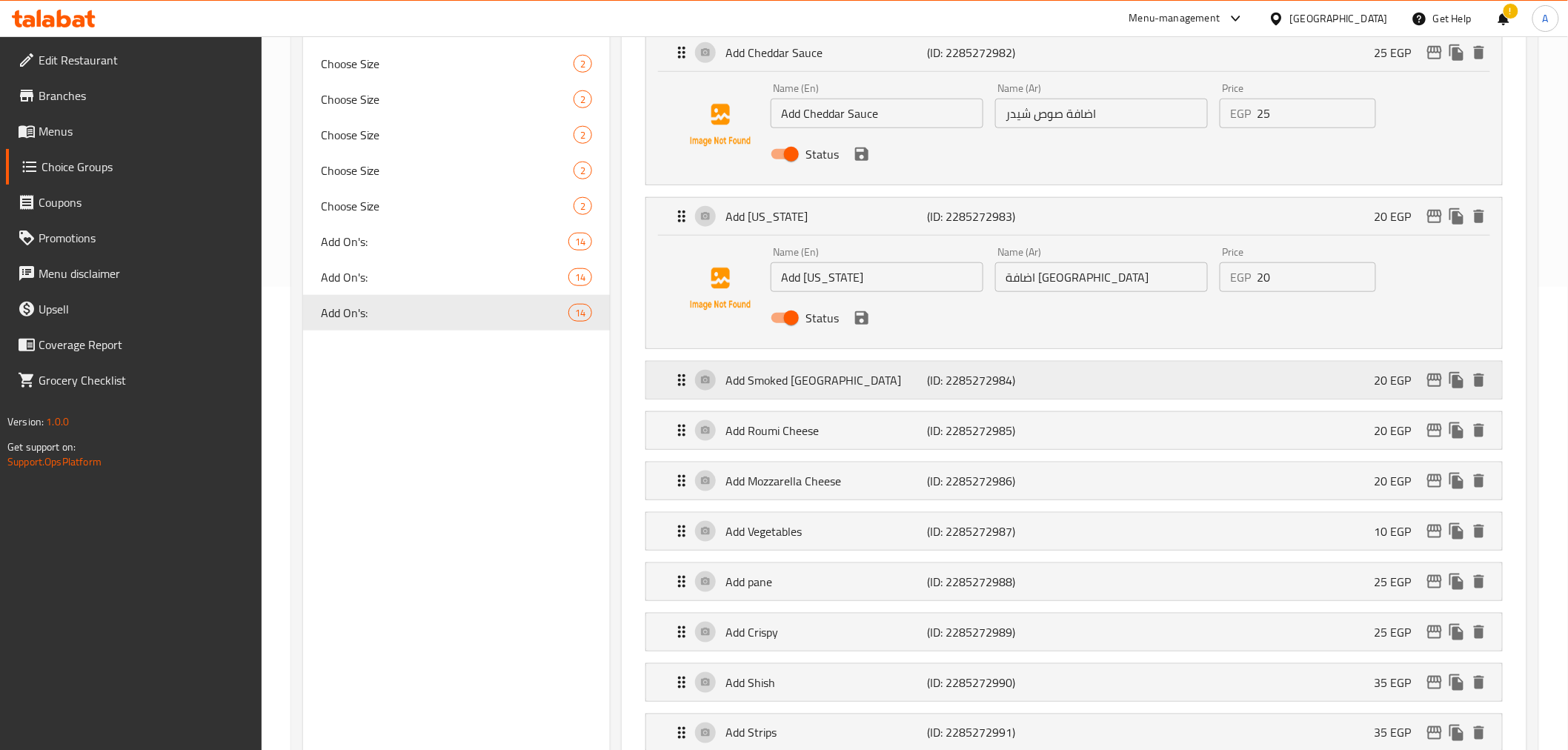
click at [1157, 391] on div "Add Smoked Turkey (ID: 2285272984) 20 EGP" at bounding box center [1077, 380] width 810 height 37
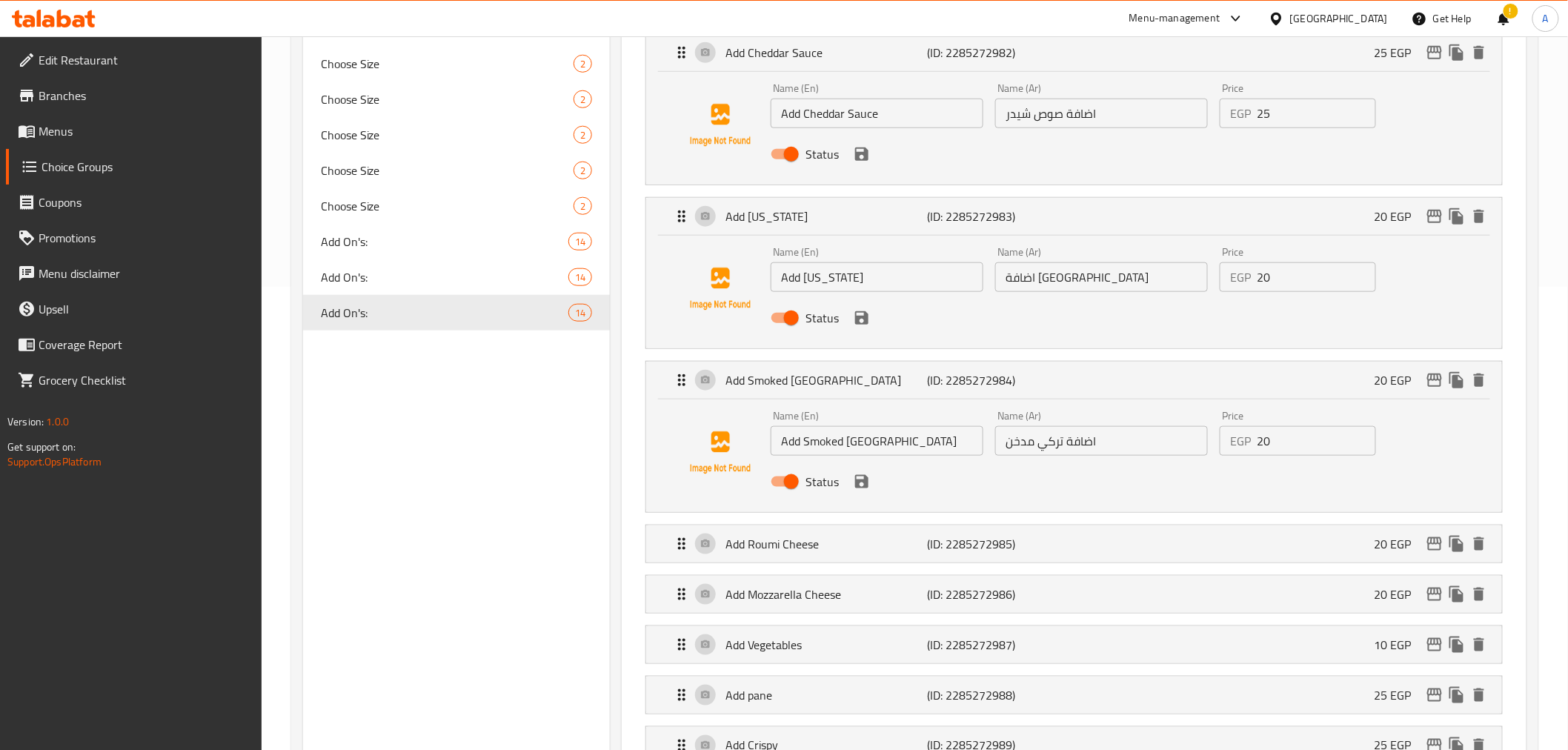
scroll to position [560, 0]
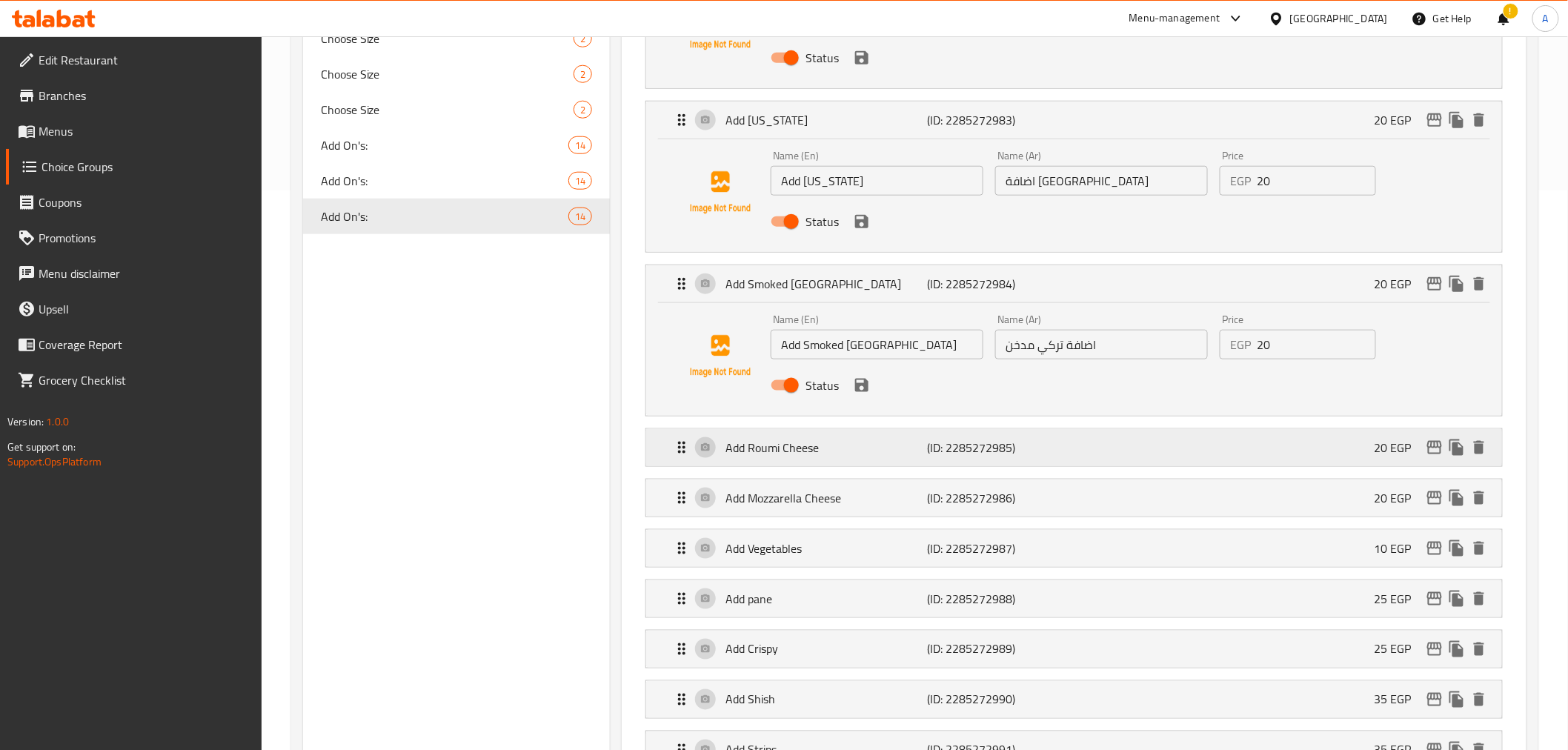
click at [1093, 447] on div "Add Roumi Cheese (ID: 2285272985) 20 EGP" at bounding box center [1077, 447] width 810 height 37
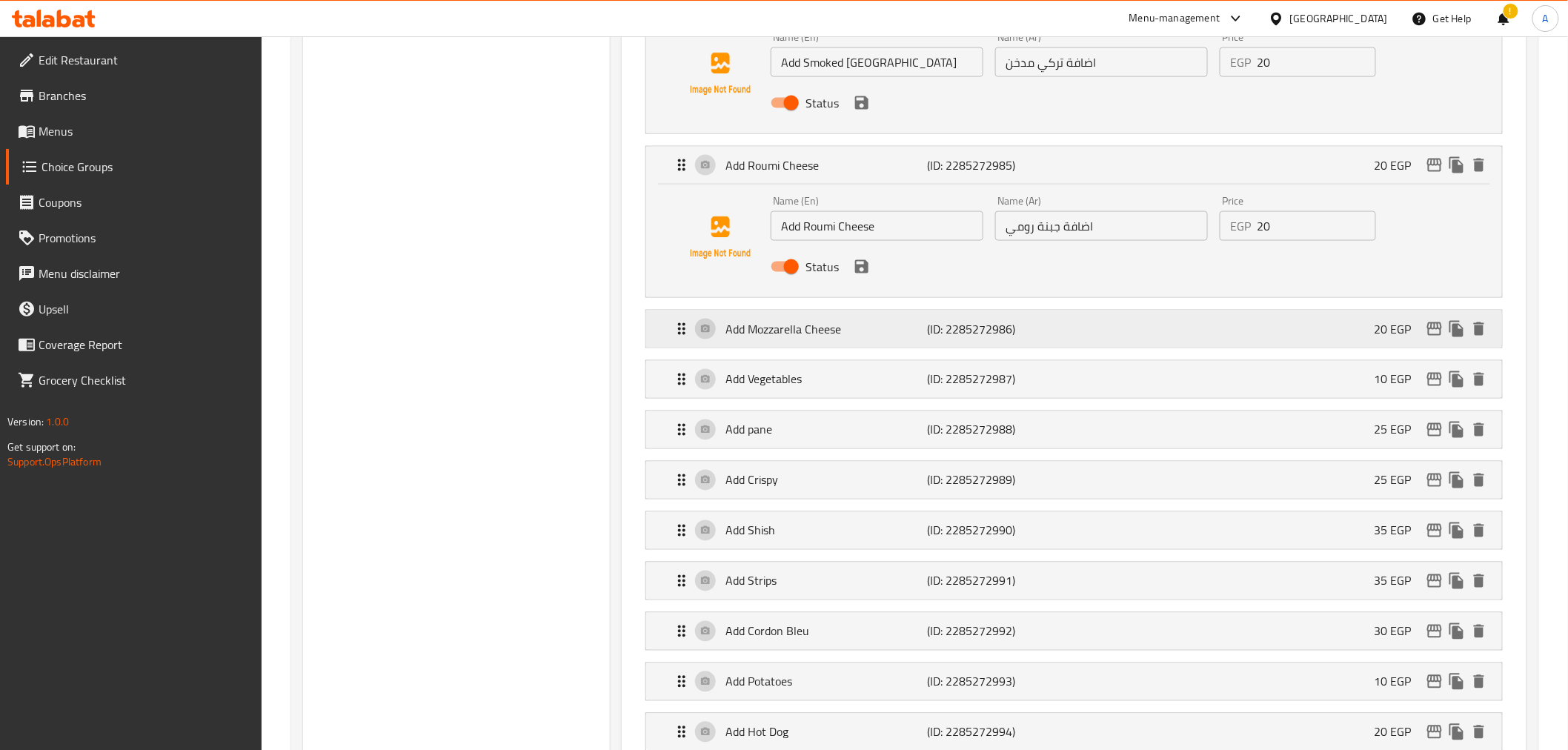
scroll to position [845, 0]
click at [917, 339] on div "Add Mozzarella Cheese (ID: 2285272986) 20 EGP" at bounding box center [1077, 326] width 810 height 37
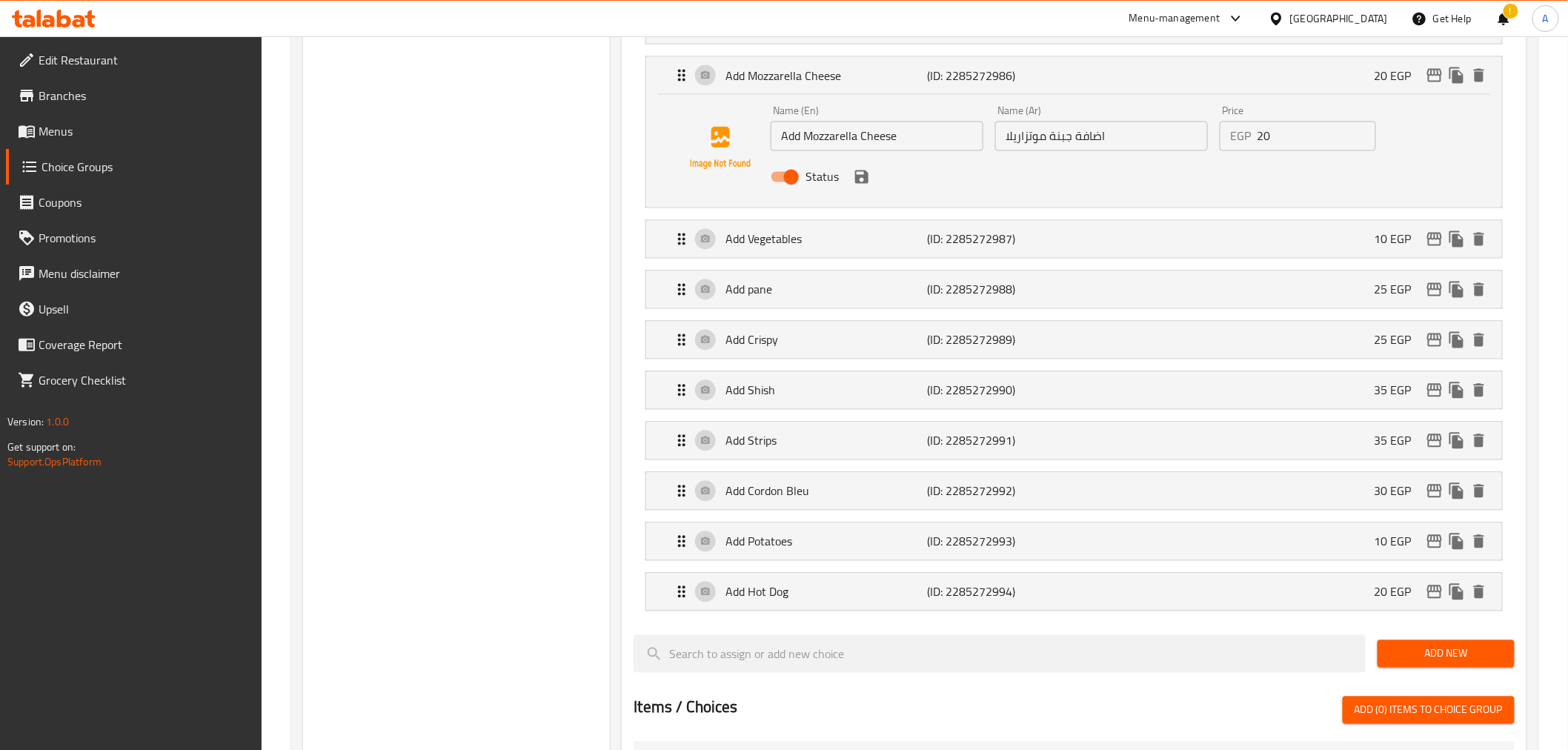
scroll to position [1191, 0]
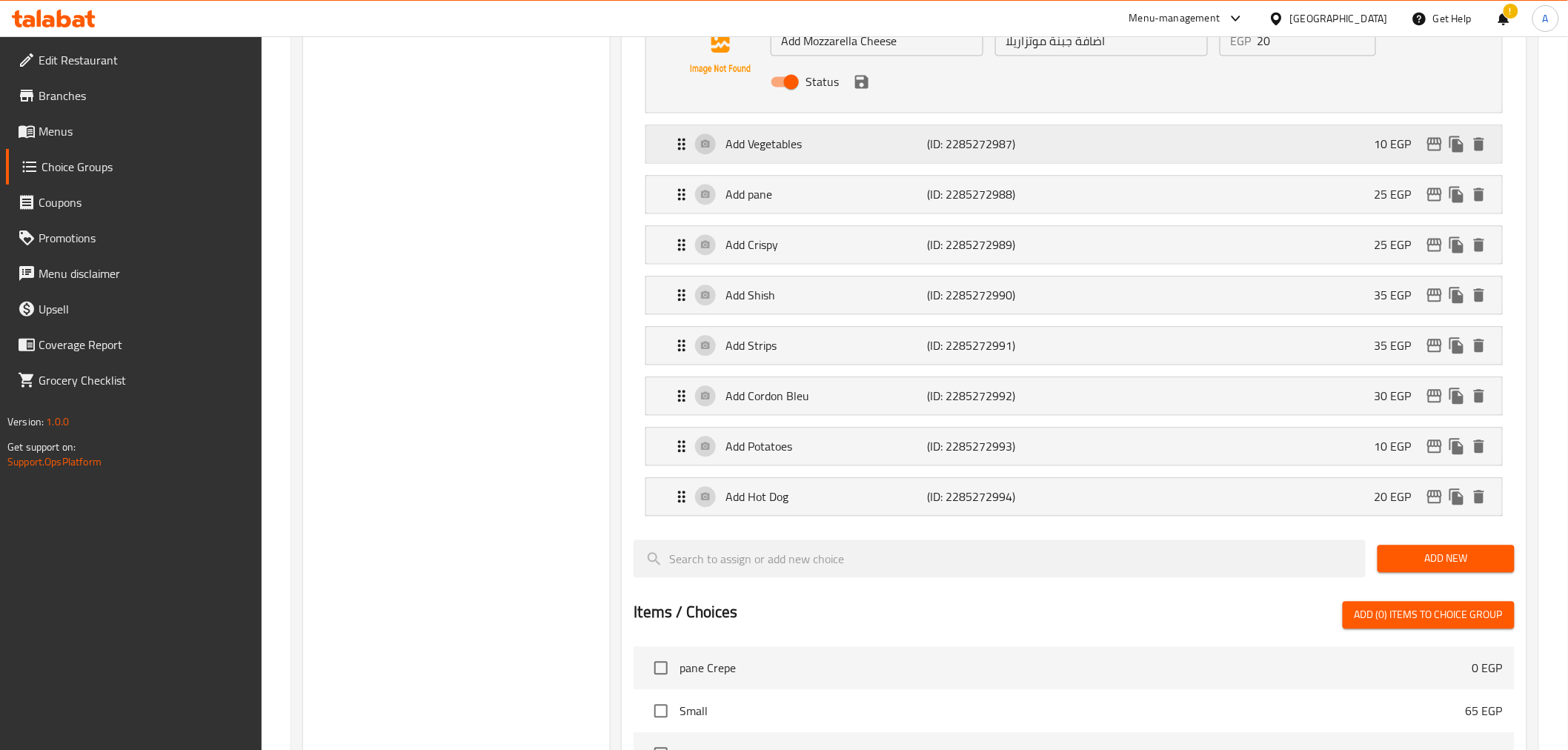
click at [827, 157] on div "Add Vegetables (ID: 2285272987) 10 EGP" at bounding box center [1077, 143] width 810 height 37
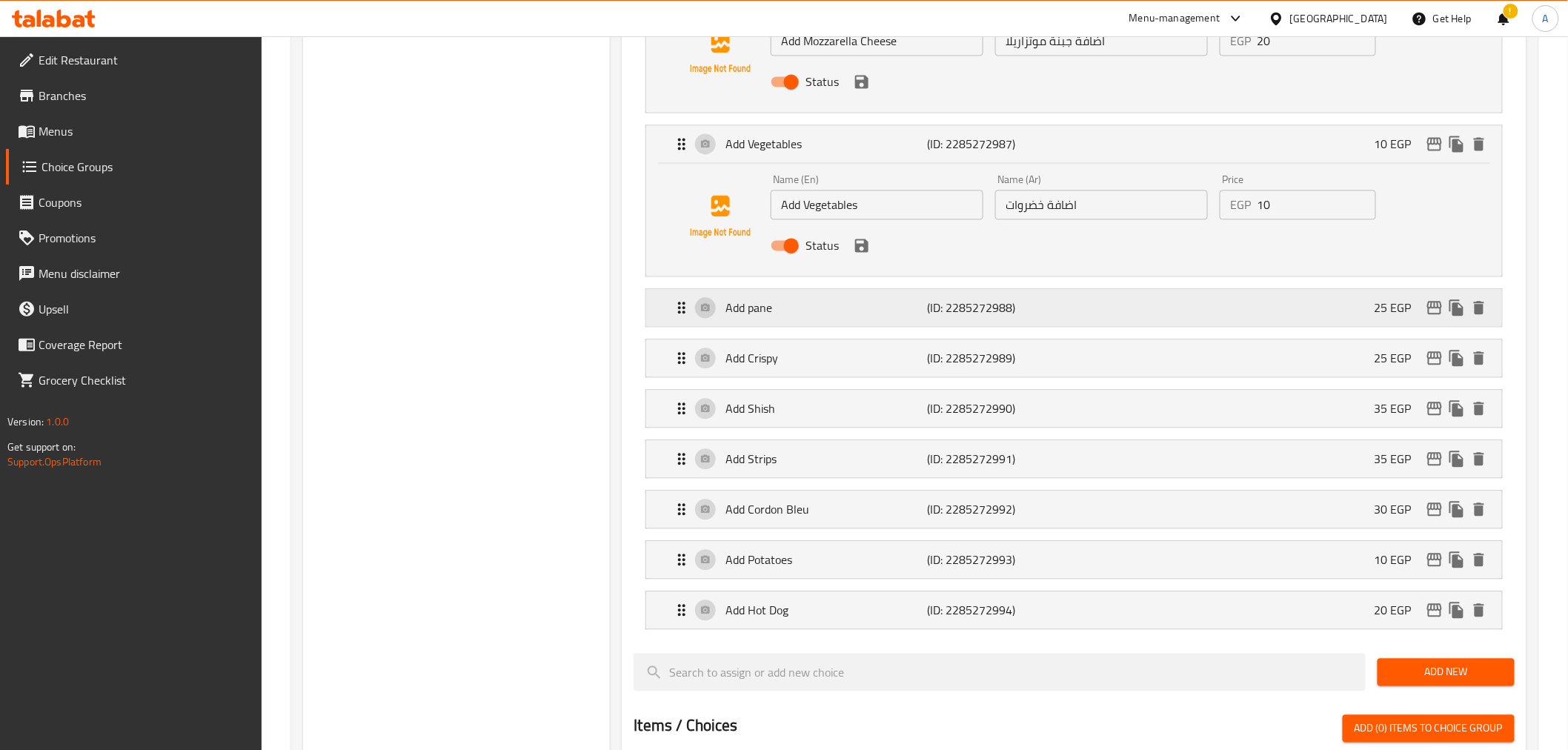
click at [987, 312] on p "(ID: 2285272988)" at bounding box center [995, 308] width 135 height 18
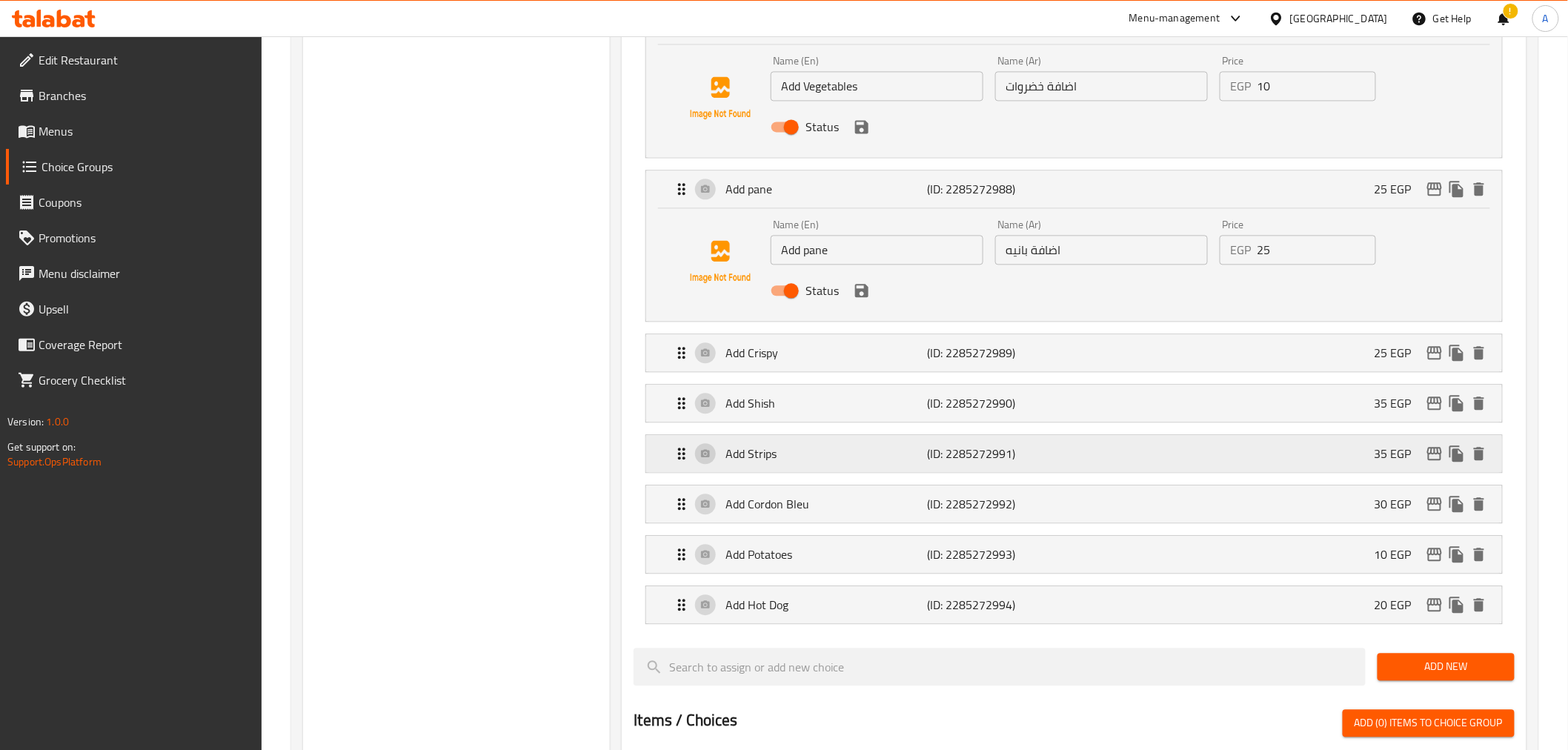
scroll to position [1313, 0]
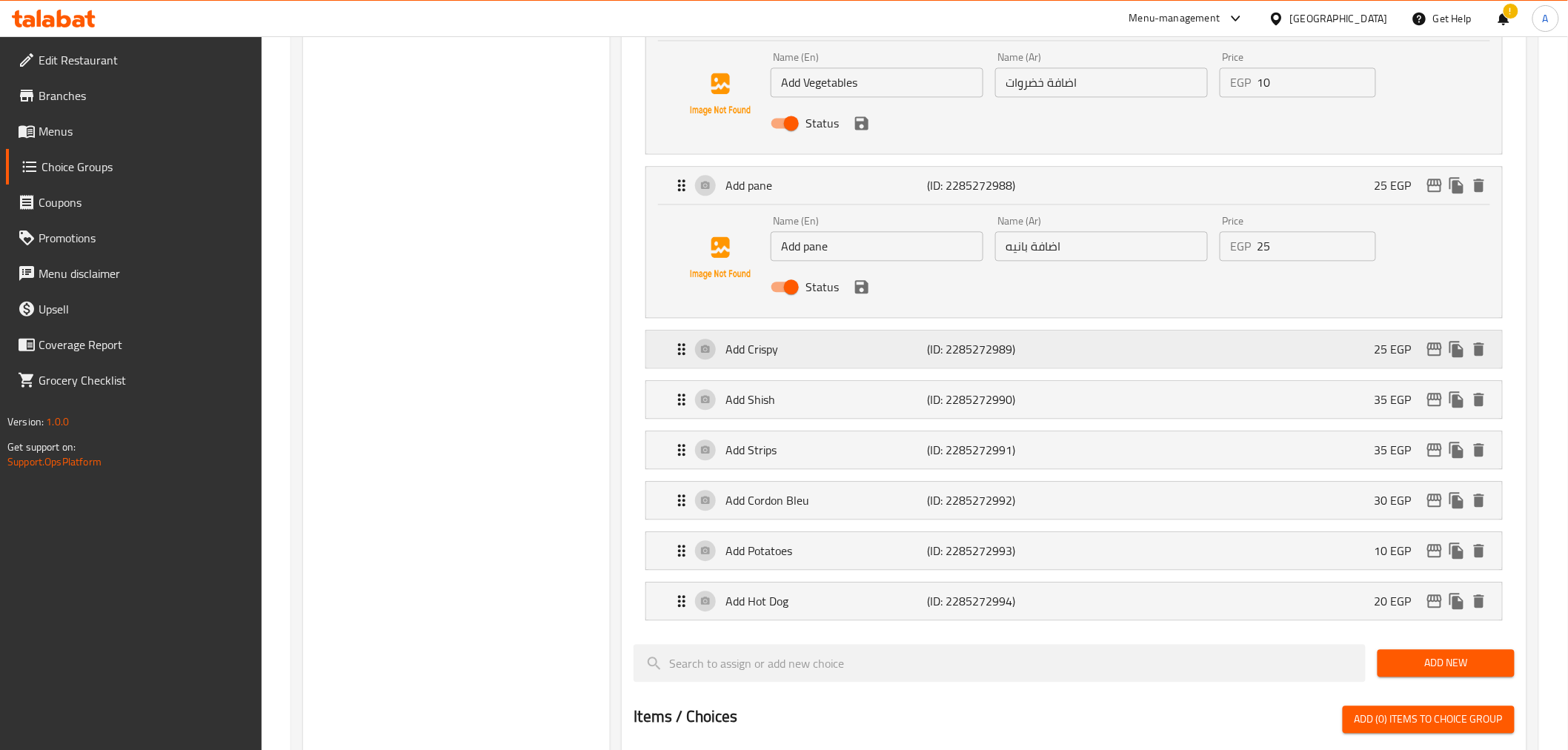
click at [1068, 349] on div "Add Crispy (ID: 2285272989) 25 EGP" at bounding box center [1077, 349] width 810 height 37
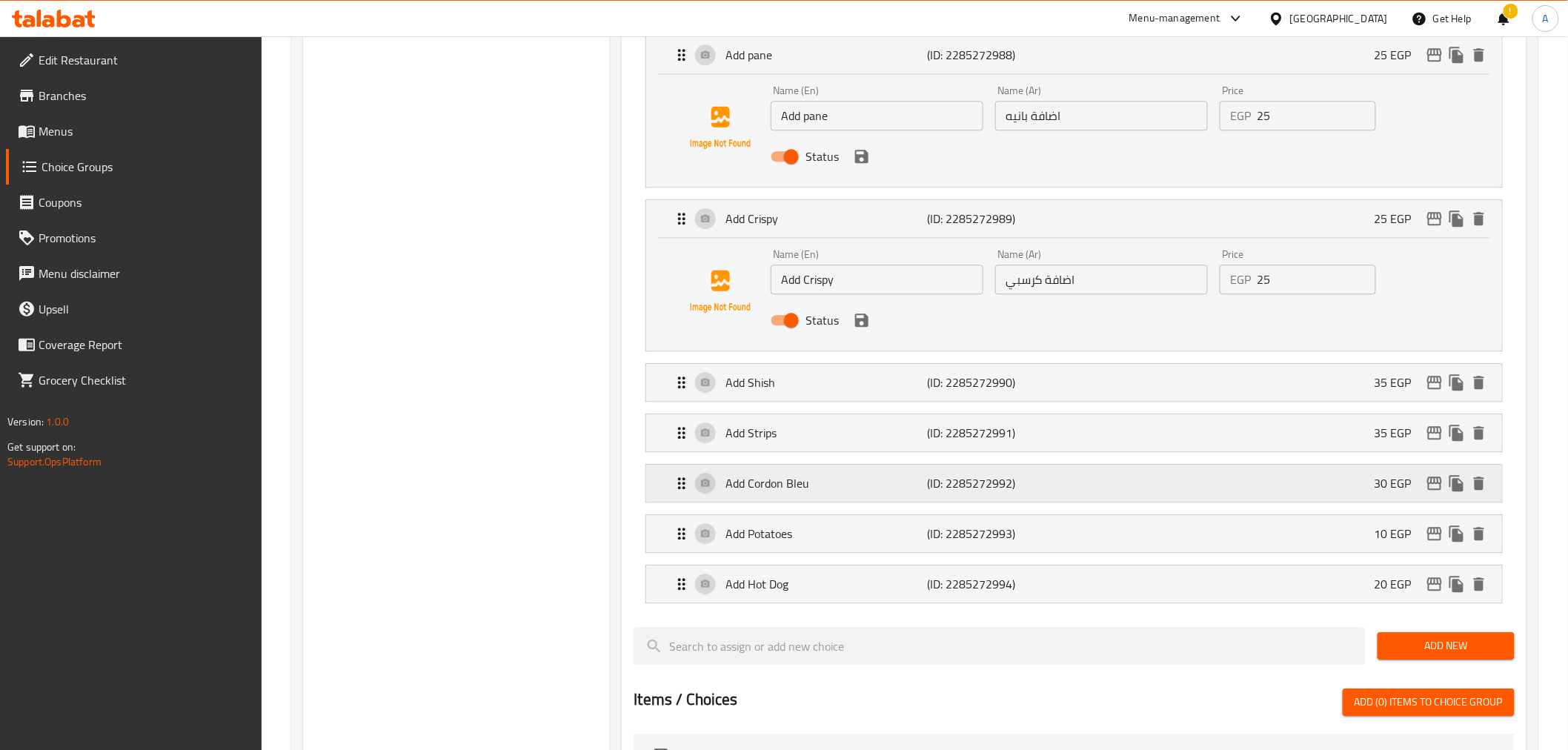
scroll to position [1522, 0]
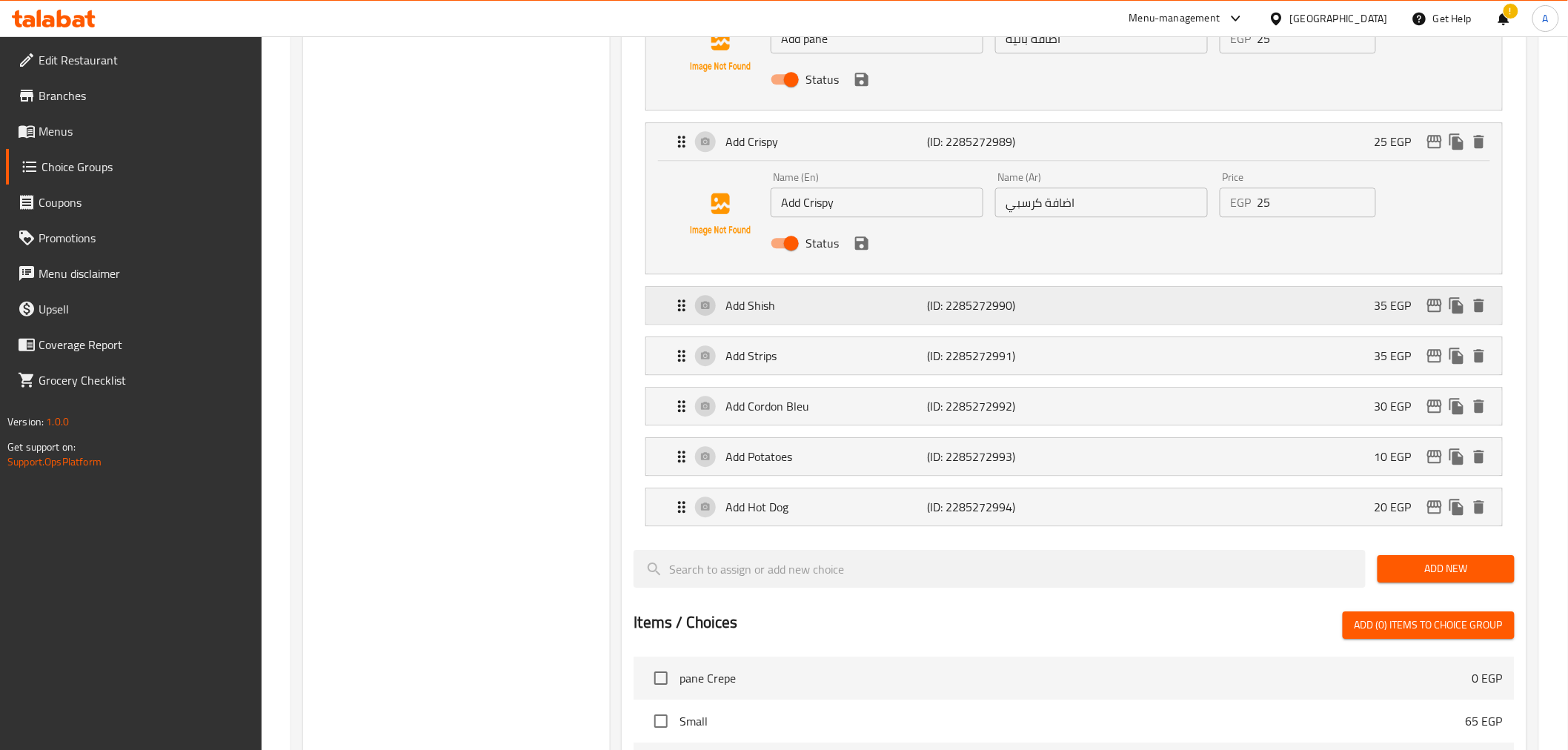
click at [991, 305] on p "(ID: 2285272990)" at bounding box center [995, 305] width 135 height 18
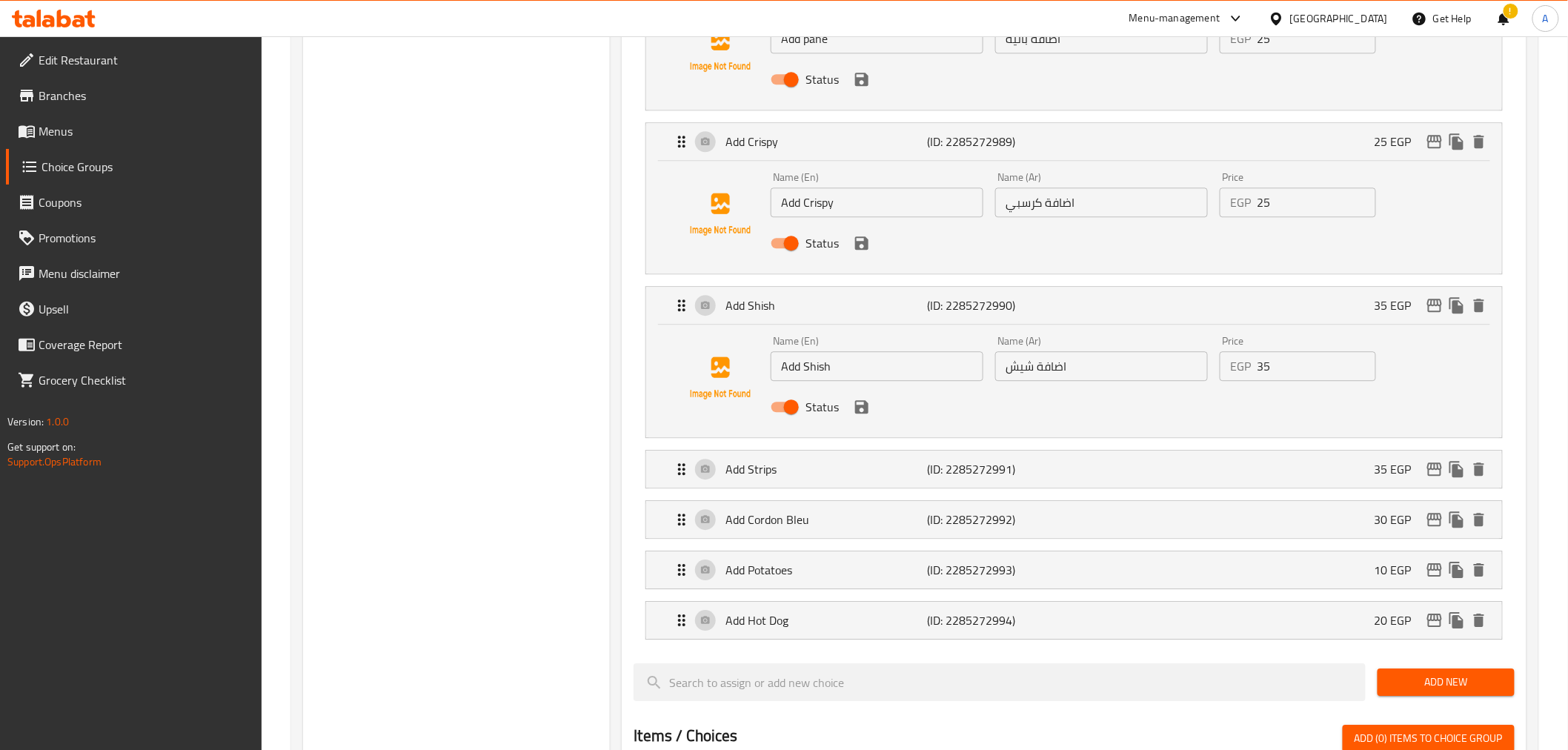
scroll to position [1583, 0]
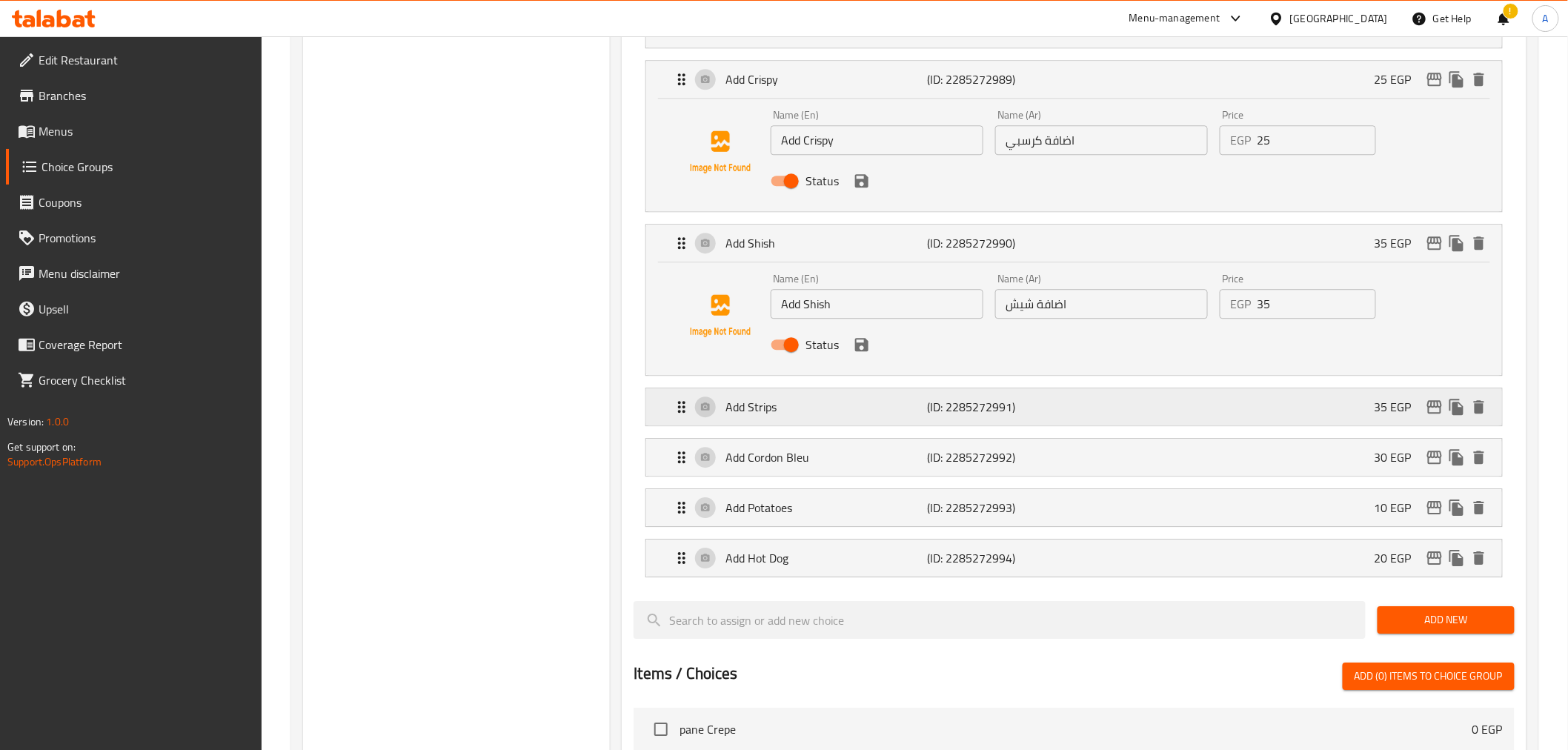
click at [1063, 405] on div "Add Strips (ID: 2285272991) 35 EGP" at bounding box center [1077, 407] width 810 height 37
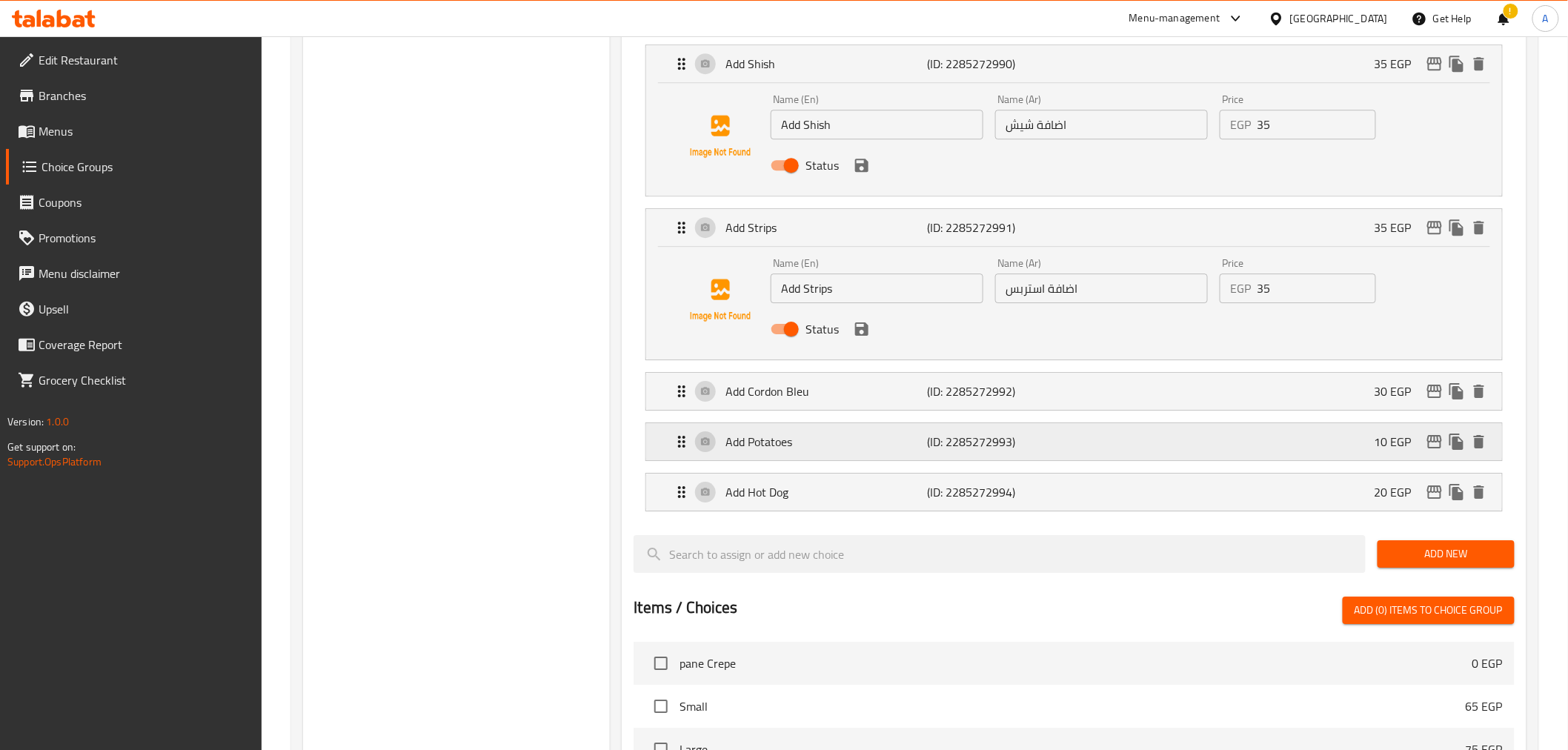
scroll to position [1776, 0]
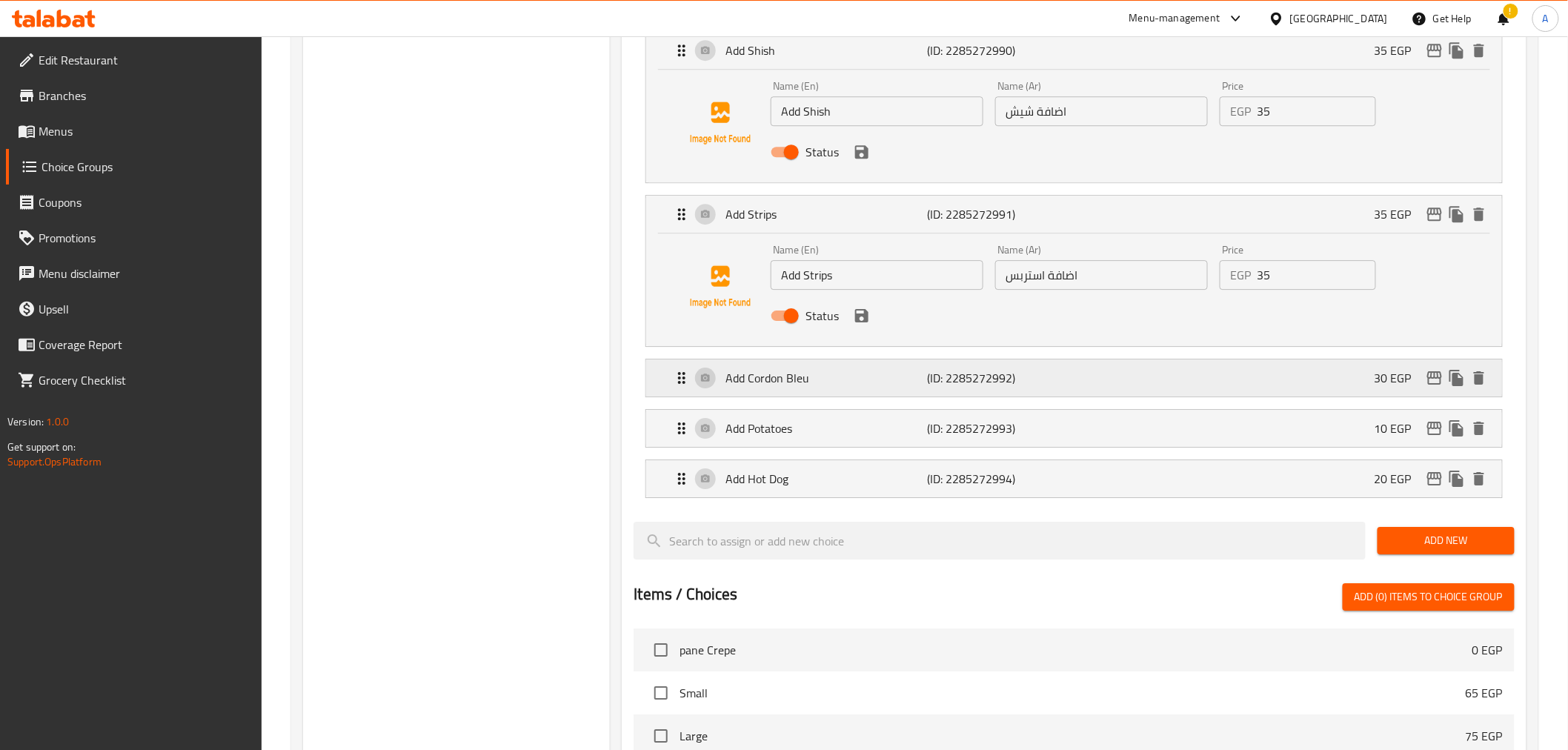
click at [1080, 372] on div "Add Cordon Bleu (ID: 2285272992) 30 EGP" at bounding box center [1077, 378] width 810 height 37
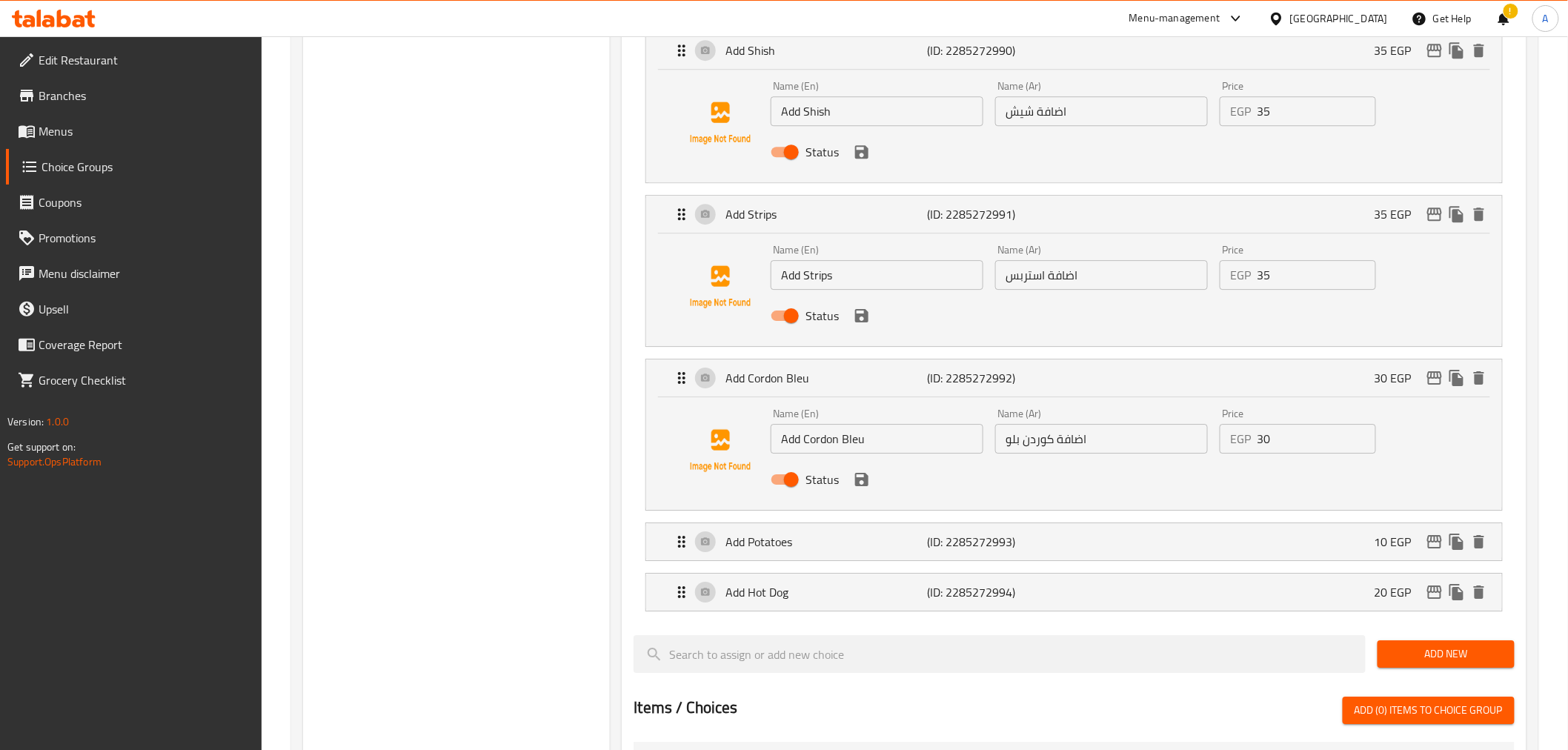
scroll to position [1916, 0]
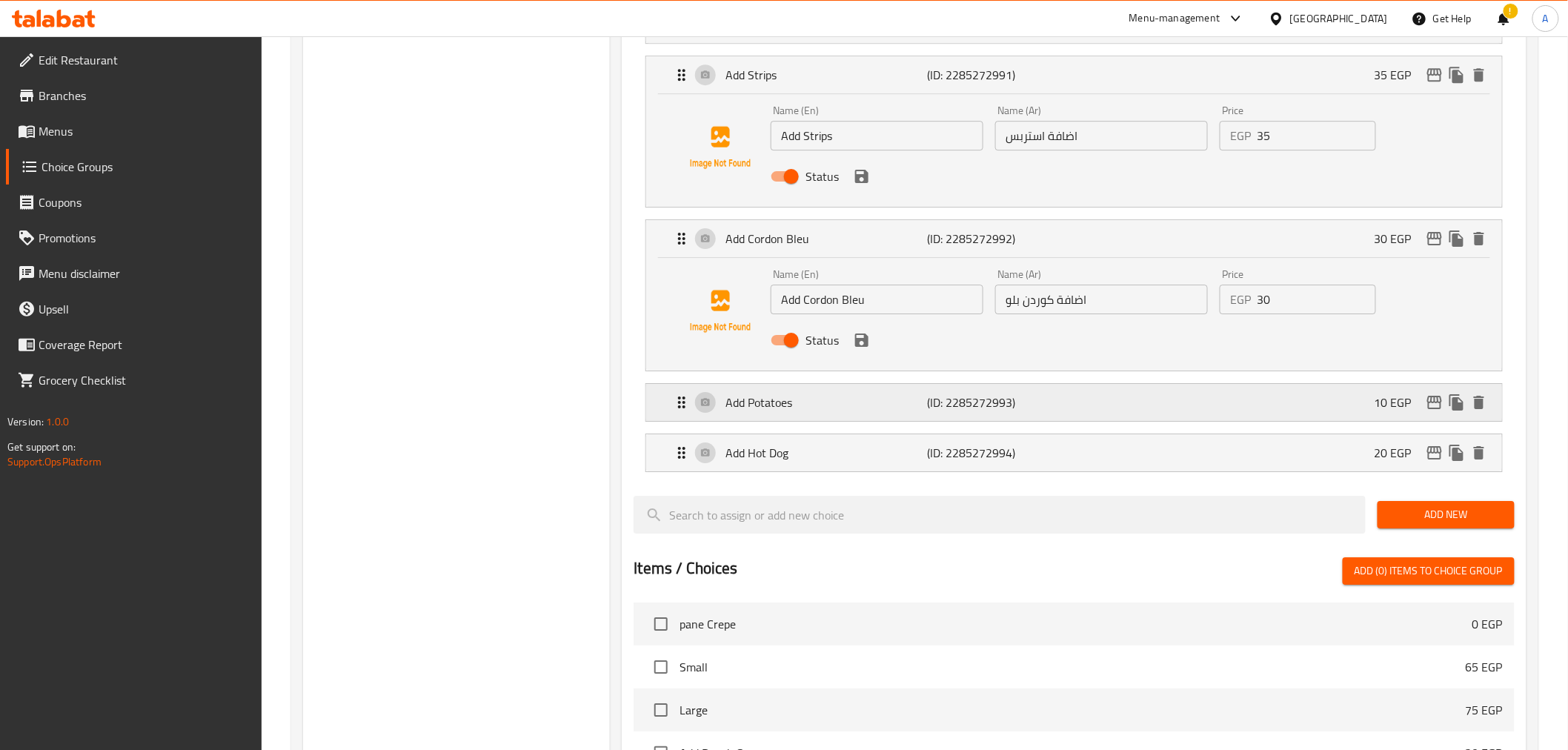
click at [1200, 397] on div "Add Potatoes (ID: 2285272993) 10 EGP" at bounding box center [1077, 402] width 810 height 37
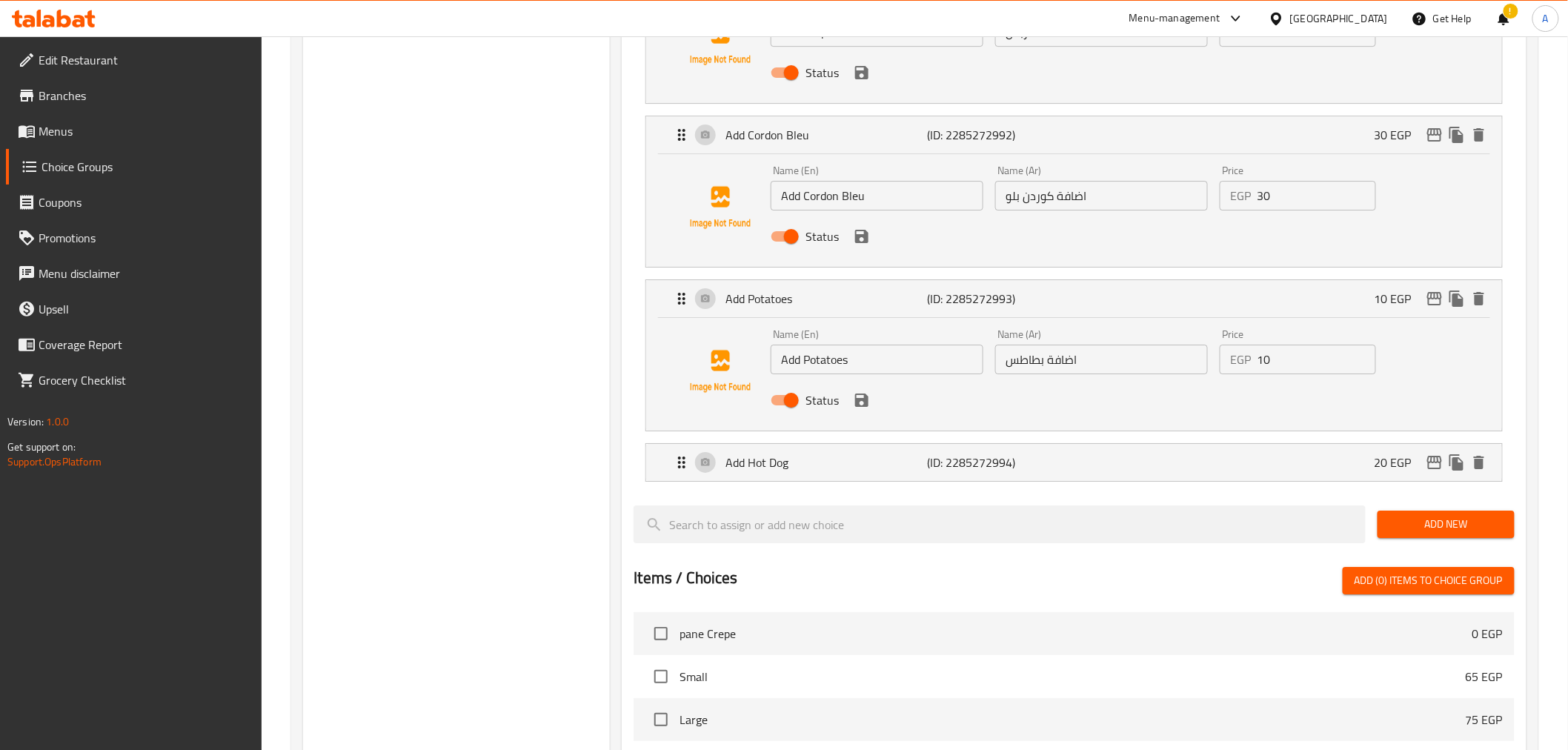
scroll to position [2032, 0]
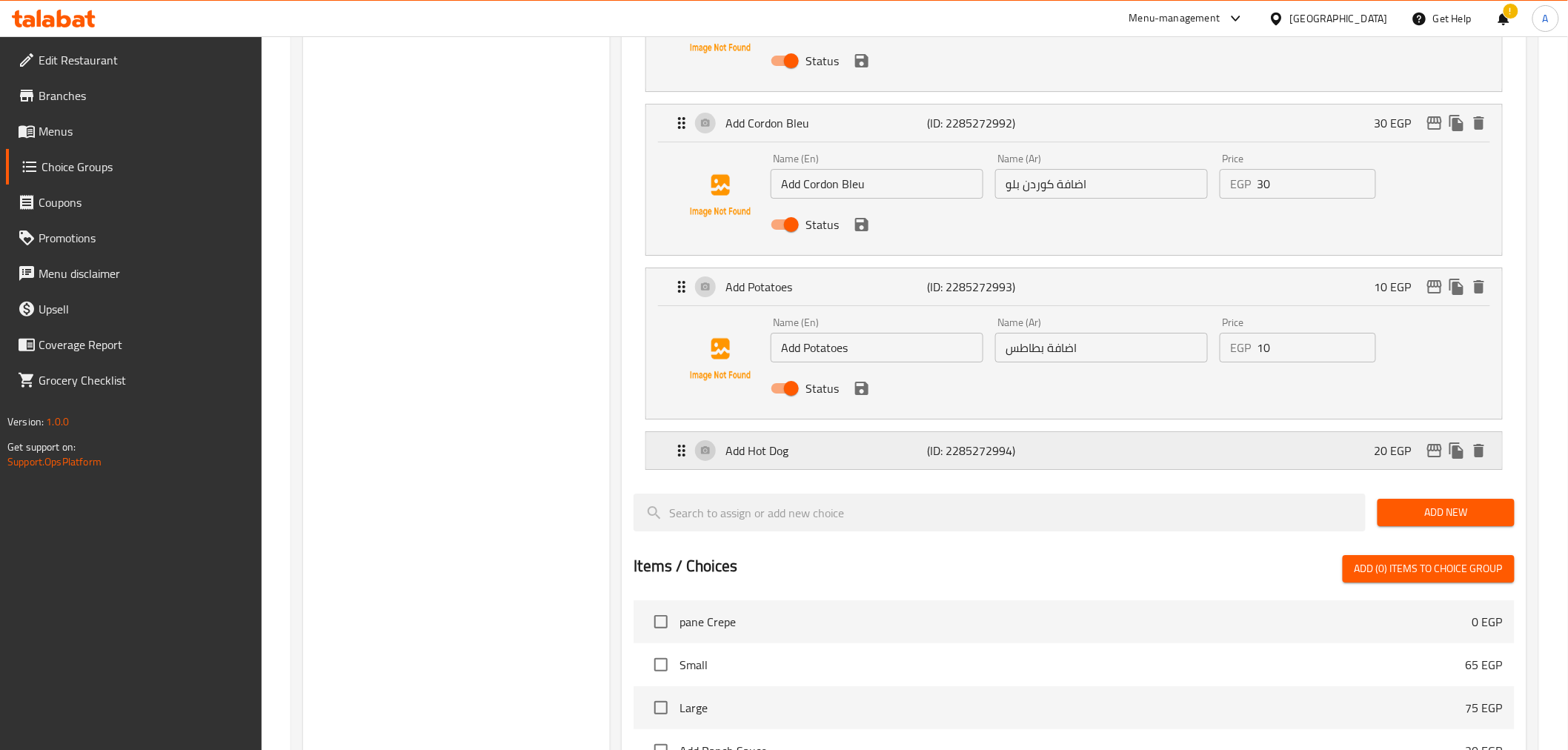
click at [1140, 453] on div "Add Hot Dog (ID: 2285272994) 20 EGP" at bounding box center [1077, 450] width 810 height 37
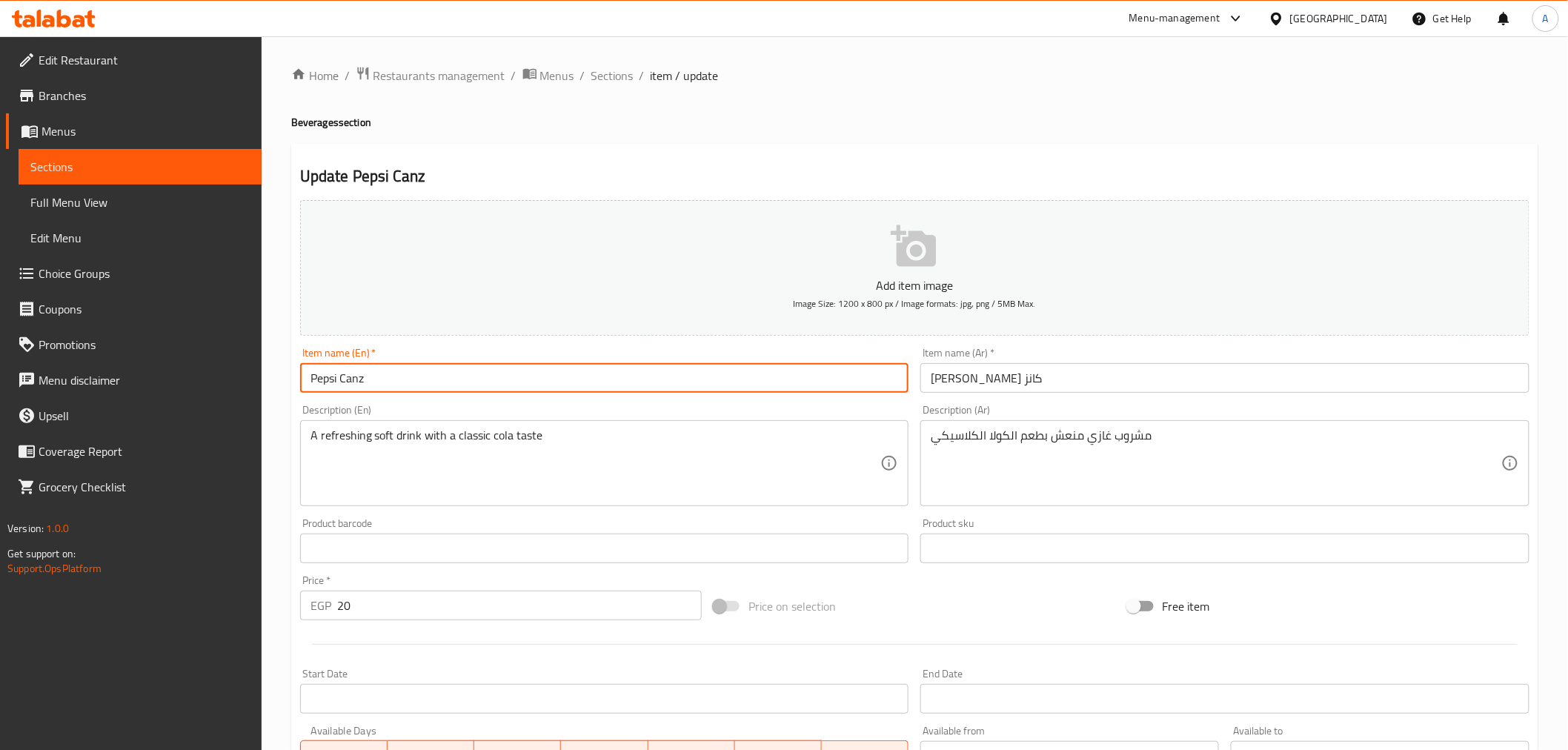
click at [360, 381] on input "Pepsi Canz" at bounding box center [604, 378] width 609 height 30
click at [356, 382] on input "Pepsi Can" at bounding box center [604, 378] width 609 height 30
type input "Pepsi Can"
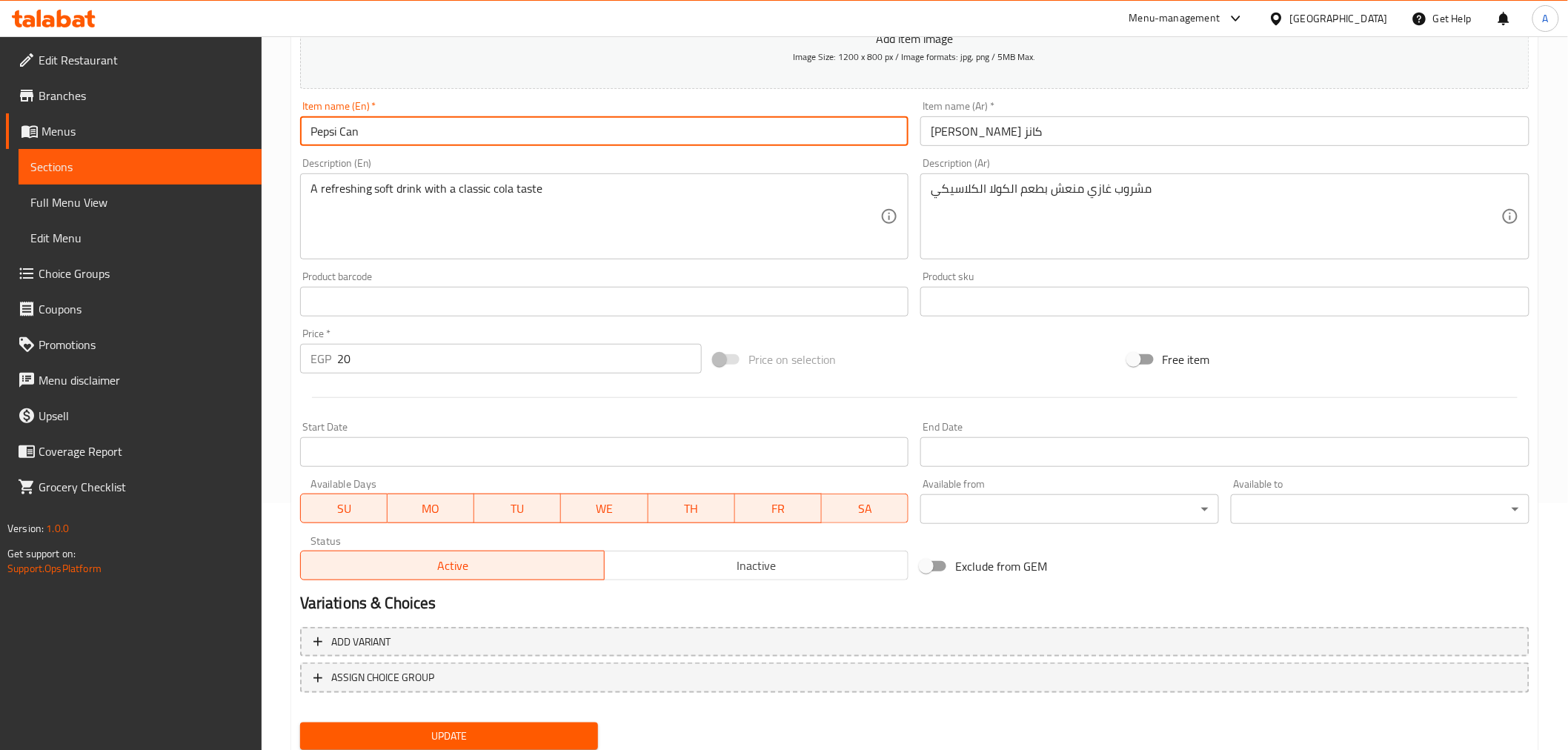
scroll to position [294, 0]
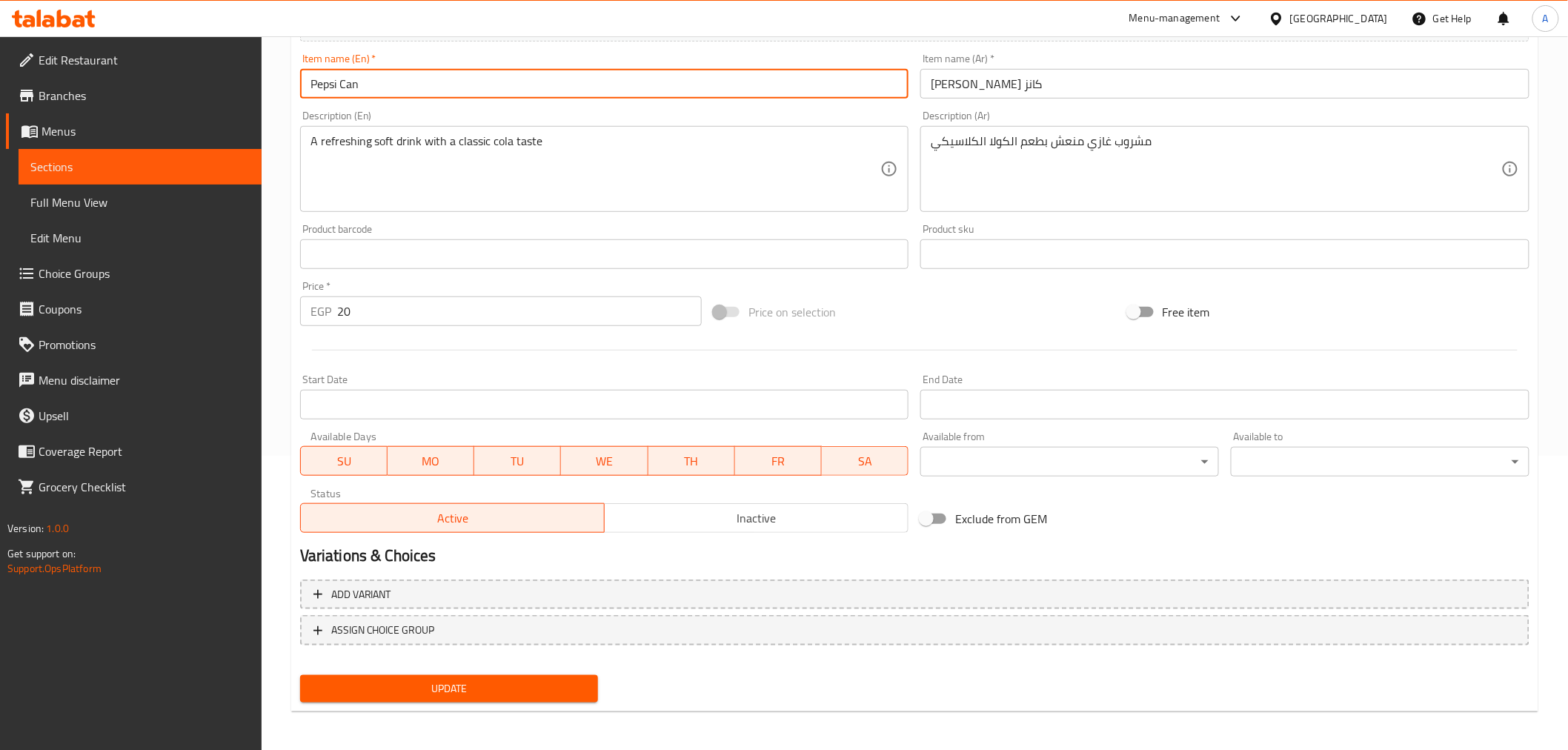
click at [472, 706] on div "Update Pepsi Can Add item image Image Size: 1200 x 800 px / Image formats: jpg,…" at bounding box center [915, 281] width 1248 height 863
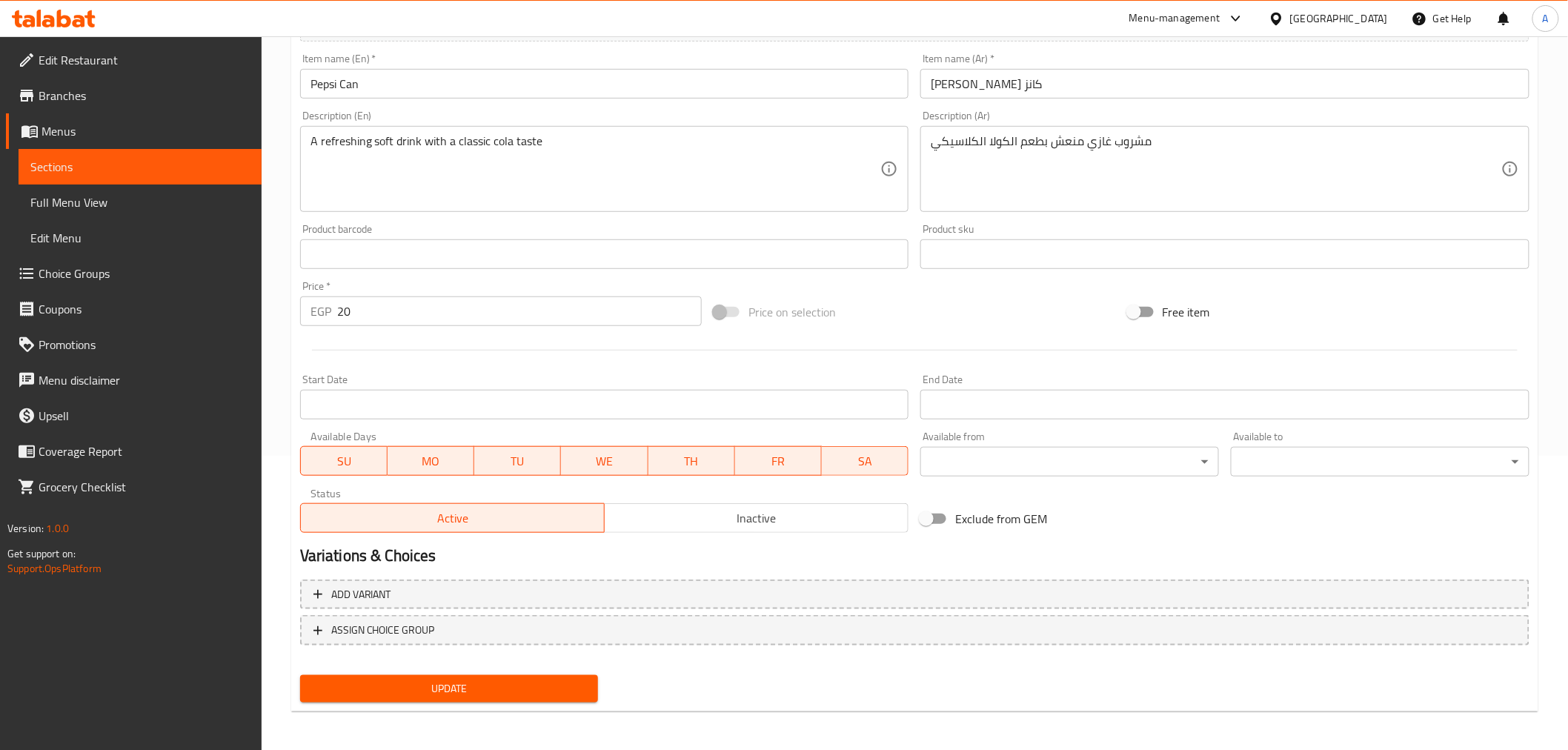
click at [472, 700] on div "Update" at bounding box center [449, 688] width 311 height 39
click at [476, 690] on span "Update" at bounding box center [450, 689] width 275 height 18
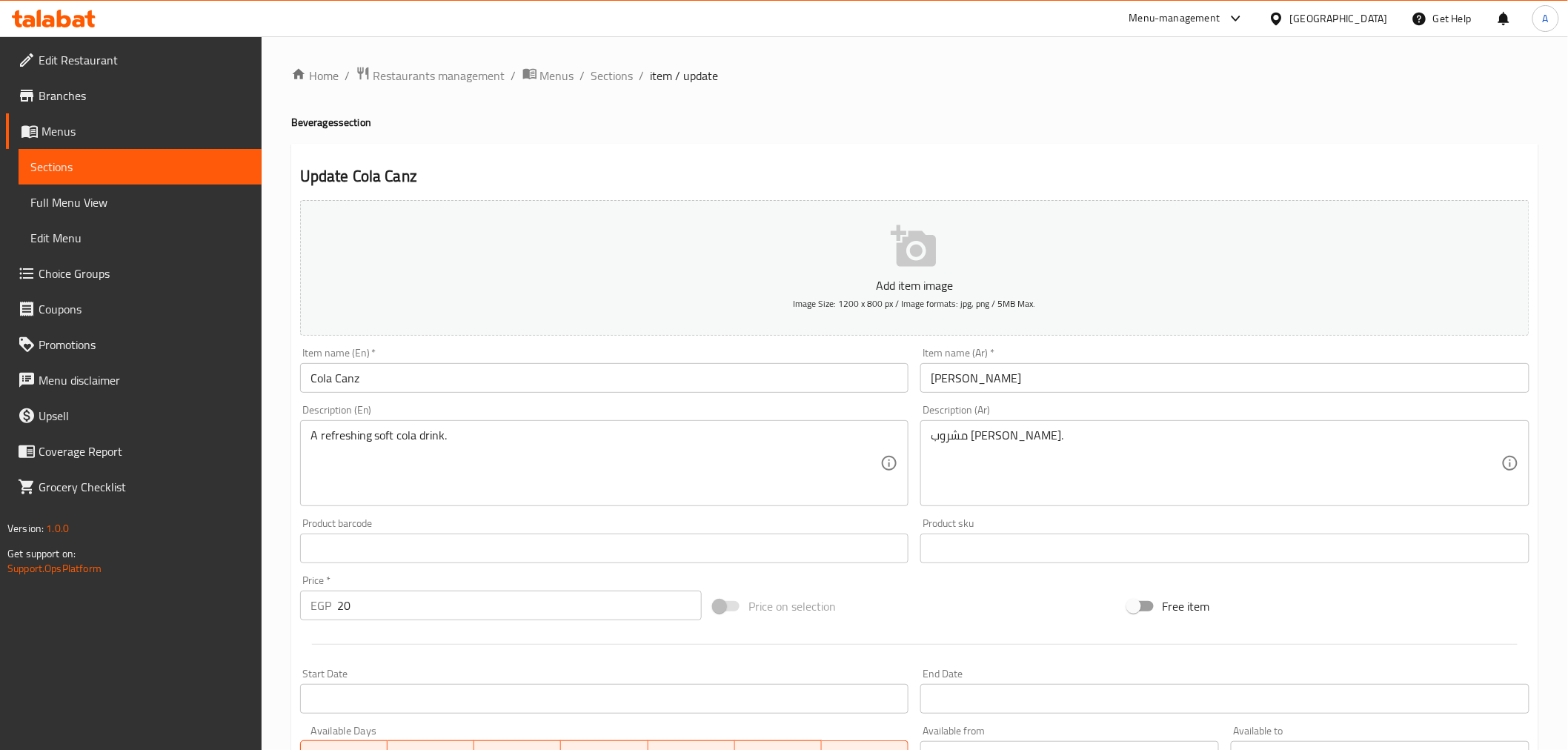
click at [380, 384] on input "Cola Canz" at bounding box center [604, 378] width 609 height 30
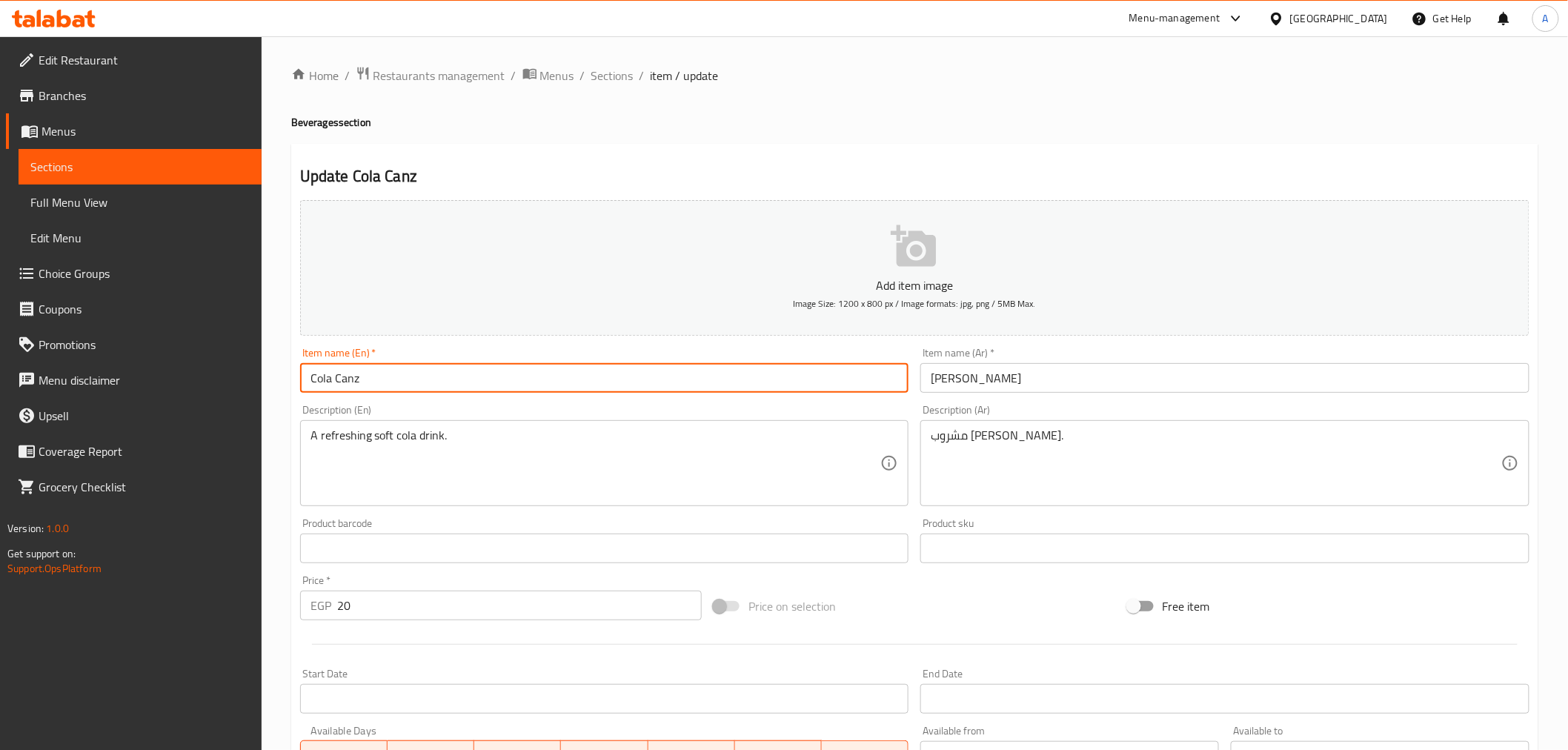
click at [380, 384] on input "Cola Canz" at bounding box center [604, 378] width 609 height 30
paste input "text"
type input "Cola Can"
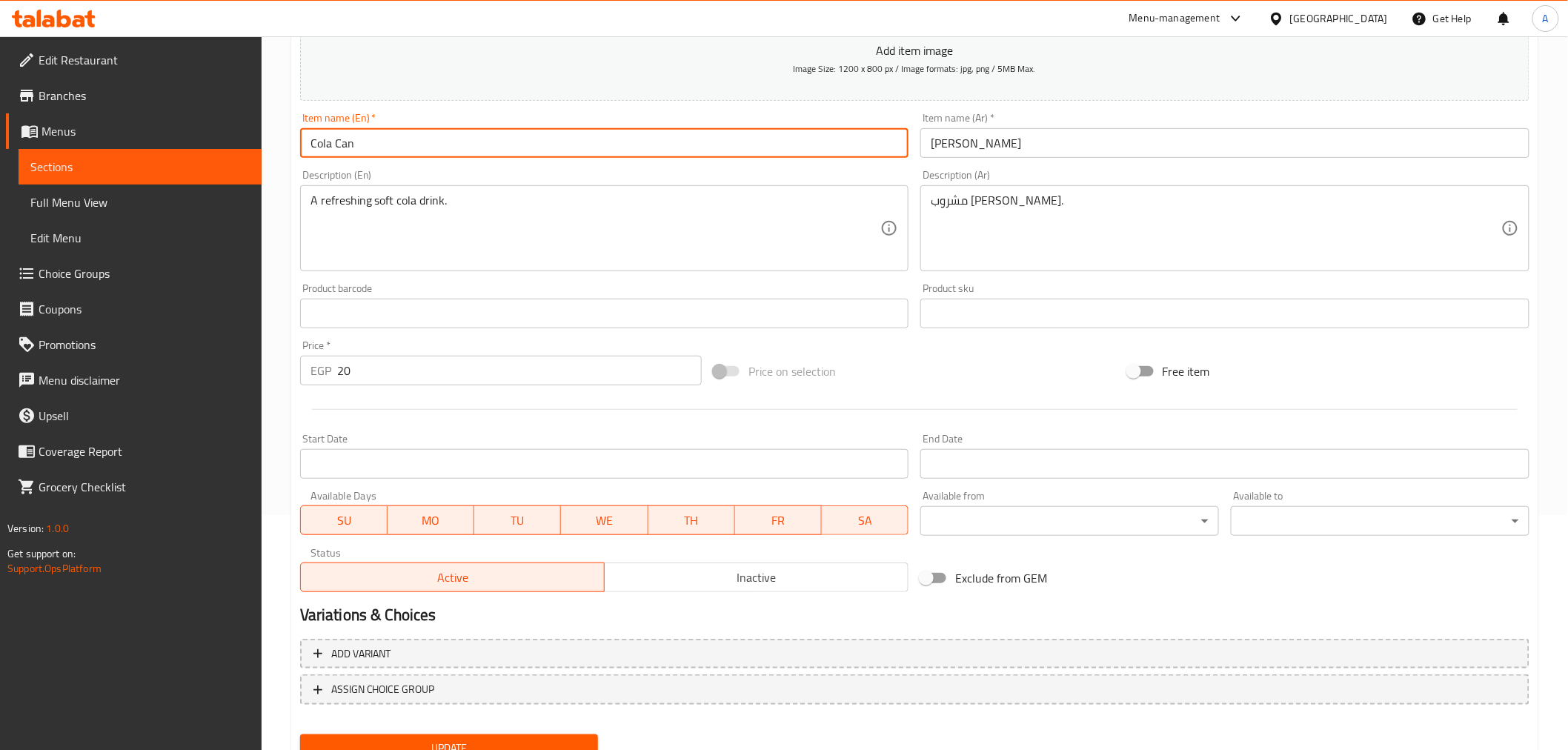
scroll to position [294, 0]
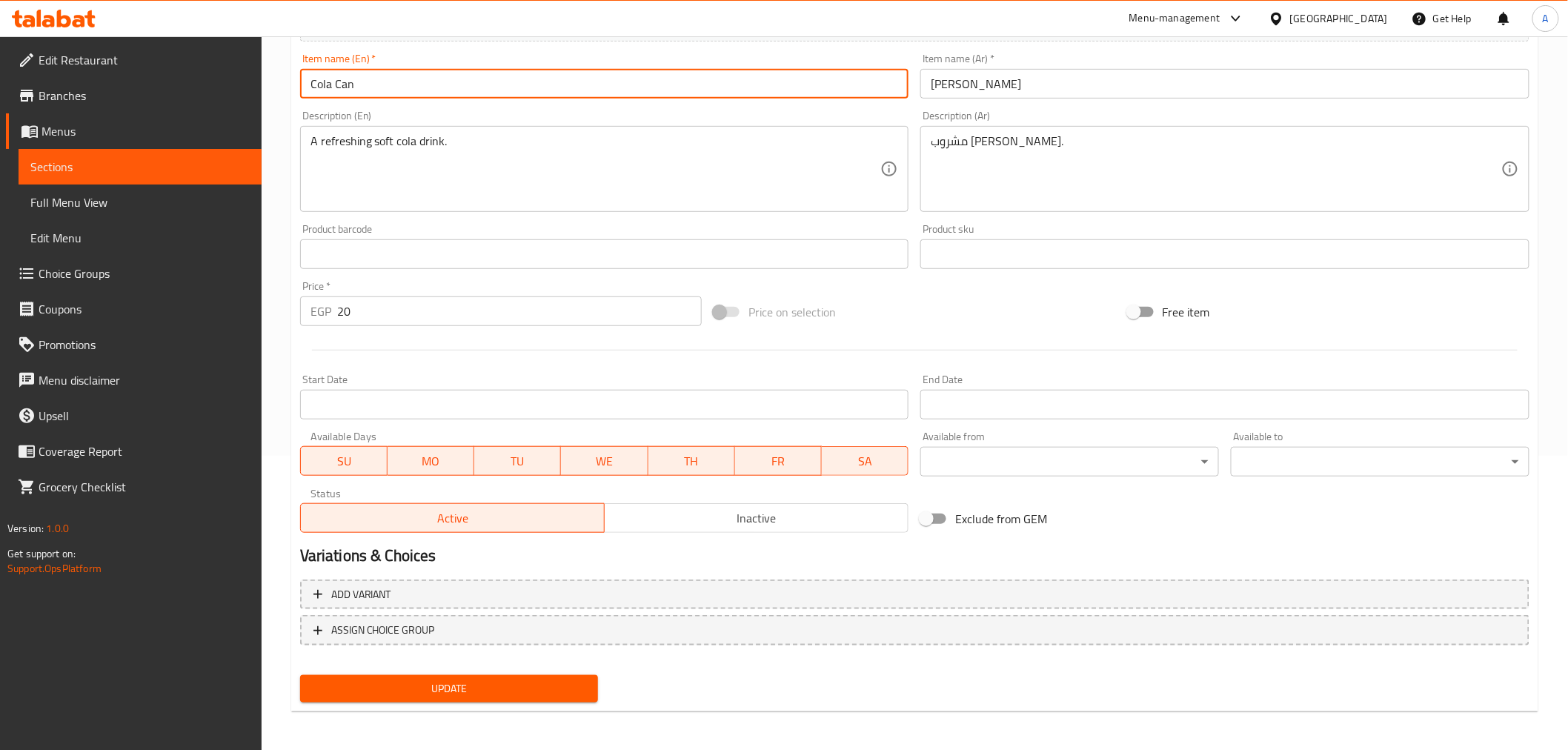
click at [483, 680] on span "Update" at bounding box center [450, 689] width 275 height 18
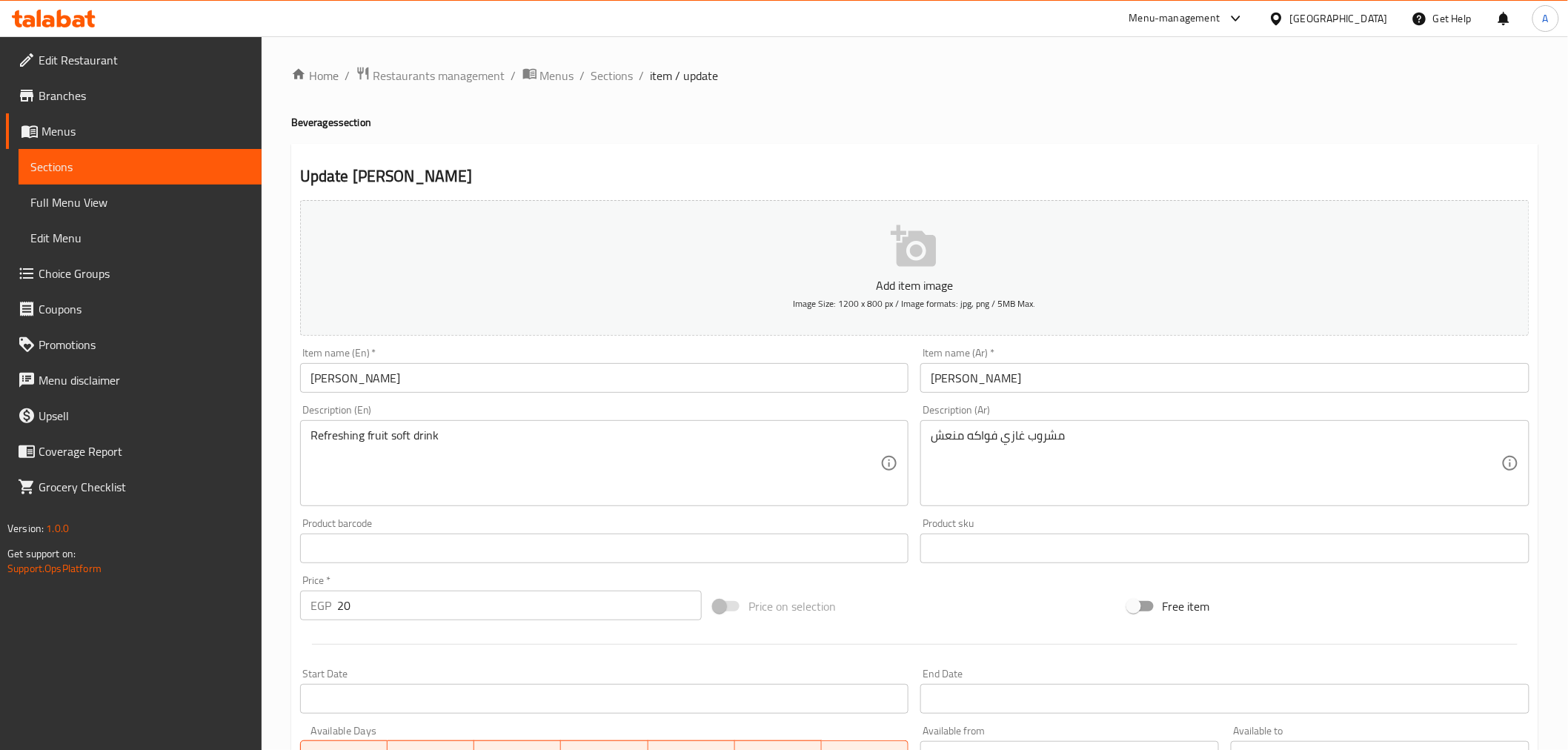
click at [378, 380] on input "[PERSON_NAME]" at bounding box center [604, 378] width 609 height 30
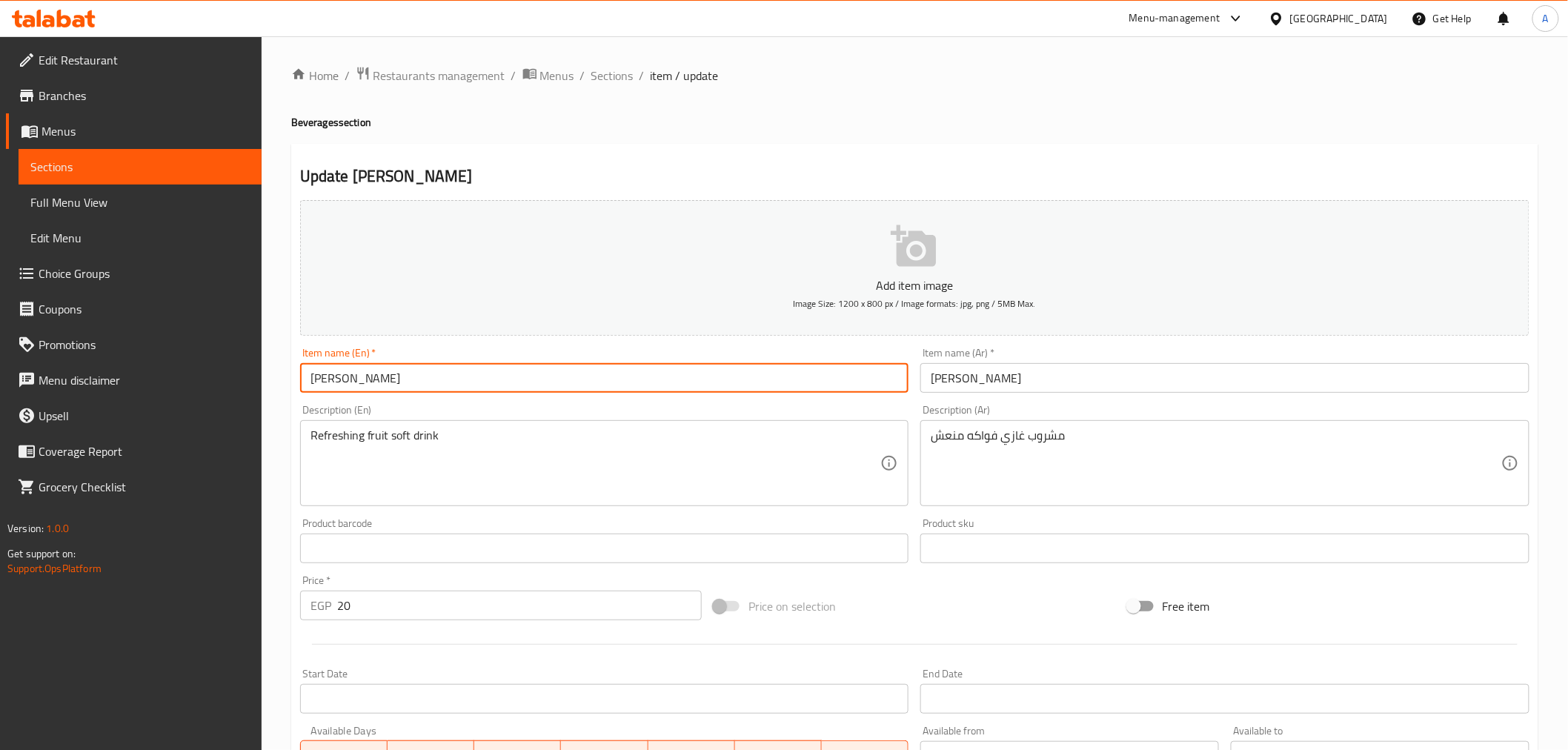
click at [378, 380] on input "Miranda Canz" at bounding box center [604, 378] width 609 height 30
paste input "text"
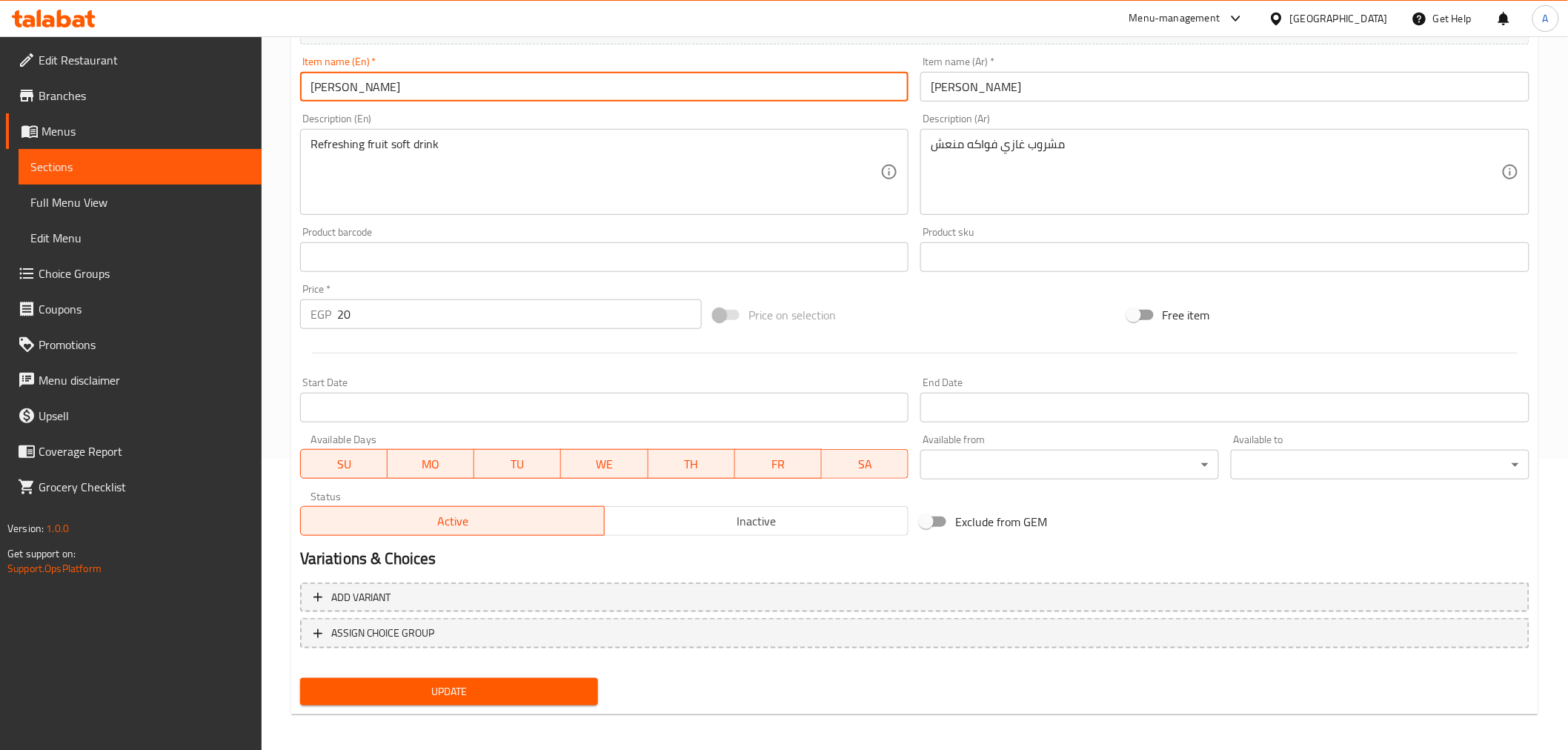
scroll to position [294, 0]
type input "[PERSON_NAME]"
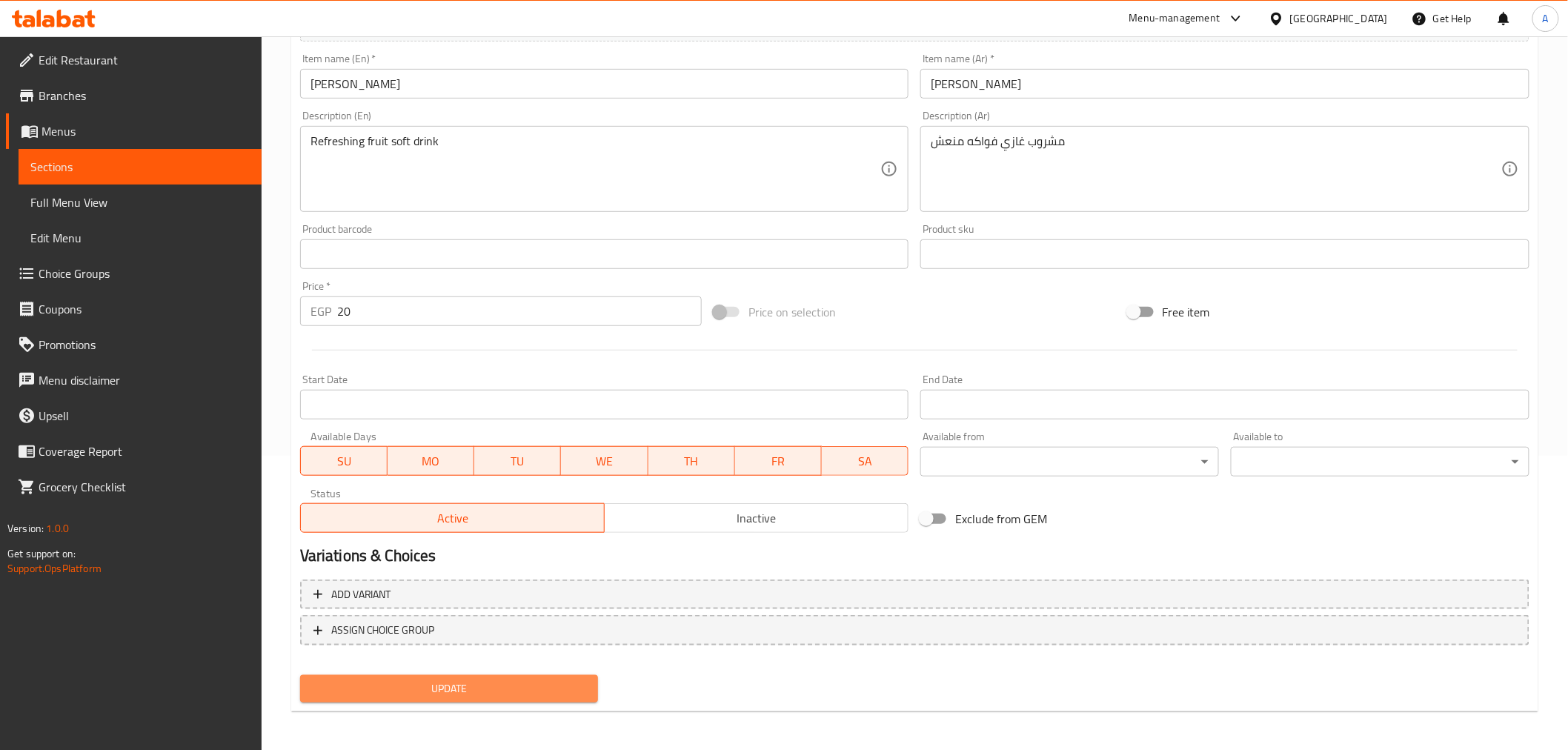
click at [512, 684] on span "Update" at bounding box center [450, 689] width 275 height 18
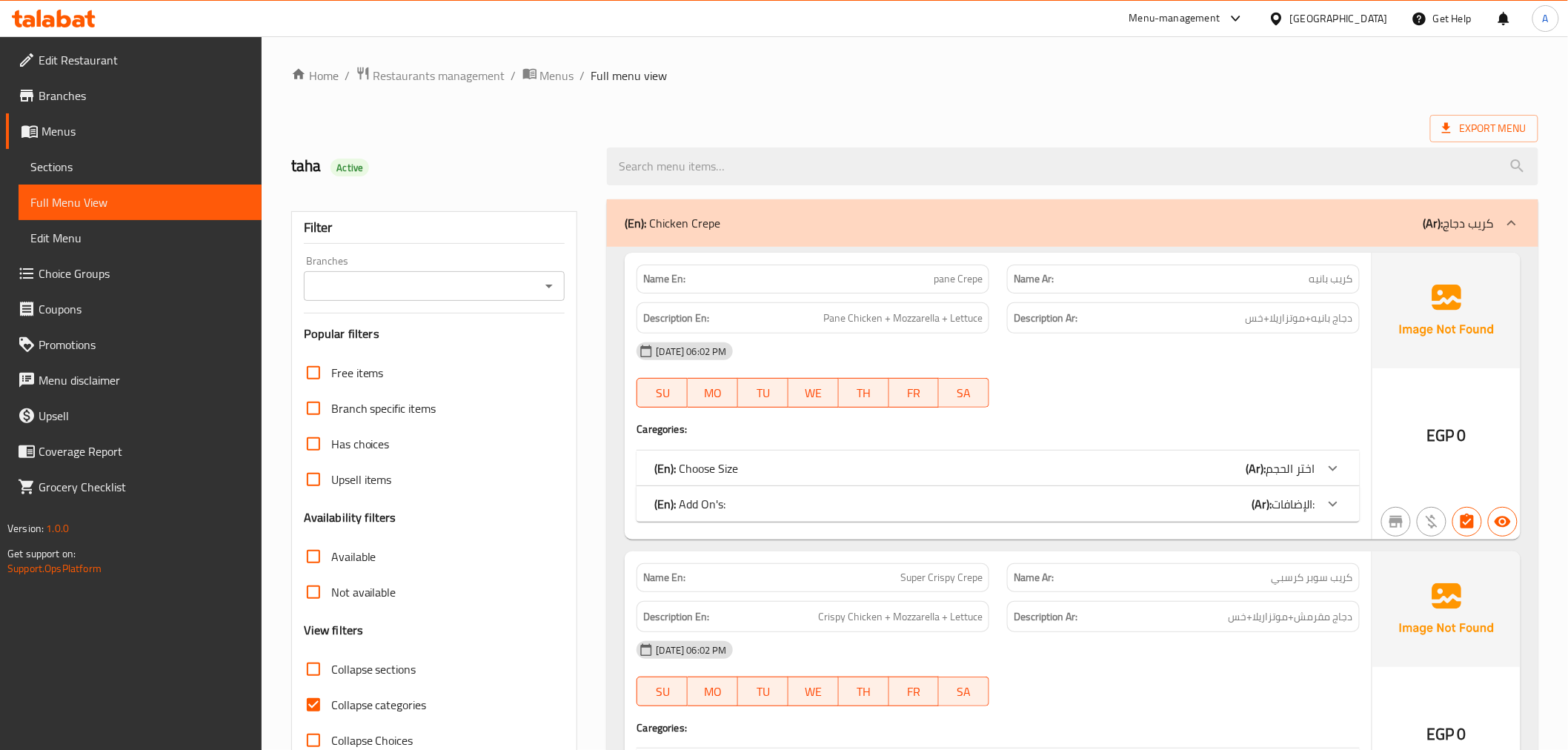
click at [364, 676] on span "Collapse sections" at bounding box center [374, 669] width 85 height 18
click at [331, 676] on input "Collapse sections" at bounding box center [313, 668] width 35 height 35
checkbox input "true"
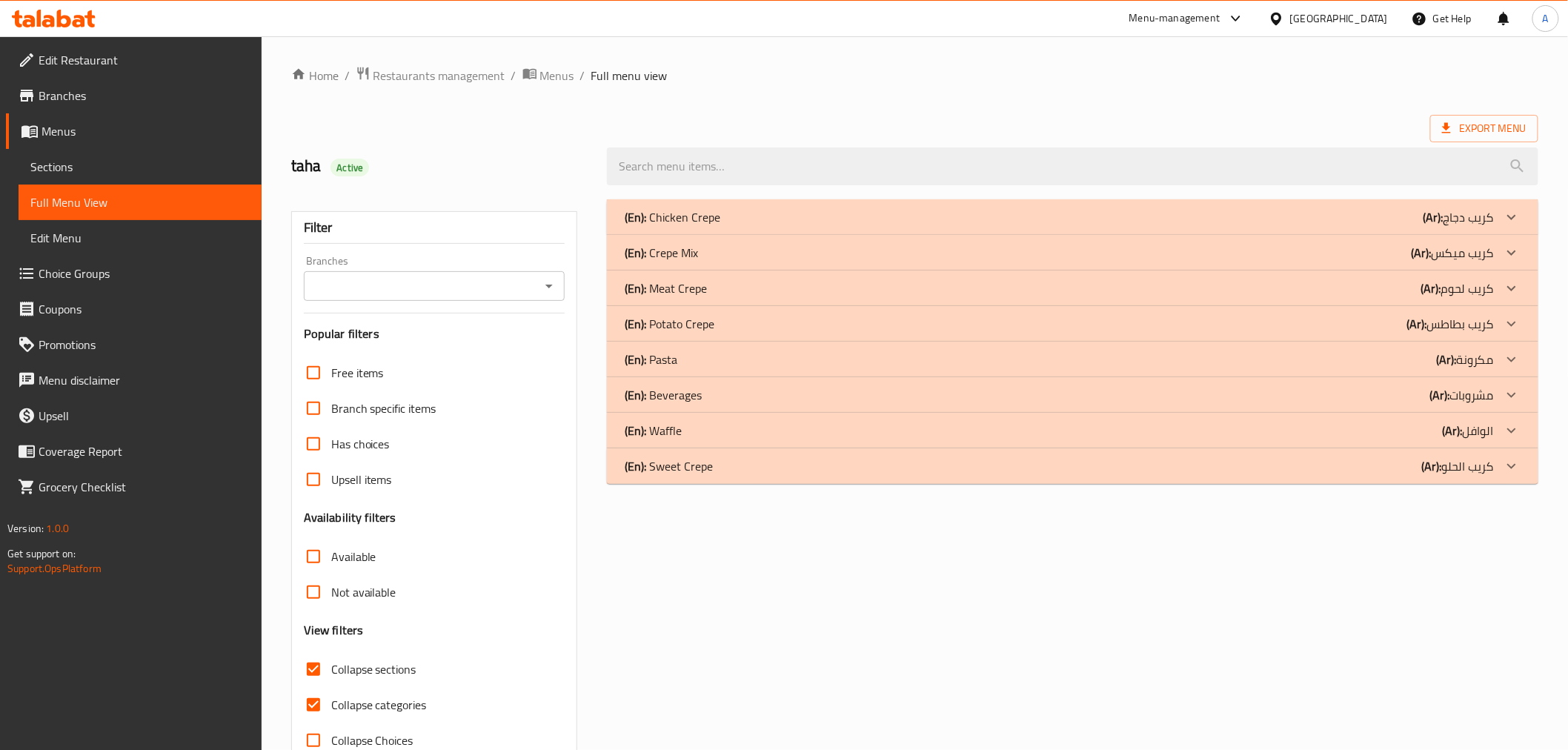
click at [354, 707] on span "Collapse categories" at bounding box center [379, 706] width 96 height 18
click at [331, 707] on input "Collapse categories" at bounding box center [313, 705] width 35 height 35
checkbox input "false"
click at [712, 466] on div "(En): Sweet Crepe (Ar): كريب الحلو" at bounding box center [1058, 466] width 868 height 18
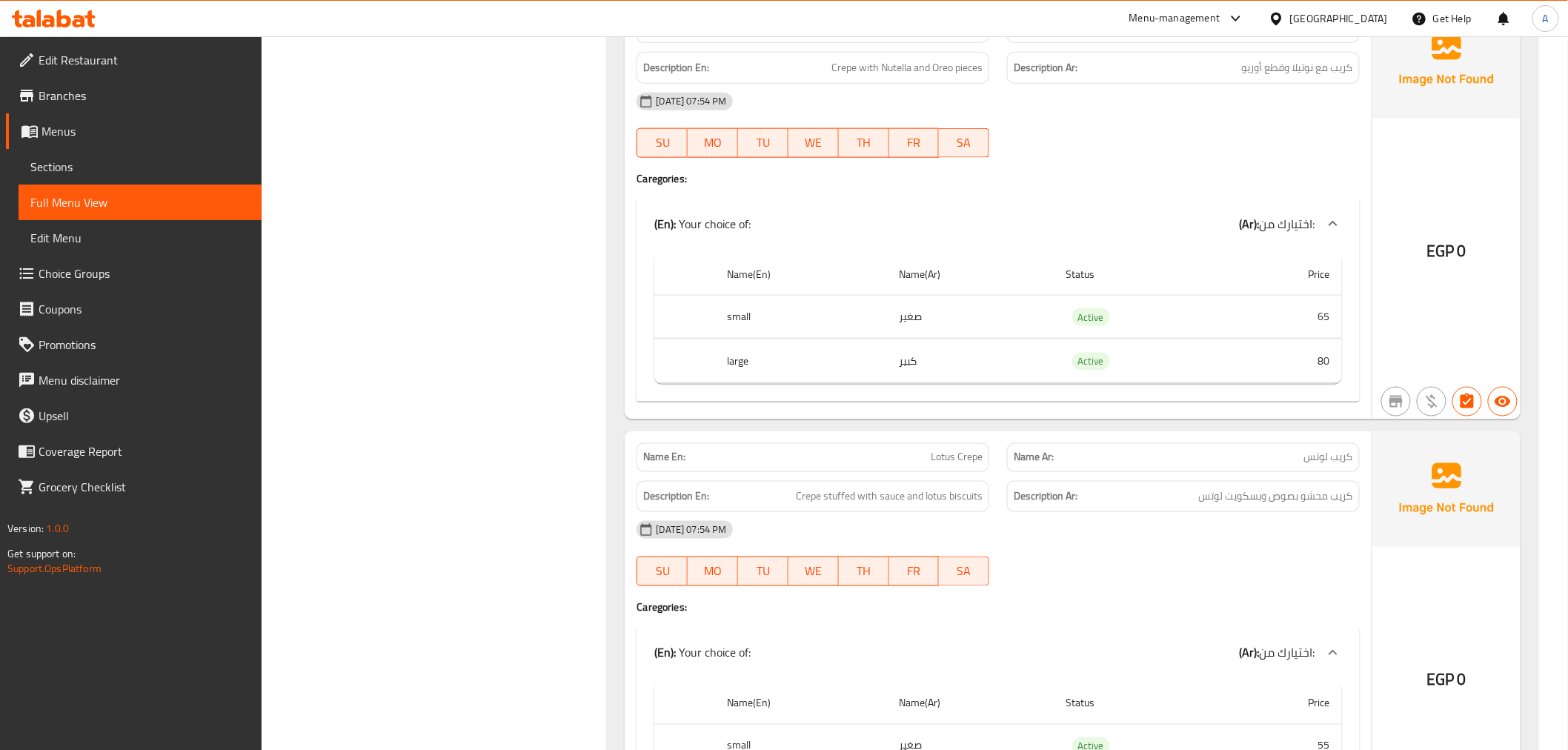
scroll to position [3429, 0]
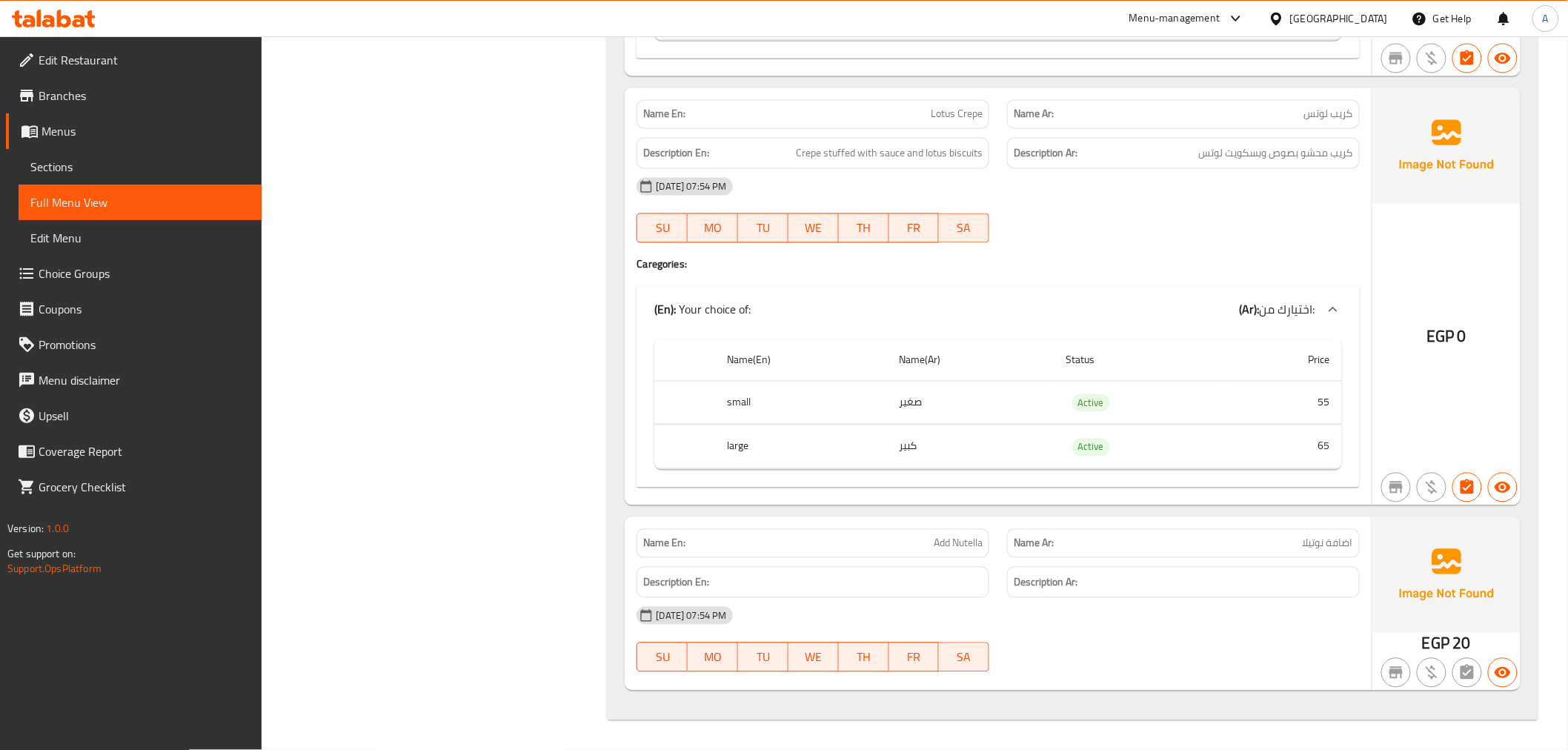
click at [1283, 418] on td "55" at bounding box center [1285, 403] width 116 height 43
click at [1288, 433] on td "65" at bounding box center [1285, 447] width 116 height 43
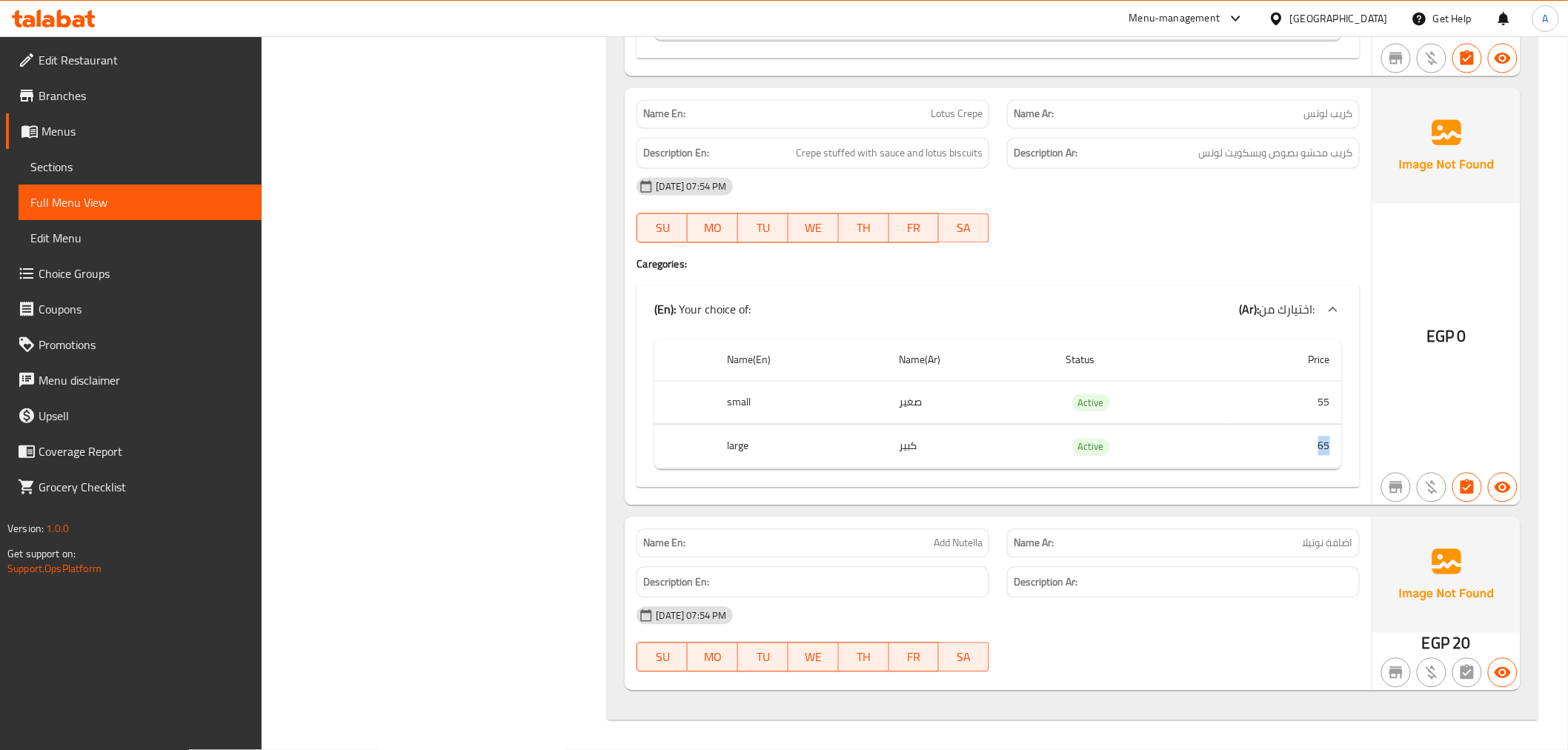
click at [1288, 433] on td "65" at bounding box center [1285, 447] width 116 height 43
click at [1259, 586] on h6 "Description Ar:" at bounding box center [1183, 583] width 339 height 18
click at [972, 556] on div "Name En: Add Nutella" at bounding box center [813, 543] width 353 height 29
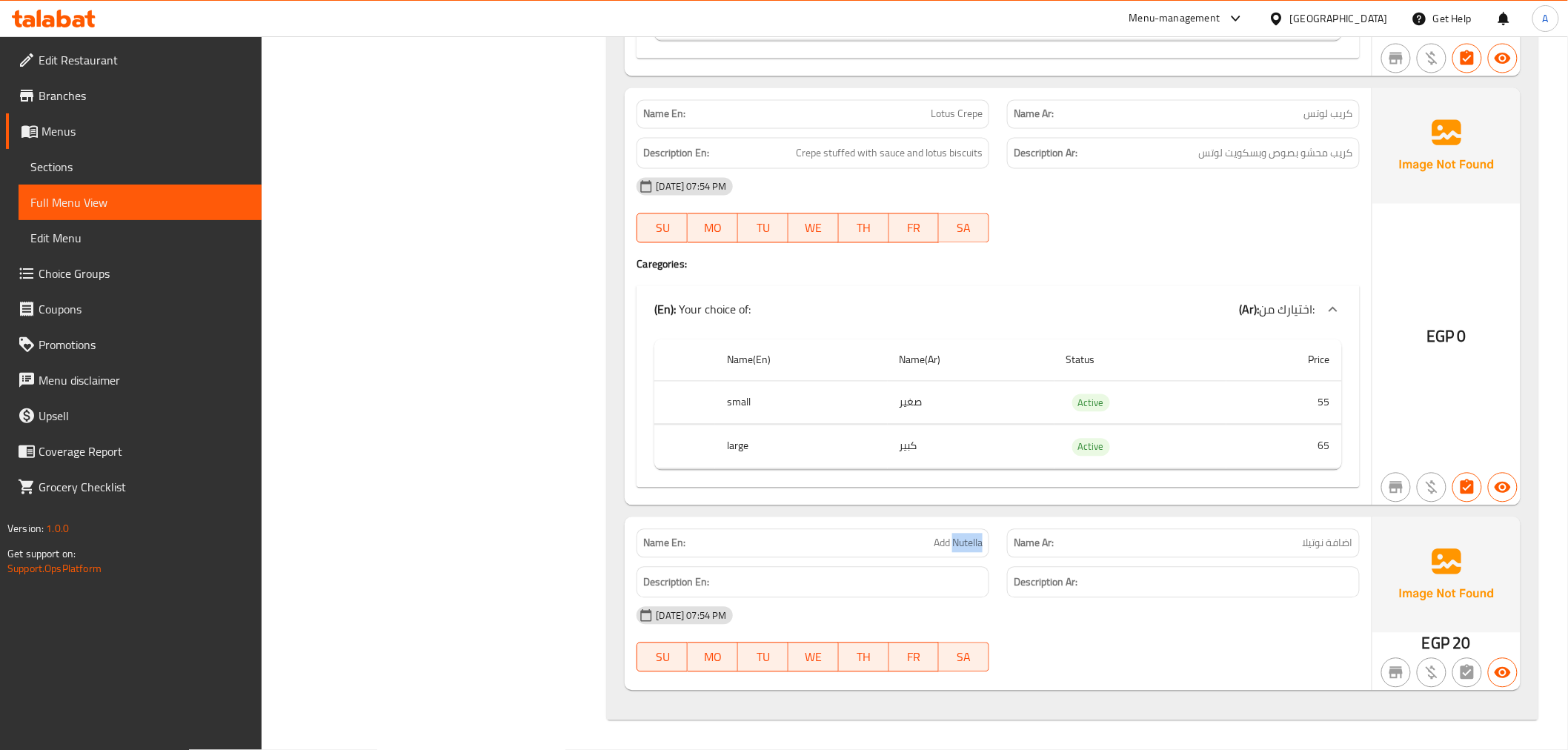
click at [972, 556] on div "Name En: Add Nutella" at bounding box center [813, 543] width 353 height 29
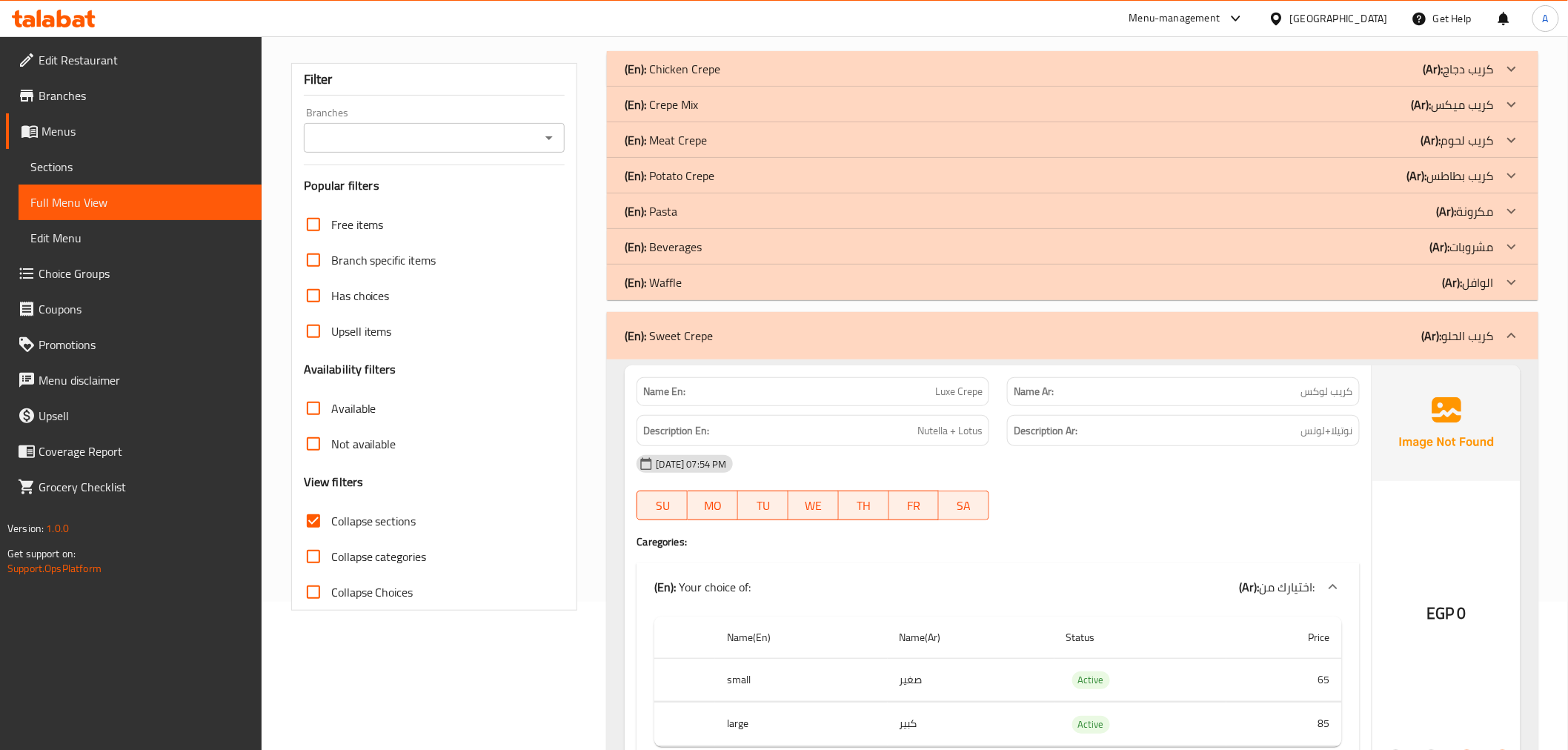
scroll to position [181, 0]
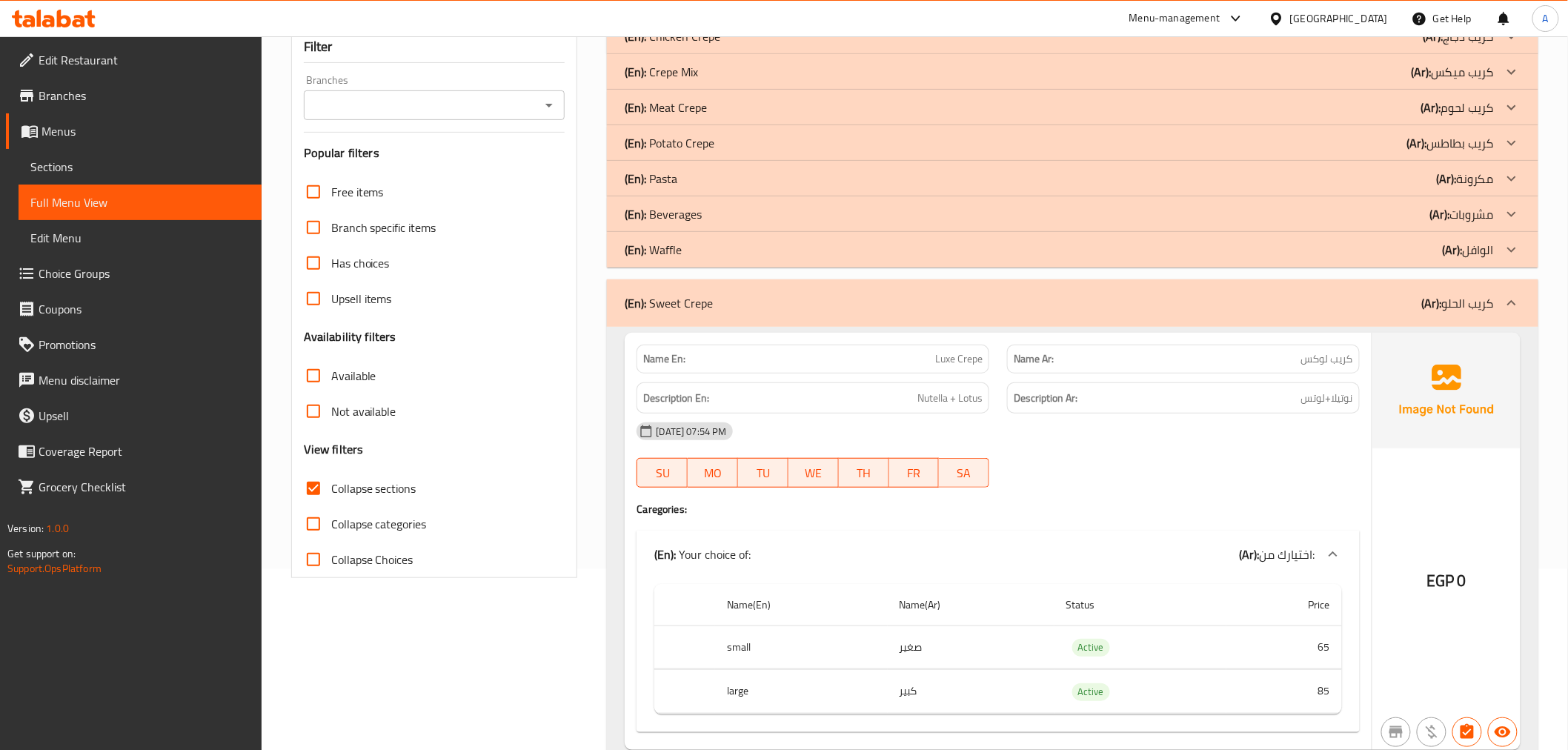
click at [691, 253] on div "(En): Waffle (Ar): الوافل" at bounding box center [1058, 250] width 868 height 18
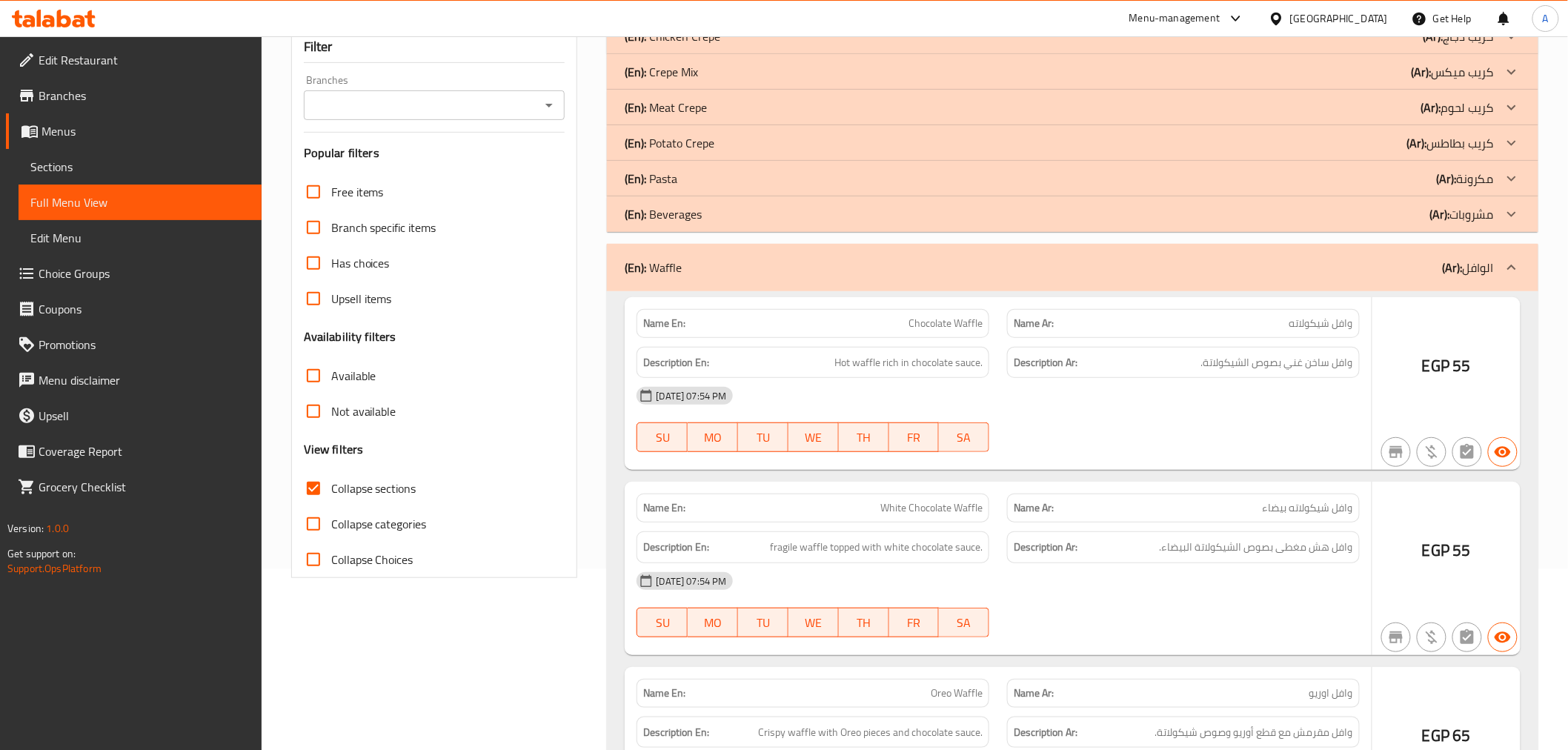
click at [716, 215] on div "(En): Beverages (Ar): مشروبات" at bounding box center [1058, 215] width 868 height 18
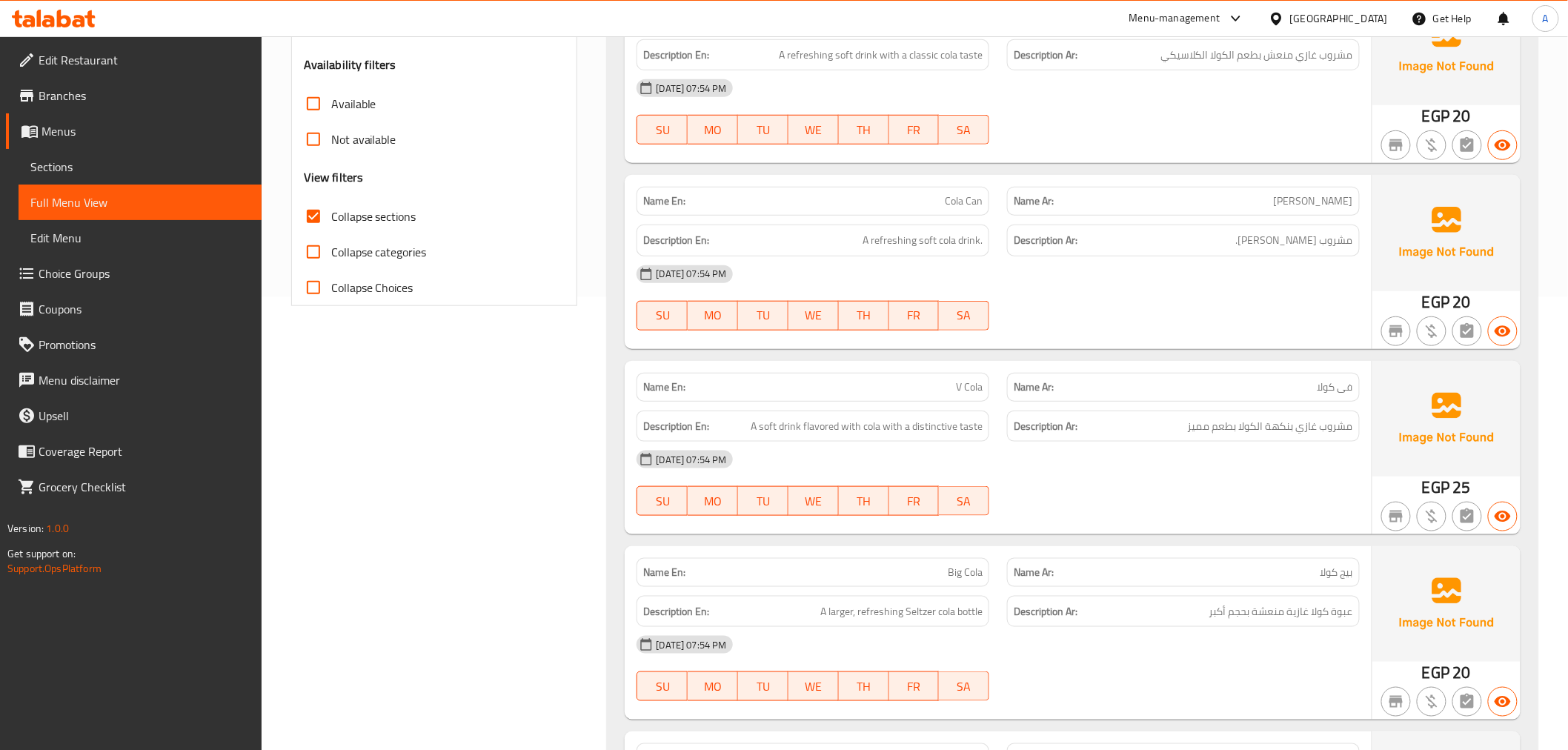
scroll to position [529, 0]
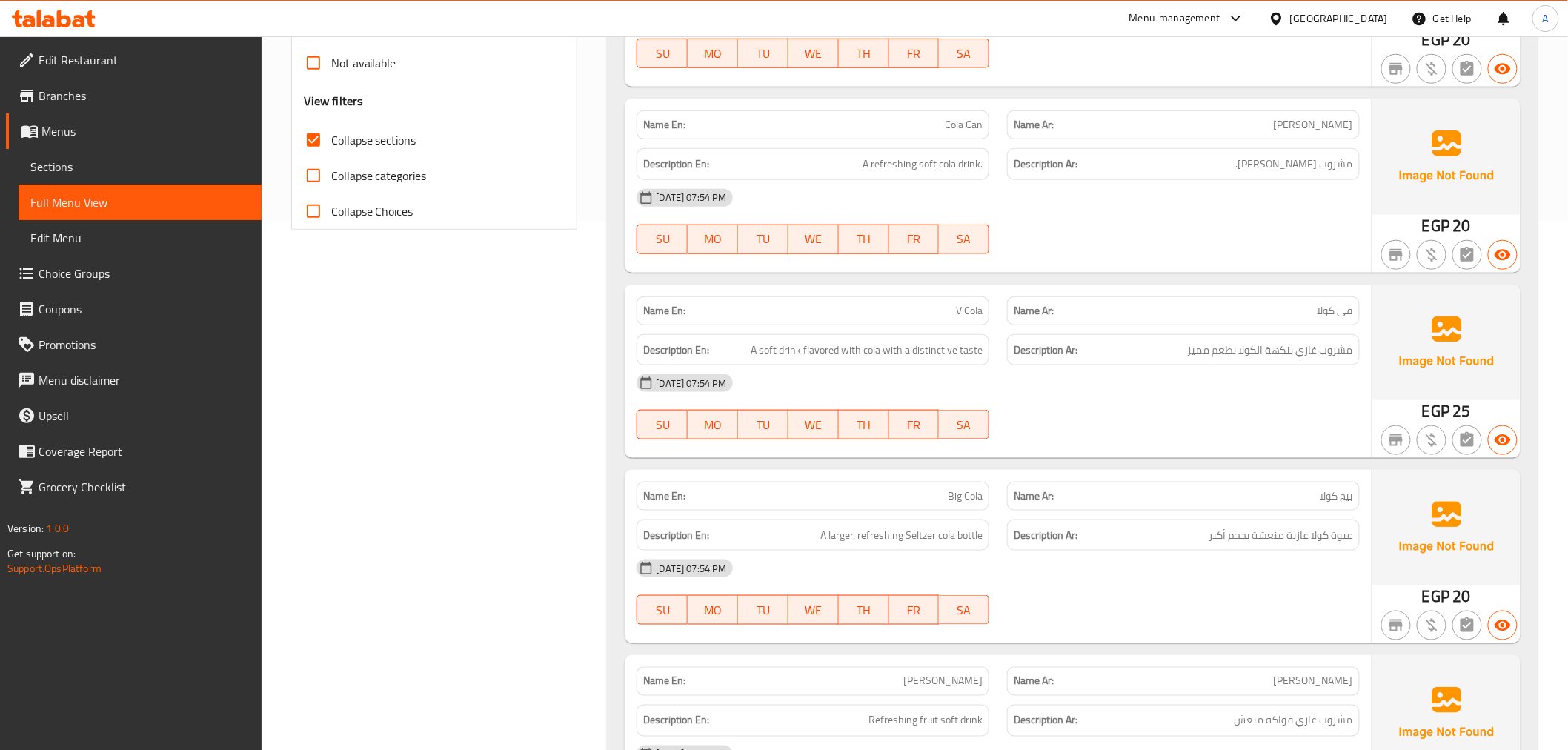
click at [897, 173] on span "A refreshing soft cola drink." at bounding box center [923, 164] width 120 height 18
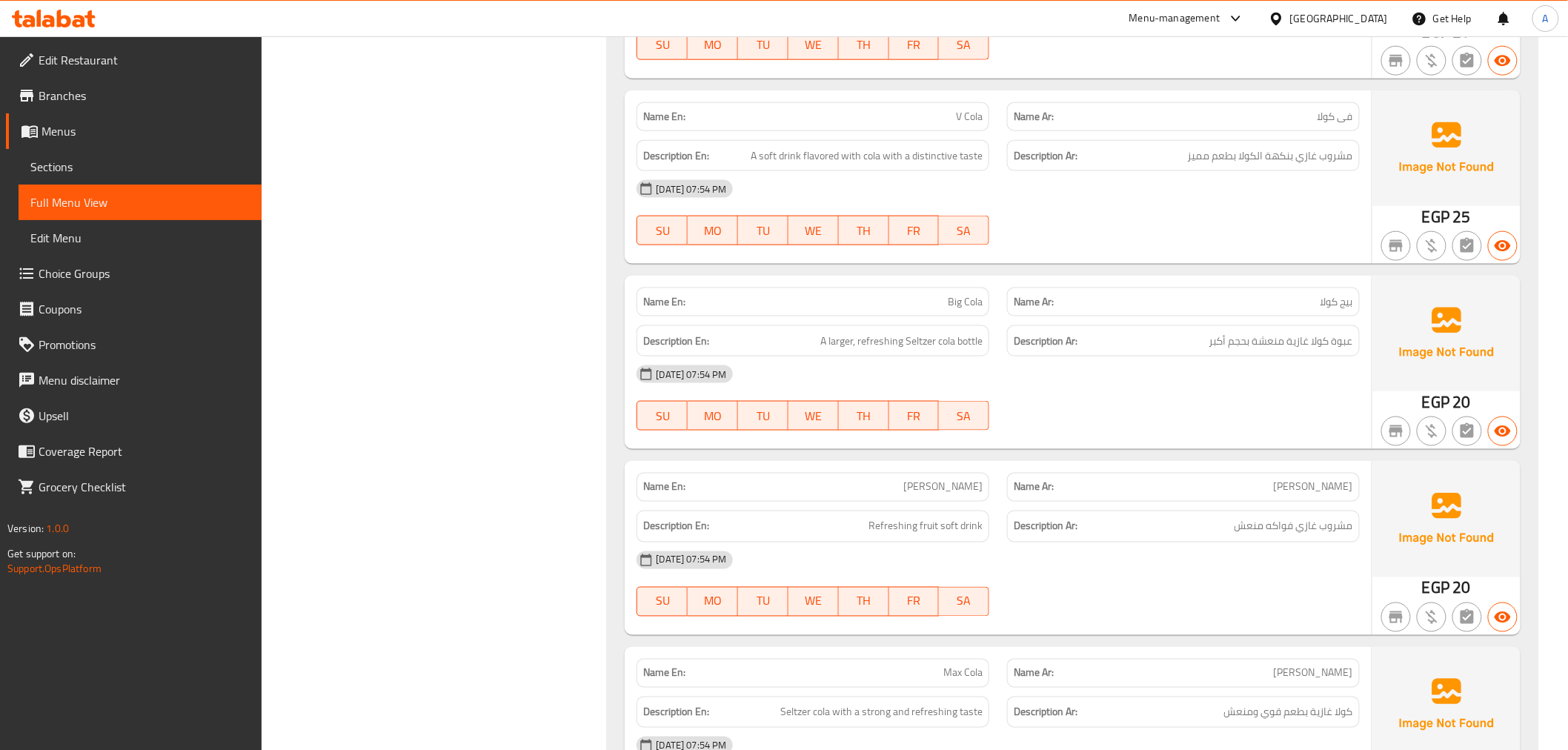
scroll to position [774, 0]
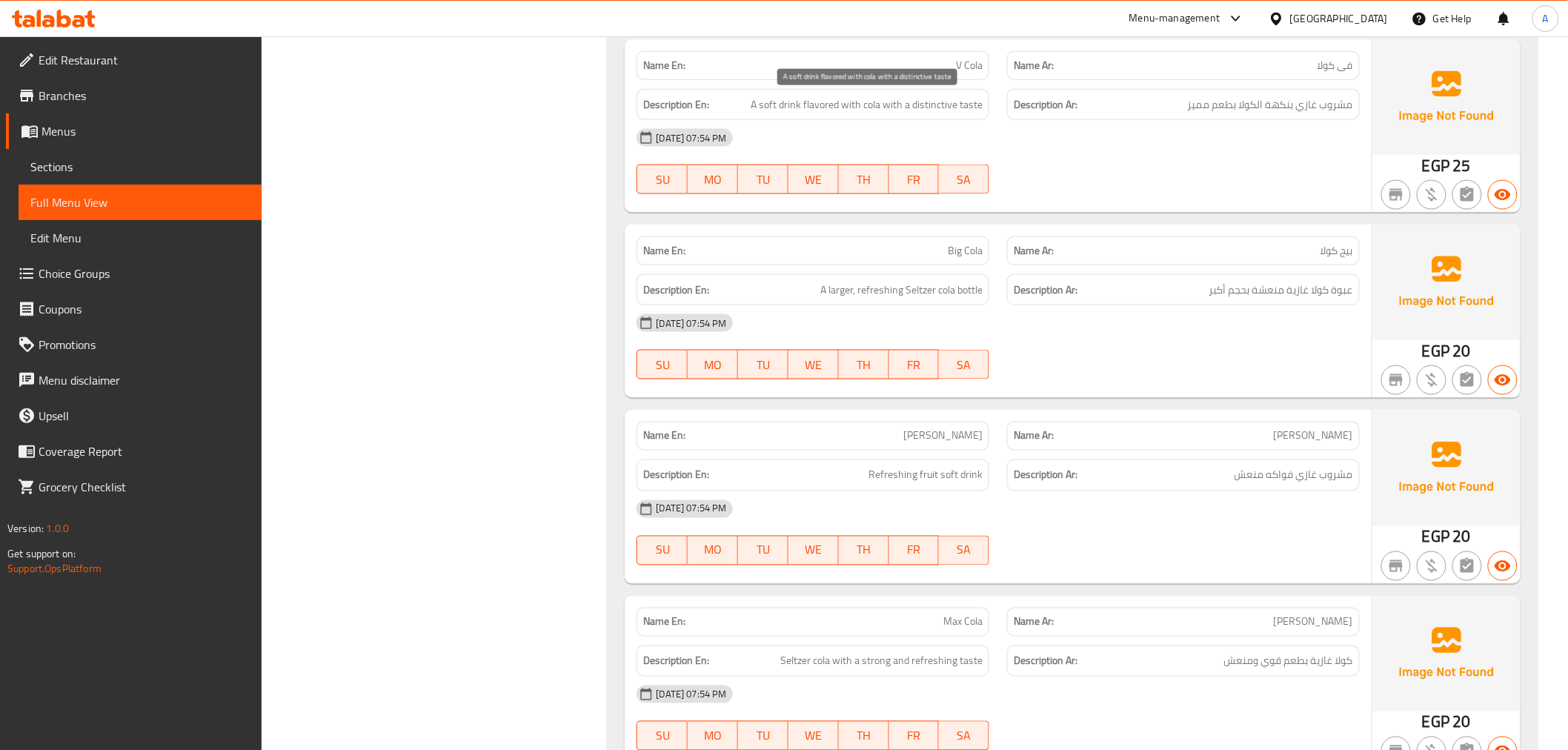
click at [834, 104] on span "A soft drink flavored with cola with a distinctive taste" at bounding box center [866, 105] width 232 height 18
click at [949, 255] on span "Big Cola" at bounding box center [965, 250] width 34 height 15
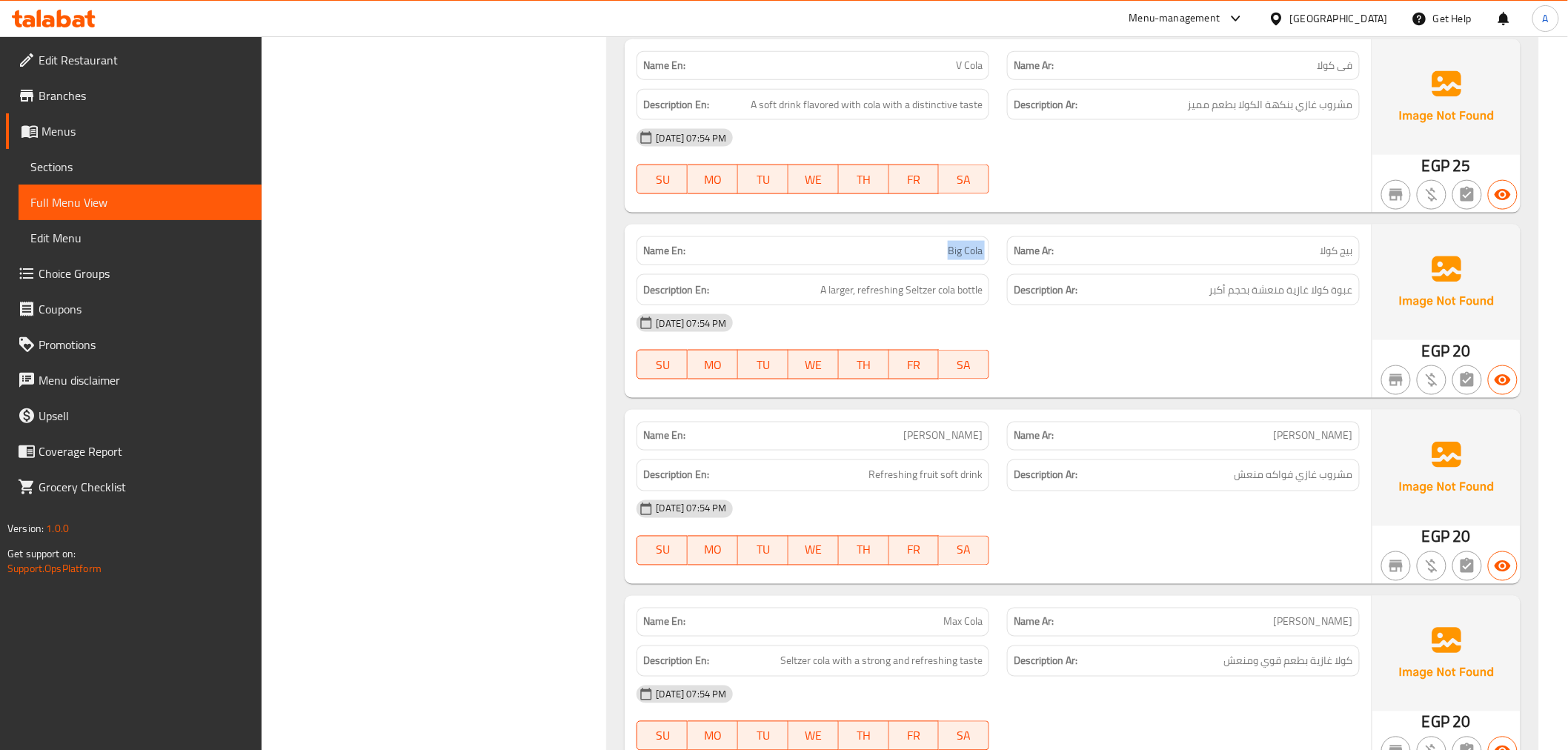
click at [949, 255] on span "Big Cola" at bounding box center [965, 250] width 34 height 15
copy span "Big Cola"
click at [1146, 296] on h6 "Description Ar: عبوة كولا غازية منعشة بحجم أكبر" at bounding box center [1183, 290] width 339 height 18
click at [1219, 270] on div "Description Ar: عبوة كولا غازية منعشة بحجم أكبر" at bounding box center [1183, 290] width 370 height 50
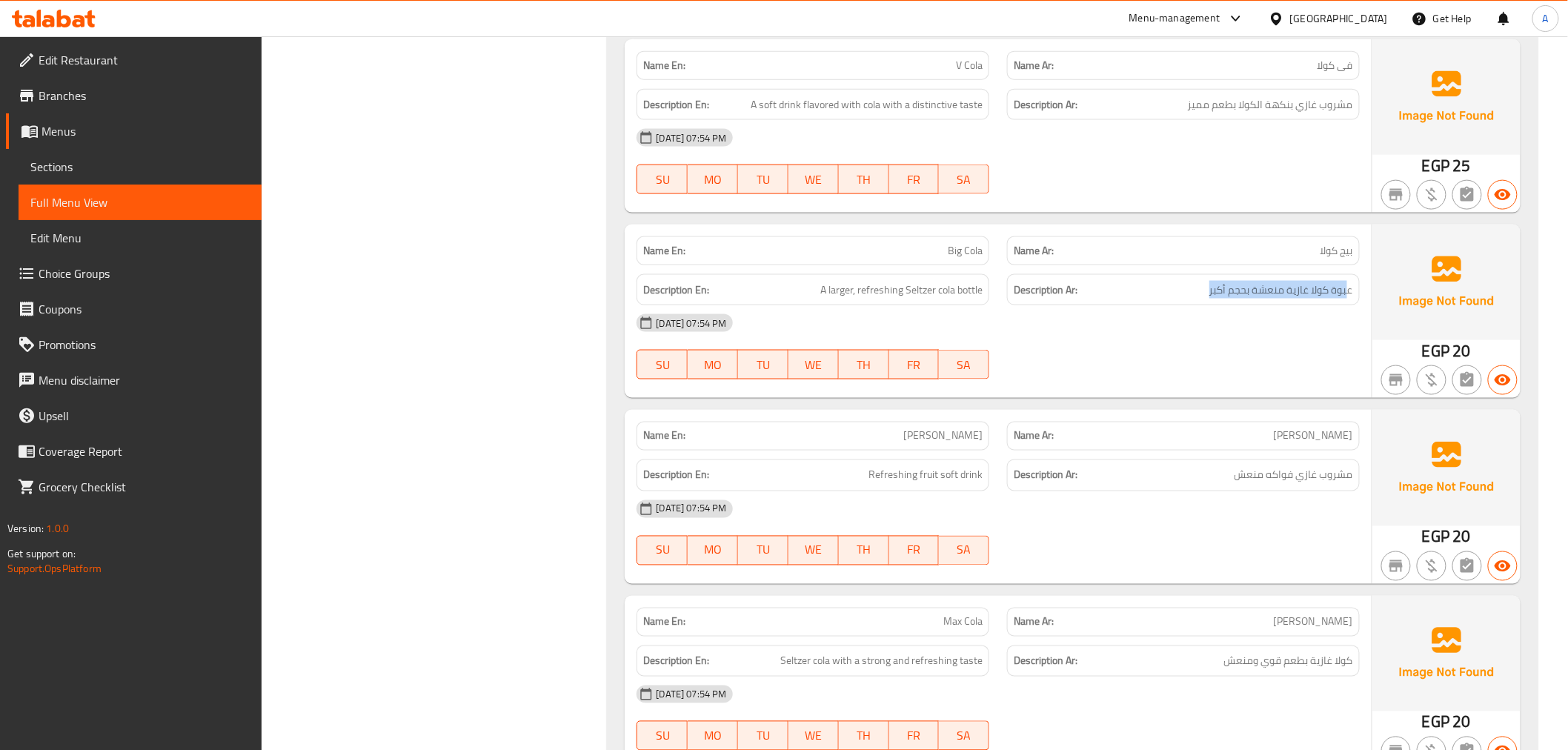
click at [1219, 270] on div "Description Ar: عبوة كولا غازية منعشة بحجم أكبر" at bounding box center [1183, 290] width 370 height 50
copy div "عبوة كولا غازية منعشة بحجم أكبر"
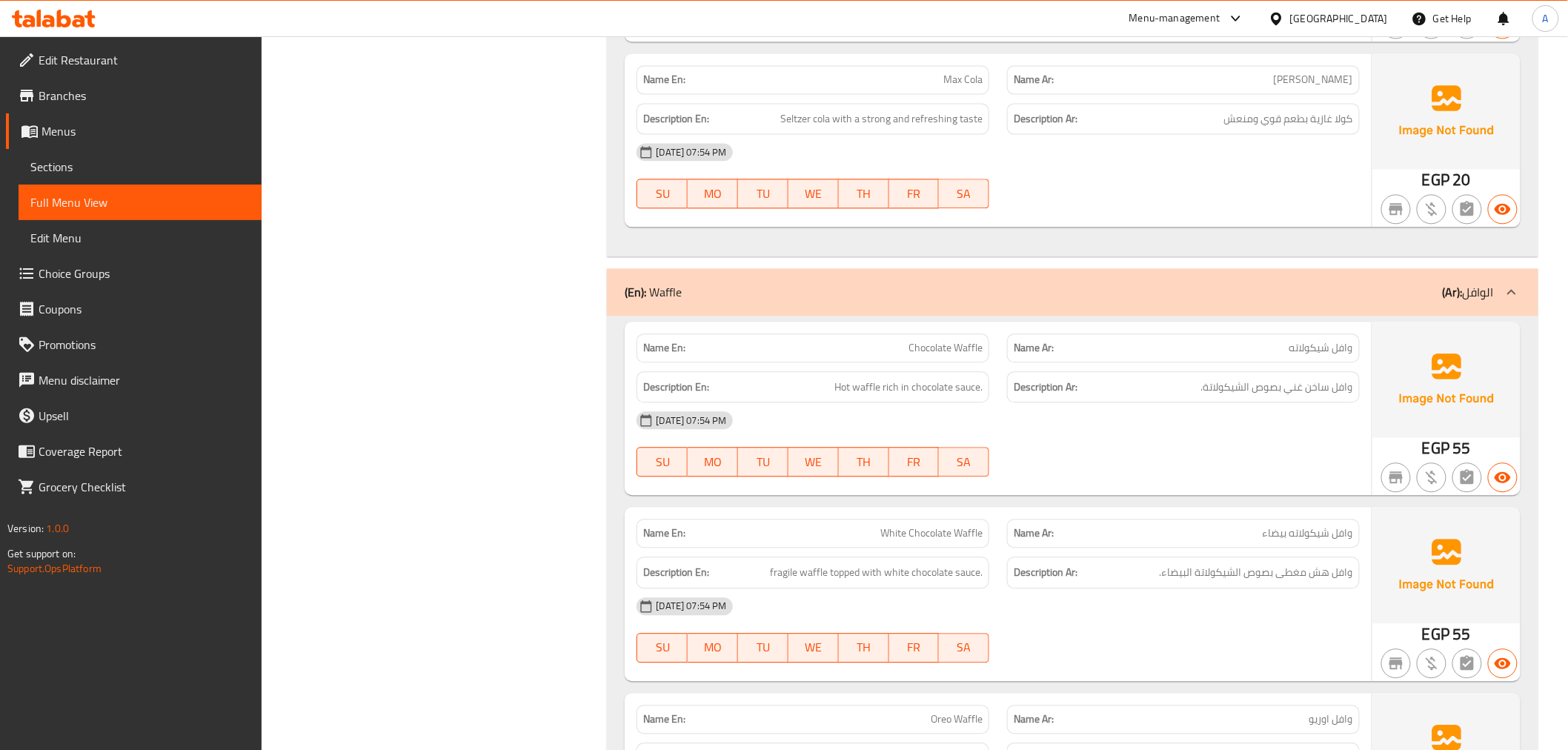
scroll to position [1343, 0]
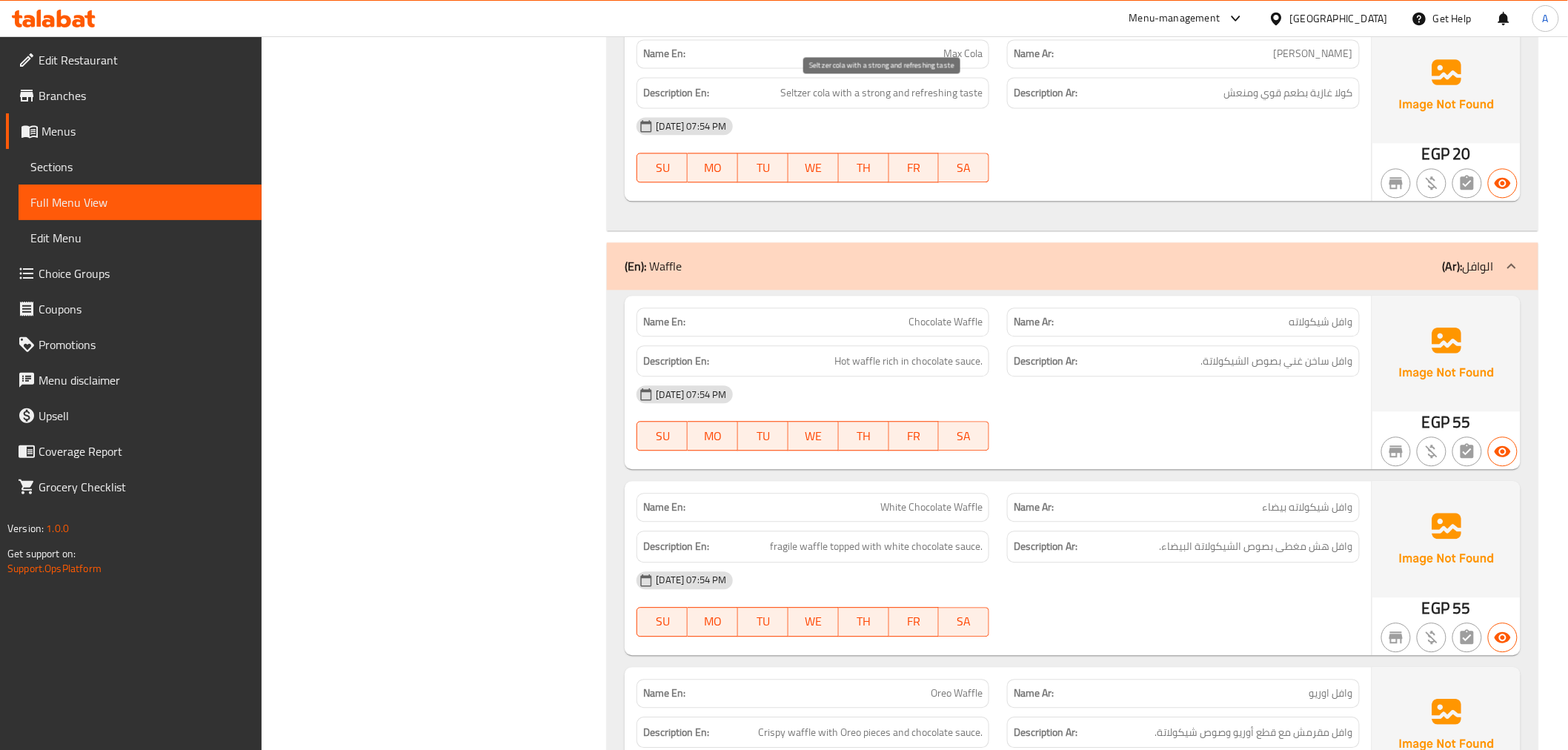
click at [904, 85] on span "Seltzer cola with a strong and refreshing taste" at bounding box center [881, 92] width 202 height 18
copy span "Seltzer cola with a strong and refreshing taste"
click at [1251, 90] on span "كولا غازية بطعم قوي ومنعش" at bounding box center [1288, 92] width 129 height 18
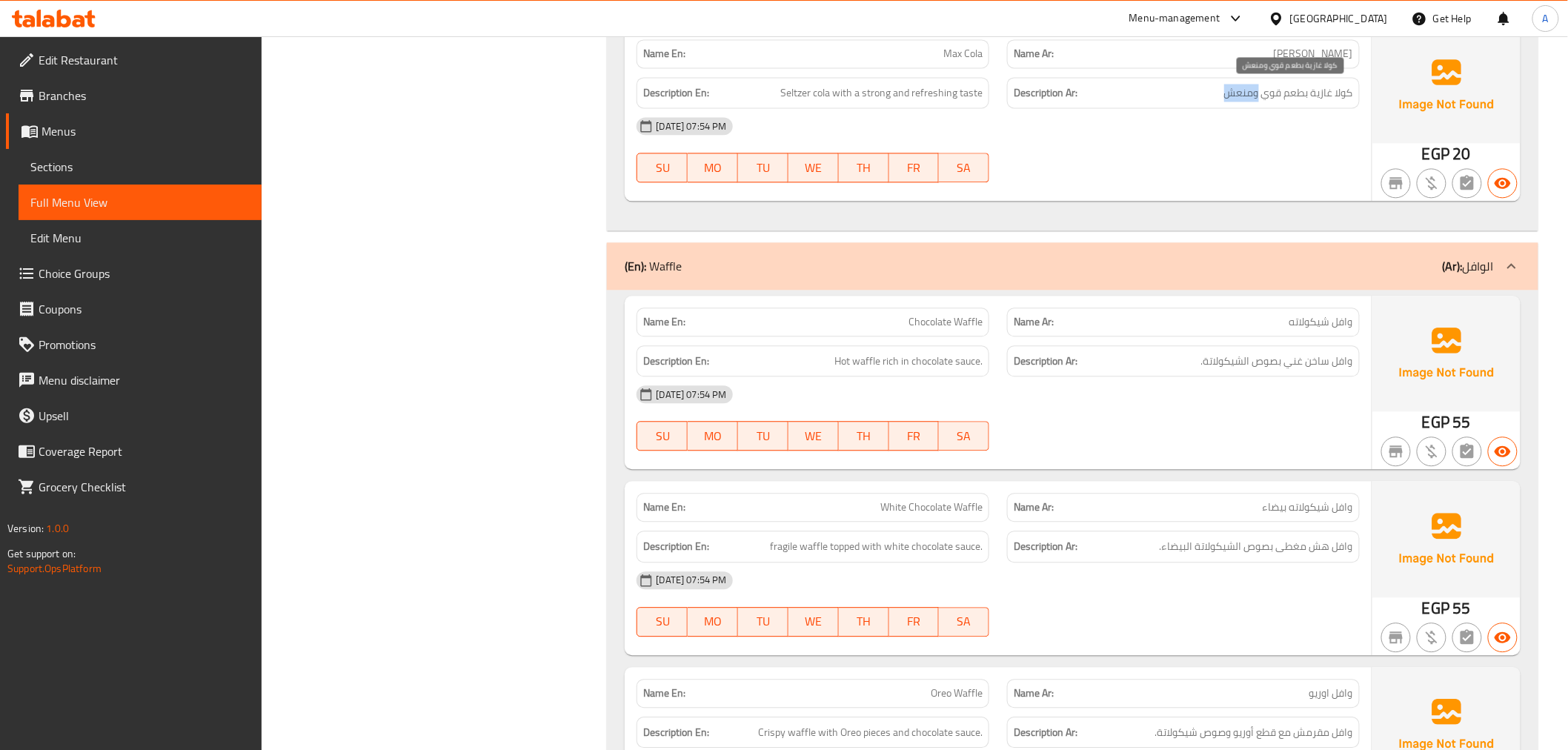
click at [1251, 90] on span "كولا غازية بطعم قوي ومنعش" at bounding box center [1288, 92] width 129 height 18
copy div "كولا غازية بطعم قوي ومنعش"
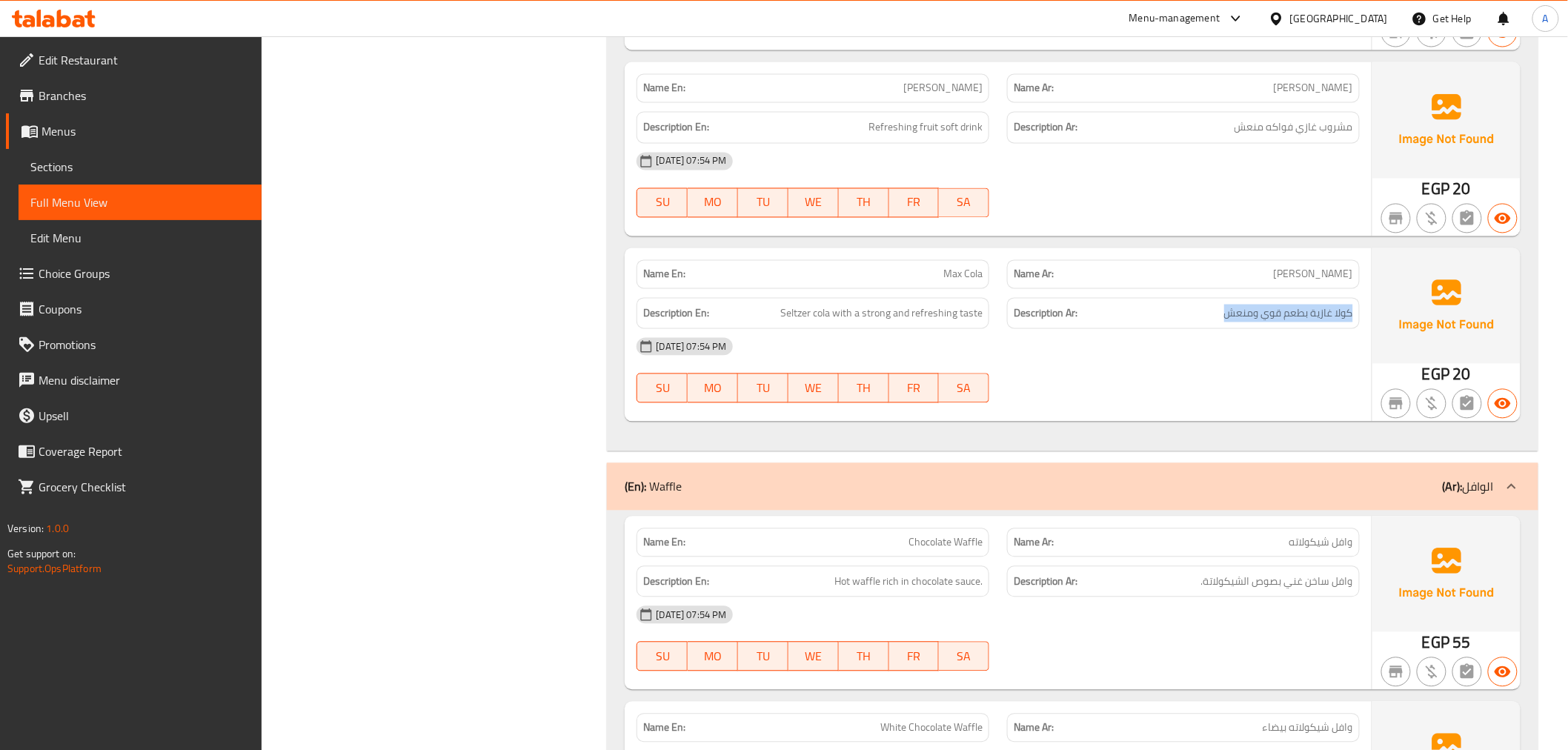
scroll to position [1021, 0]
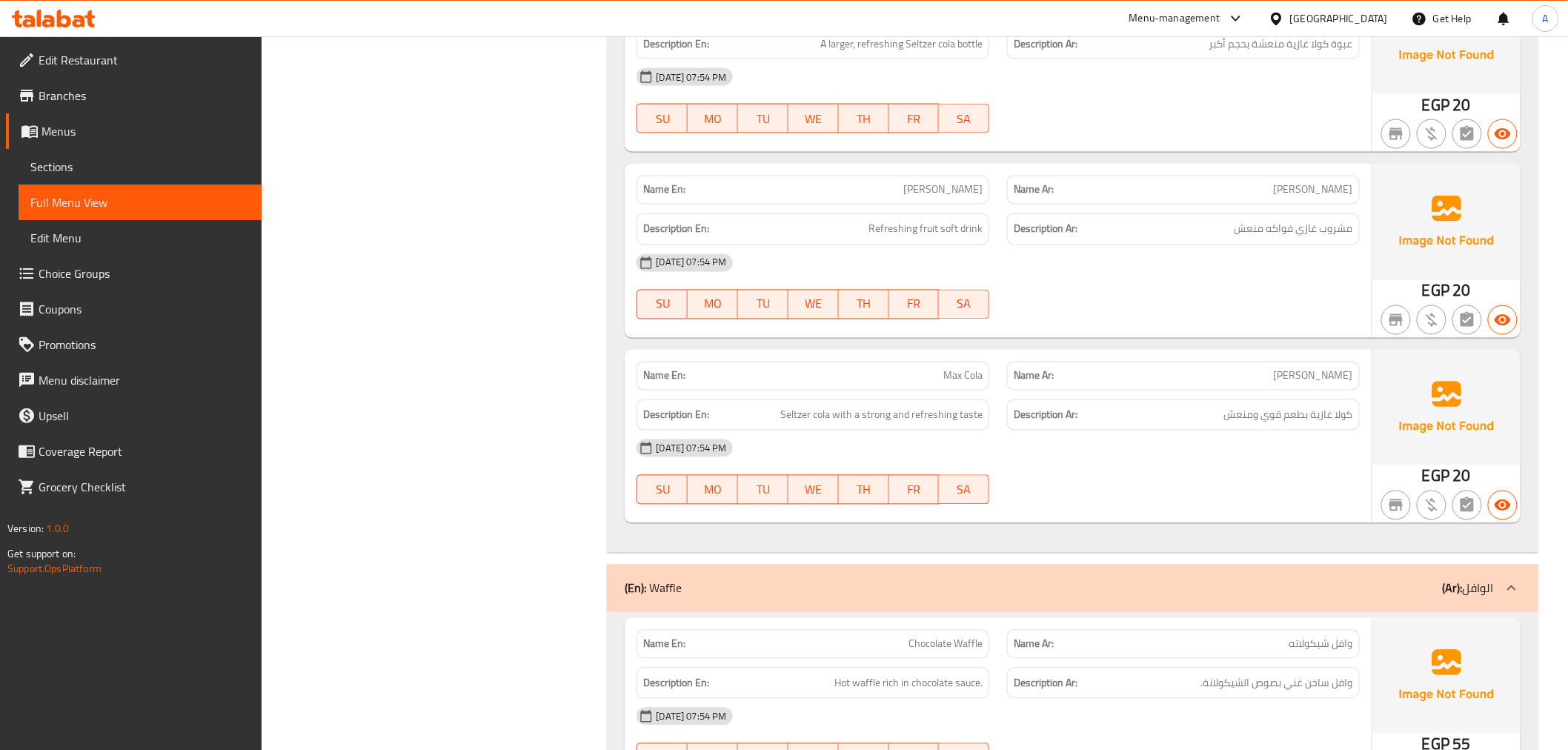
click at [877, 380] on p "Name En: Max Cola" at bounding box center [812, 376] width 339 height 15
click at [880, 426] on div "Description En: Seltzer cola with a strong and refreshing taste" at bounding box center [813, 415] width 353 height 32
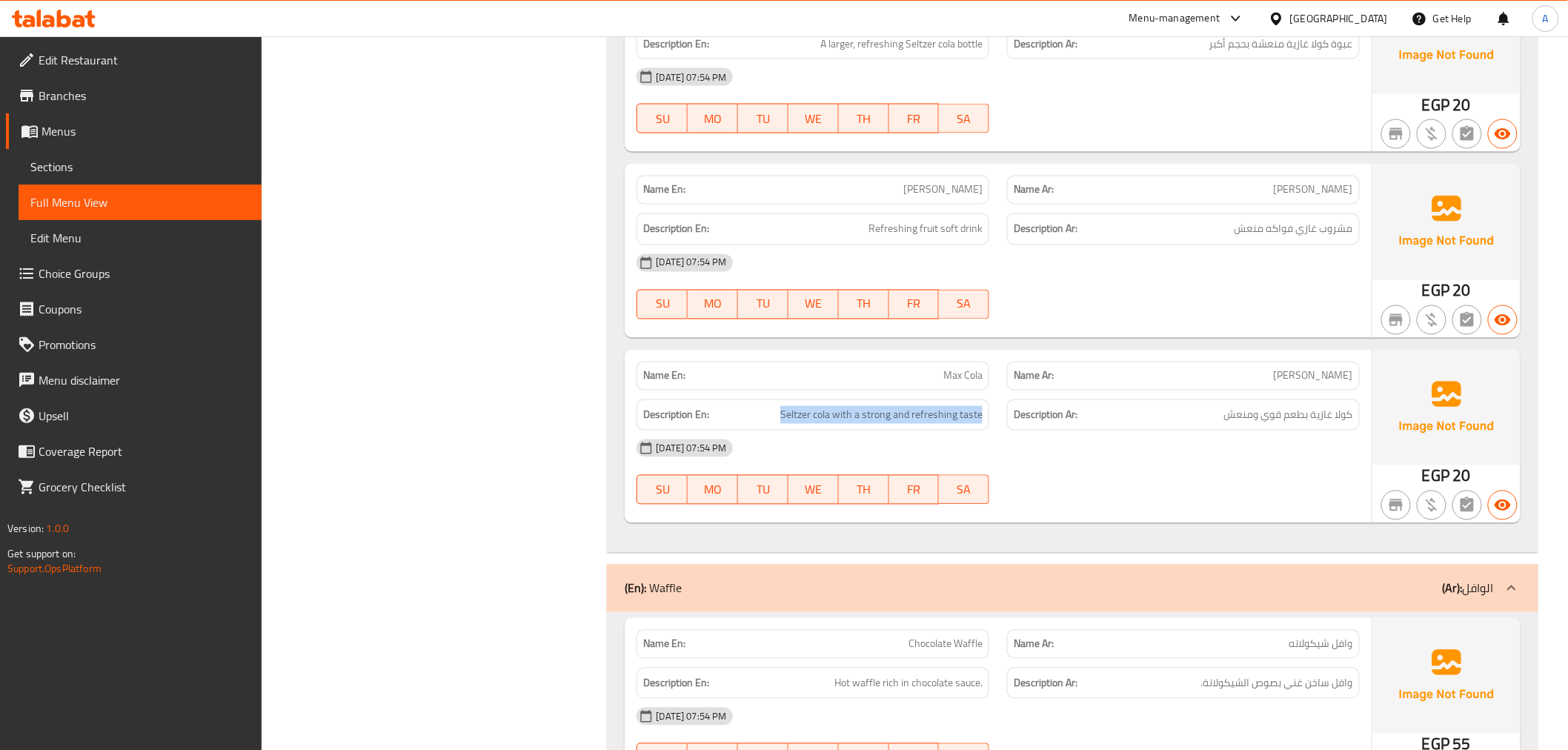
click at [880, 426] on div "Description En: Seltzer cola with a strong and refreshing taste" at bounding box center [813, 415] width 353 height 32
copy span "Seltzer cola with a strong and refreshing taste"
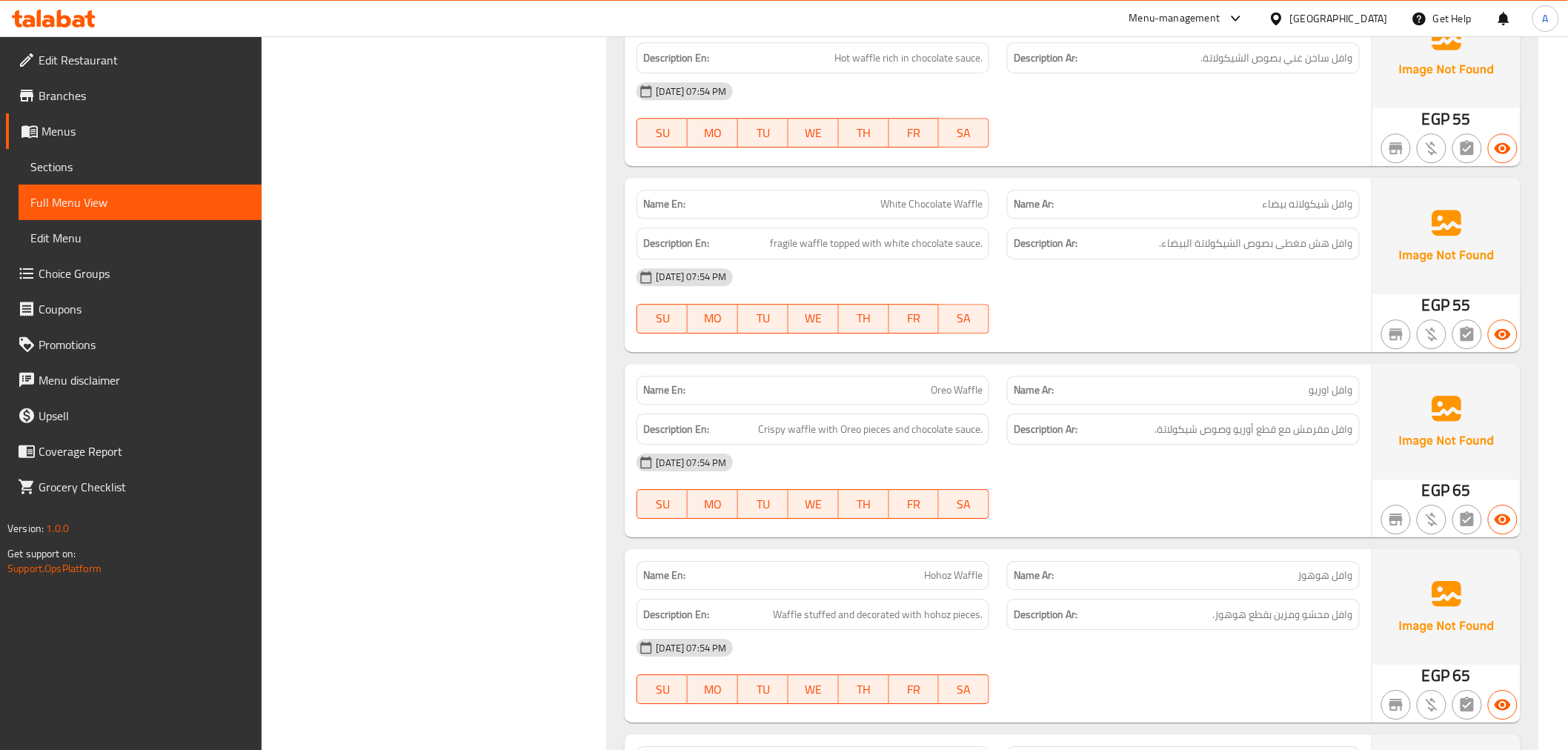
scroll to position [1731, 0]
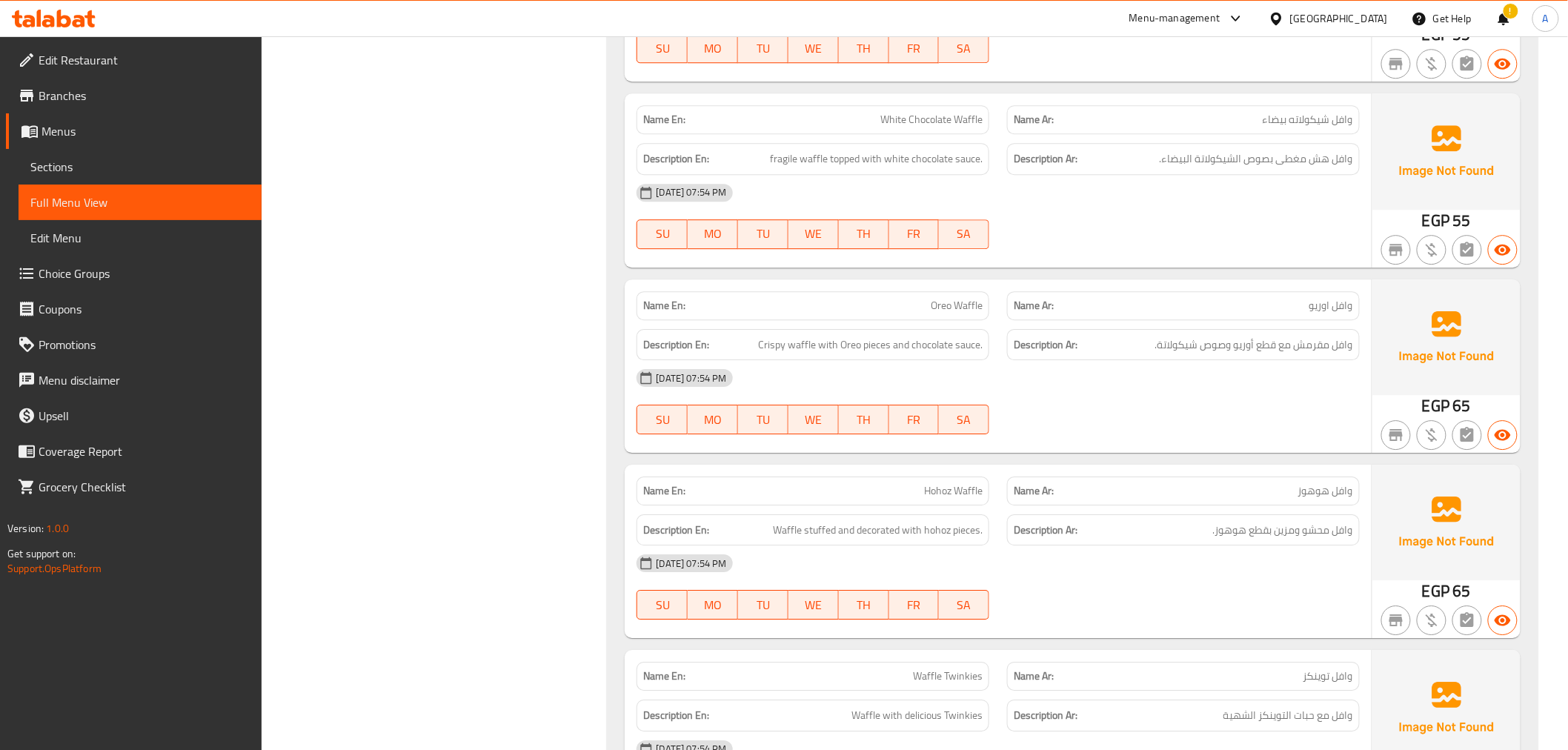
click at [907, 173] on div "Description En: fragile waffle topped with white chocolate sauce." at bounding box center [813, 159] width 353 height 32
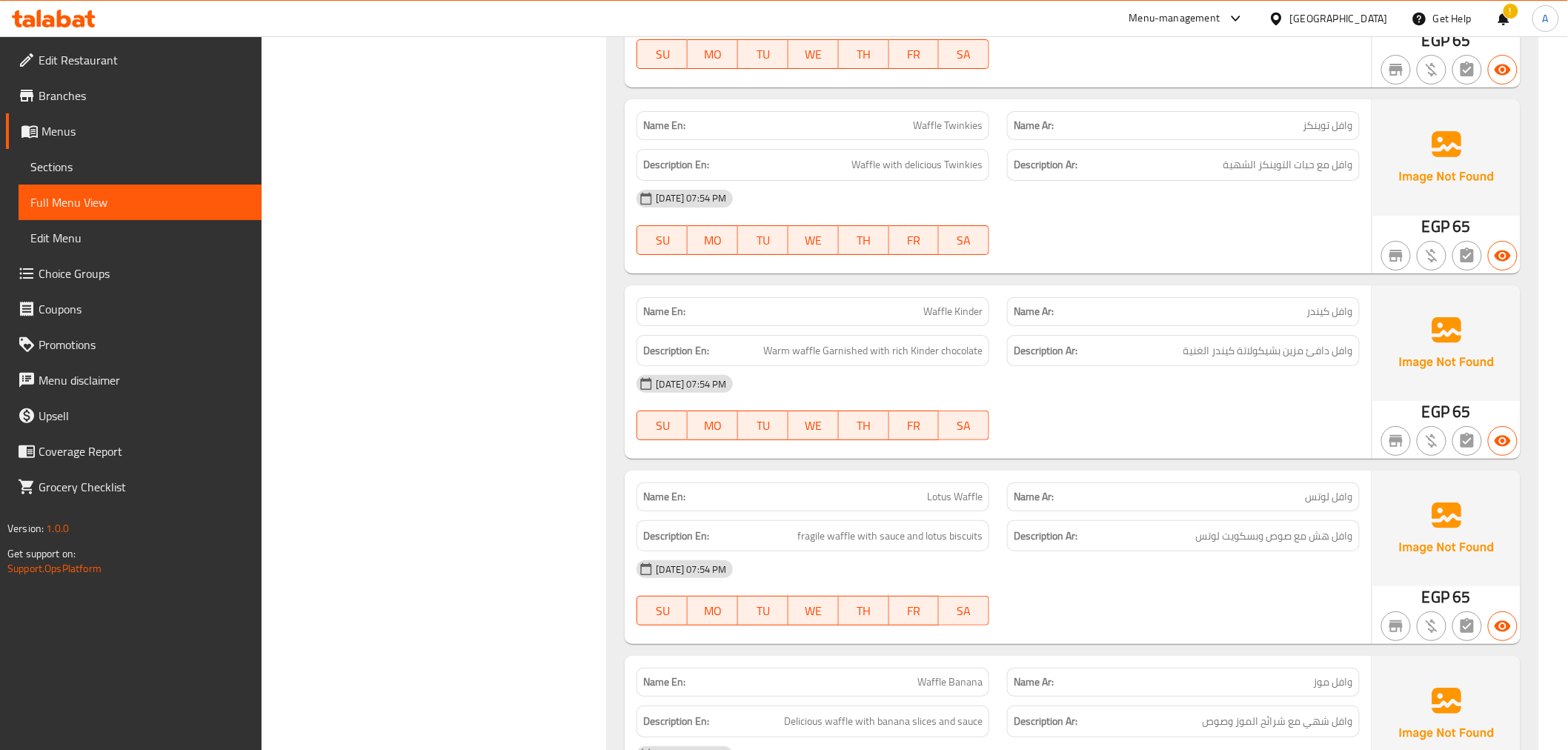
scroll to position [2316, 0]
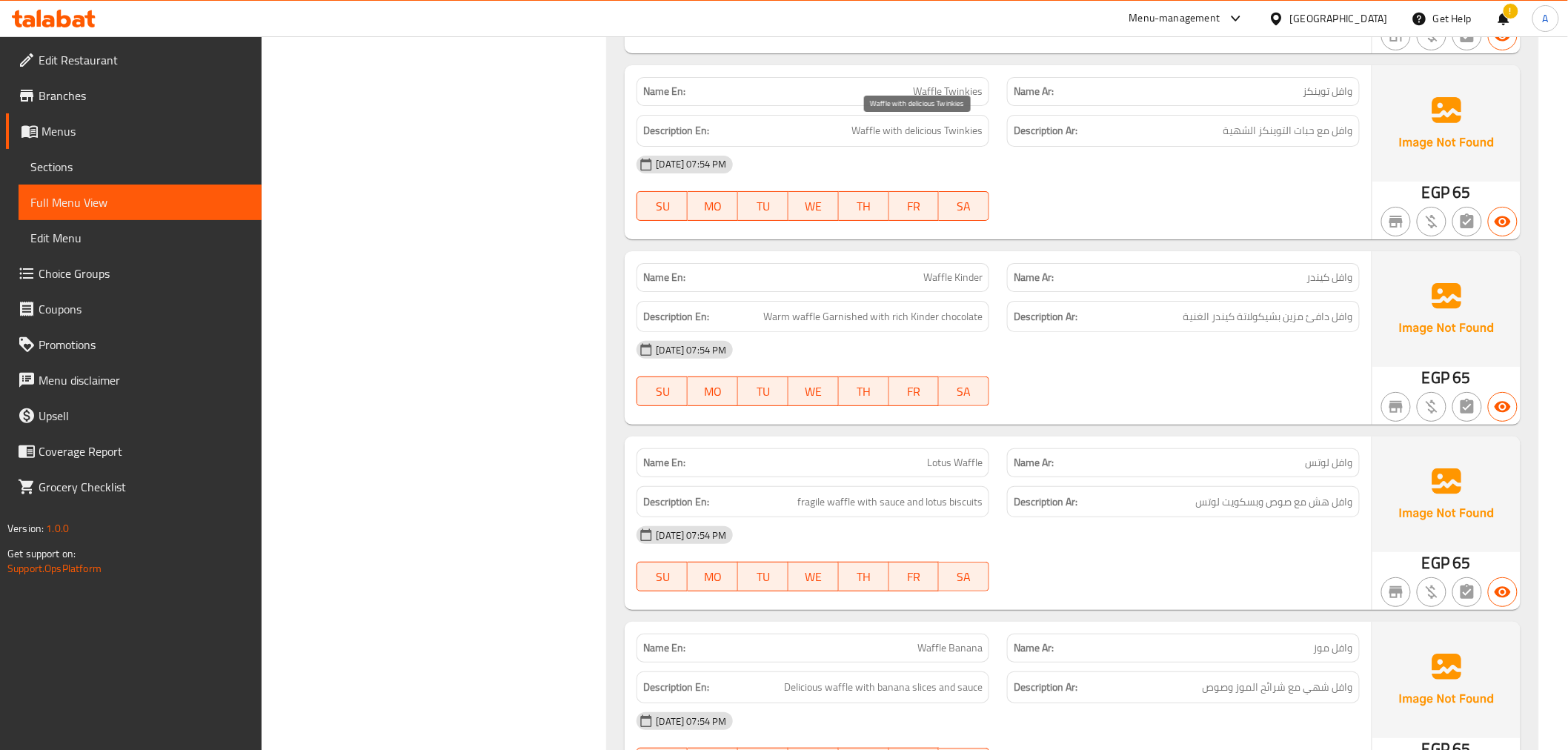
click at [908, 136] on span "Waffle with delicious Twinkies" at bounding box center [916, 130] width 131 height 18
click at [966, 88] on span "Waffle Twinkies" at bounding box center [947, 91] width 70 height 15
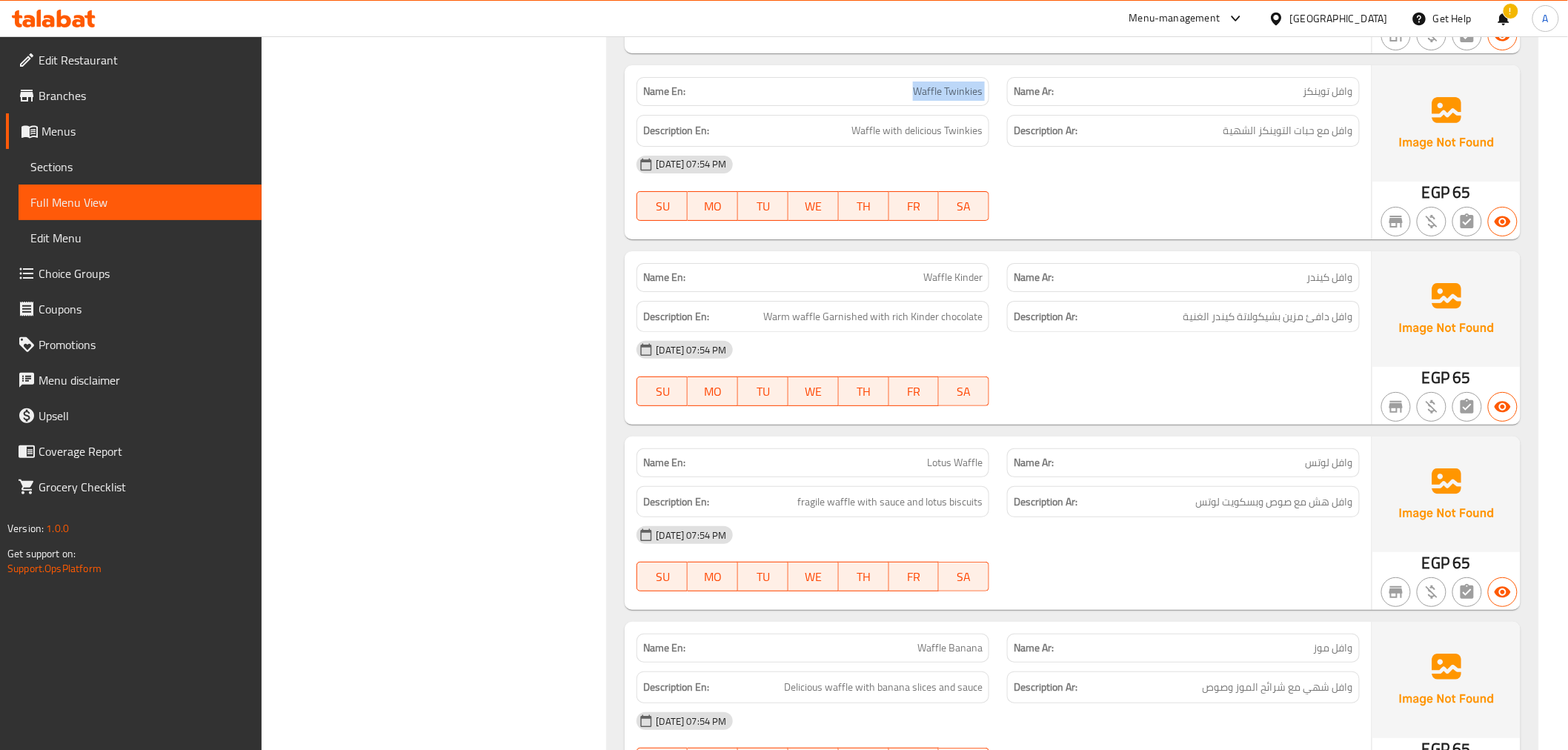
click at [966, 88] on span "Waffle Twinkies" at bounding box center [947, 91] width 70 height 15
copy span "Waffle Twinkies"
click at [920, 305] on div "Description En: Warm waffle Garnished with rich Kinder chocolate" at bounding box center [813, 316] width 353 height 32
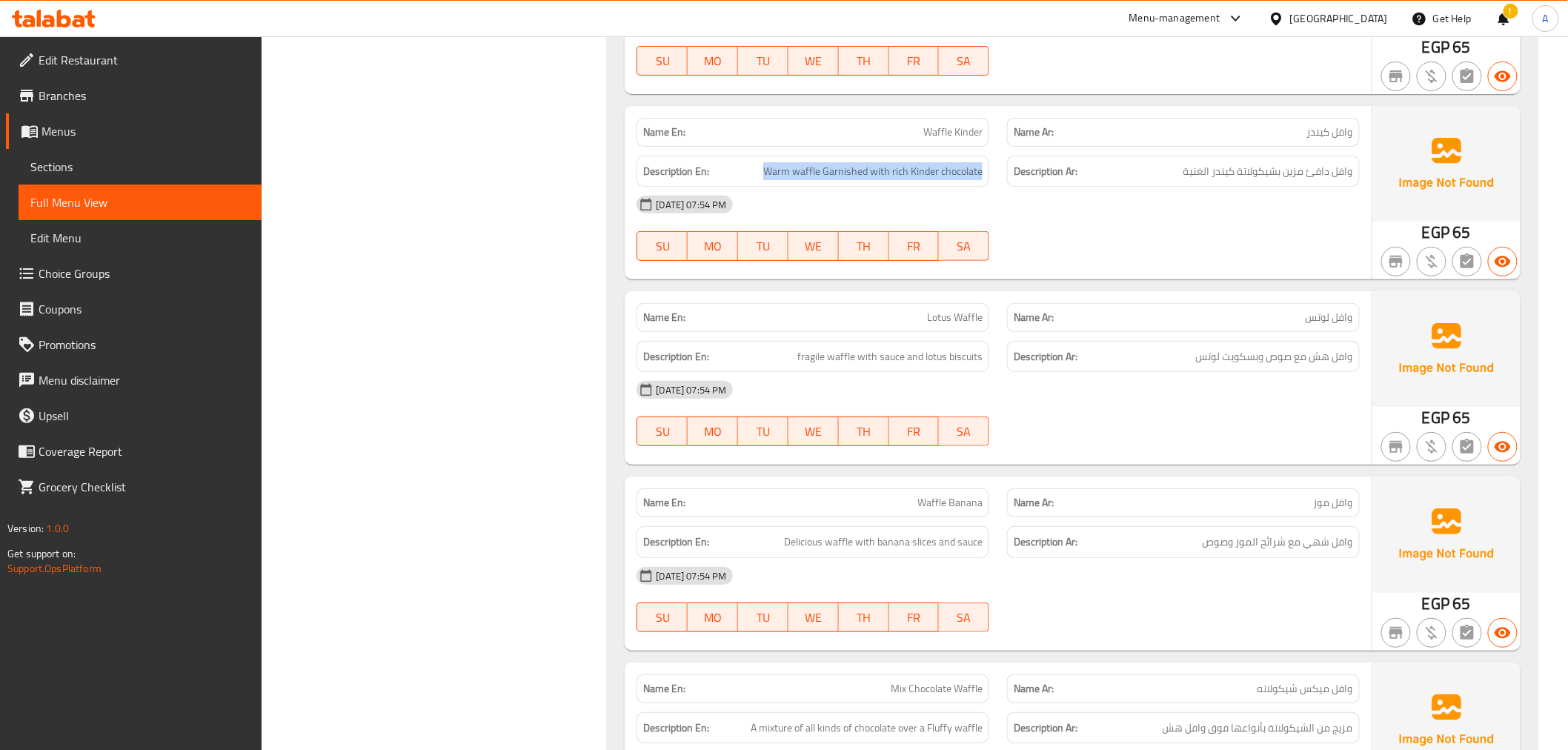
scroll to position [2698, 0]
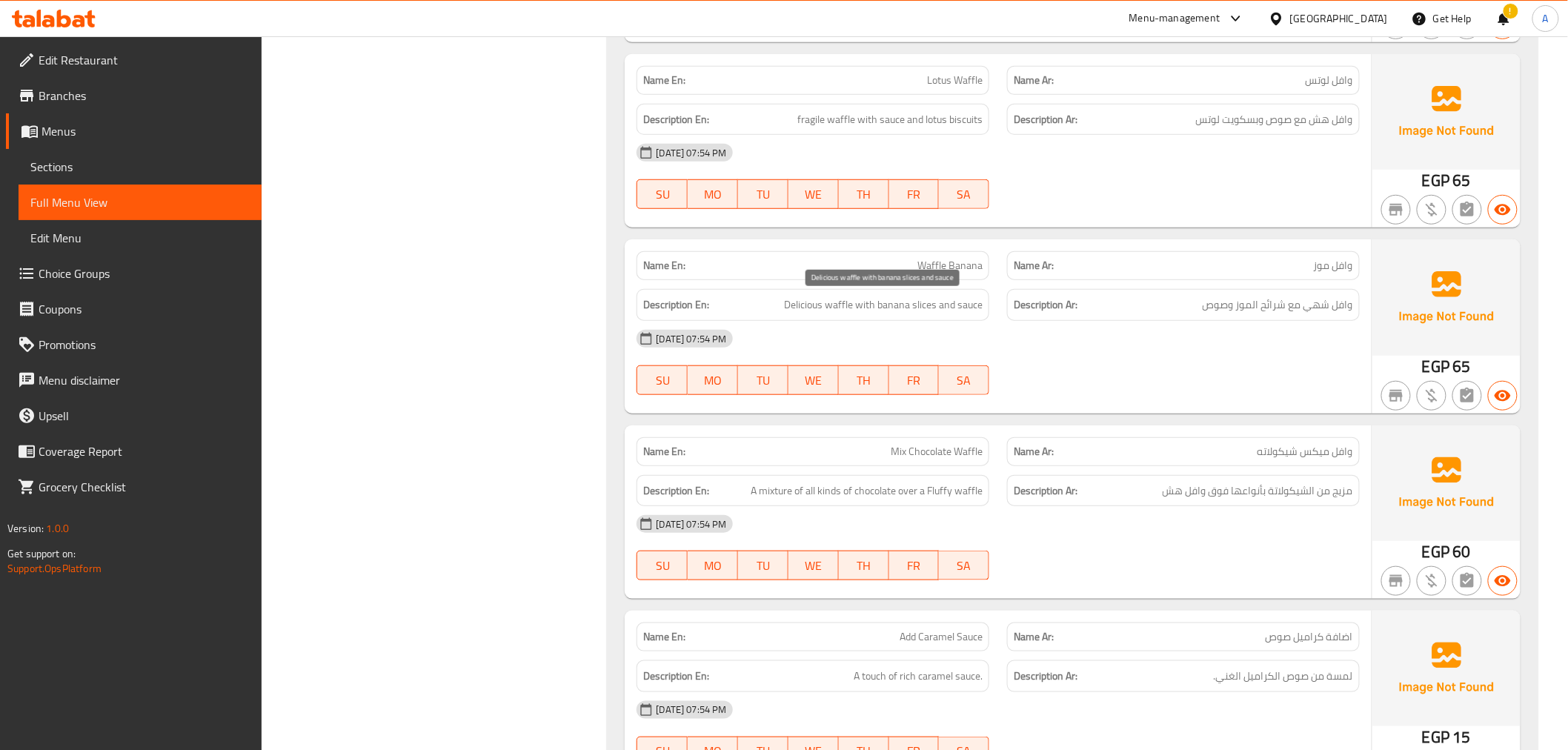
click at [835, 304] on span "Delicious waffle with banana slices and sauce" at bounding box center [883, 305] width 198 height 18
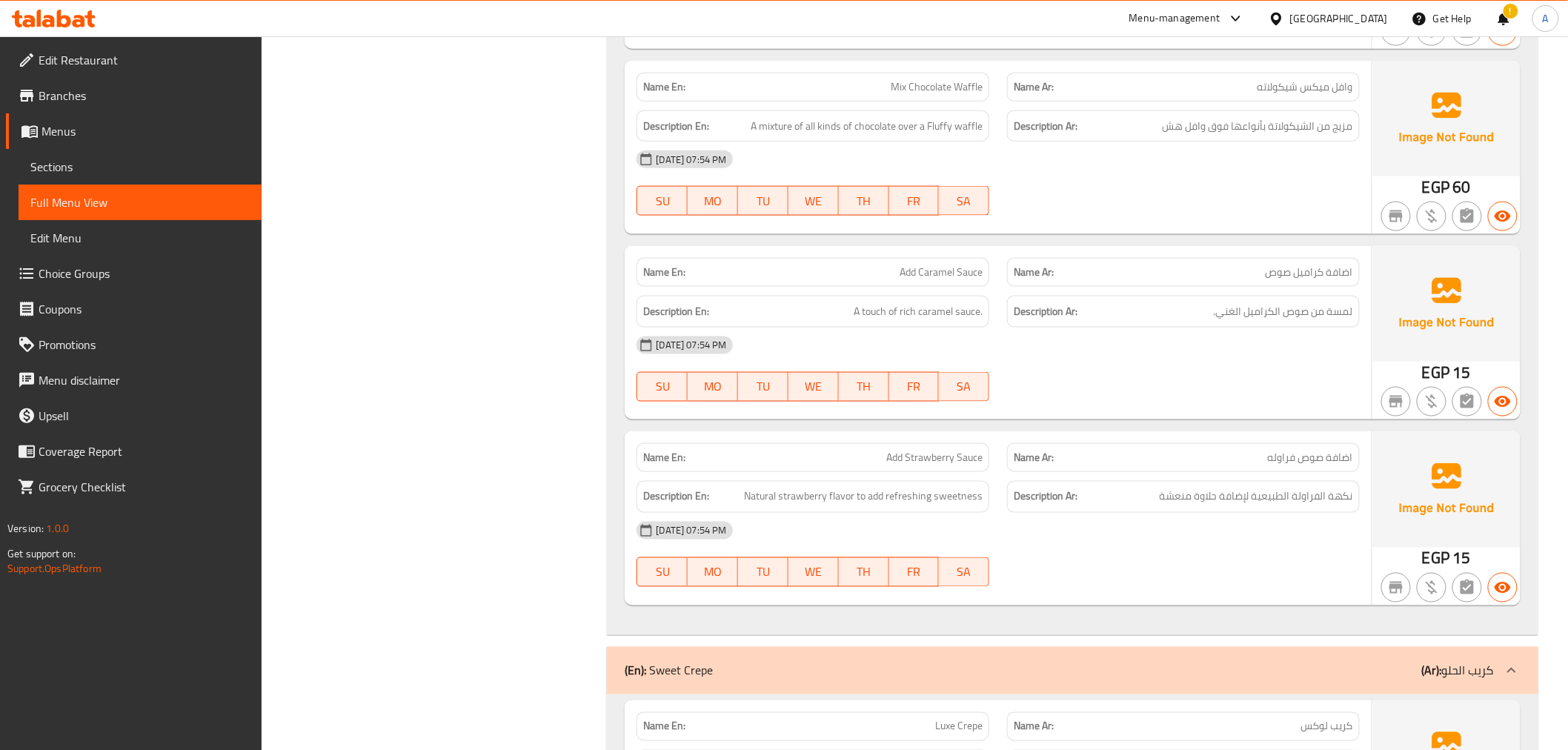
scroll to position [3045, 0]
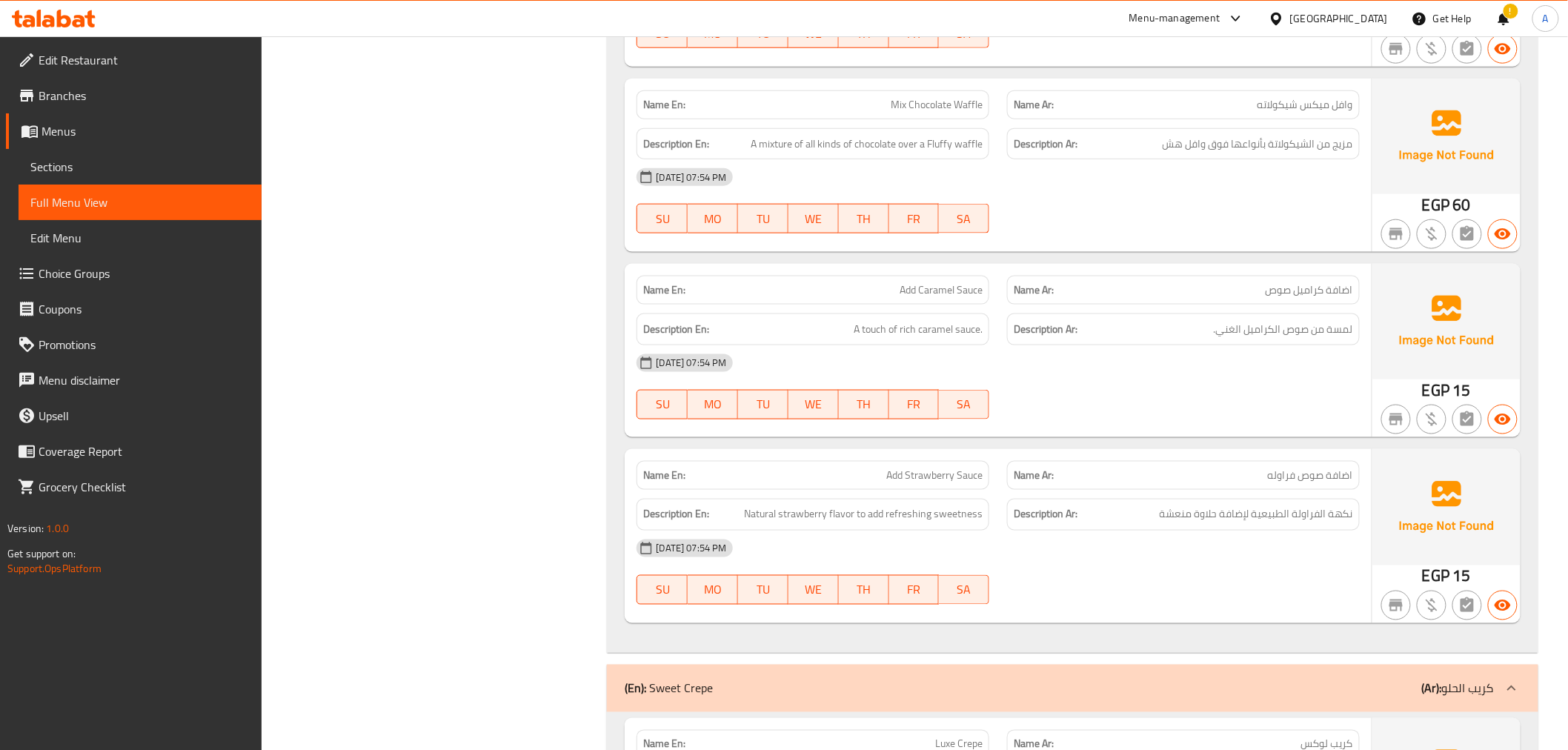
click at [916, 135] on span "A mixture of all kinds of chocolate over a Fluffy waffle" at bounding box center [866, 144] width 232 height 18
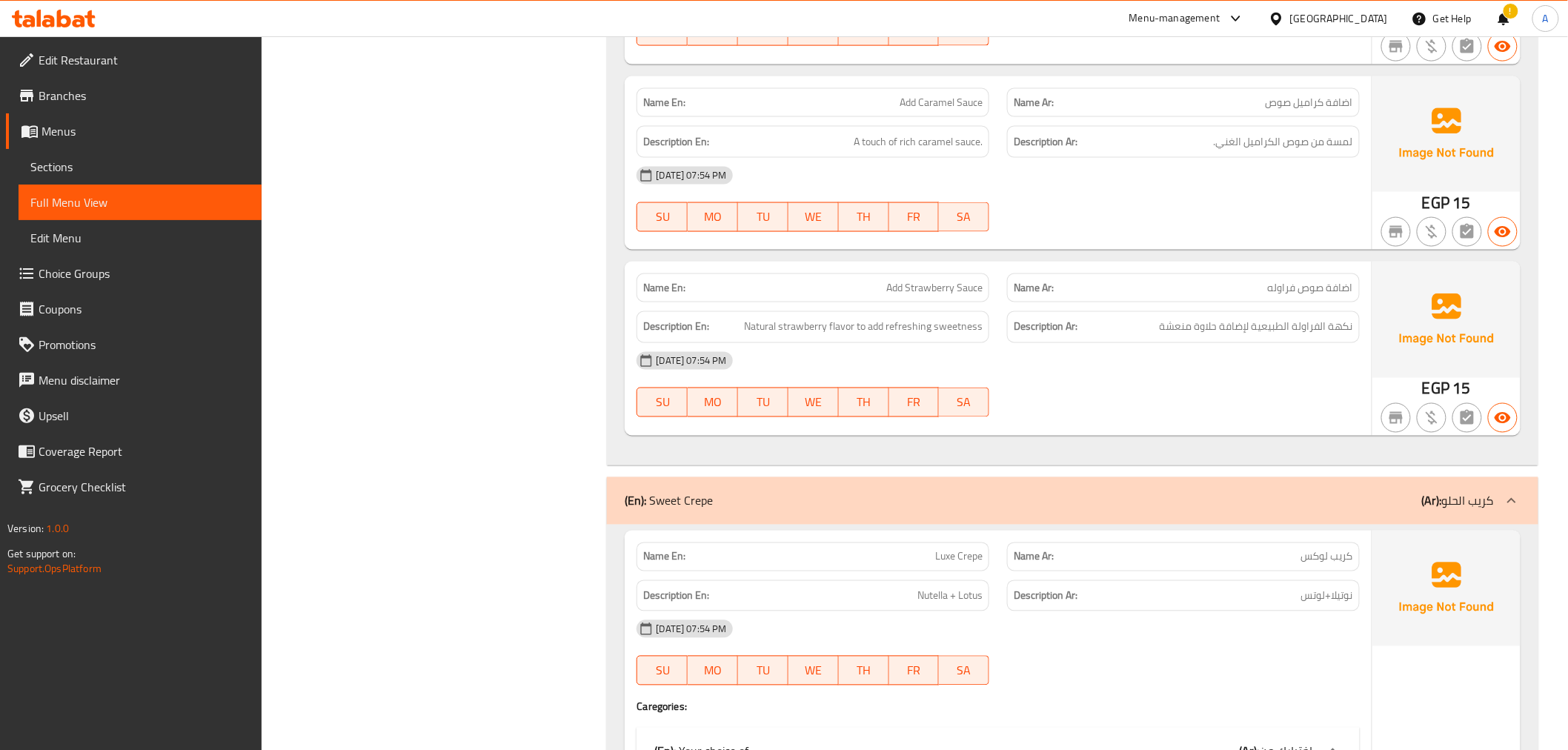
scroll to position [3241, 0]
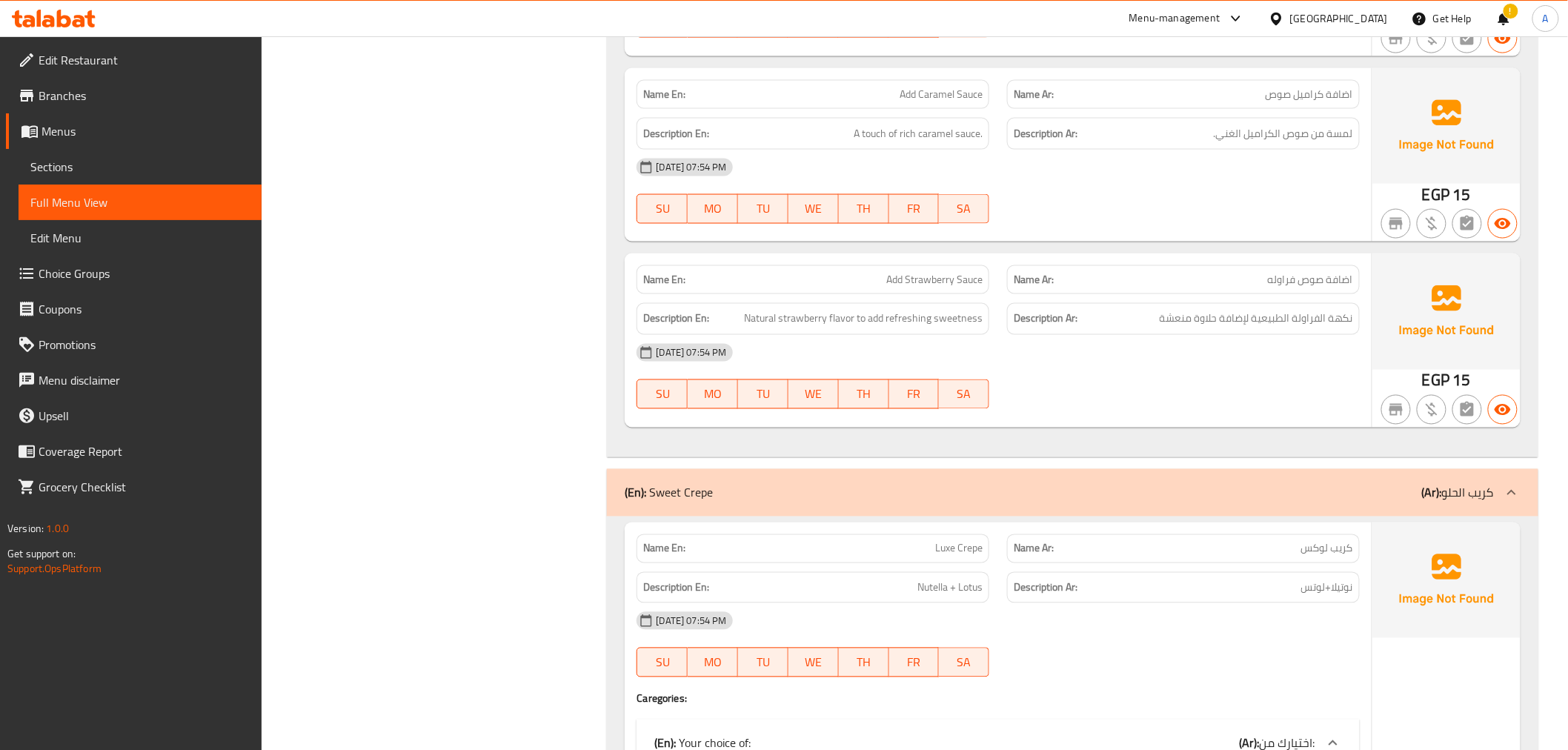
click at [760, 129] on h6 "Description En: A touch of rich caramel sauce." at bounding box center [812, 134] width 339 height 18
click at [759, 129] on h6 "Description En: A touch of rich caramel sauce." at bounding box center [812, 134] width 339 height 18
click at [859, 136] on span "A touch of rich caramel sauce." at bounding box center [918, 134] width 129 height 18
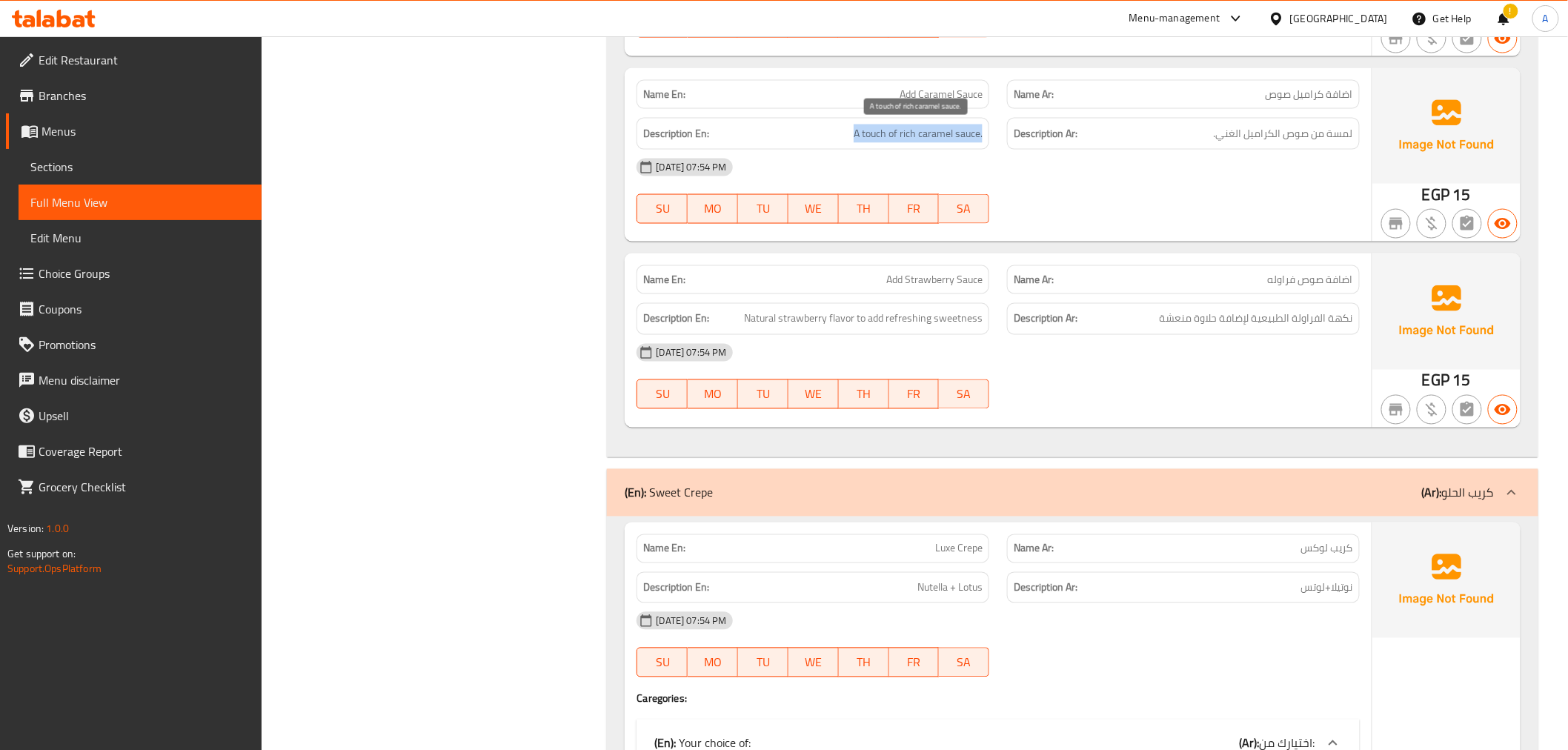
click at [859, 136] on span "A touch of rich caramel sauce." at bounding box center [918, 134] width 129 height 18
drag, startPoint x: 1256, startPoint y: 136, endPoint x: 951, endPoint y: 138, distance: 305.0
click at [1089, 135] on h6 "Description Ar: لمسة من صوص الكراميل الغني." at bounding box center [1183, 134] width 339 height 18
click at [849, 141] on h6 "Description En: A touch of rich caramel sauce." at bounding box center [812, 134] width 339 height 18
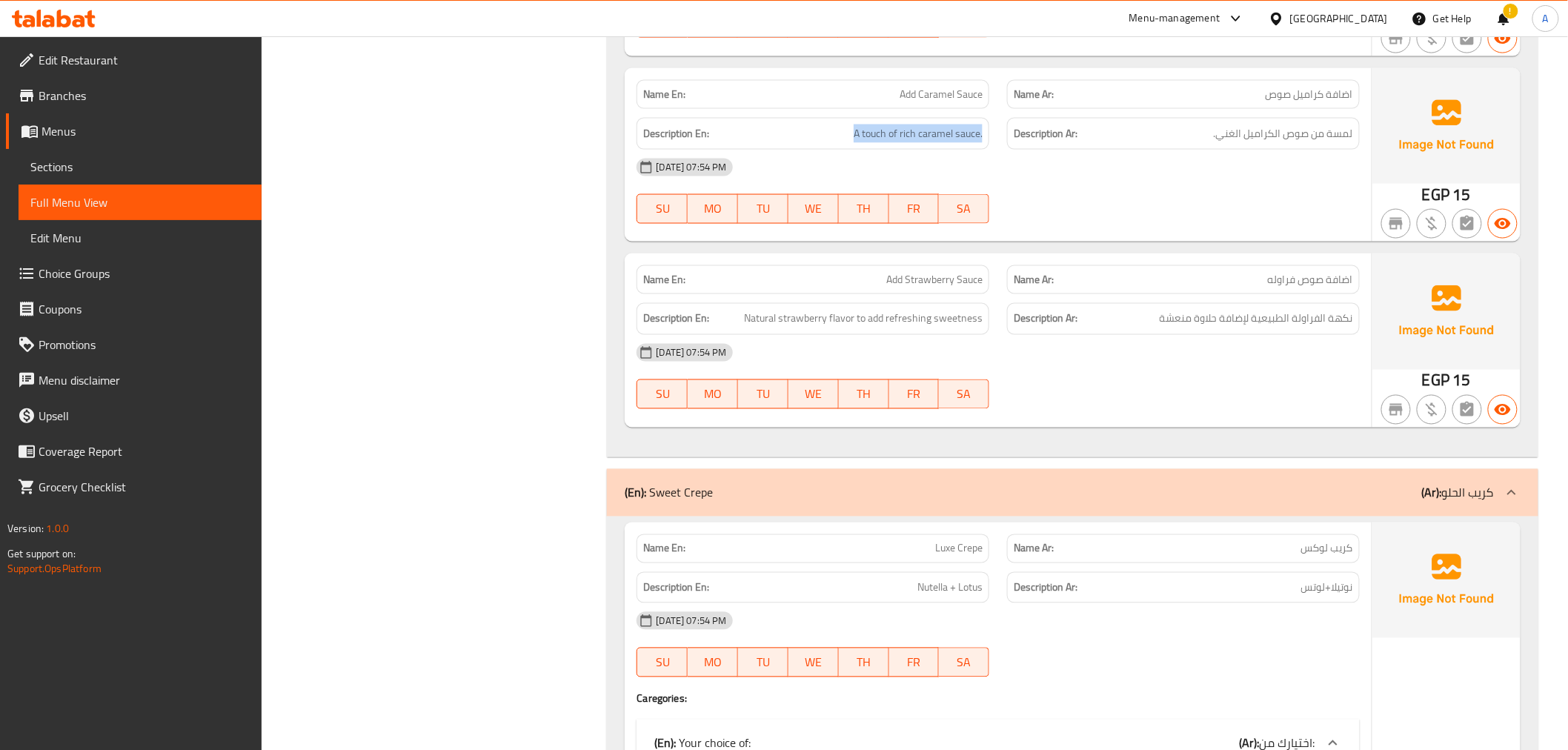
click at [849, 141] on h6 "Description En: A touch of rich caramel sauce." at bounding box center [812, 134] width 339 height 18
click at [923, 310] on span "Natural strawberry flavor to add refreshing sweetness" at bounding box center [864, 319] width 239 height 18
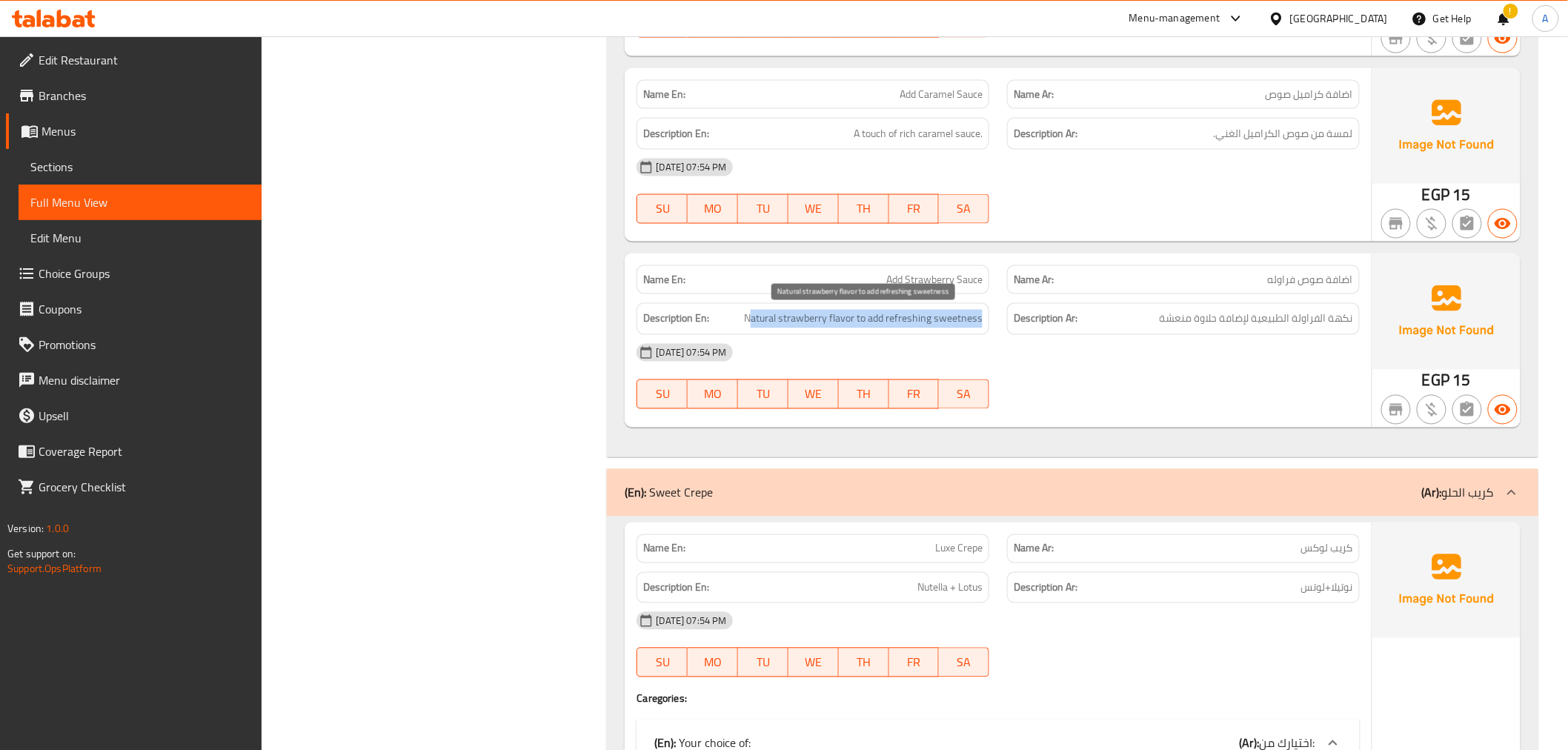
click at [923, 310] on span "Natural strawberry flavor to add refreshing sweetness" at bounding box center [864, 319] width 239 height 18
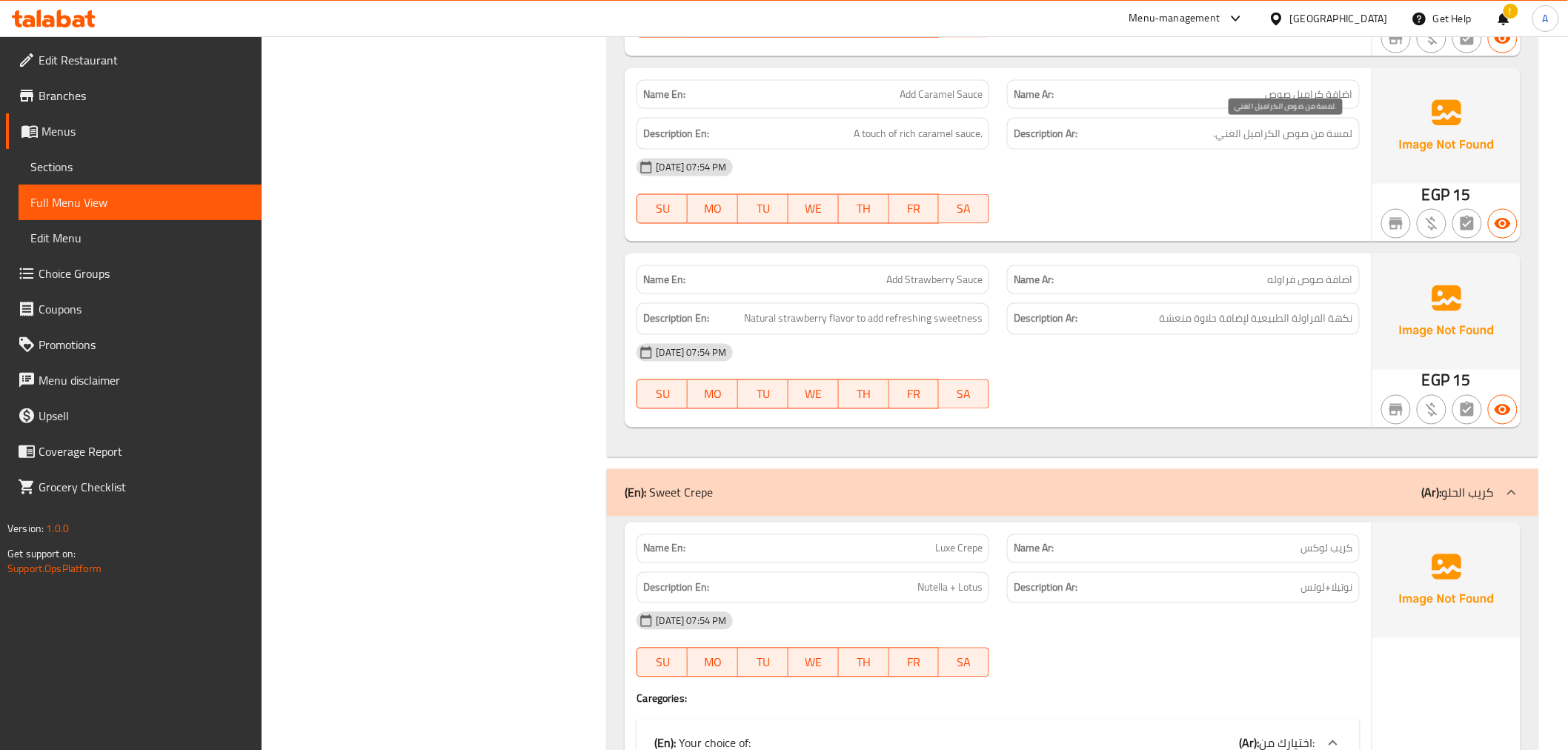
click at [1228, 137] on span "لمسة من صوص الكراميل الغني." at bounding box center [1284, 134] width 139 height 18
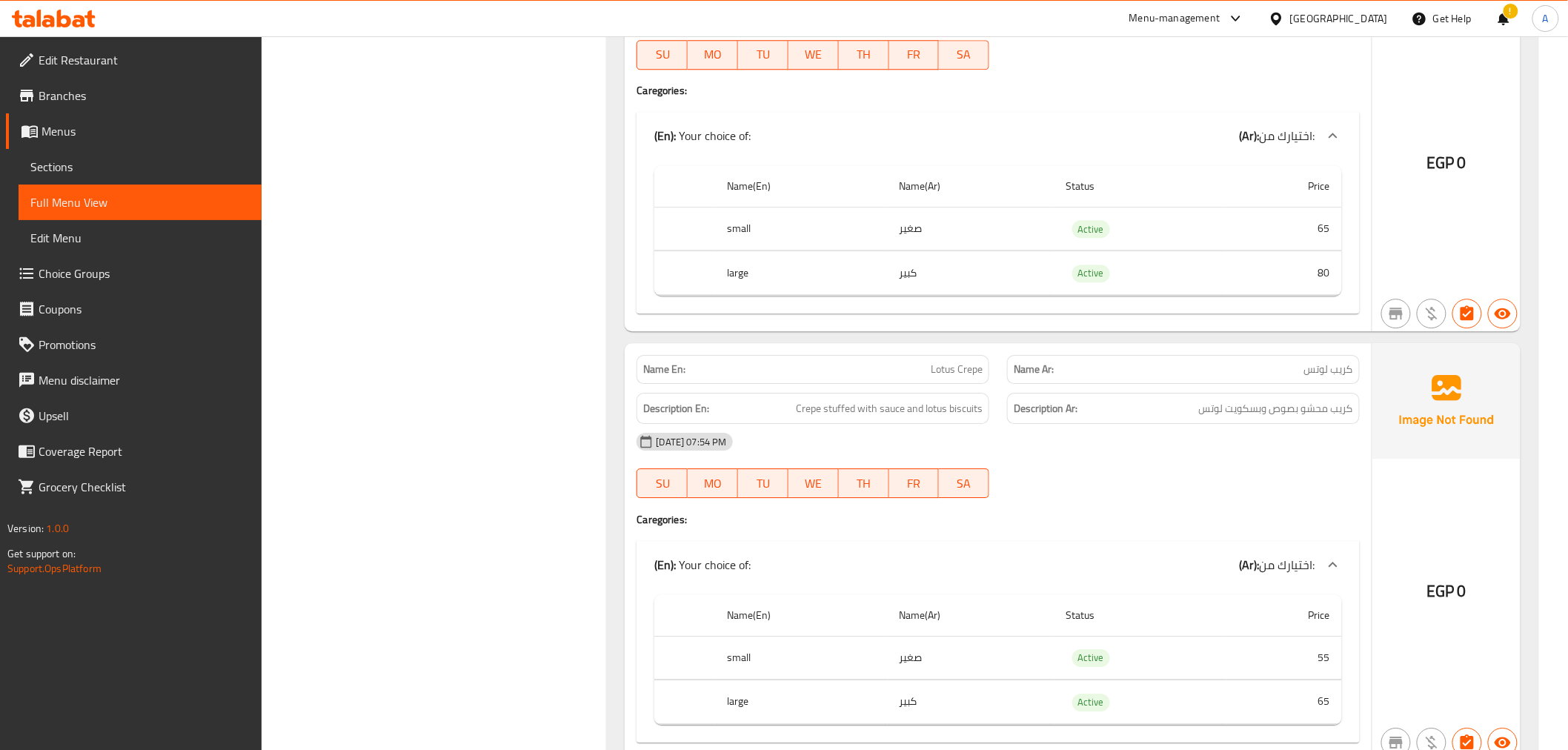
scroll to position [6680, 0]
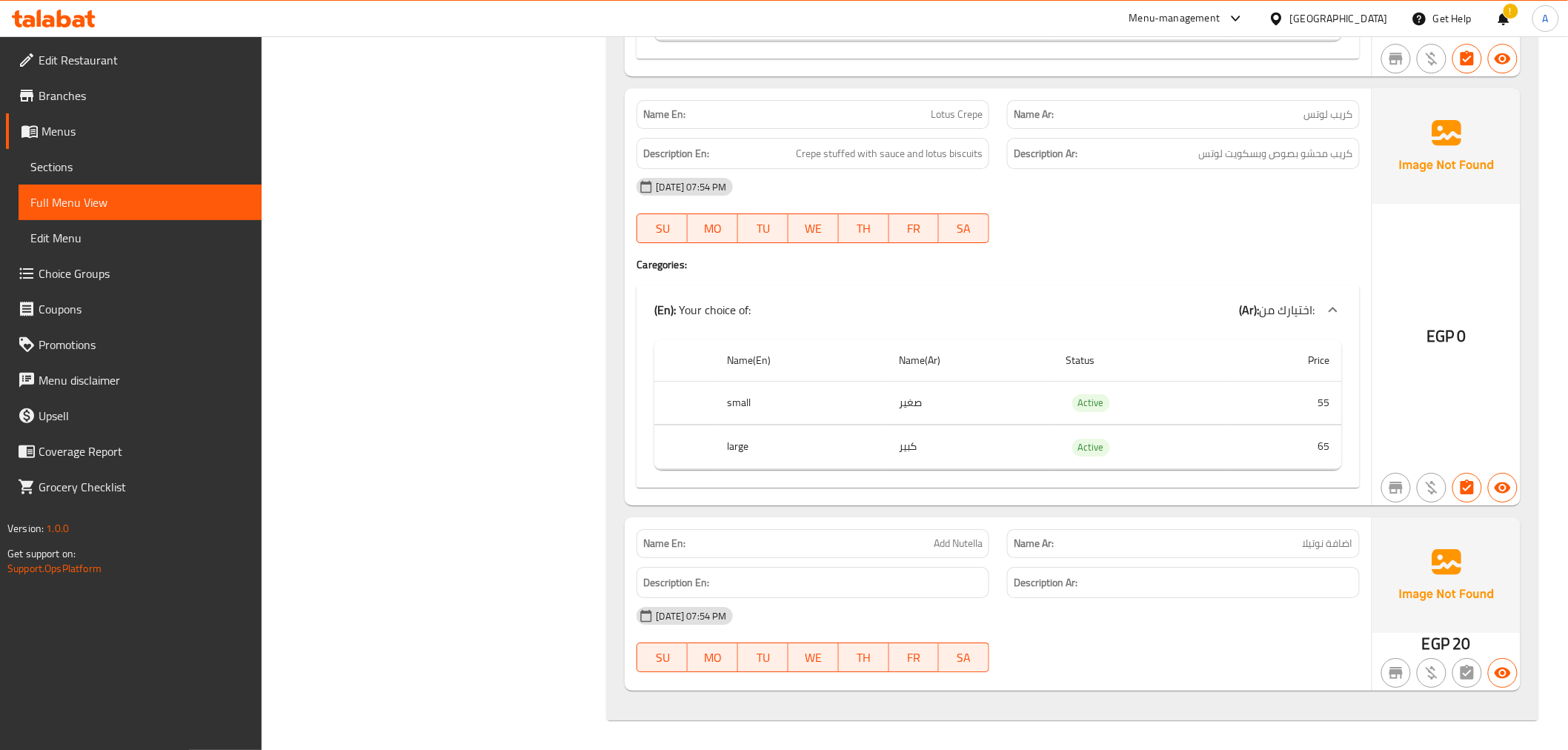
click at [954, 524] on div "Name En: Add Nutella" at bounding box center [812, 544] width 370 height 47
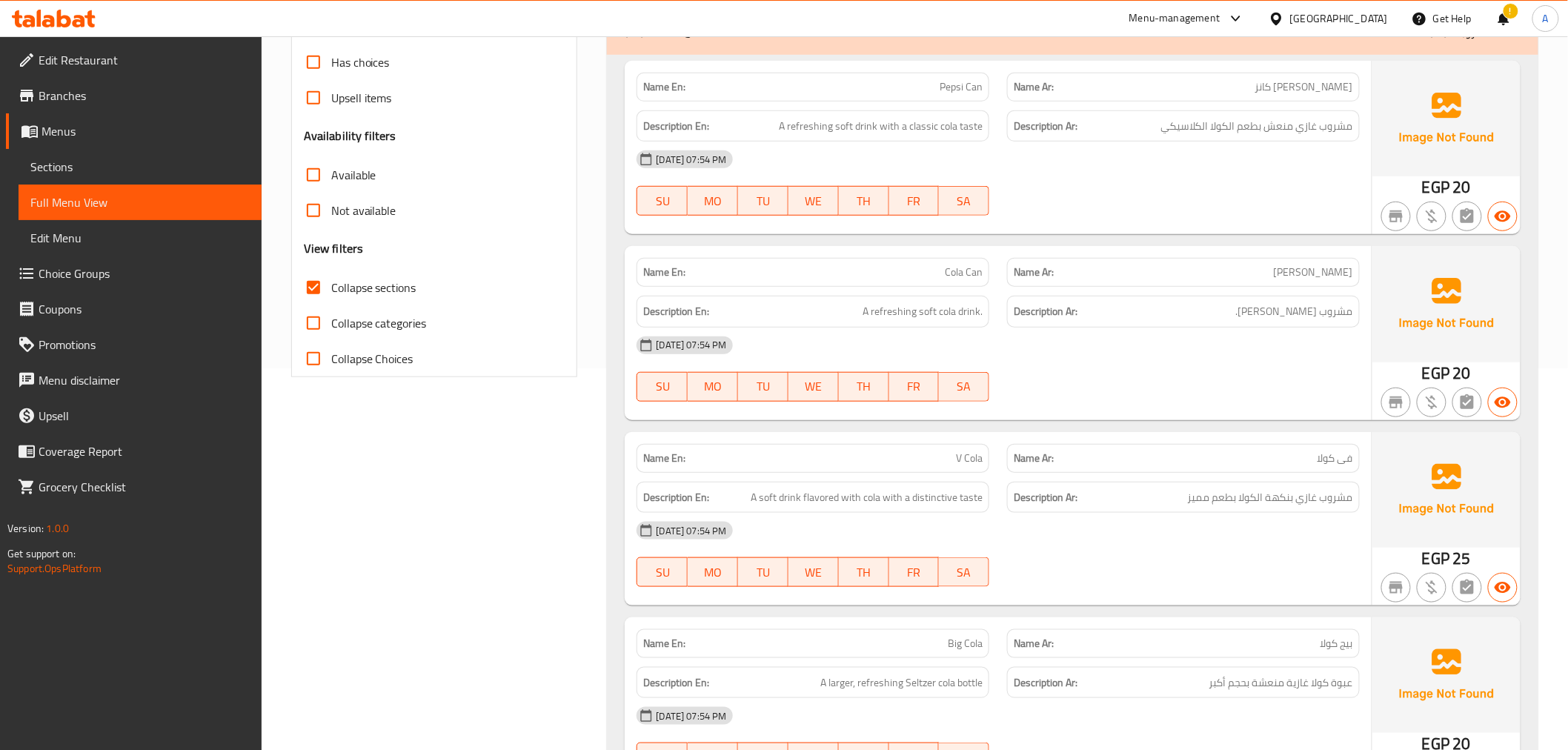
scroll to position [373, 0]
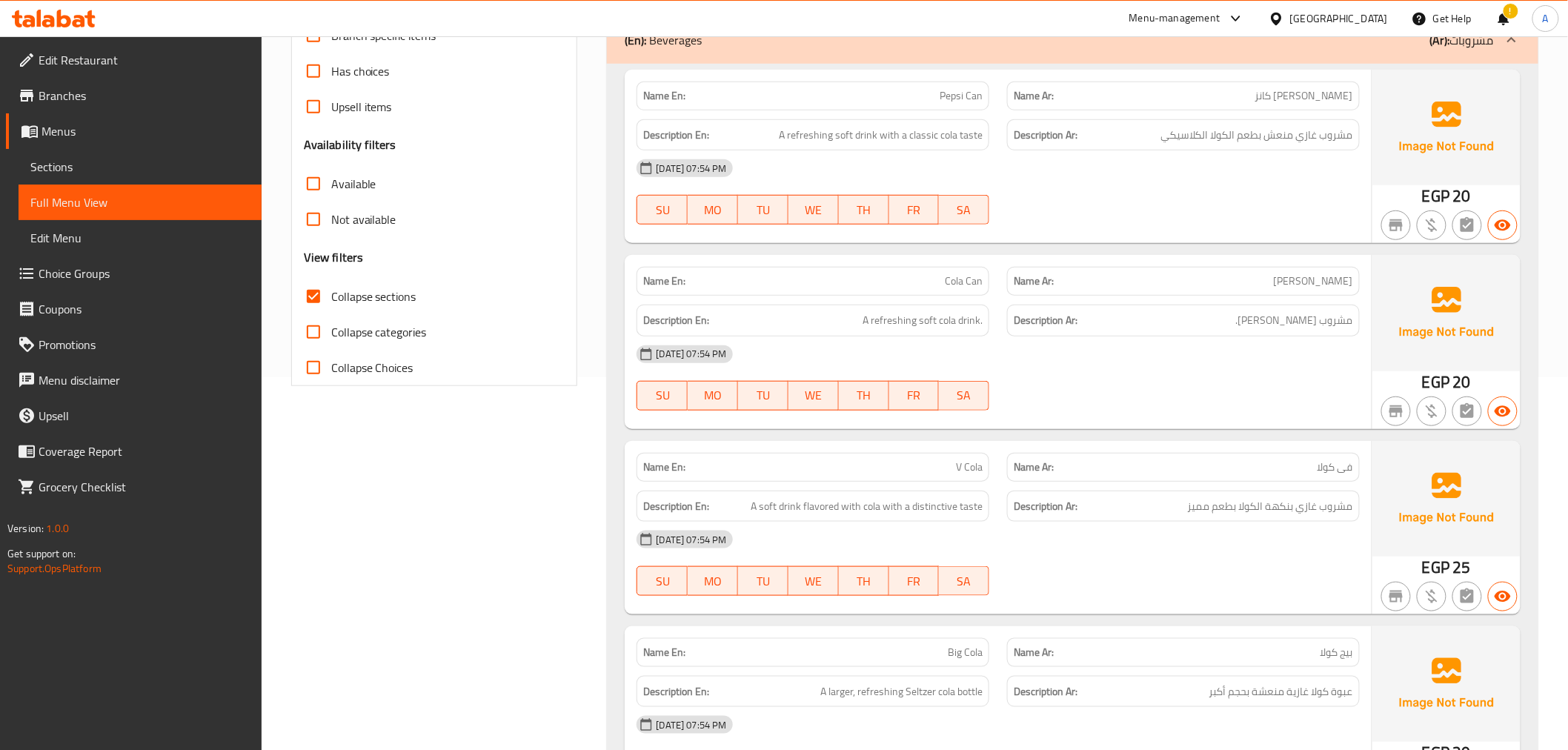
click at [410, 291] on span "Collapse sections" at bounding box center [374, 297] width 85 height 18
click at [331, 291] on input "Collapse sections" at bounding box center [313, 296] width 35 height 35
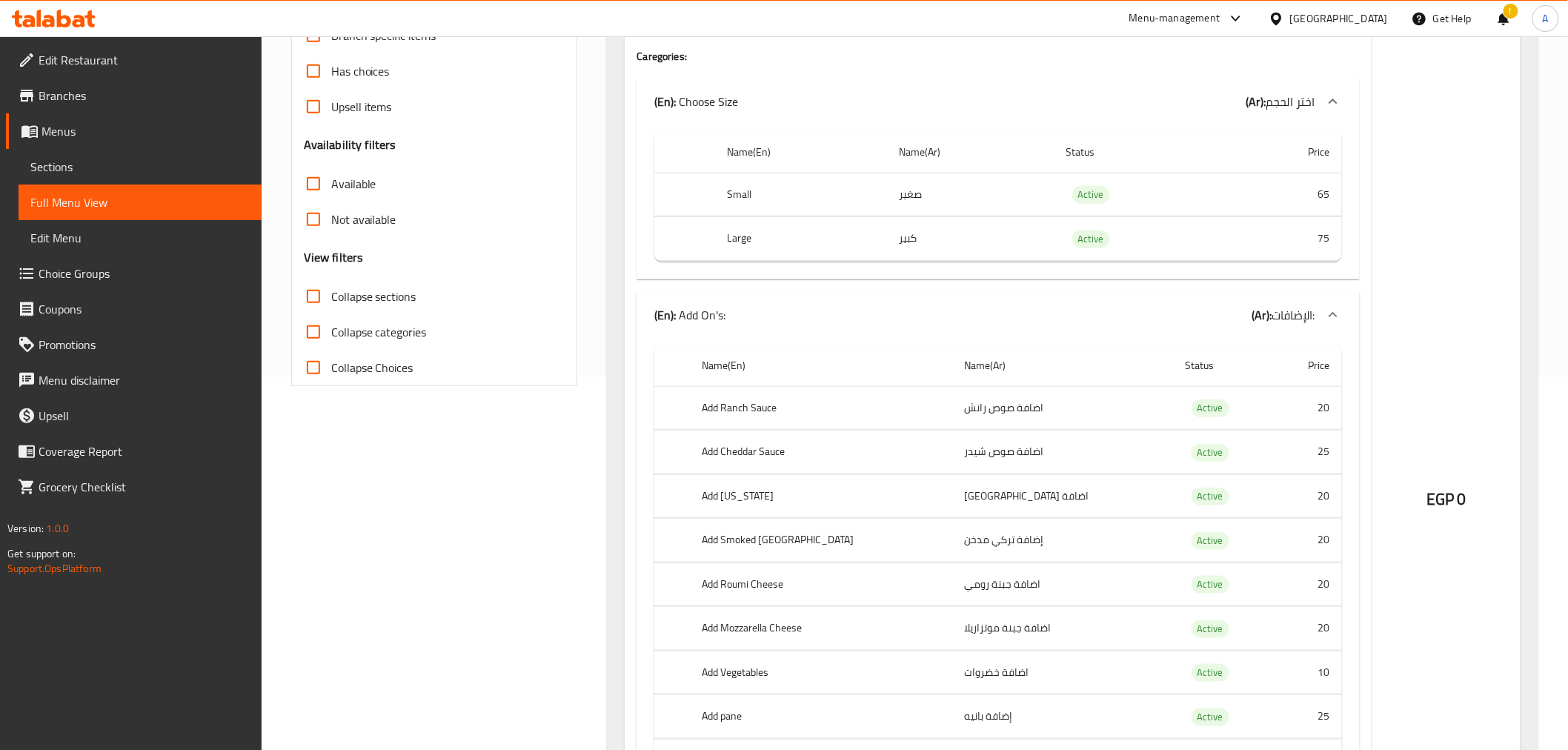
click at [410, 291] on span "Collapse sections" at bounding box center [374, 297] width 85 height 18
click at [331, 291] on input "Collapse sections" at bounding box center [313, 296] width 35 height 35
checkbox input "true"
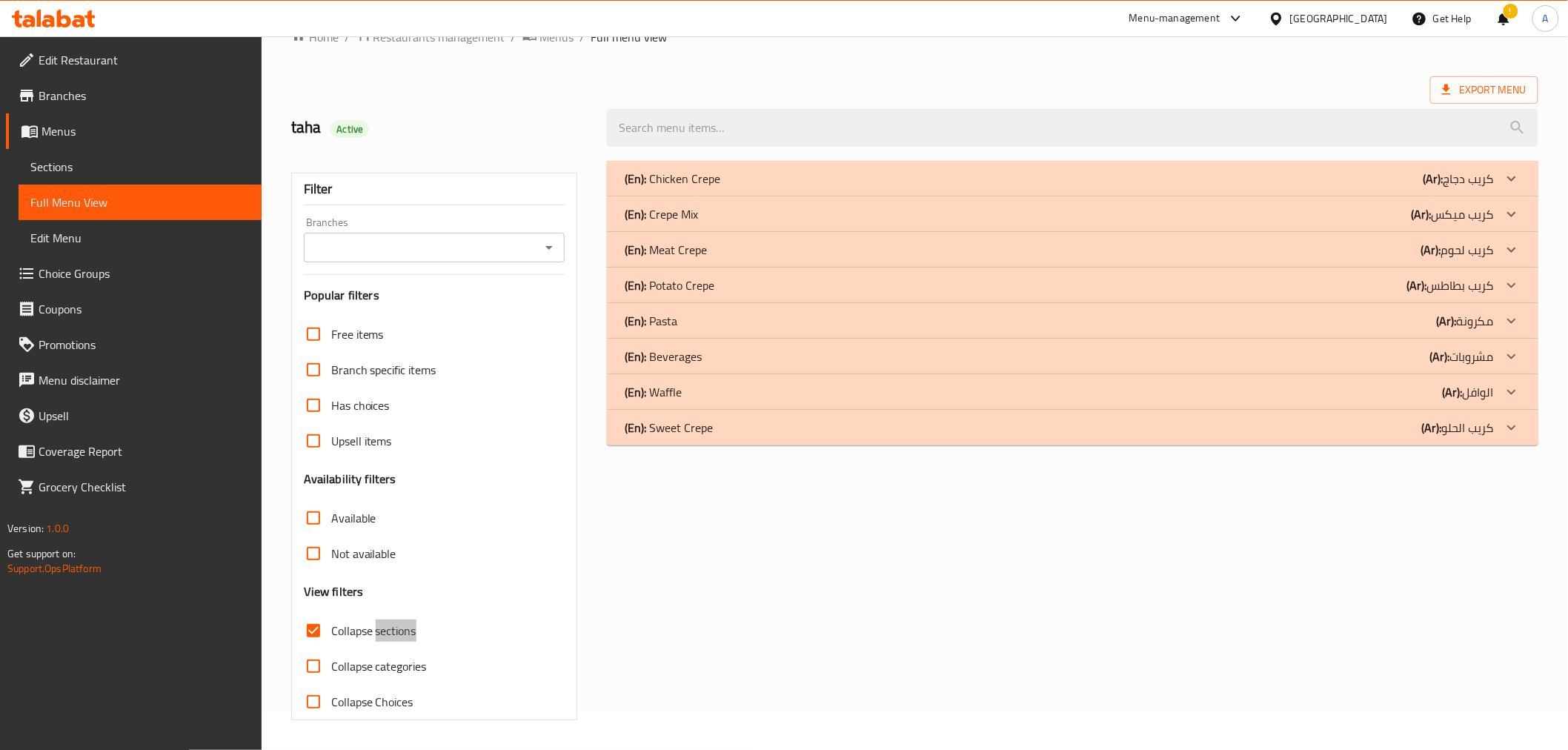
scroll to position [39, 0]
click at [1434, 439] on div "(En): Sweet Crepe (Ar): كريب الحلو" at bounding box center [1072, 428] width 931 height 35
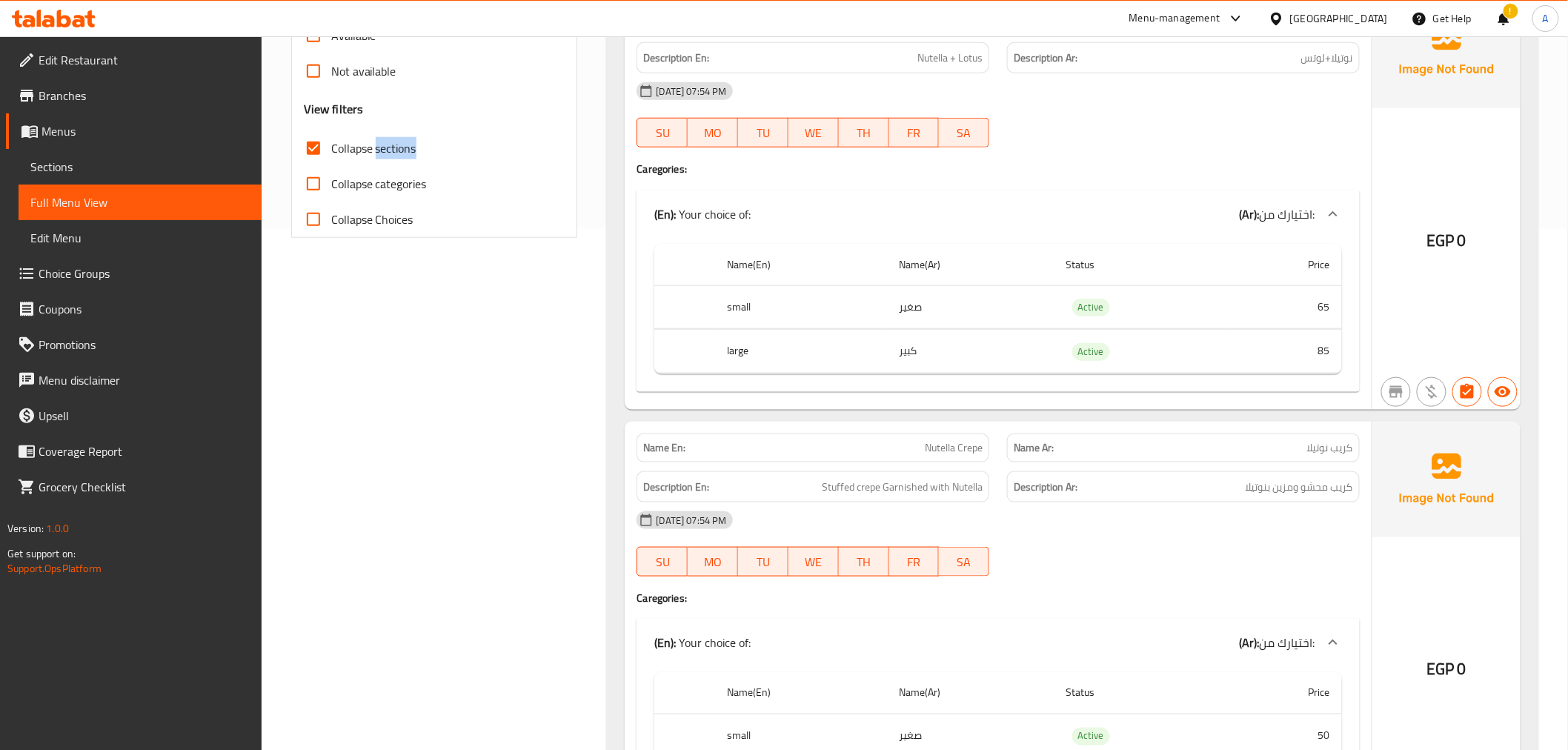
scroll to position [822, 0]
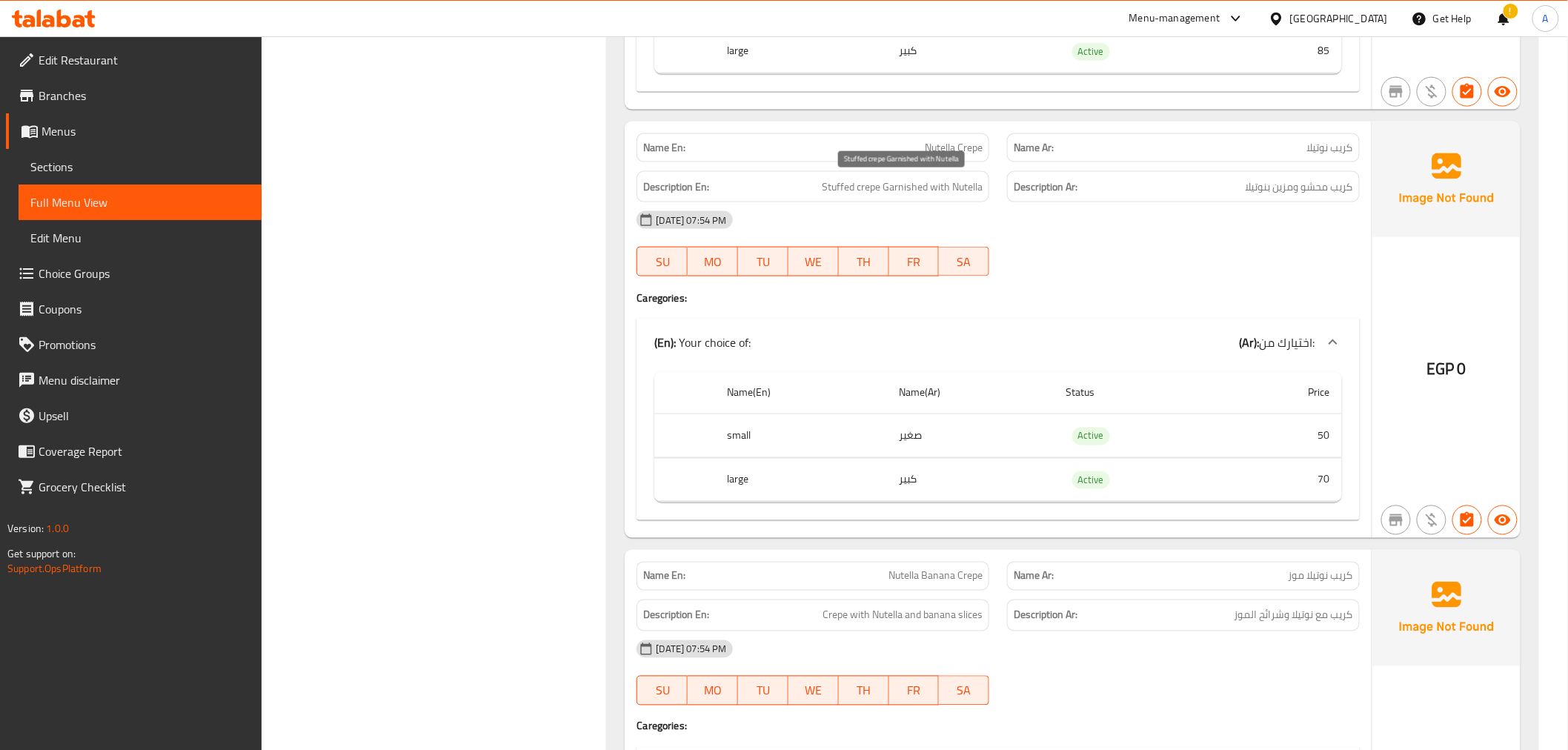
click at [871, 191] on span "Stuffed crepe Garnished with Nutella" at bounding box center [903, 187] width 161 height 18
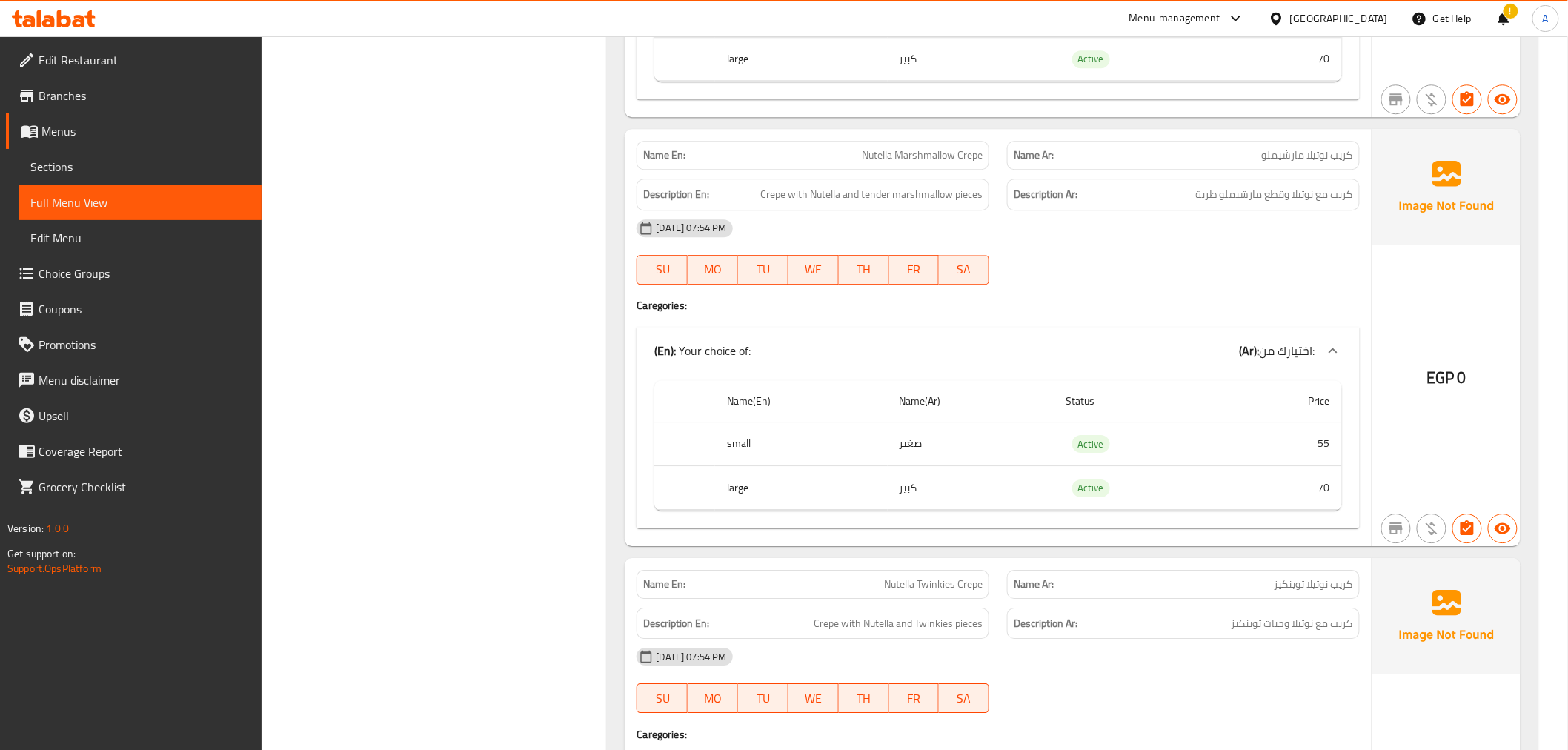
scroll to position [1701, 0]
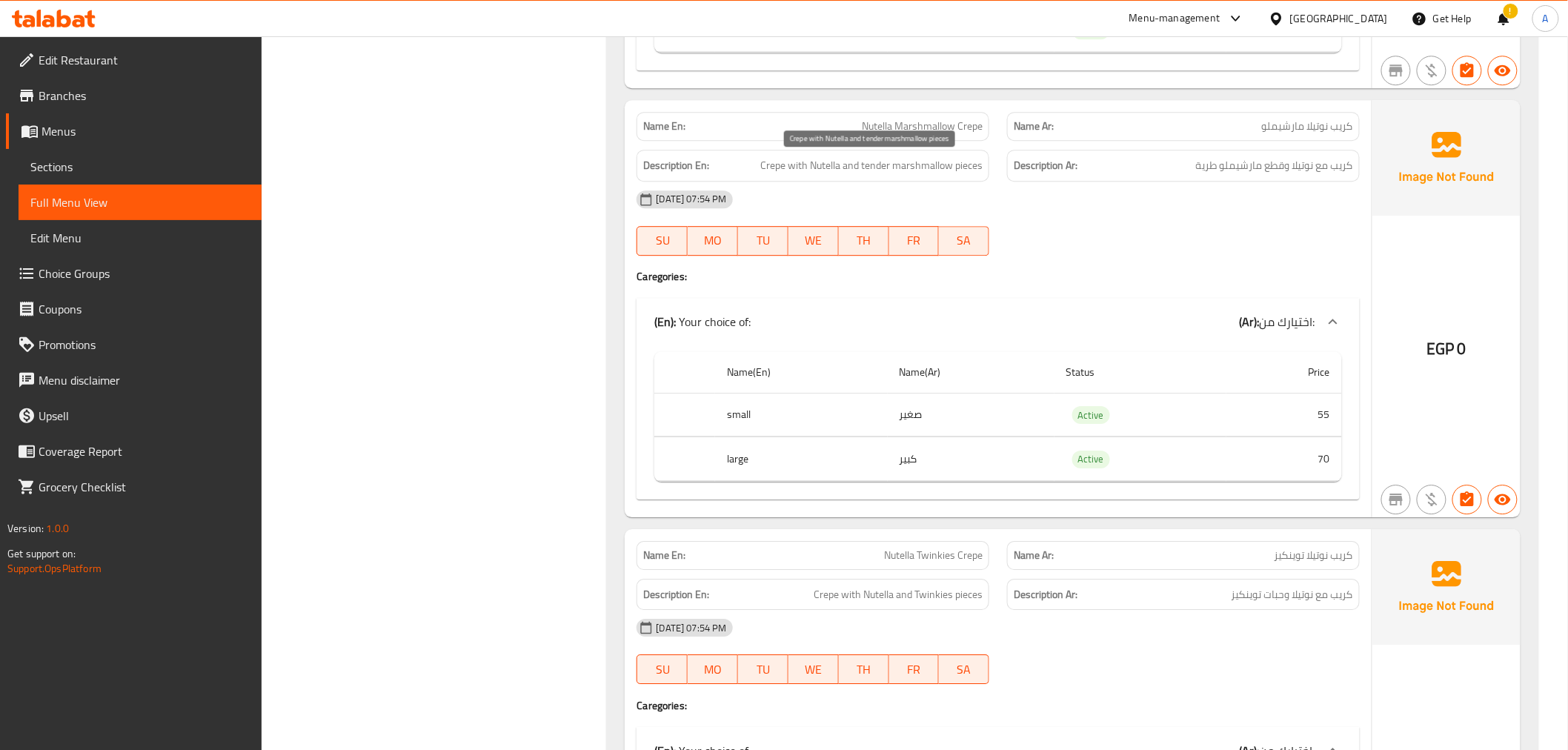
click at [875, 167] on span "Crepe with Nutella and tender marshmallow pieces" at bounding box center [872, 166] width 223 height 18
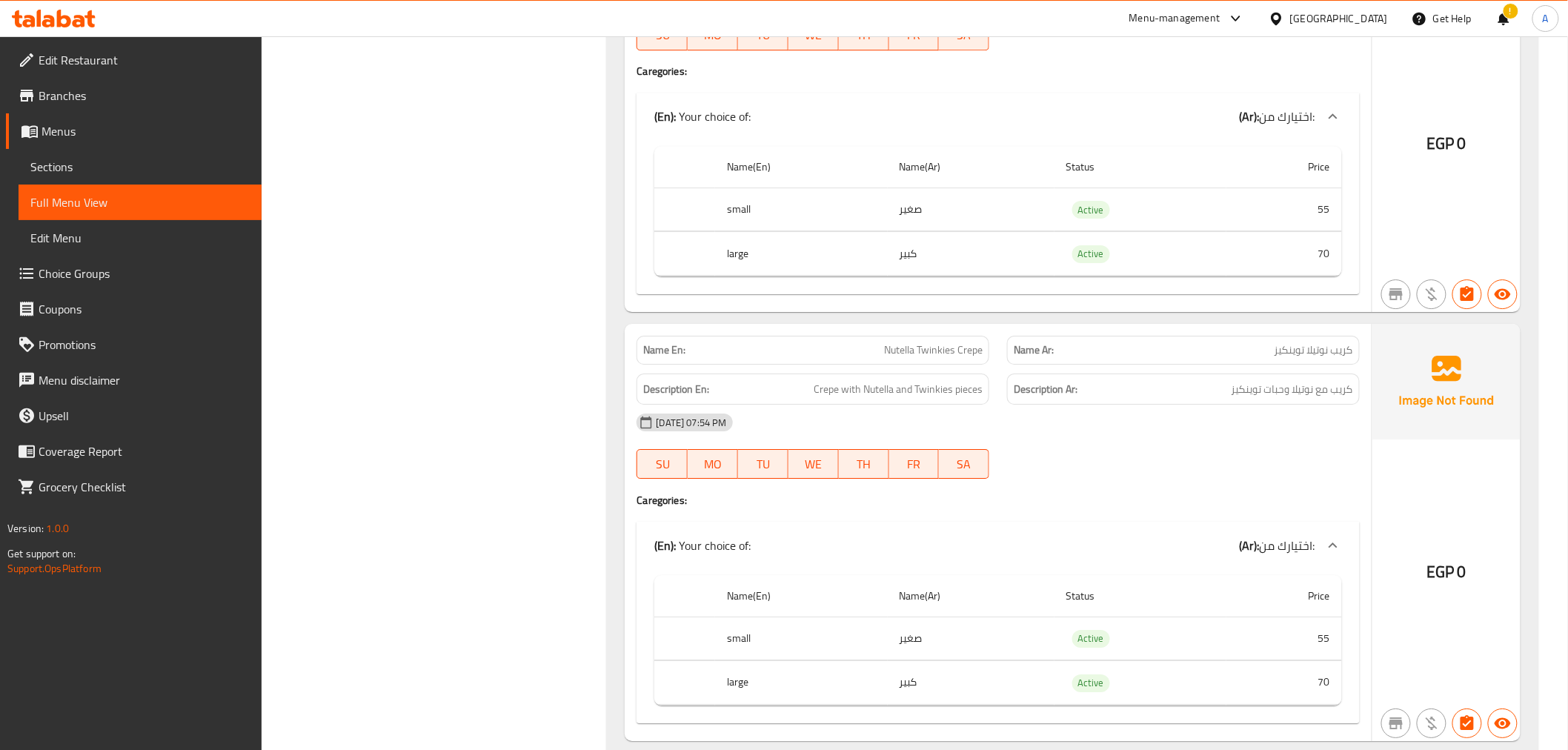
scroll to position [2087, 0]
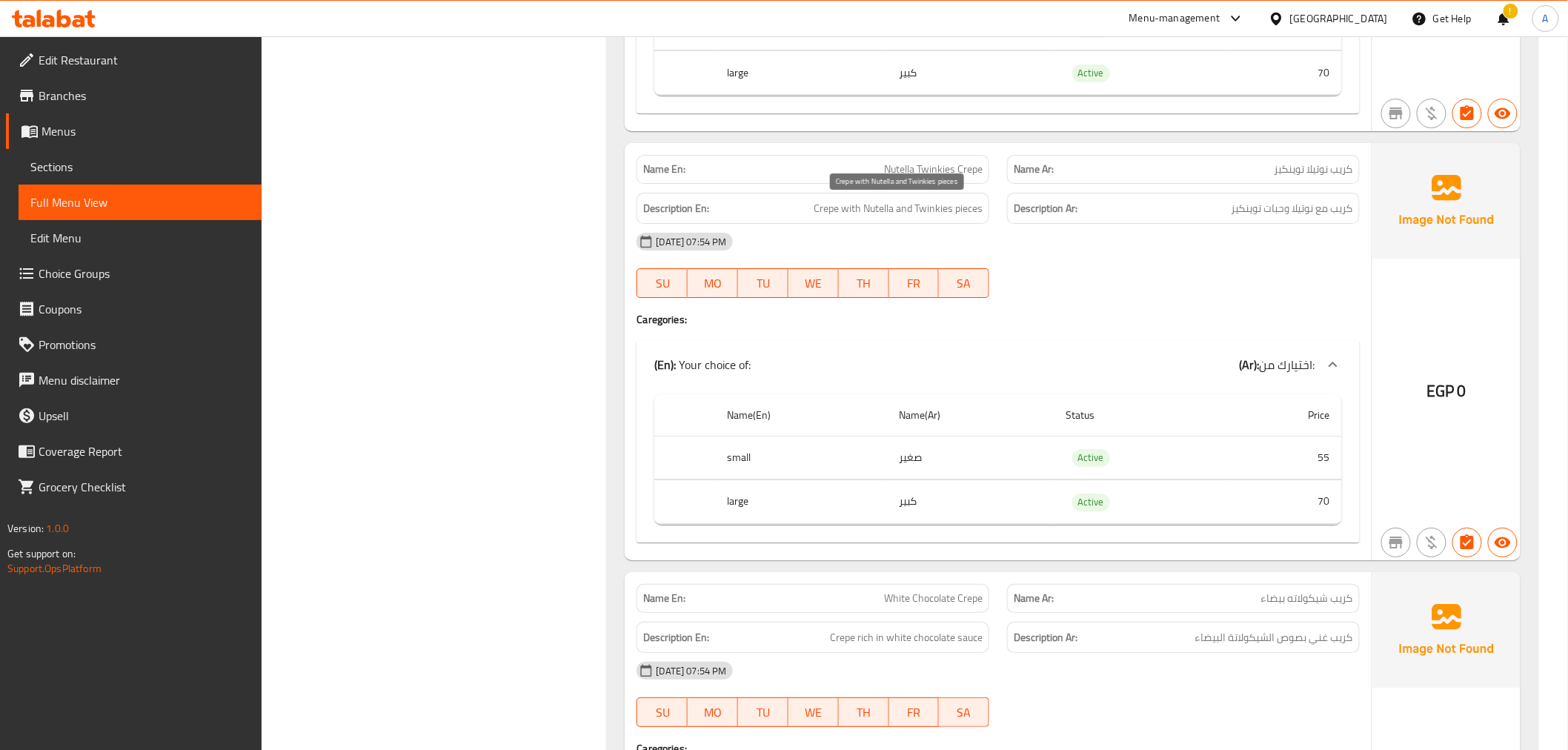
click at [928, 204] on span "Crepe with Nutella and Twinkies pieces" at bounding box center [898, 208] width 169 height 18
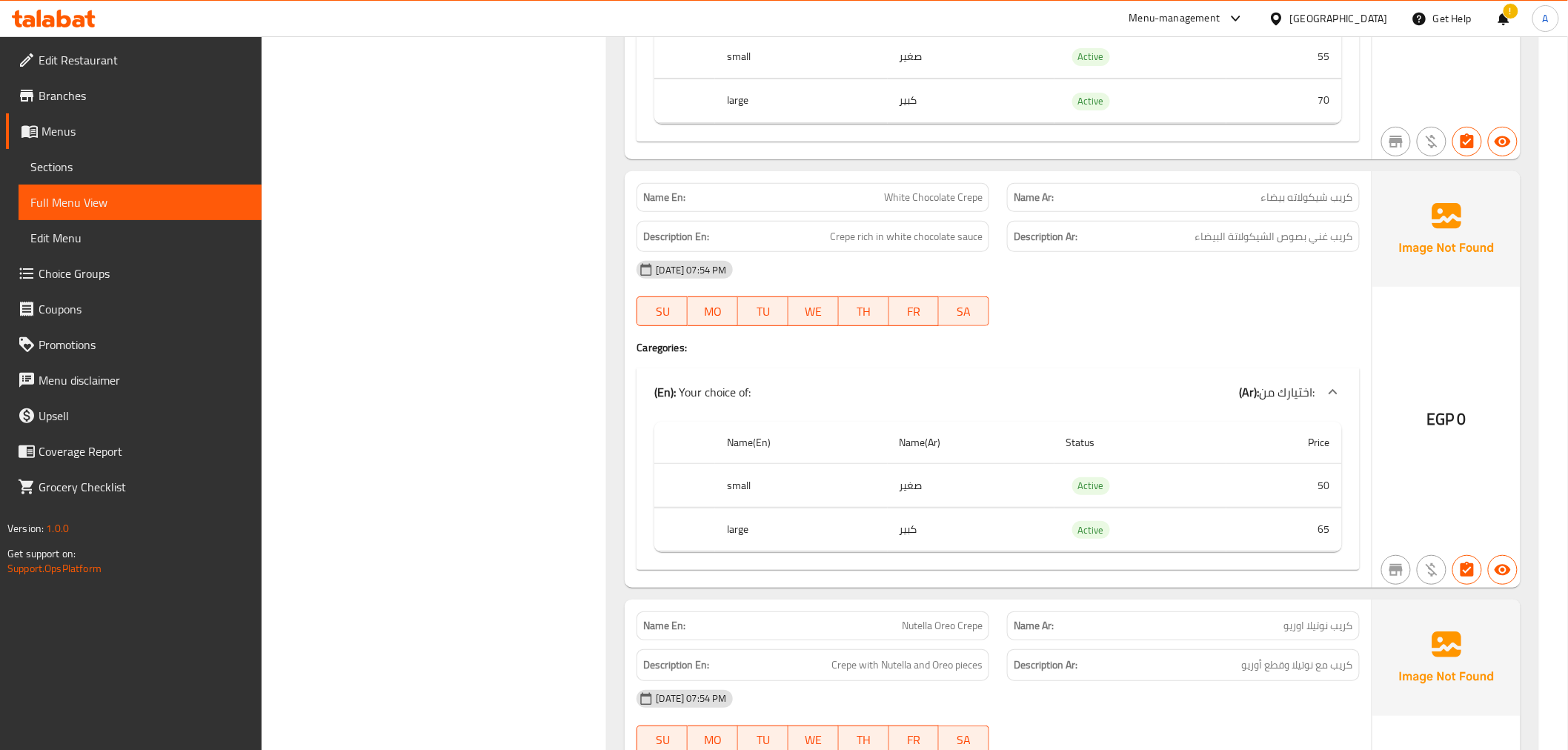
scroll to position [2570, 0]
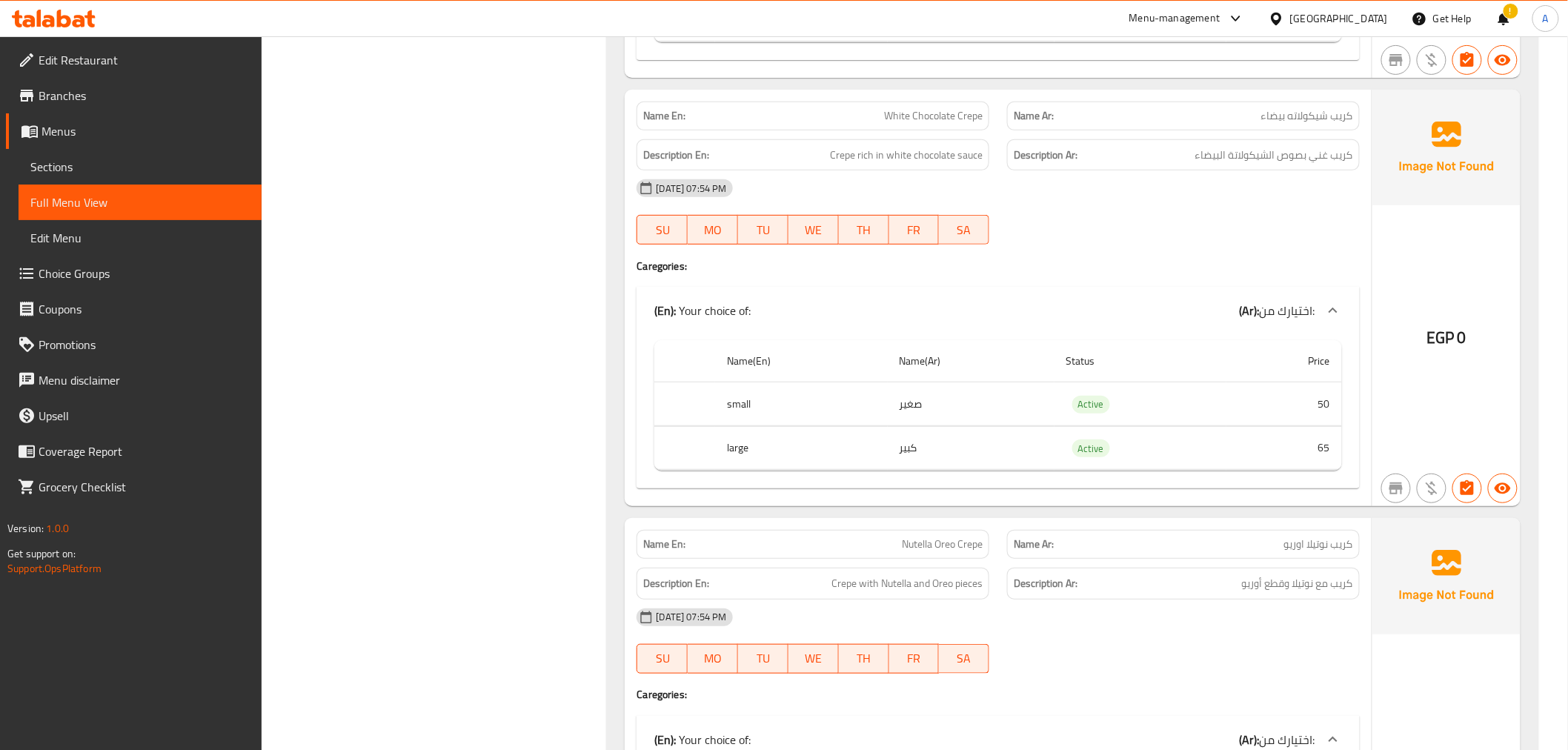
click at [875, 142] on div "Description En: Crepe rich in white chocolate sauce" at bounding box center [813, 155] width 353 height 32
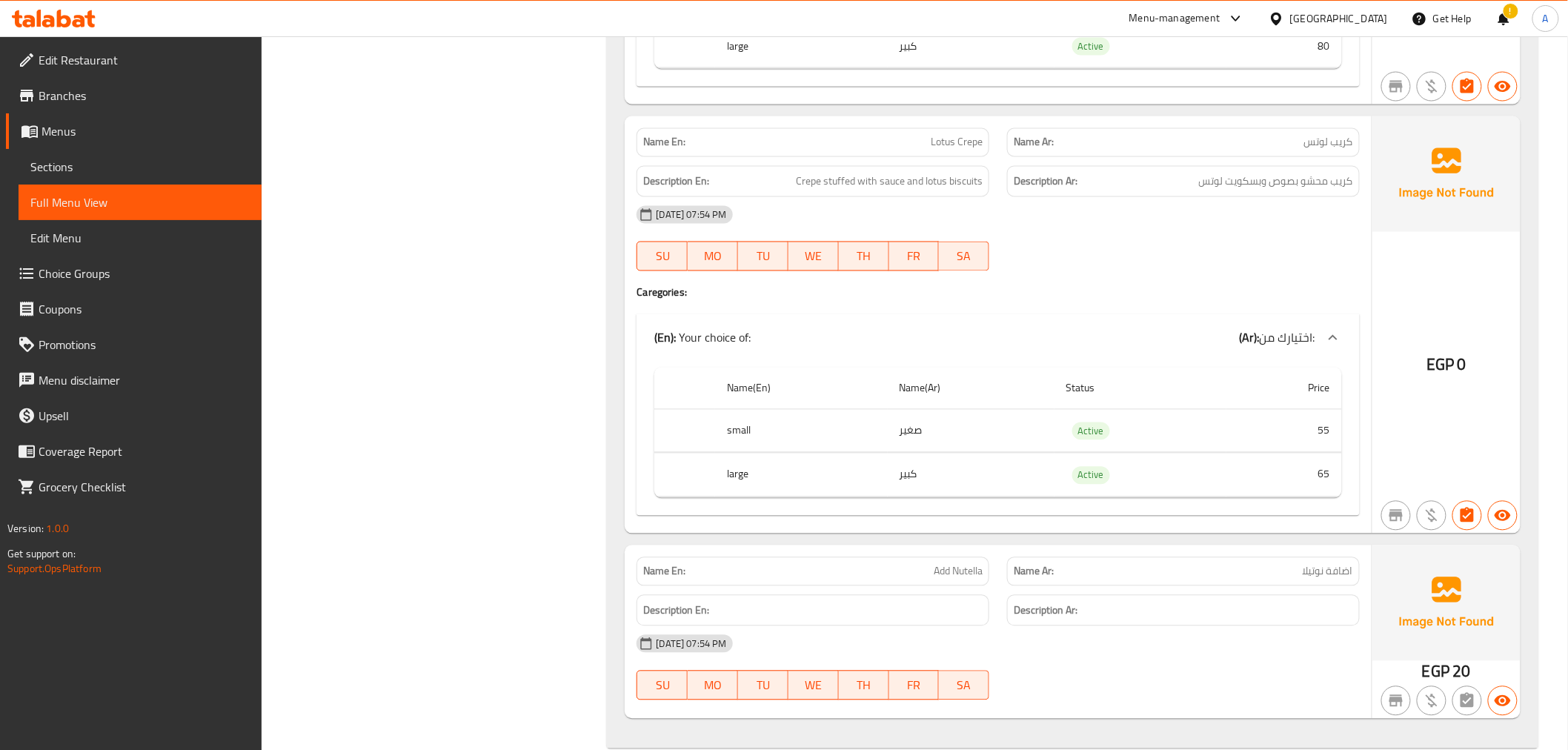
scroll to position [3429, 0]
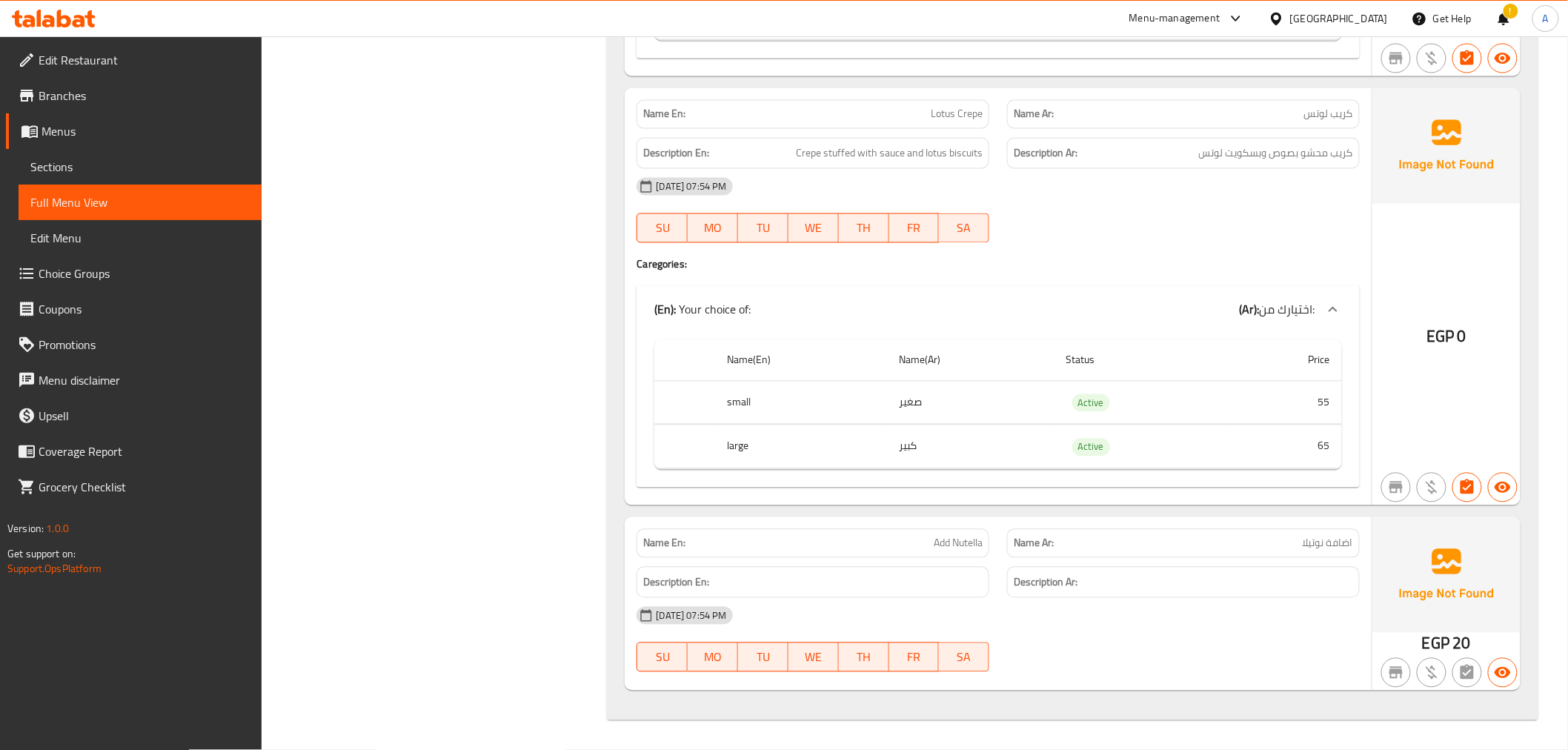
click at [112, 177] on link "Sections" at bounding box center [139, 167] width 243 height 35
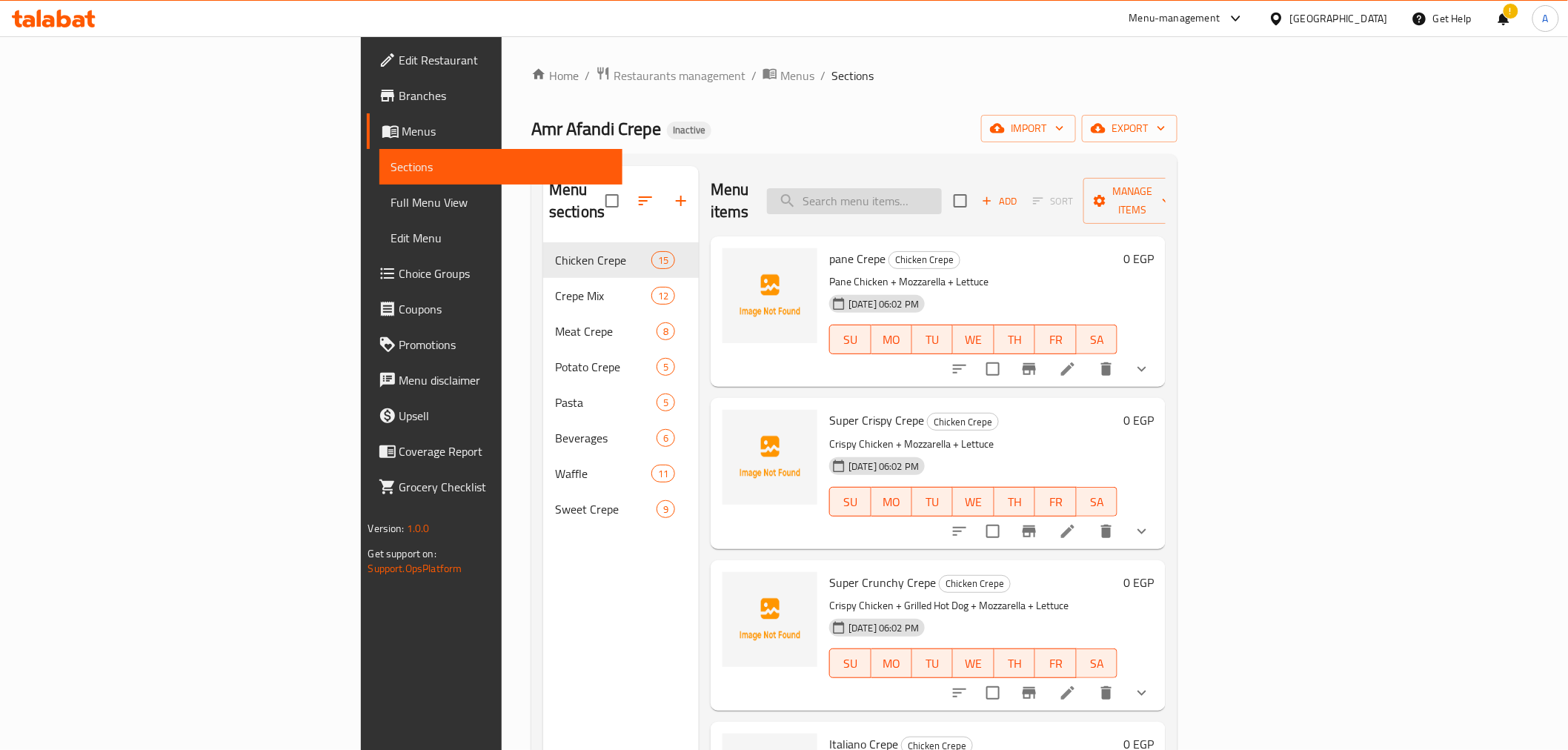
click at [942, 188] on input "search" at bounding box center [854, 201] width 175 height 26
paste input "كريب اكشن شيلي"
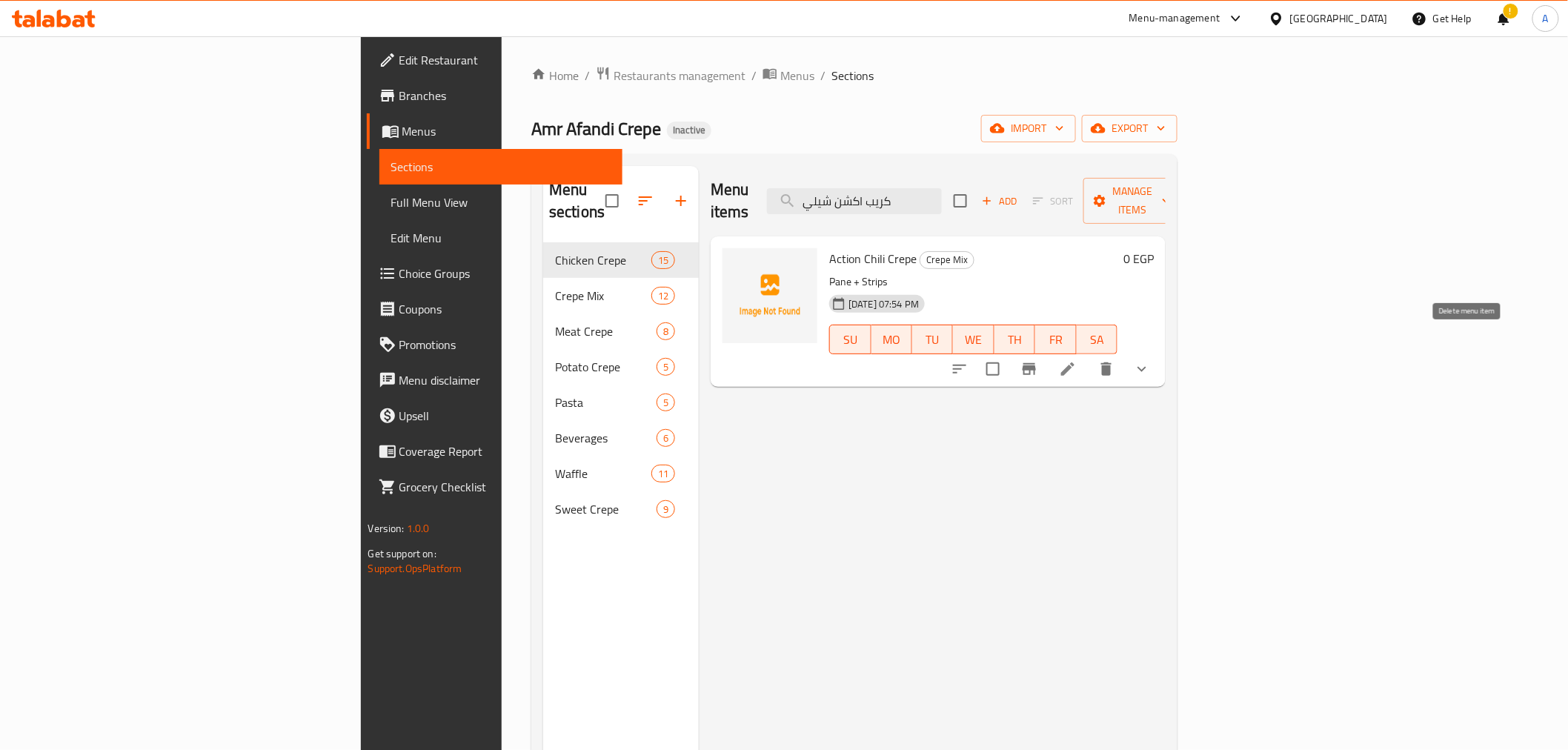
type input "كريب اكشن شيلي"
click at [1115, 361] on icon "delete" at bounding box center [1106, 370] width 18 height 18
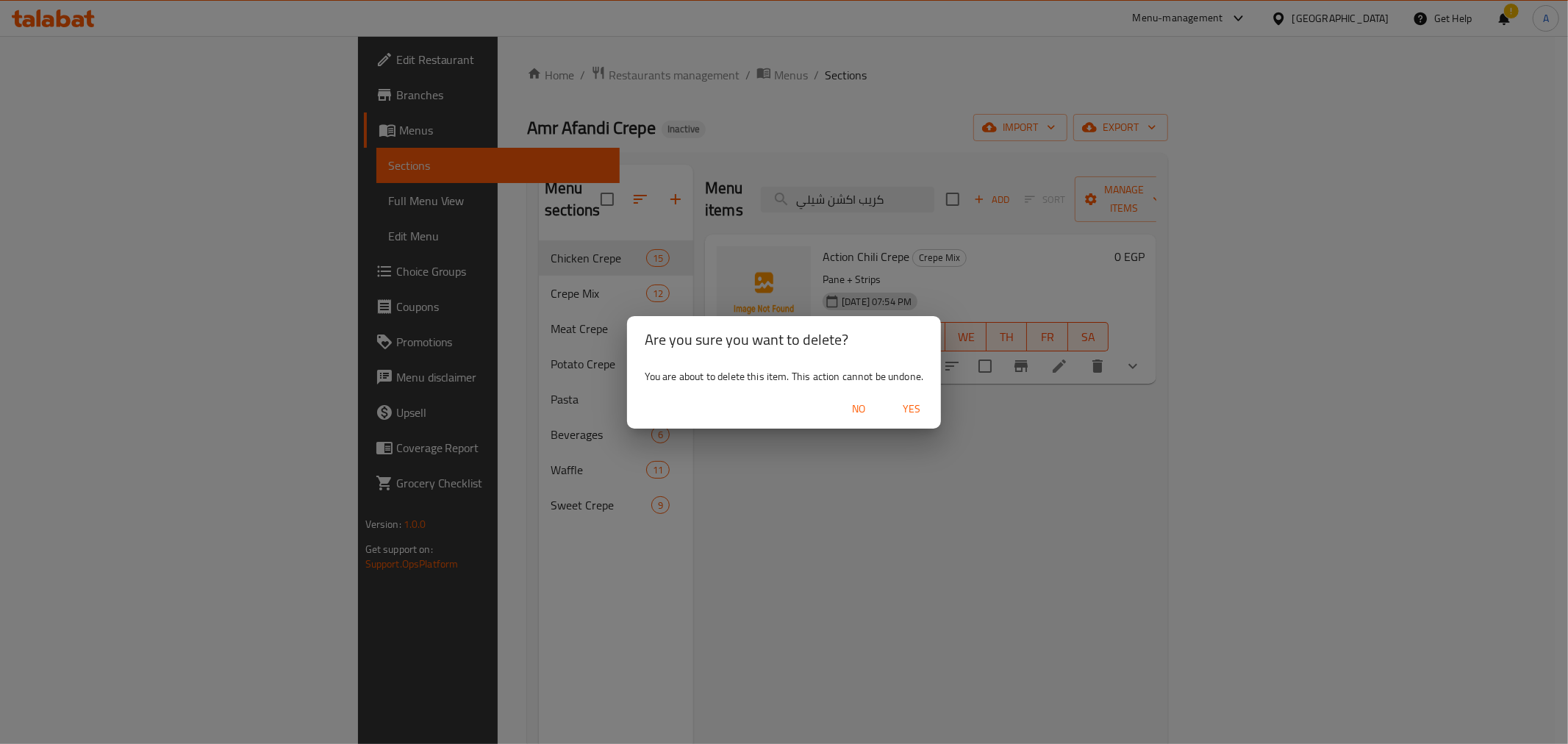
click at [915, 416] on span "Yes" at bounding box center [911, 409] width 35 height 18
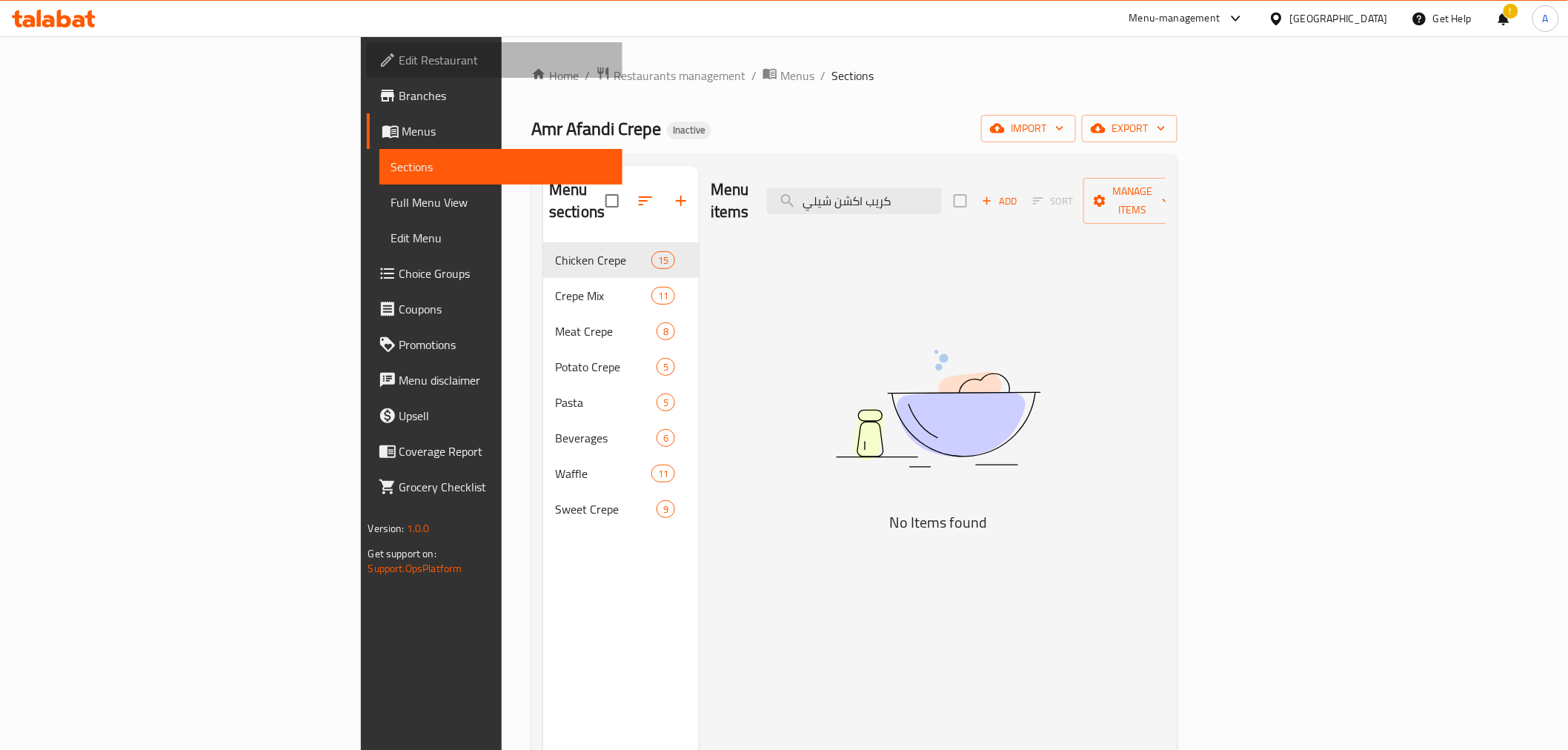
click at [399, 53] on span "Edit Restaurant" at bounding box center [504, 60] width 211 height 18
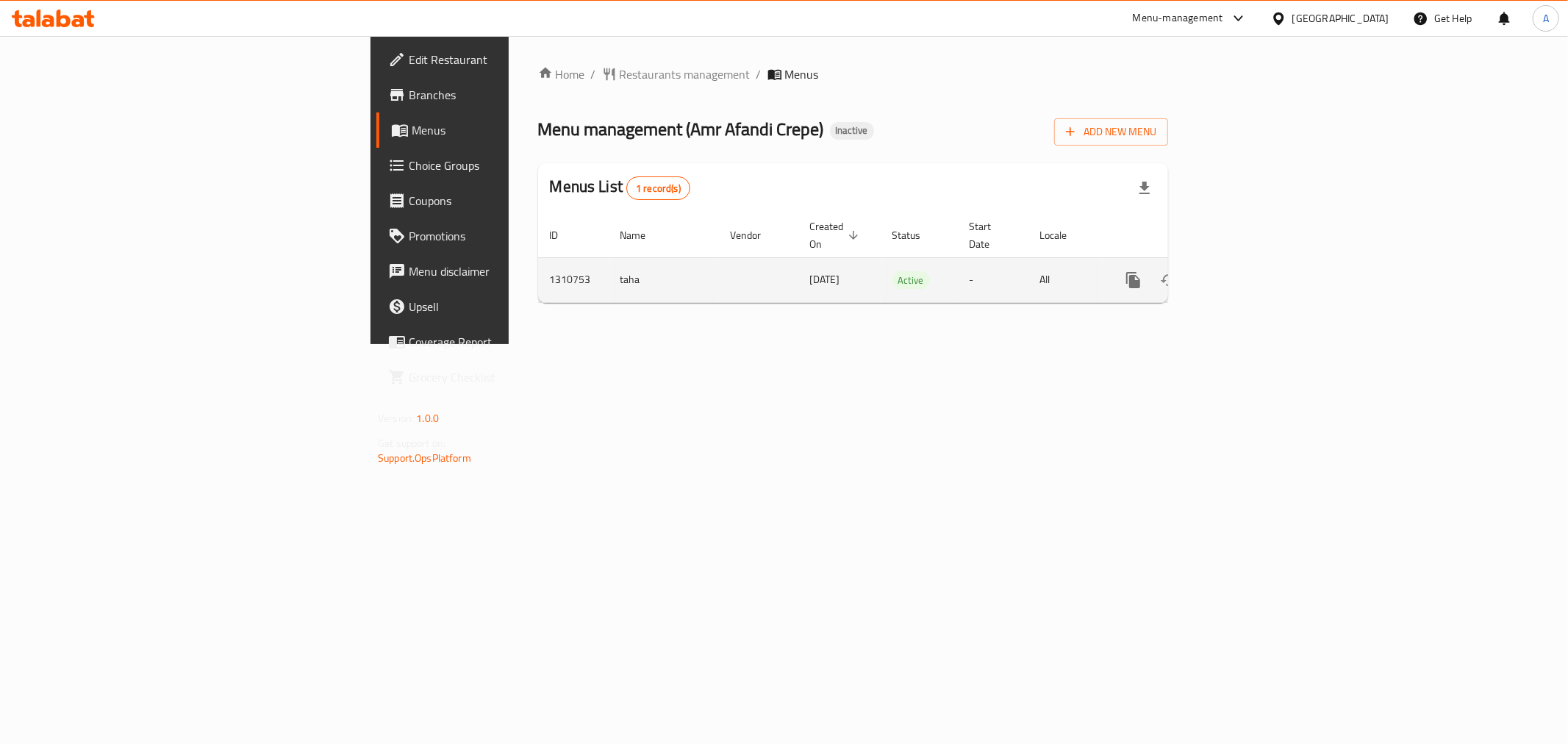
click at [1248, 271] on icon "enhanced table" at bounding box center [1239, 280] width 18 height 18
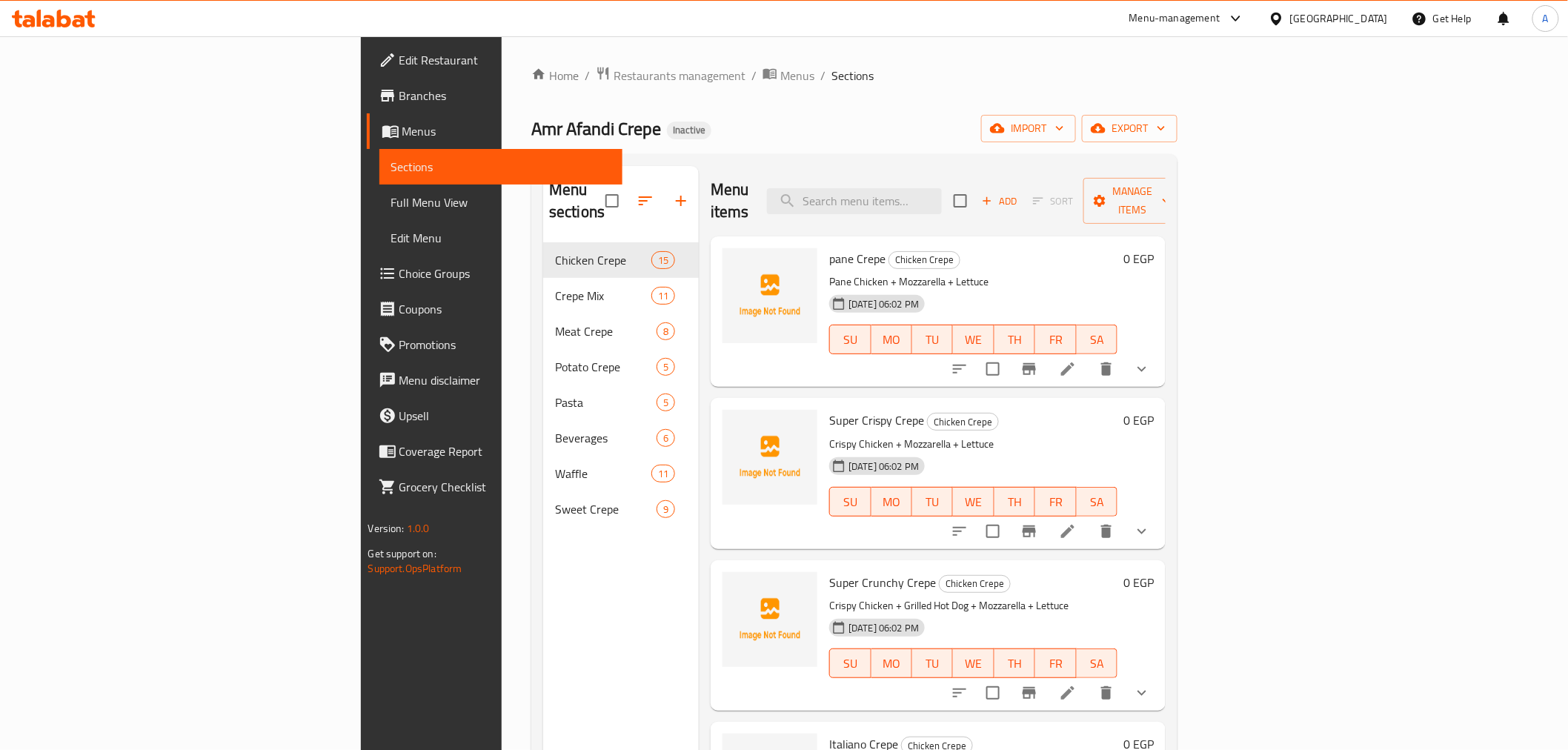
drag, startPoint x: 996, startPoint y: 209, endPoint x: 999, endPoint y: 188, distance: 21.2
click at [997, 209] on div "Menu items Add Sort Manage items" at bounding box center [938, 201] width 455 height 71
click at [942, 188] on input "search" at bounding box center [854, 201] width 175 height 26
paste input "Add Caramel Sauce"
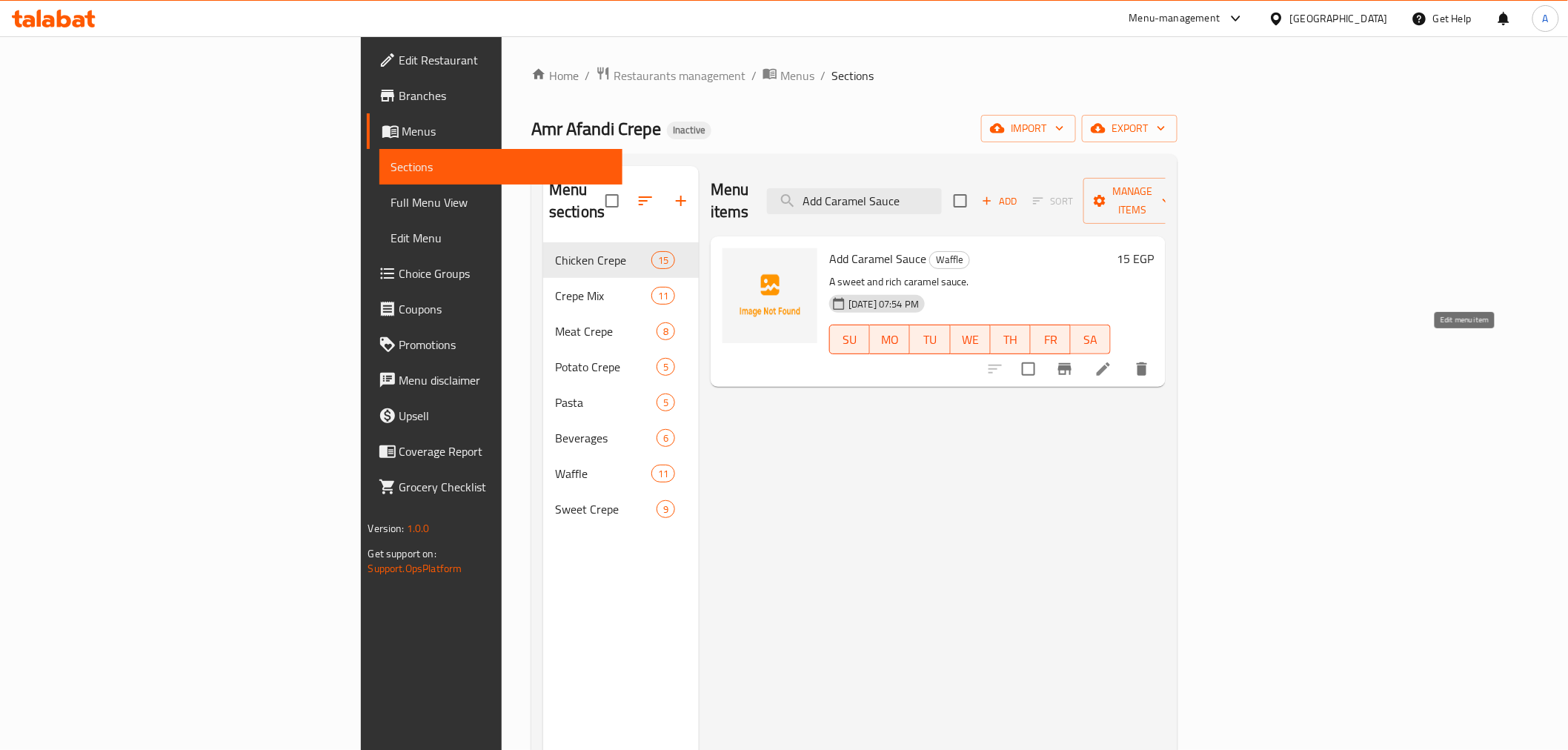
type input "Add Caramel Sauce"
click at [1113, 361] on icon at bounding box center [1104, 370] width 18 height 18
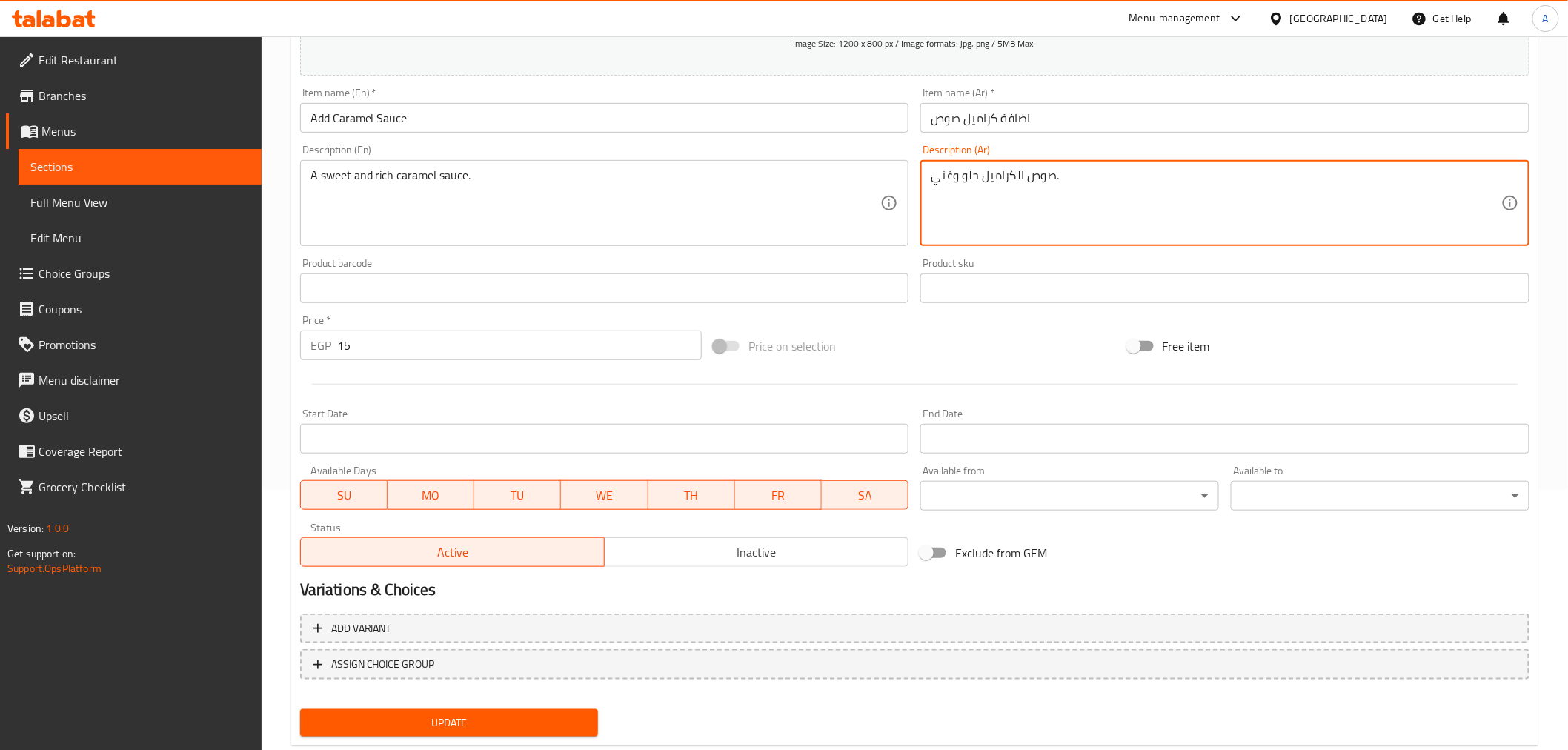
scroll to position [294, 0]
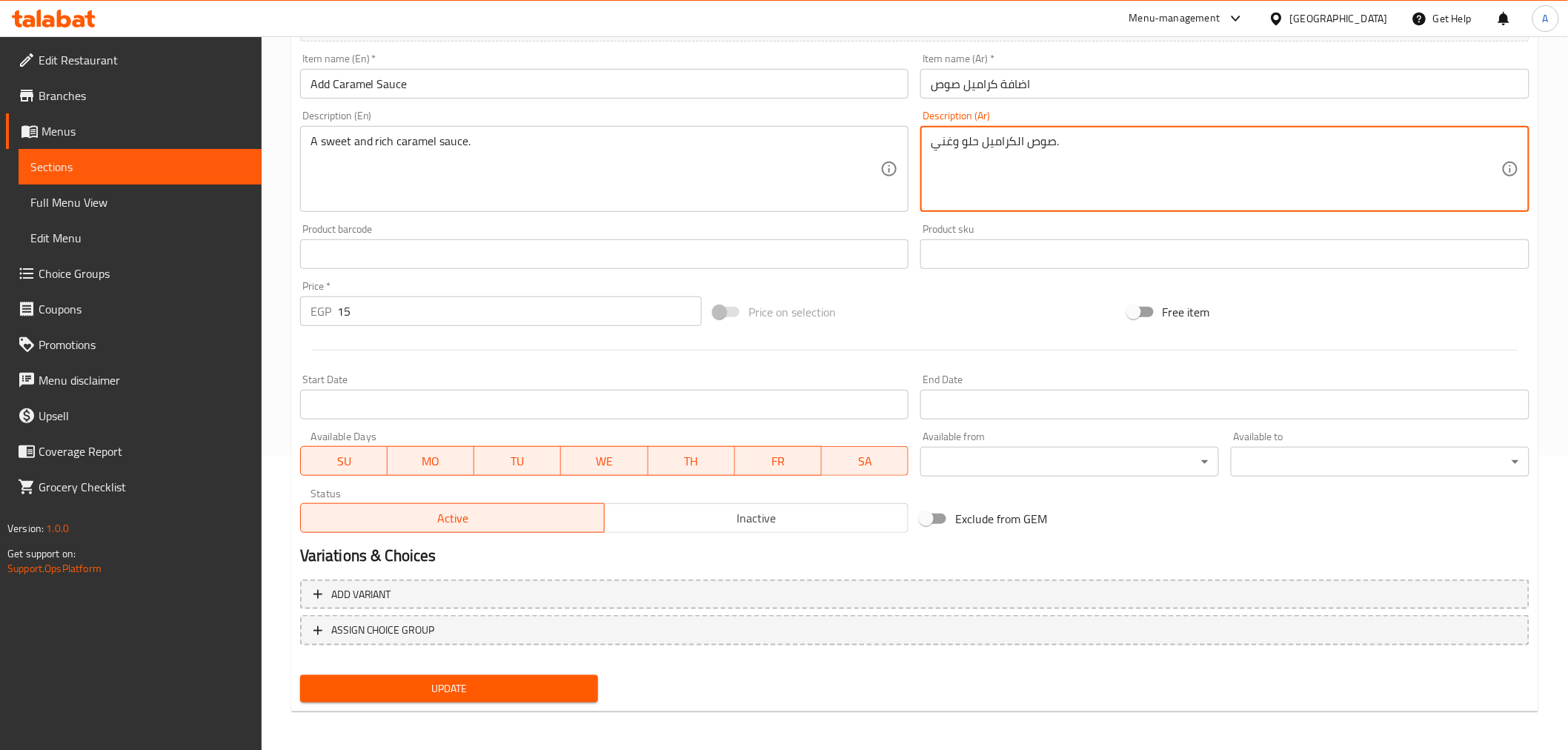
type textarea "صوص الكراميل حلو وغني."
click at [550, 670] on div "Update" at bounding box center [449, 688] width 311 height 39
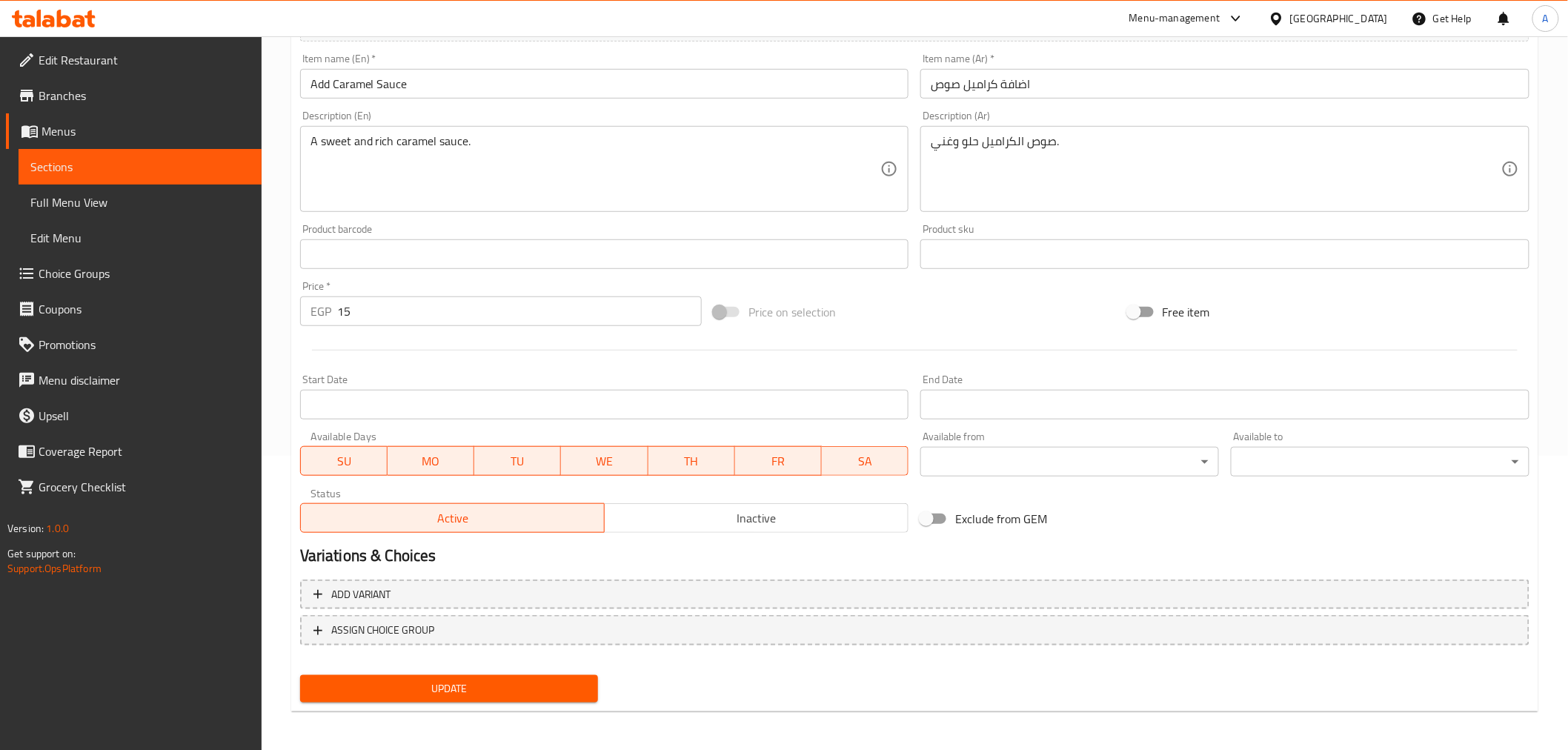
click at [519, 689] on span "Update" at bounding box center [450, 689] width 275 height 18
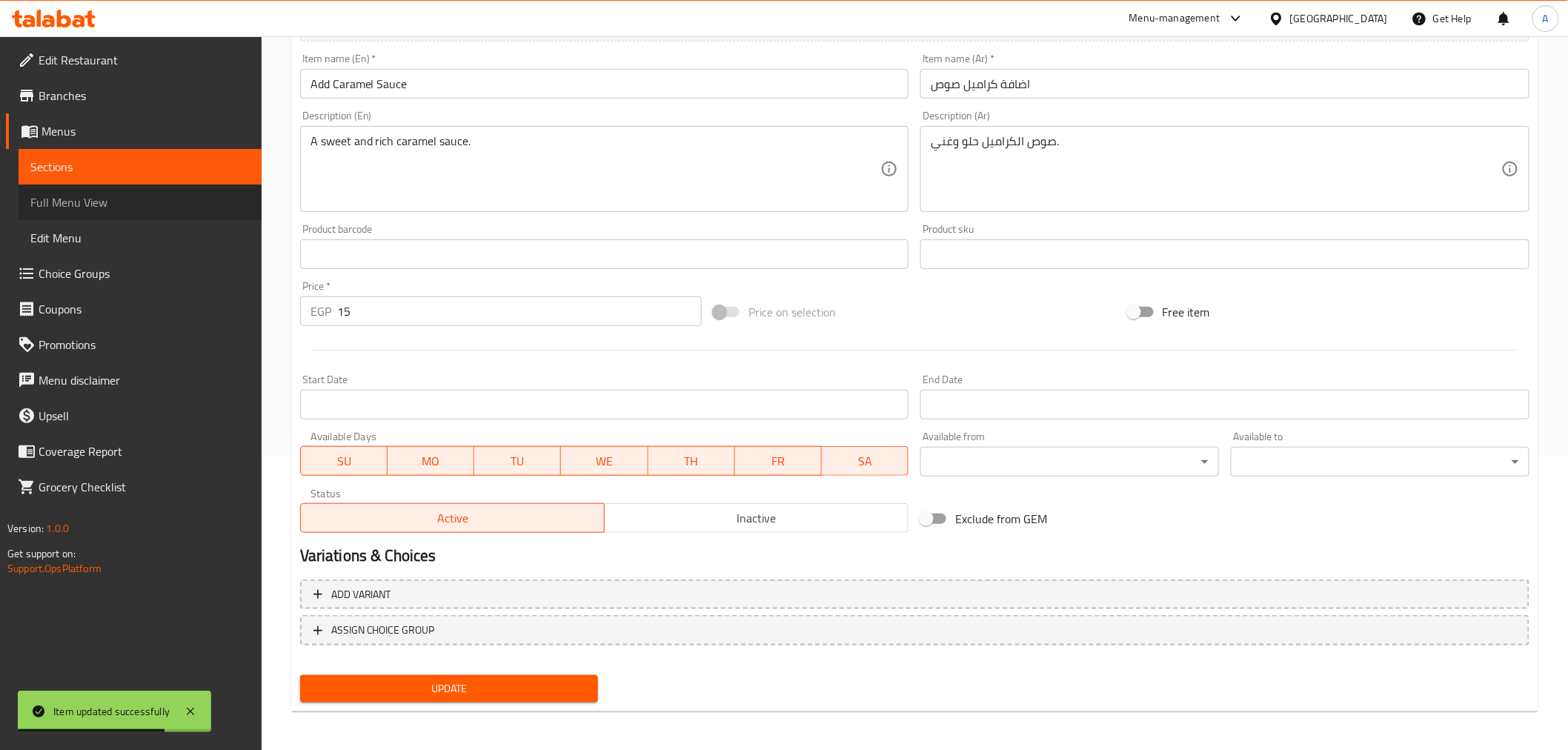
click at [145, 210] on span "Full Menu View" at bounding box center [140, 203] width 219 height 18
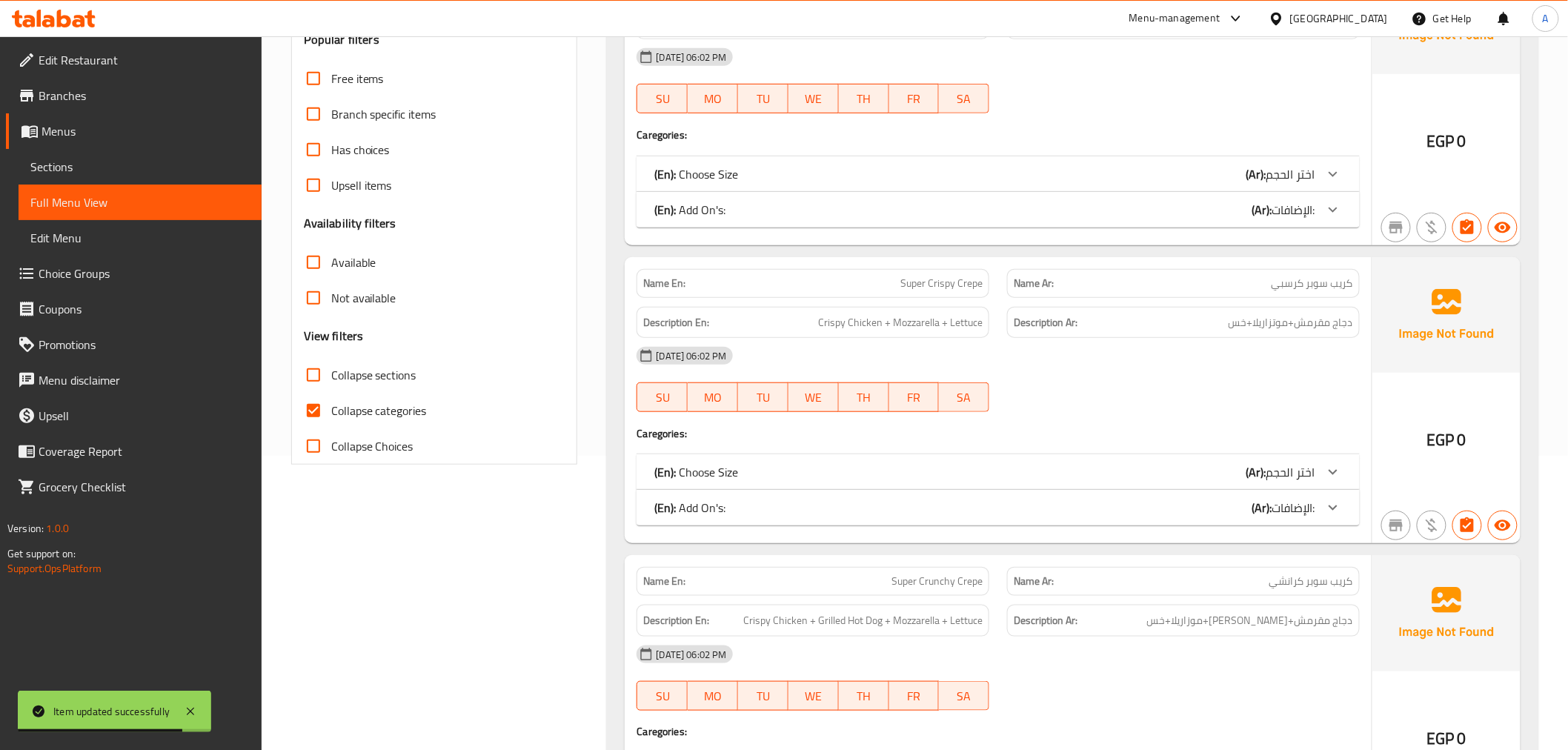
click at [388, 406] on span "Collapse categories" at bounding box center [379, 411] width 96 height 18
click at [331, 406] on input "Collapse categories" at bounding box center [313, 410] width 35 height 35
checkbox input "false"
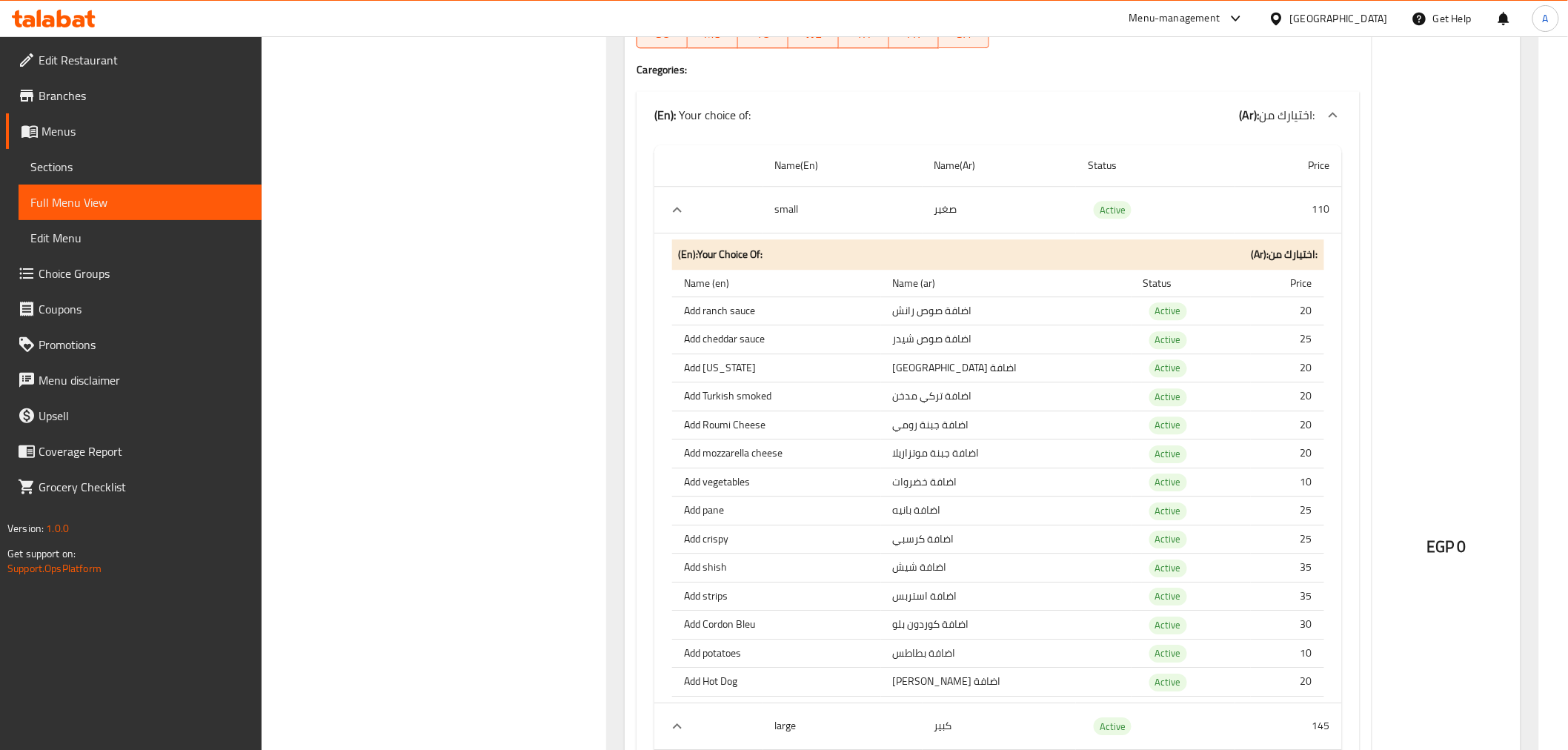
scroll to position [18609, 0]
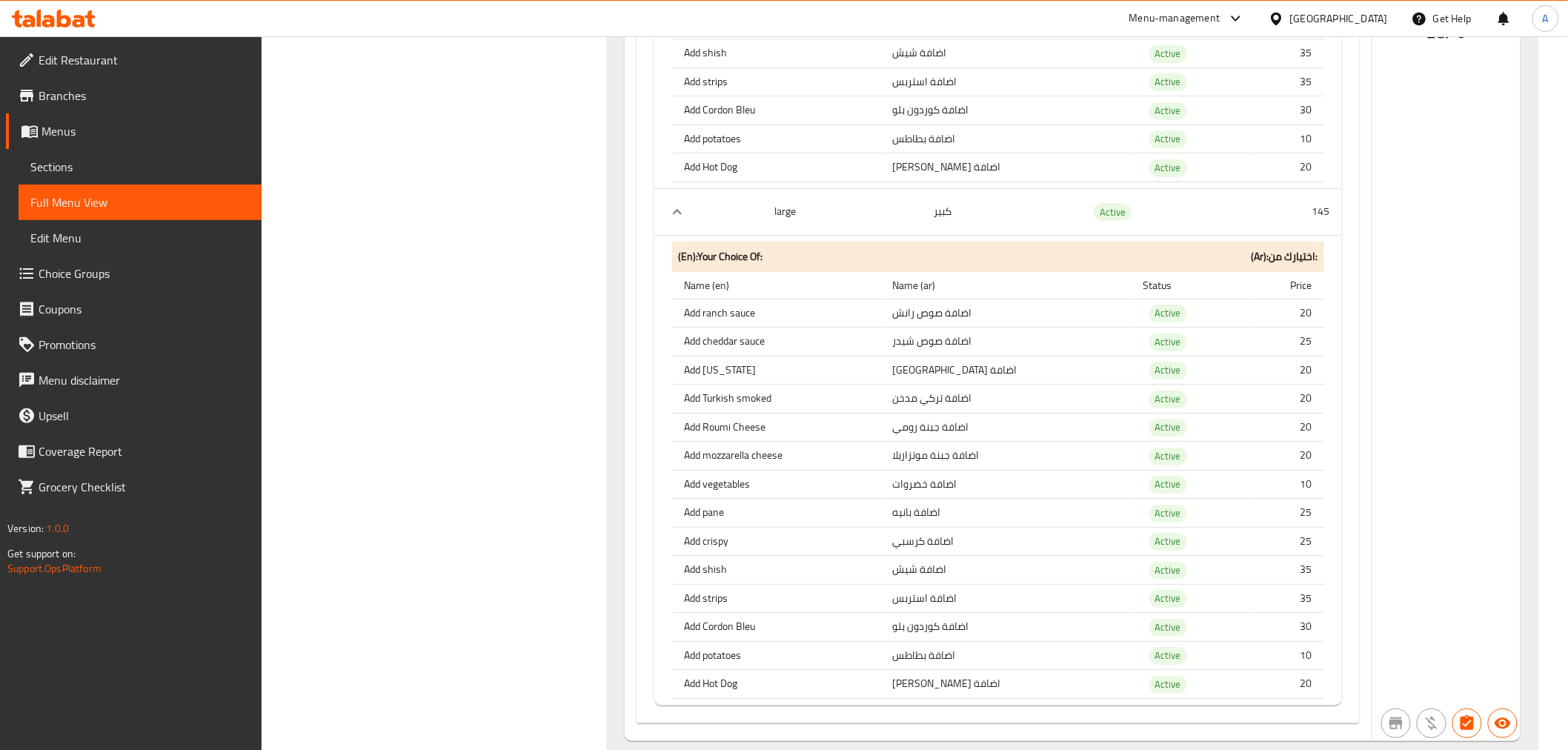
click at [724, 385] on th "Add Turkish smoked" at bounding box center [776, 399] width 208 height 29
copy th "Turkish"
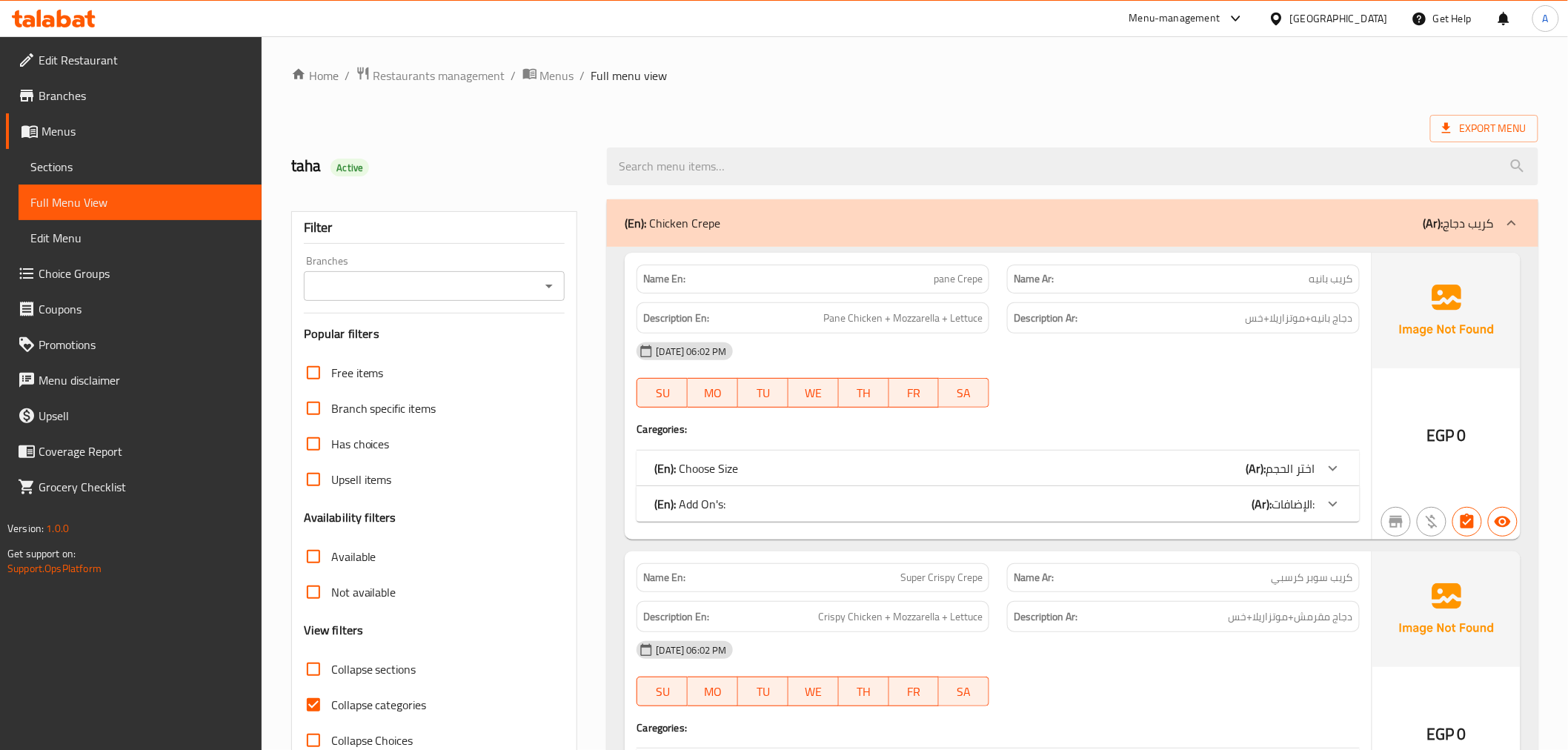
click at [353, 709] on span "Collapse categories" at bounding box center [379, 706] width 96 height 18
click at [331, 709] on input "Collapse categories" at bounding box center [313, 705] width 35 height 35
checkbox input "false"
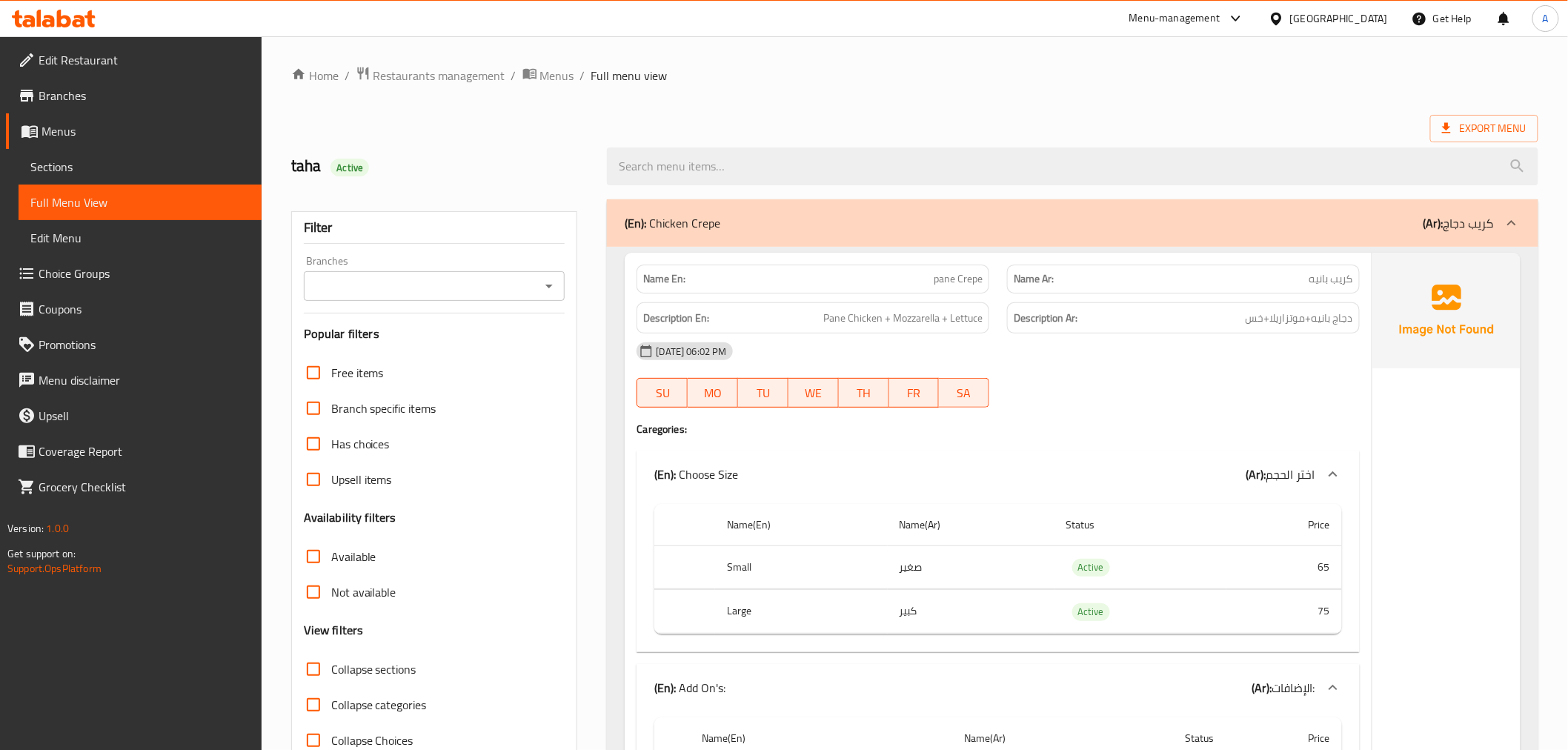
click at [1472, 139] on span "Export Menu" at bounding box center [1485, 129] width 109 height 27
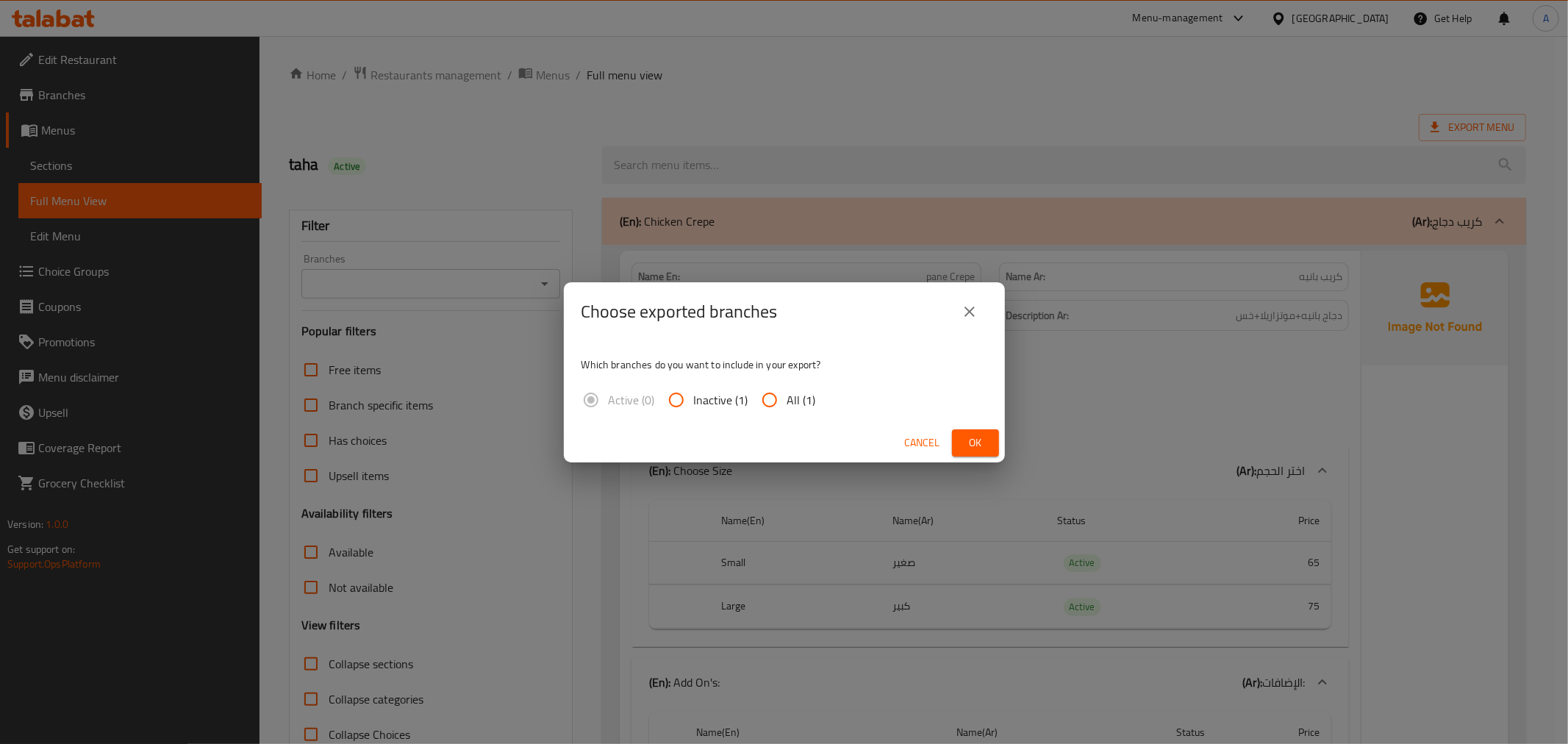
click at [804, 391] on span "All (1)" at bounding box center [802, 400] width 29 height 18
click at [788, 391] on input "All (1)" at bounding box center [769, 400] width 35 height 35
radio input "true"
click at [980, 441] on span "Ok" at bounding box center [975, 443] width 23 height 18
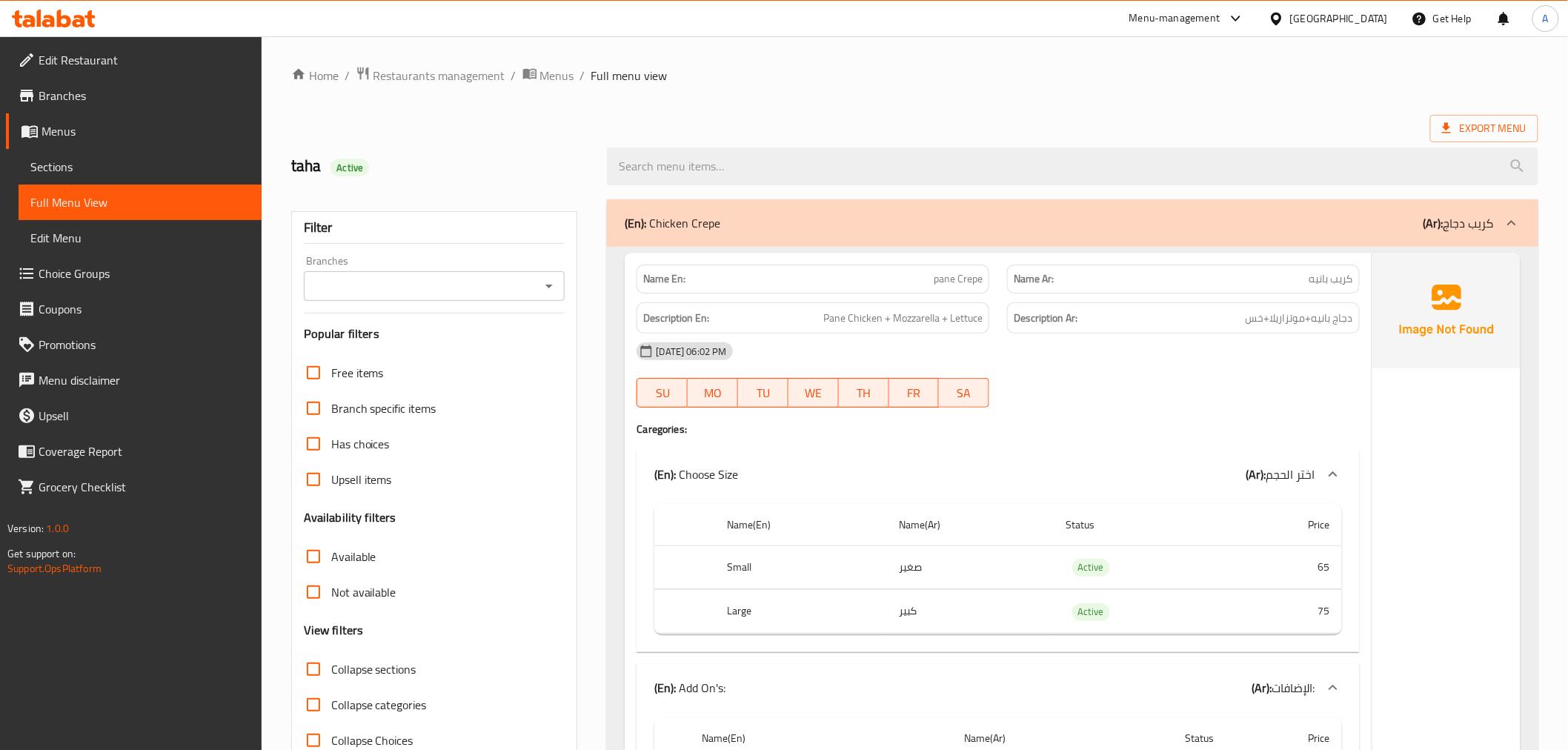
click at [1462, 143] on div at bounding box center [1073, 166] width 949 height 55
click at [1460, 137] on span "Export Menu" at bounding box center [1484, 129] width 84 height 18
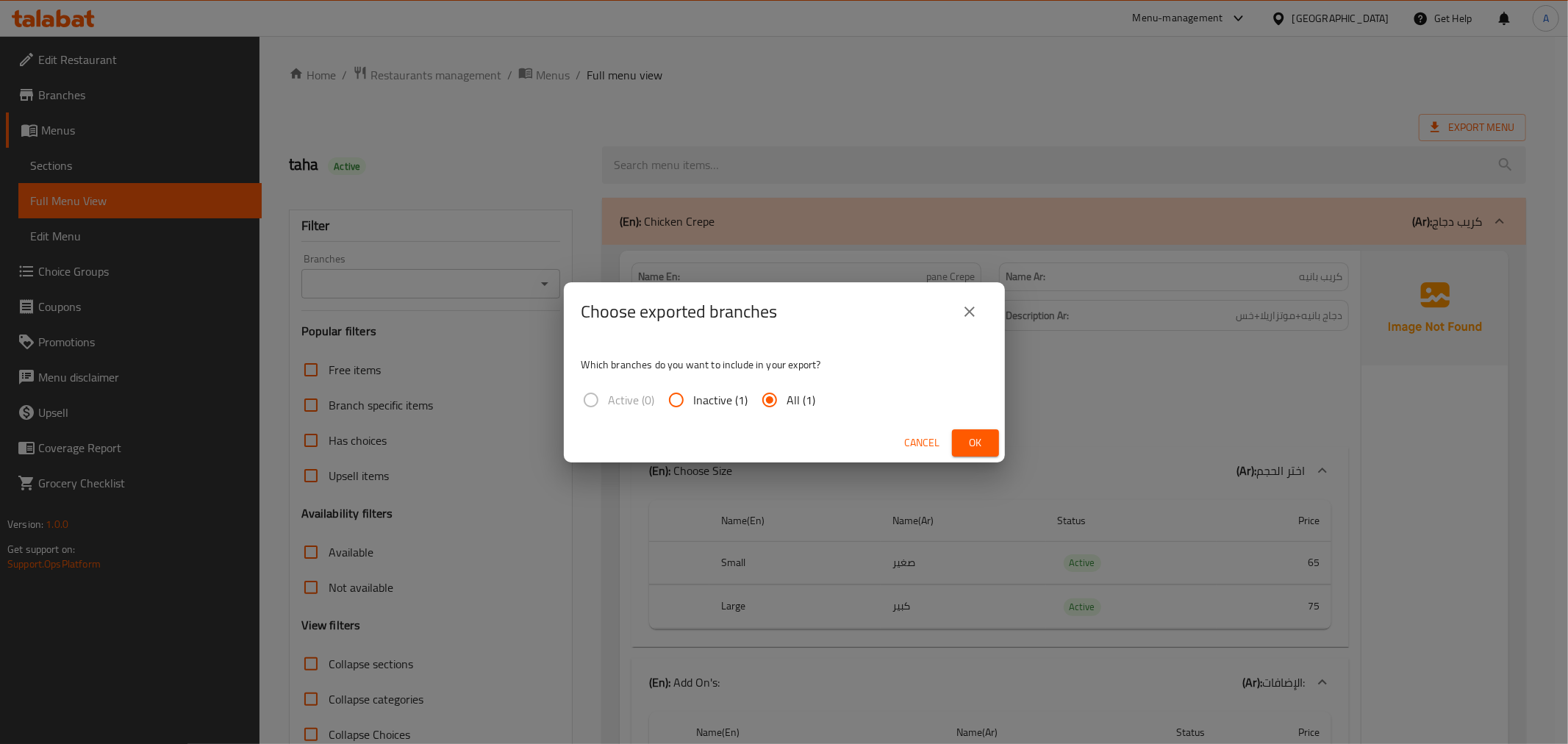
click at [974, 451] on span "Ok" at bounding box center [975, 443] width 23 height 18
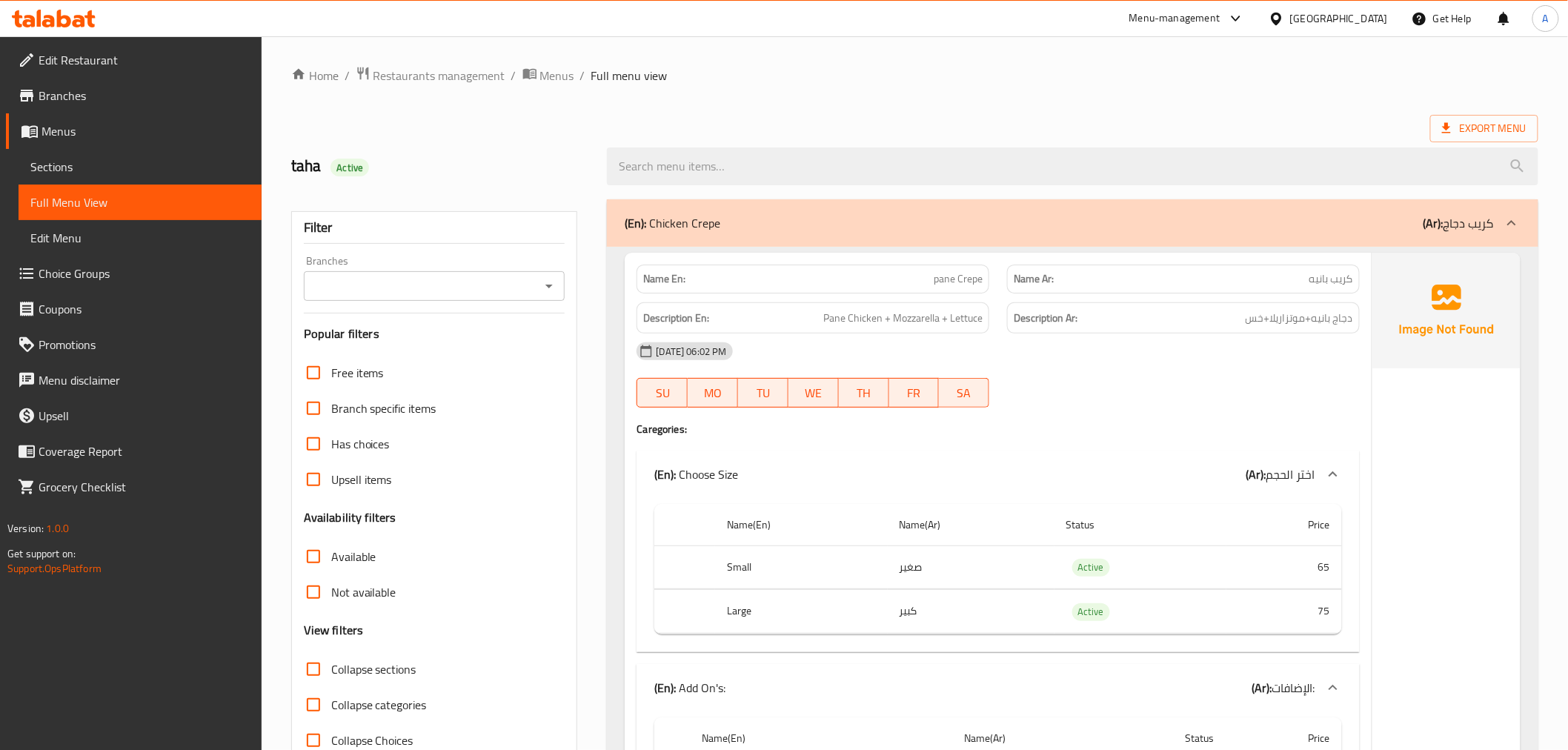
click at [95, 60] on span "Edit Restaurant" at bounding box center [144, 60] width 211 height 18
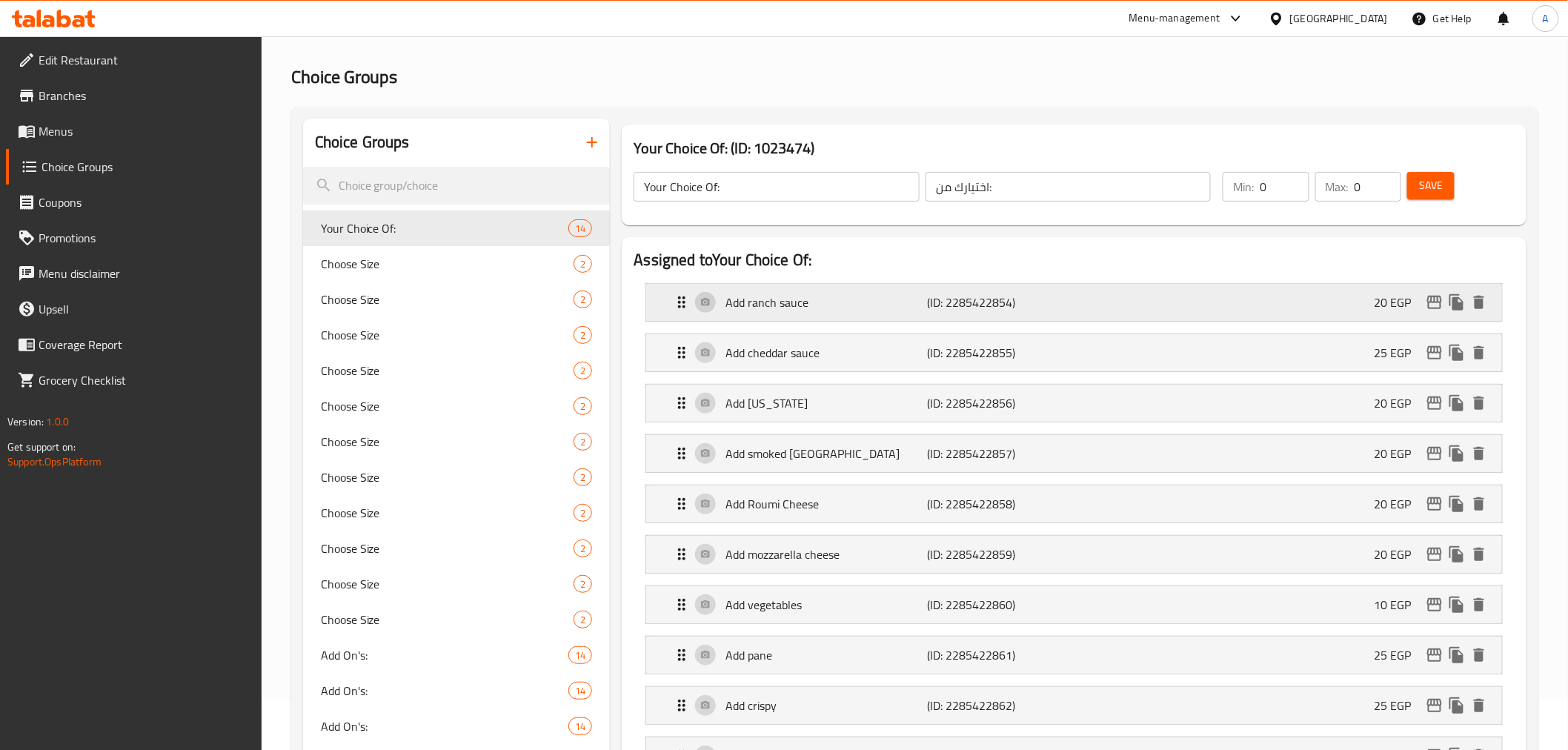
scroll to position [71, 0]
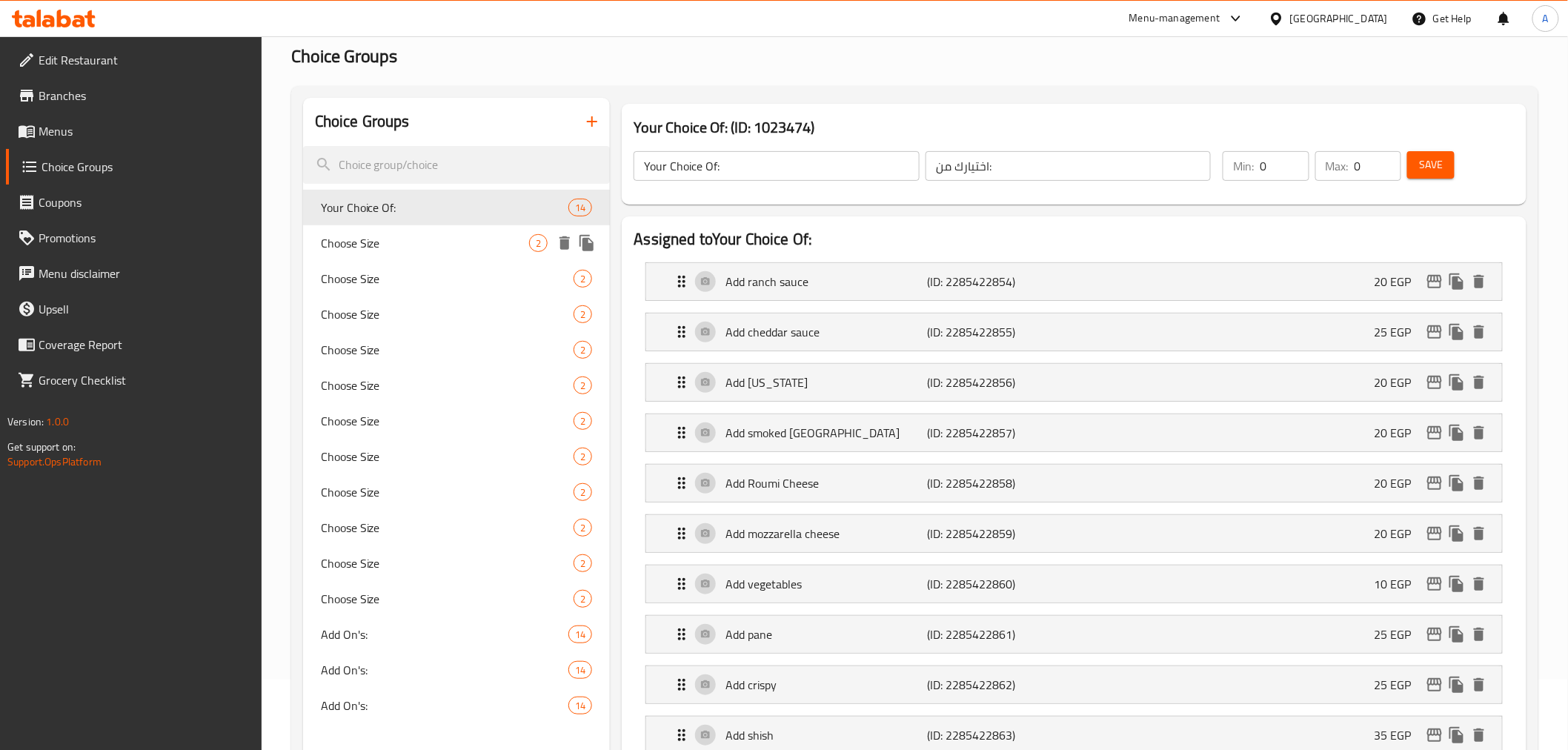
click at [491, 240] on span "Choose Size" at bounding box center [425, 244] width 209 height 18
type input "Choose Size"
type input "اختر الحجم"
type input "1"
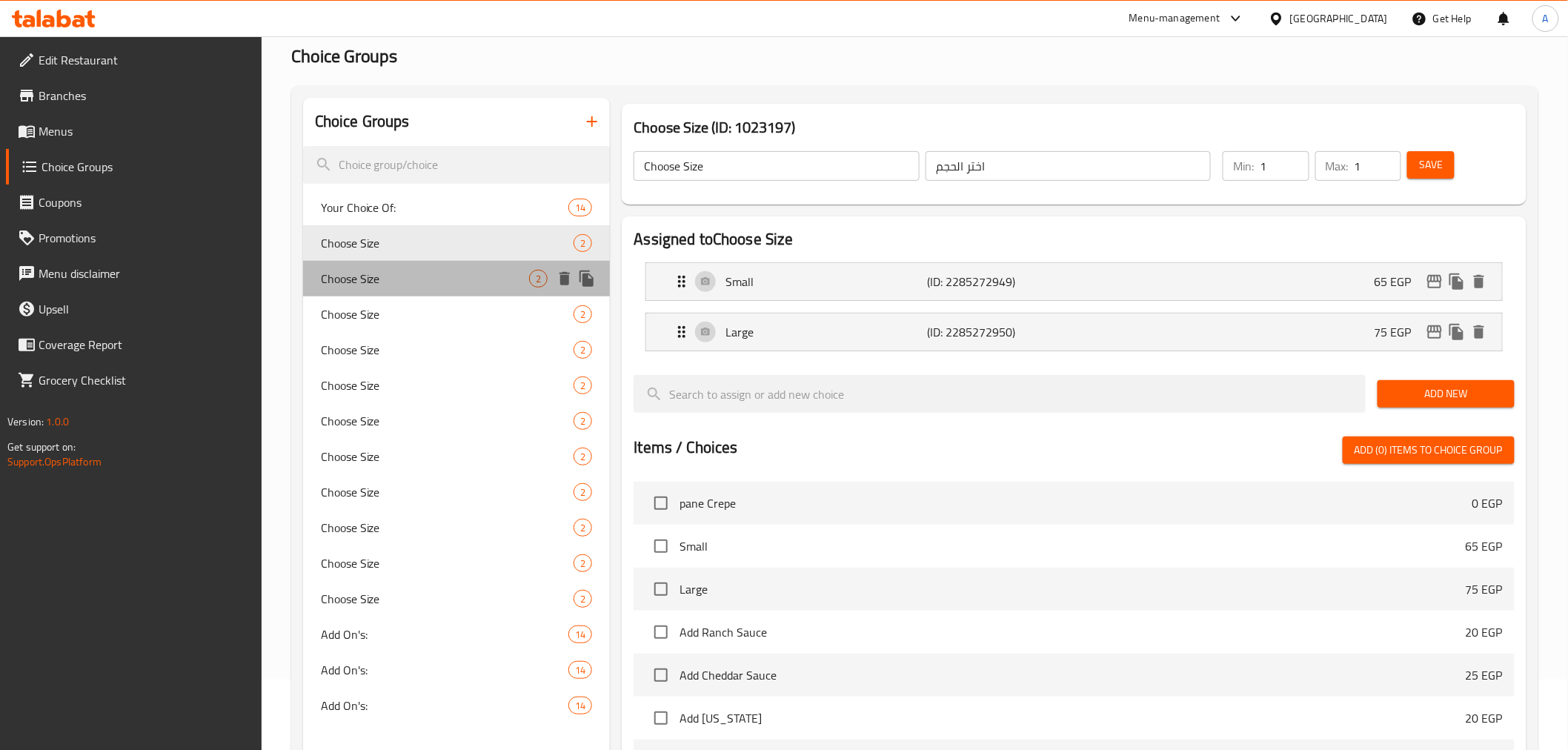
click at [507, 279] on span "Choose Size" at bounding box center [425, 279] width 209 height 18
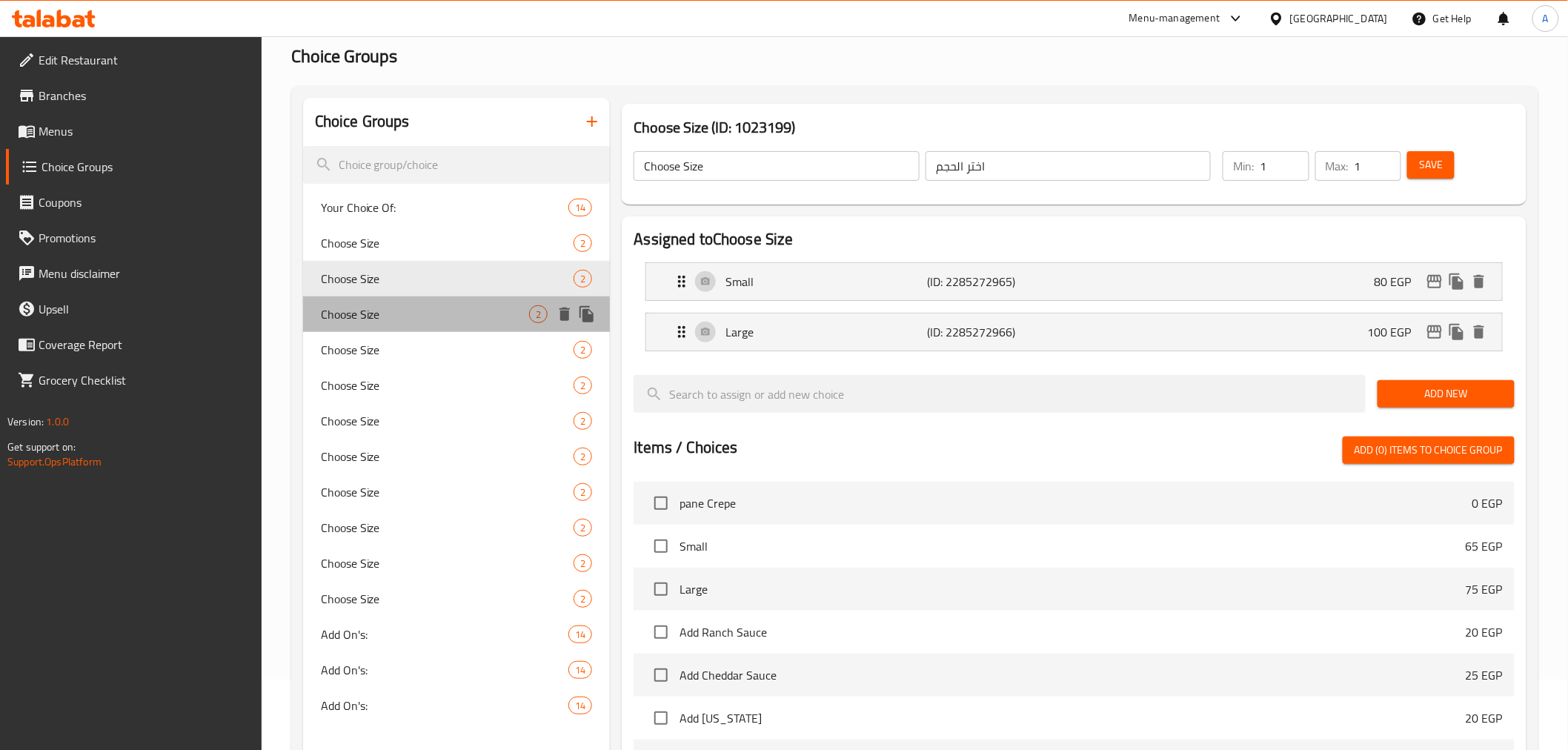
click at [492, 308] on span "Choose Size" at bounding box center [425, 314] width 209 height 18
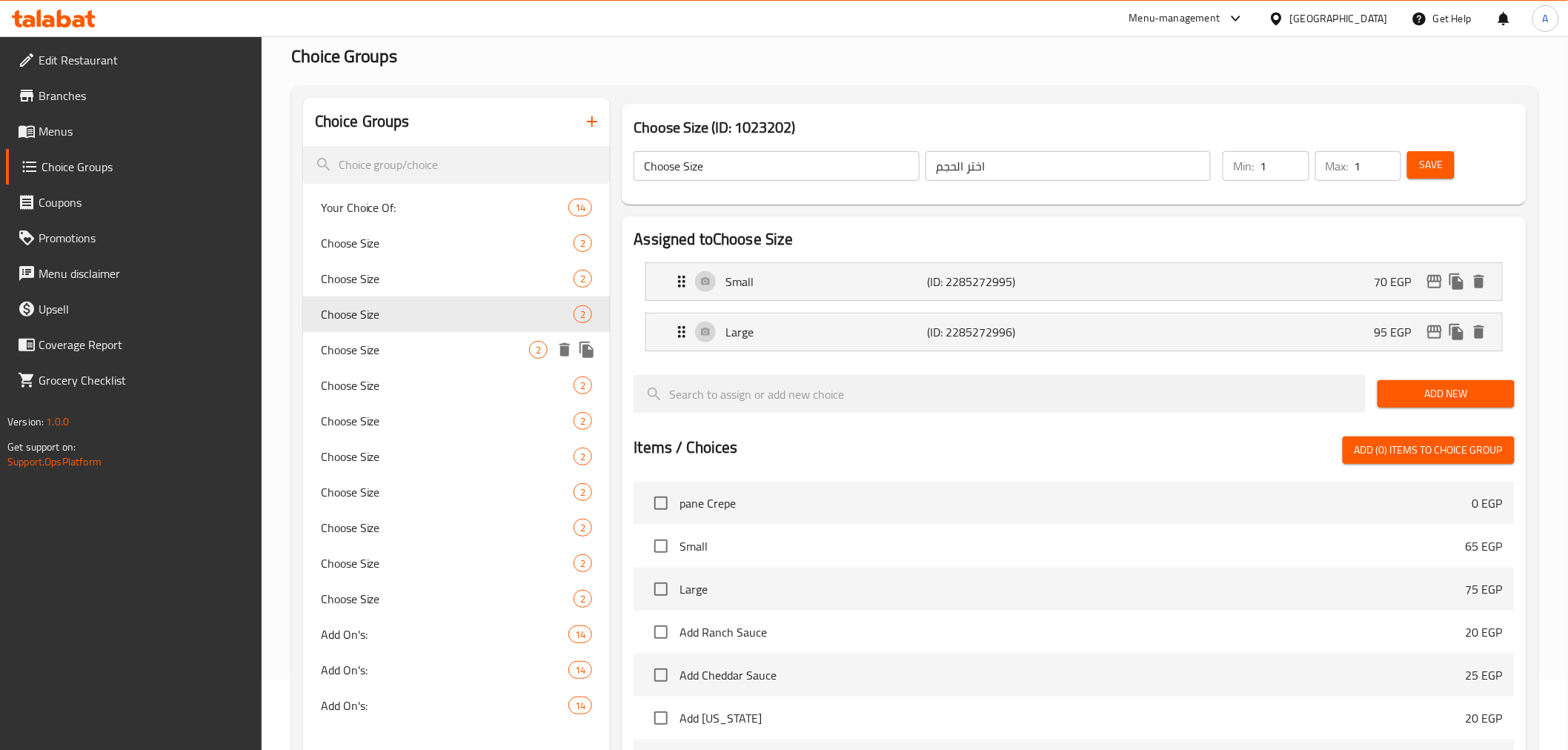
click at [495, 350] on span "Choose Size" at bounding box center [425, 351] width 209 height 18
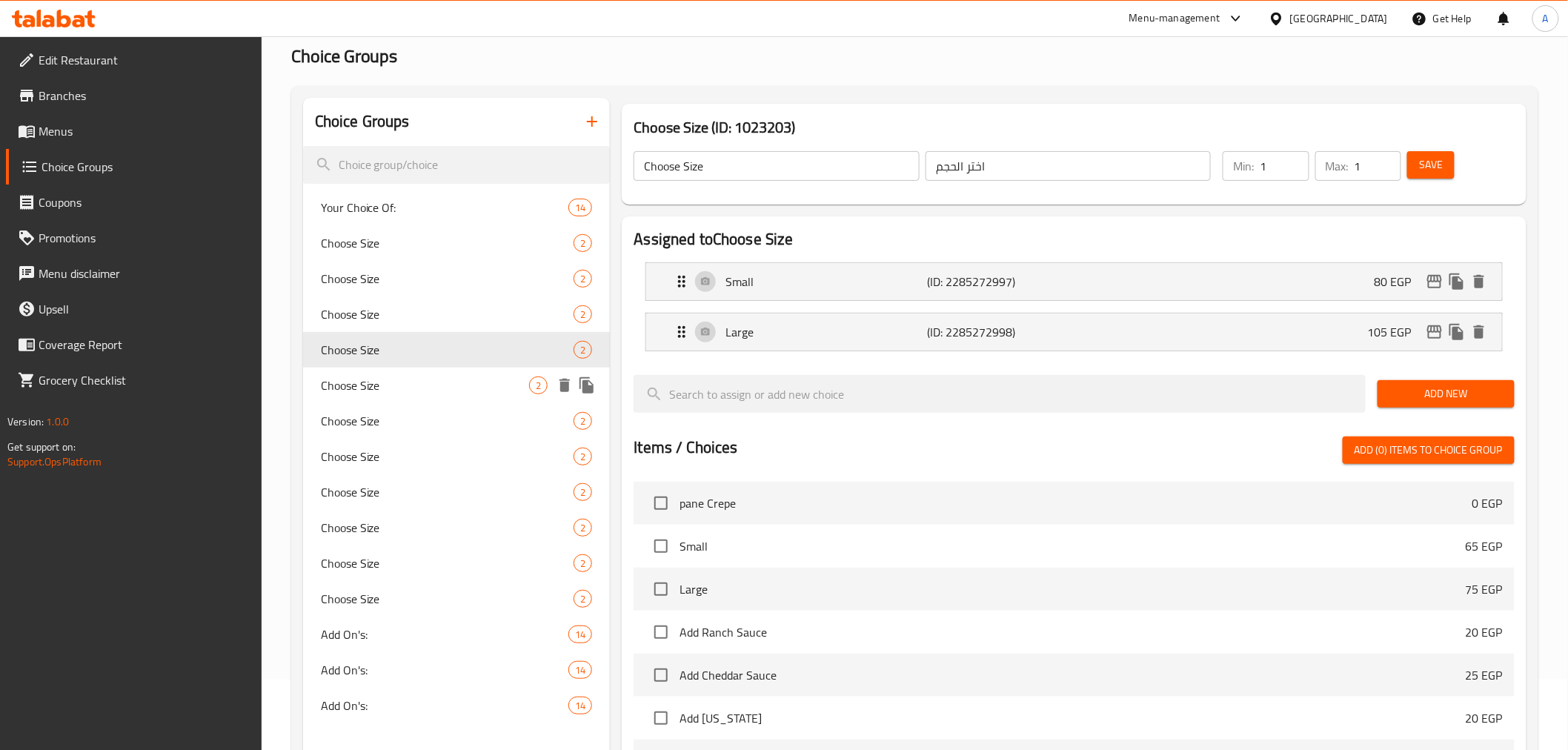
click at [502, 388] on span "Choose Size" at bounding box center [425, 386] width 209 height 18
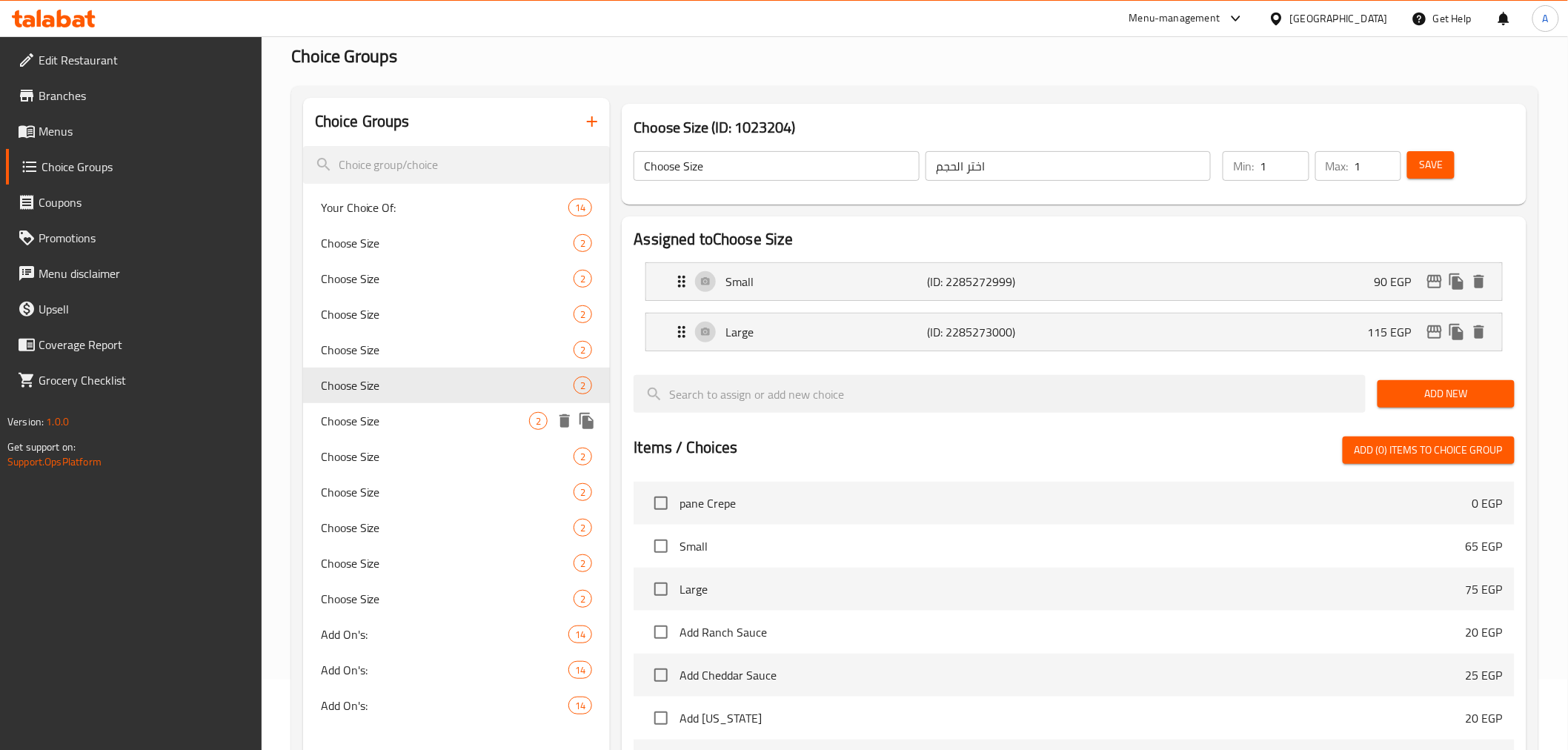
click at [513, 420] on span "Choose Size" at bounding box center [425, 421] width 209 height 18
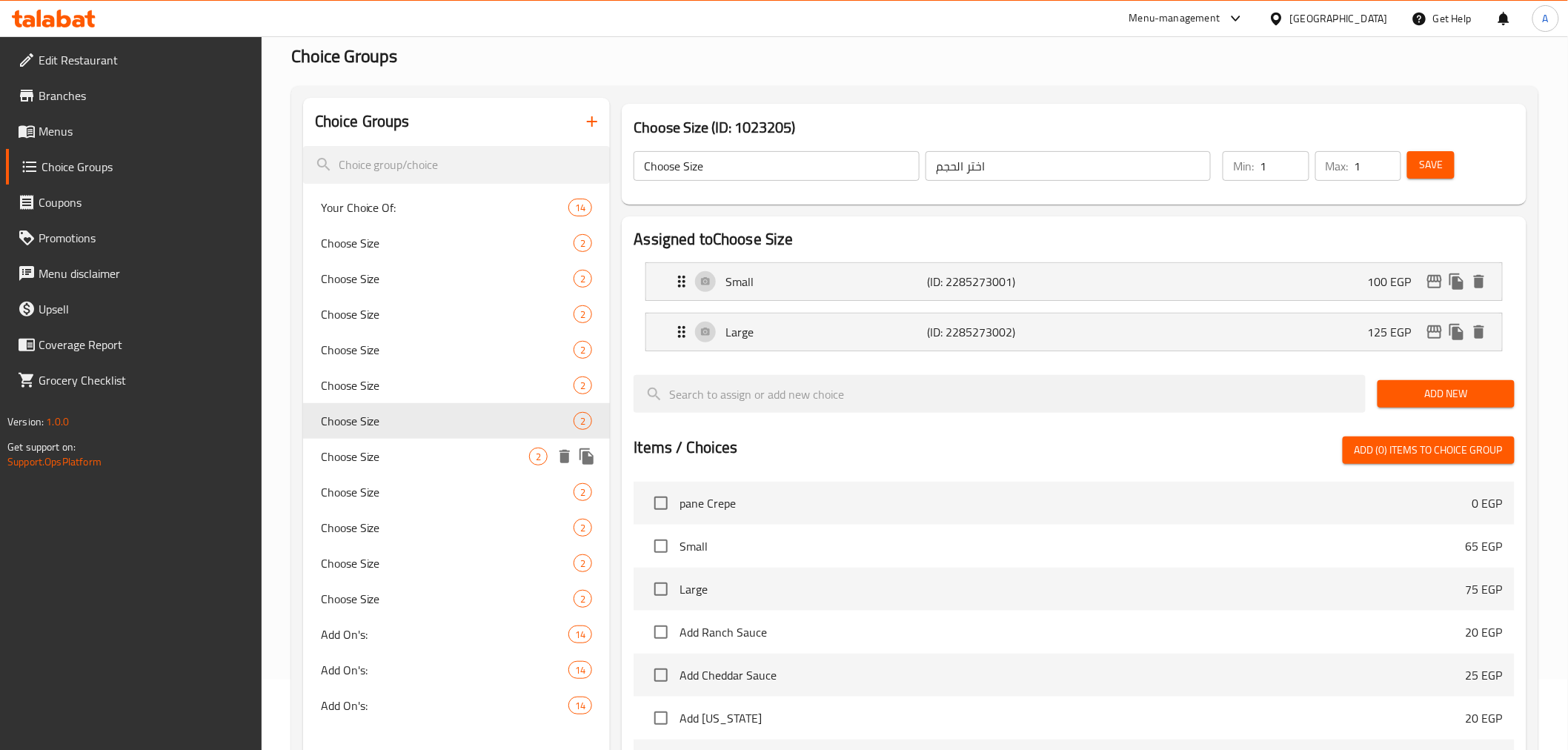
click at [496, 450] on span "Choose Size" at bounding box center [425, 457] width 209 height 18
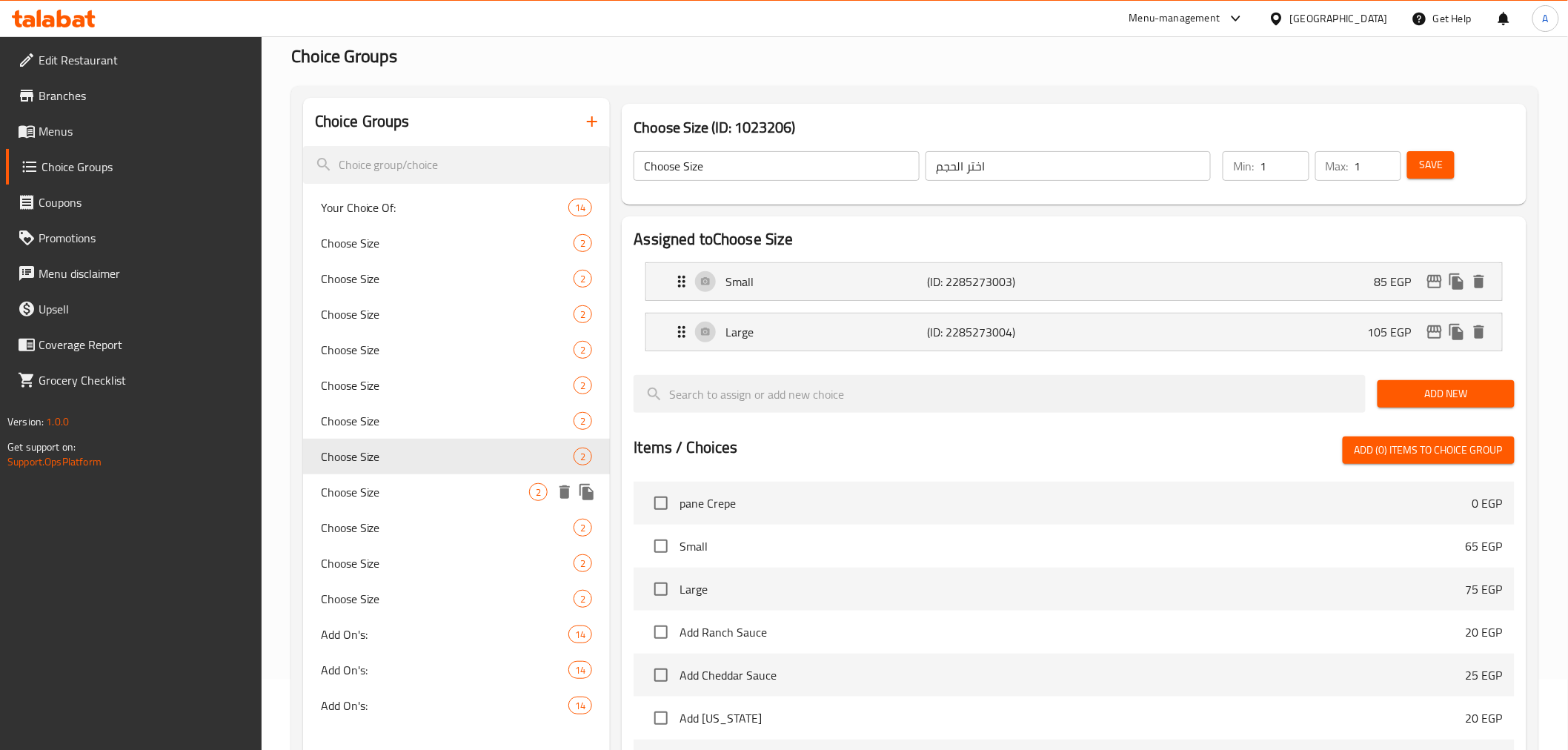
click at [495, 496] on span "Choose Size" at bounding box center [425, 493] width 209 height 18
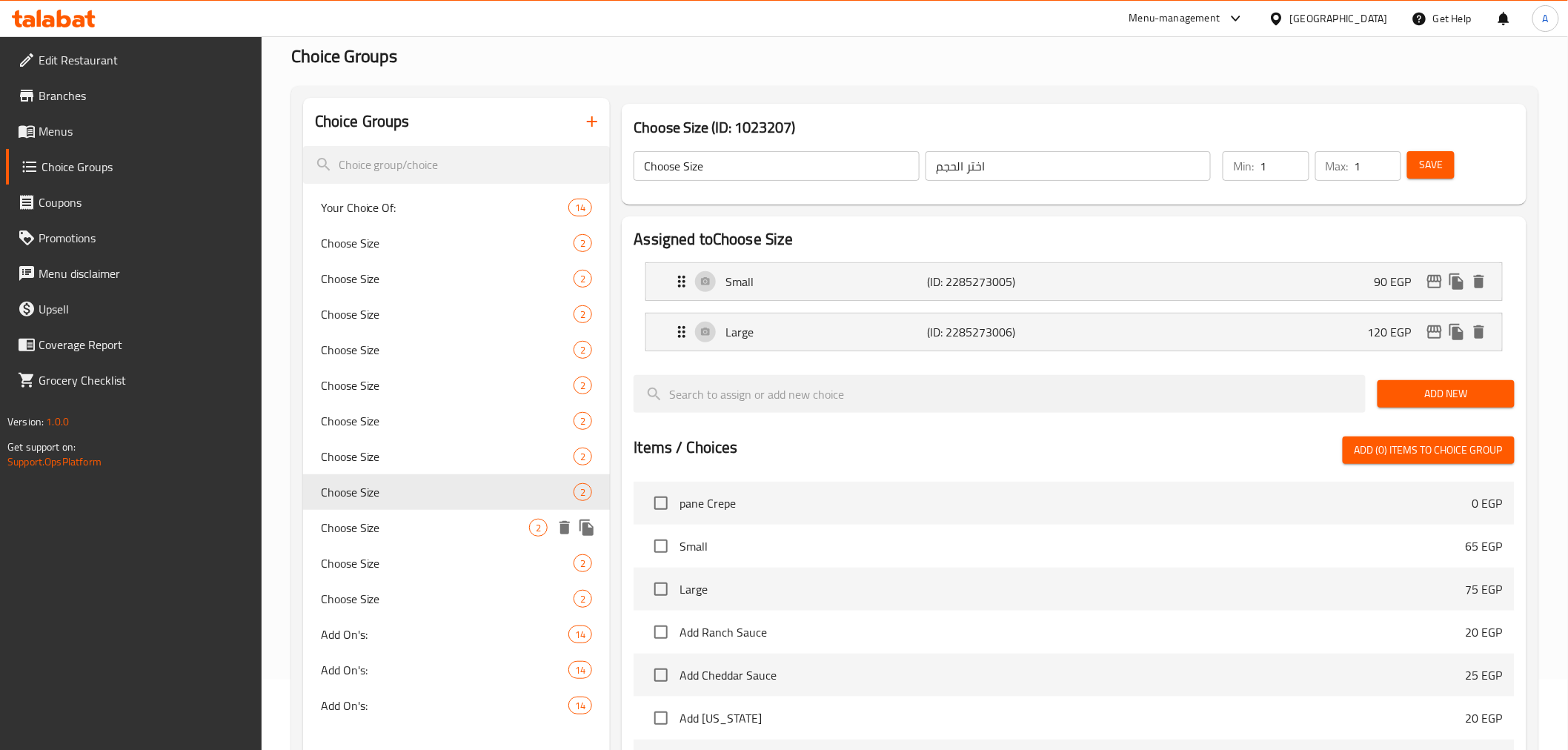
click at [495, 521] on span "Choose Size" at bounding box center [425, 528] width 209 height 18
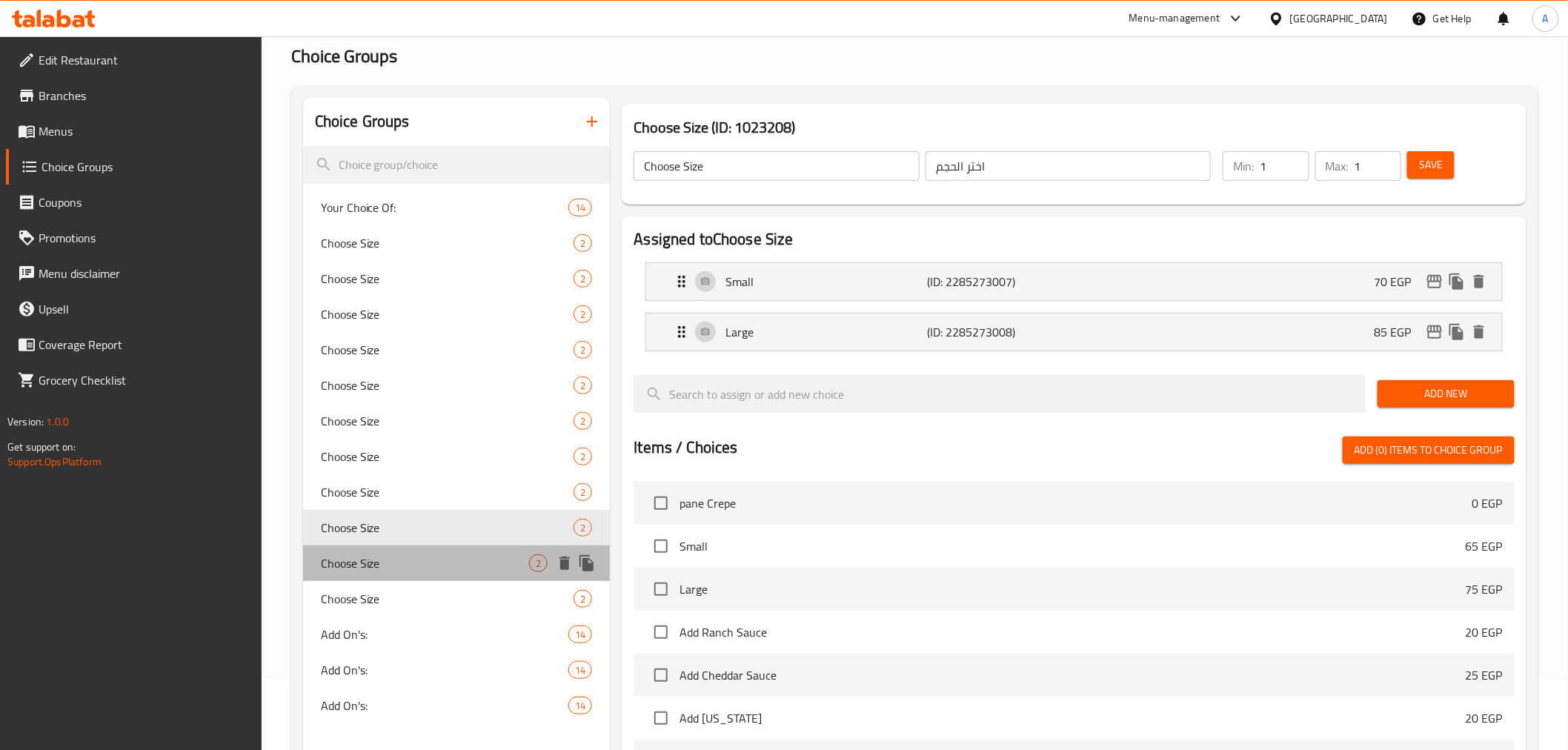
click at [498, 558] on span "Choose Size" at bounding box center [425, 563] width 209 height 18
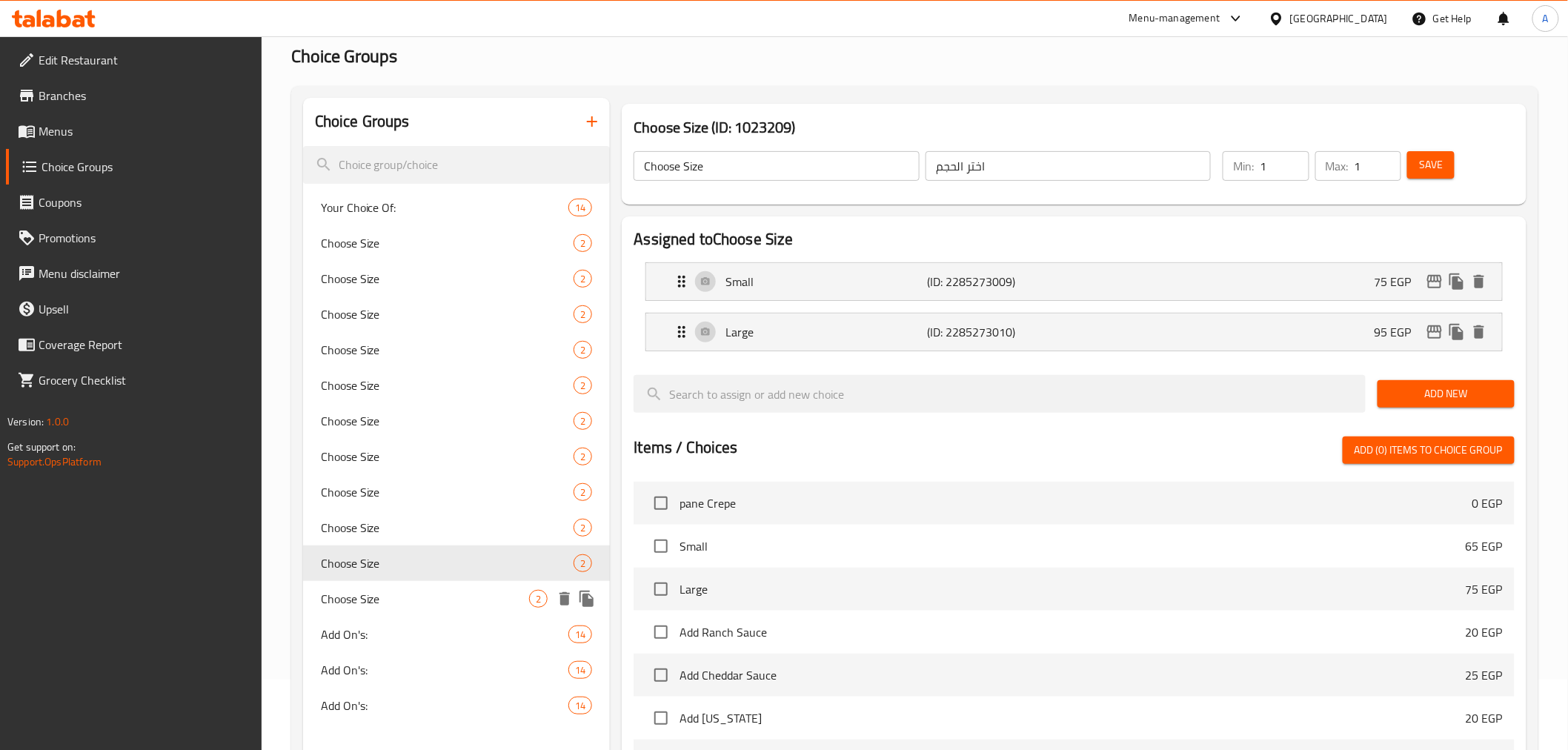
click at [476, 599] on span "Choose Size" at bounding box center [425, 600] width 209 height 18
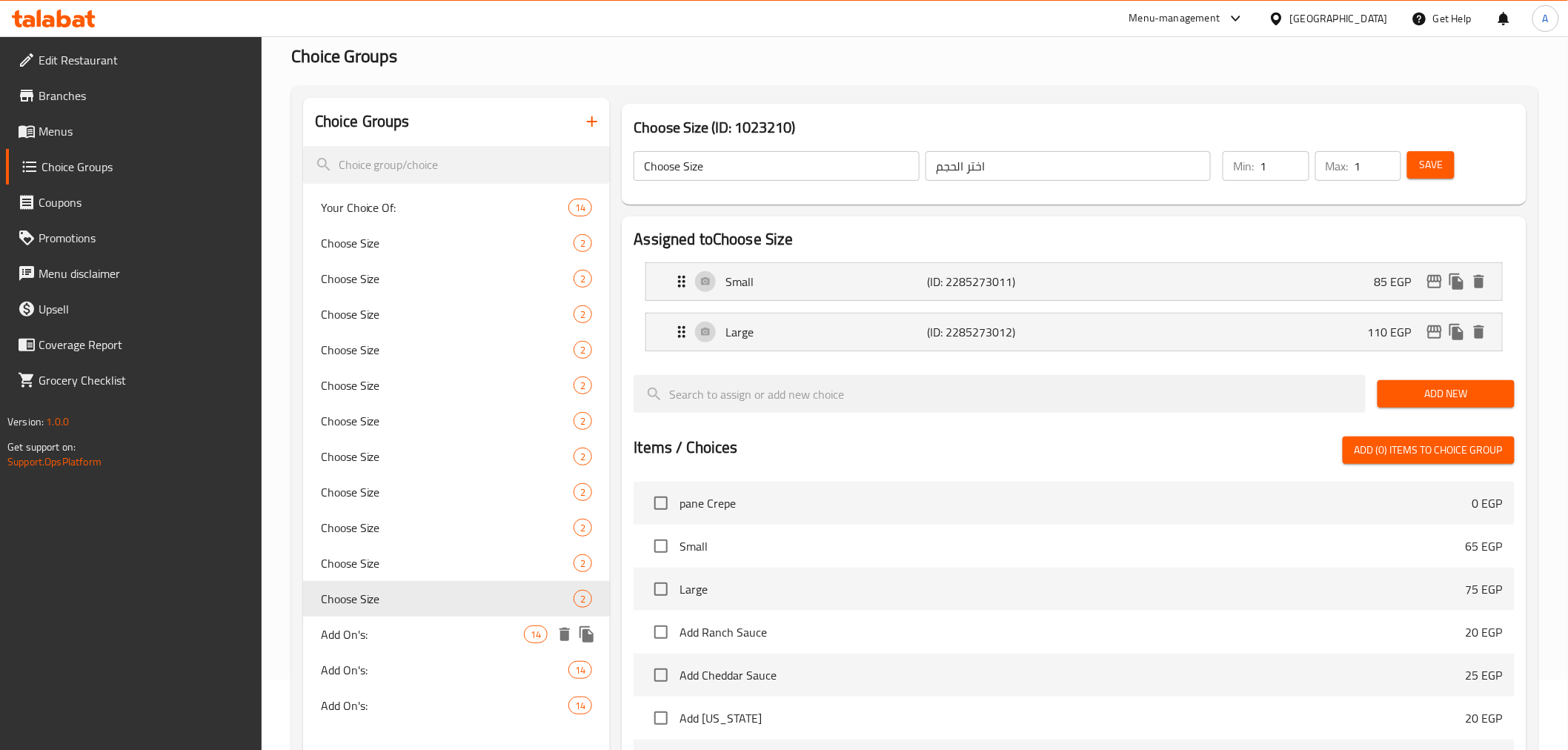
click at [504, 633] on span "Add On's:" at bounding box center [422, 635] width 204 height 18
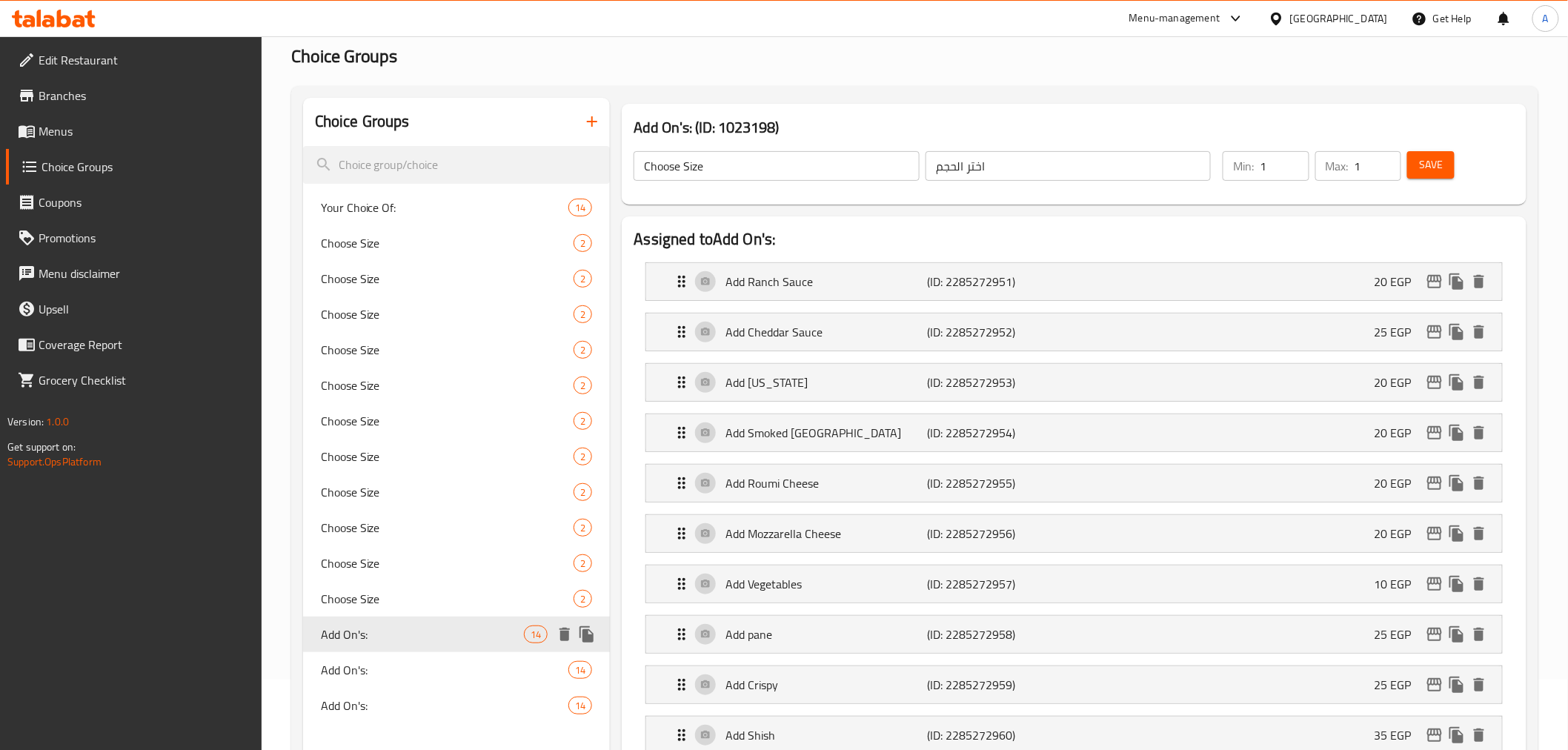
type input "Add On's:"
type input "الإضافات:"
type input "0"
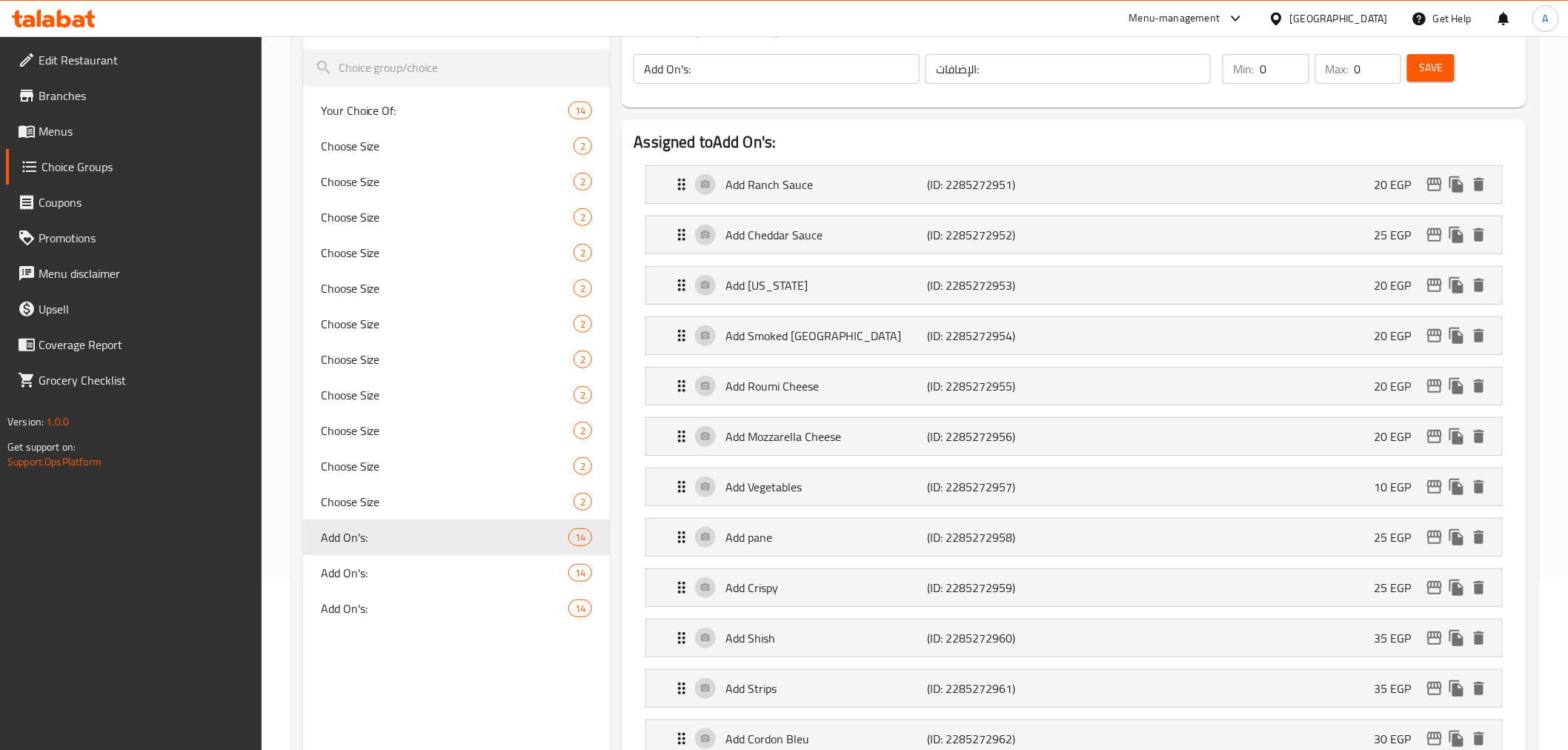
scroll to position [183, 0]
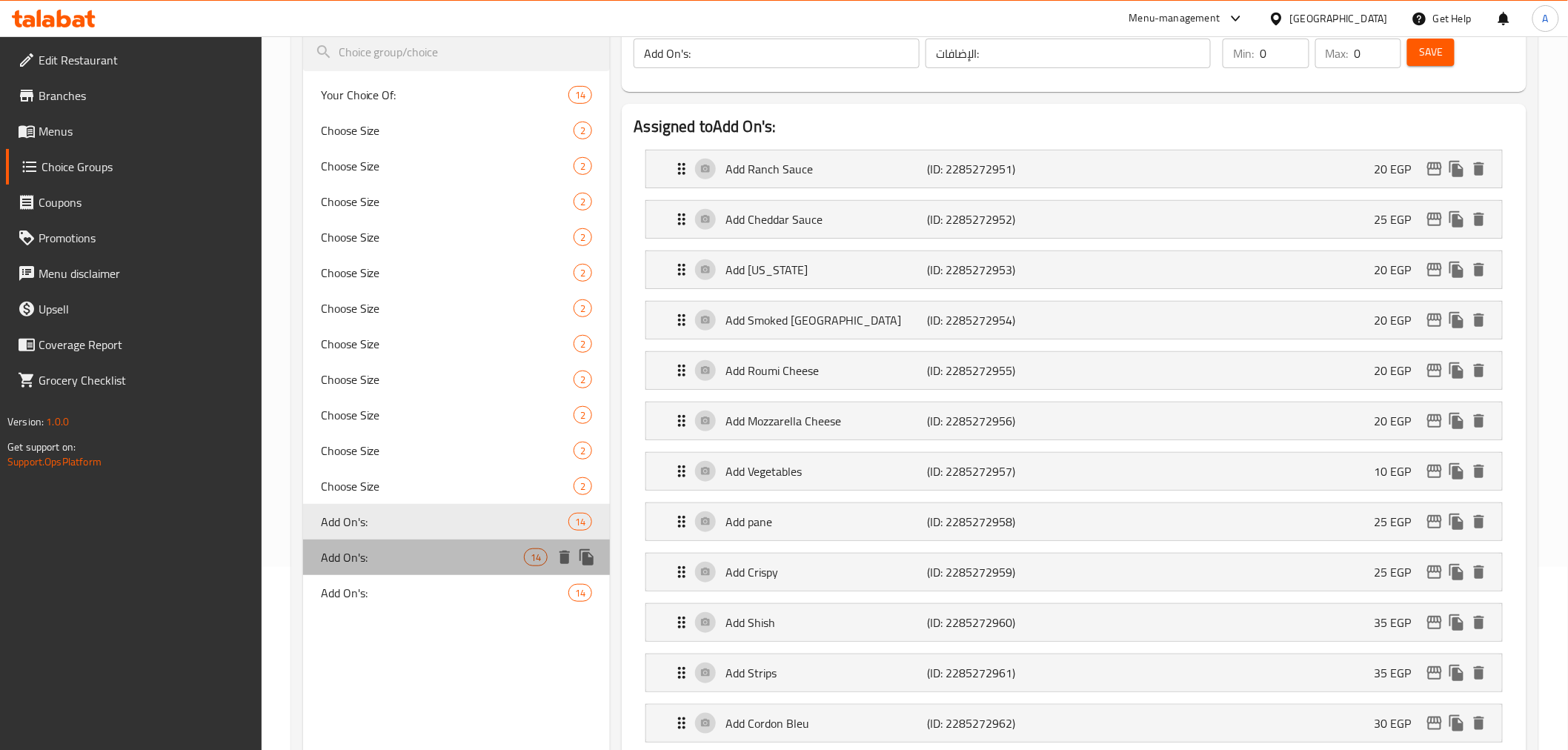
click span "Add On's:"
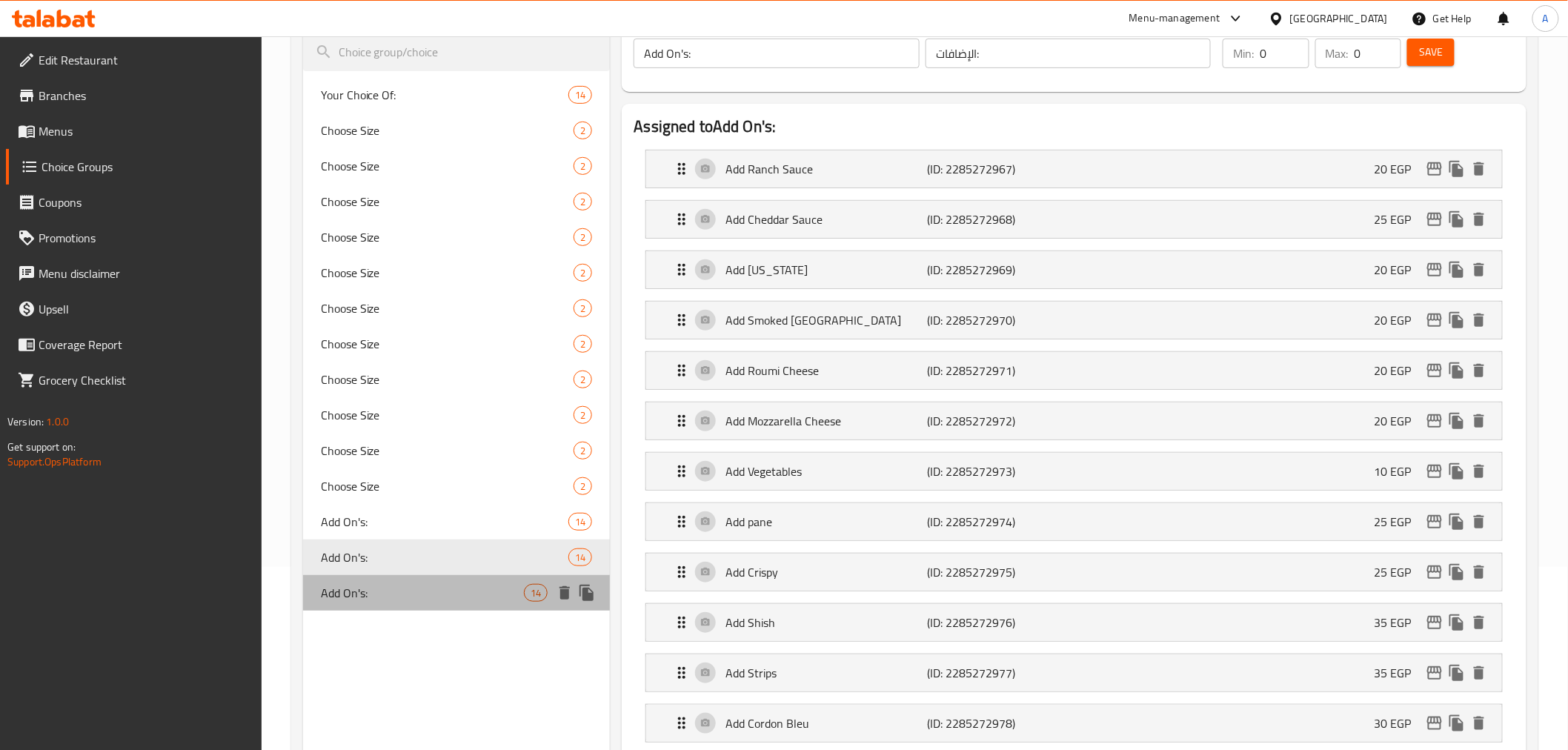
click span "Add On's:"
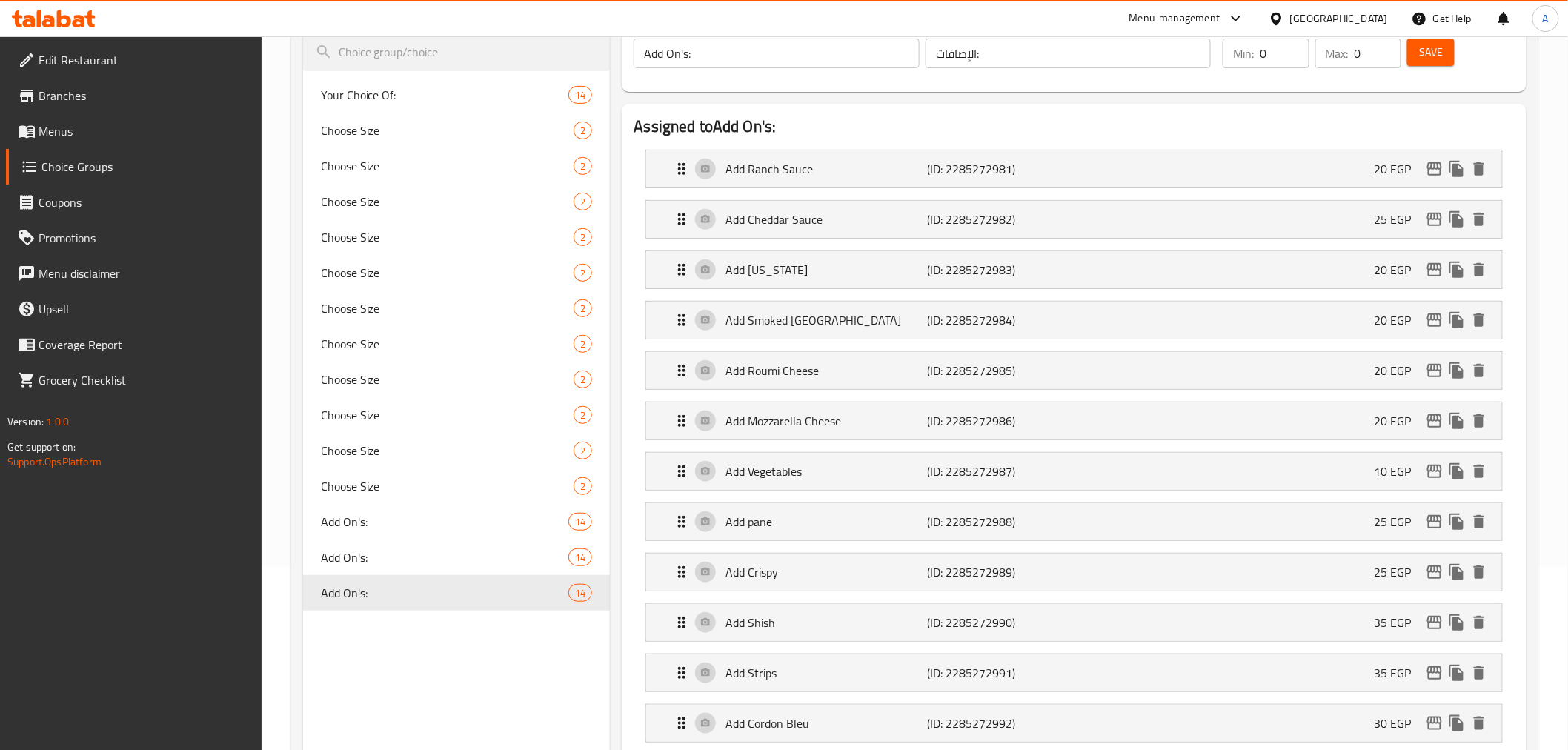
click span "Menus"
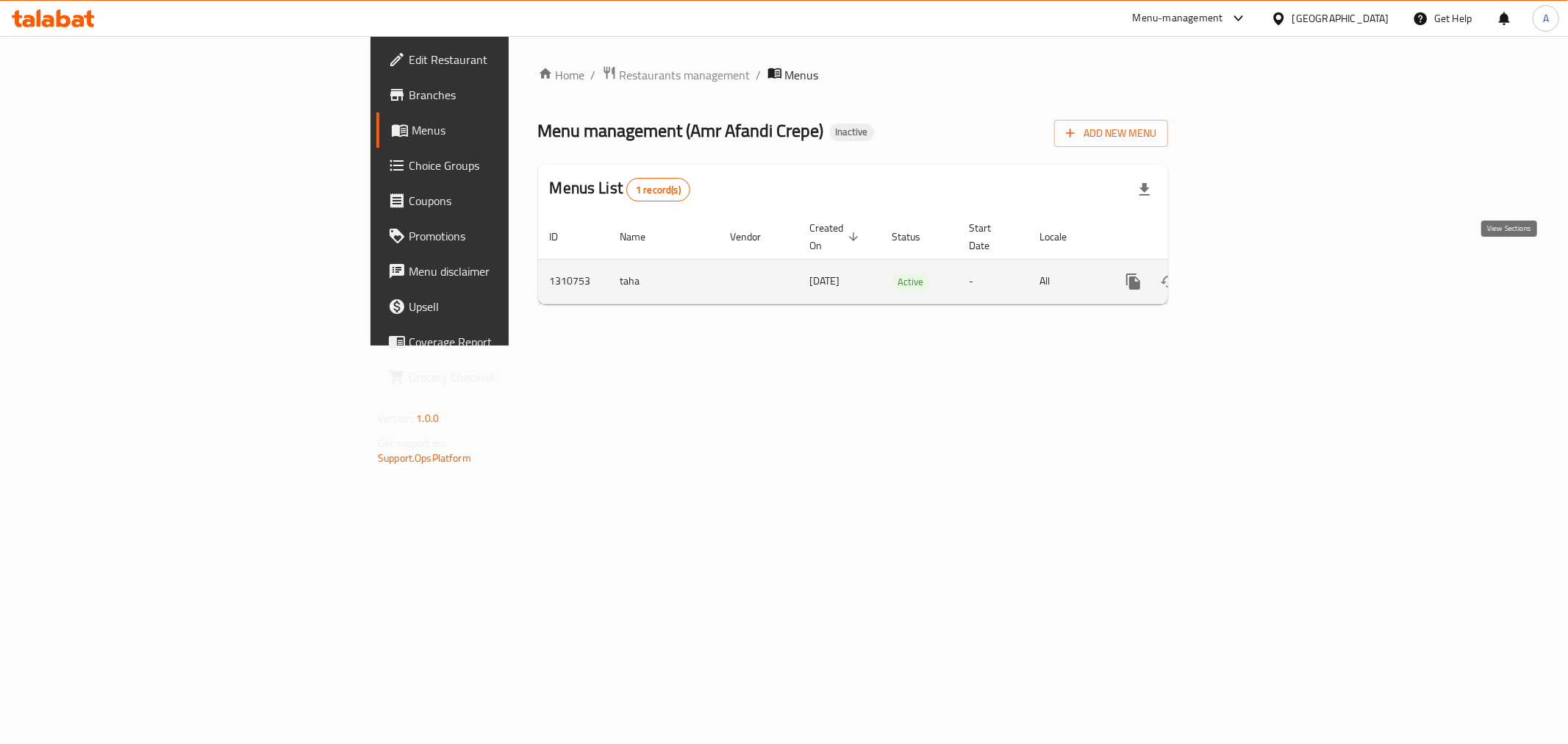
click icon "enhanced table"
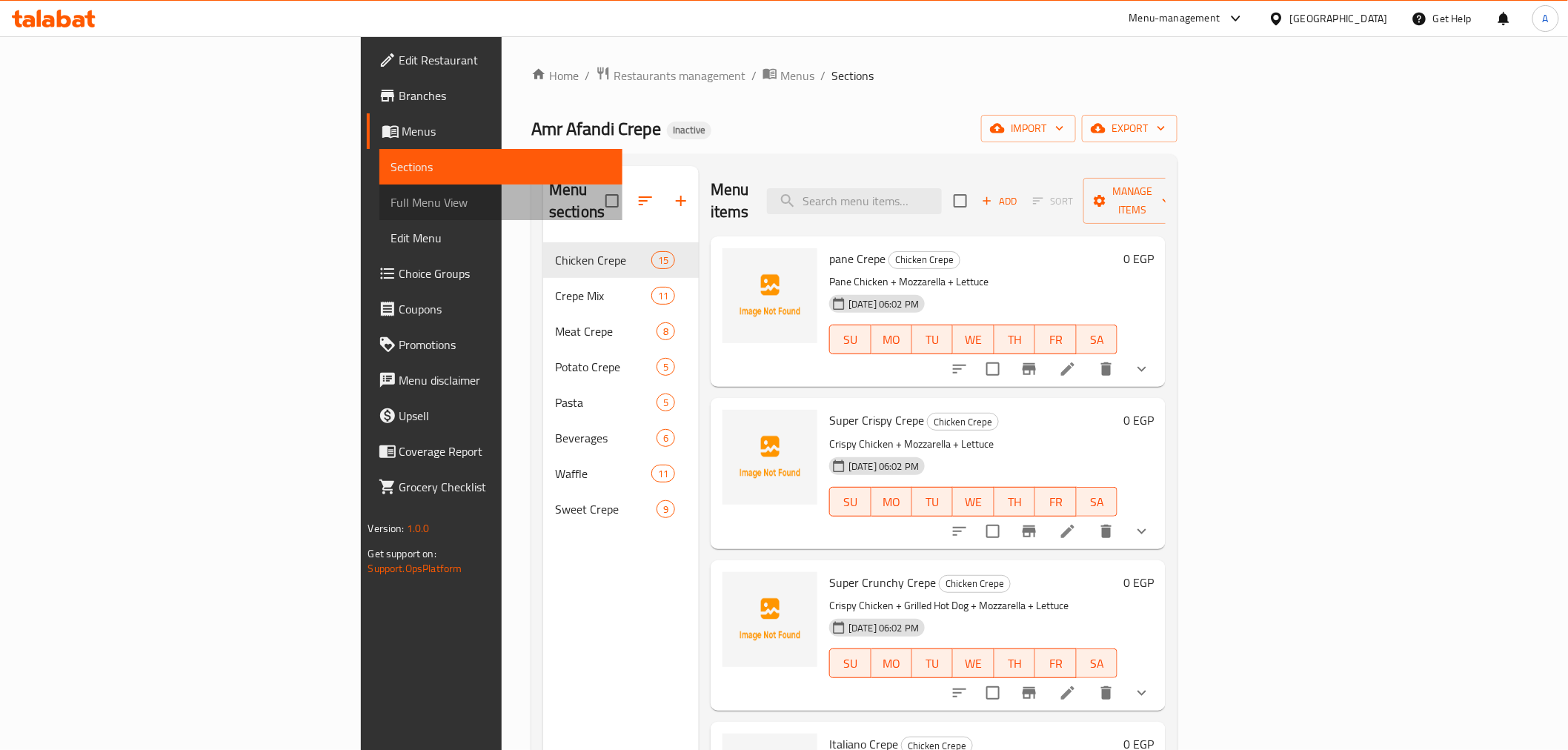
click span "Full Menu View"
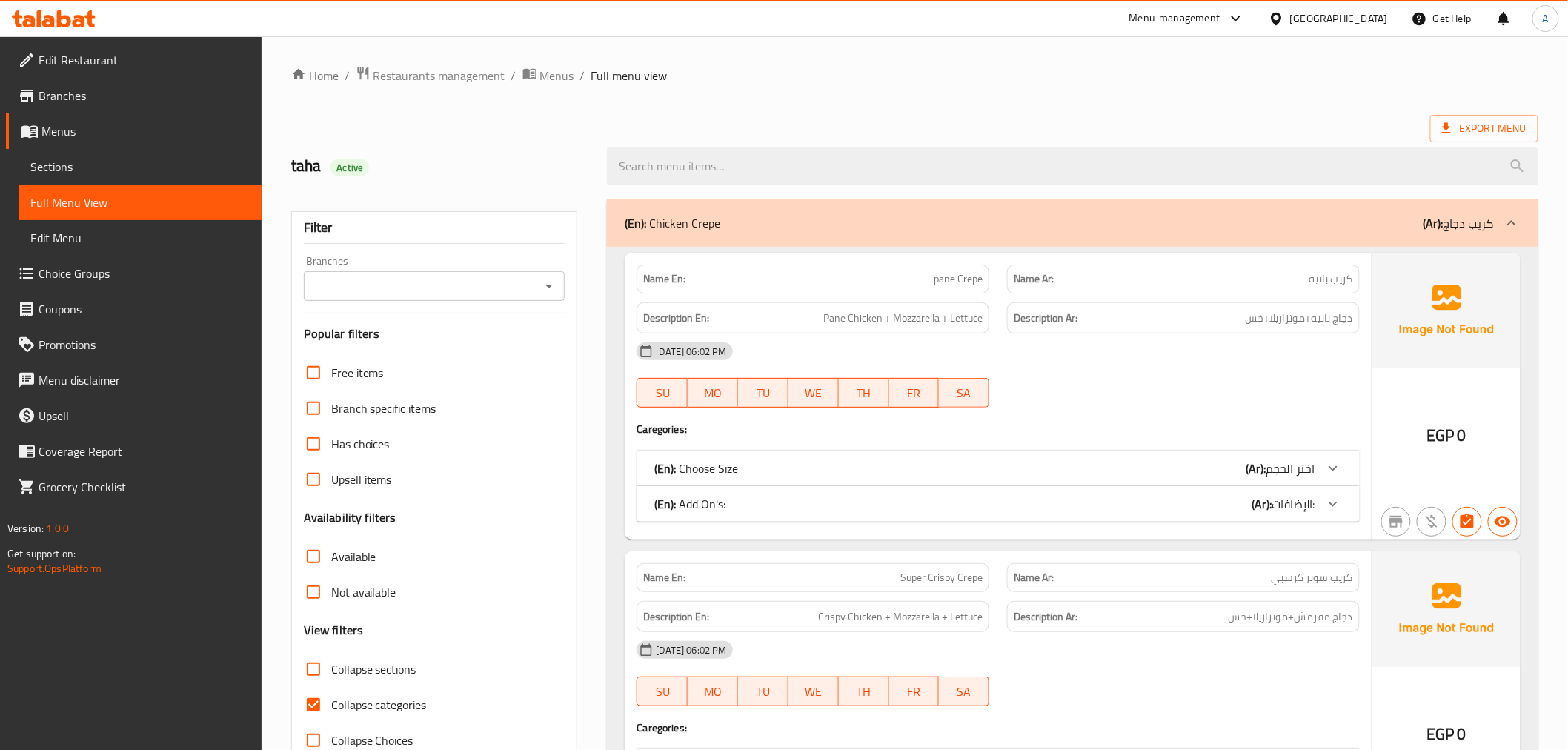
scroll to position [169, 0]
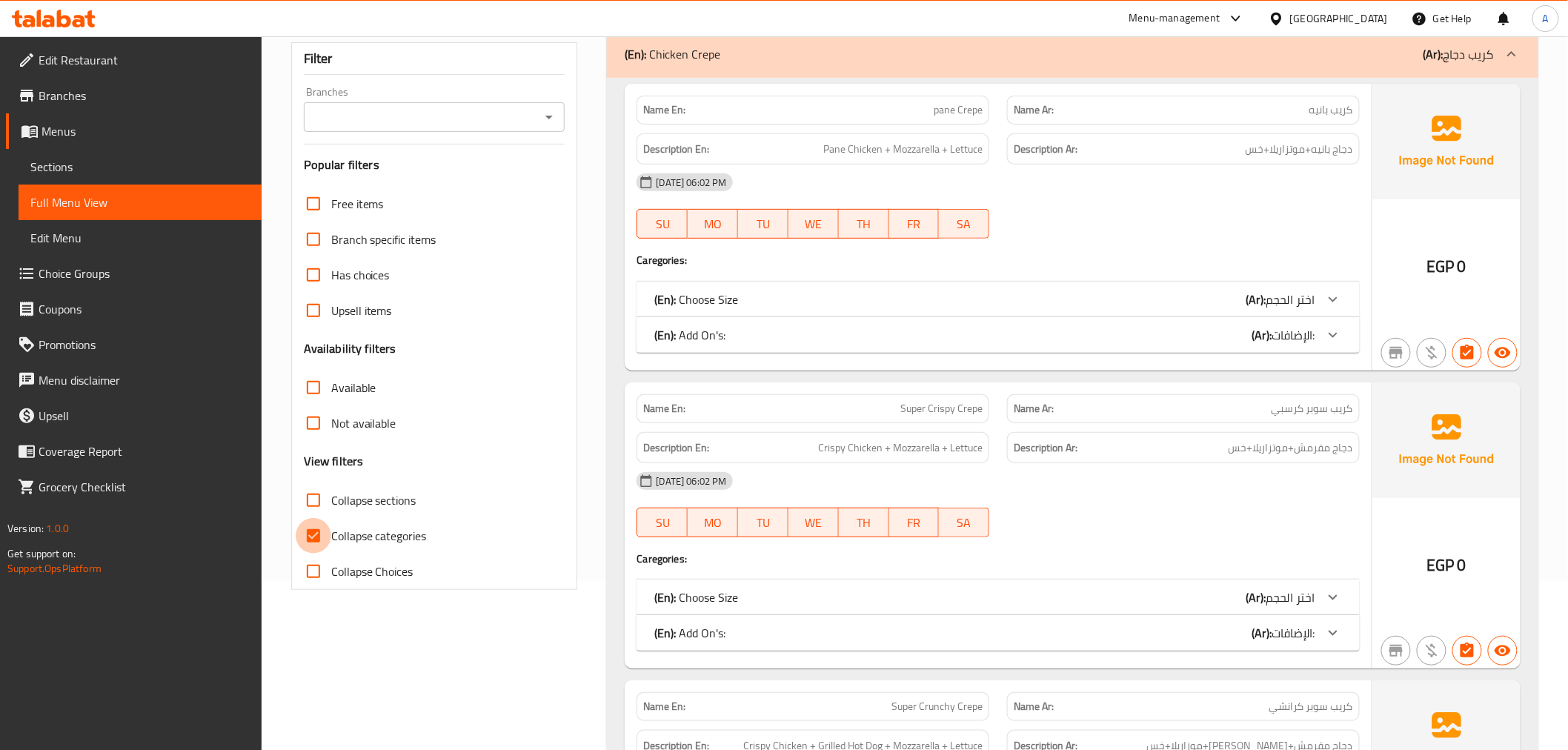
click input "Collapse categories"
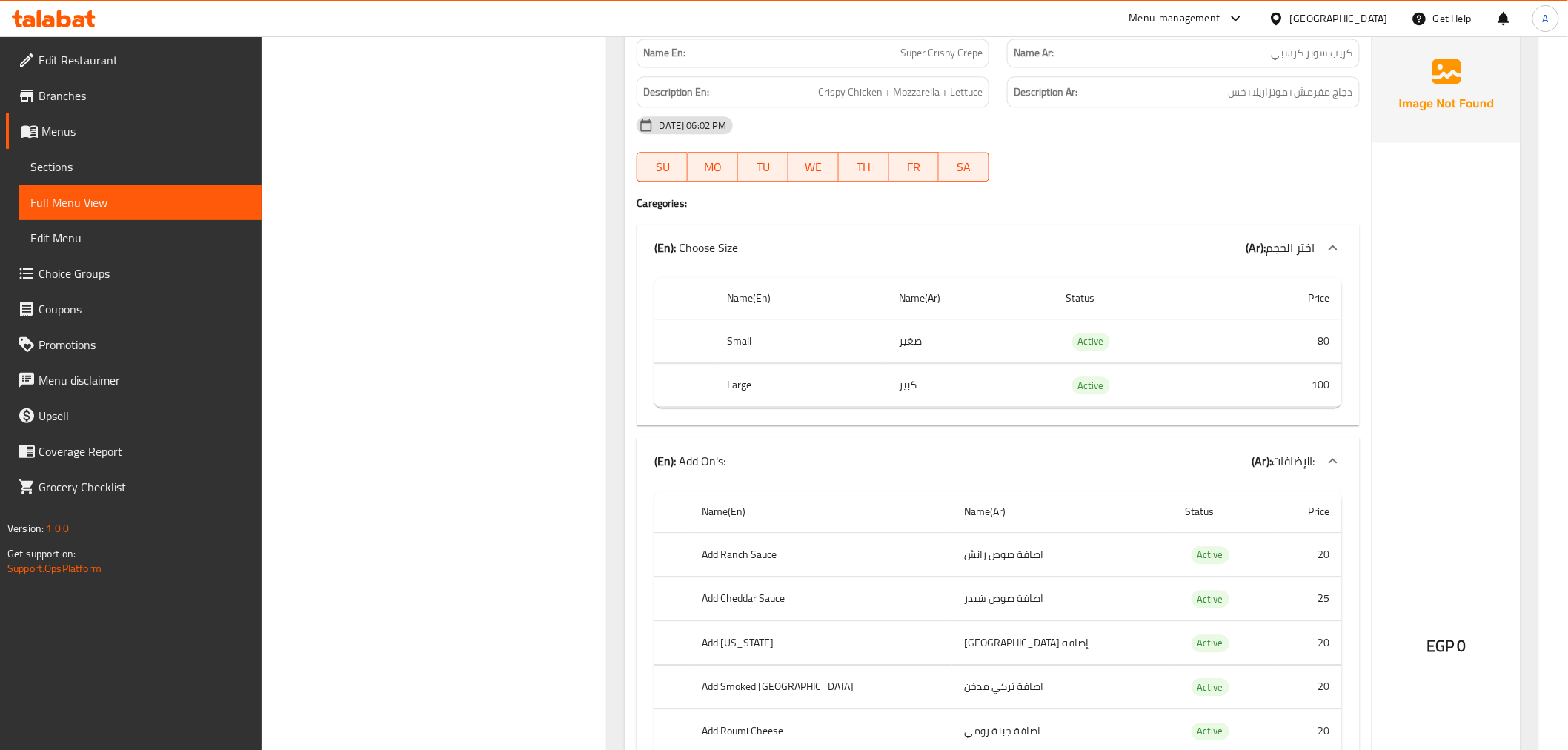
scroll to position [304, 0]
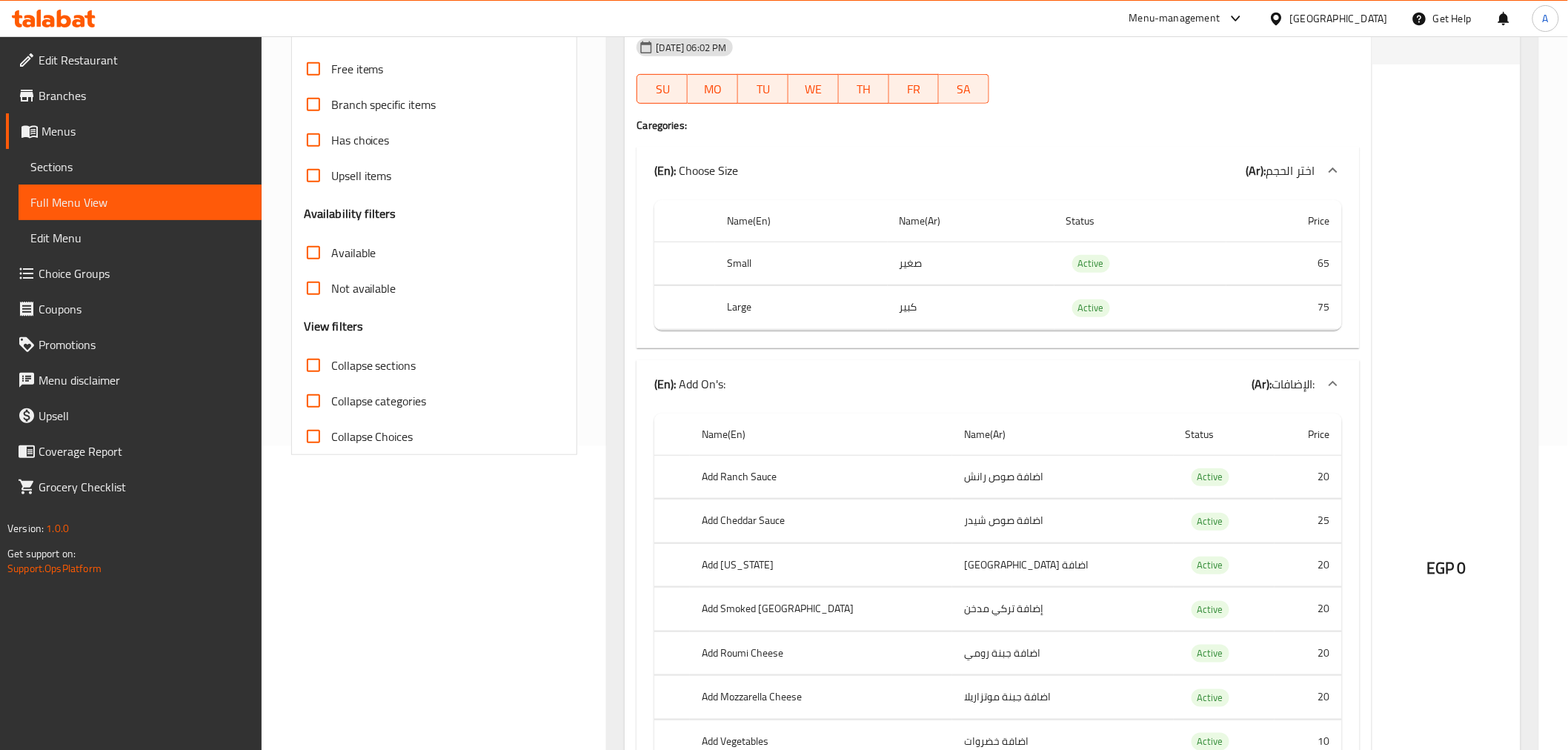
click span "Collapse categories"
click input "Collapse categories"
checkbox input "true"
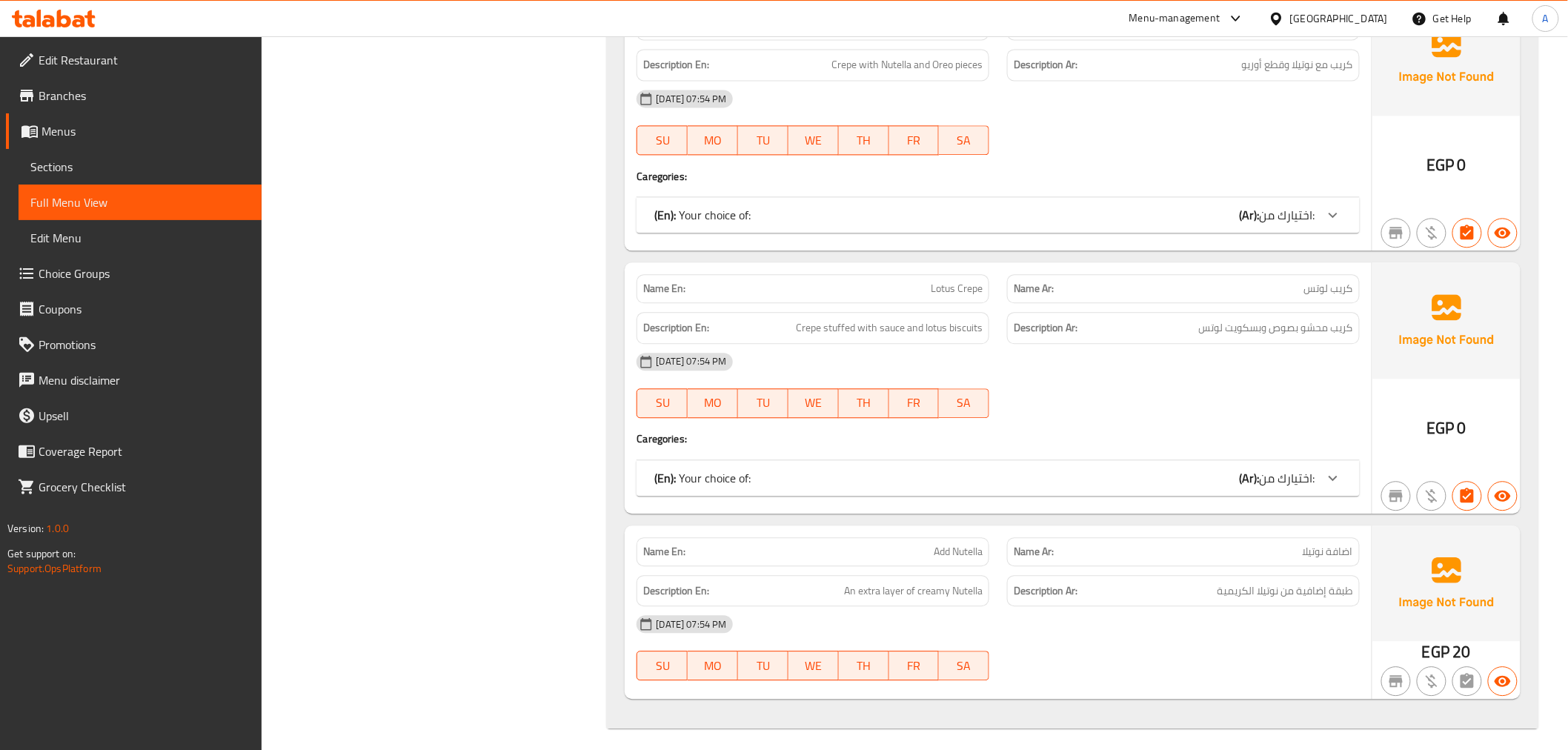
scroll to position [17498, 0]
